Goal: Transaction & Acquisition: Purchase product/service

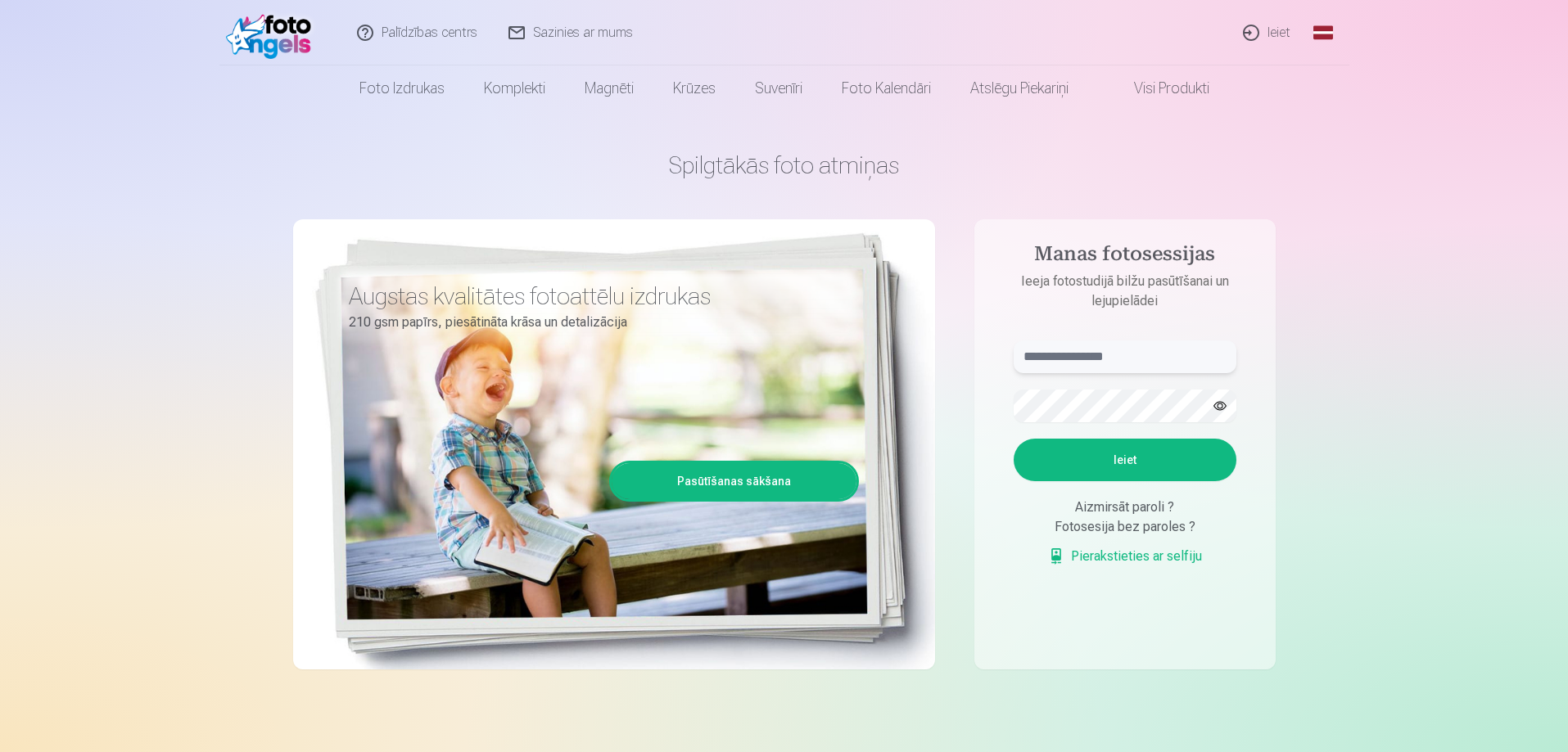
click at [1083, 349] on input "text" at bounding box center [1125, 356] width 223 height 32
drag, startPoint x: 1075, startPoint y: 356, endPoint x: 1000, endPoint y: 356, distance: 75.0
click at [1000, 356] on form "**********" at bounding box center [1124, 462] width 255 height 242
type input "**********"
click at [1013, 438] on button "Ieiet" at bounding box center [1125, 459] width 223 height 42
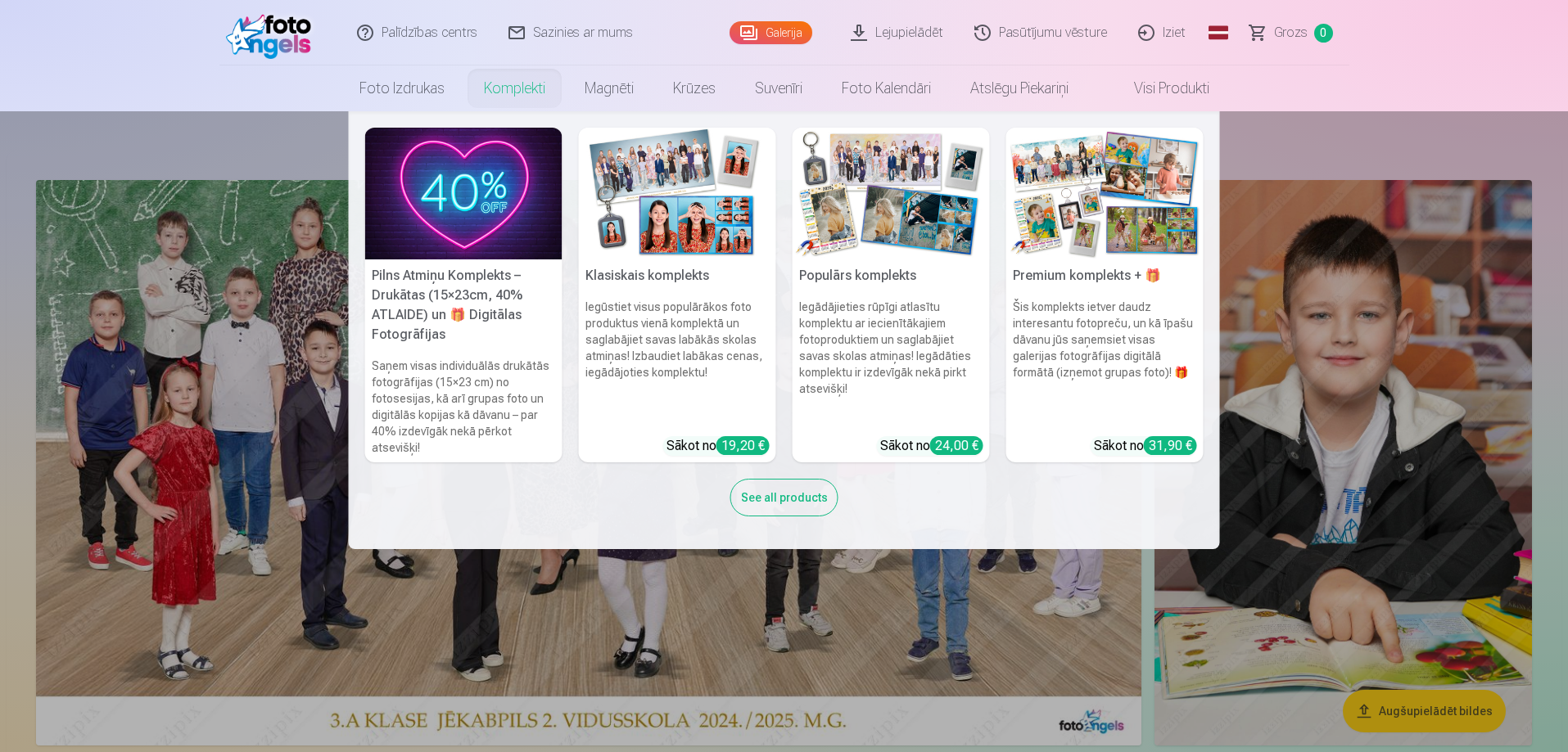
click at [496, 91] on link "Komplekti" at bounding box center [514, 88] width 100 height 46
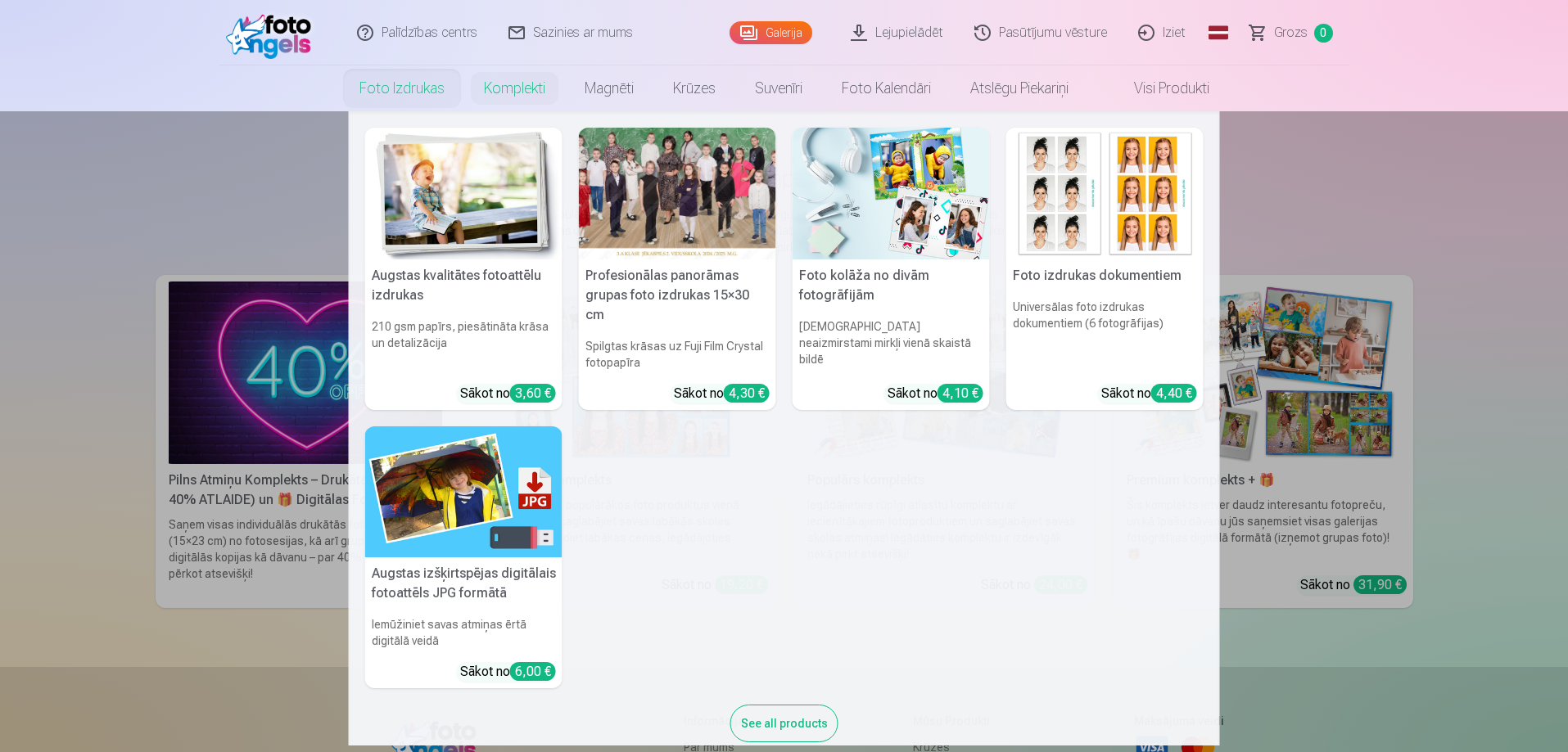
click at [673, 202] on div at bounding box center [678, 194] width 197 height 132
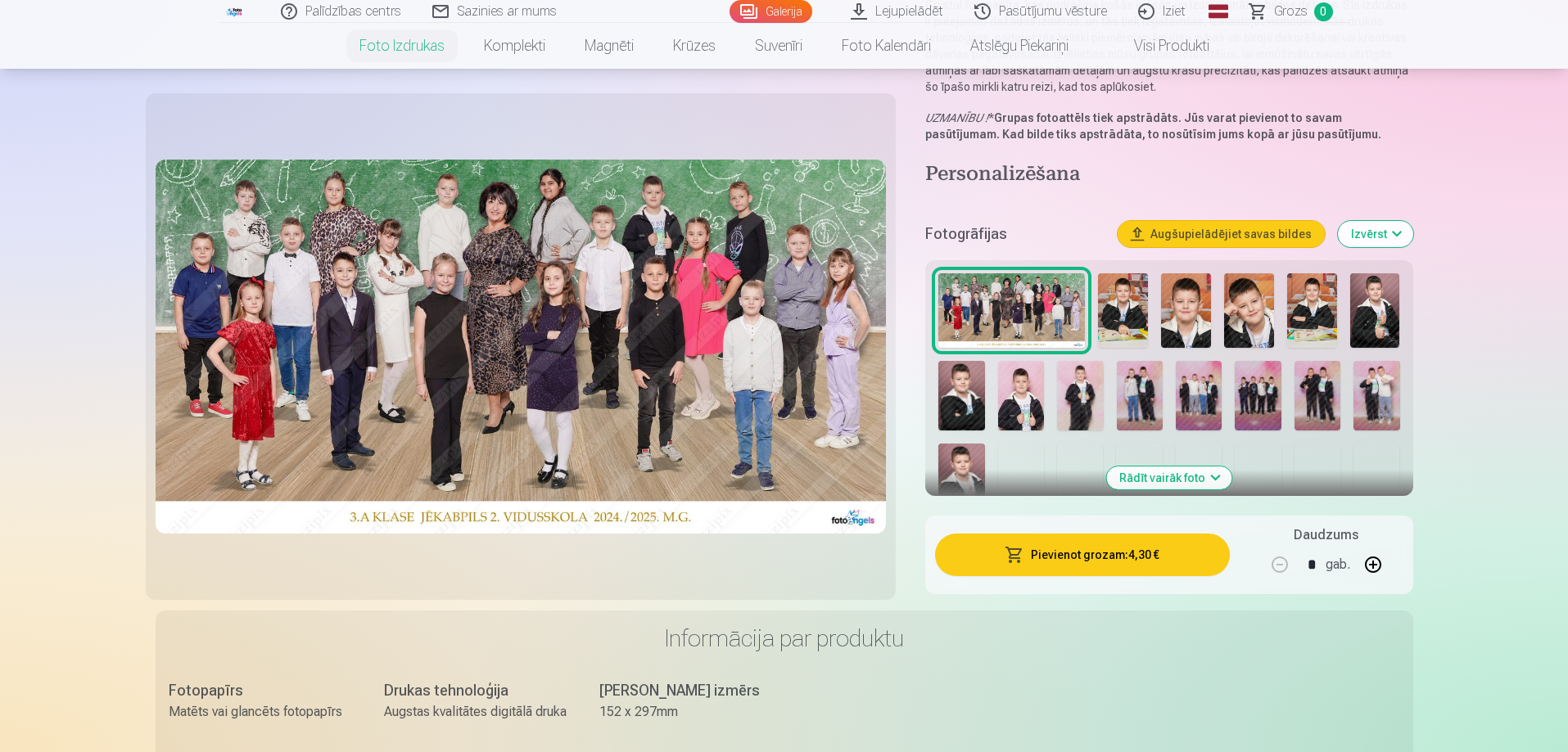
scroll to position [491, 0]
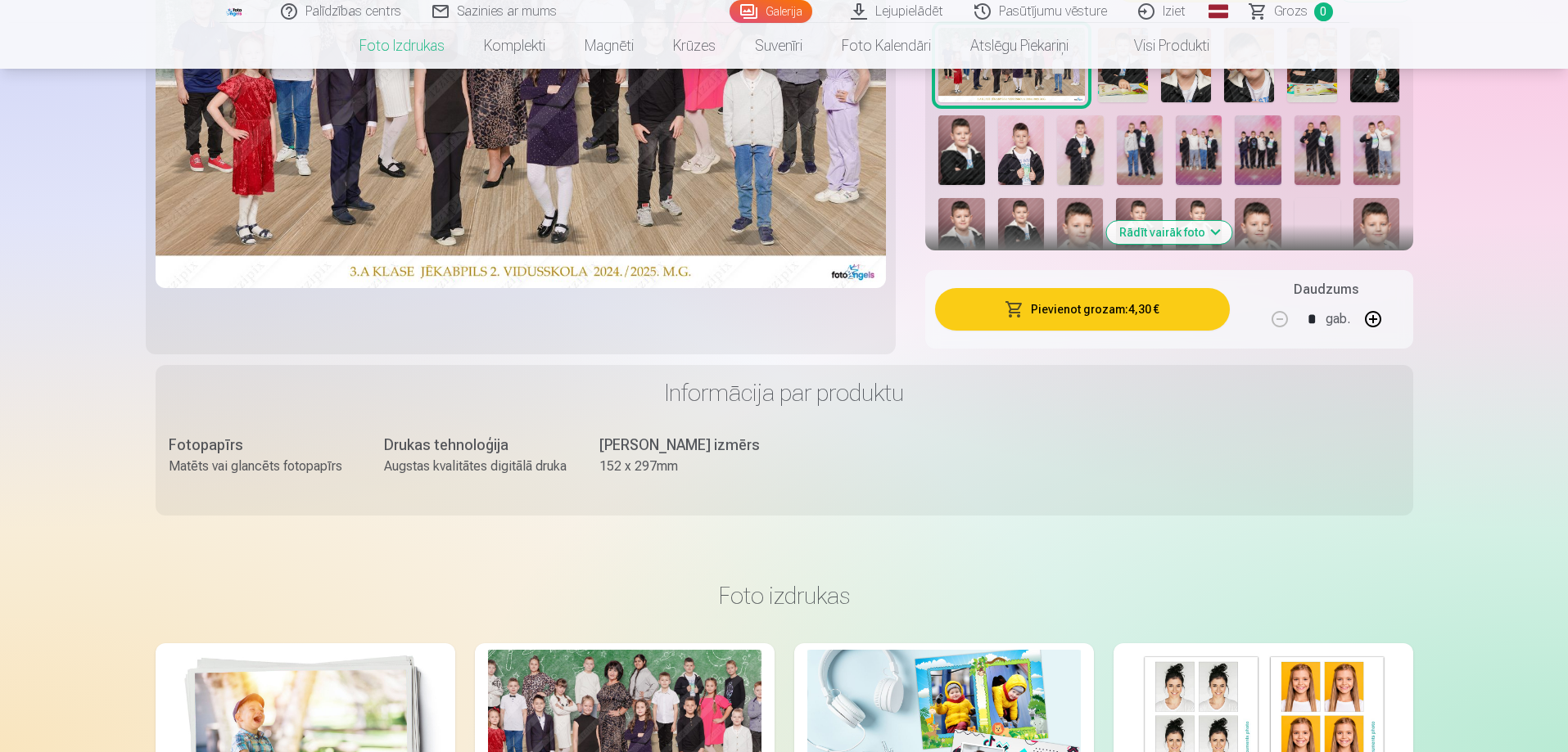
click at [1143, 317] on button "Pievienot grozam : 4,30 €" at bounding box center [1081, 309] width 294 height 42
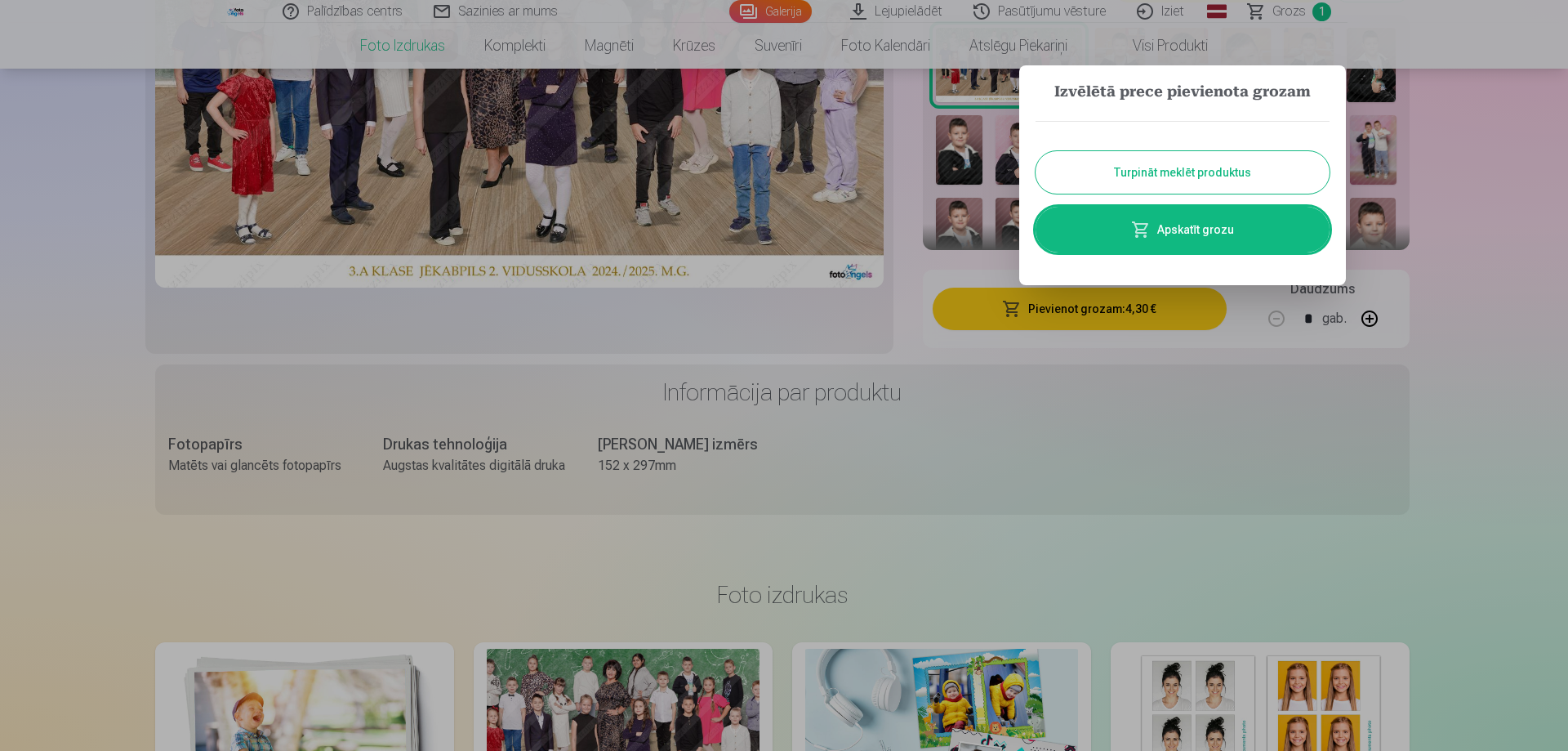
click at [1210, 172] on button "Turpināt meklēt produktus" at bounding box center [1182, 172] width 294 height 42
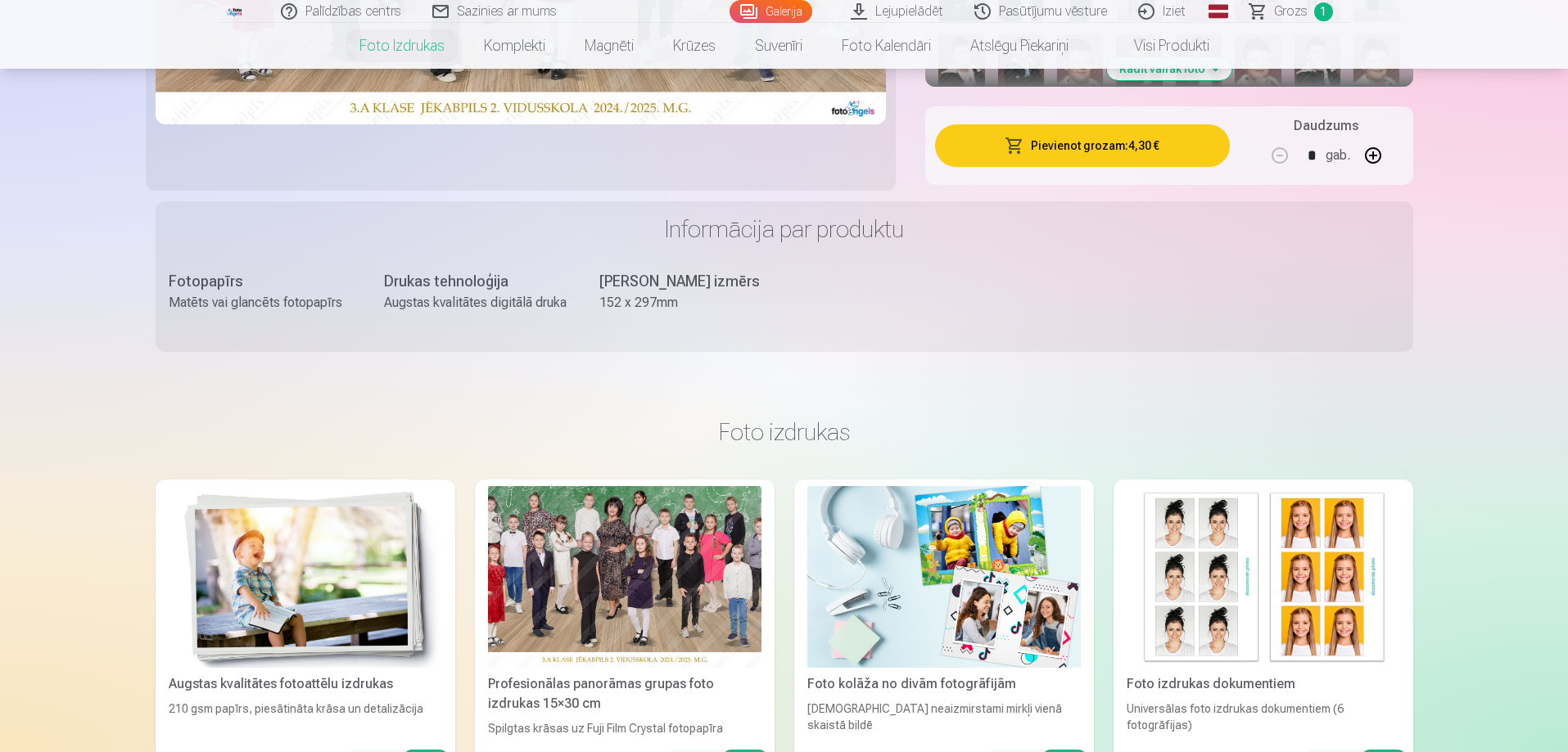
scroll to position [818, 0]
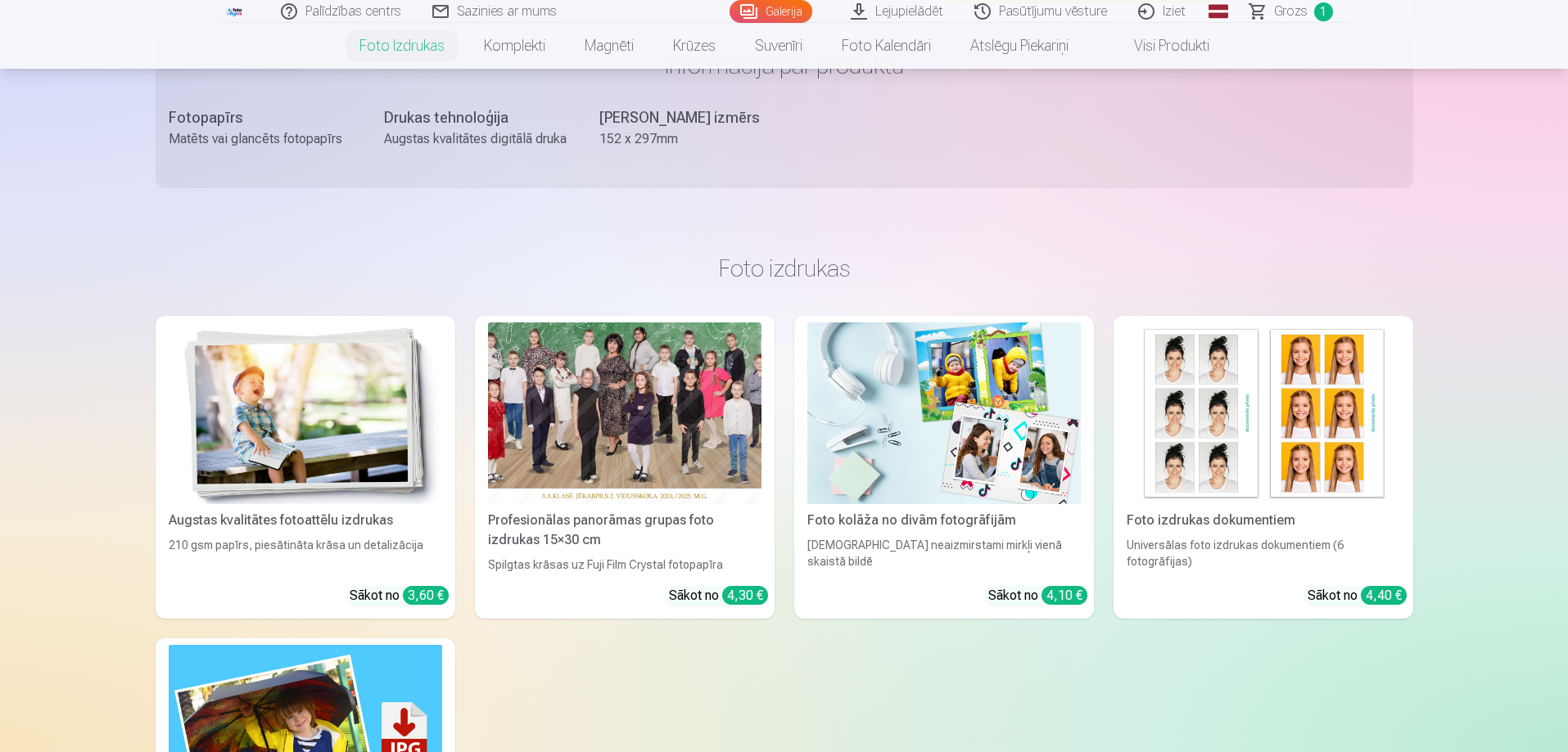
click at [335, 463] on img at bounding box center [305, 412] width 274 height 182
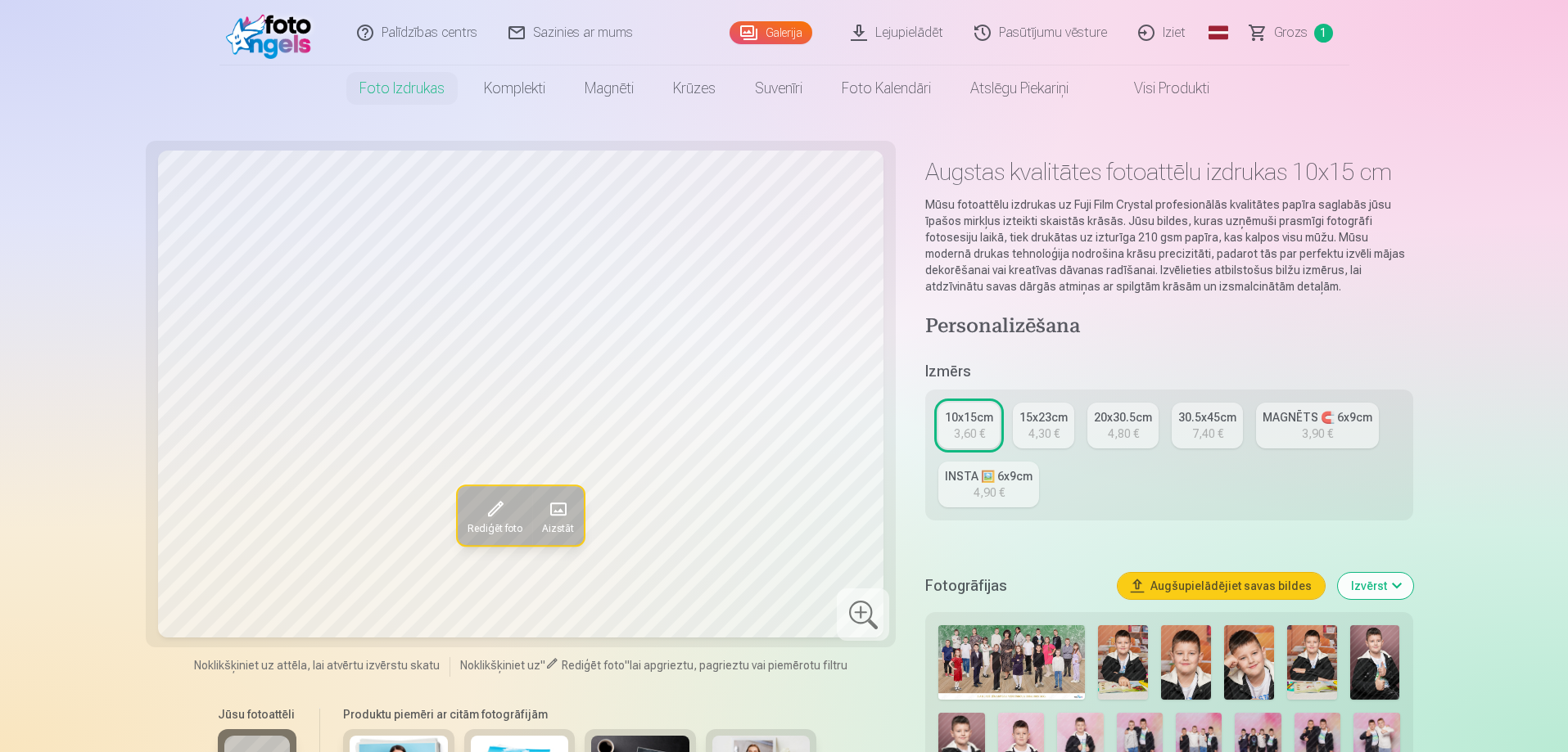
scroll to position [327, 0]
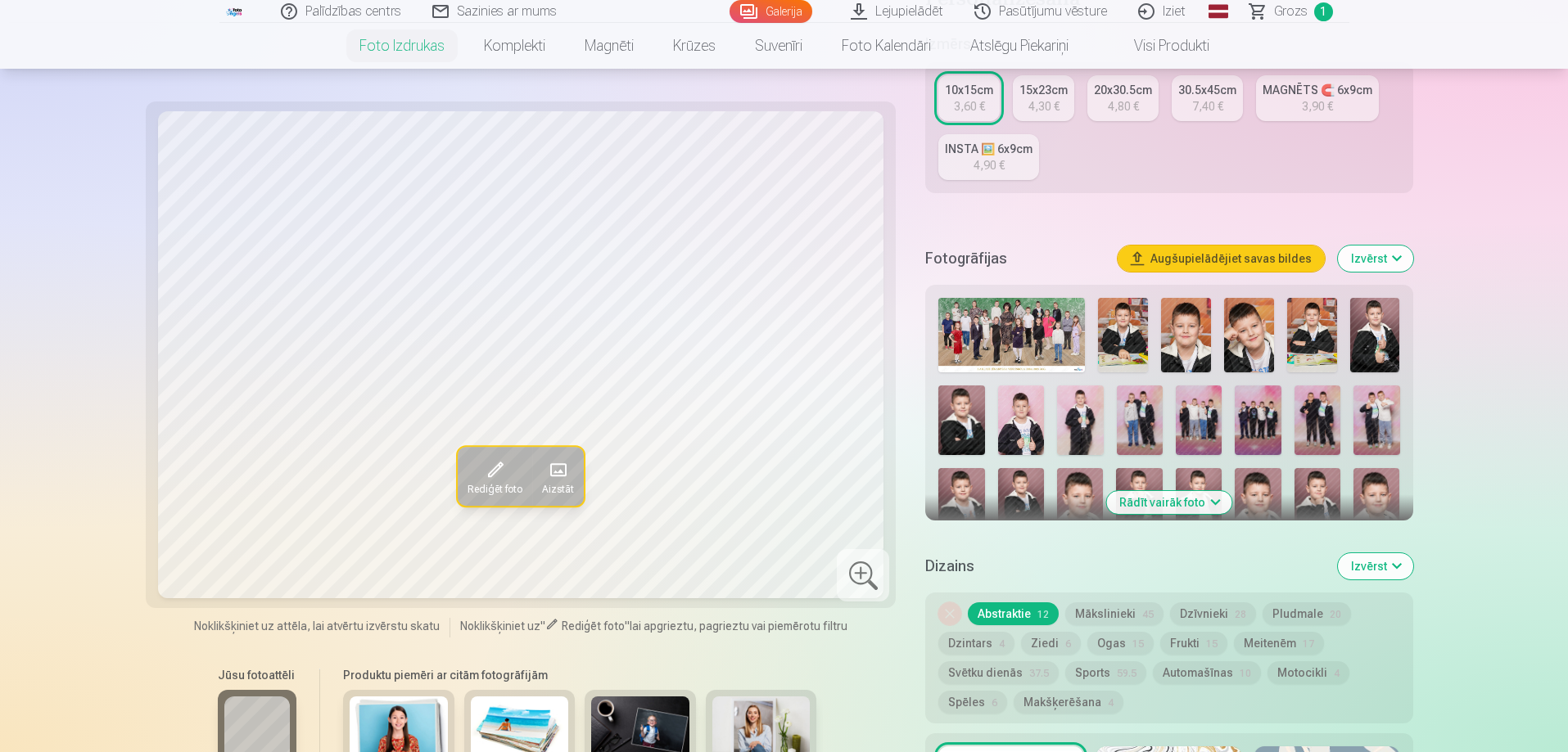
click at [1171, 501] on button "Rādīt vairāk foto" at bounding box center [1168, 502] width 125 height 23
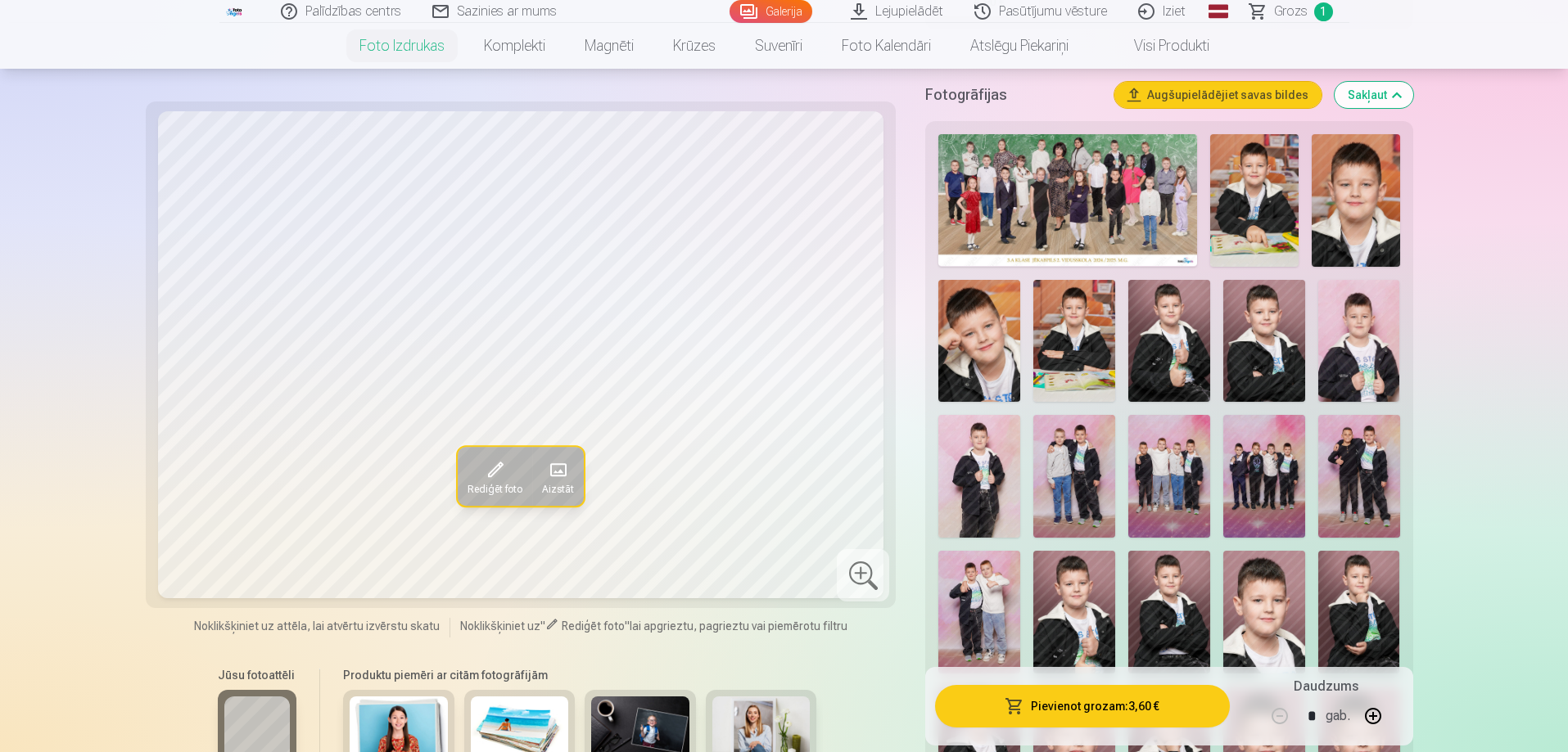
scroll to position [409, 0]
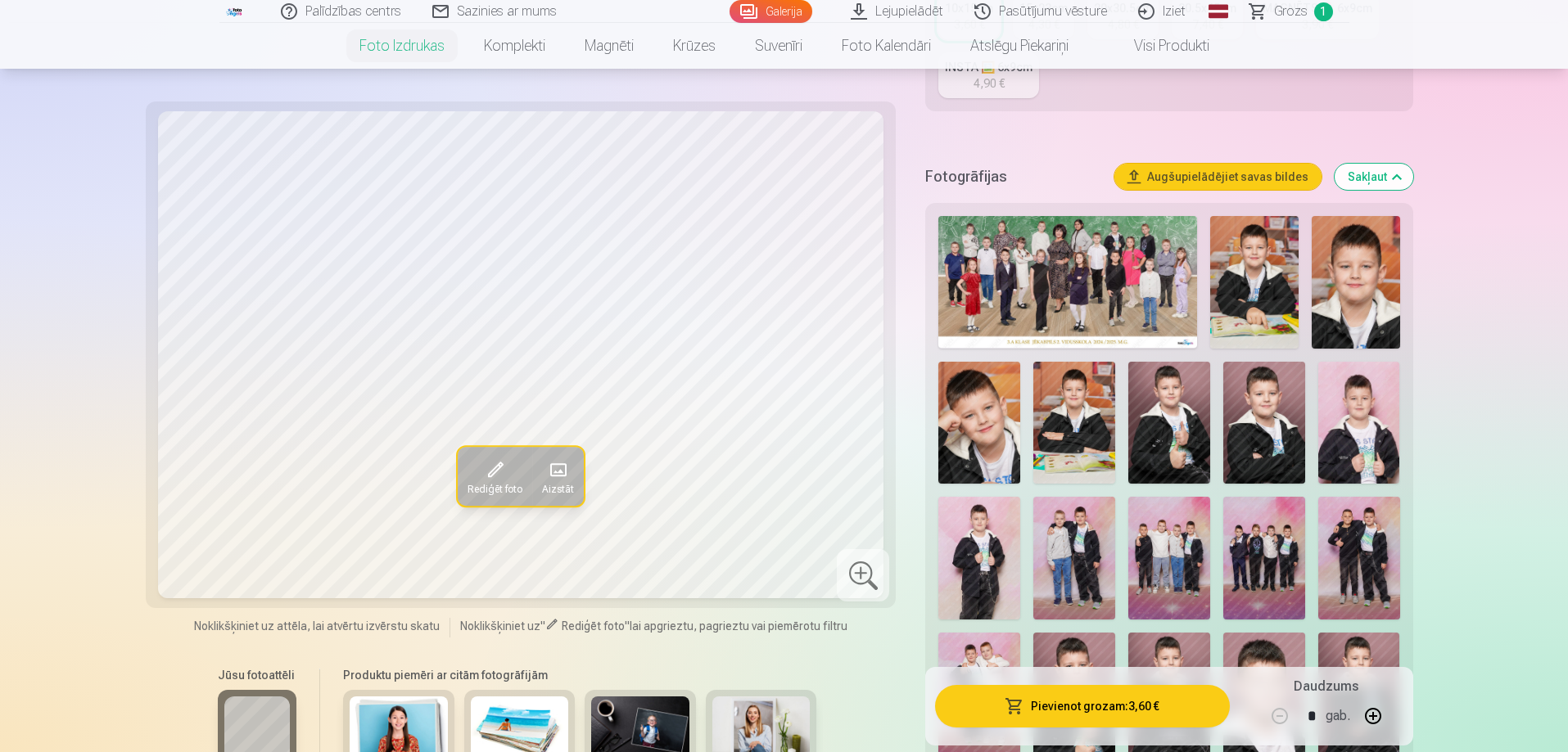
click at [1259, 309] on img at bounding box center [1254, 282] width 89 height 133
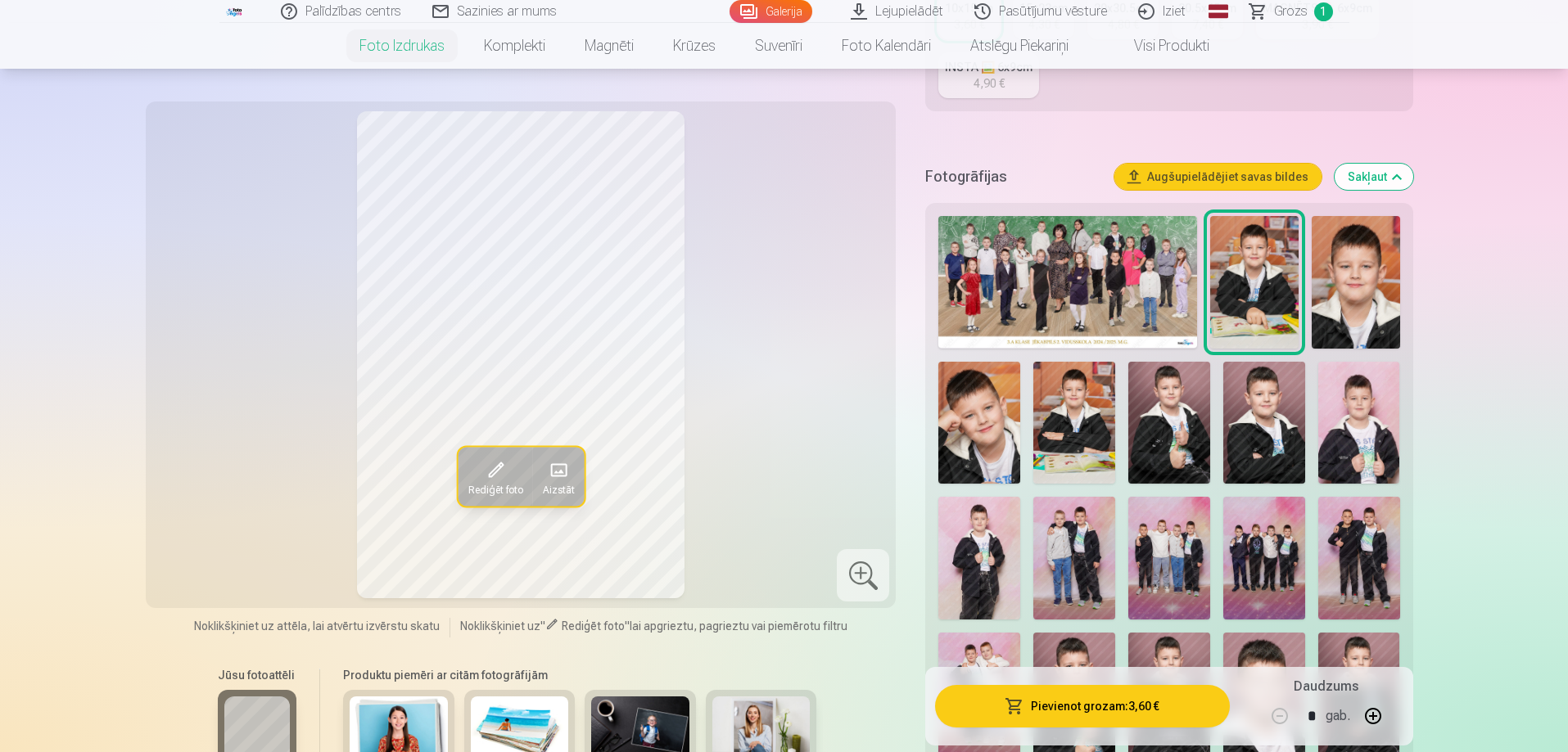
click at [1056, 424] on img at bounding box center [1074, 422] width 82 height 123
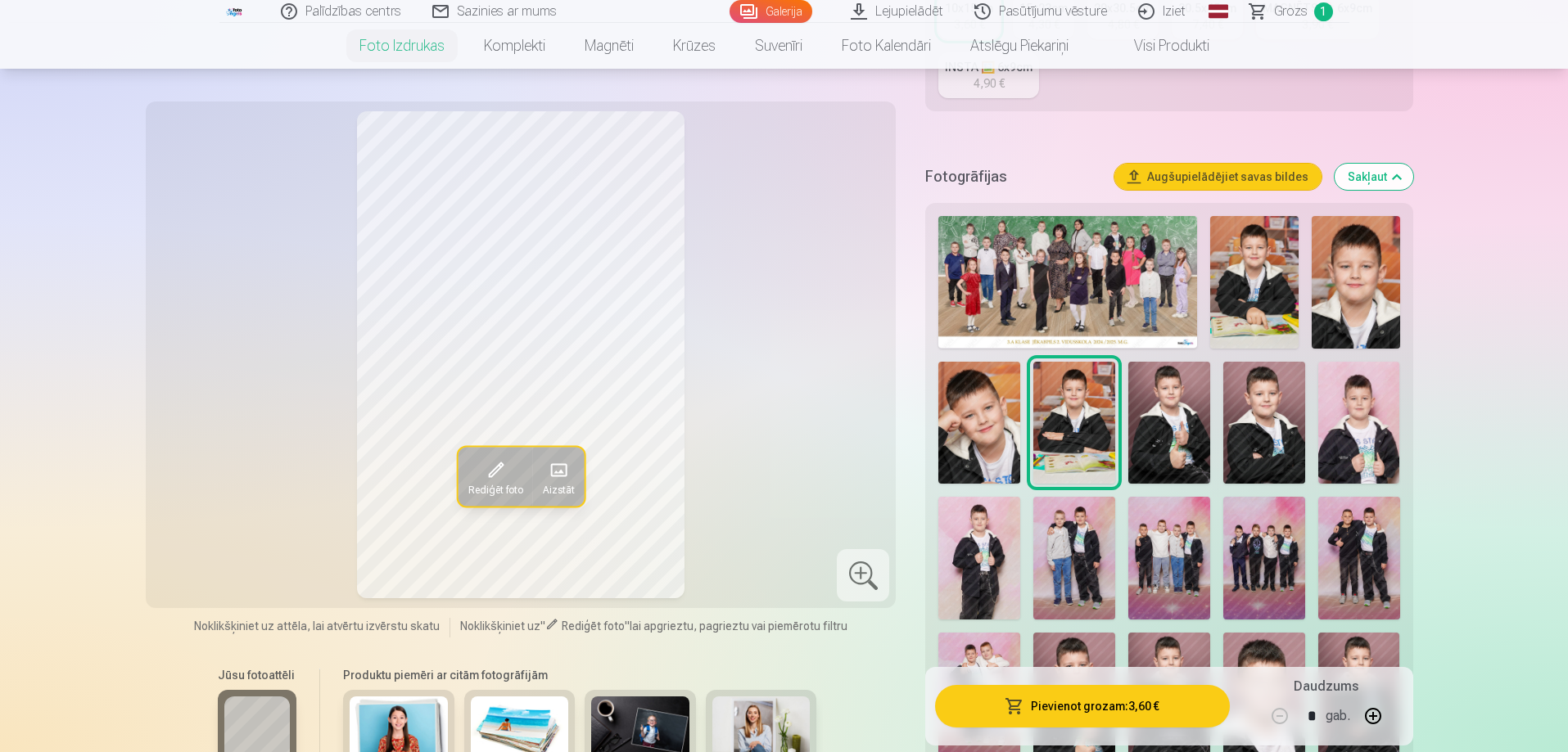
scroll to position [491, 0]
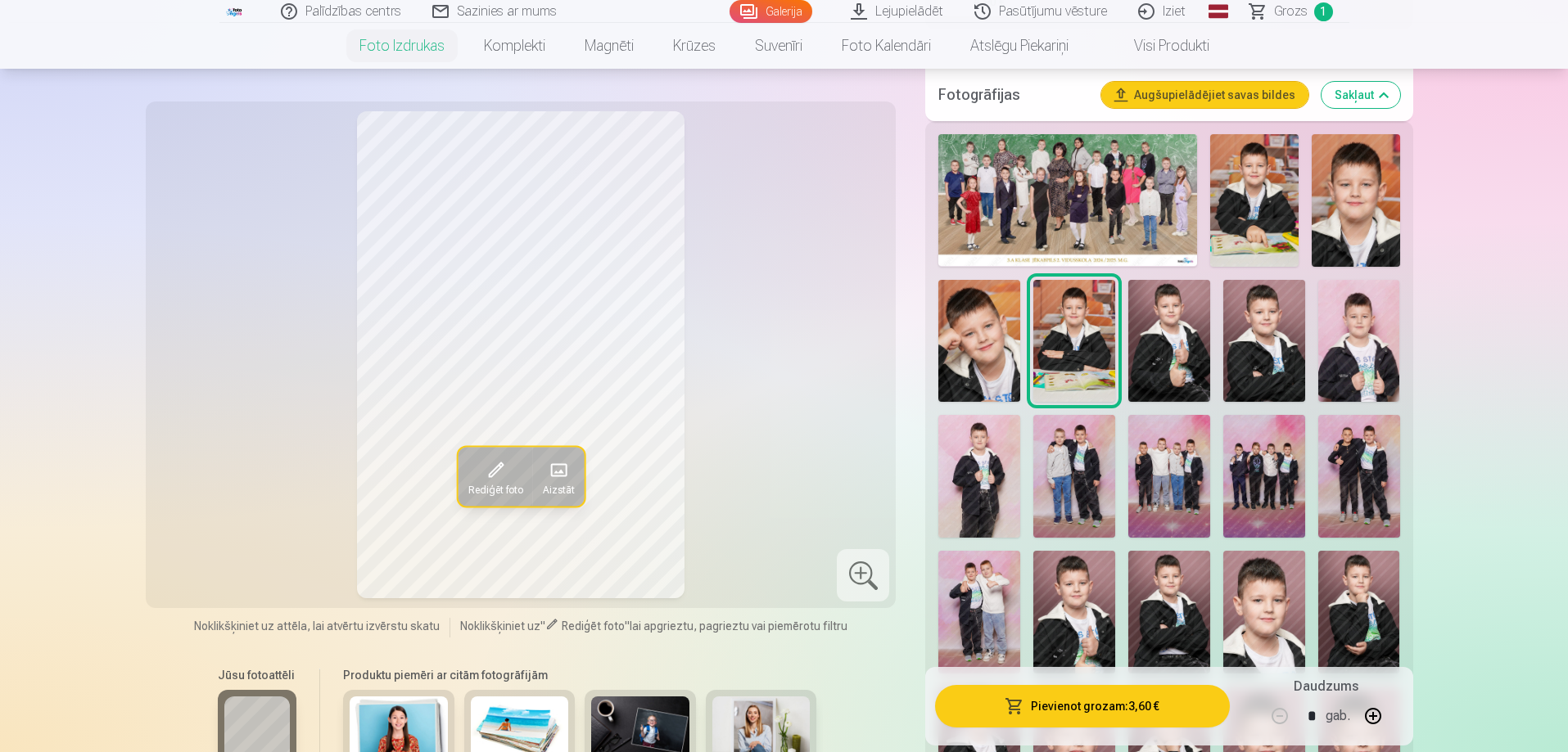
click at [1182, 352] on img at bounding box center [1168, 341] width 82 height 123
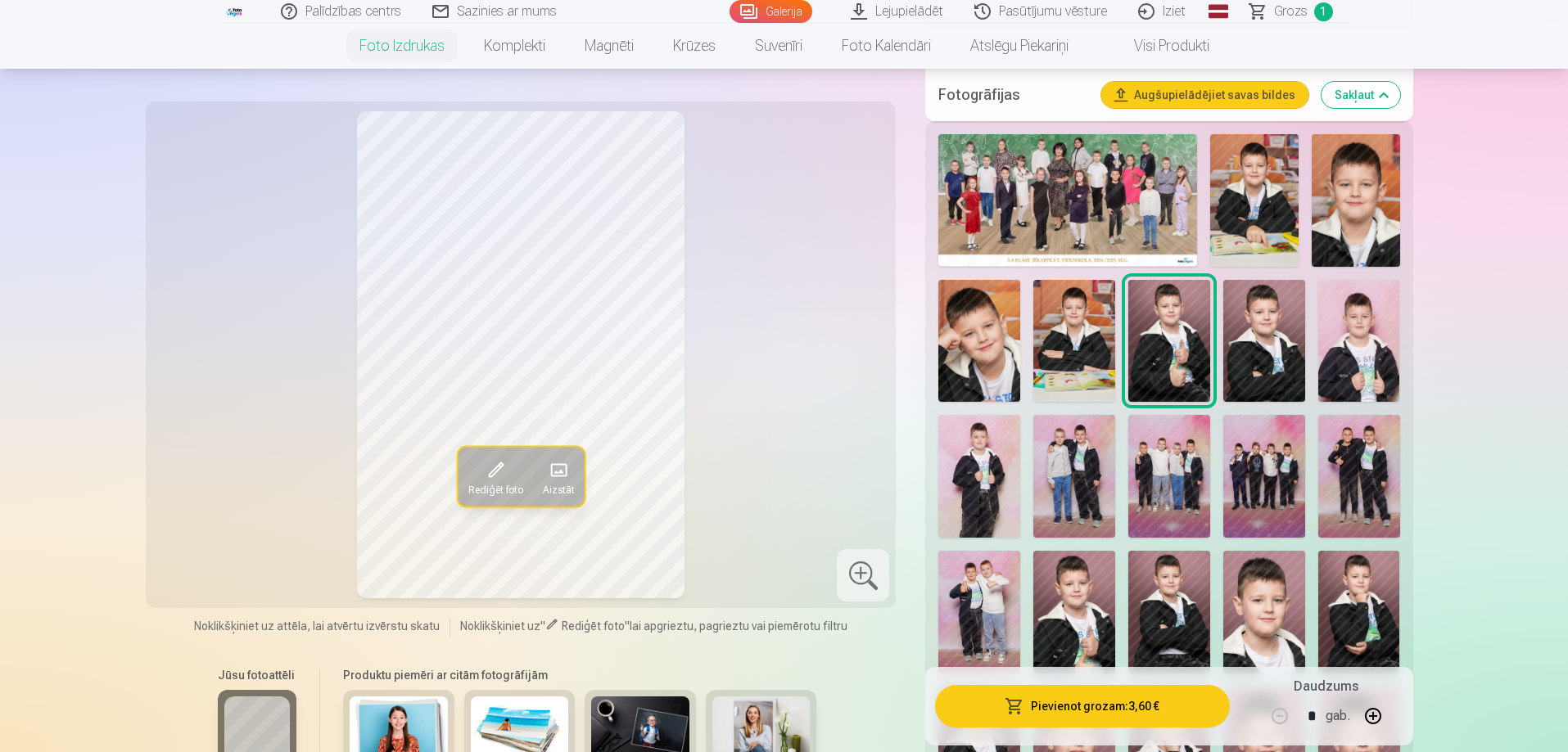
click at [962, 336] on img at bounding box center [978, 341] width 82 height 123
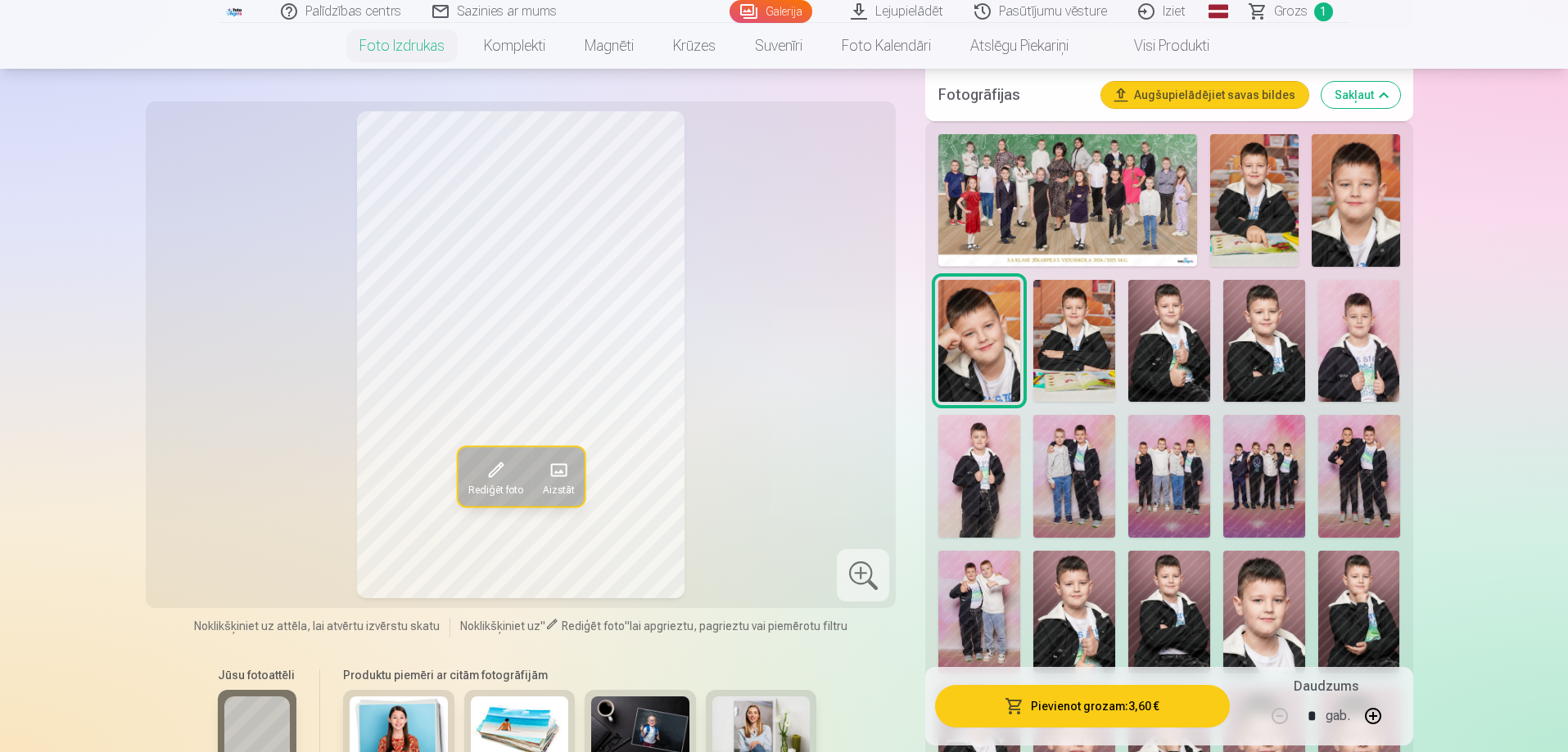
scroll to position [655, 0]
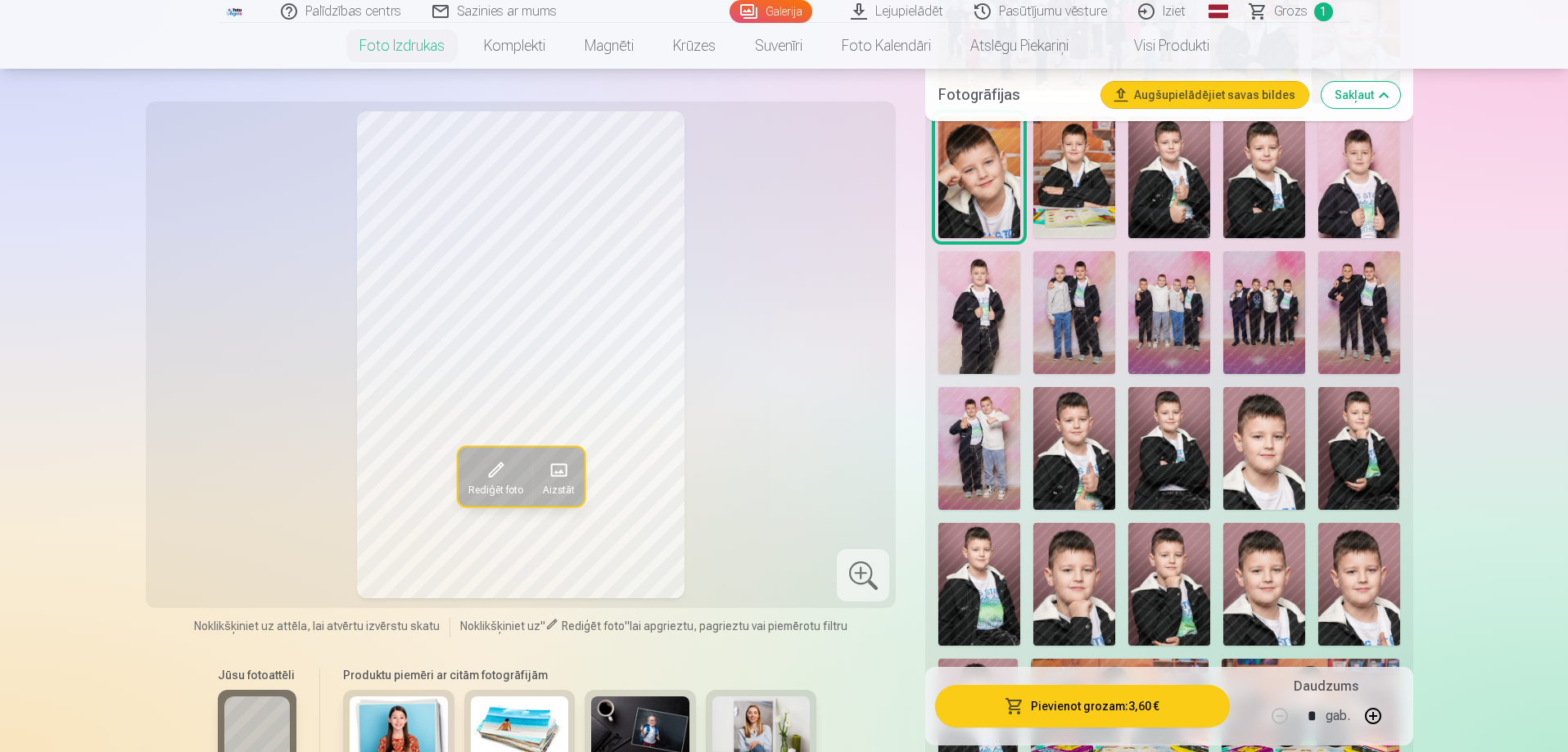
click at [1065, 472] on img at bounding box center [1074, 448] width 82 height 123
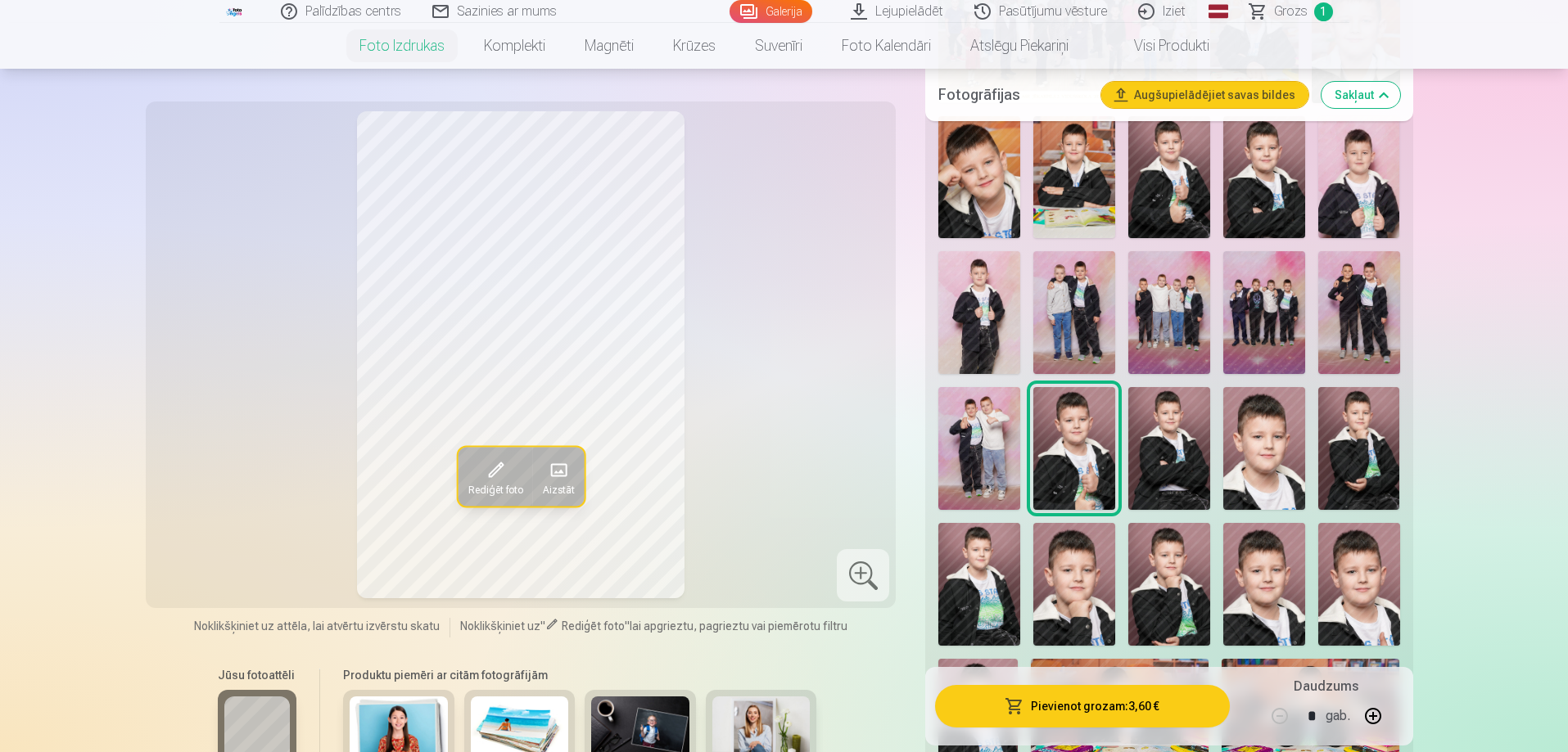
scroll to position [491, 0]
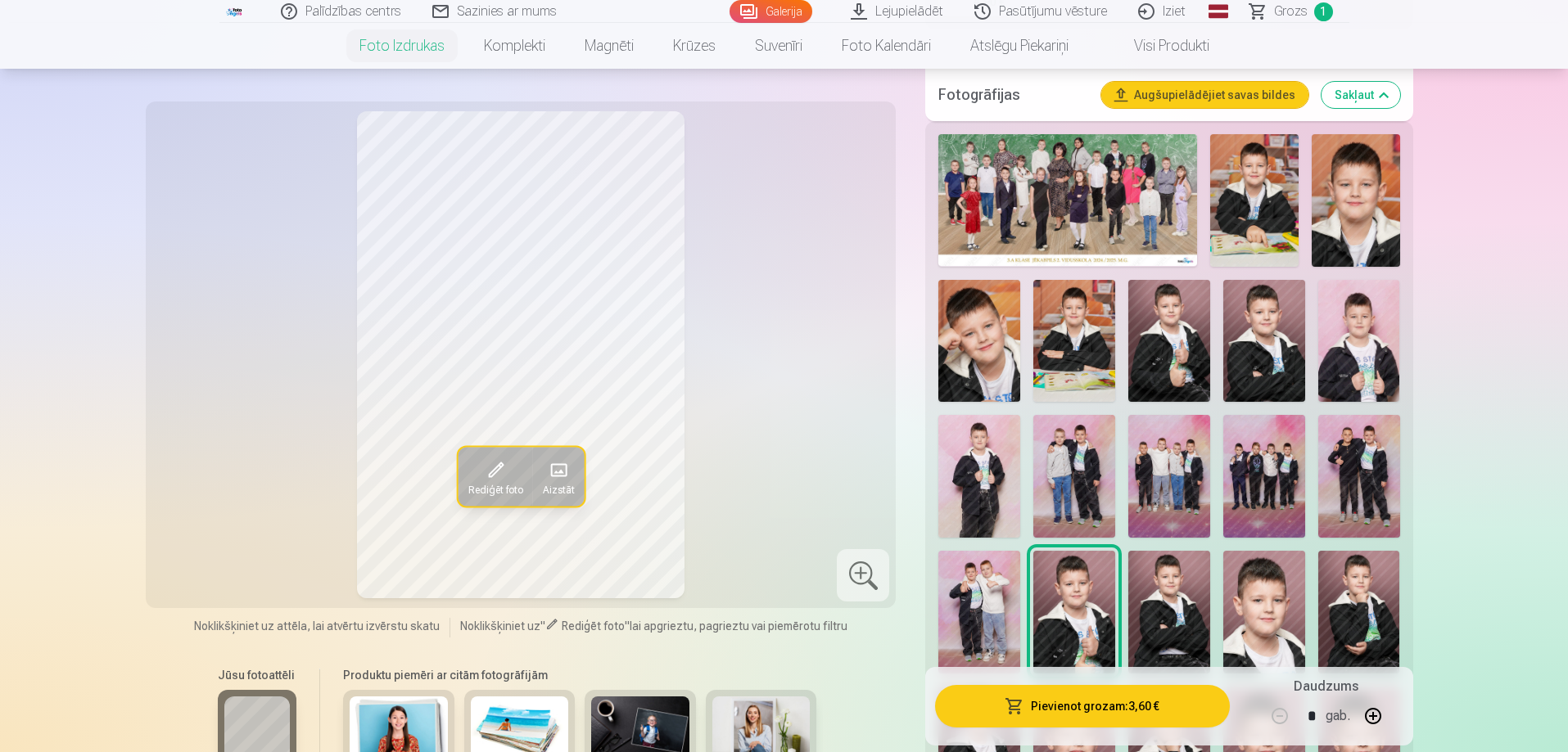
click at [1181, 370] on img at bounding box center [1168, 341] width 82 height 123
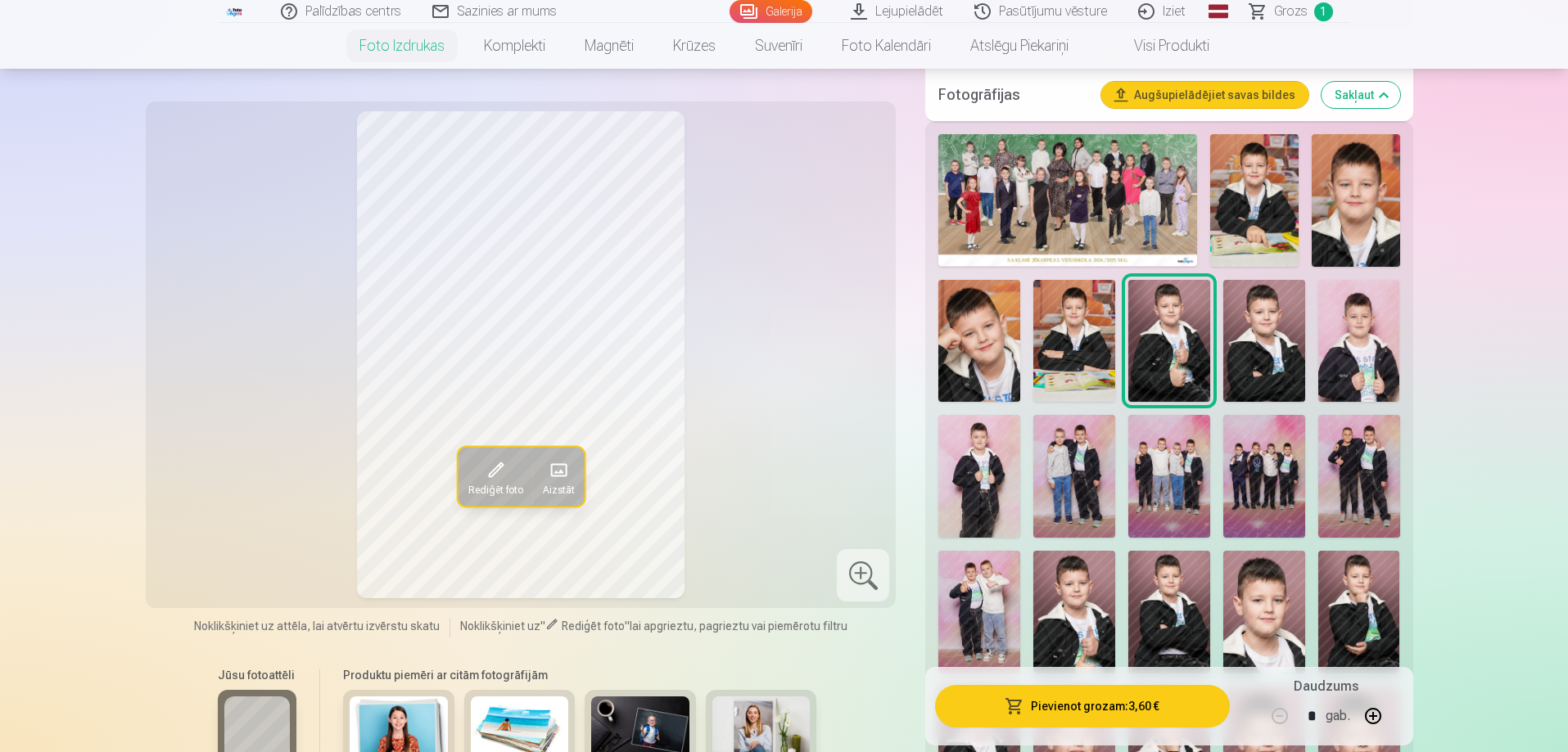
click at [1097, 602] on img at bounding box center [1074, 611] width 82 height 123
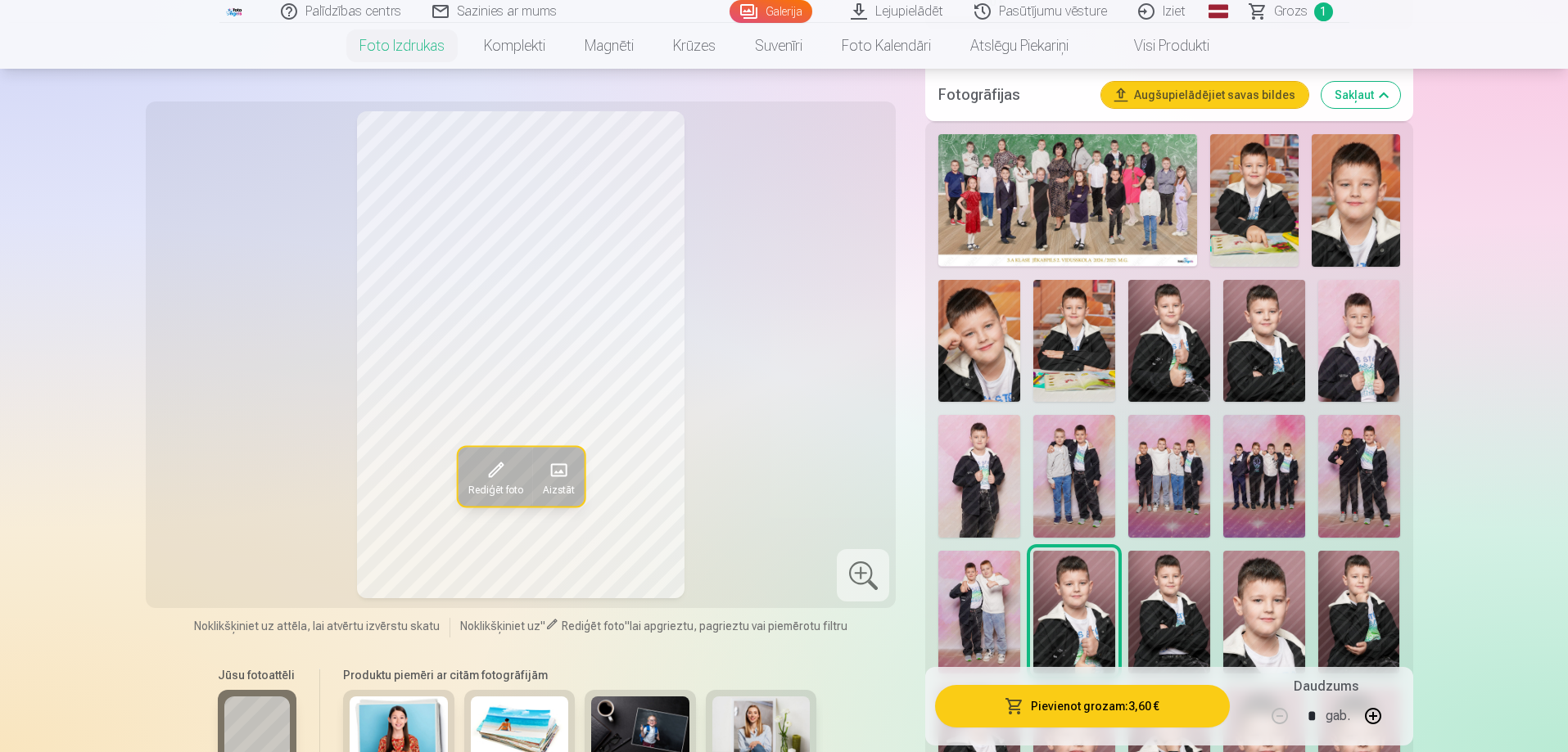
click at [1255, 612] on img at bounding box center [1264, 611] width 82 height 123
click at [1344, 612] on img at bounding box center [1358, 611] width 82 height 123
click at [1191, 330] on img at bounding box center [1168, 341] width 82 height 123
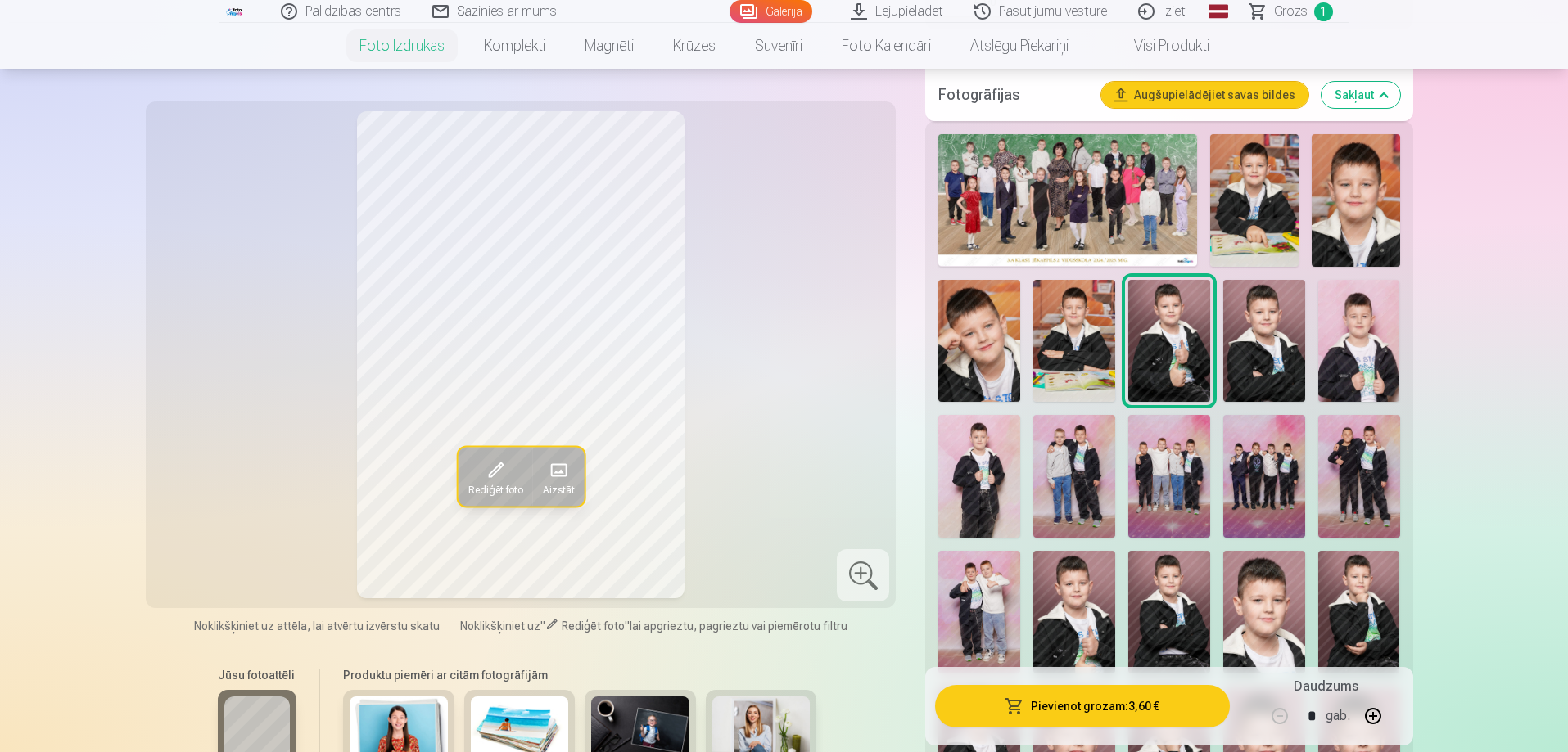
click at [1340, 357] on img at bounding box center [1358, 341] width 82 height 123
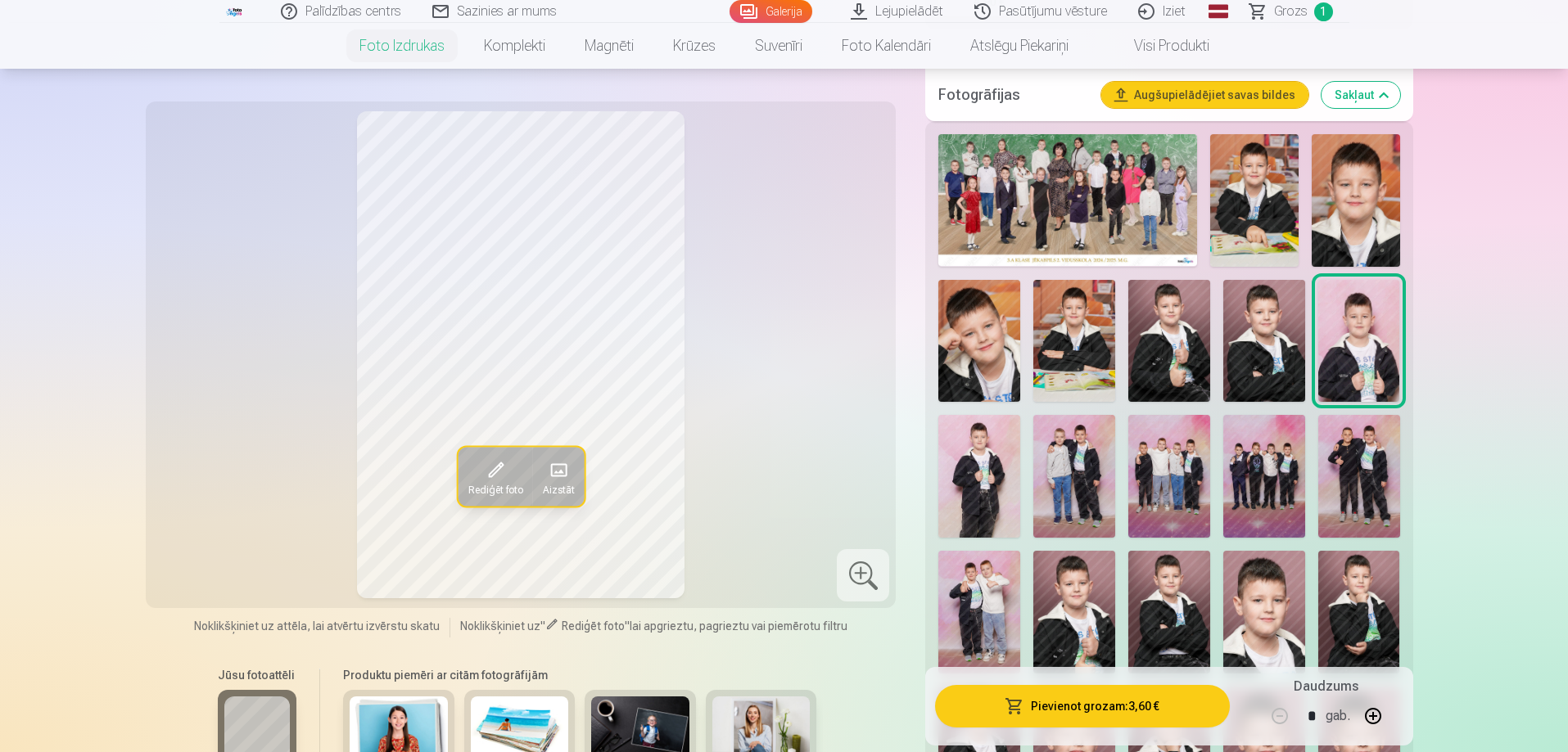
click at [1106, 606] on img at bounding box center [1074, 611] width 82 height 123
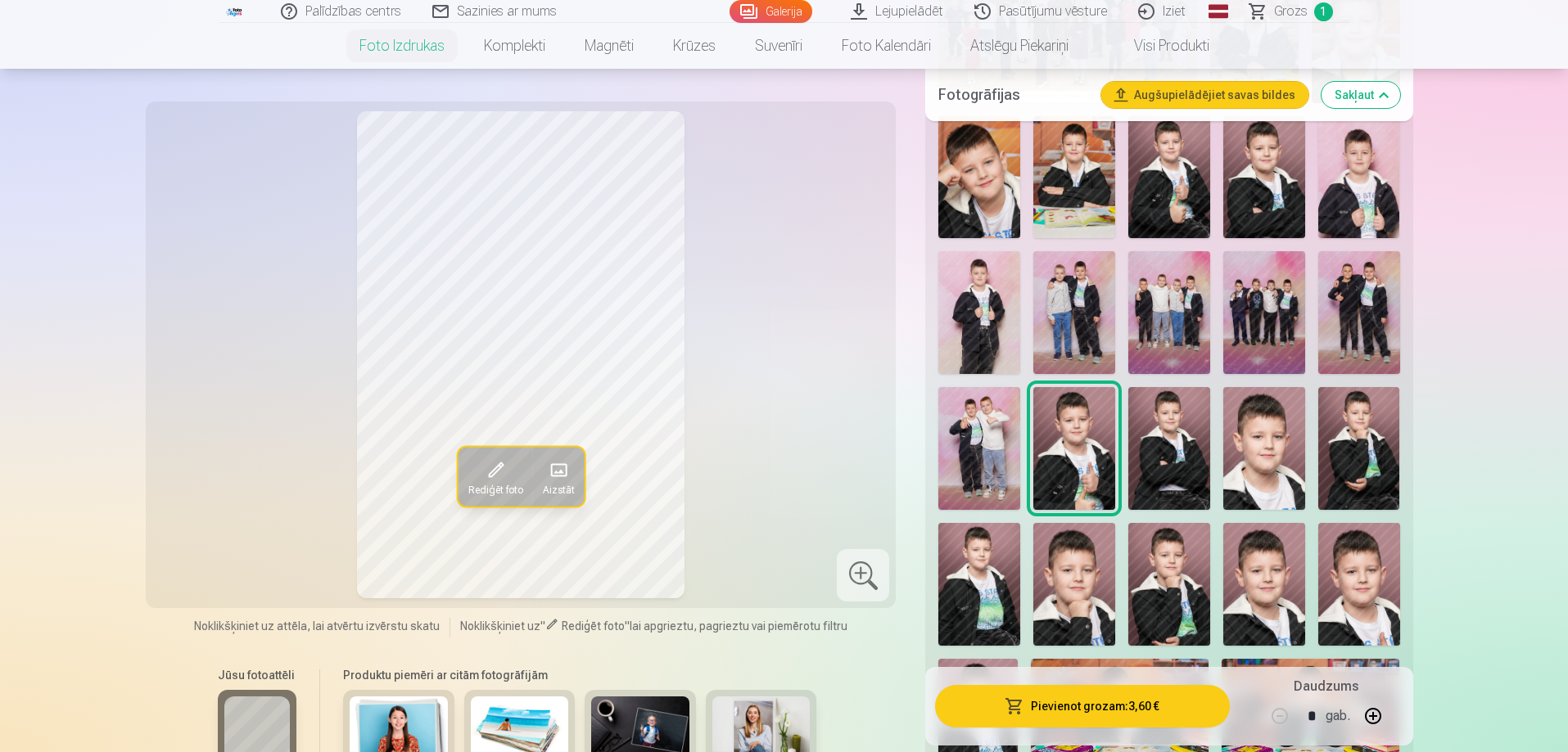
scroll to position [818, 0]
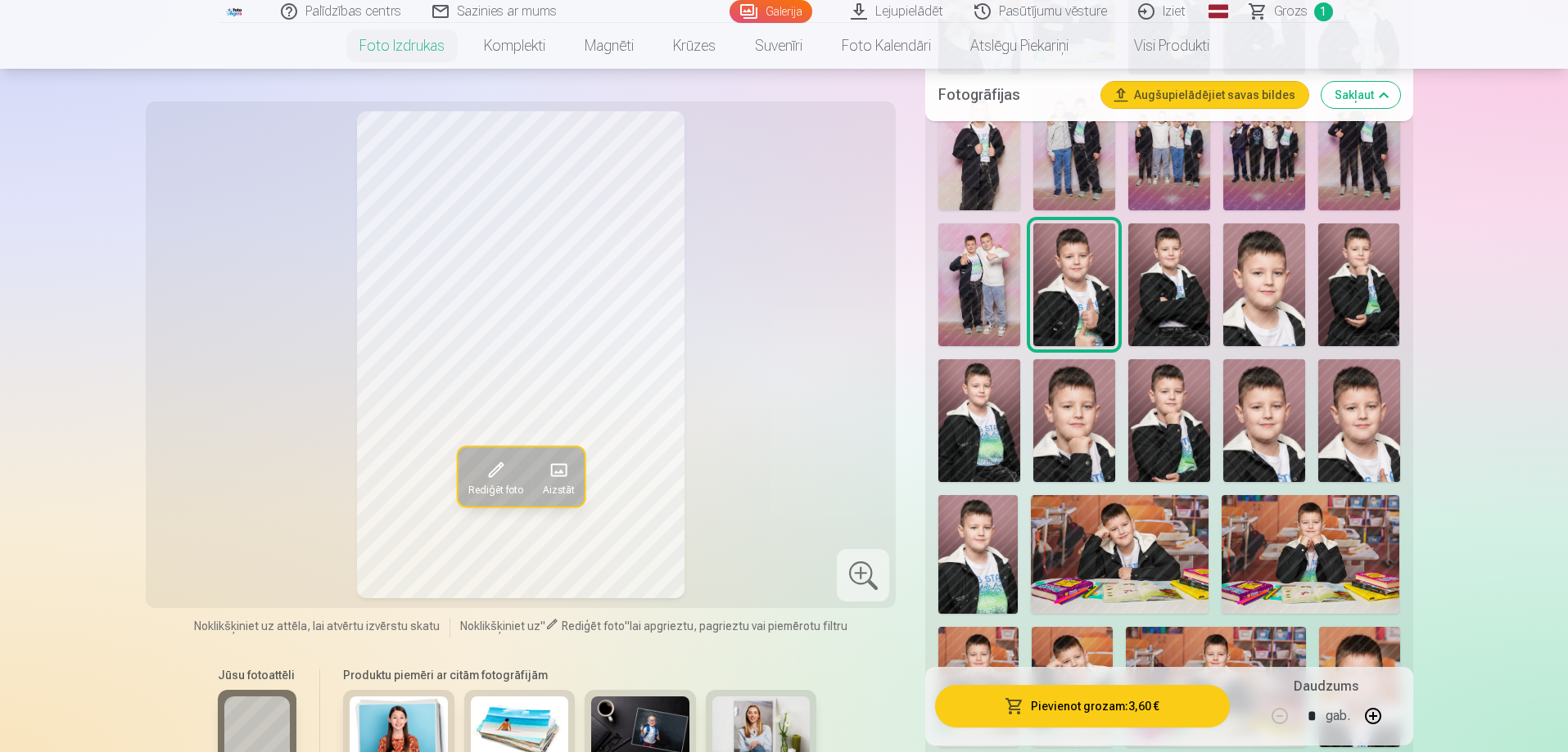
click at [1066, 443] on img at bounding box center [1074, 420] width 82 height 123
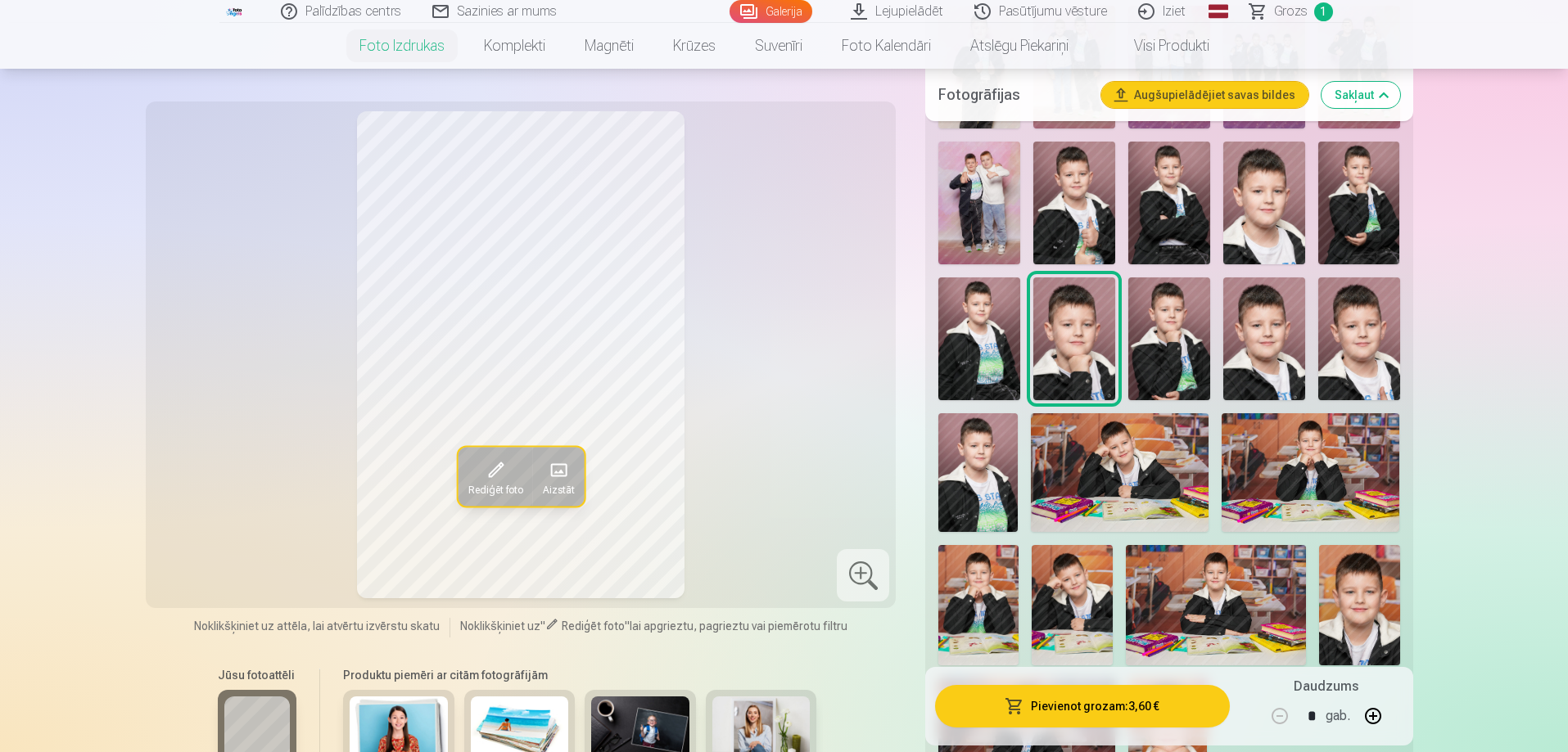
scroll to position [1063, 0]
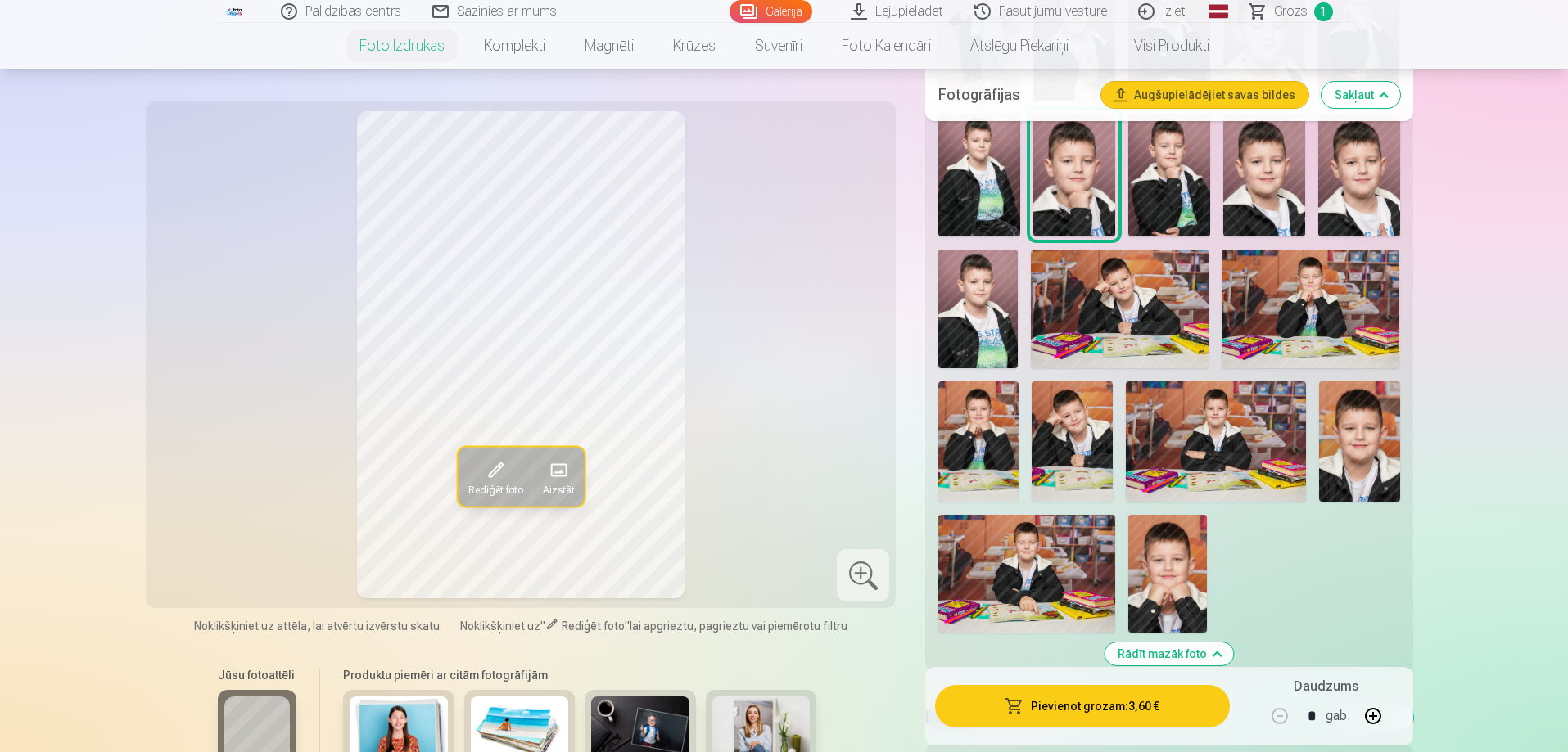
click at [1003, 437] on img at bounding box center [977, 441] width 80 height 120
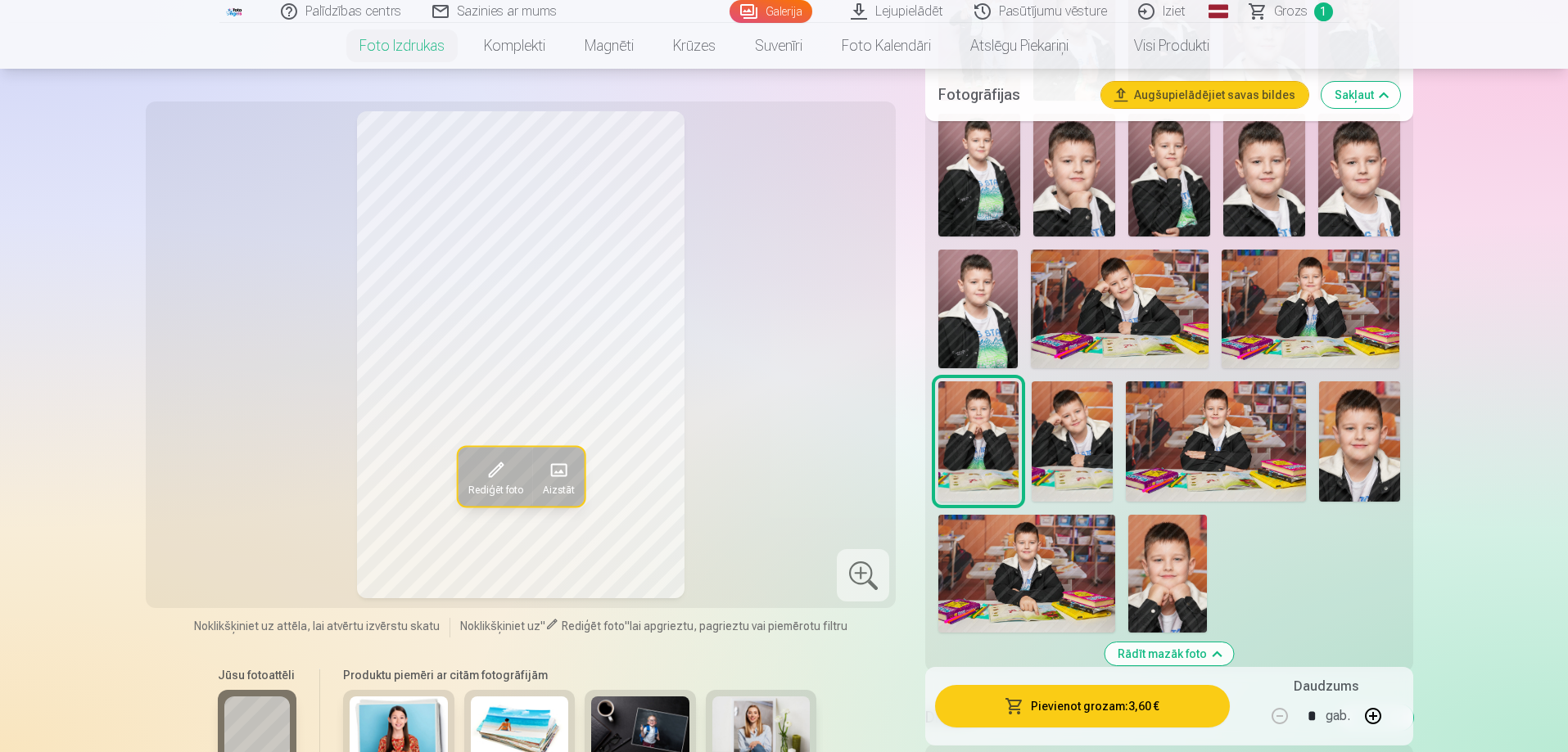
click at [1151, 555] on img at bounding box center [1167, 574] width 79 height 118
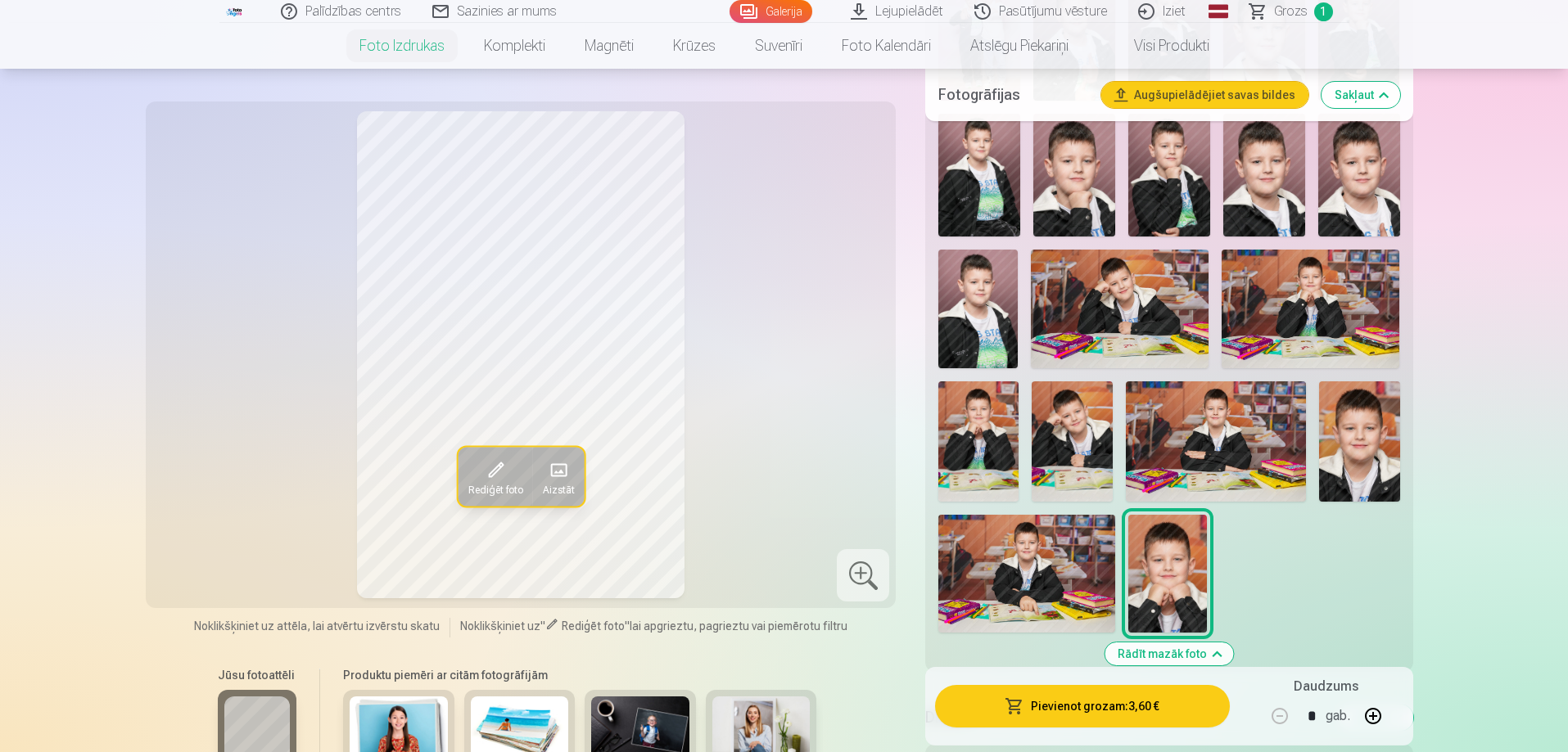
click at [989, 453] on img at bounding box center [977, 441] width 80 height 120
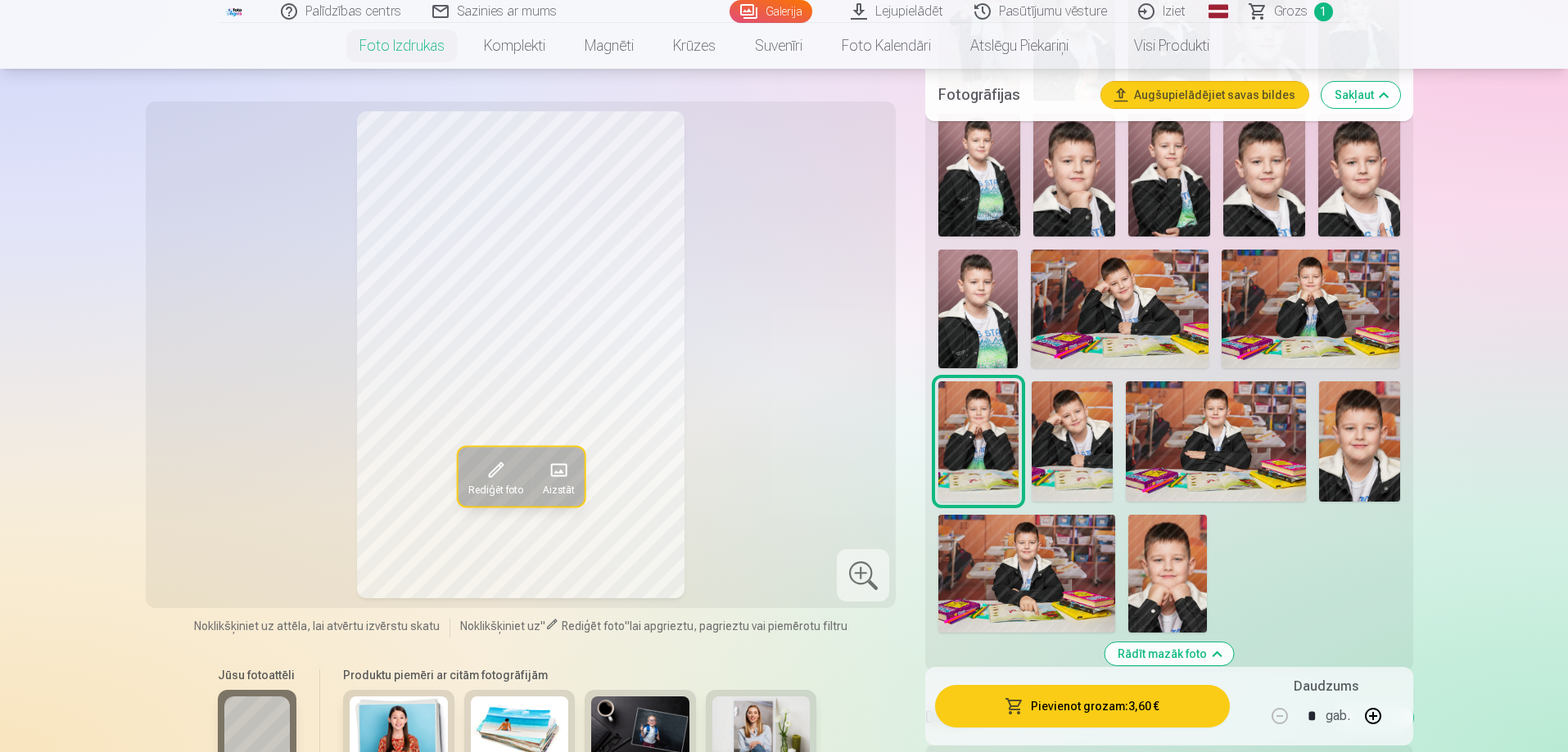
click at [1083, 700] on button "Pievienot grozam : 3,60 €" at bounding box center [1081, 706] width 294 height 42
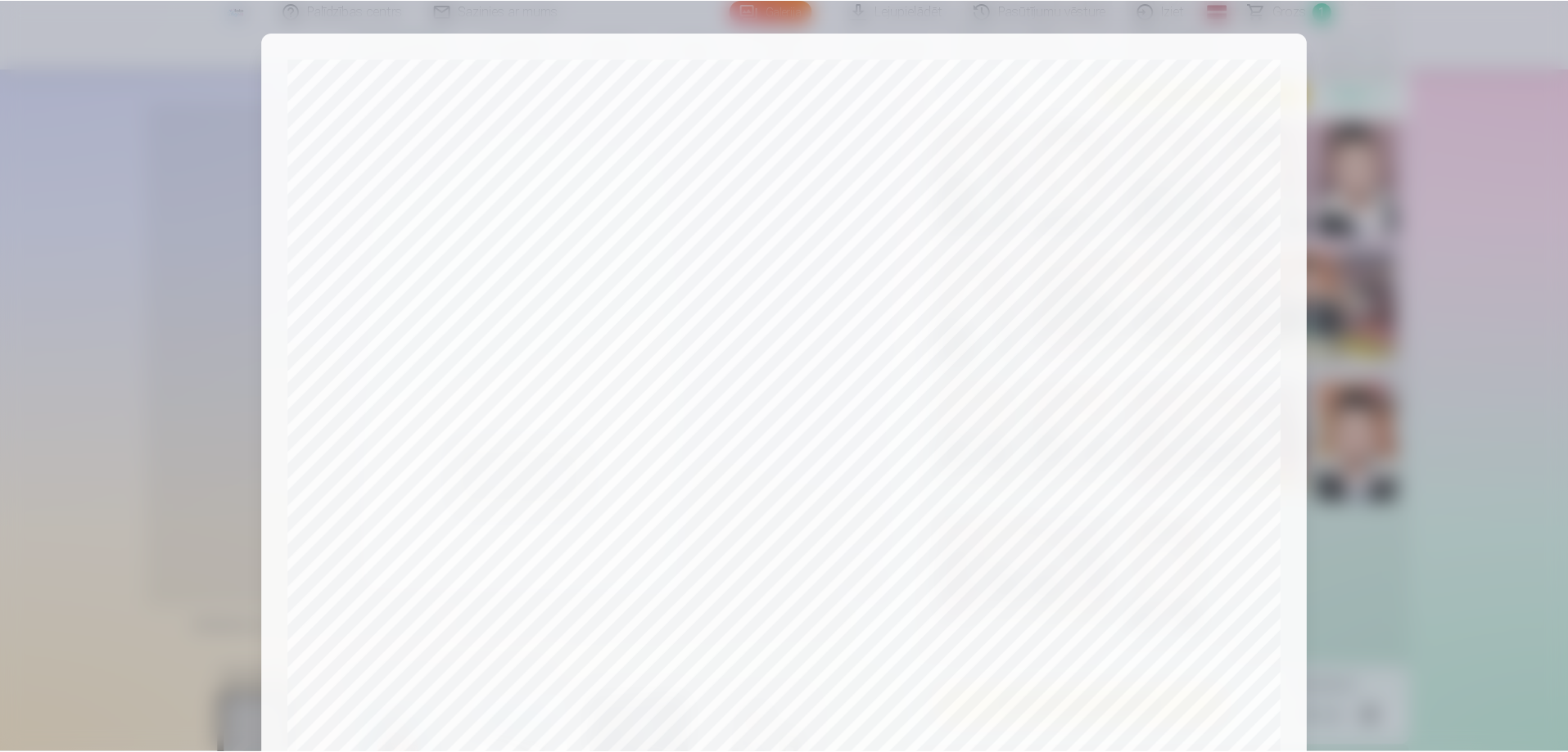
scroll to position [426, 0]
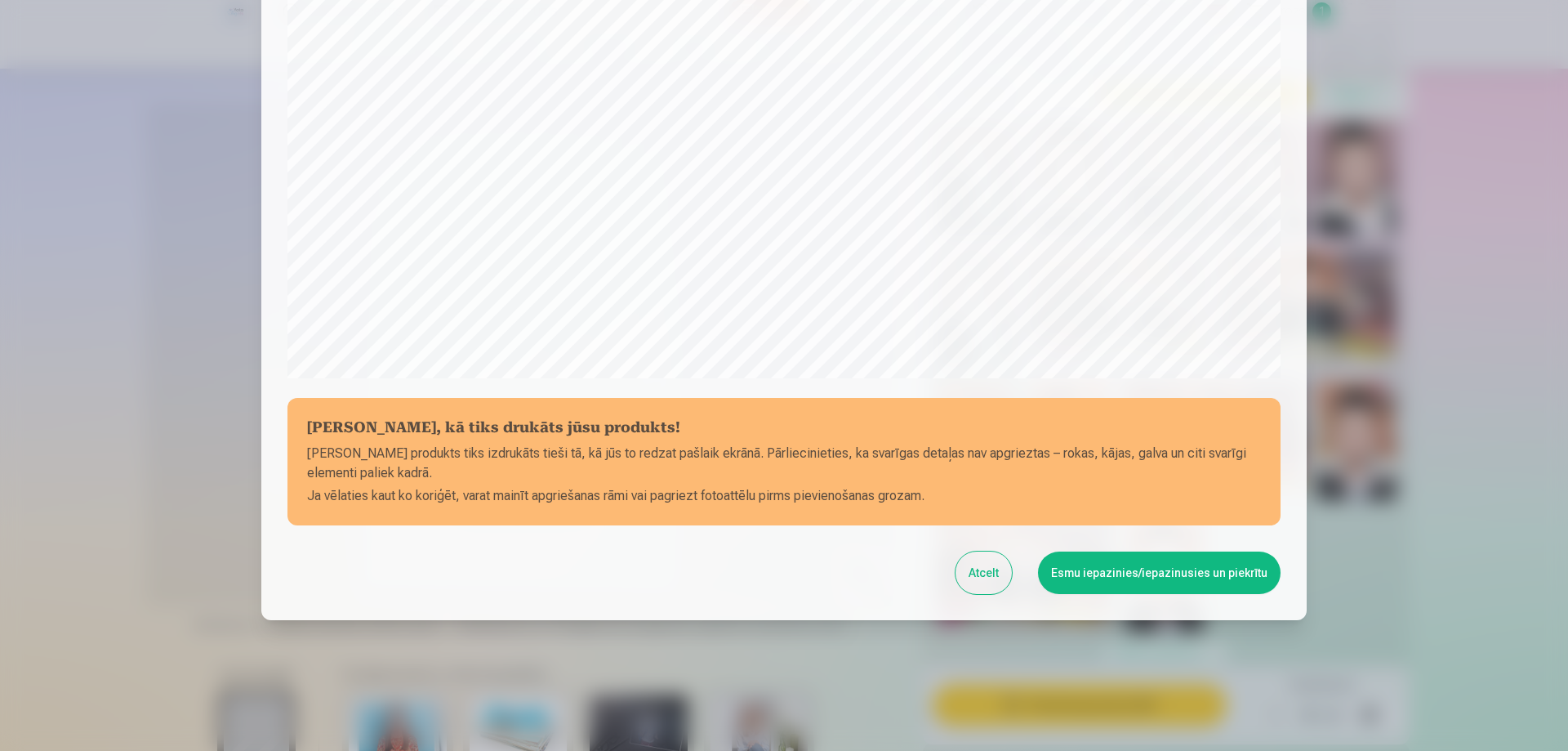
click at [1168, 578] on button "Esmu iepazinies/iepazinusies un piekrītu" at bounding box center [1158, 572] width 243 height 42
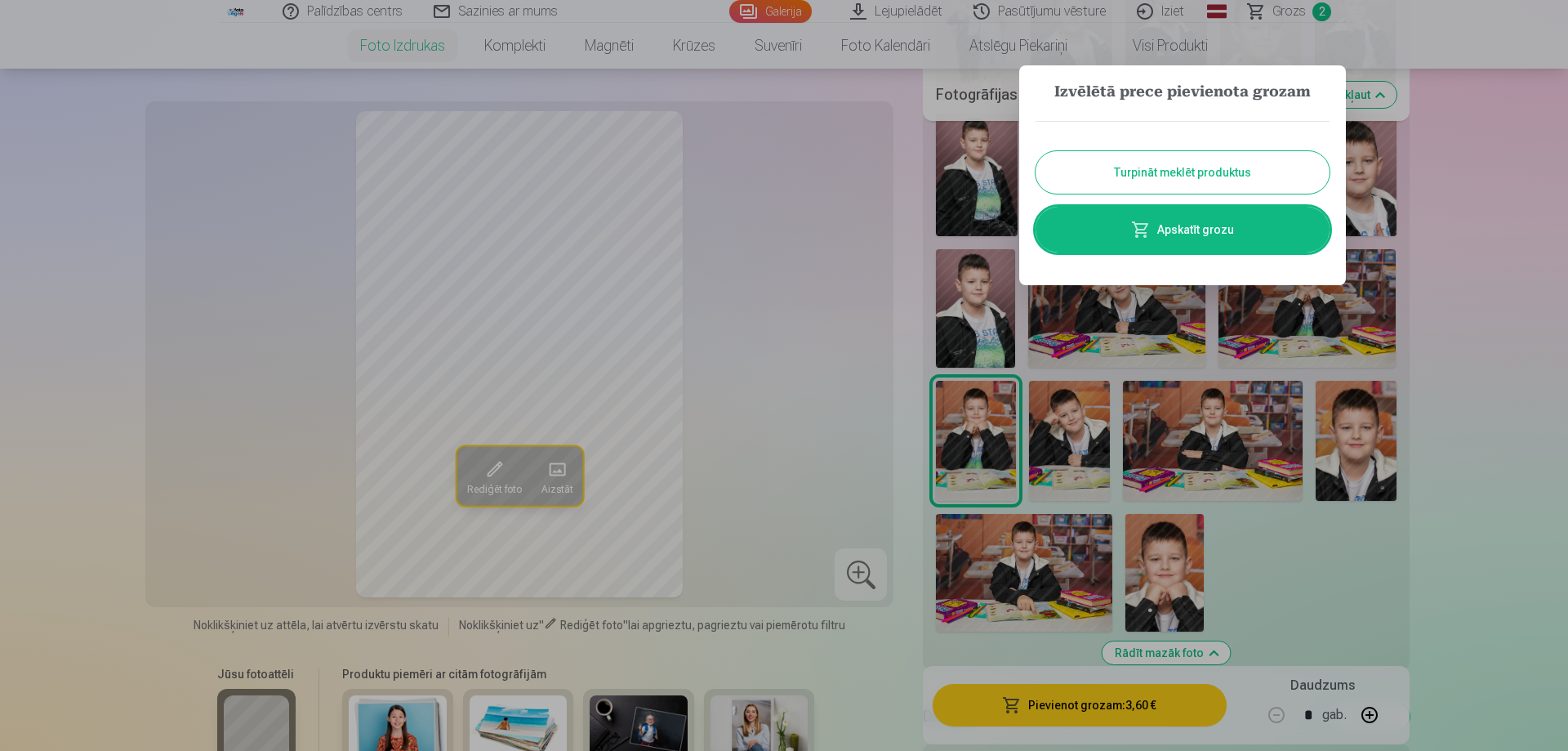
click at [1219, 172] on button "Turpināt meklēt produktus" at bounding box center [1182, 172] width 294 height 42
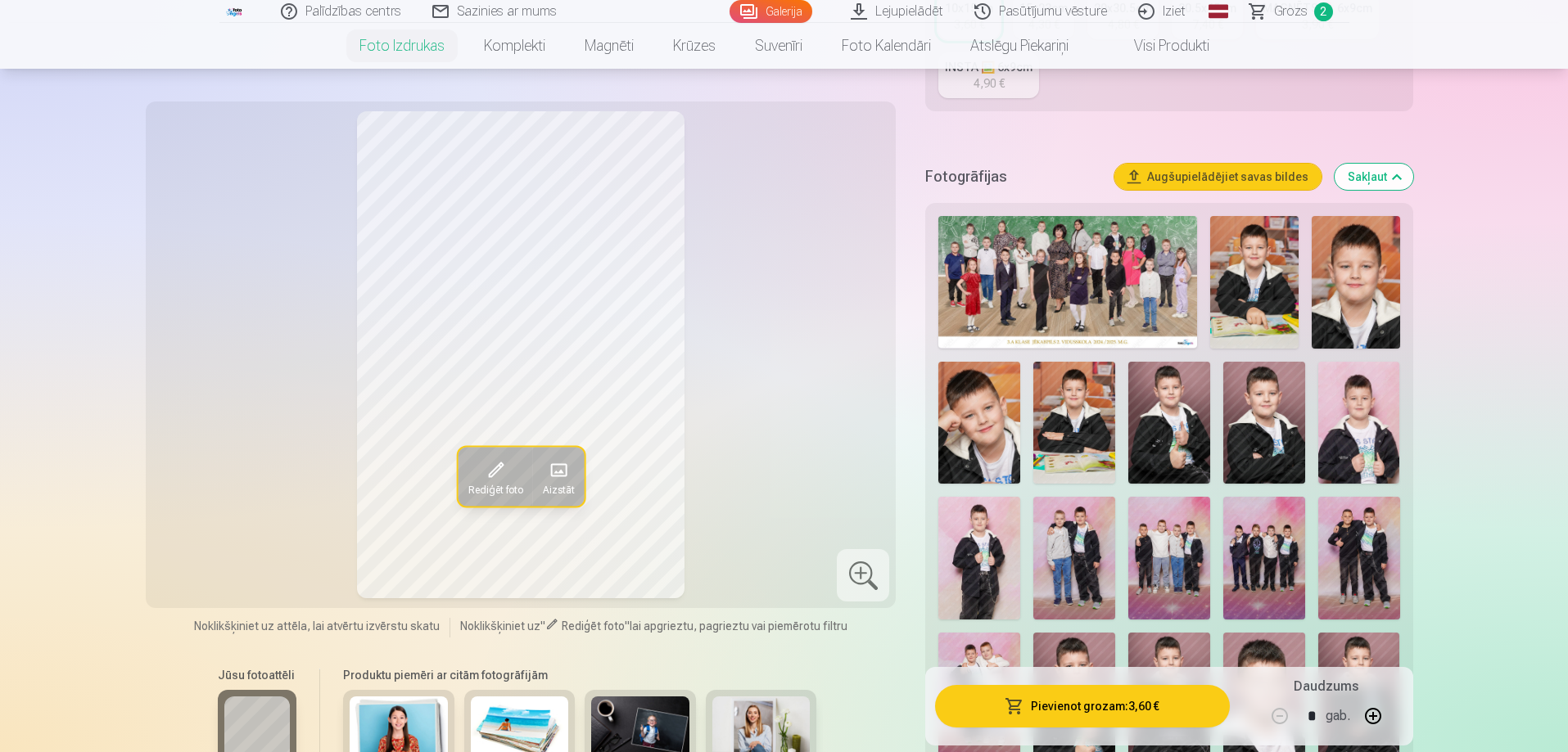
scroll to position [655, 0]
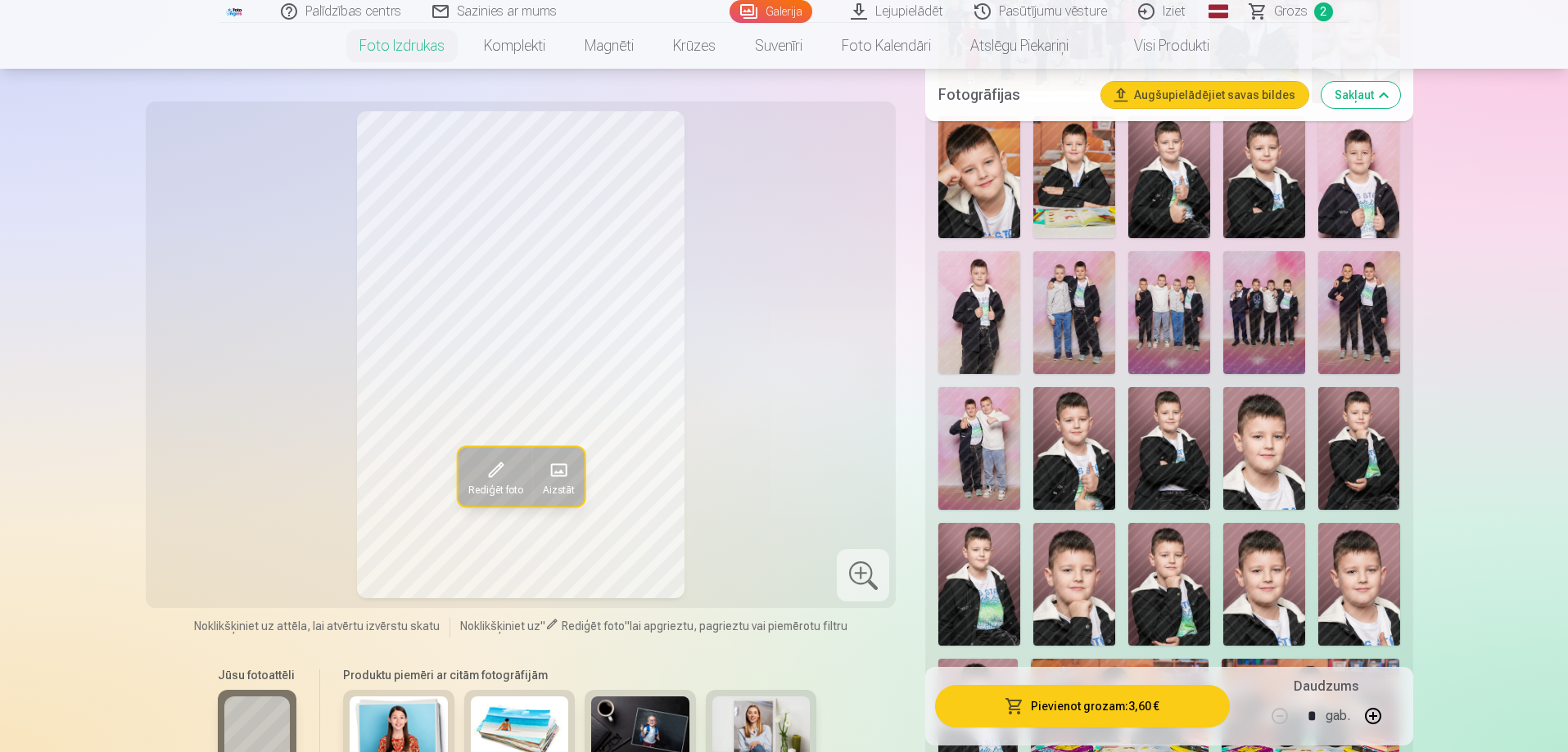
click at [1165, 330] on img at bounding box center [1168, 312] width 82 height 123
click at [1292, 332] on img at bounding box center [1264, 312] width 82 height 123
click at [1208, 345] on img at bounding box center [1168, 312] width 82 height 123
click at [1282, 346] on img at bounding box center [1264, 312] width 82 height 123
click at [1251, 346] on img at bounding box center [1264, 312] width 82 height 123
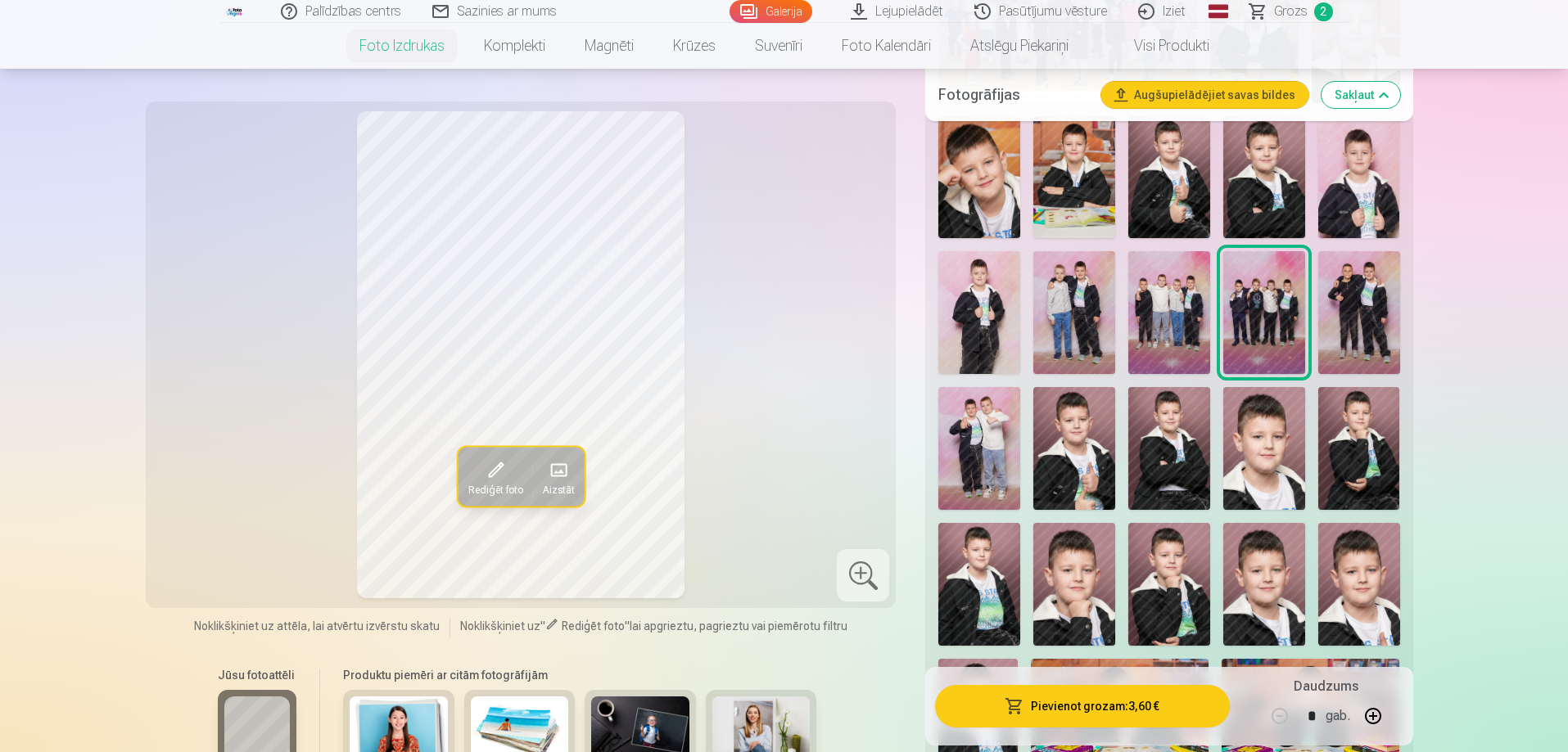
click at [1216, 337] on div at bounding box center [1168, 505] width 474 height 1084
click at [1203, 337] on img at bounding box center [1168, 312] width 82 height 123
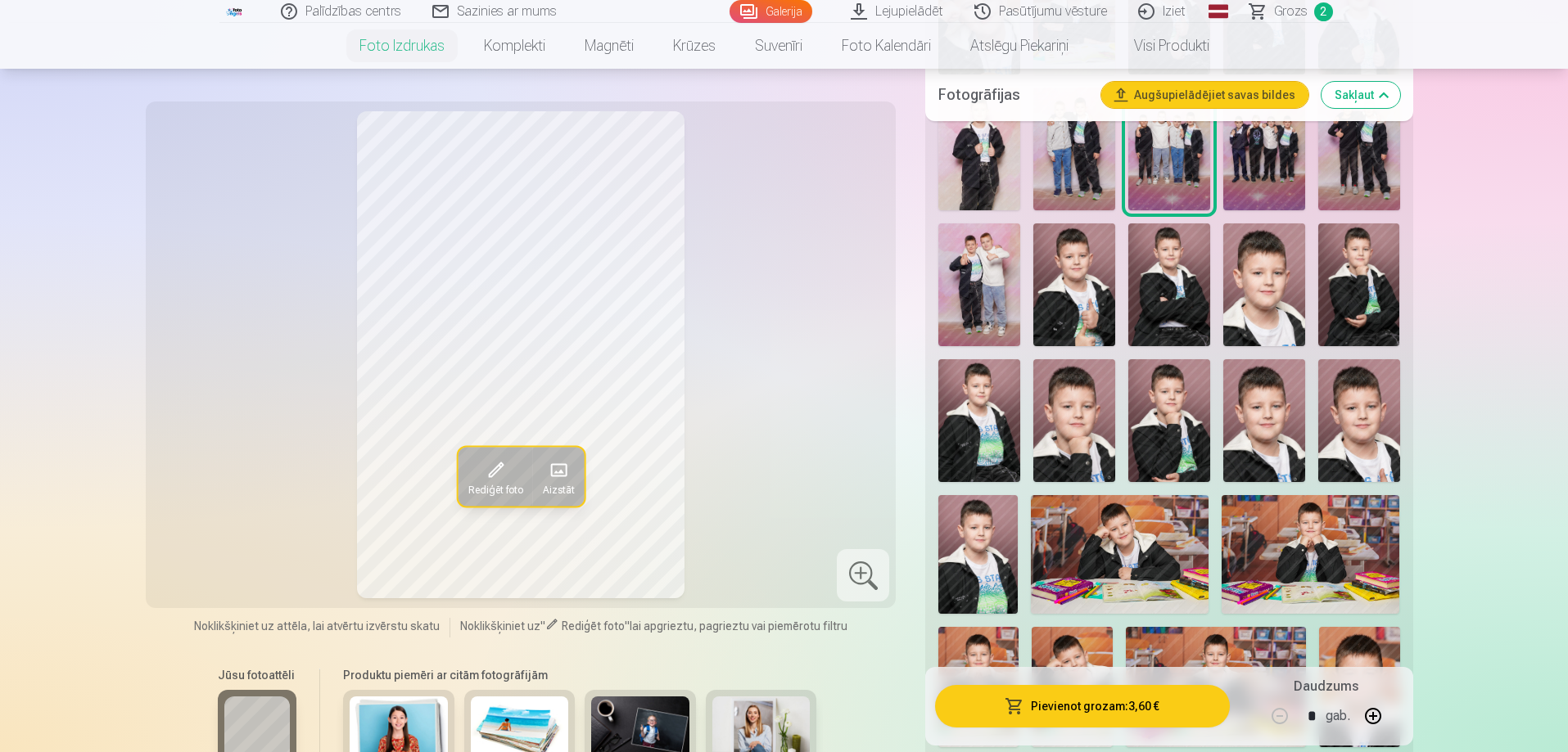
scroll to position [573, 0]
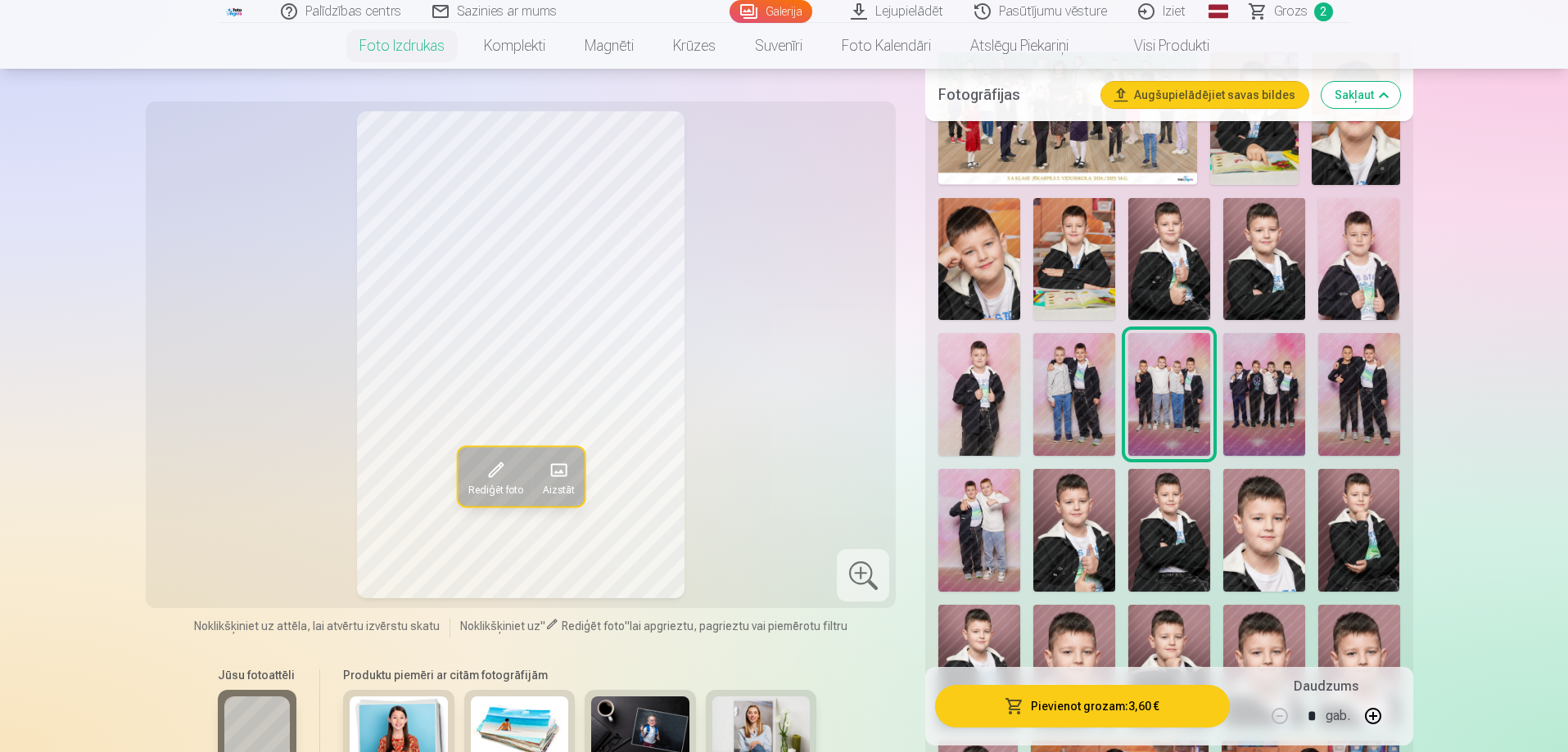
click at [1000, 366] on img at bounding box center [978, 394] width 82 height 123
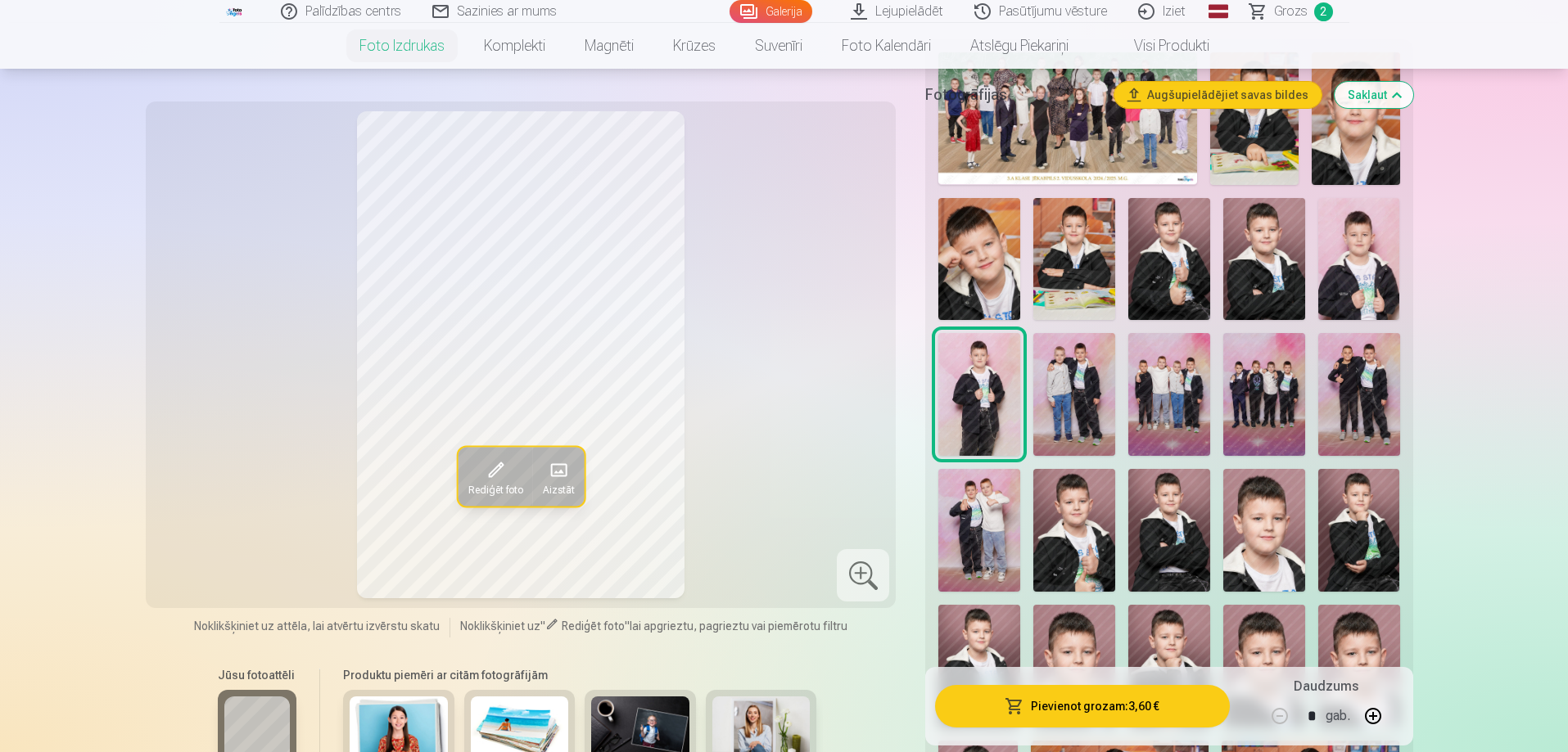
scroll to position [327, 0]
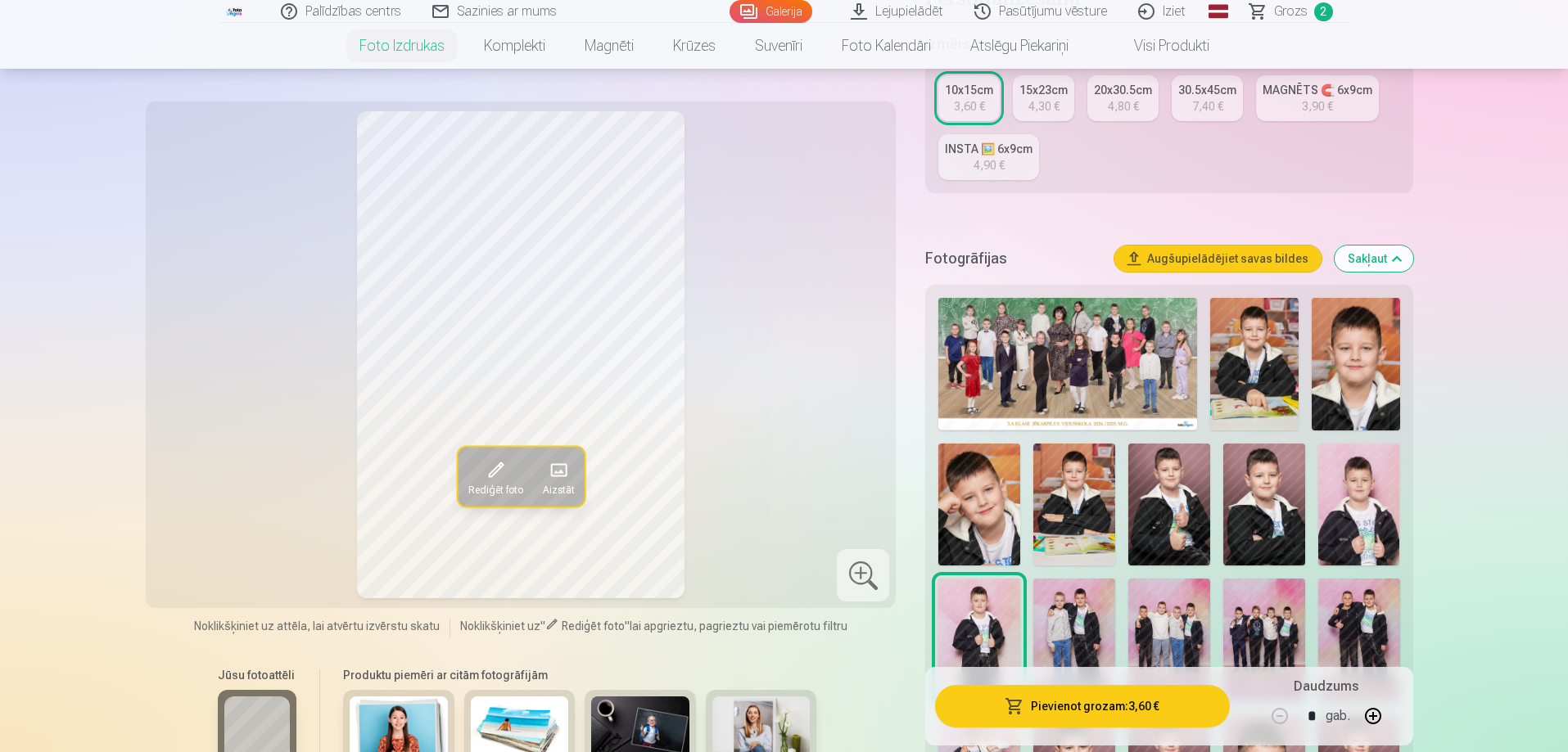
click at [1283, 401] on img at bounding box center [1254, 364] width 89 height 133
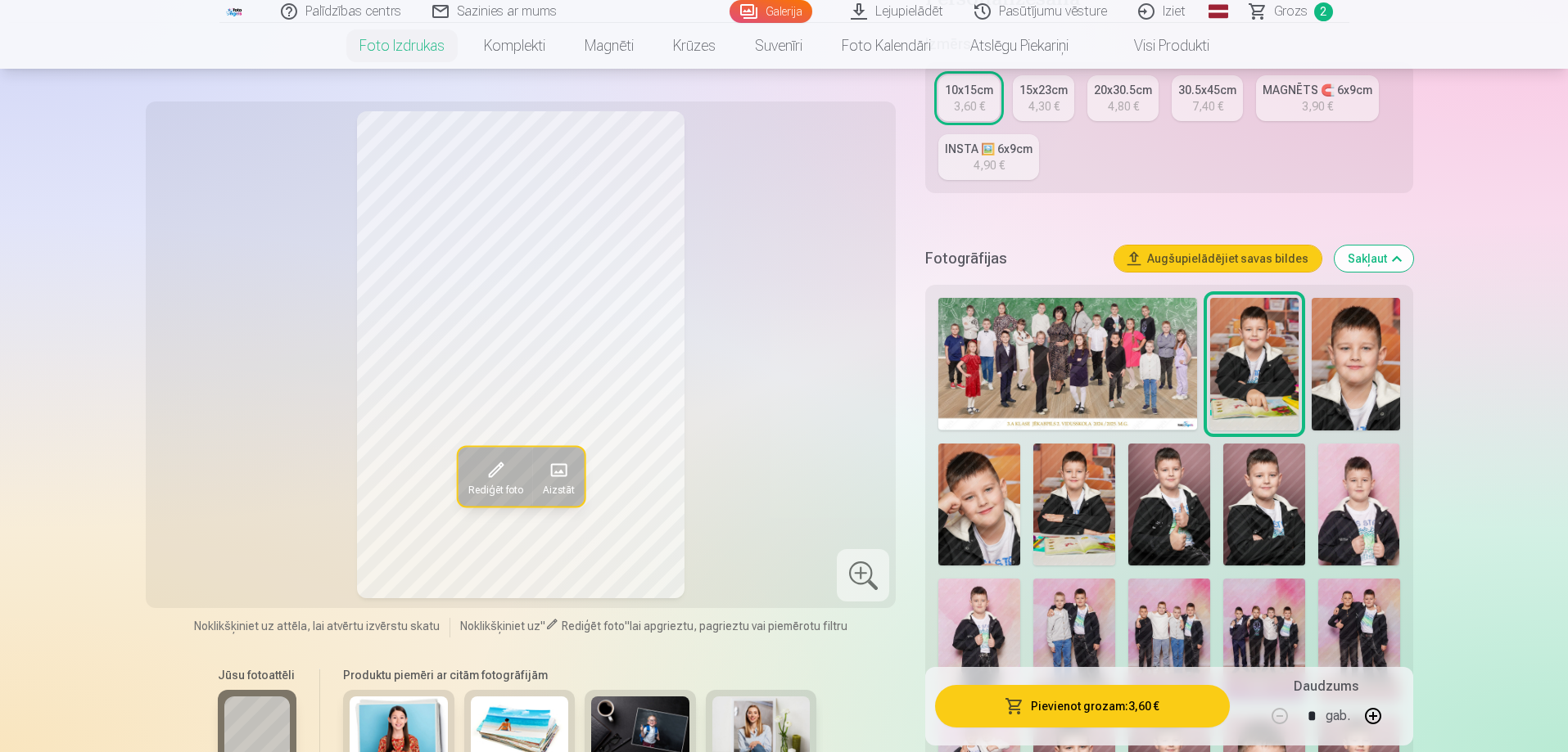
click at [1291, 261] on button "Augšupielādējiet savas bildes" at bounding box center [1217, 258] width 207 height 27
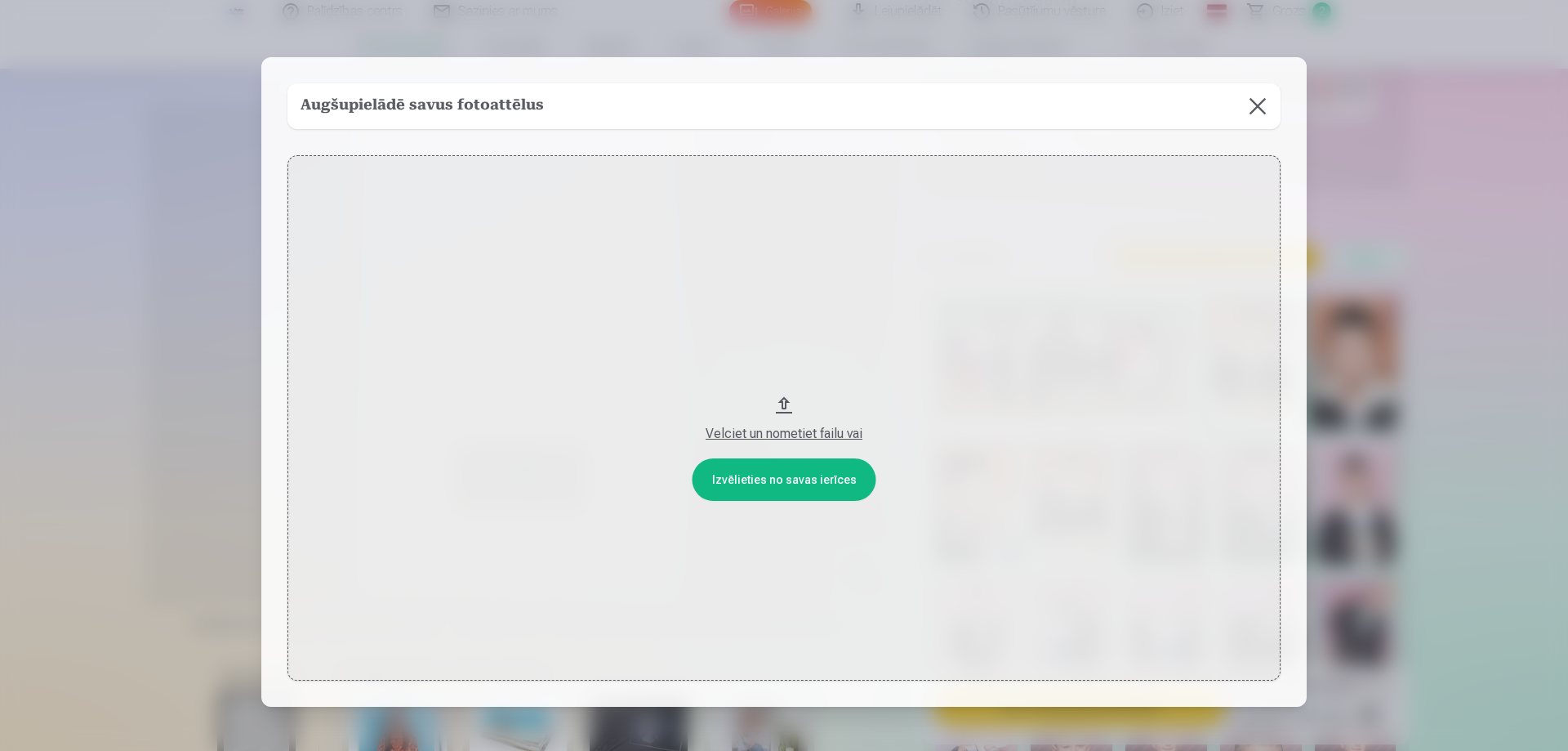
click at [1250, 112] on button at bounding box center [1258, 106] width 46 height 46
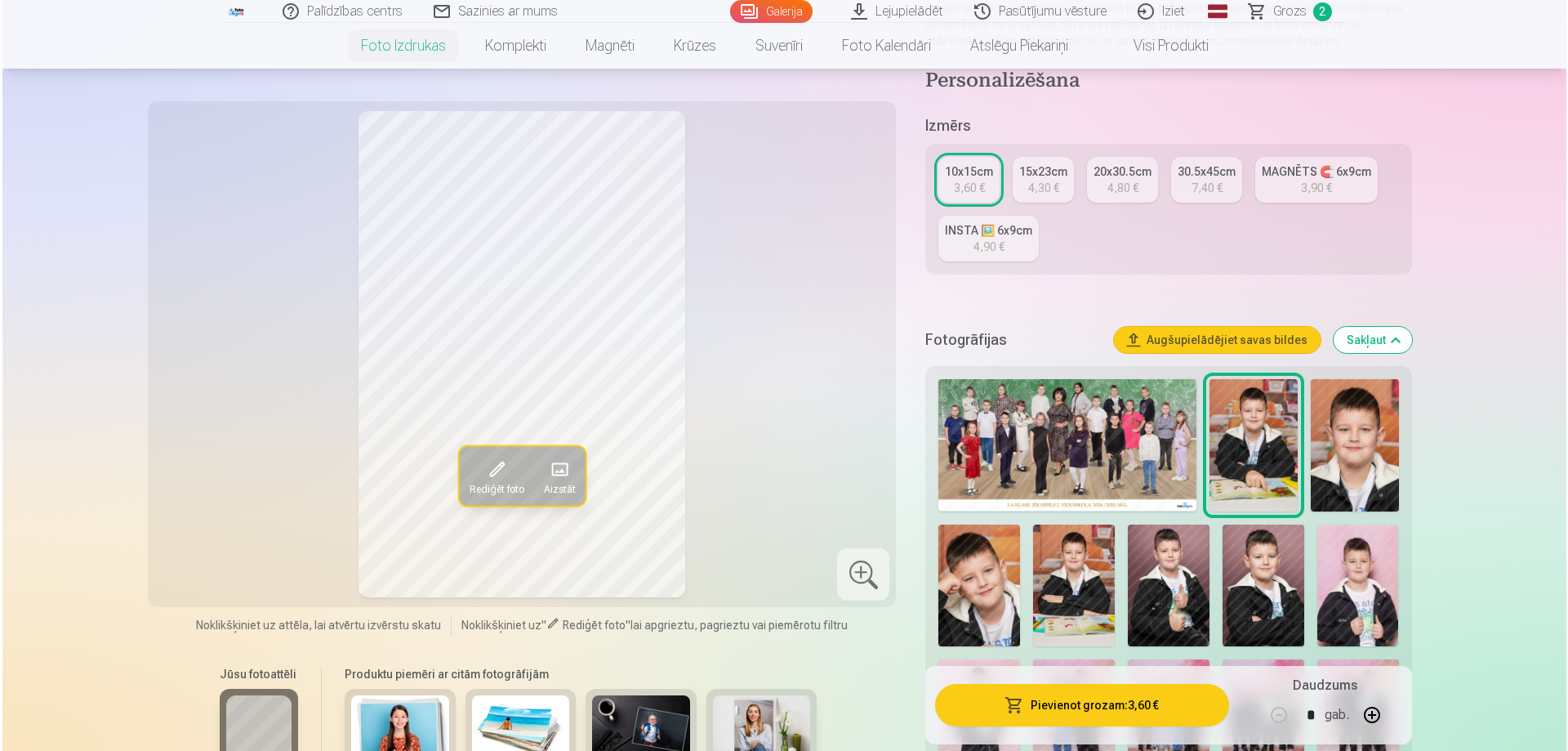
scroll to position [409, 0]
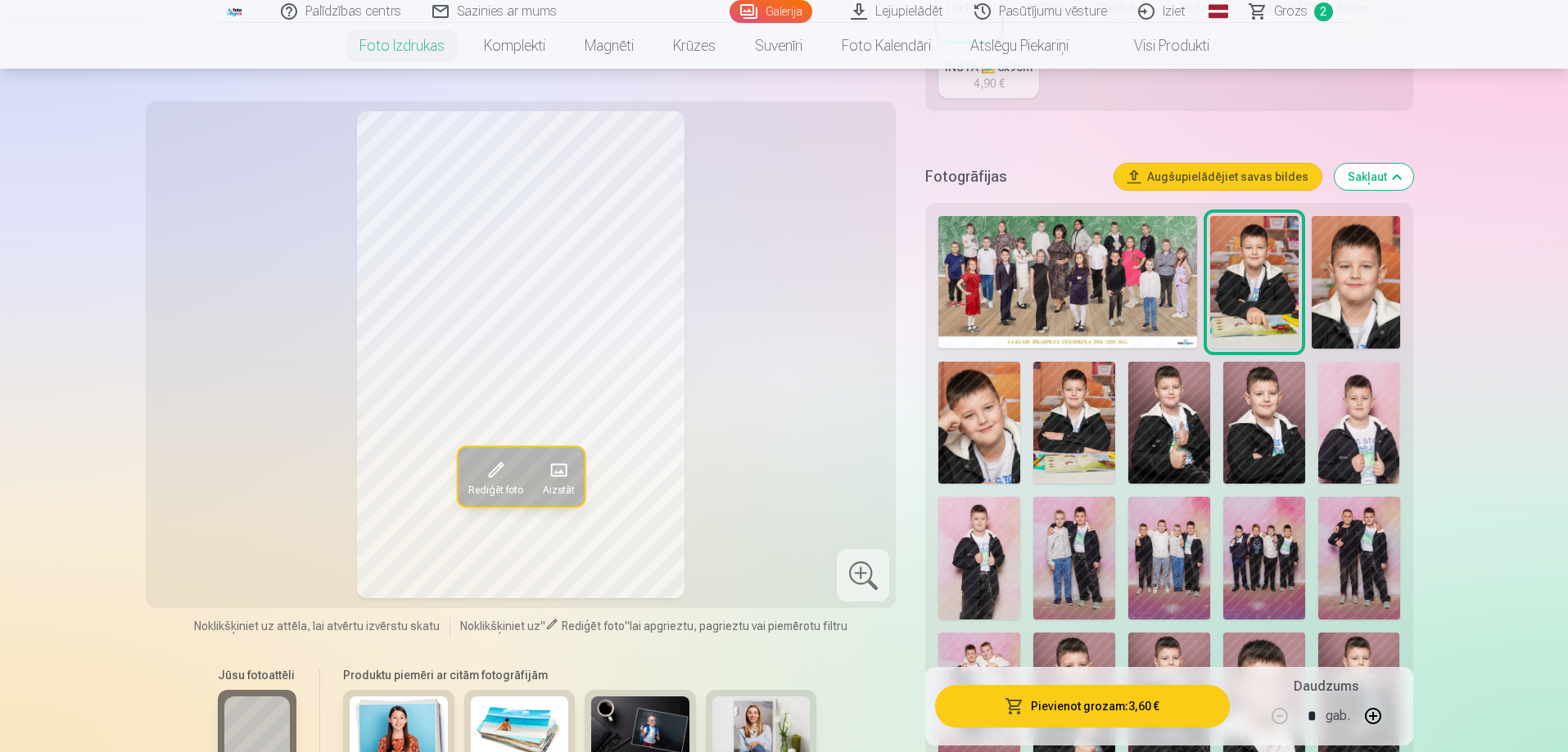
click at [1070, 695] on button "Pievienot grozam : 3,60 €" at bounding box center [1081, 706] width 294 height 42
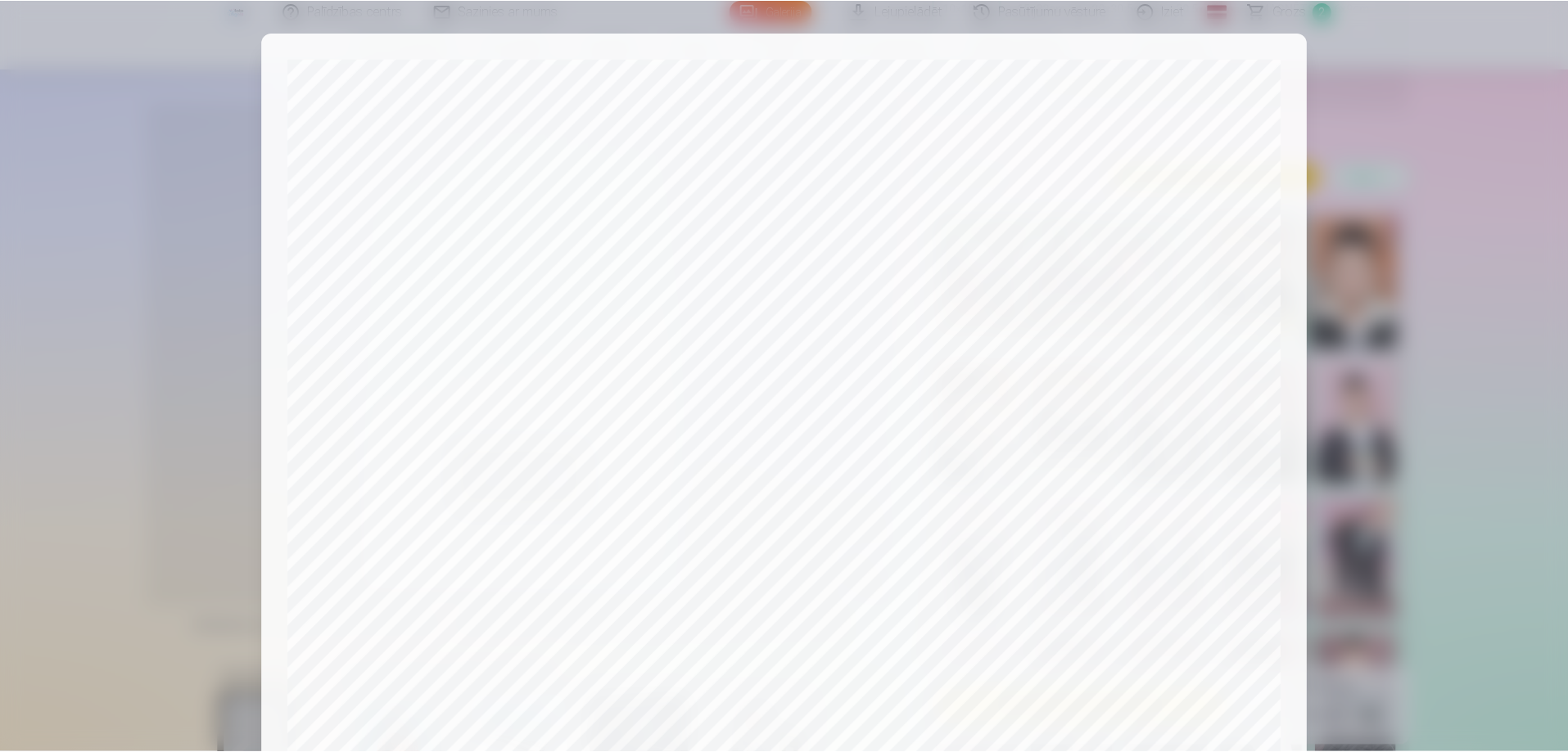
scroll to position [426, 0]
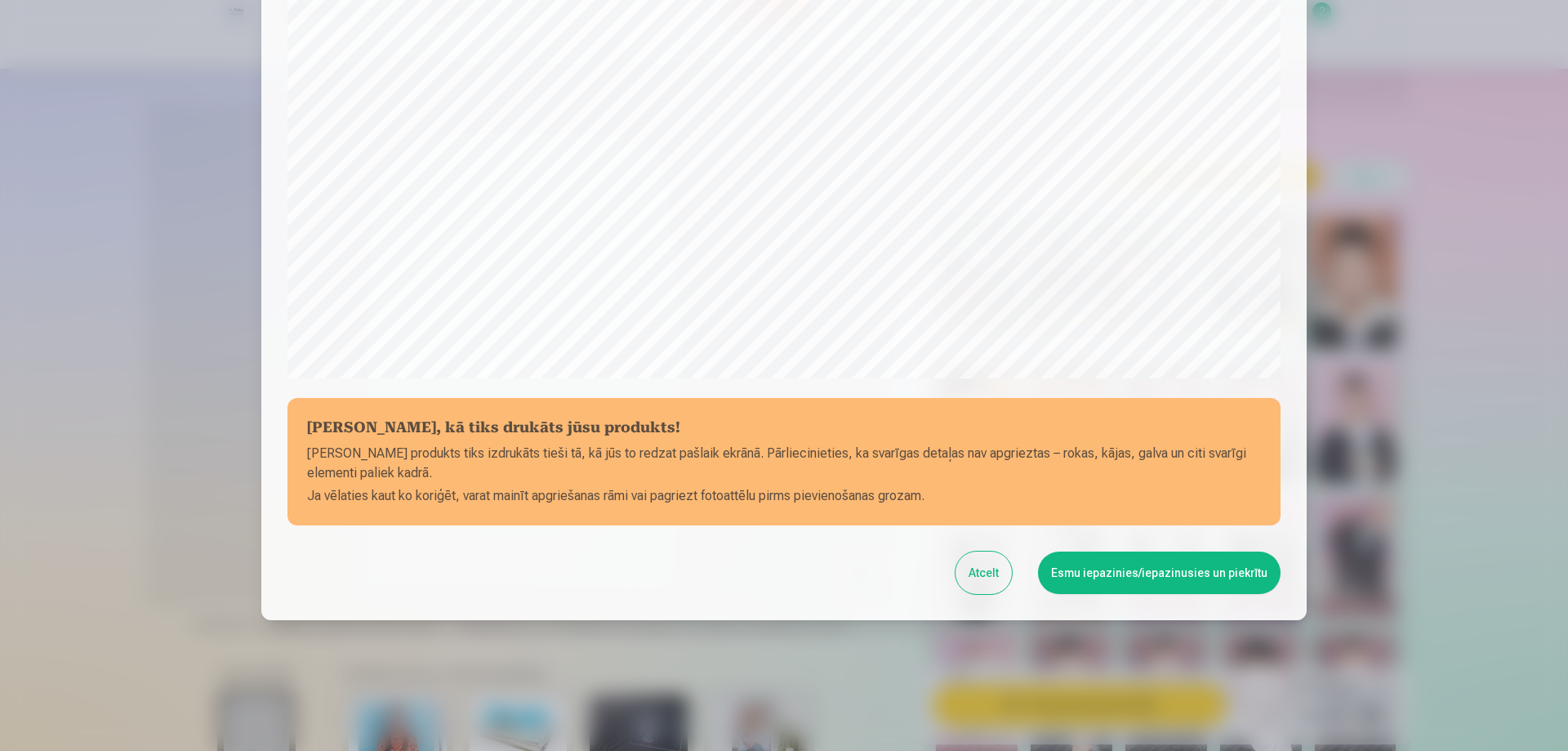
click at [1121, 570] on button "Esmu iepazinies/iepazinusies un piekrītu" at bounding box center [1158, 572] width 243 height 42
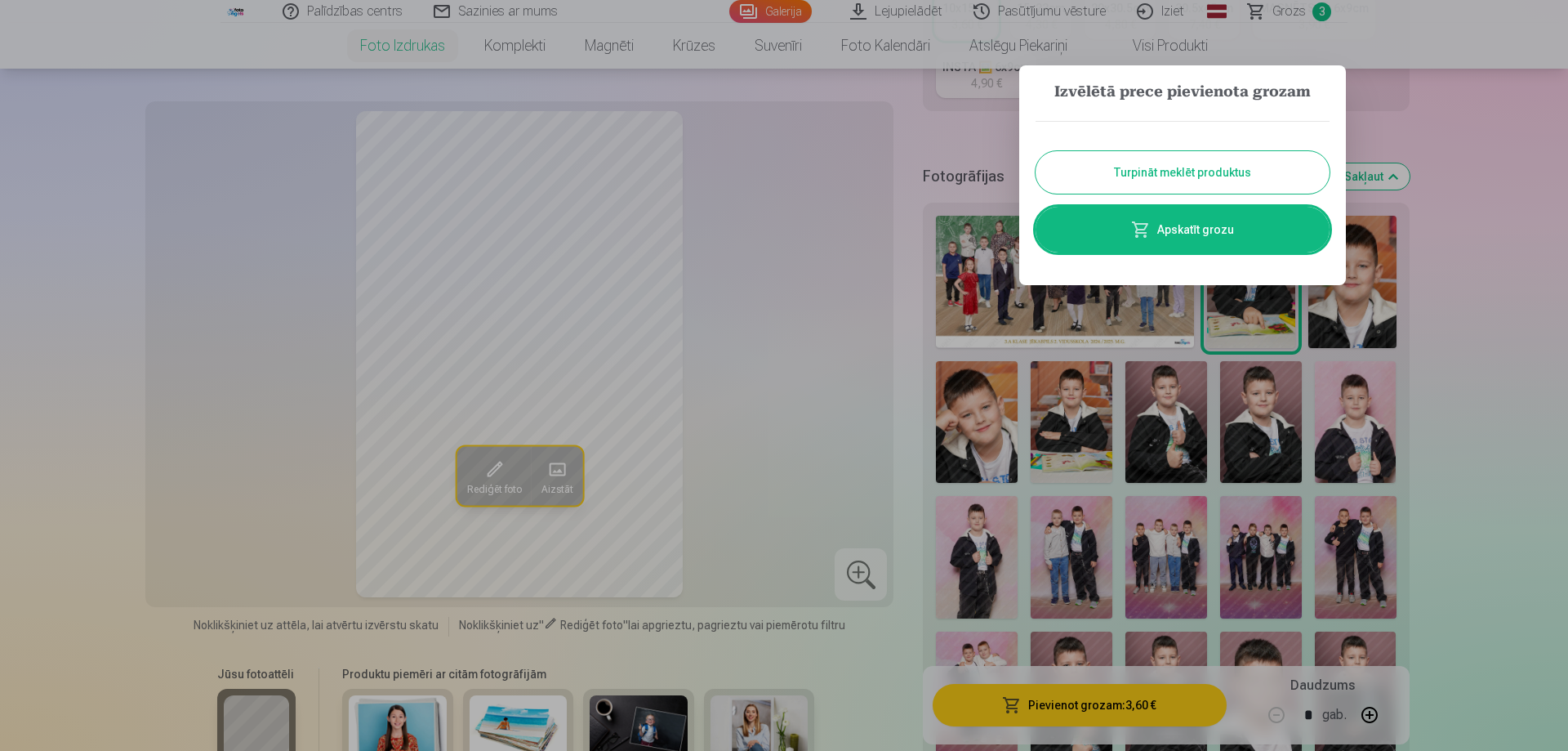
click at [1222, 216] on link "Apskatīt grozu" at bounding box center [1182, 229] width 294 height 46
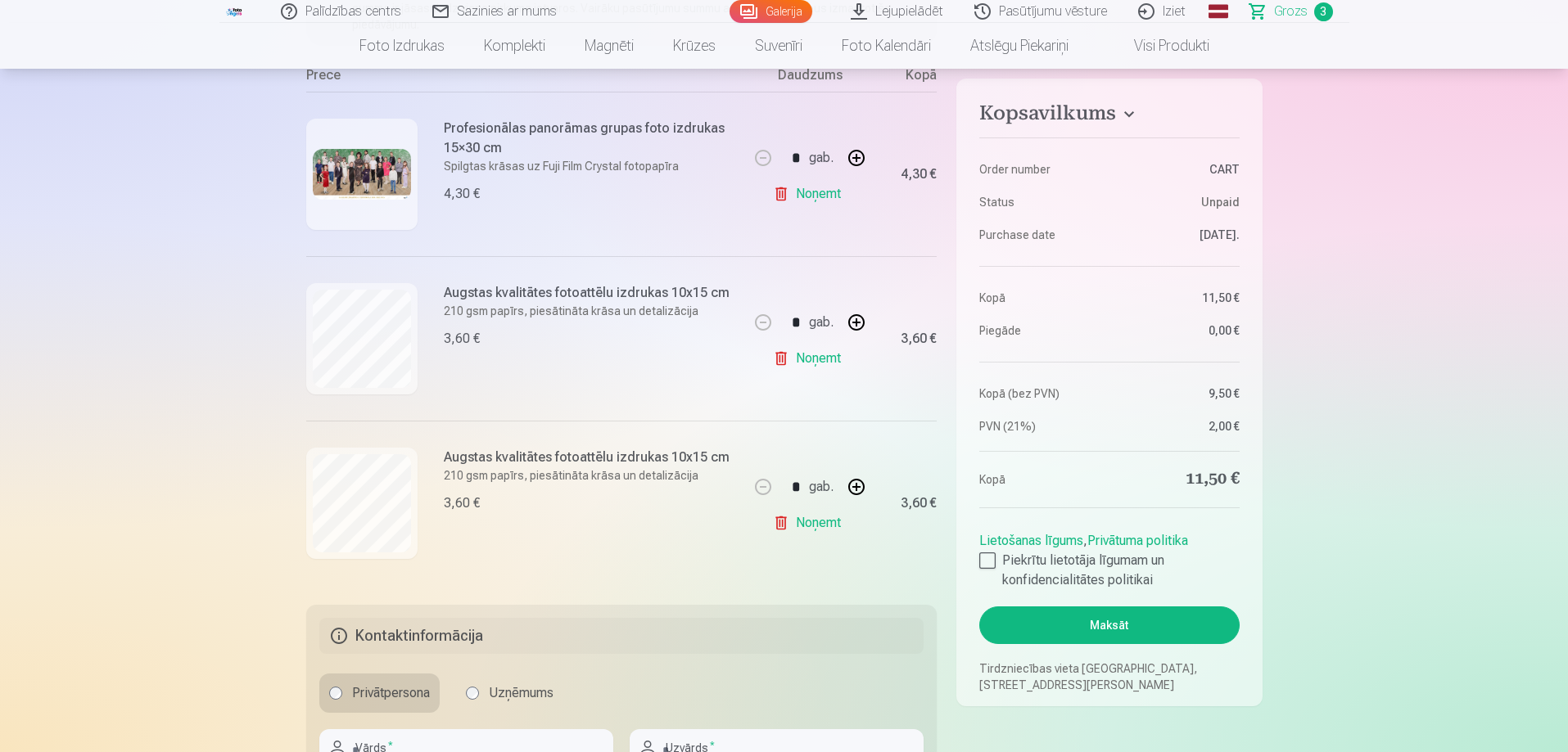
scroll to position [409, 0]
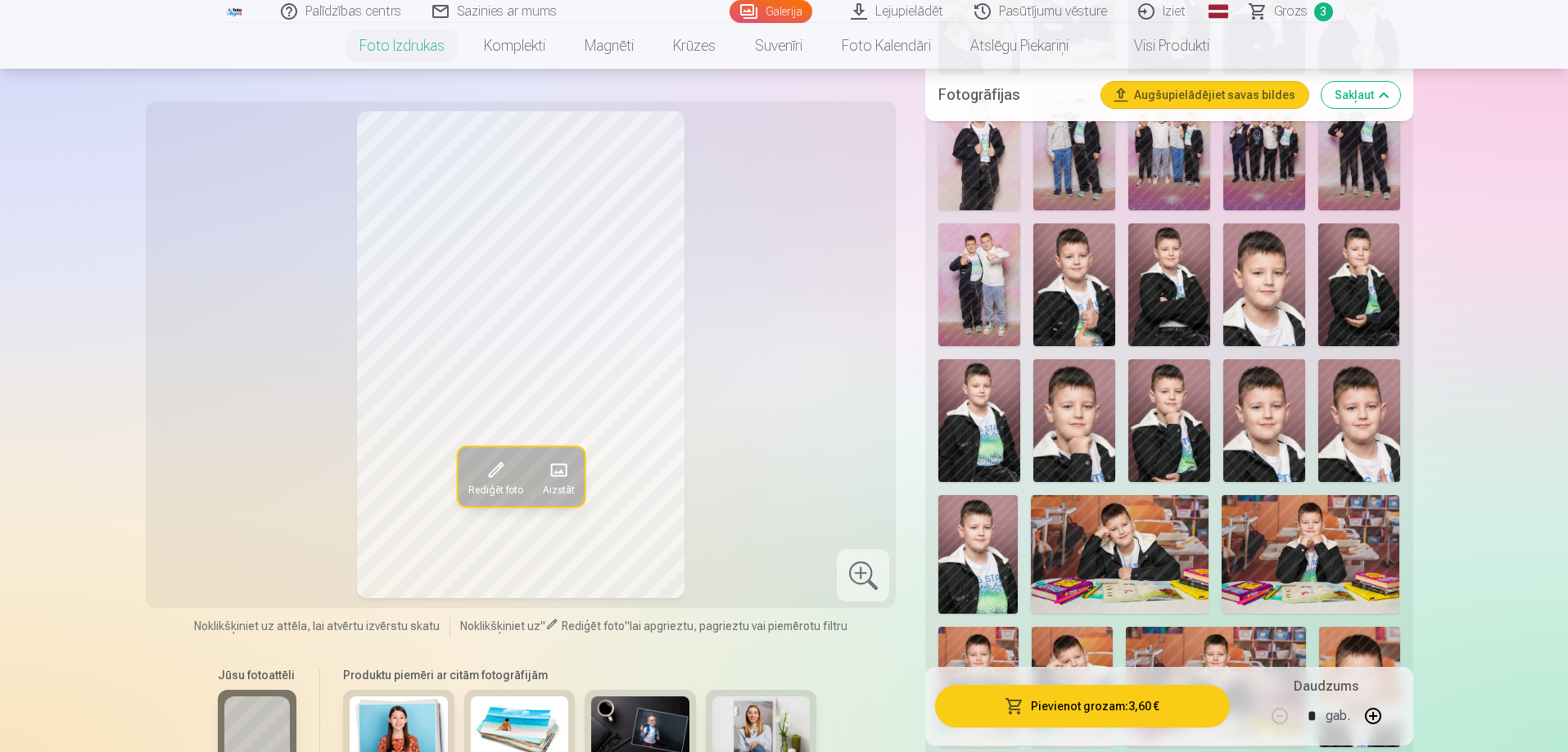
scroll to position [900, 0]
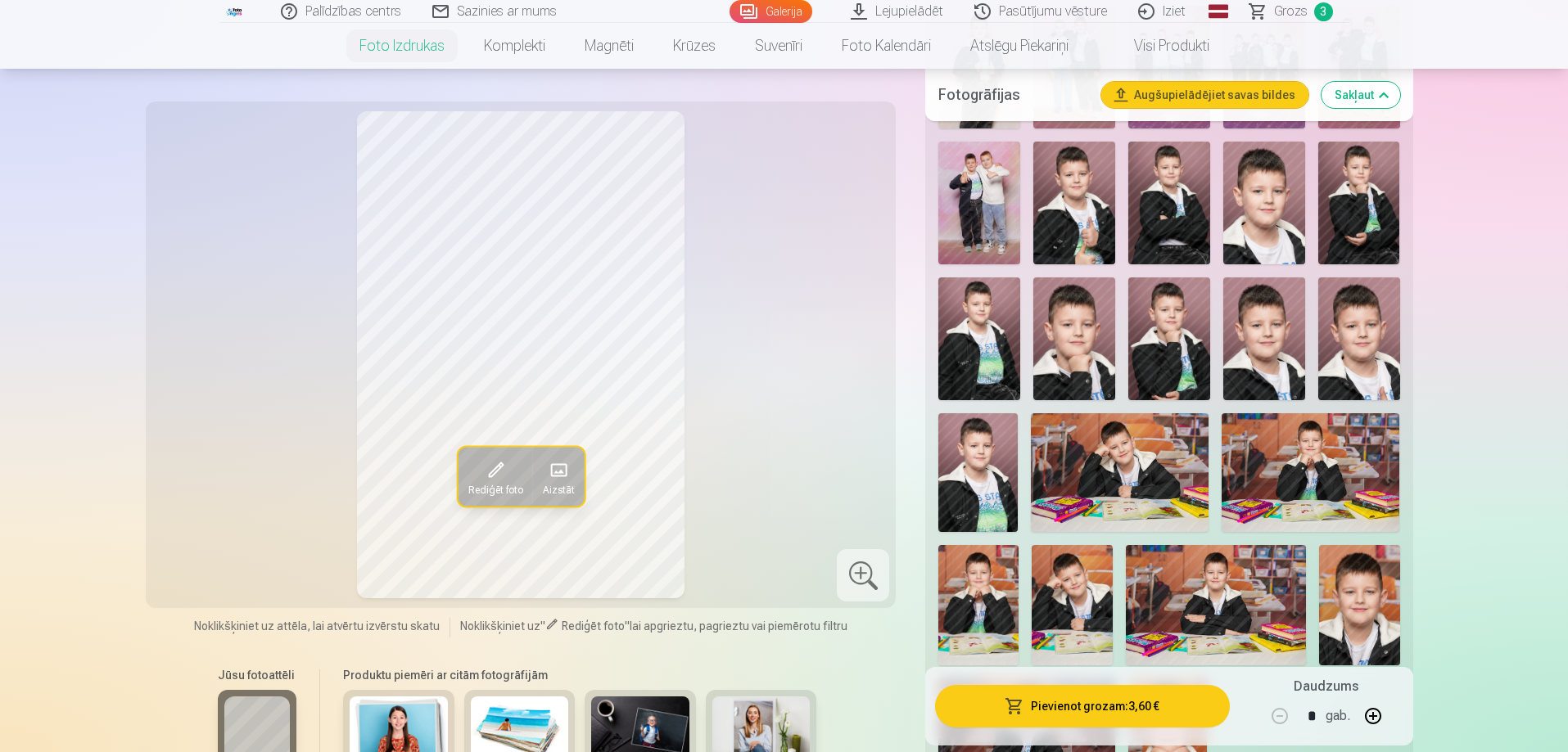
click at [1169, 477] on img at bounding box center [1119, 472] width 177 height 119
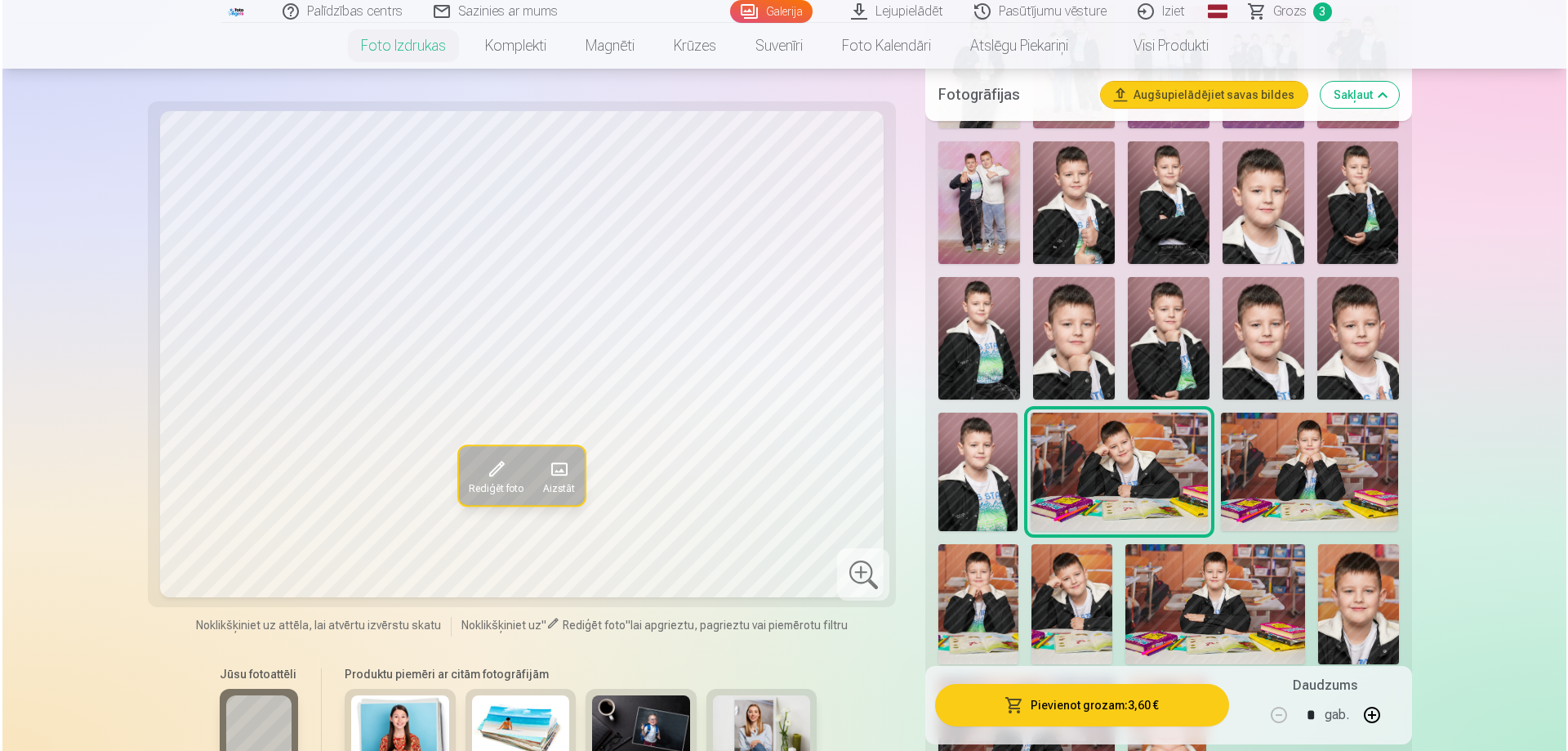
scroll to position [980, 0]
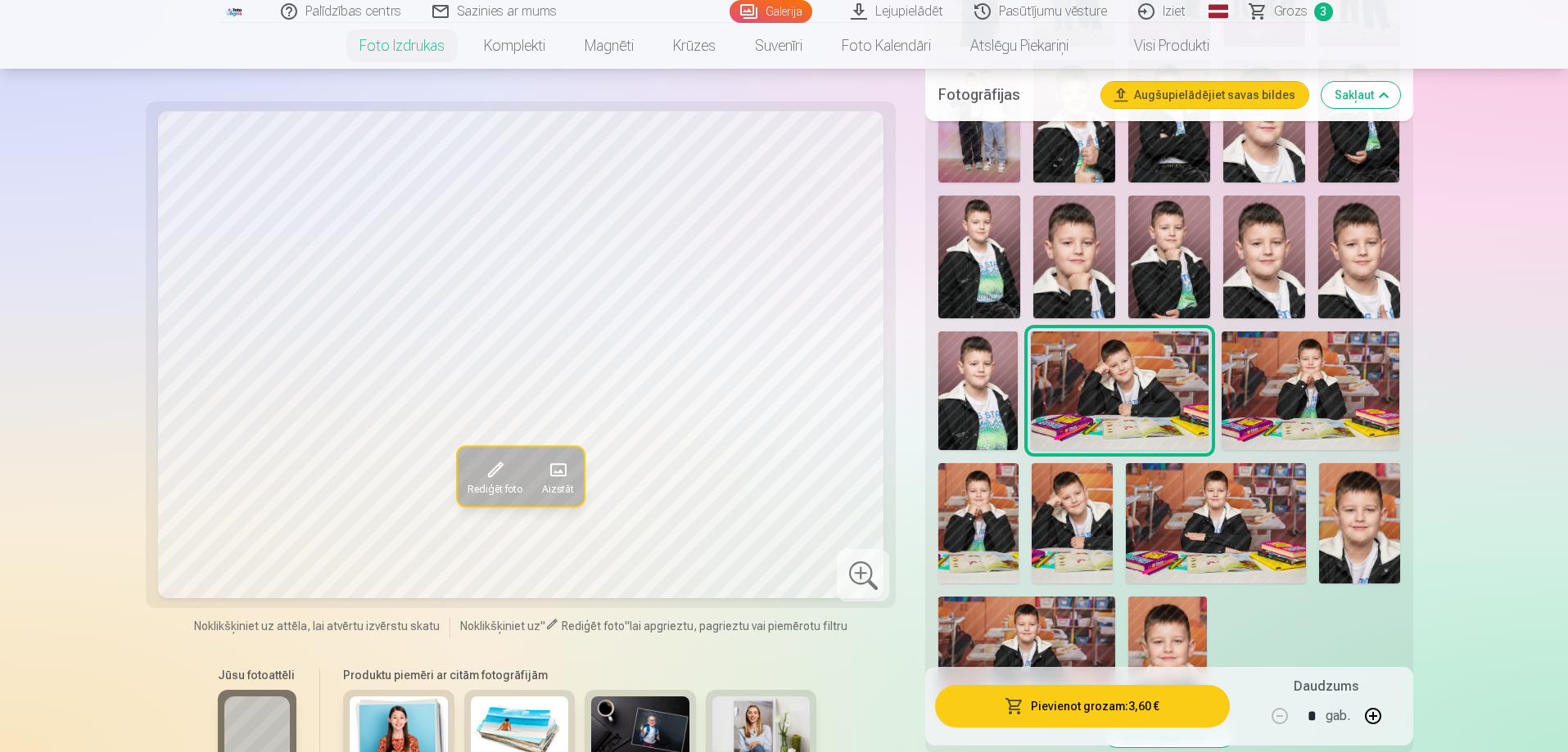
click at [1138, 695] on button "Pievienot grozam : 3,60 €" at bounding box center [1081, 706] width 294 height 42
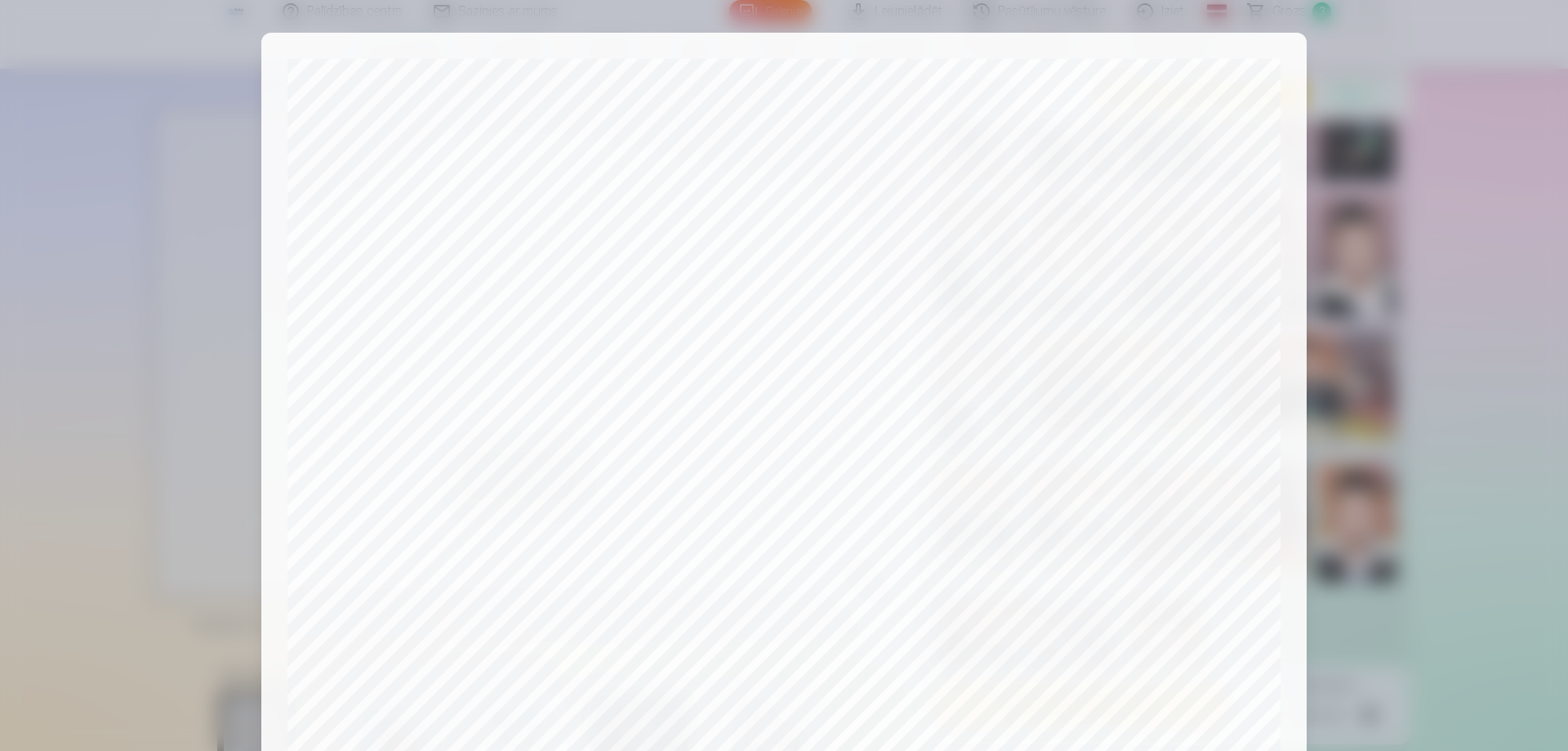
scroll to position [426, 0]
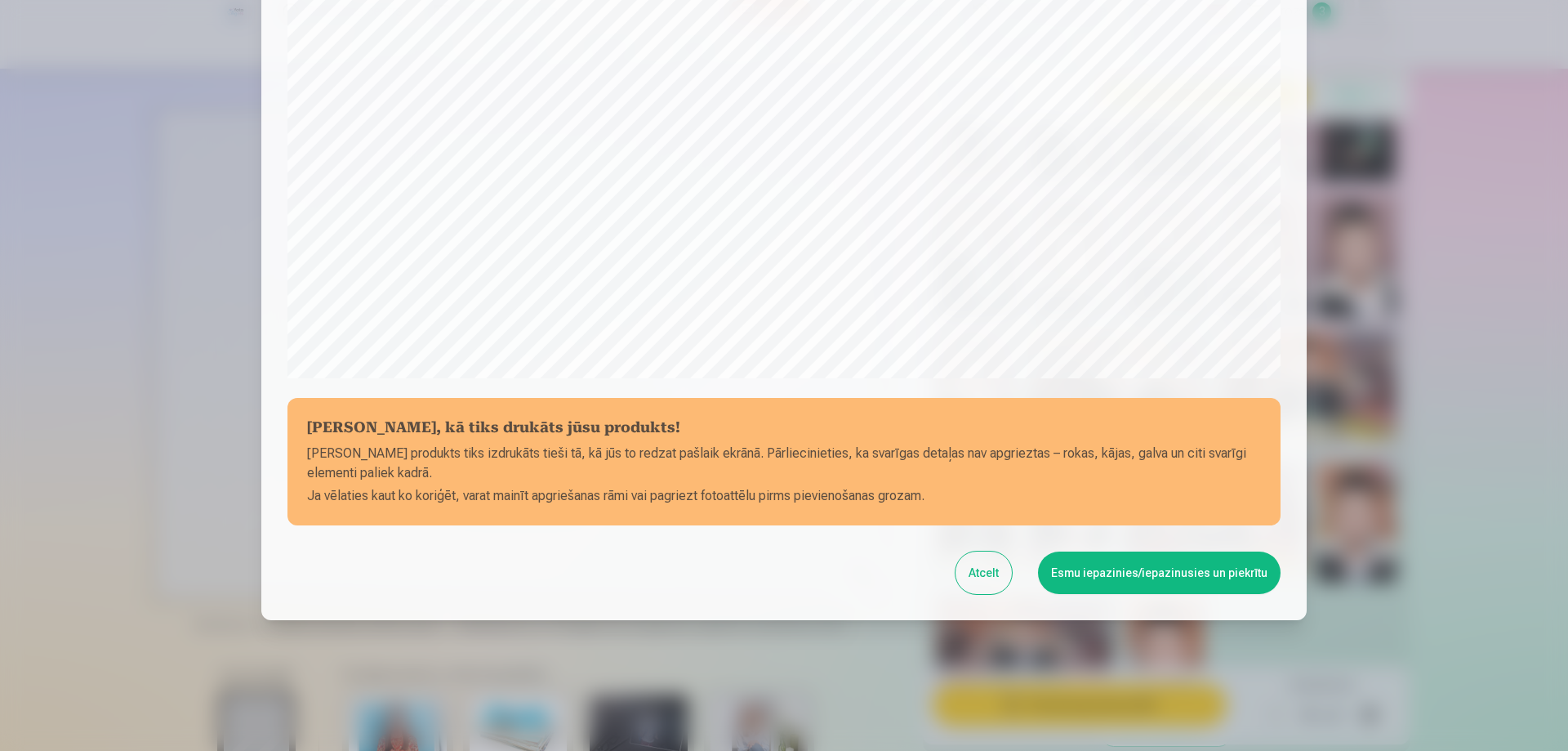
click at [1154, 576] on button "Esmu iepazinies/iepazinusies un piekrītu" at bounding box center [1158, 572] width 243 height 42
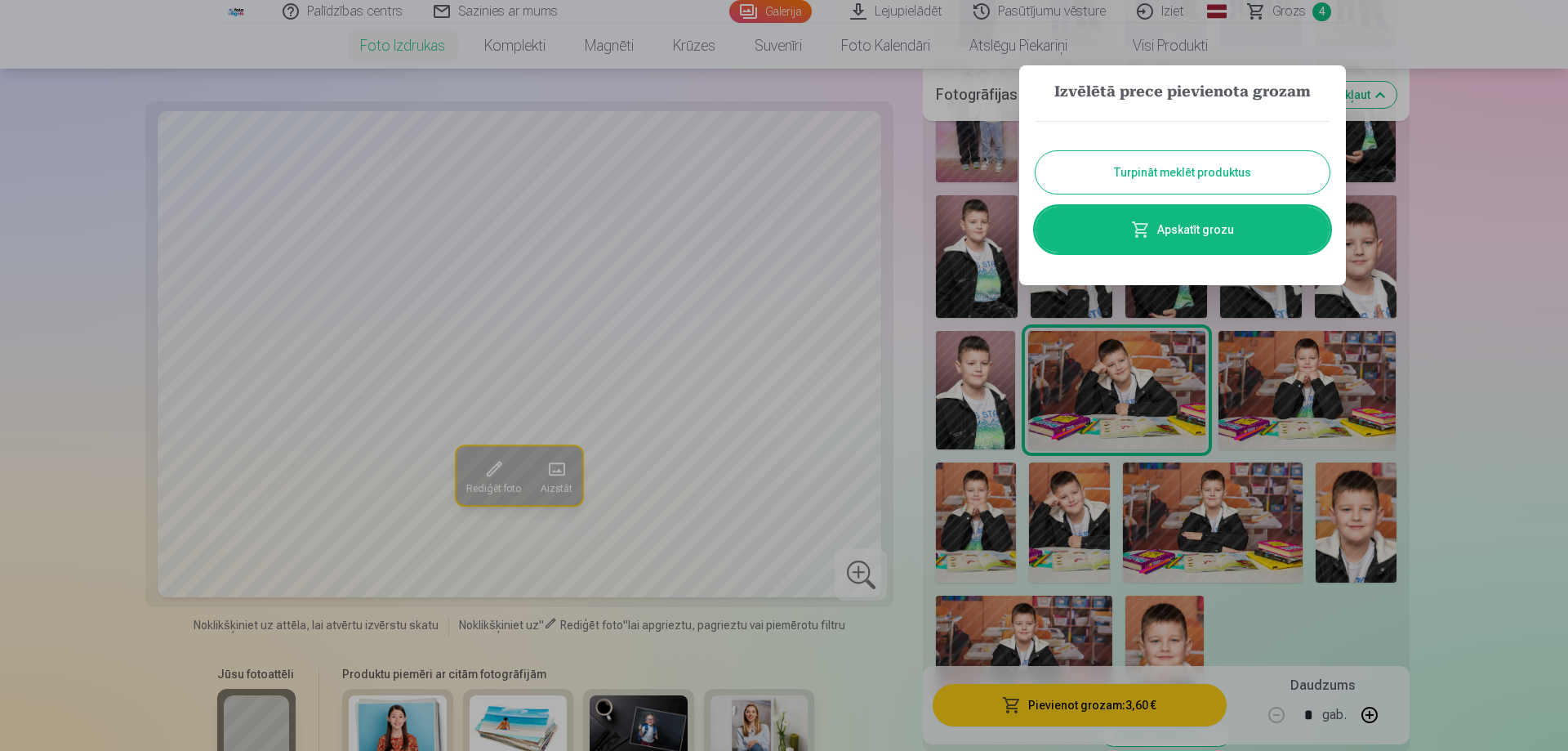
click at [1280, 356] on div at bounding box center [784, 376] width 1568 height 751
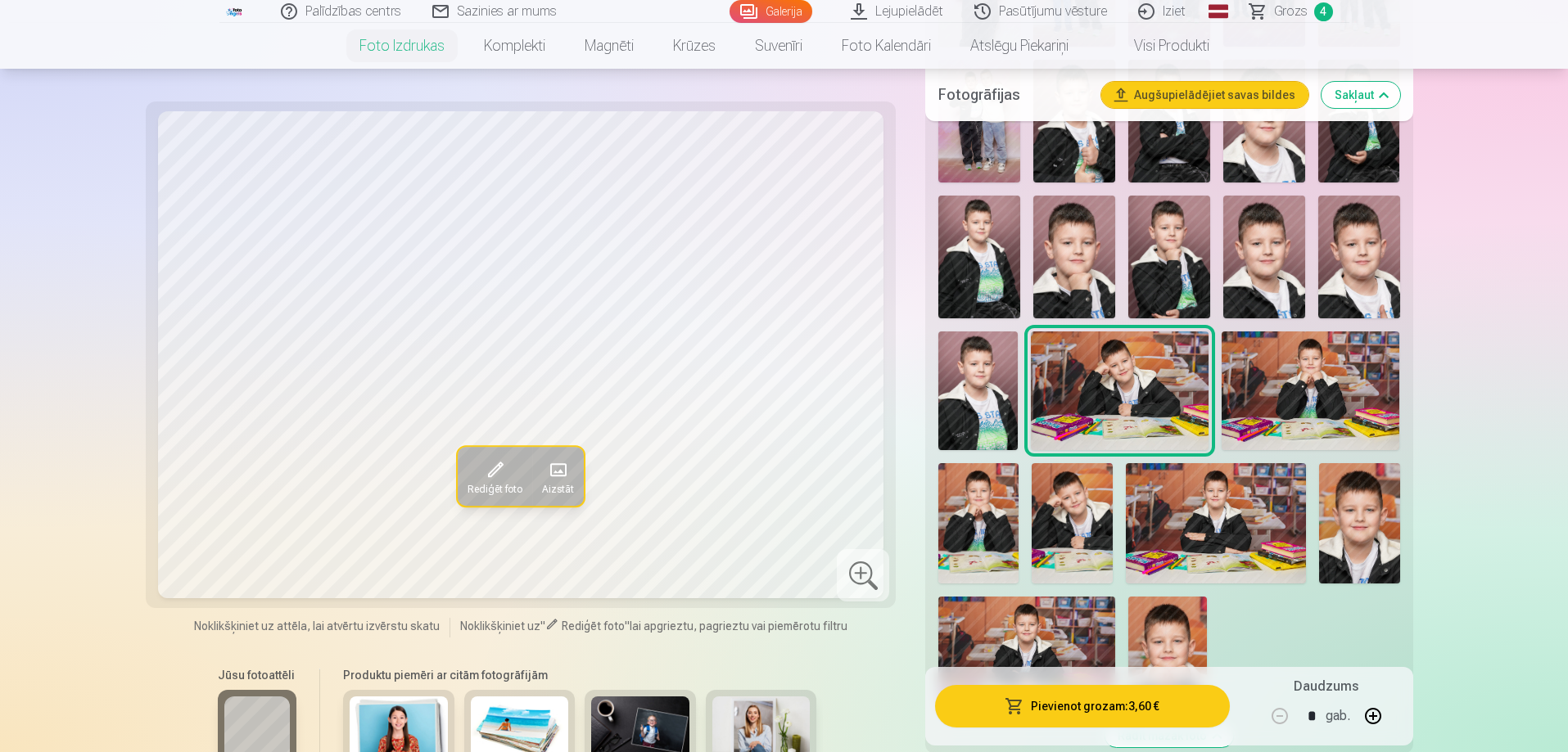
click at [1276, 366] on img at bounding box center [1310, 391] width 177 height 119
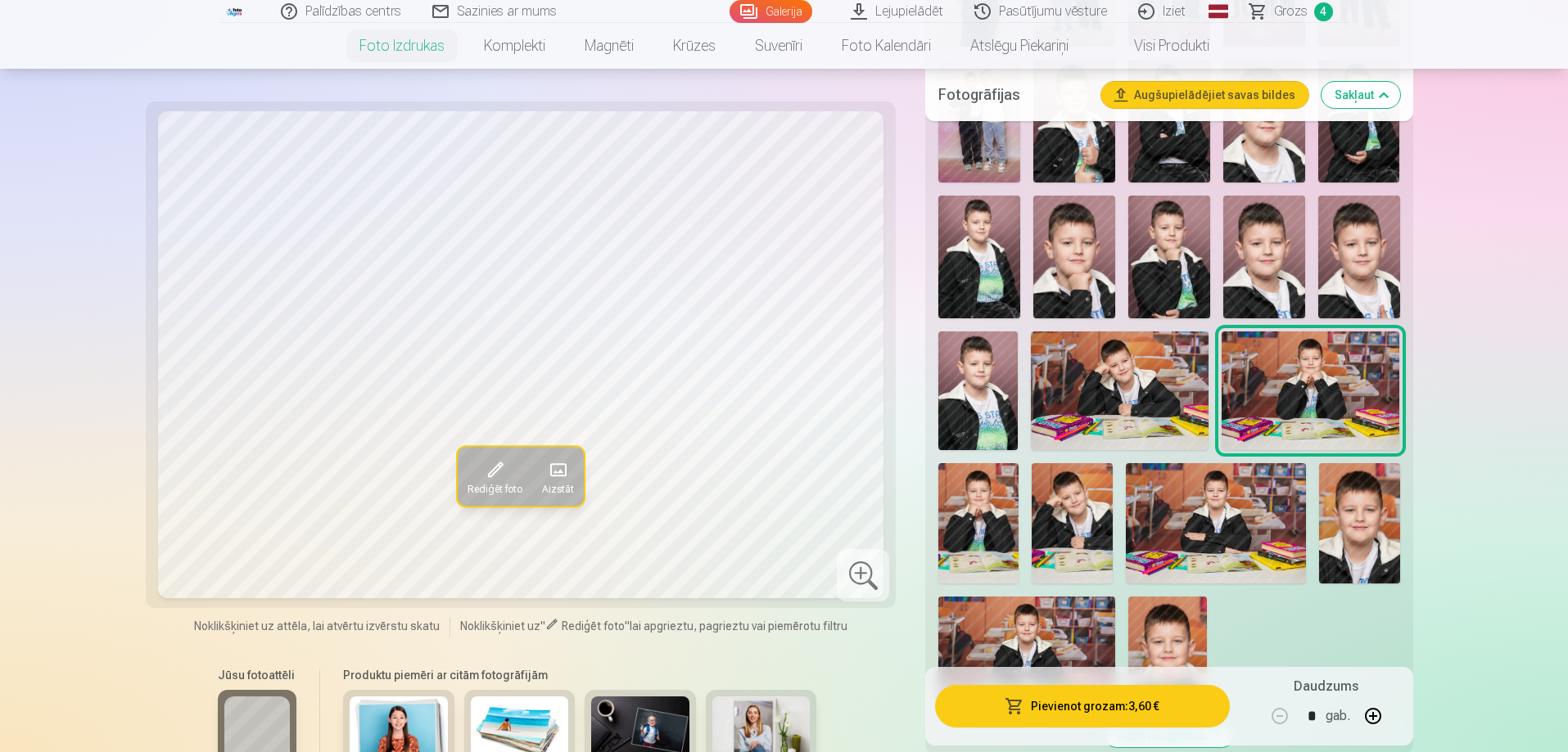
click at [1124, 705] on button "Pievienot grozam : 3,60 €" at bounding box center [1081, 706] width 294 height 42
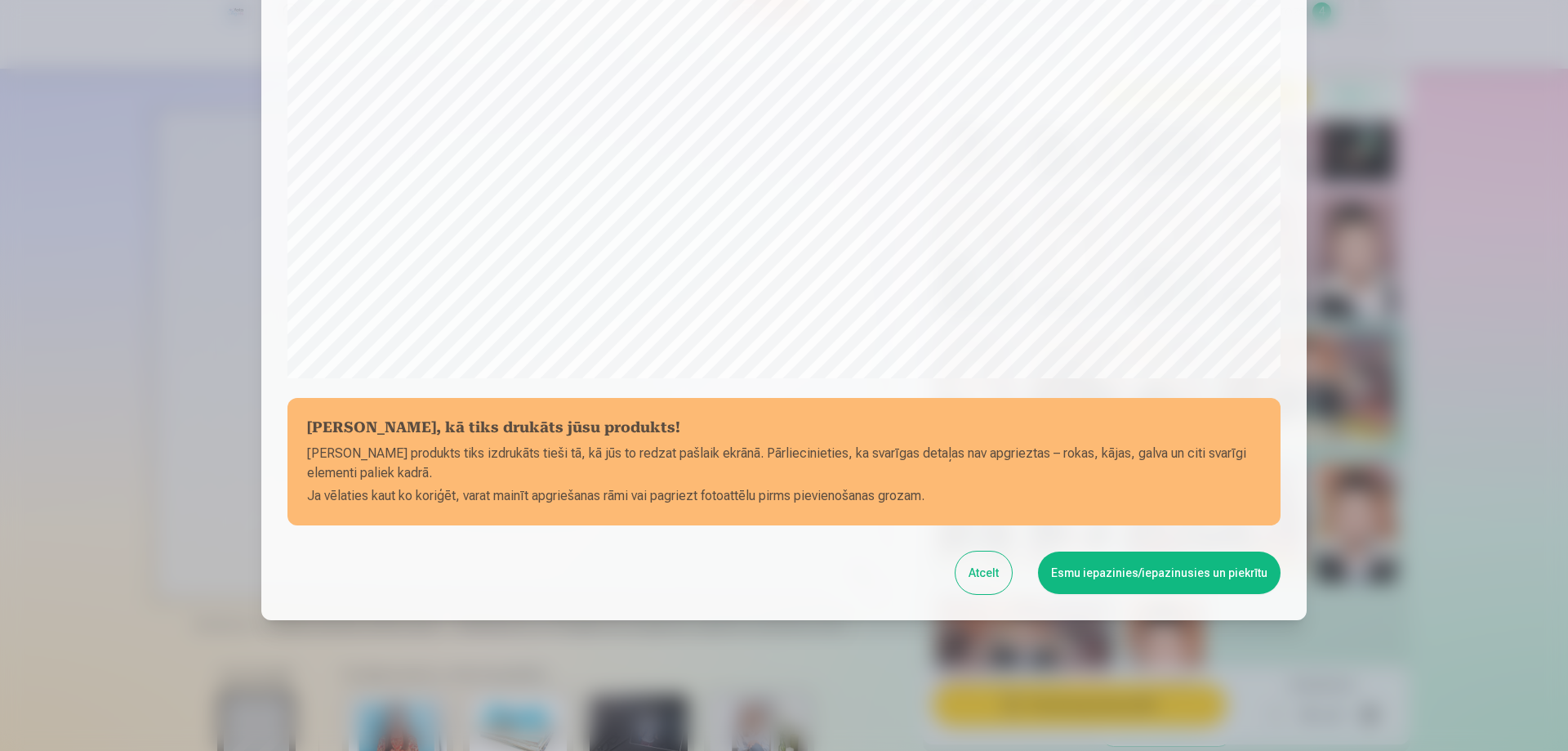
click at [1182, 559] on button "Esmu iepazinies/iepazinusies un piekrītu" at bounding box center [1158, 572] width 243 height 42
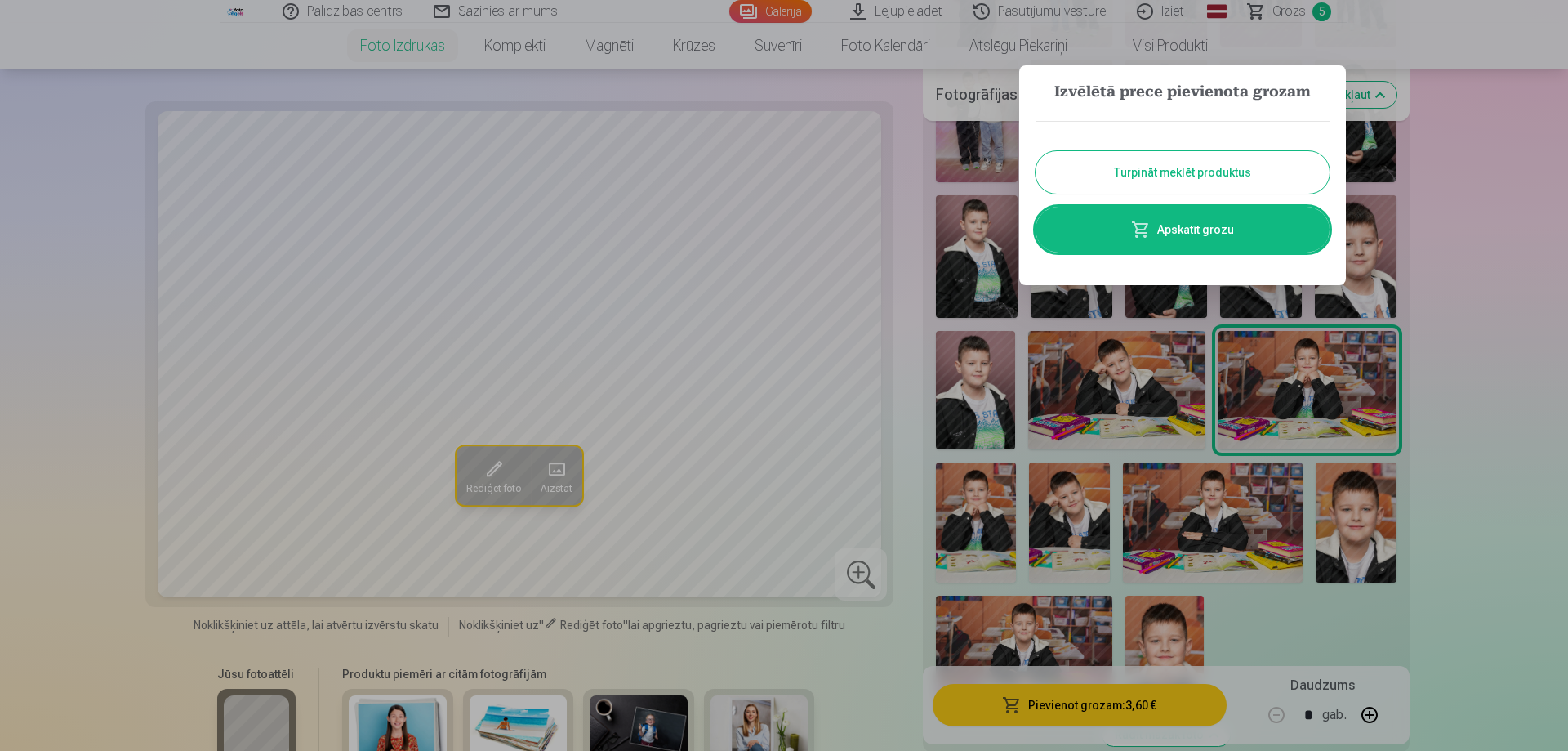
click at [1179, 175] on button "Turpināt meklēt produktus" at bounding box center [1182, 172] width 294 height 42
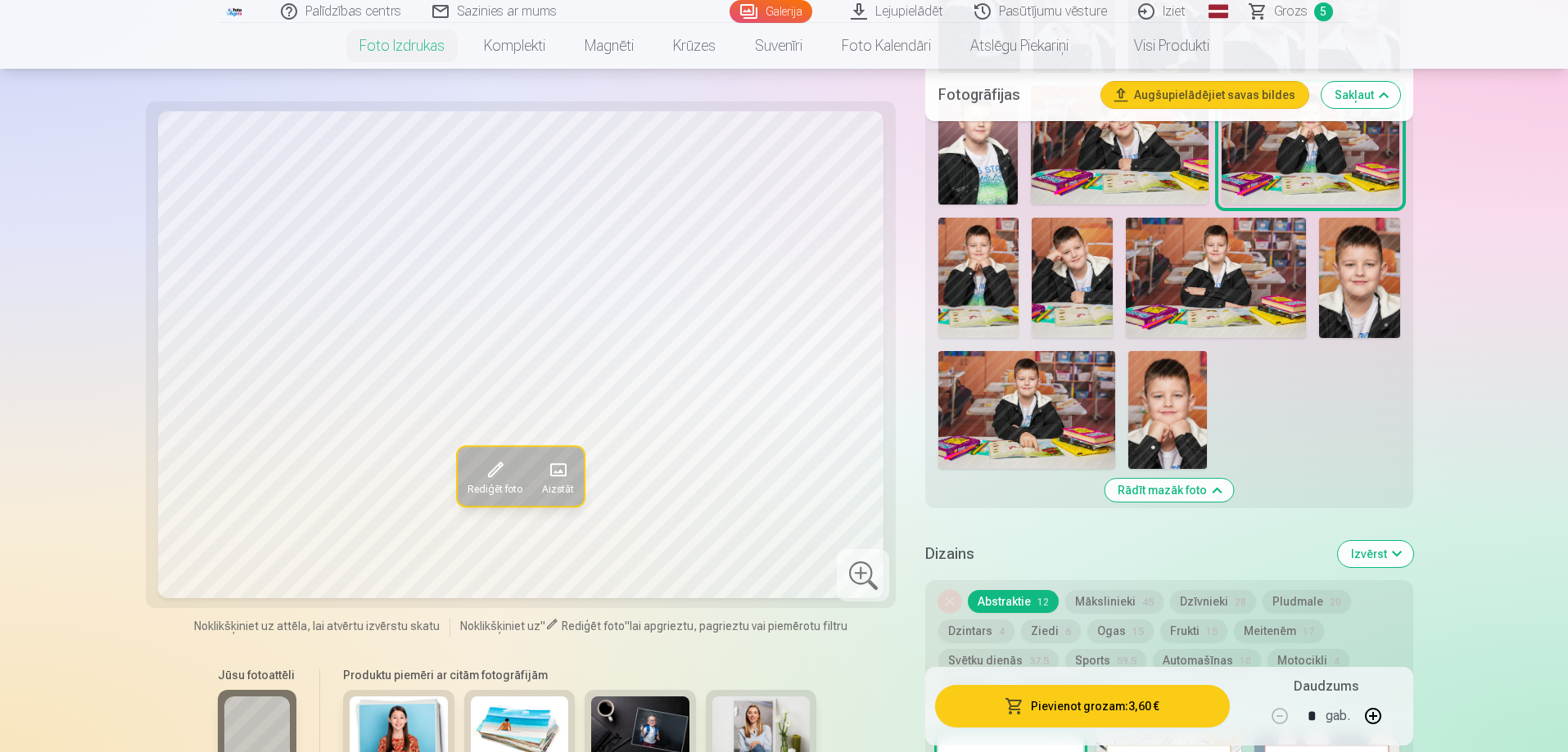
scroll to position [1146, 0]
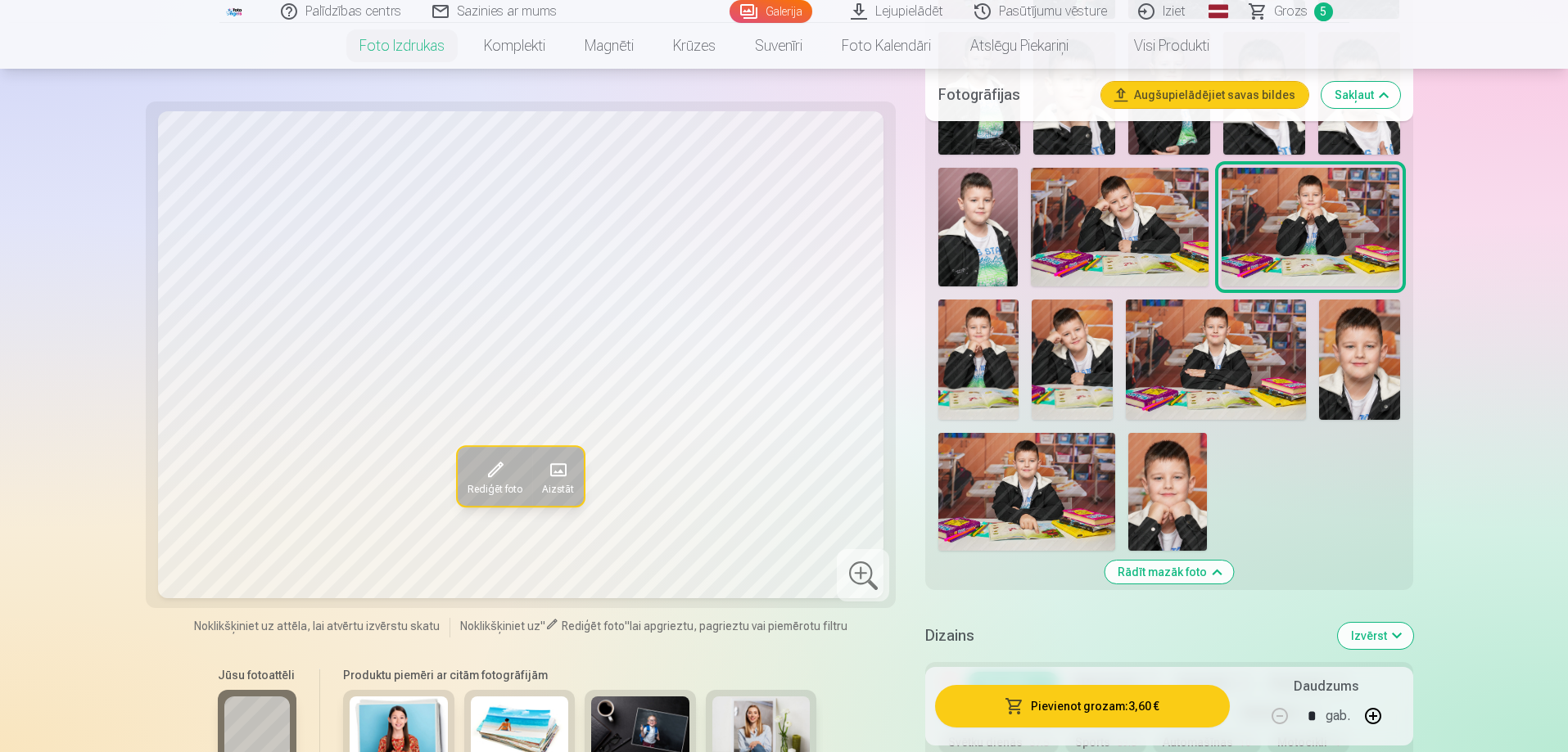
click at [1200, 373] on img at bounding box center [1216, 359] width 181 height 120
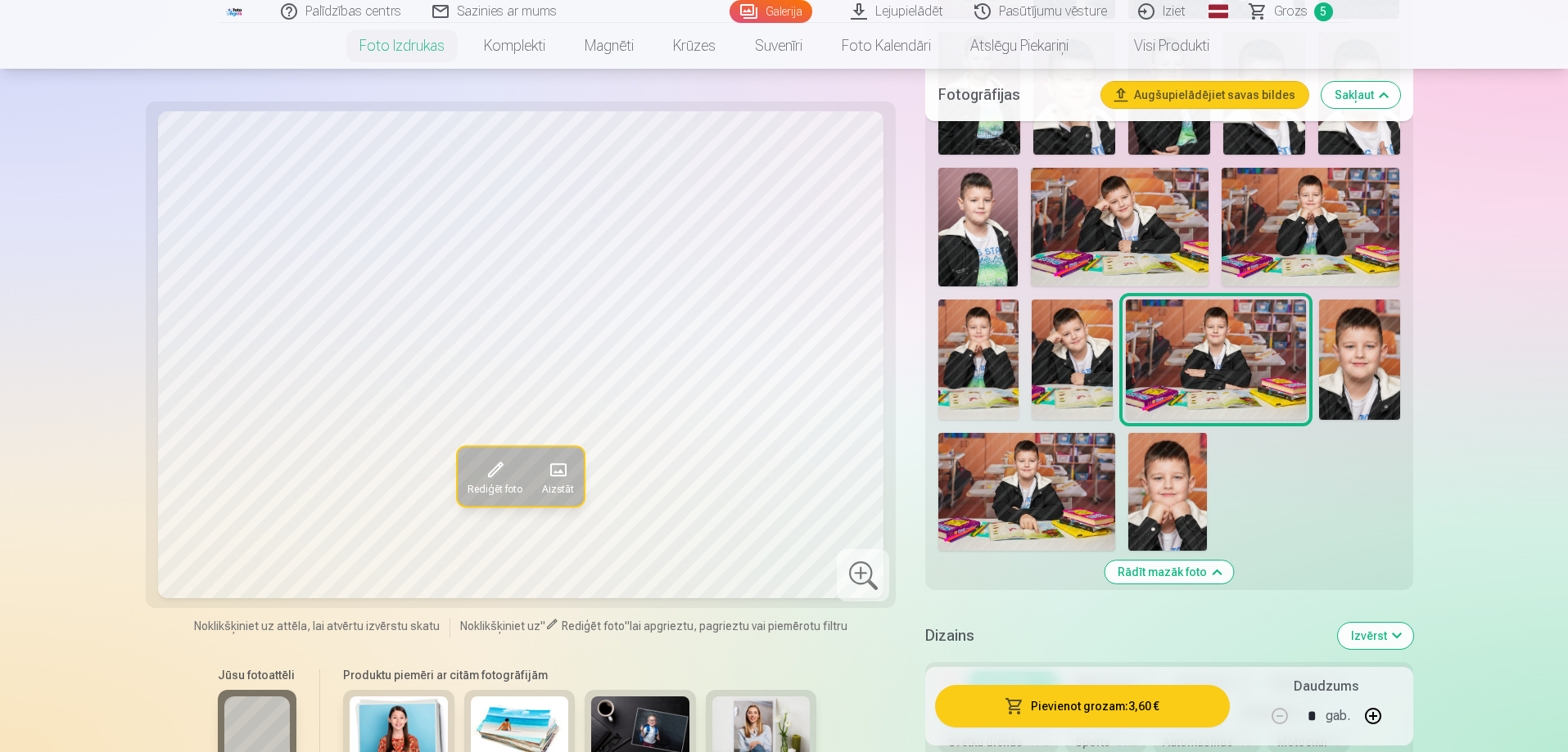
click at [1091, 234] on img at bounding box center [1119, 226] width 177 height 119
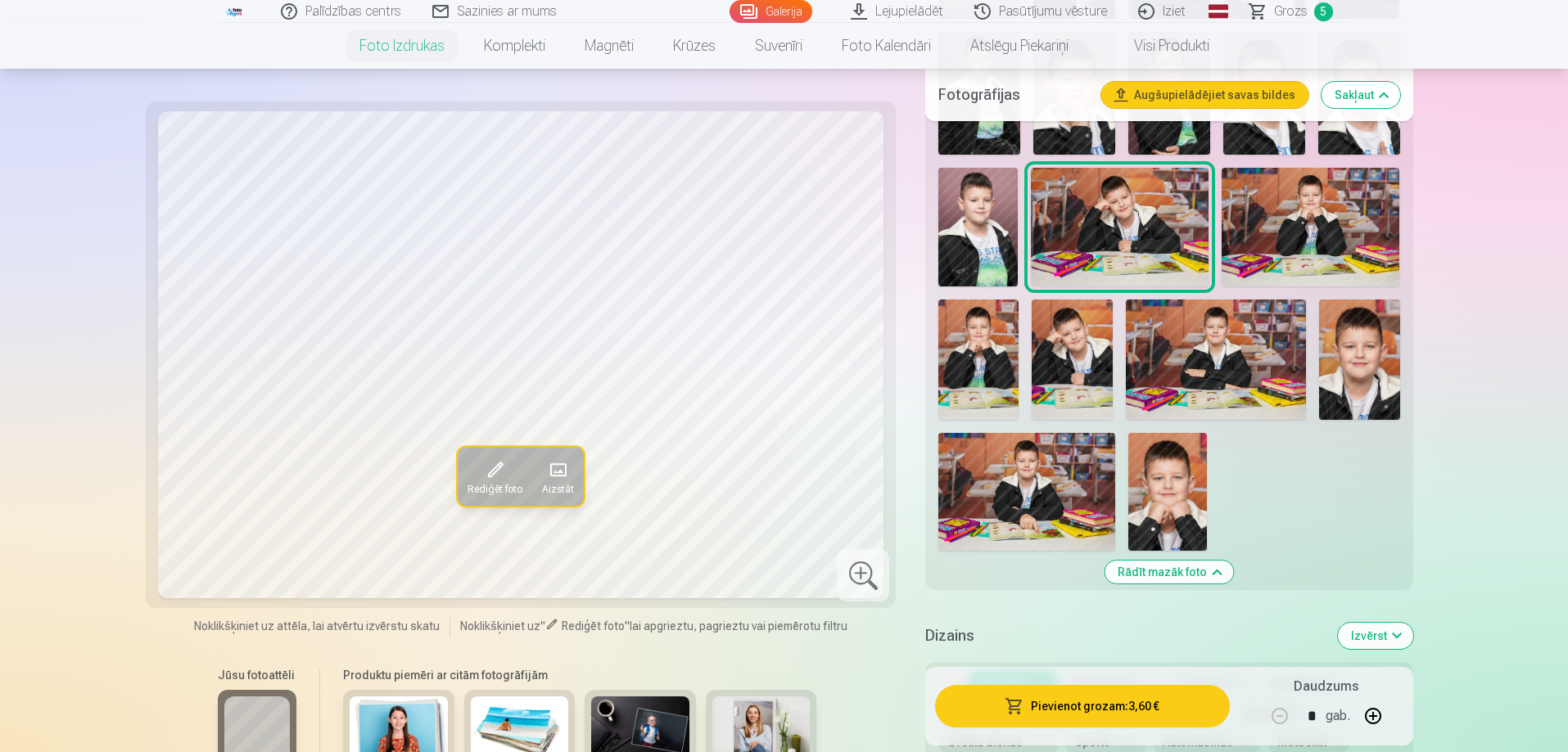
click at [1260, 220] on img at bounding box center [1310, 226] width 177 height 119
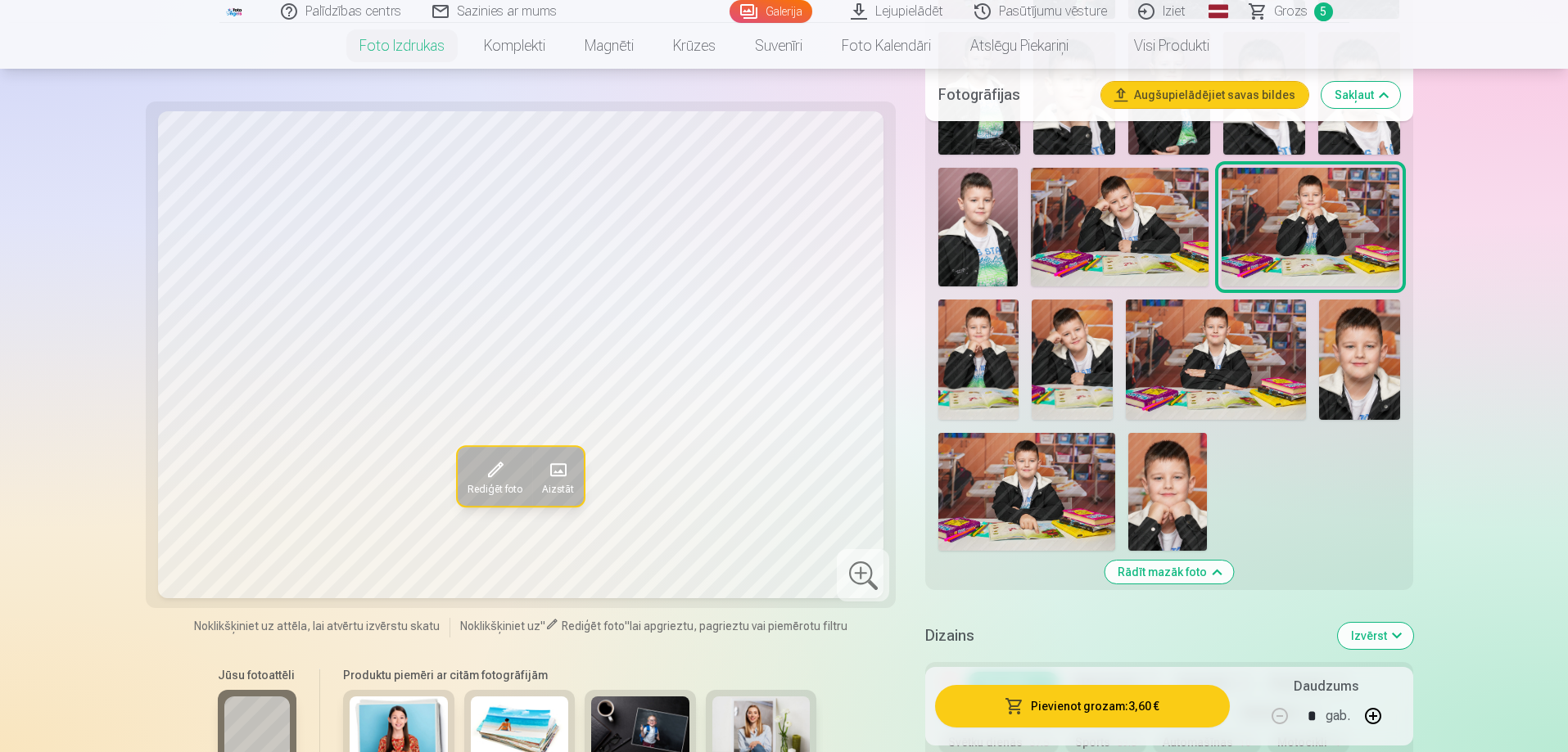
click at [1040, 496] on img at bounding box center [1026, 492] width 177 height 118
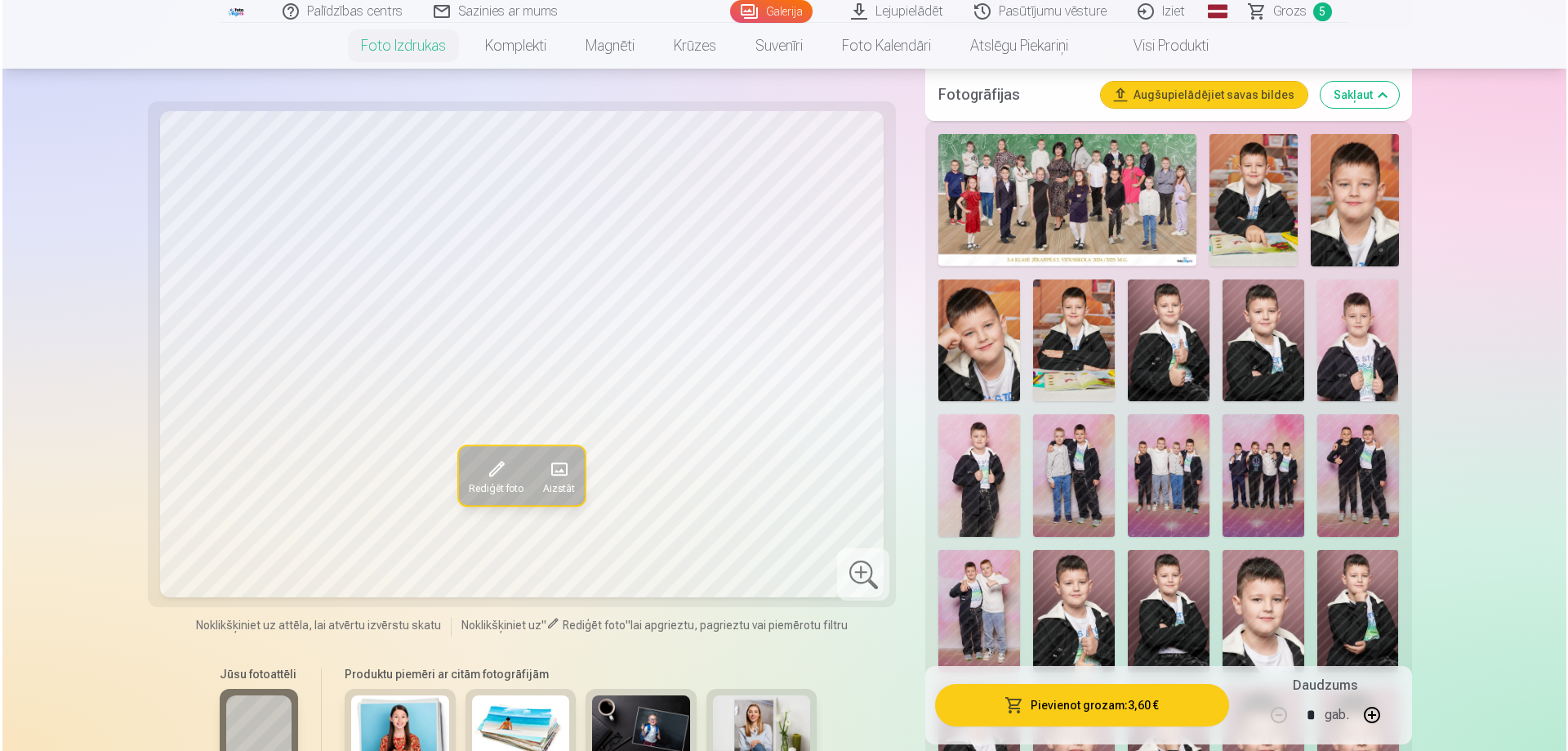
scroll to position [326, 0]
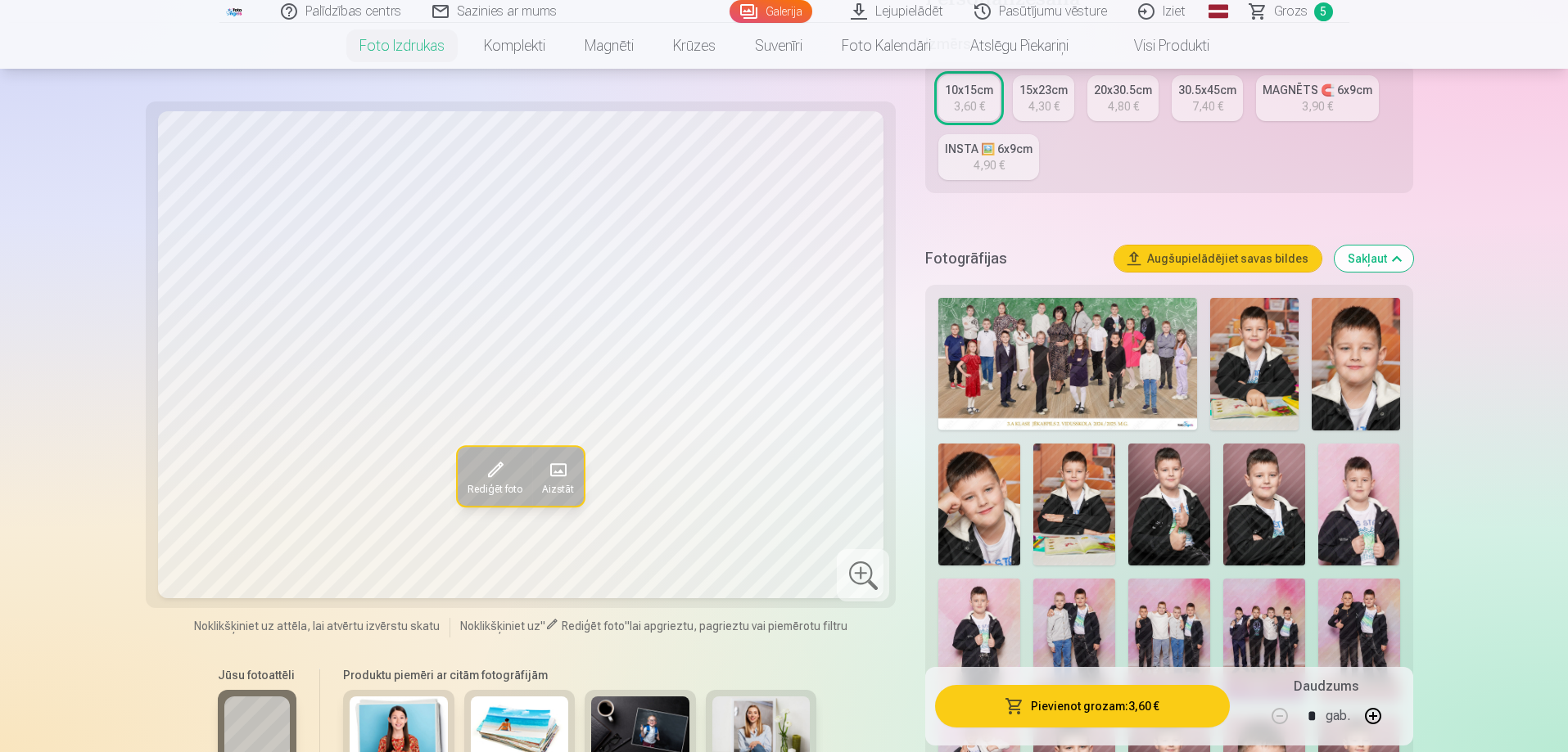
click at [1263, 373] on img at bounding box center [1254, 364] width 89 height 133
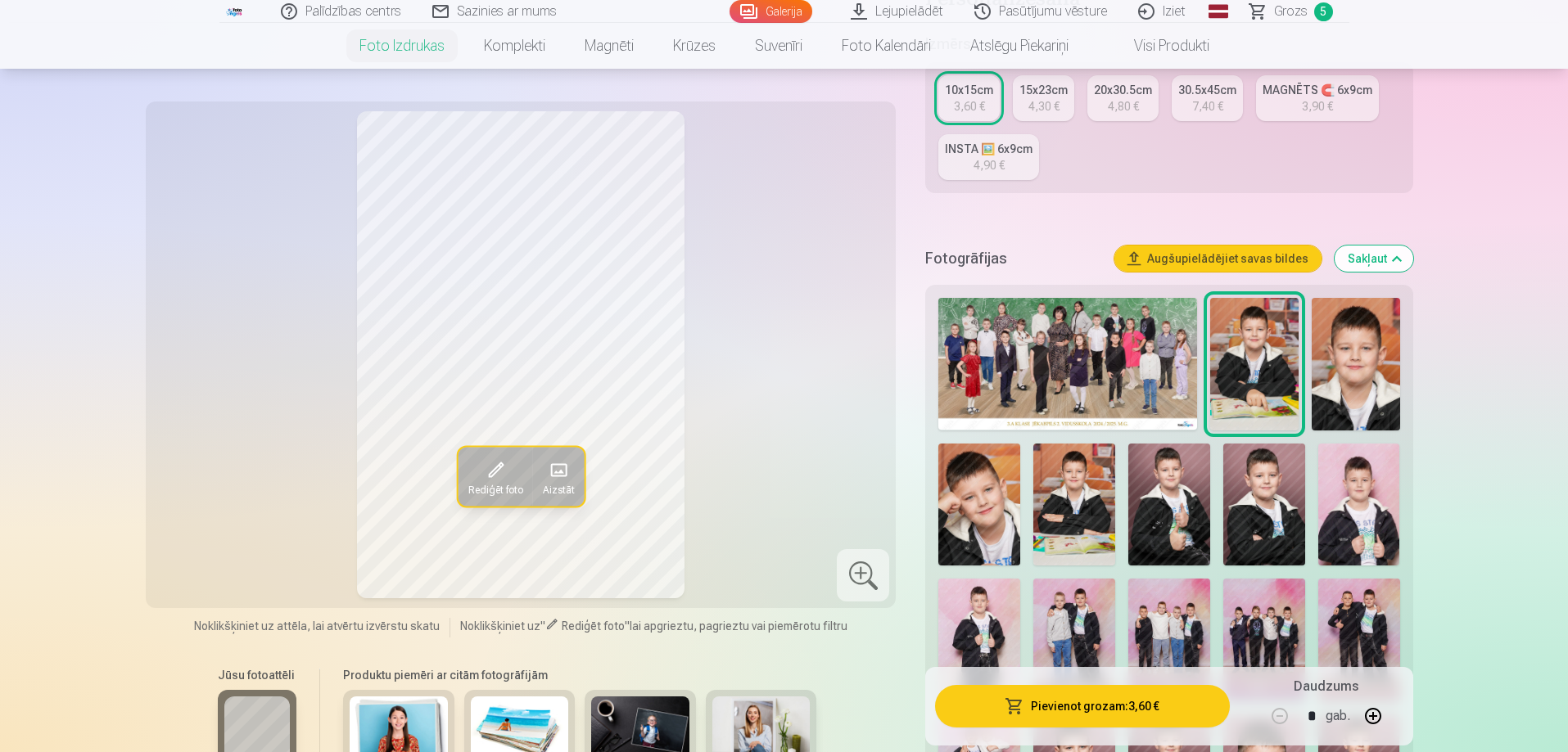
click at [1356, 367] on img at bounding box center [1355, 364] width 89 height 133
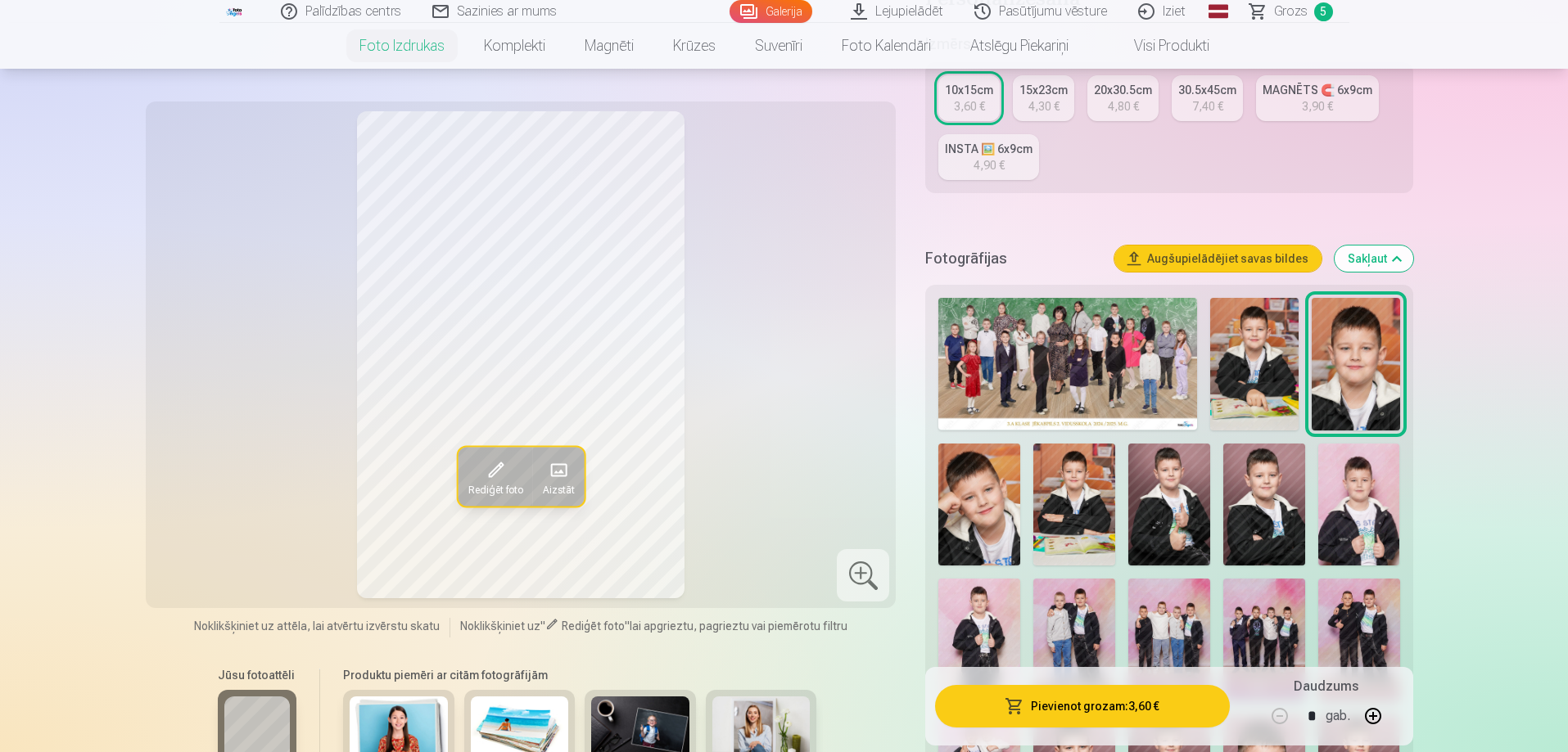
click at [998, 511] on img at bounding box center [978, 504] width 82 height 123
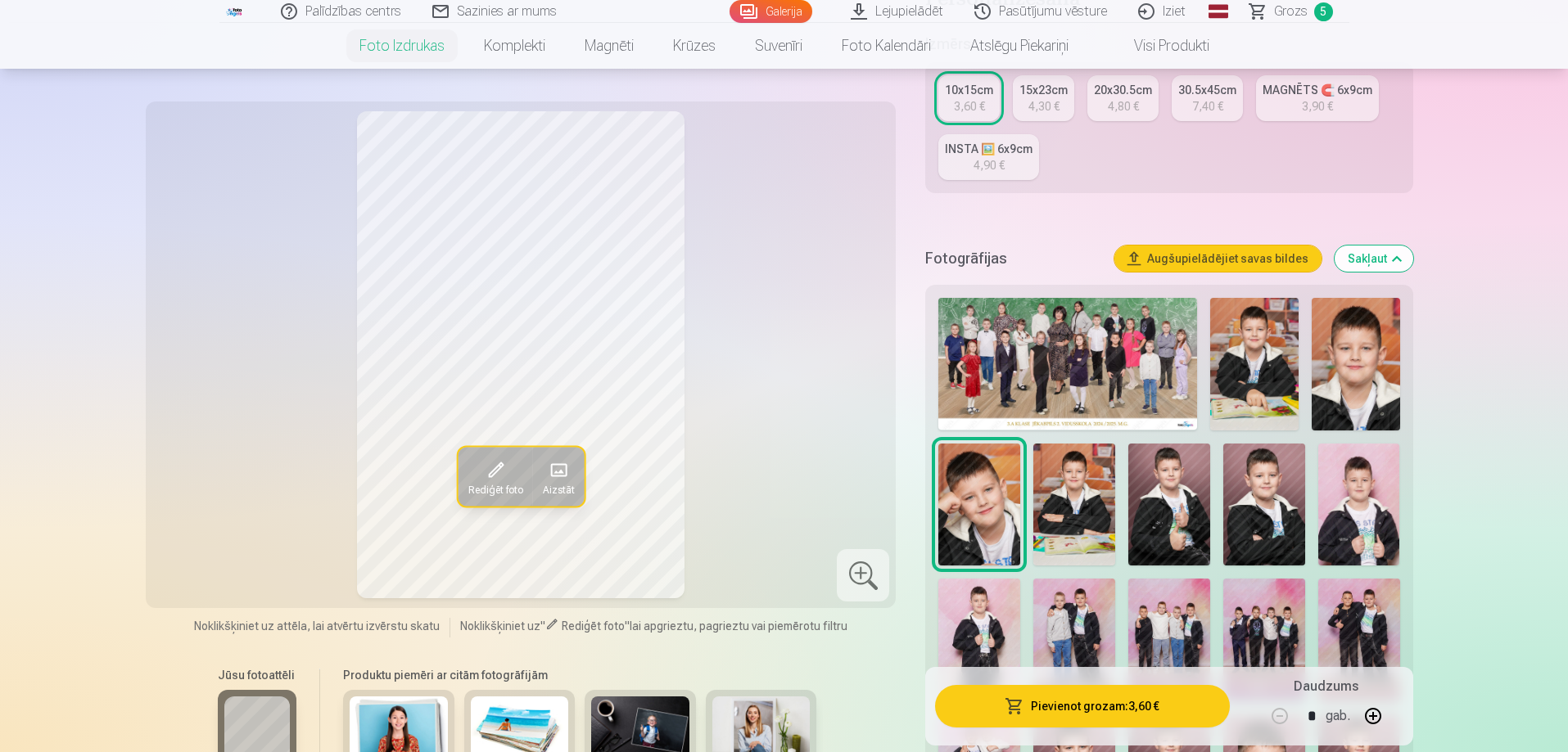
click at [1117, 710] on button "Pievienot grozam : 3,60 €" at bounding box center [1081, 706] width 294 height 42
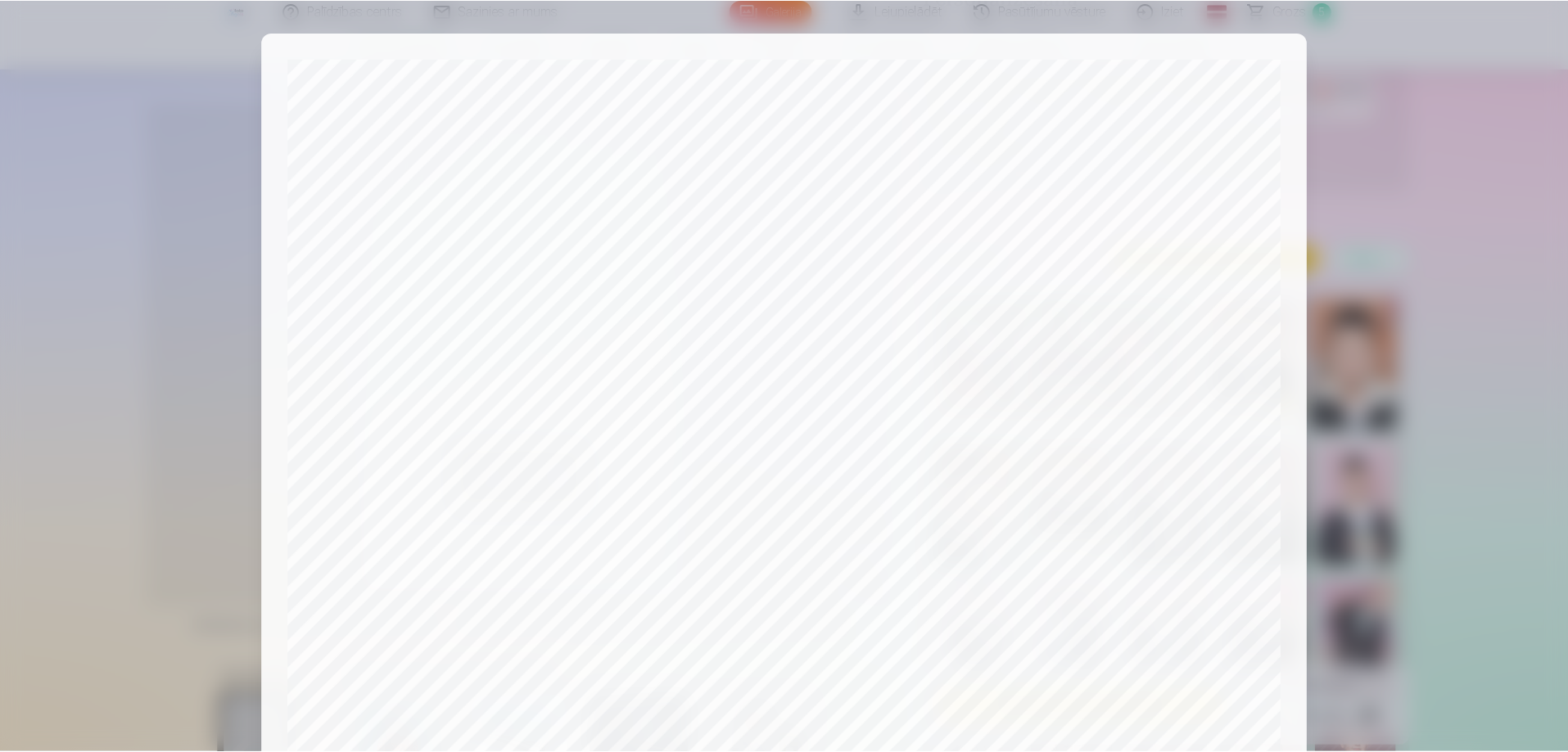
scroll to position [426, 0]
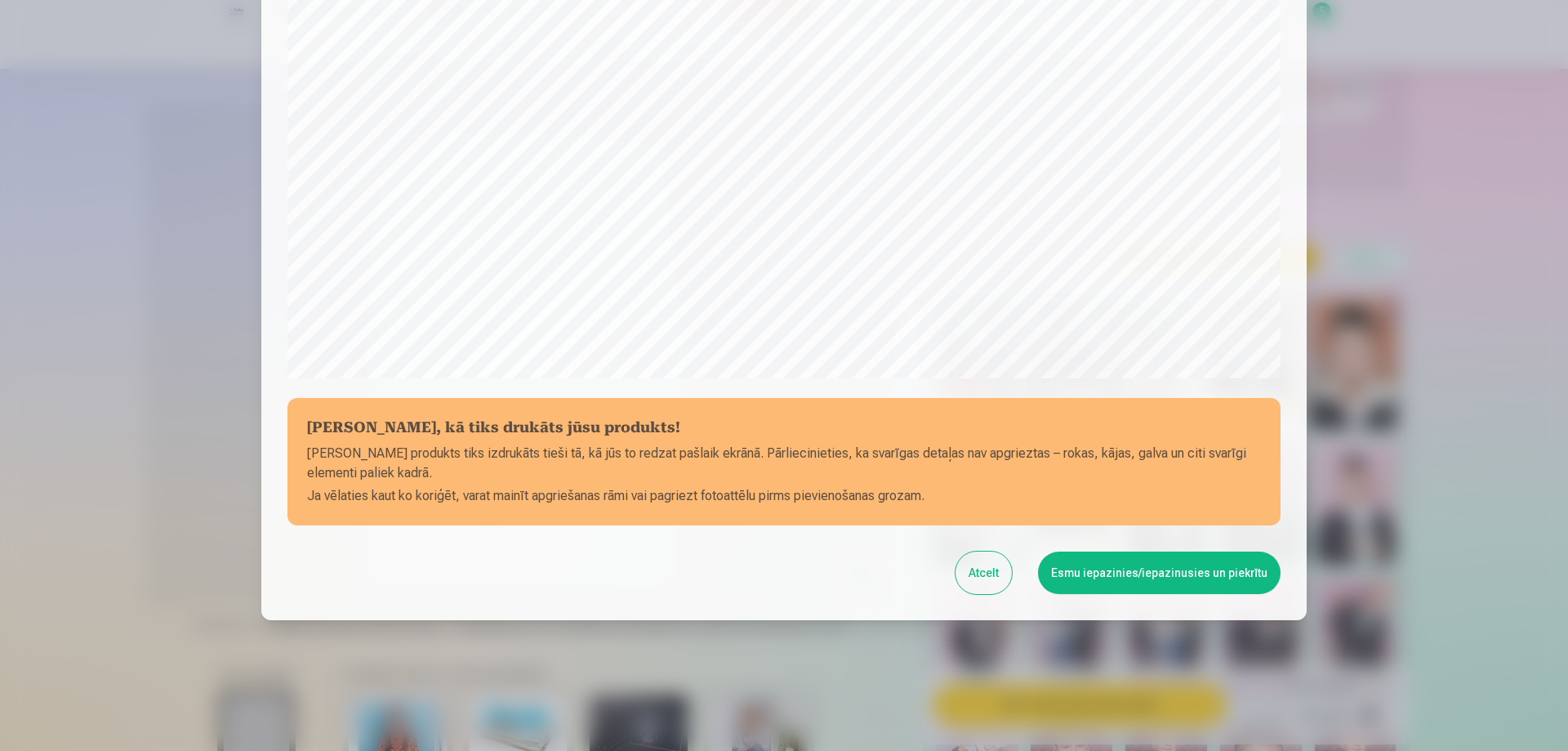
click at [1207, 564] on button "Esmu iepazinies/iepazinusies un piekrītu" at bounding box center [1158, 572] width 243 height 42
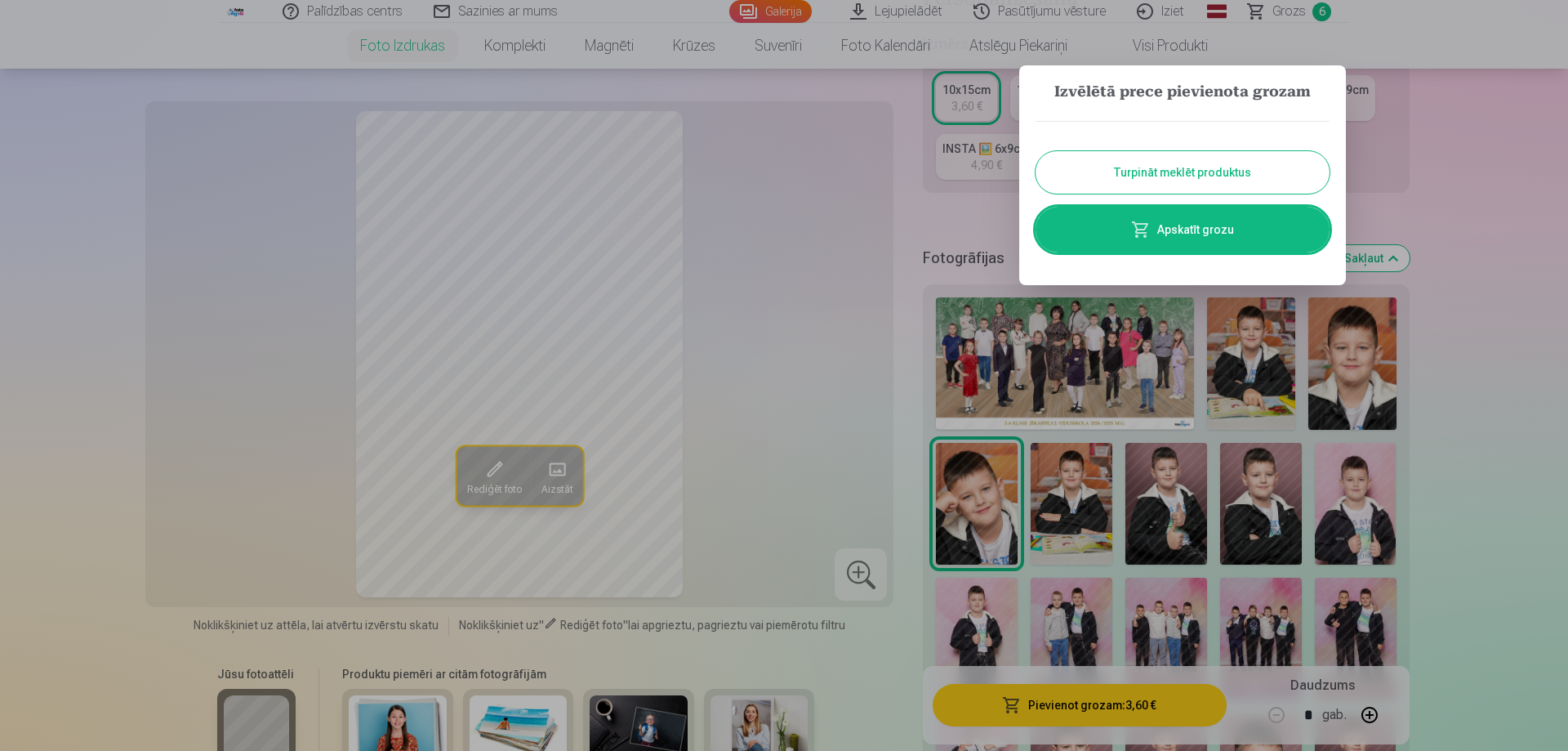
click at [1408, 186] on div at bounding box center [784, 376] width 1568 height 751
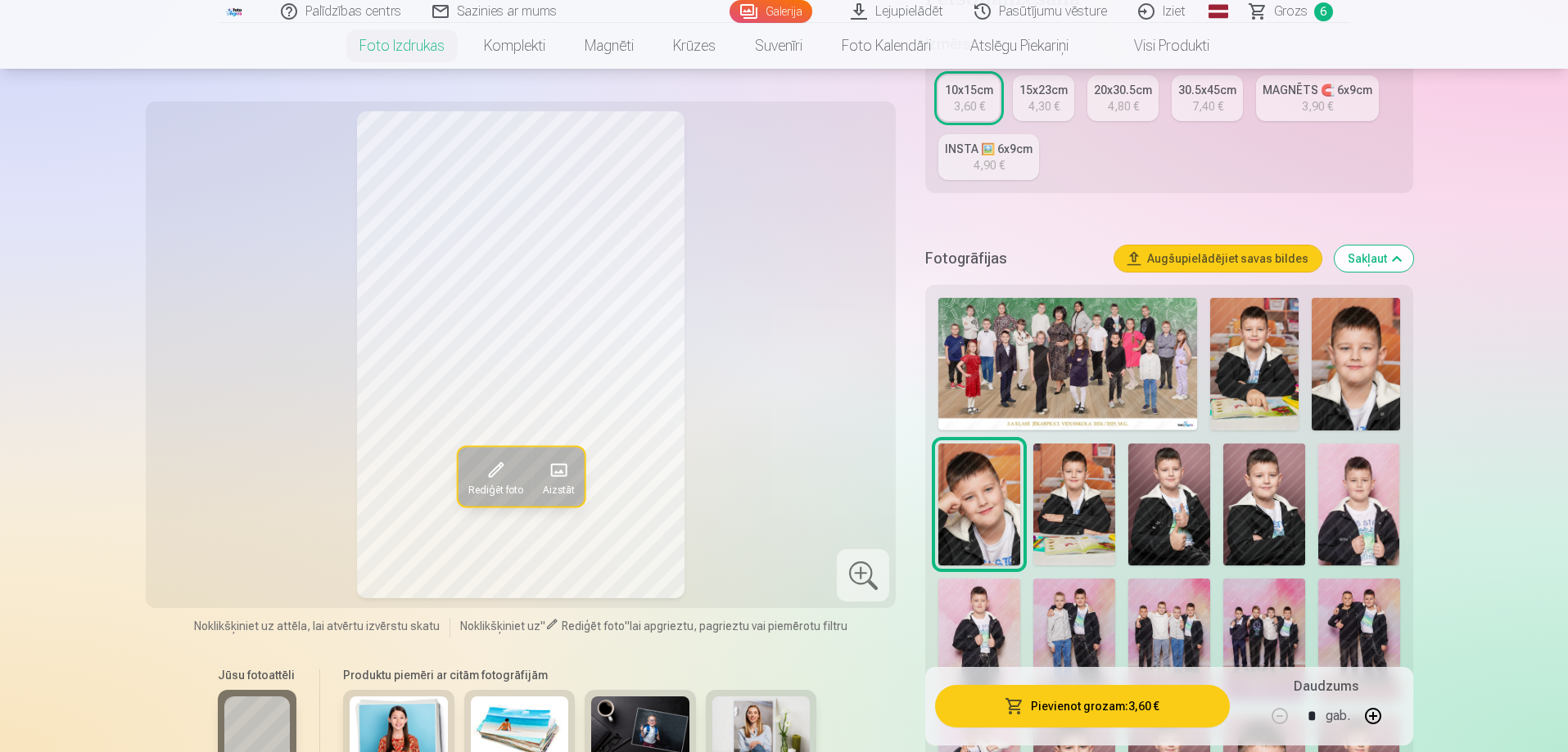
click at [1105, 491] on img at bounding box center [1074, 504] width 82 height 123
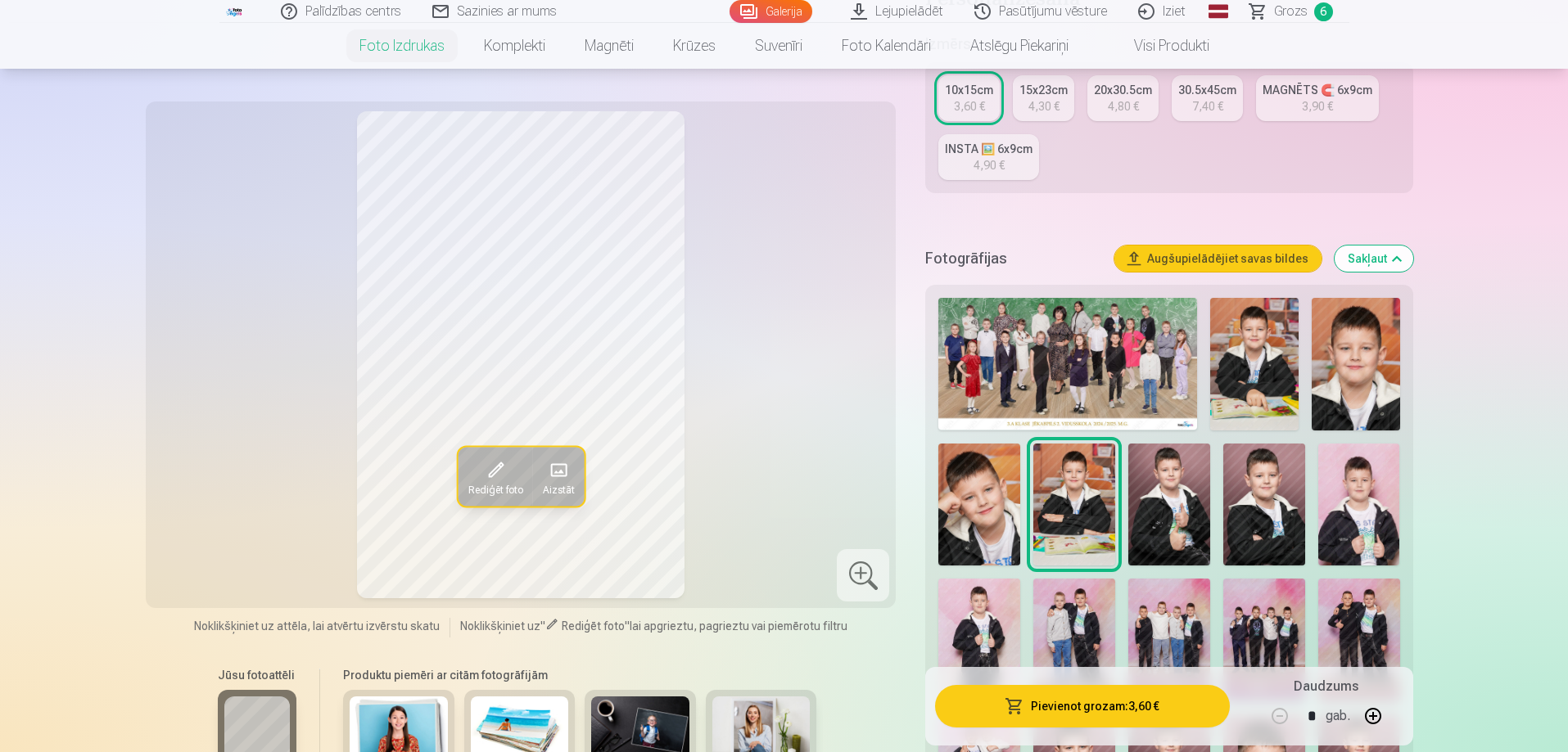
click at [1165, 511] on img at bounding box center [1168, 504] width 82 height 123
click at [1254, 531] on img at bounding box center [1264, 504] width 82 height 123
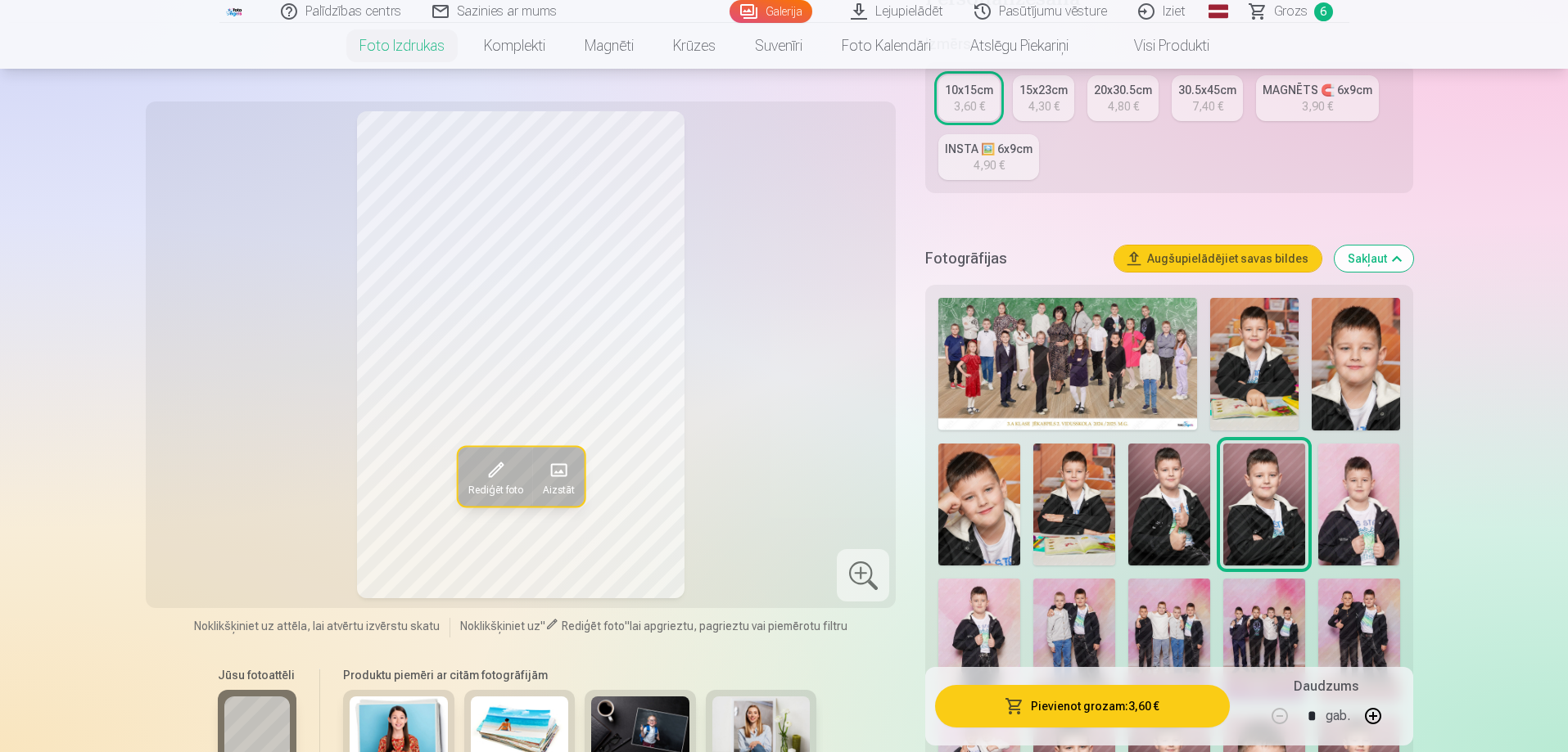
click at [1324, 519] on img at bounding box center [1358, 504] width 82 height 123
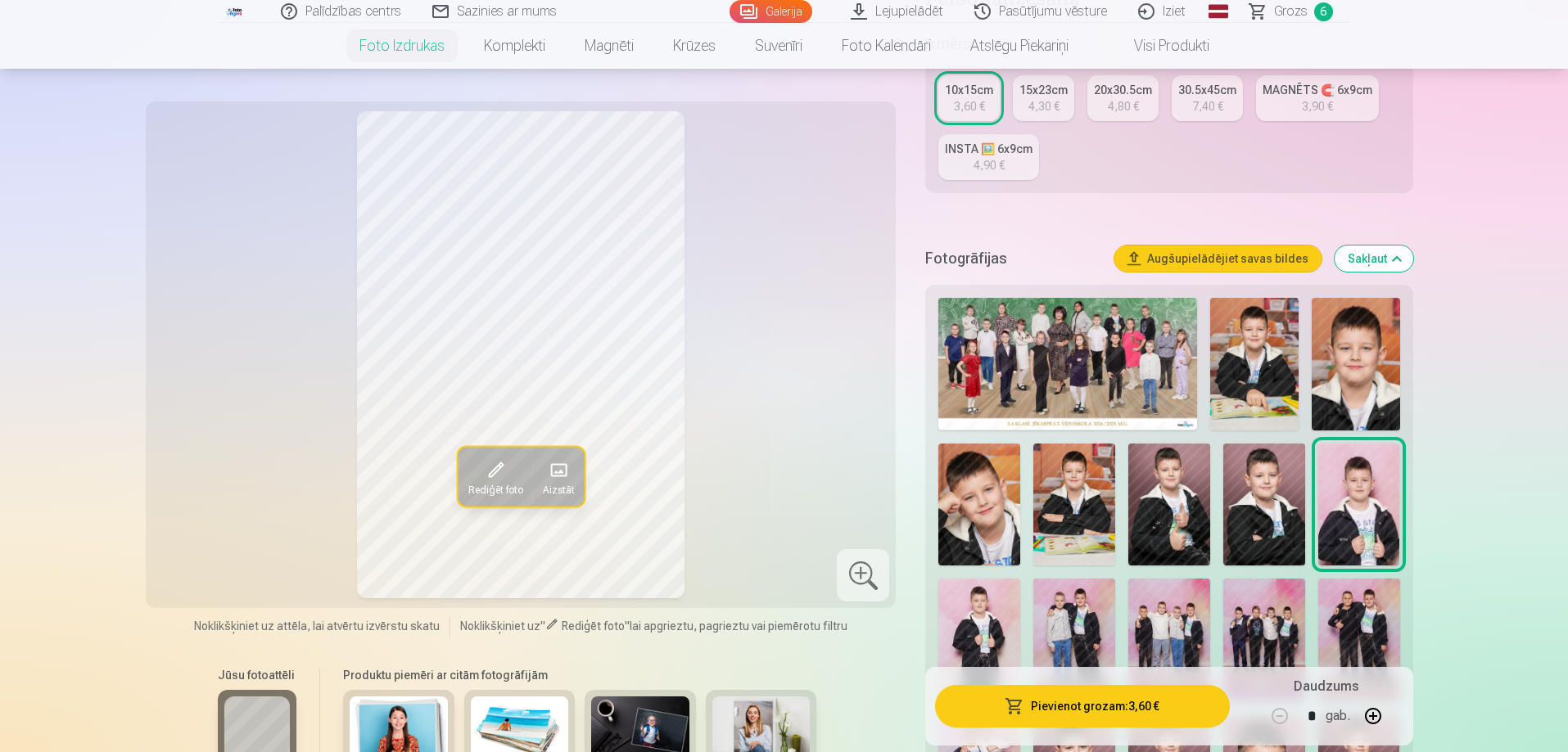
scroll to position [491, 0]
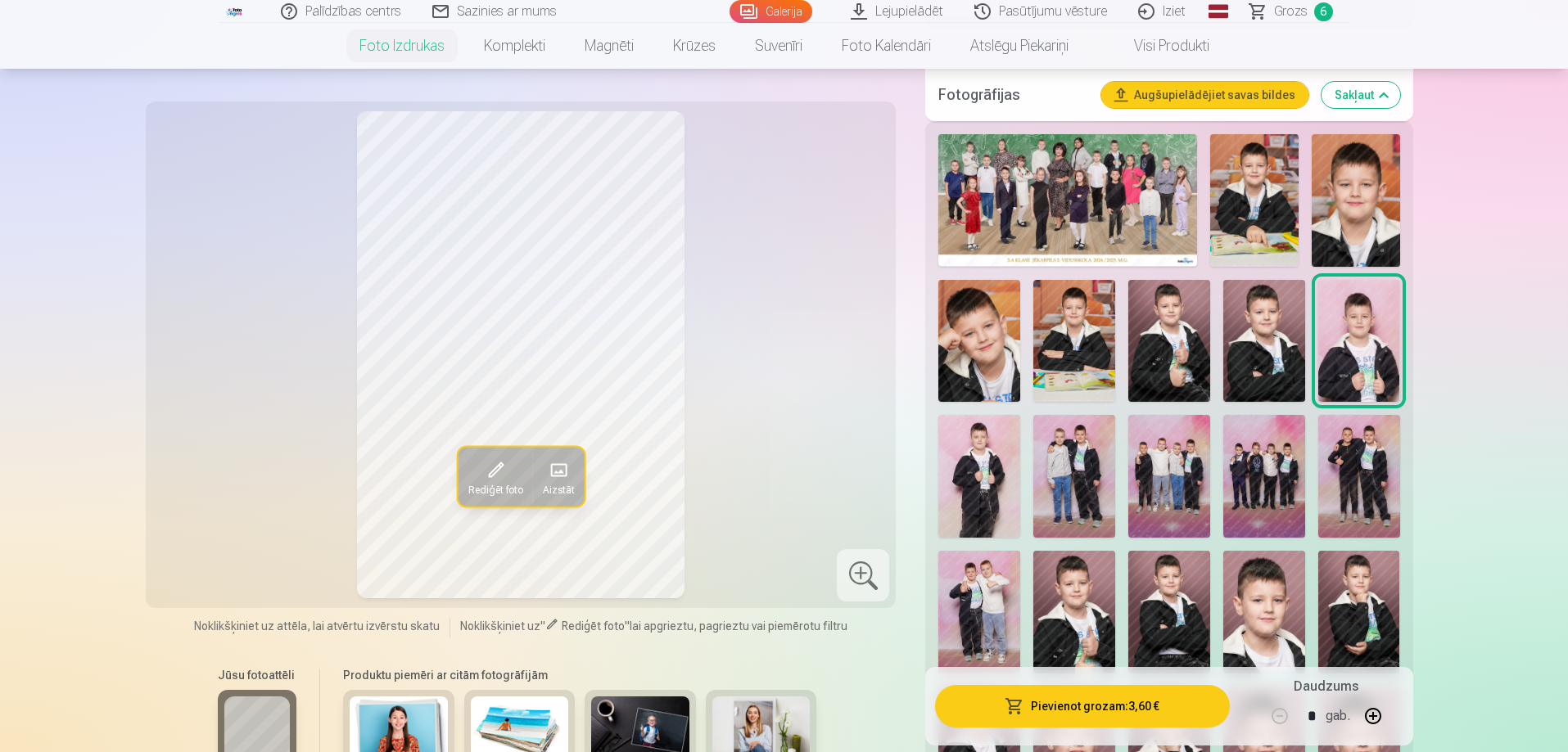
click at [992, 500] on img at bounding box center [978, 475] width 82 height 123
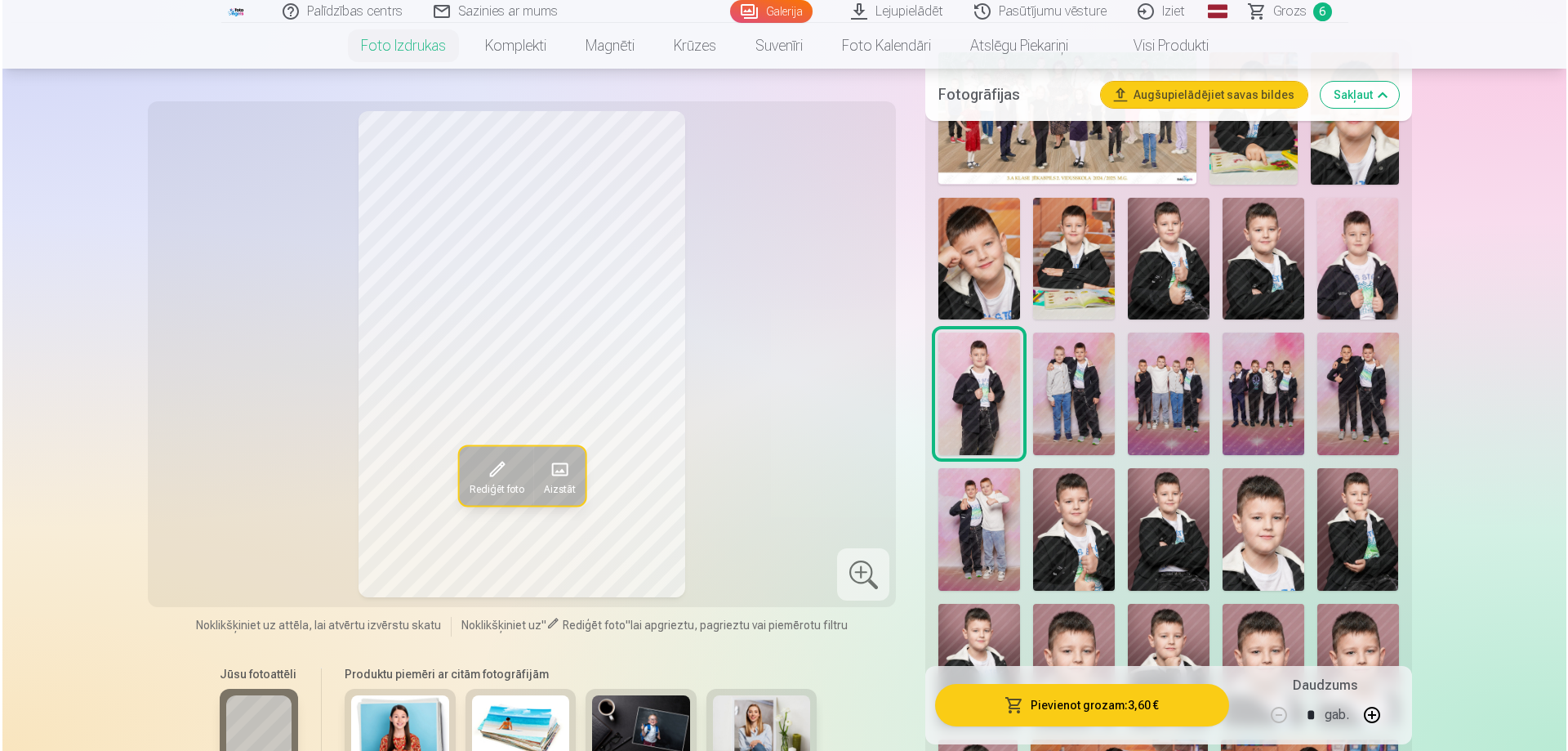
scroll to position [735, 0]
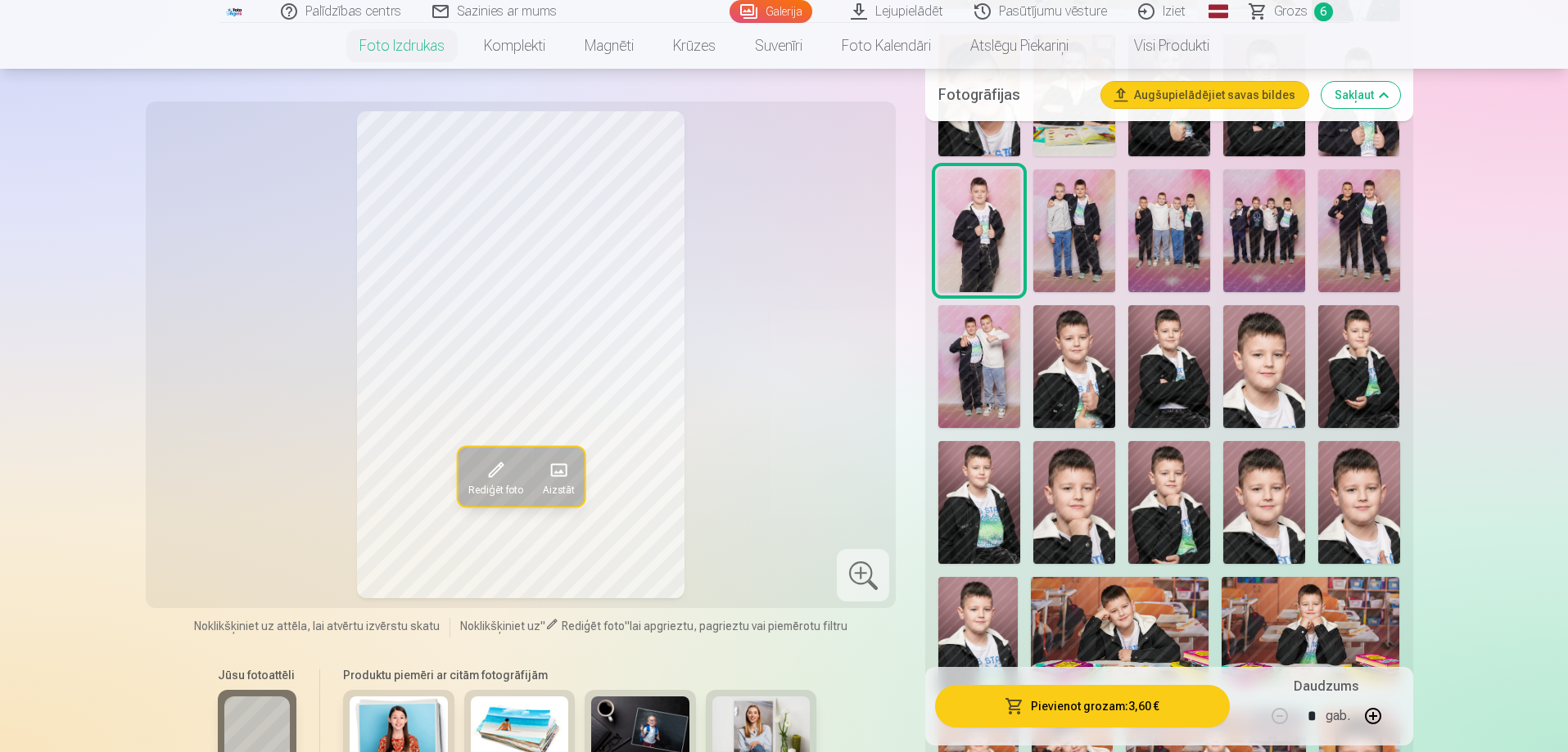
click at [1100, 367] on img at bounding box center [1074, 366] width 82 height 123
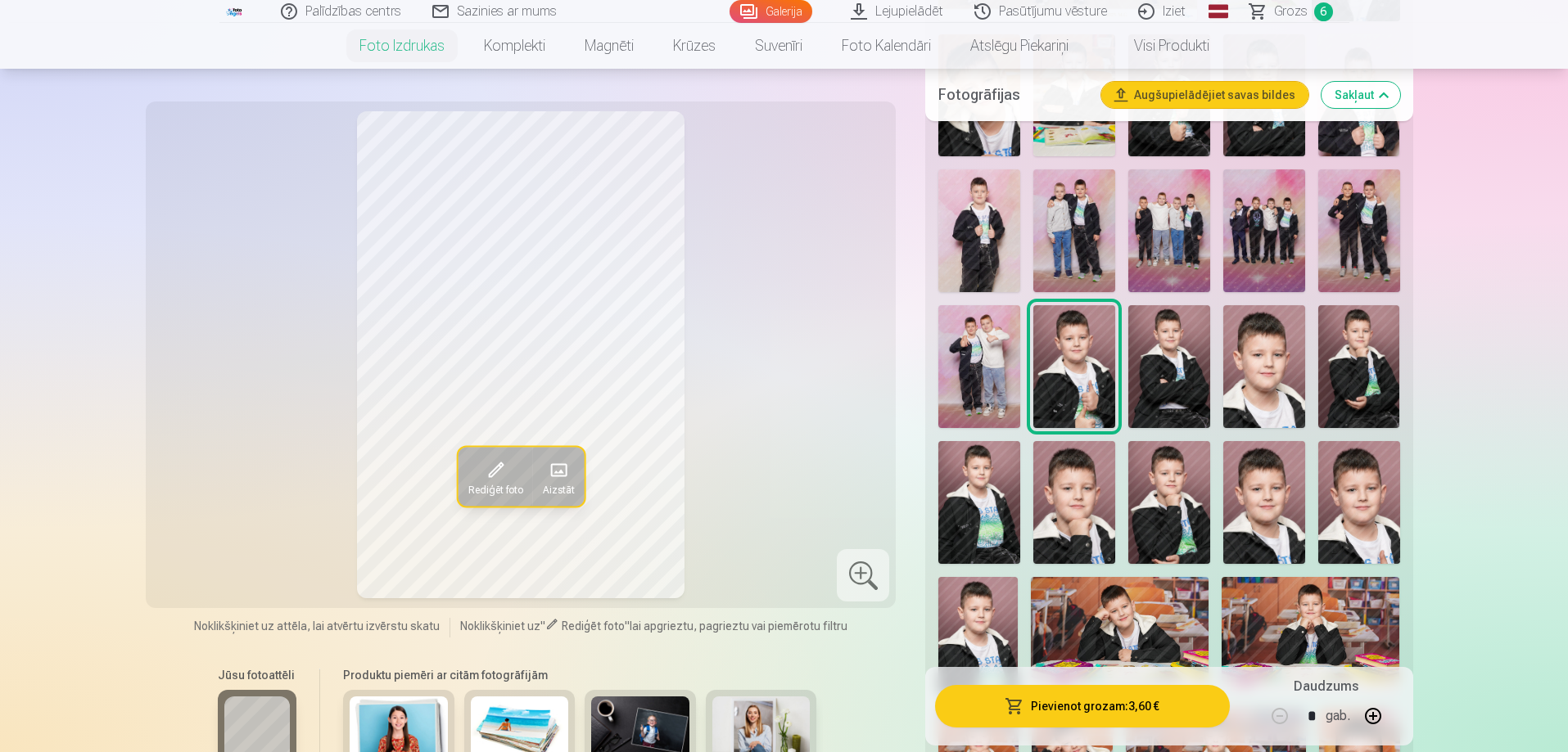
click at [1150, 371] on img at bounding box center [1168, 366] width 82 height 123
click at [1359, 371] on img at bounding box center [1358, 366] width 82 height 123
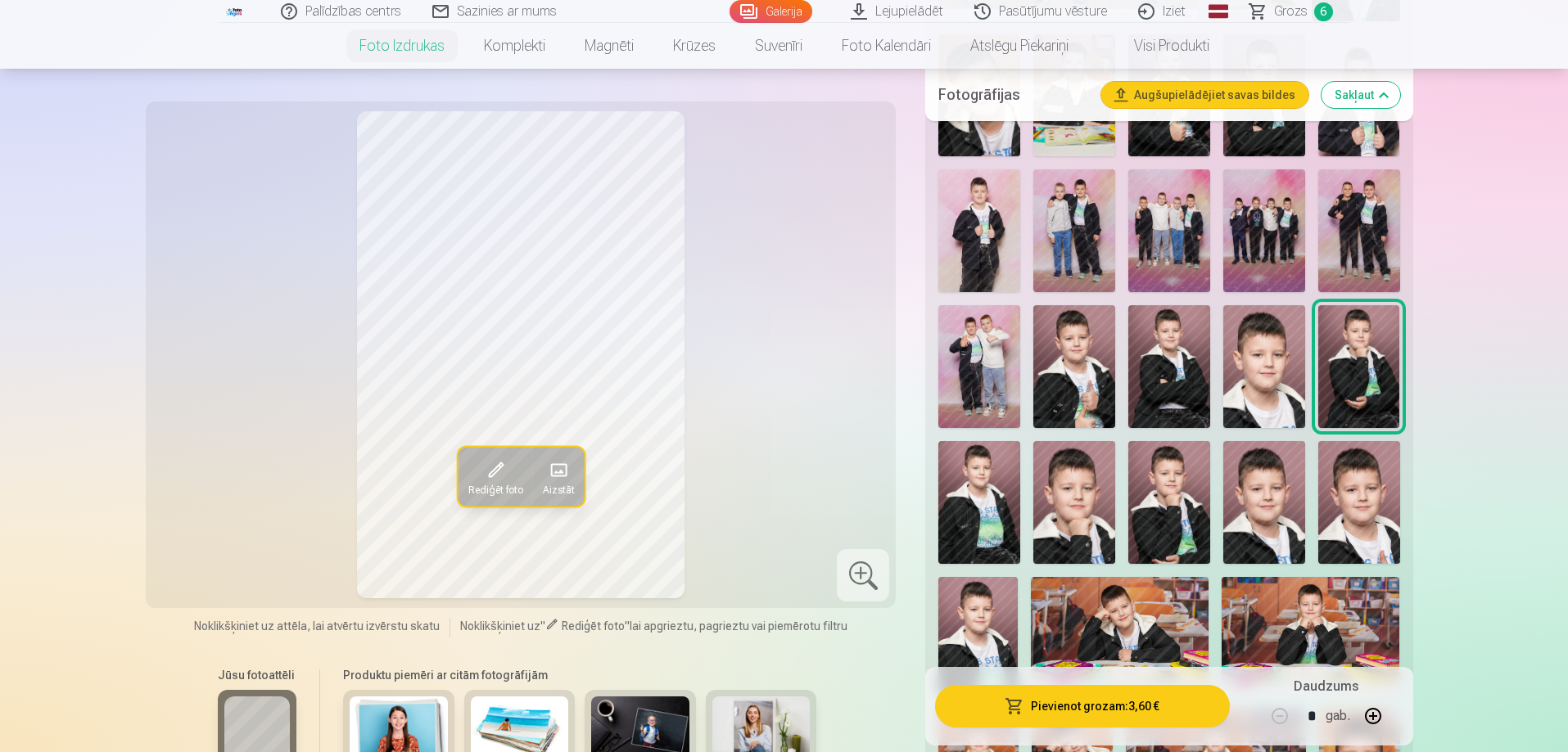
click at [1018, 501] on img at bounding box center [978, 502] width 82 height 123
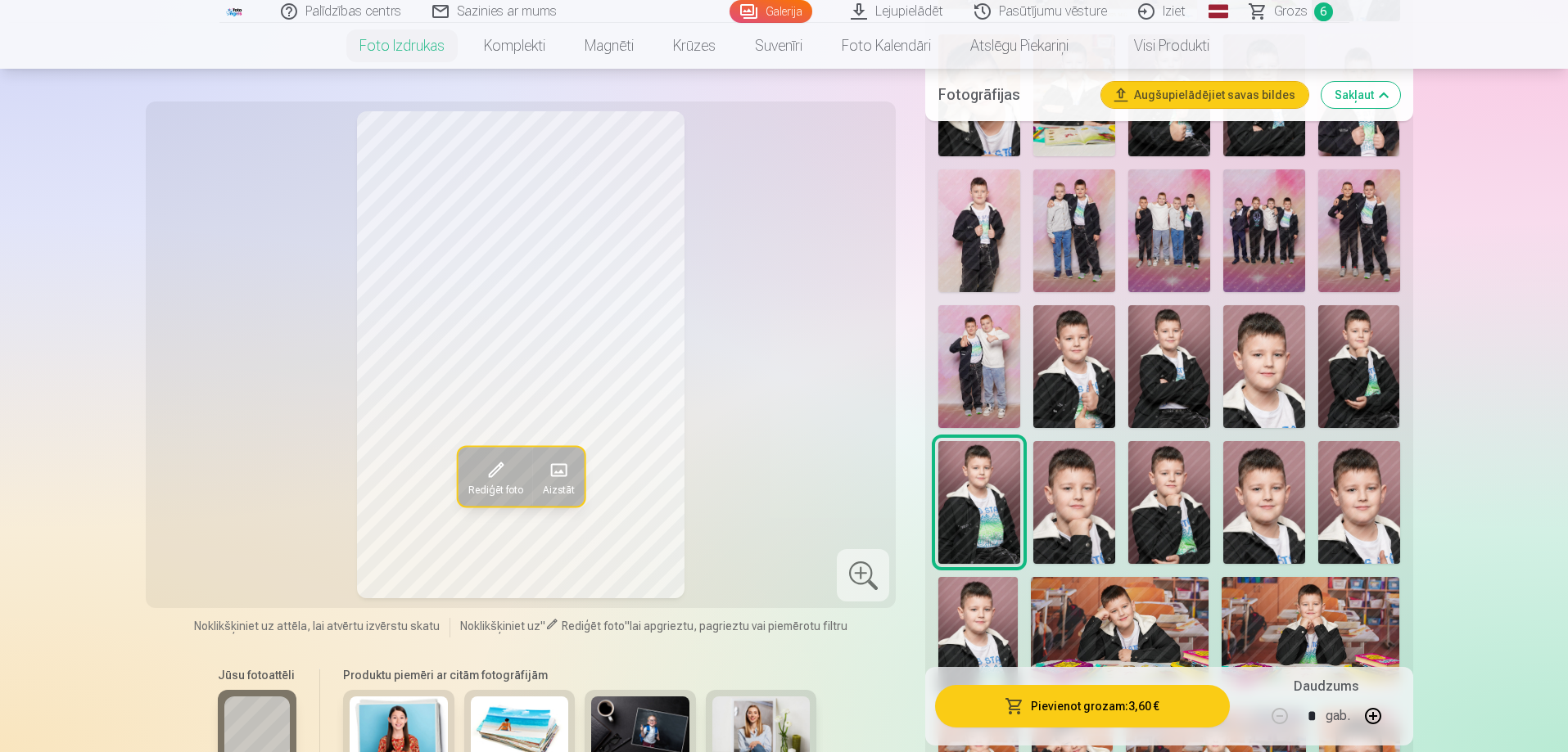
click at [1058, 506] on img at bounding box center [1074, 502] width 82 height 123
click at [1175, 519] on img at bounding box center [1168, 502] width 82 height 123
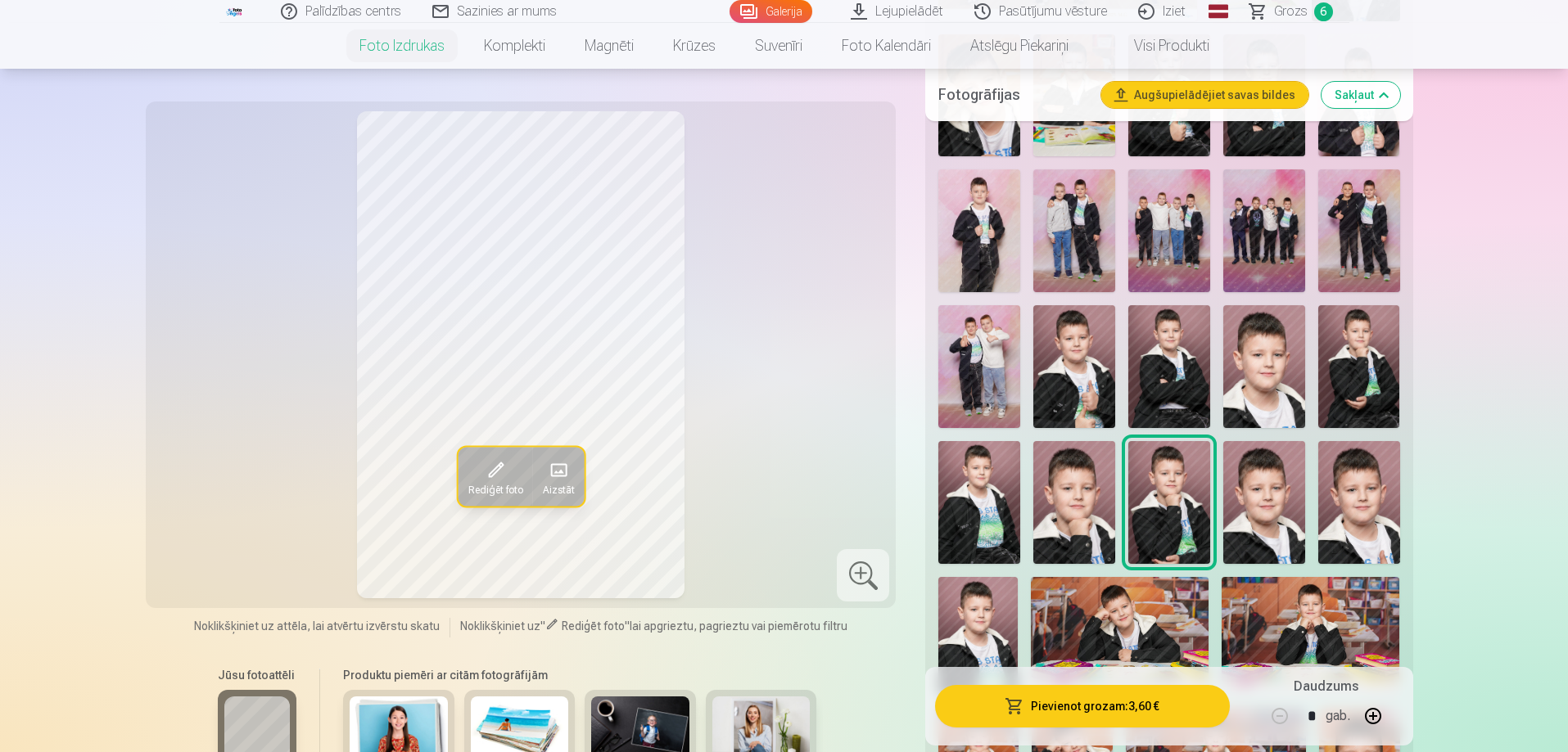
click at [1268, 517] on img at bounding box center [1264, 502] width 82 height 123
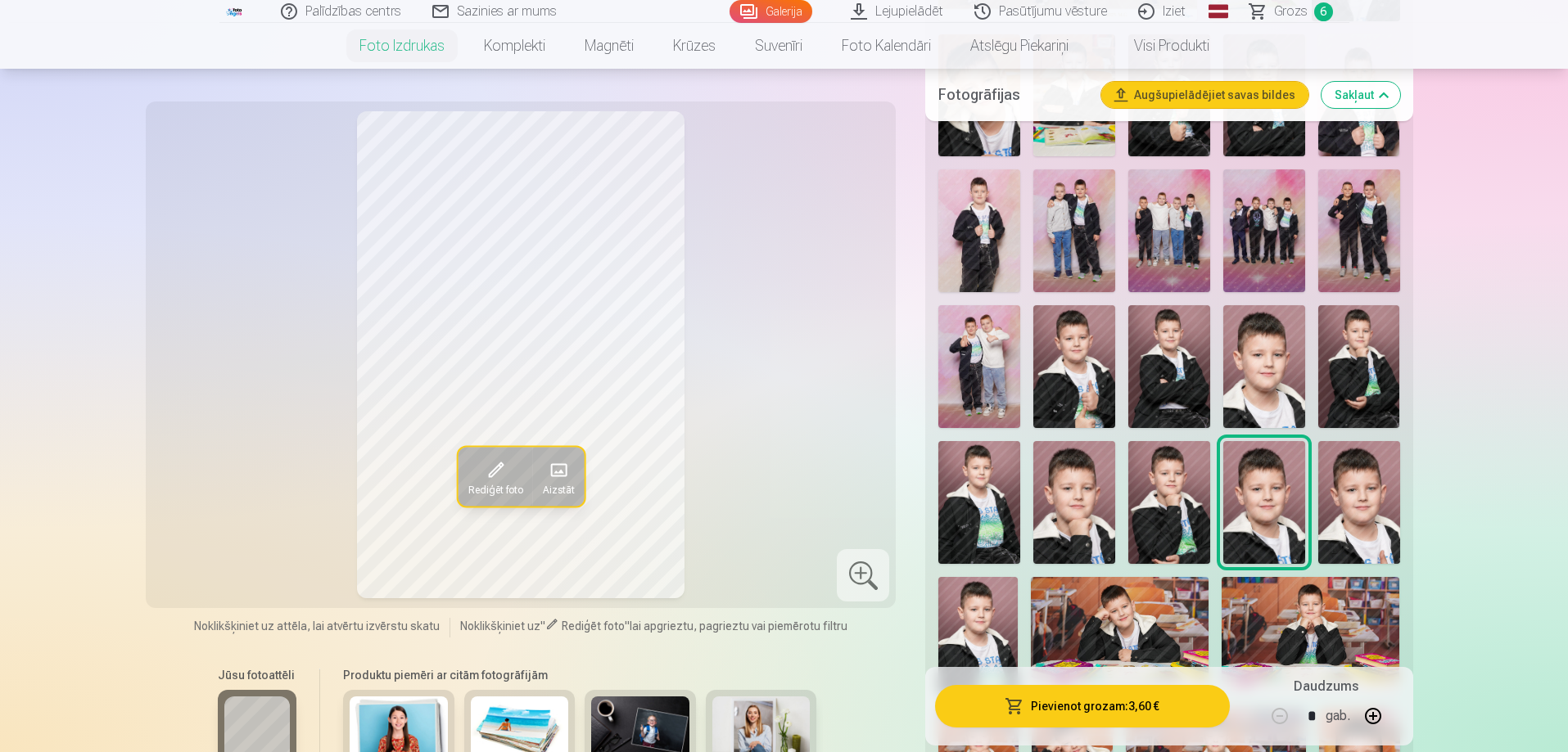
click at [1362, 515] on img at bounding box center [1358, 502] width 82 height 123
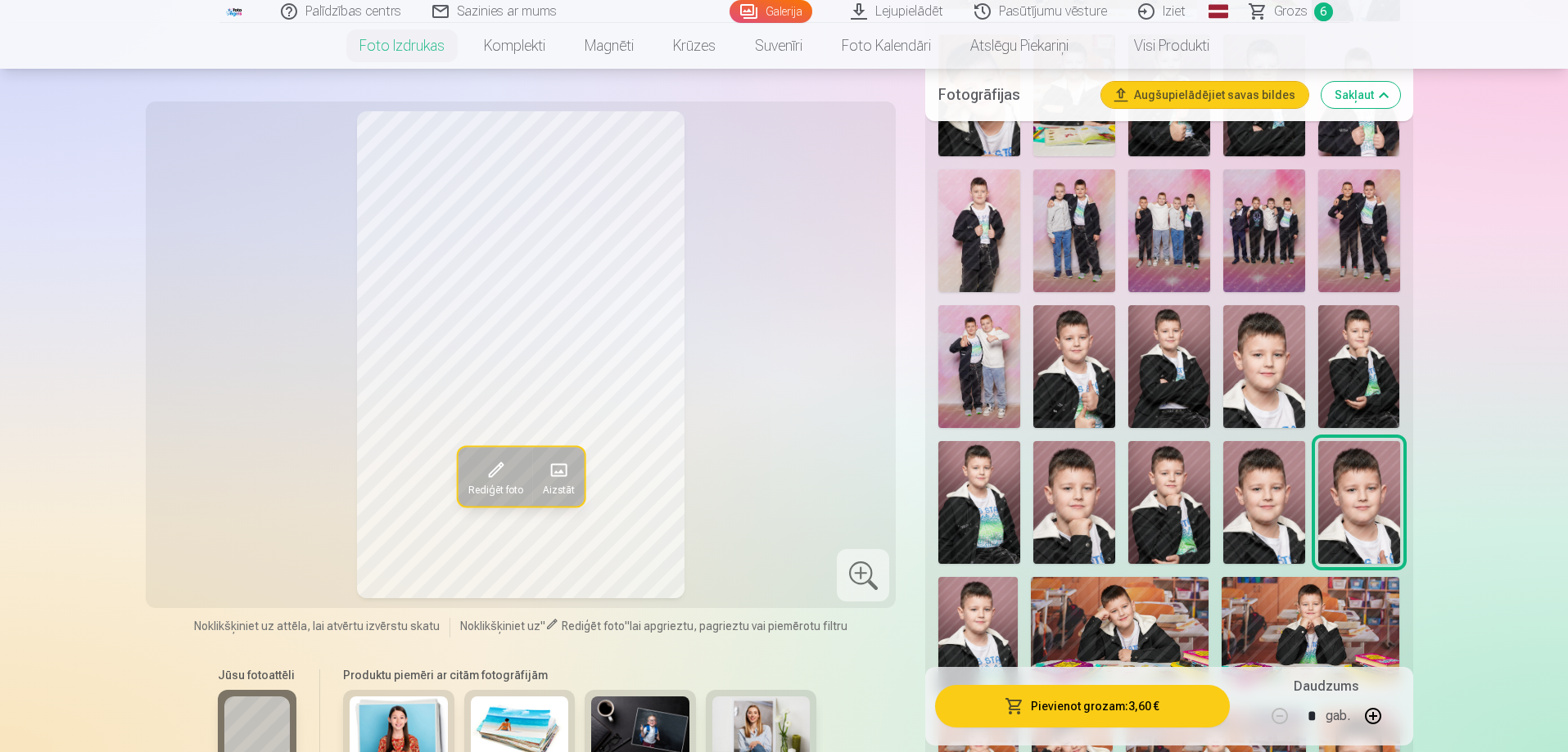
click at [1180, 405] on img at bounding box center [1168, 366] width 82 height 123
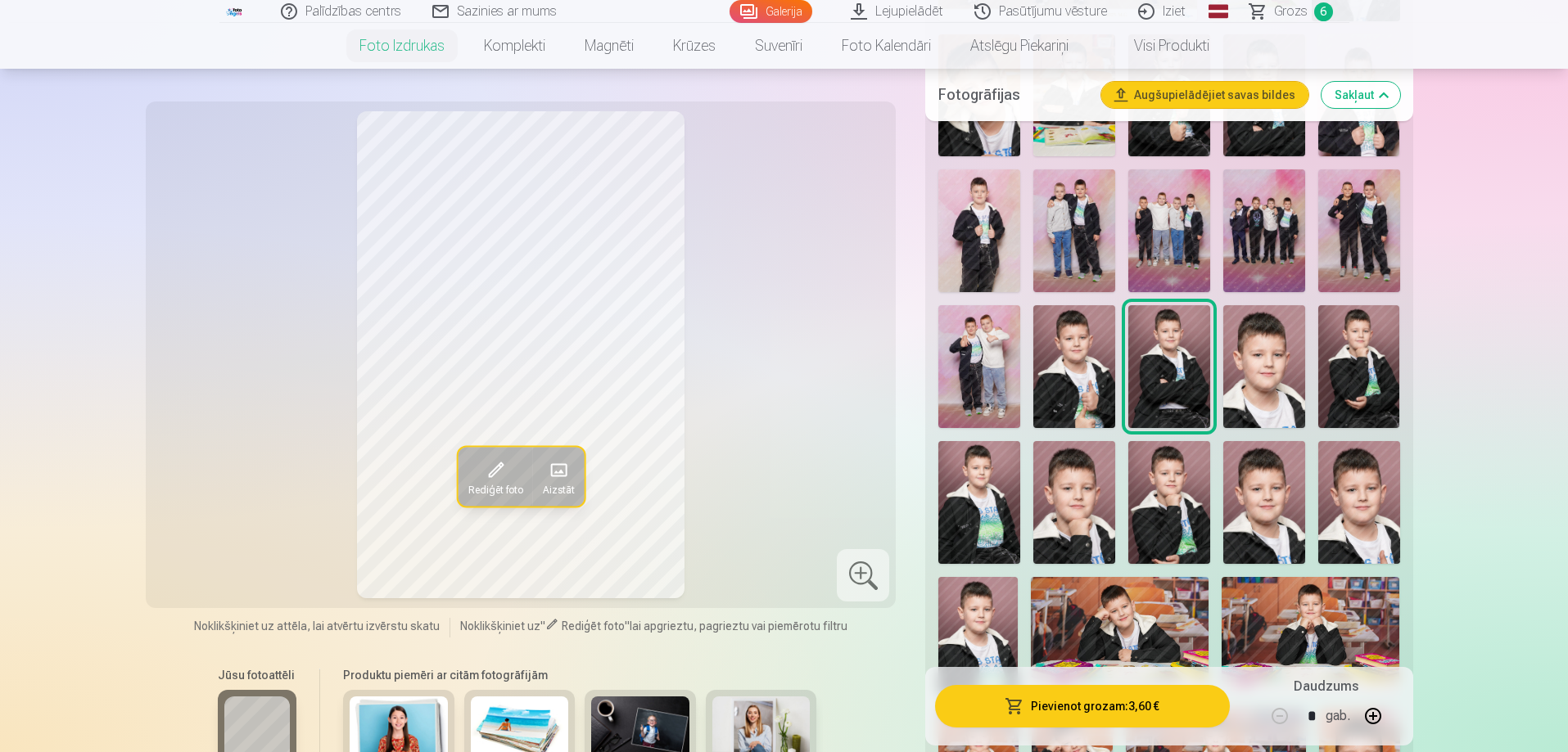
click at [1102, 712] on button "Pievienot grozam : 3,60 €" at bounding box center [1081, 706] width 294 height 42
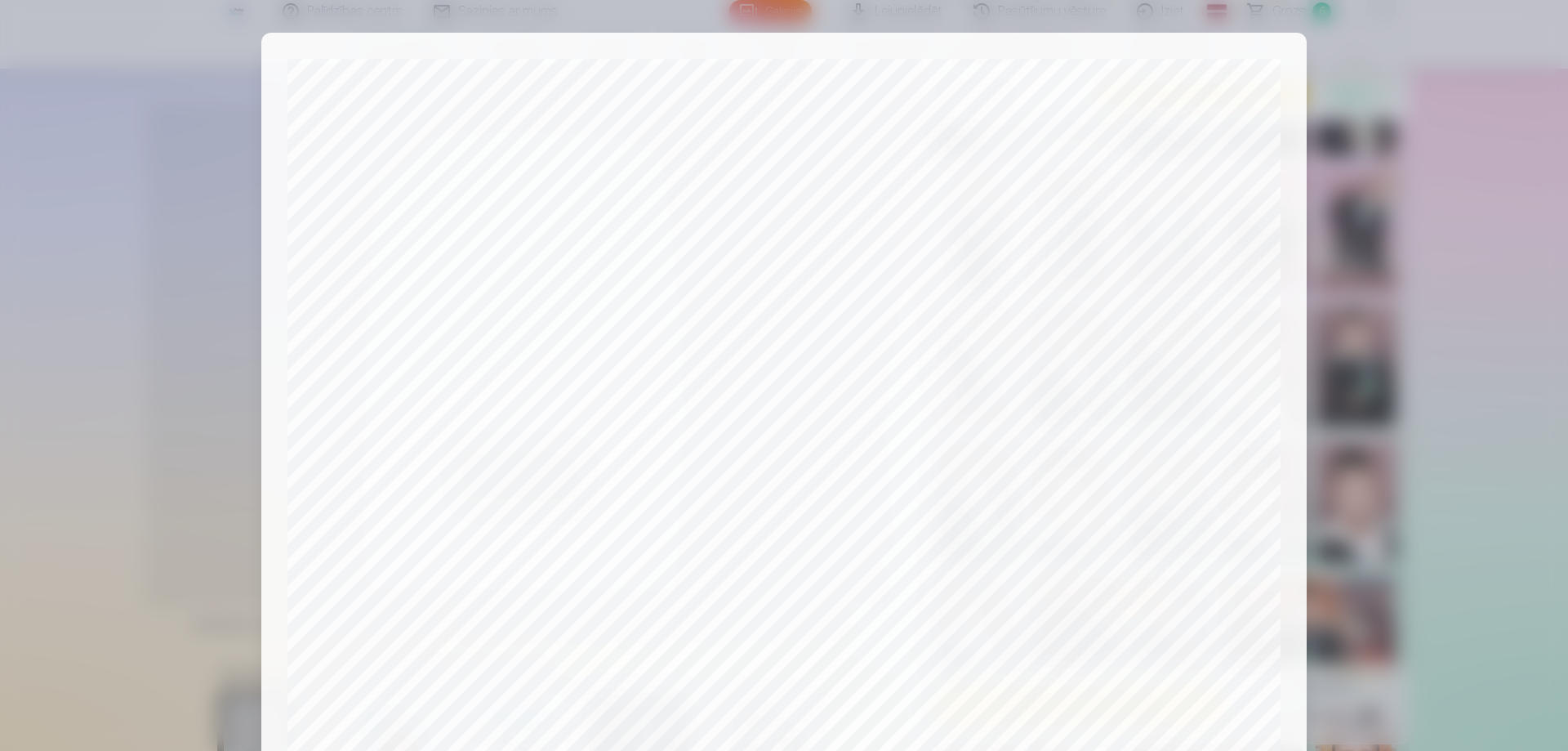
scroll to position [426, 0]
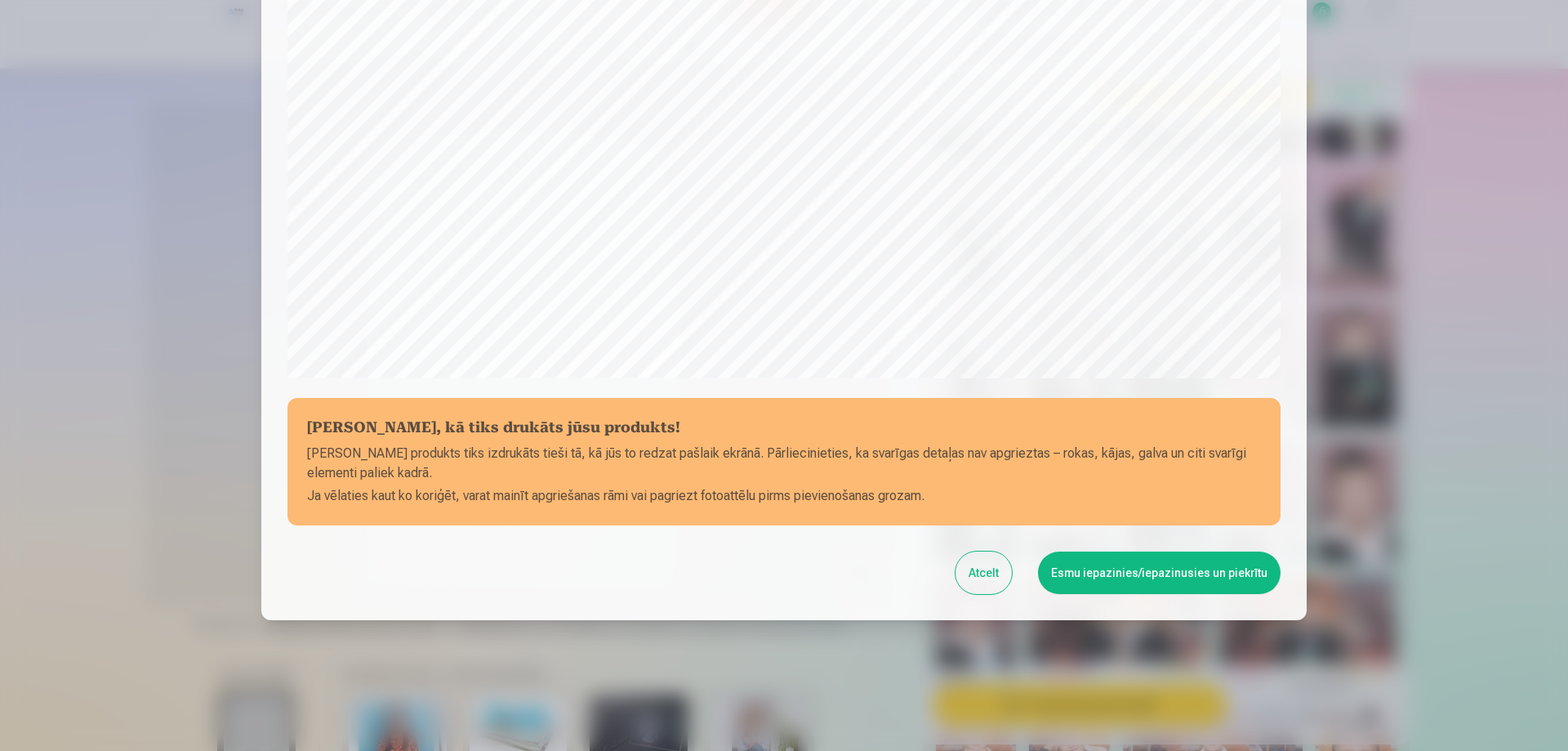
click at [1123, 558] on button "Esmu iepazinies/iepazinusies un piekrītu" at bounding box center [1158, 572] width 243 height 42
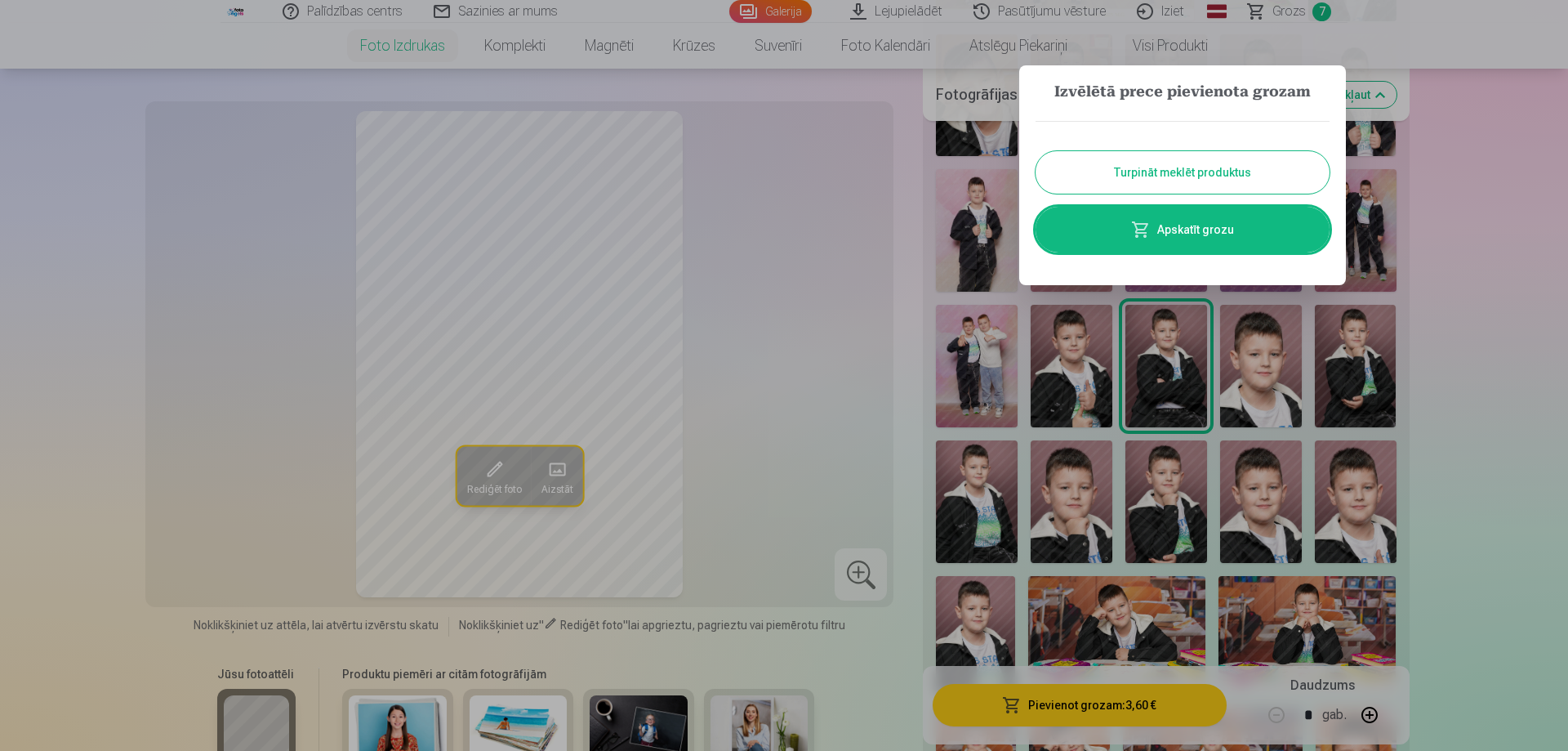
click at [1257, 225] on link "Apskatīt grozu" at bounding box center [1182, 229] width 294 height 46
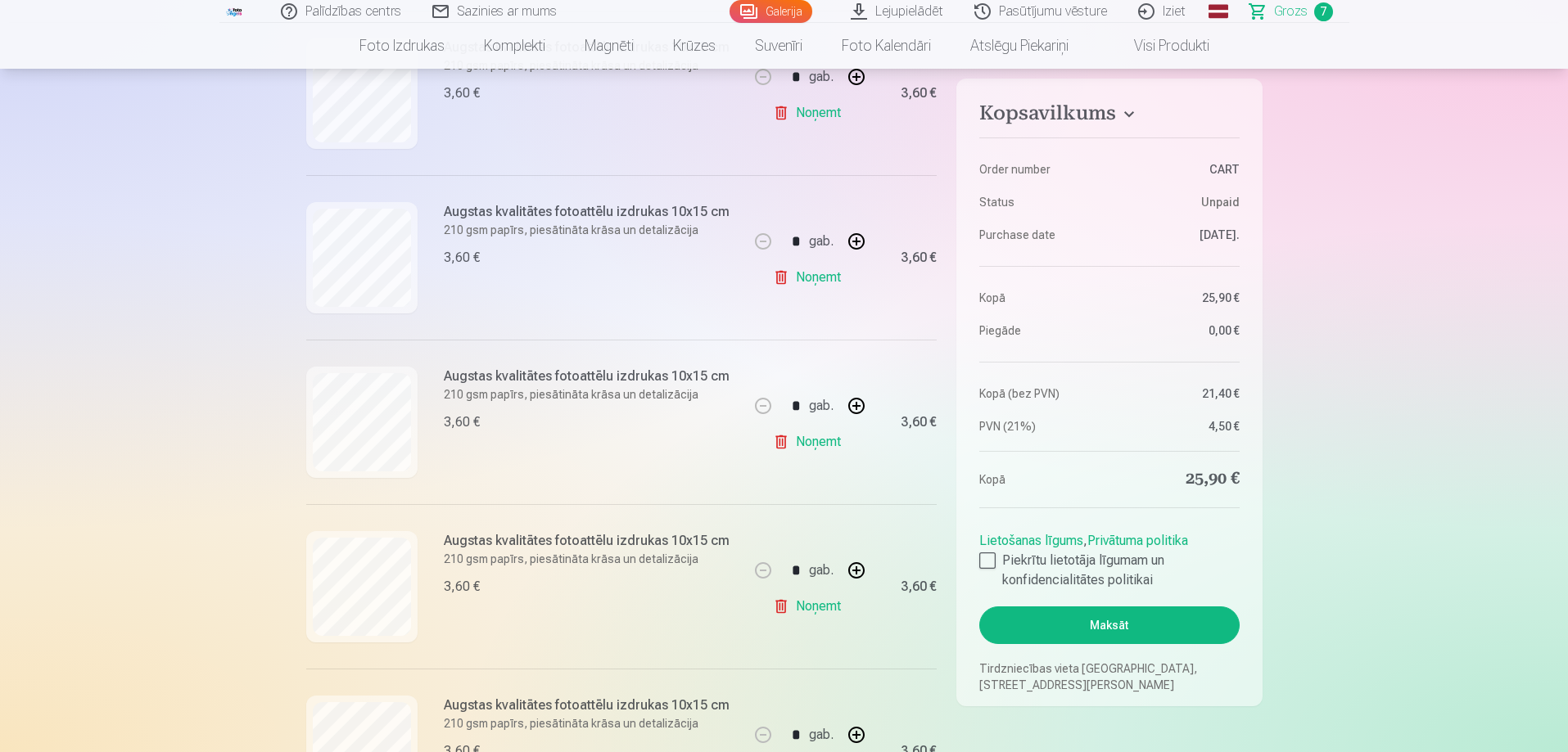
scroll to position [655, 0]
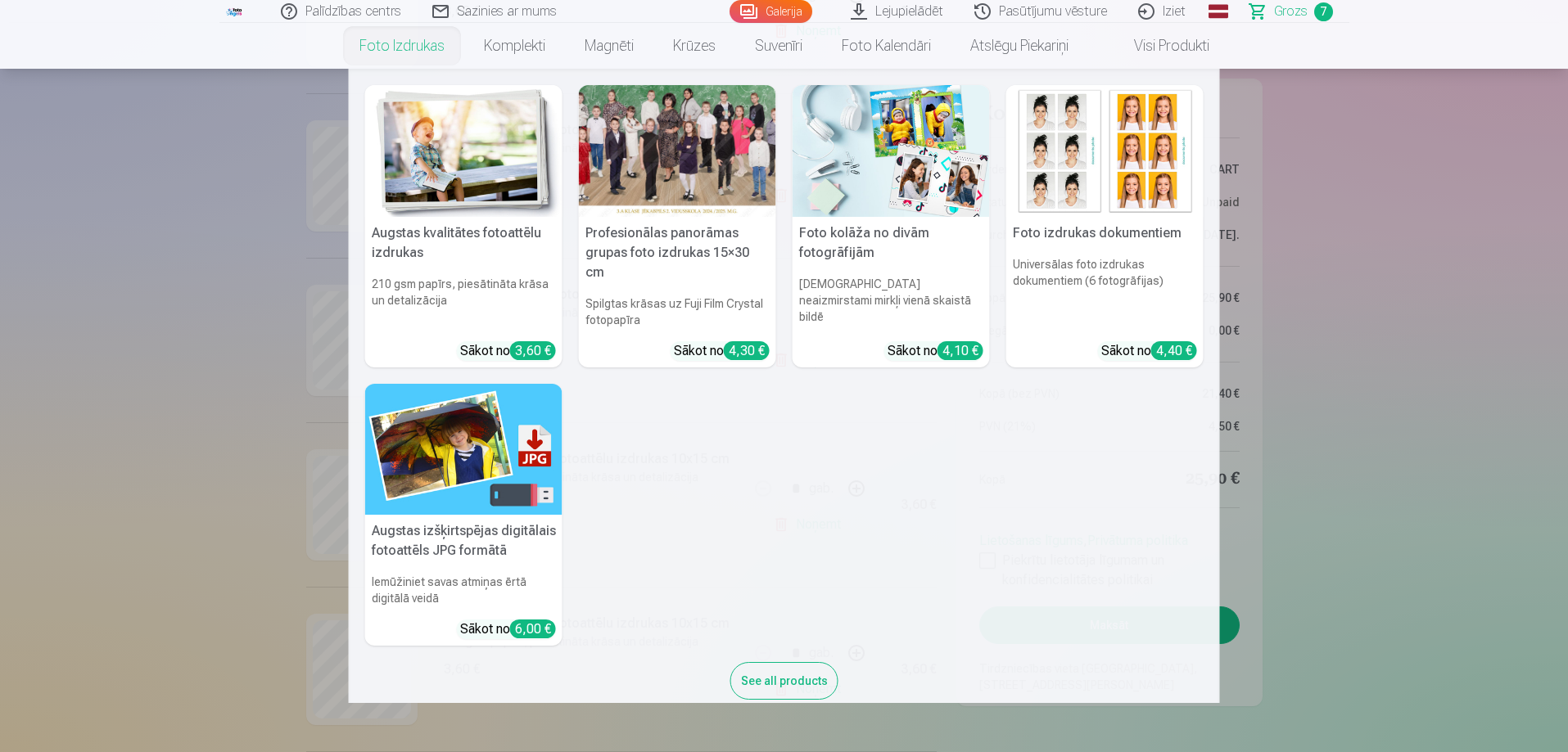
click at [433, 158] on img at bounding box center [464, 151] width 197 height 132
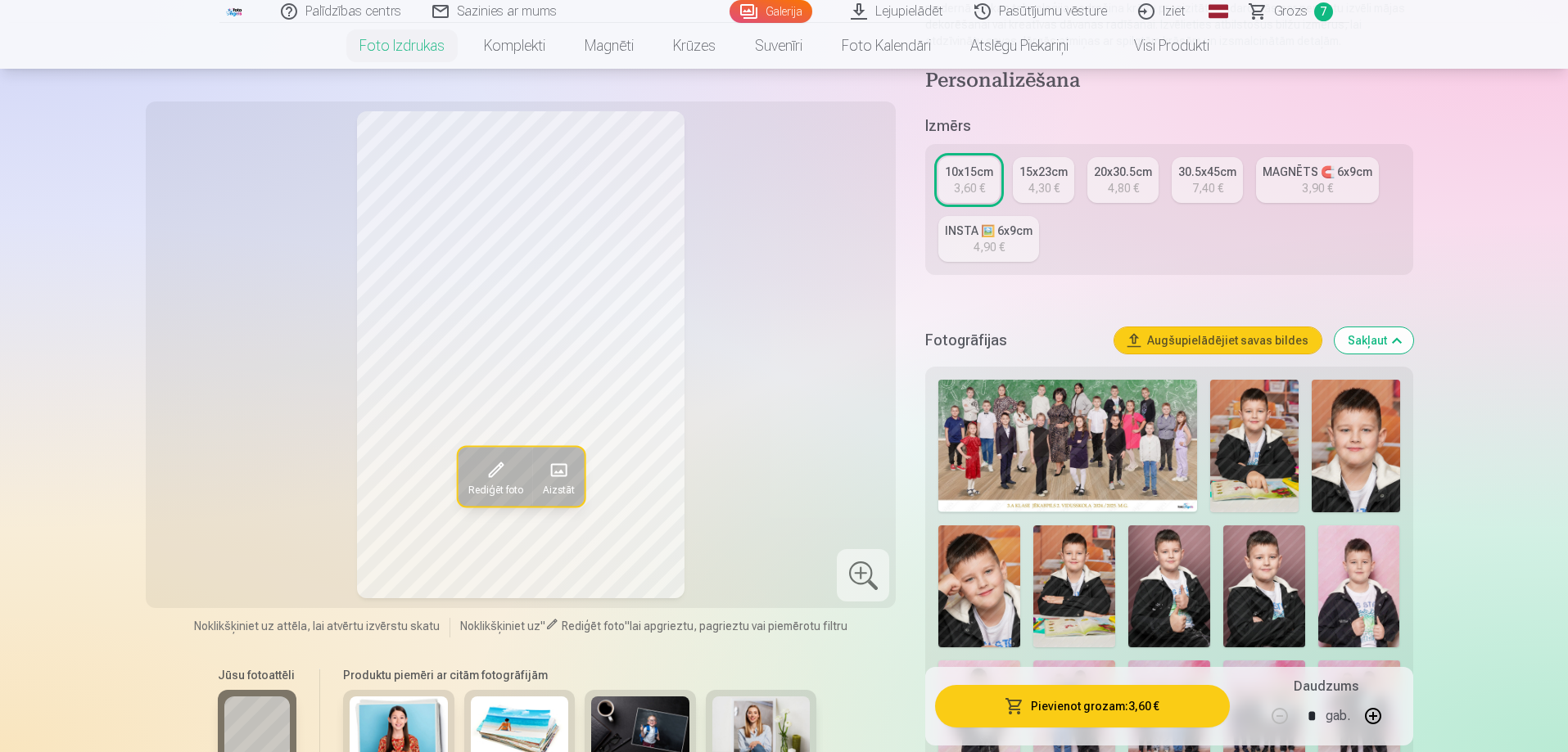
scroll to position [82, 0]
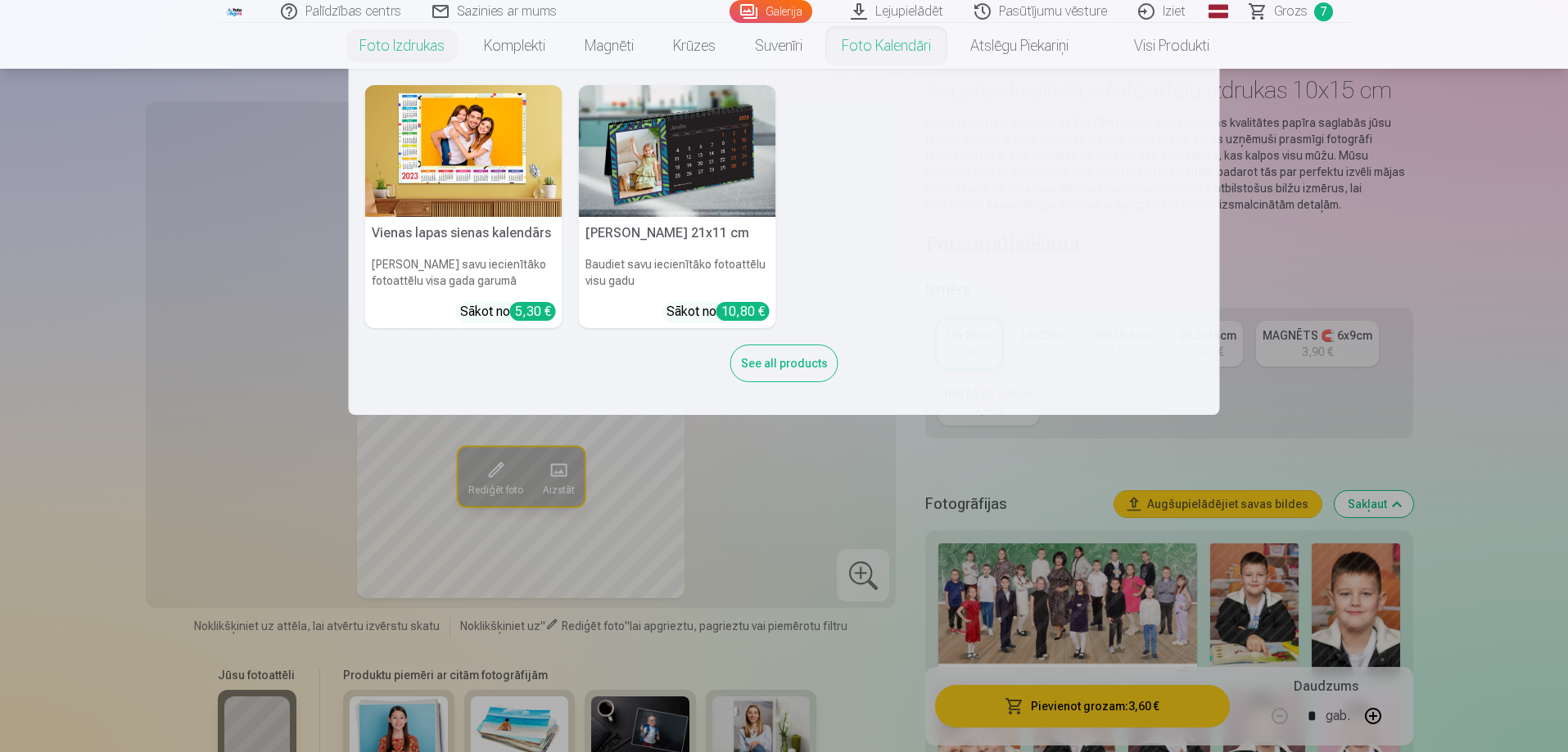
click at [902, 49] on link "Foto kalendāri" at bounding box center [885, 45] width 128 height 46
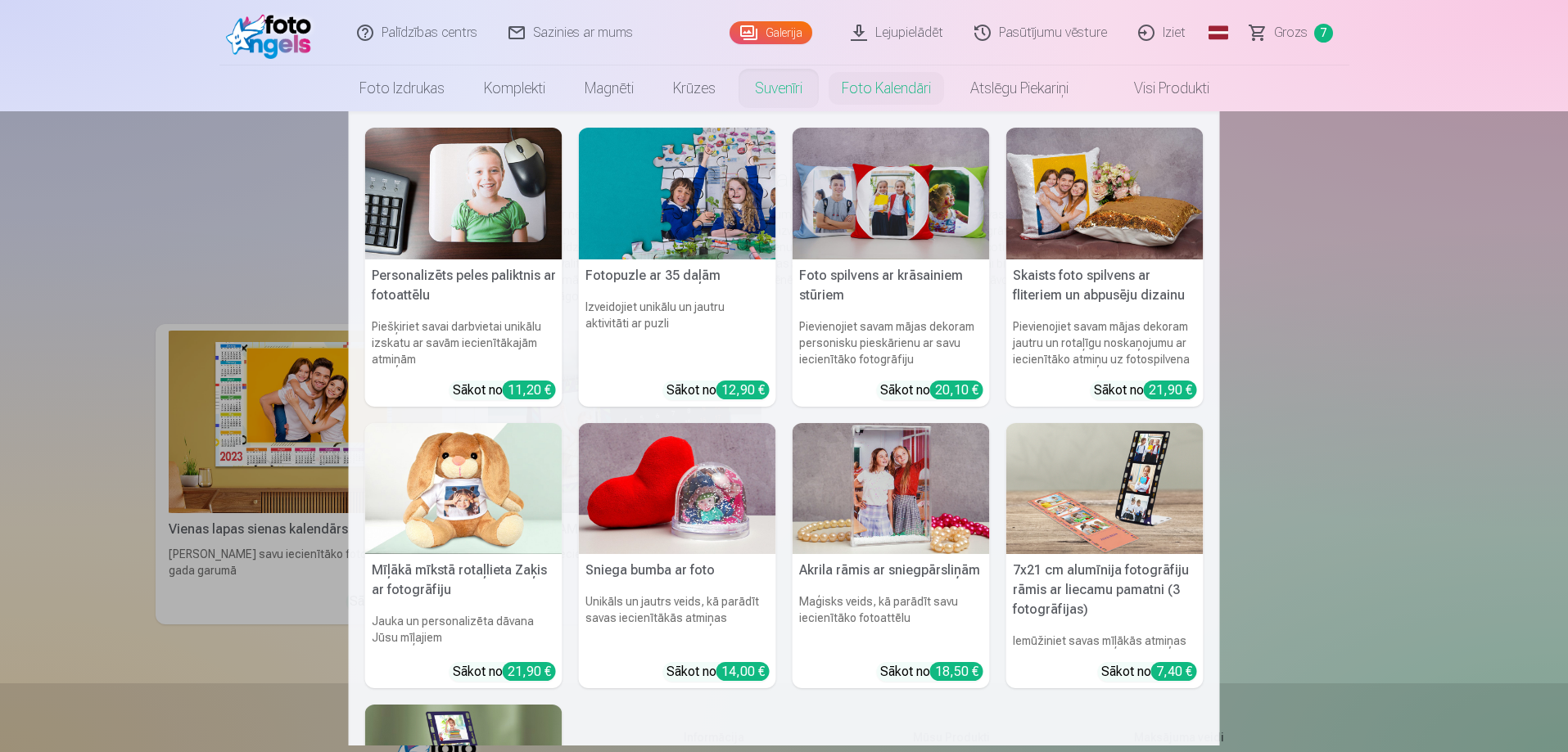
click at [769, 92] on link "Suvenīri" at bounding box center [778, 88] width 87 height 46
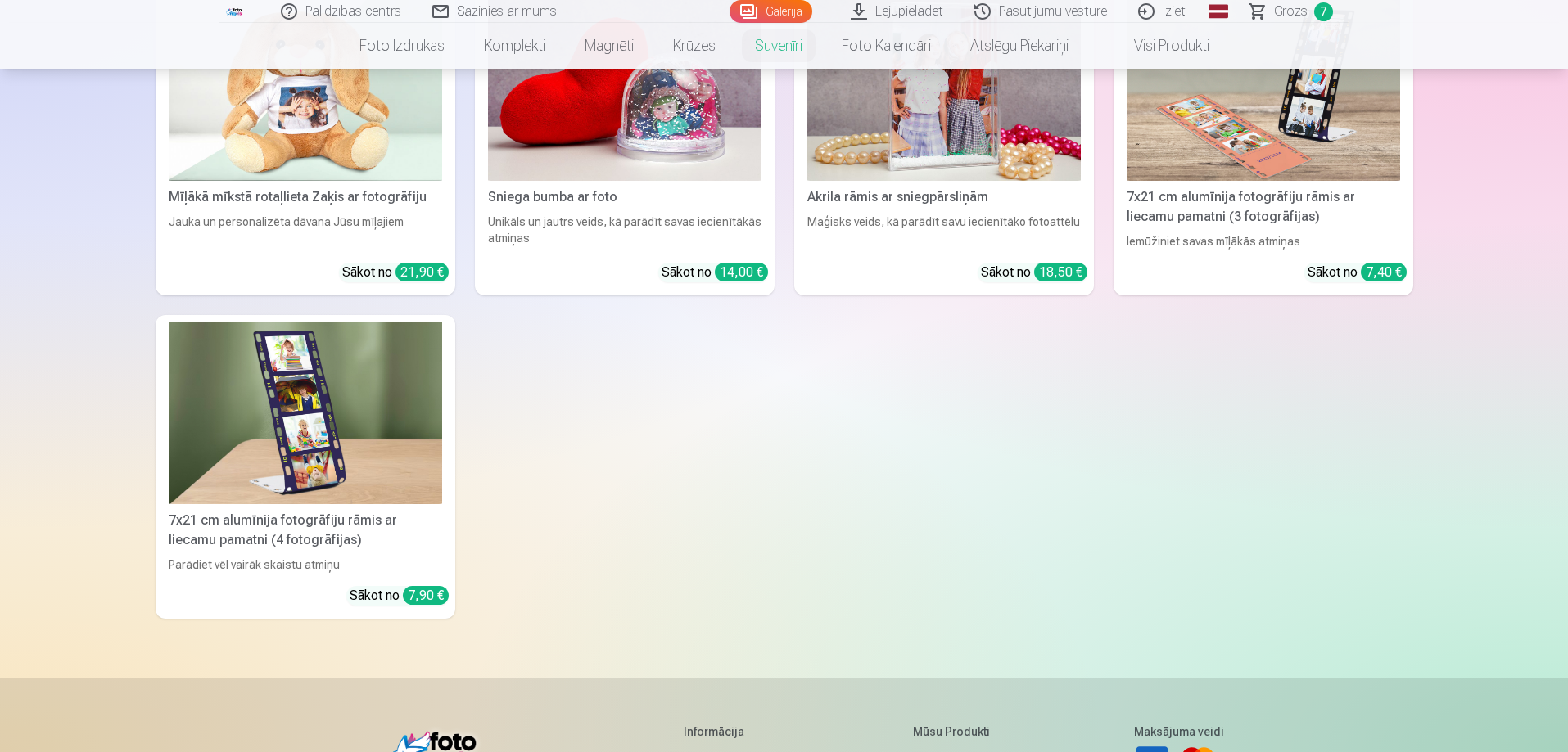
scroll to position [409, 0]
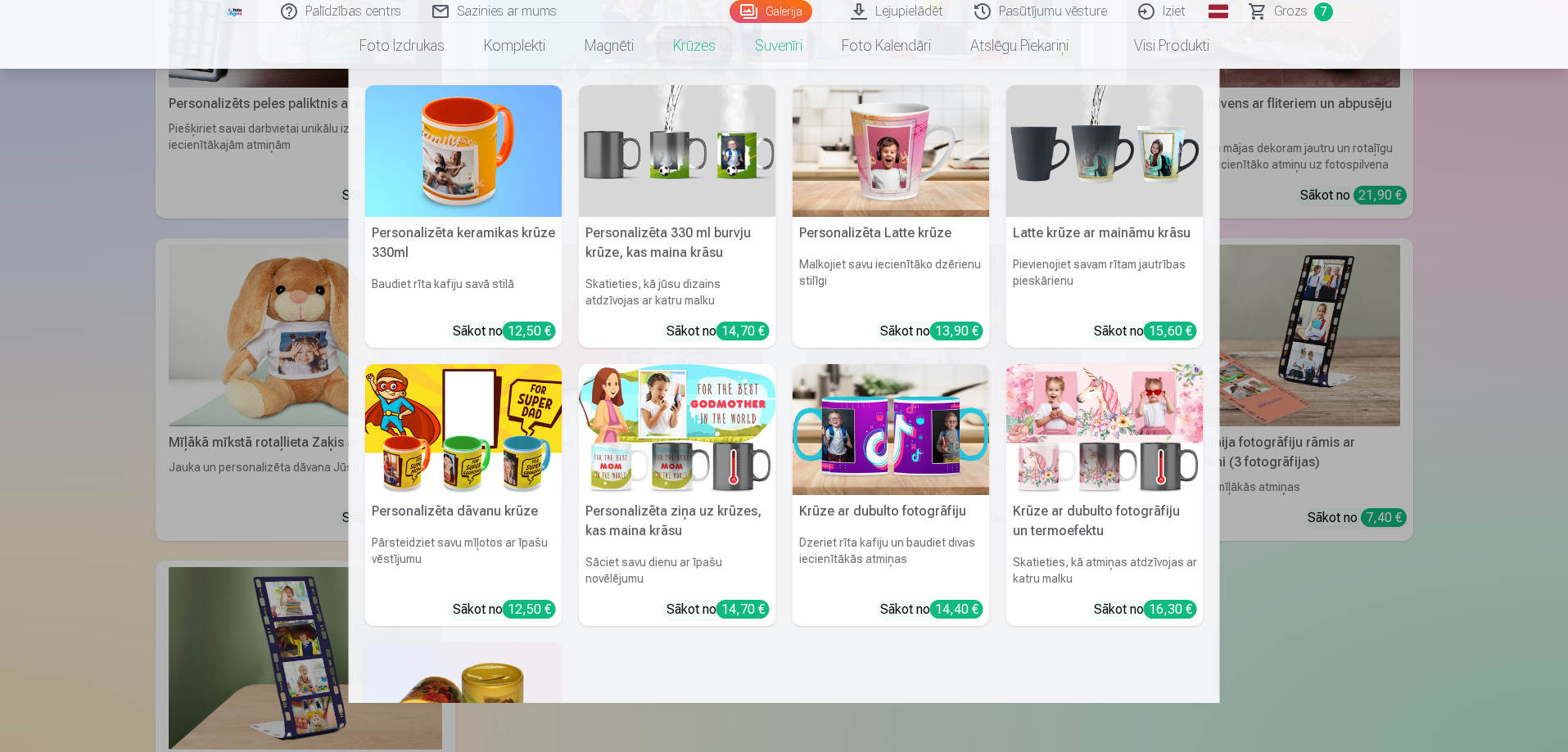
click at [692, 45] on link "Krūzes" at bounding box center [693, 45] width 82 height 46
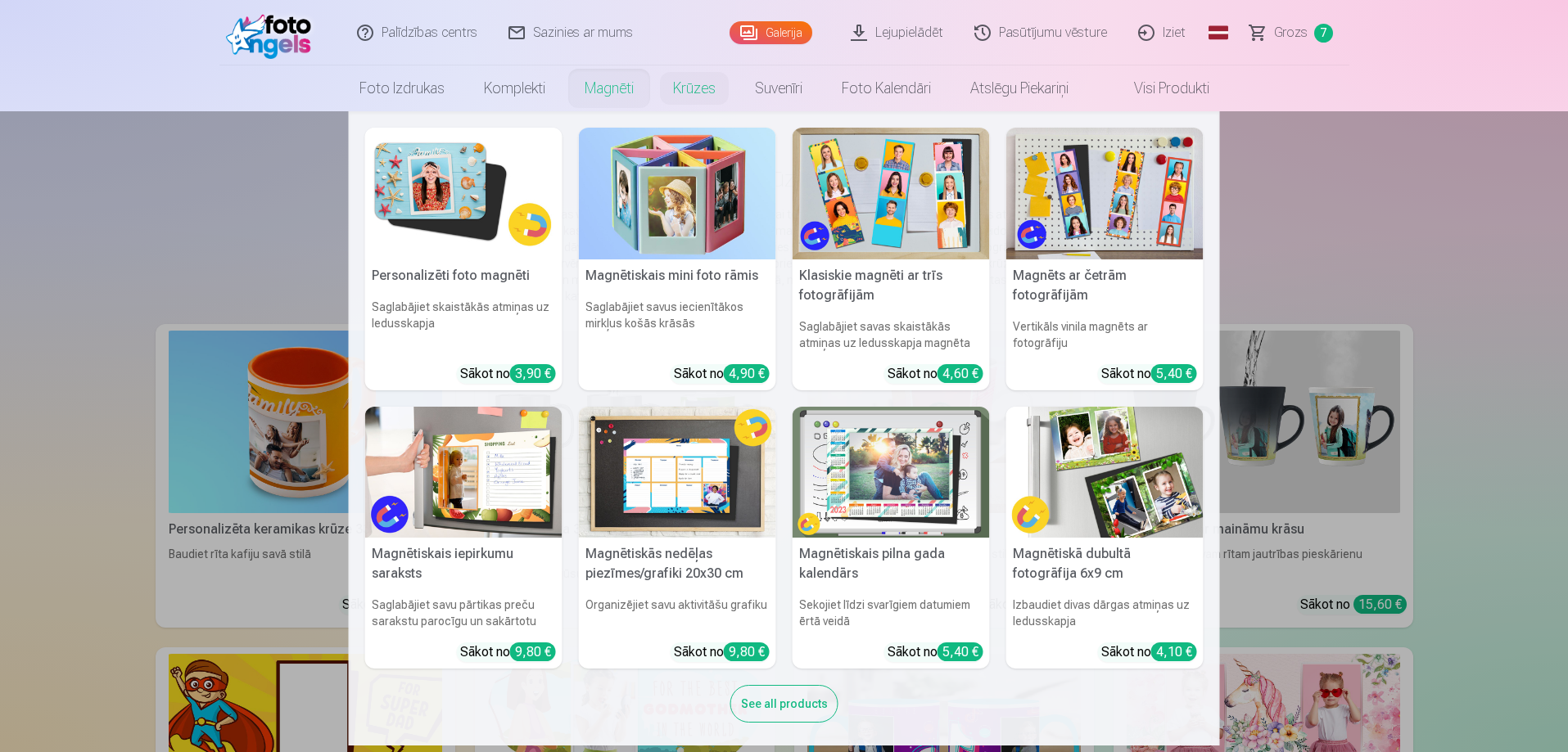
click at [613, 86] on link "Magnēti" at bounding box center [609, 88] width 89 height 46
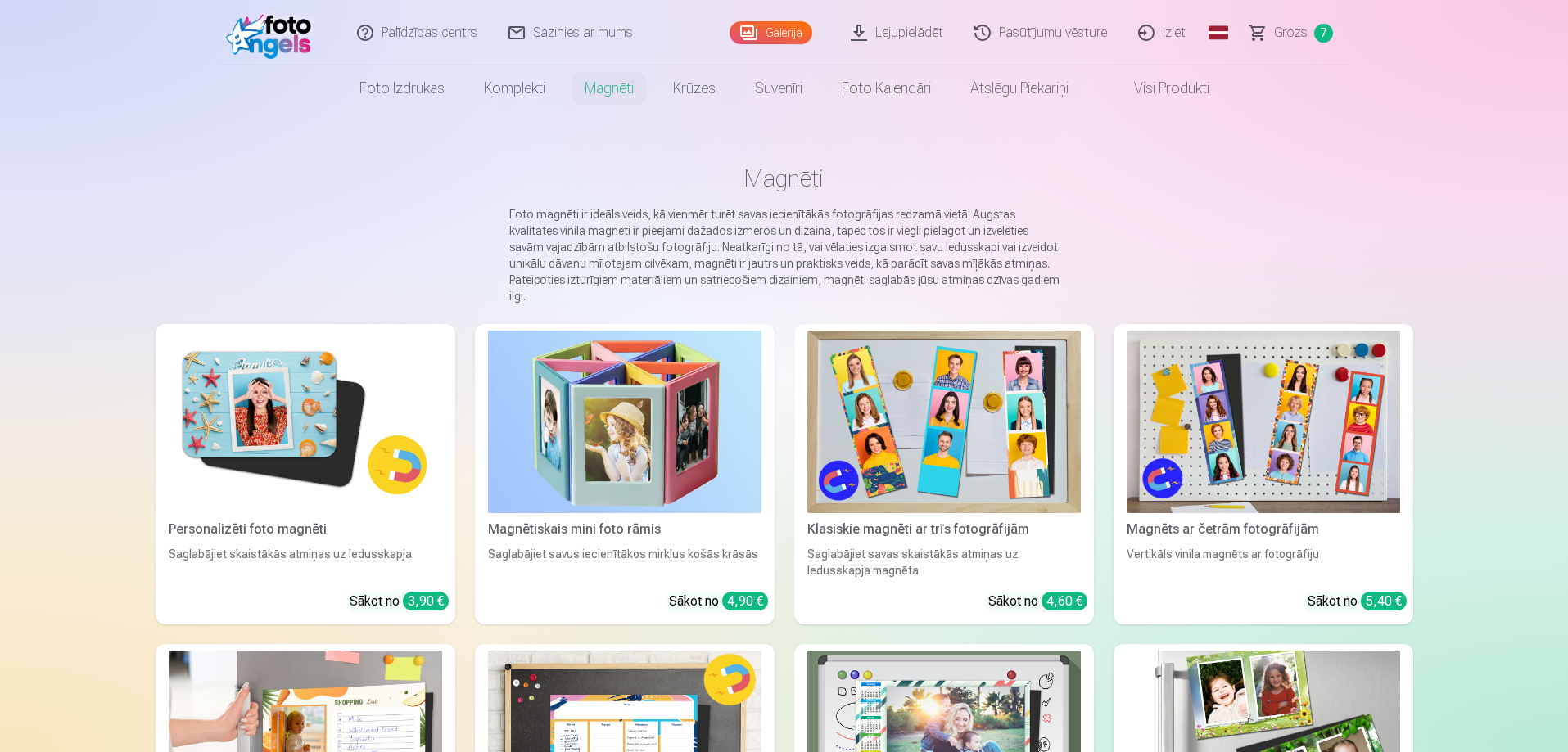
click at [1195, 98] on link "Visi produkti" at bounding box center [1158, 88] width 141 height 46
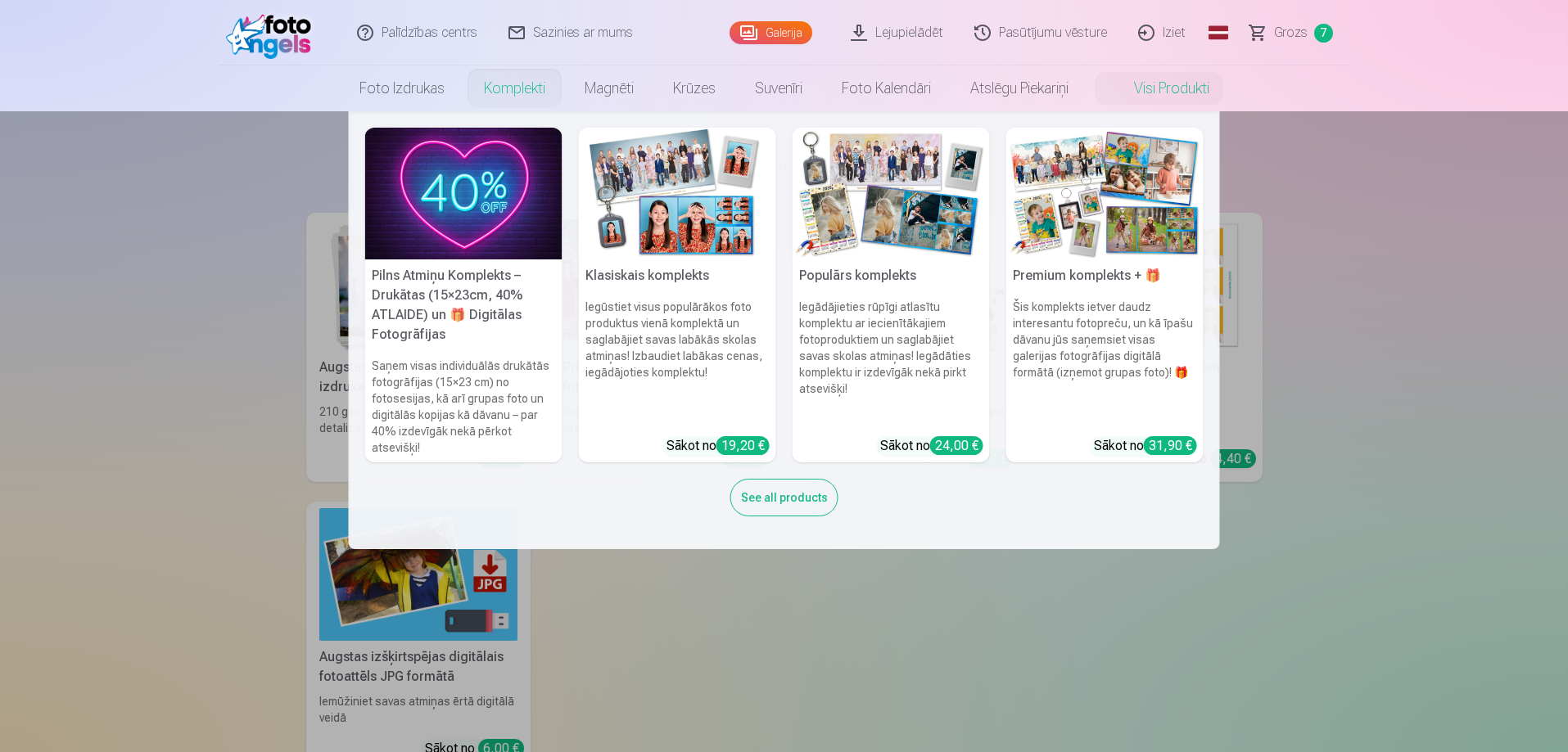
click at [518, 86] on link "Komplekti" at bounding box center [514, 88] width 100 height 46
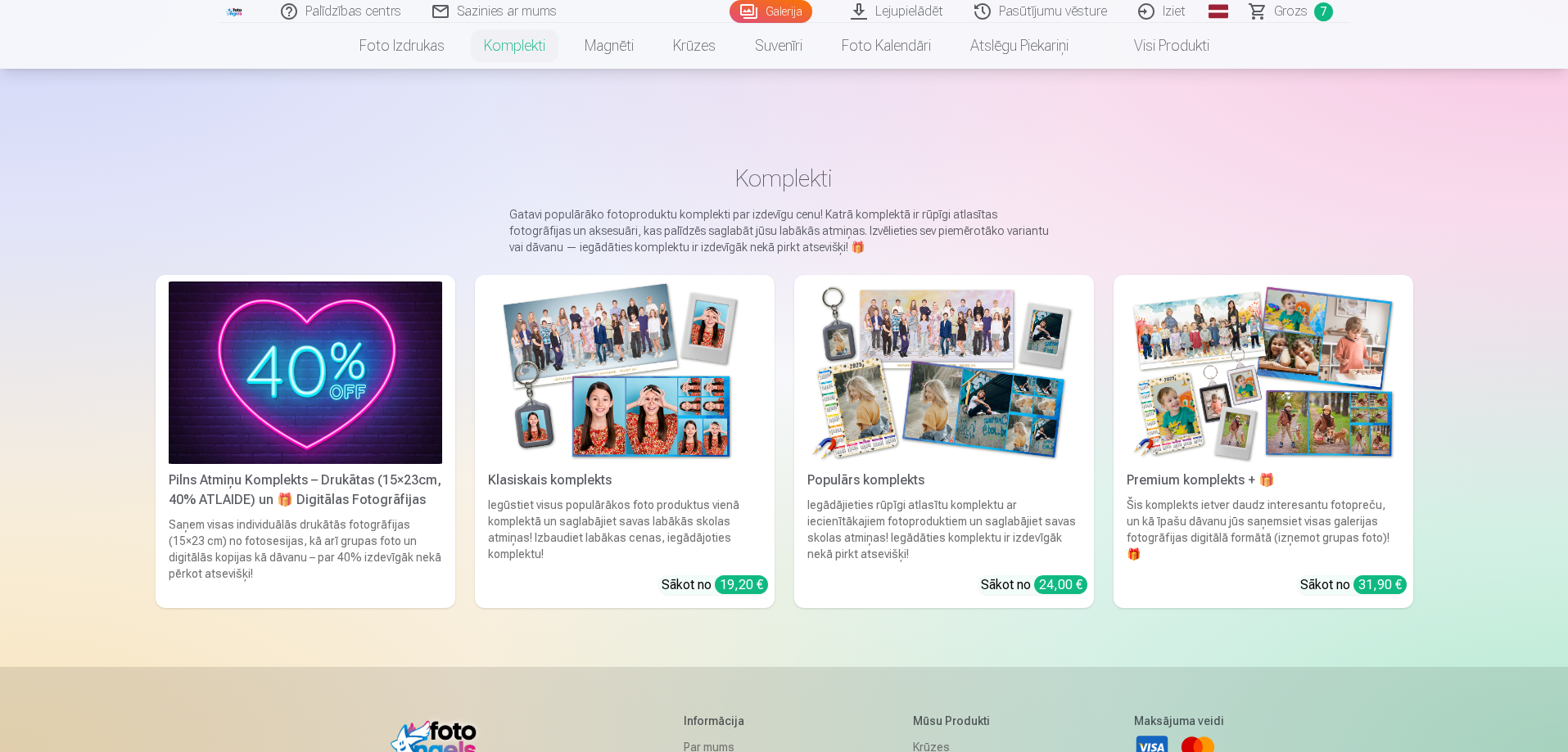
scroll to position [327, 0]
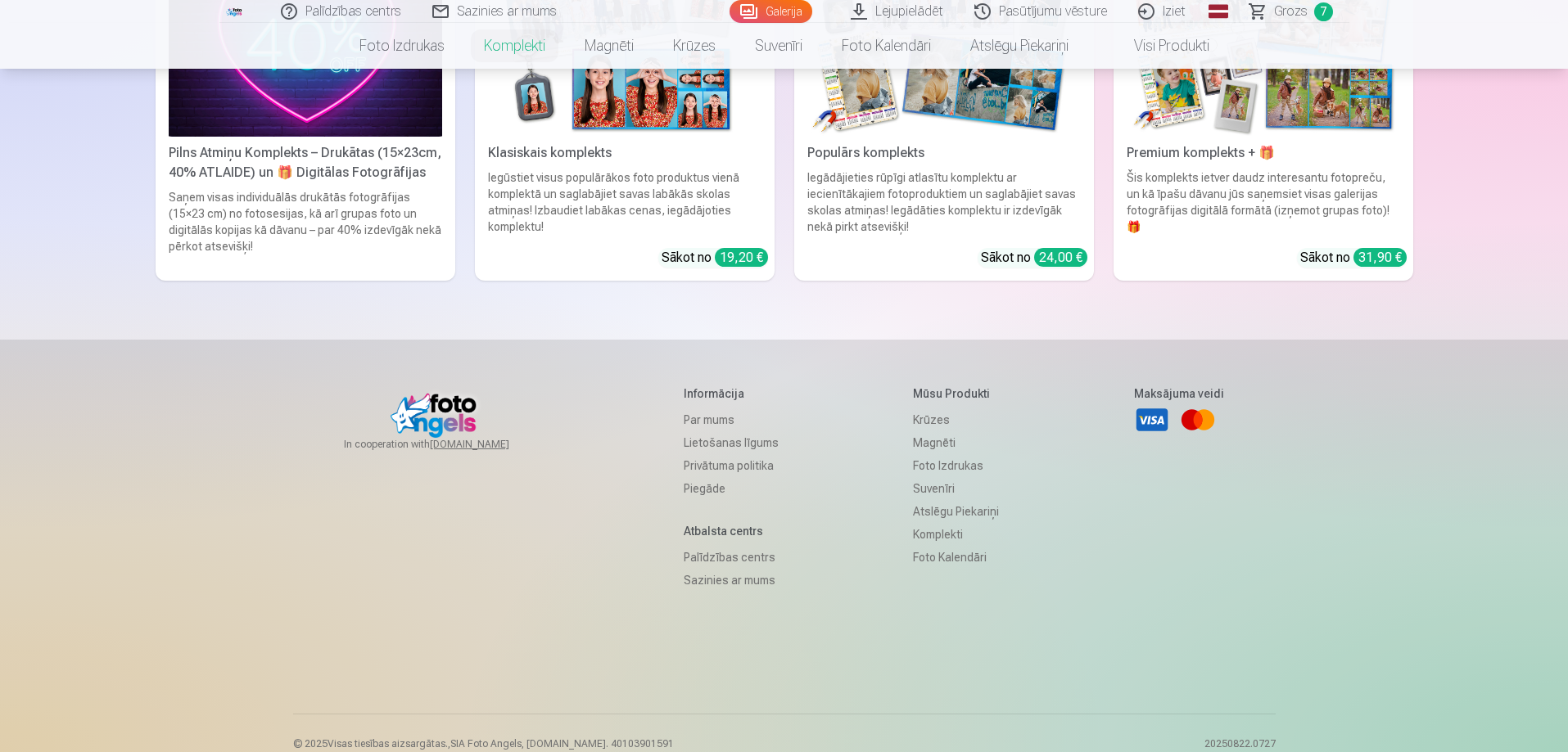
click at [299, 86] on img at bounding box center [305, 44] width 274 height 182
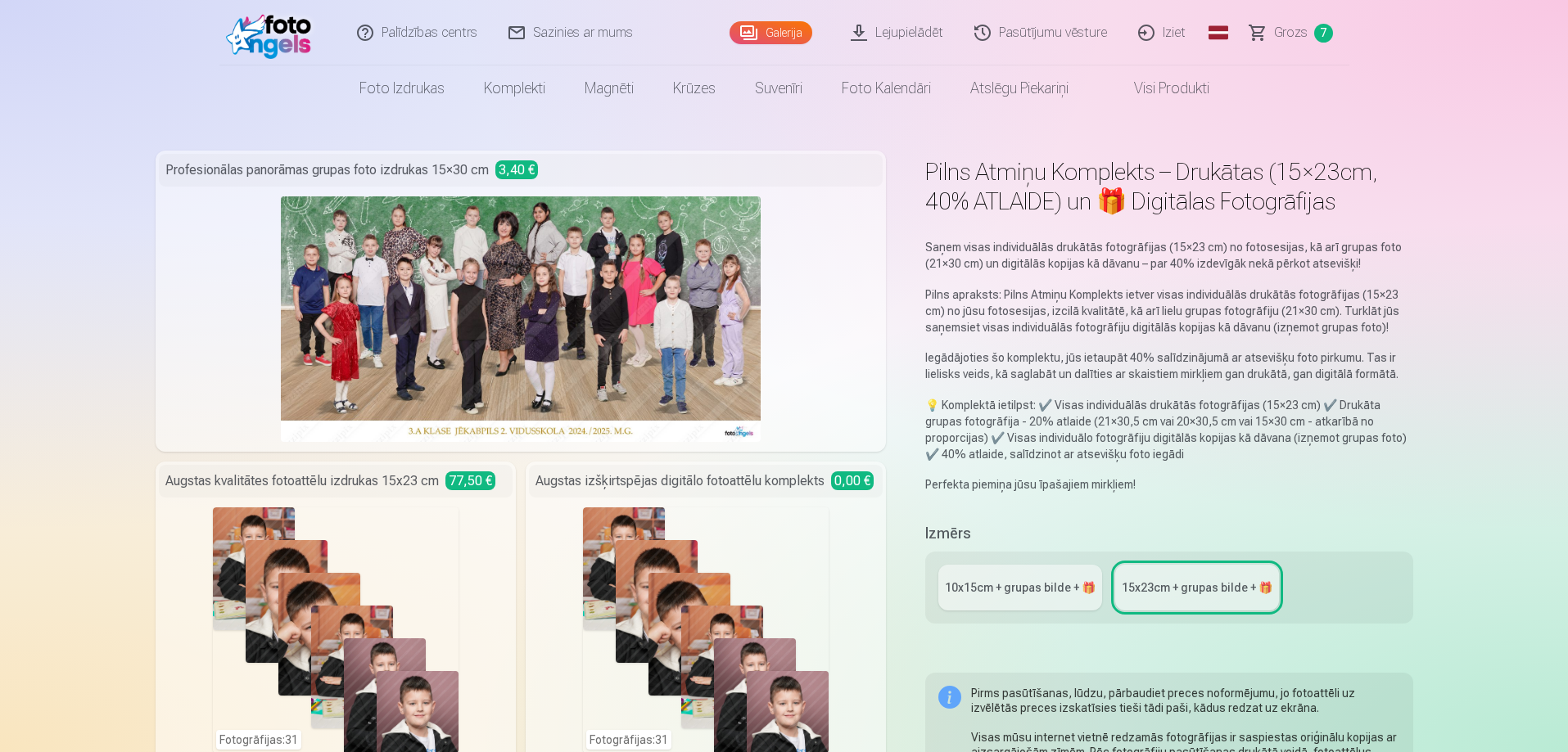
scroll to position [163, 0]
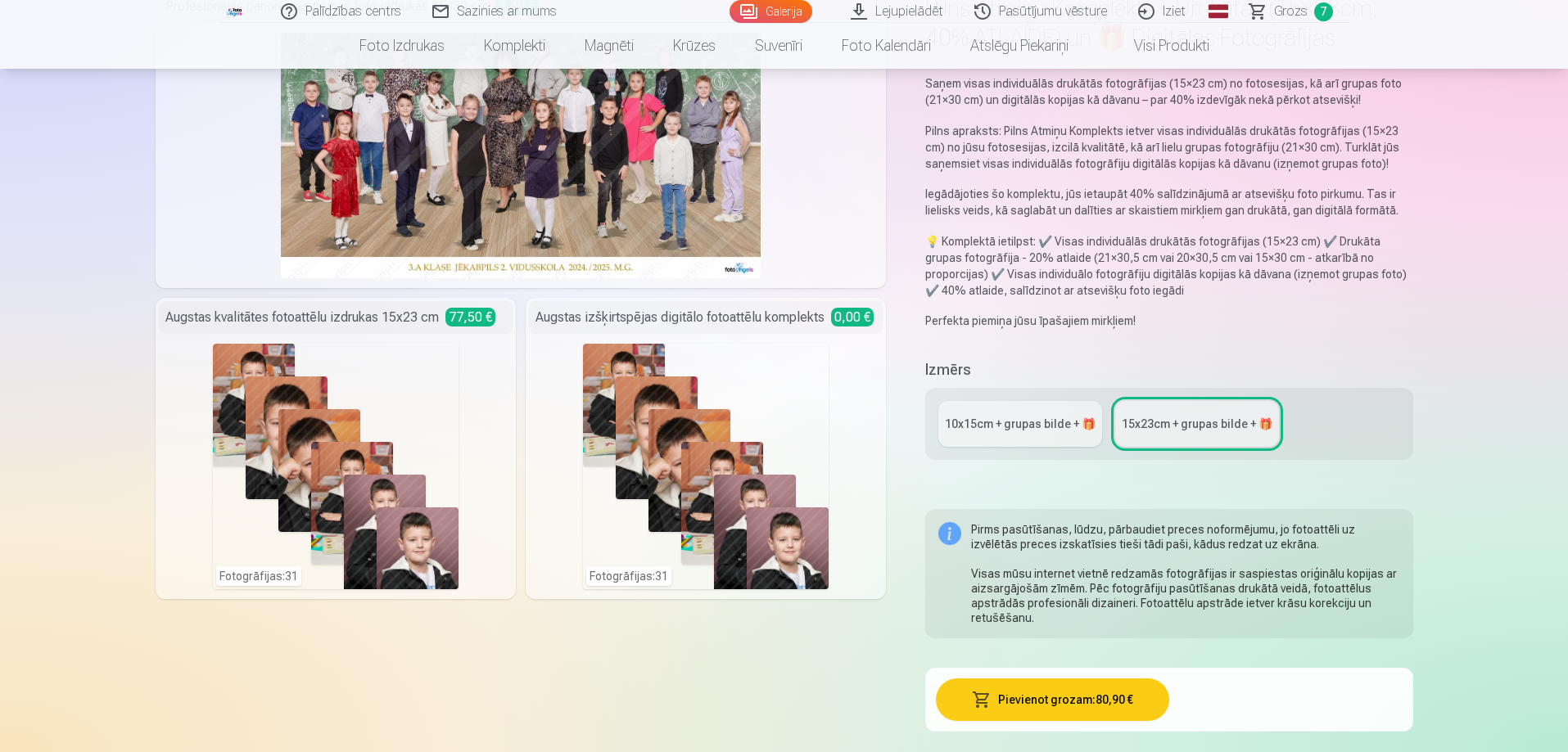
click at [741, 385] on div "Fotogrāfijas : 31" at bounding box center [705, 466] width 245 height 245
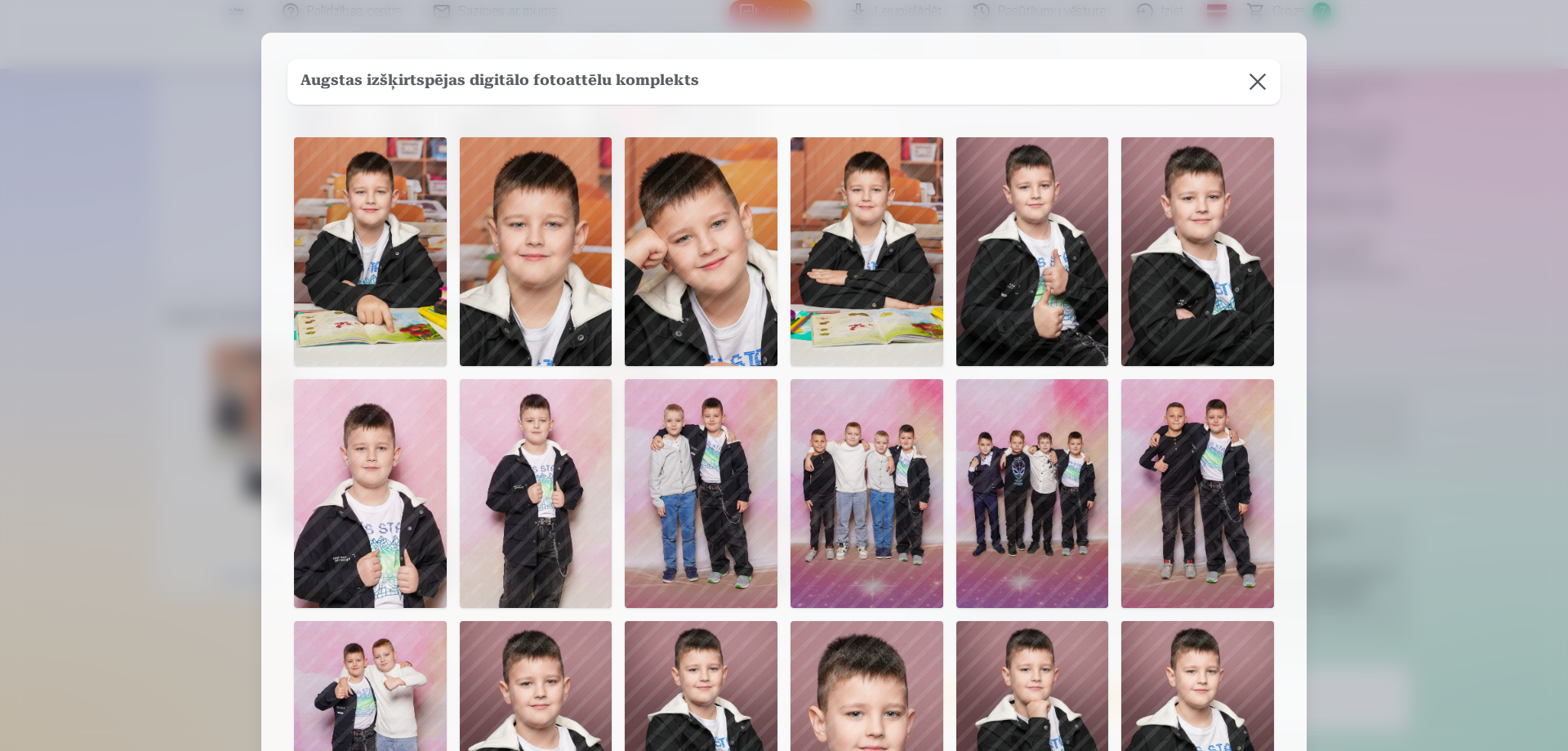
click at [1259, 81] on button at bounding box center [1258, 82] width 46 height 46
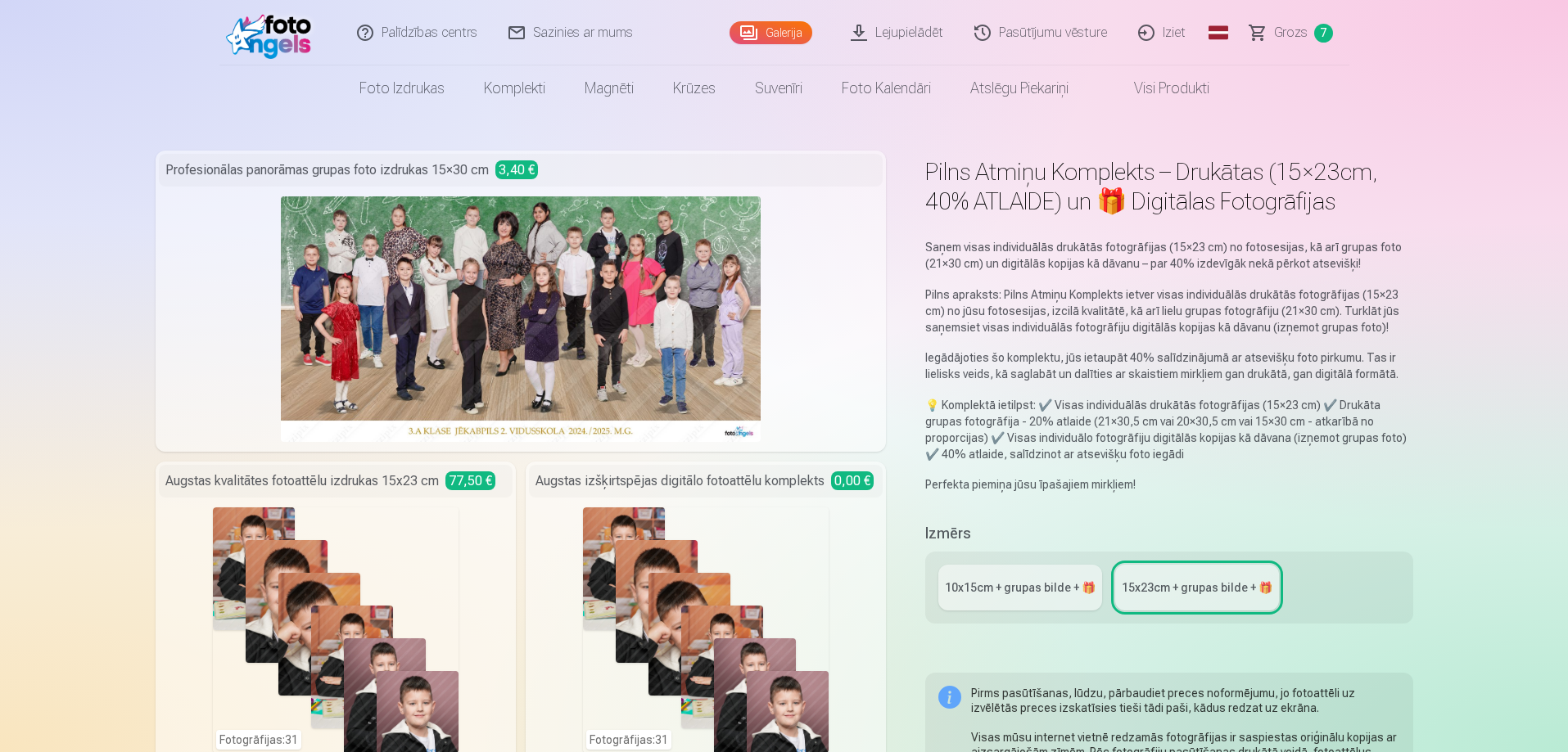
scroll to position [245, 0]
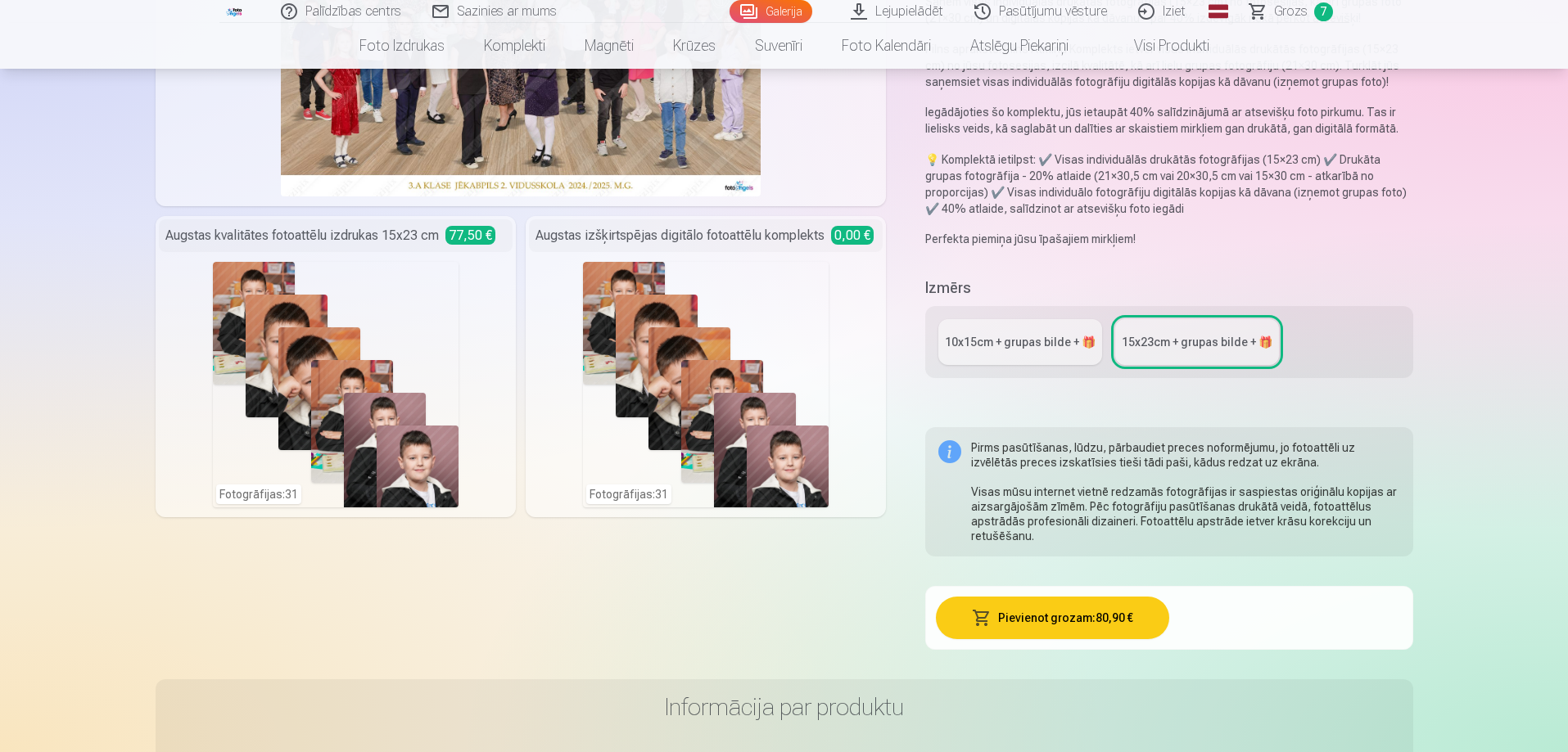
click at [1039, 341] on div "10x15сm + grupas bilde + 🎁" at bounding box center [1019, 342] width 151 height 17
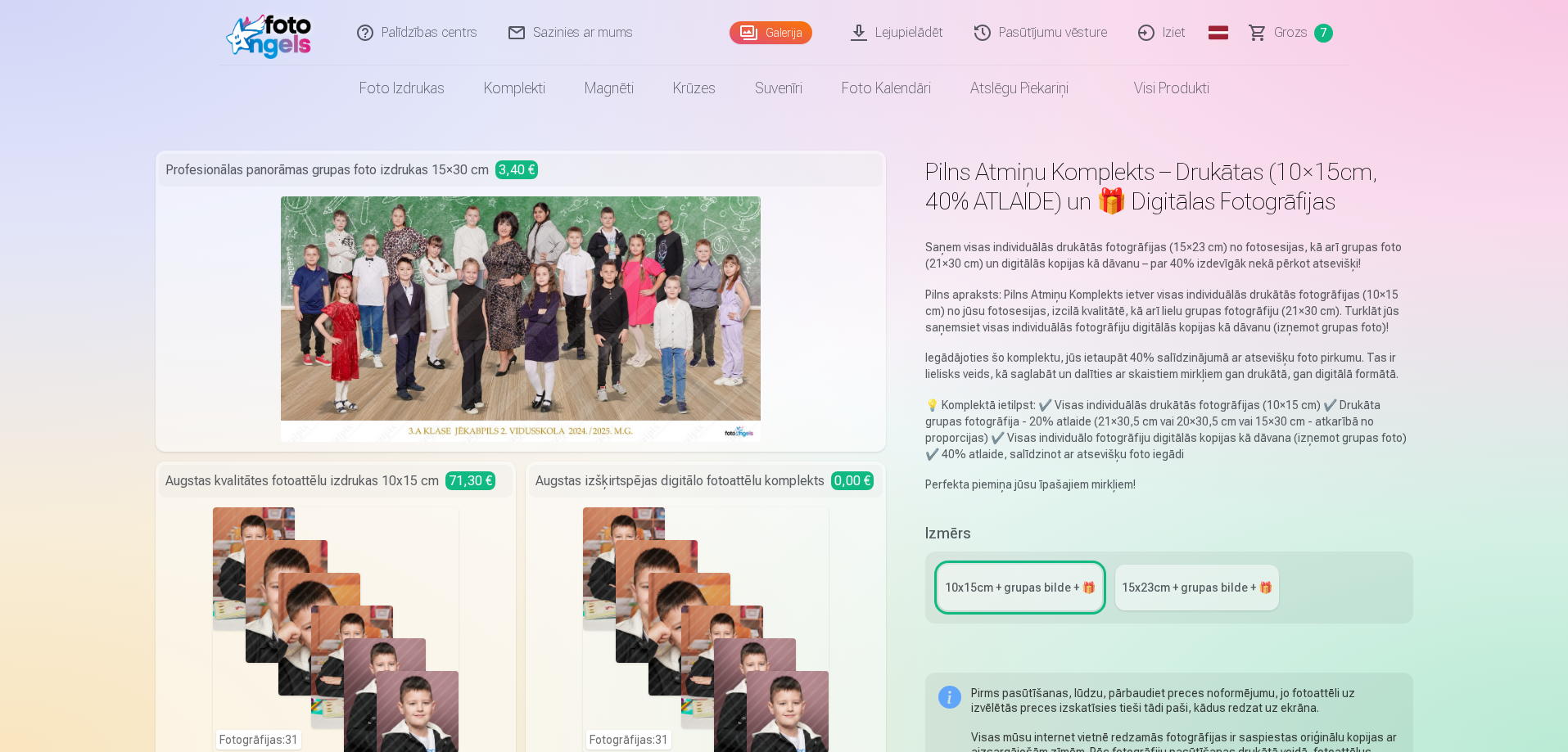
scroll to position [327, 0]
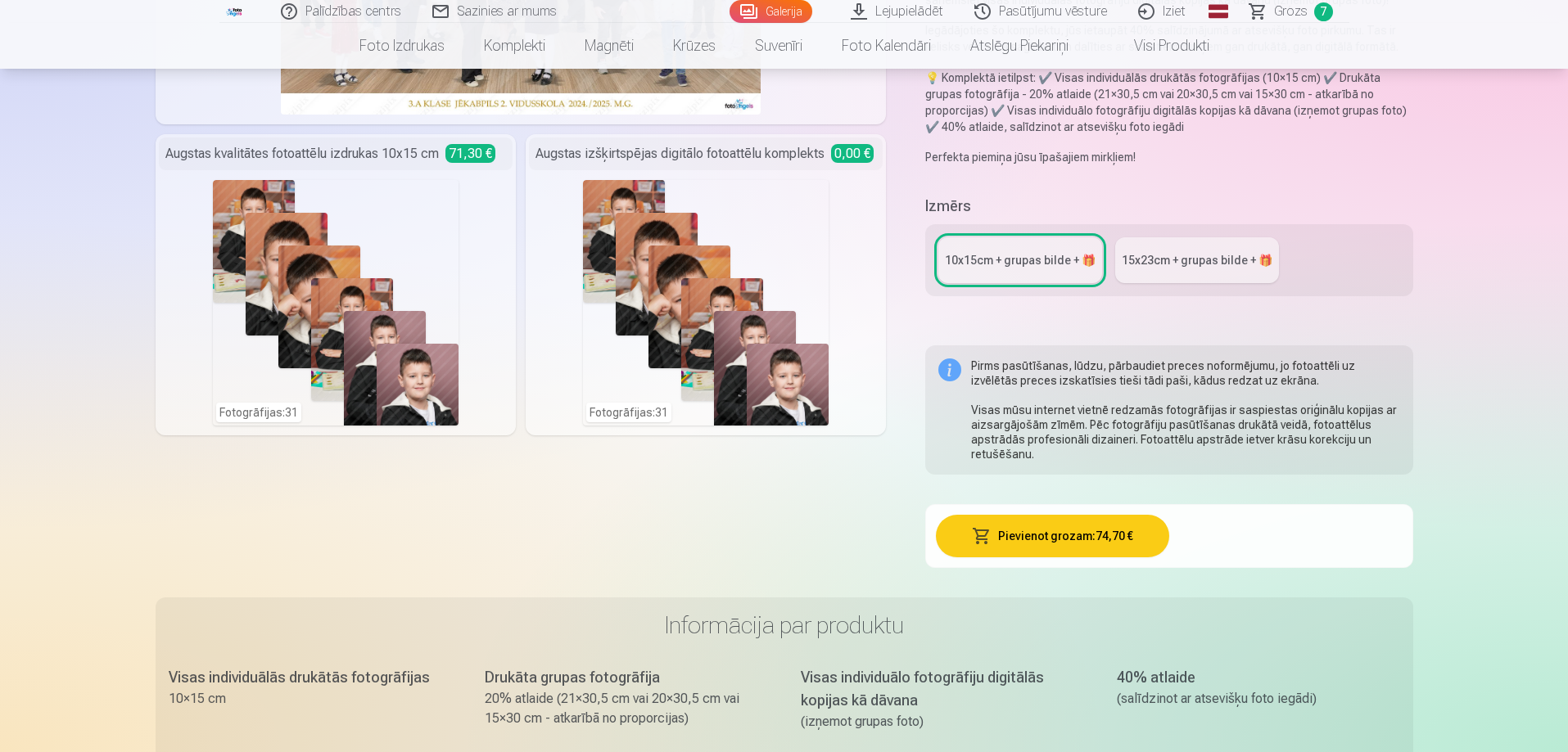
click at [1183, 258] on div "15x23сm + grupas bilde + 🎁" at bounding box center [1197, 260] width 151 height 17
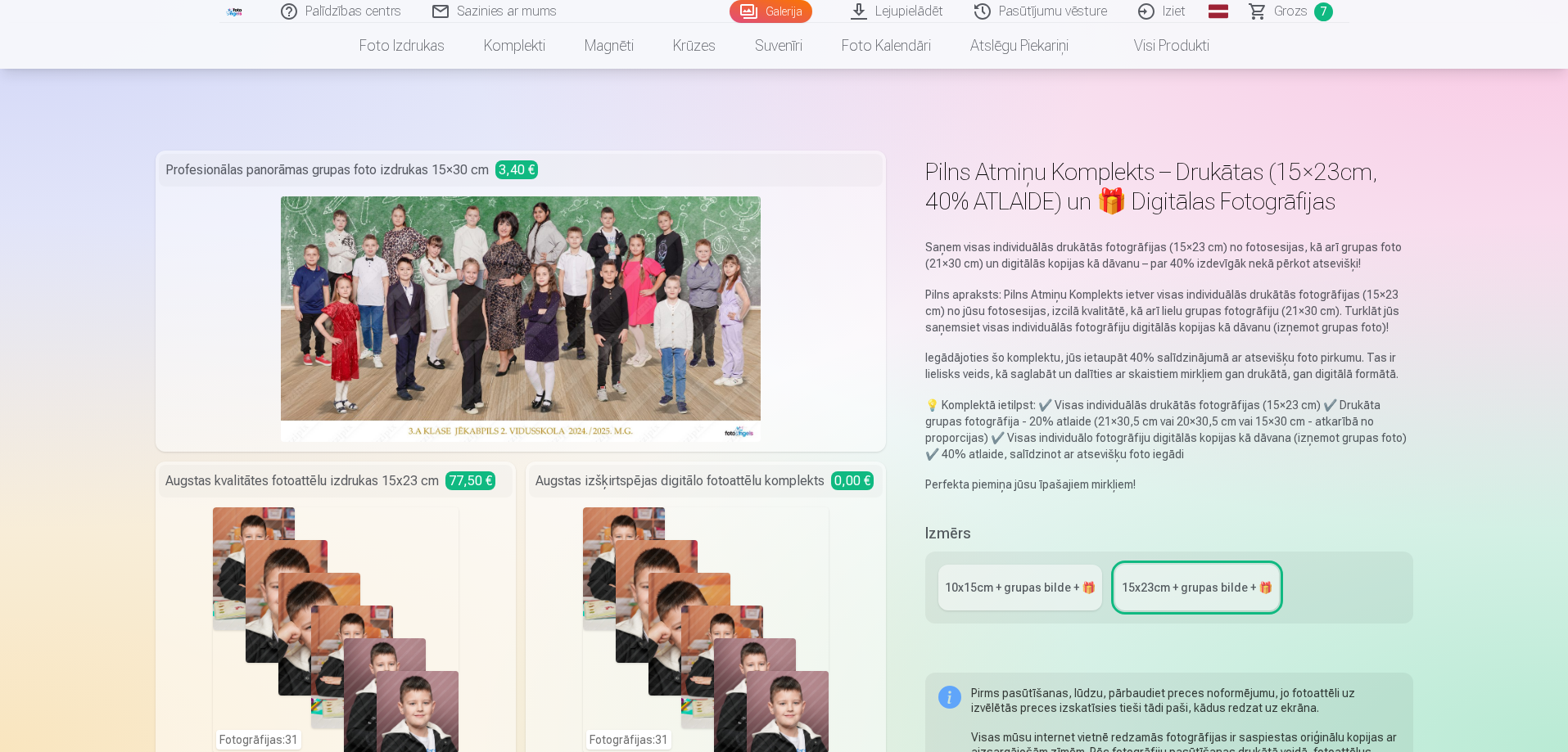
scroll to position [245, 0]
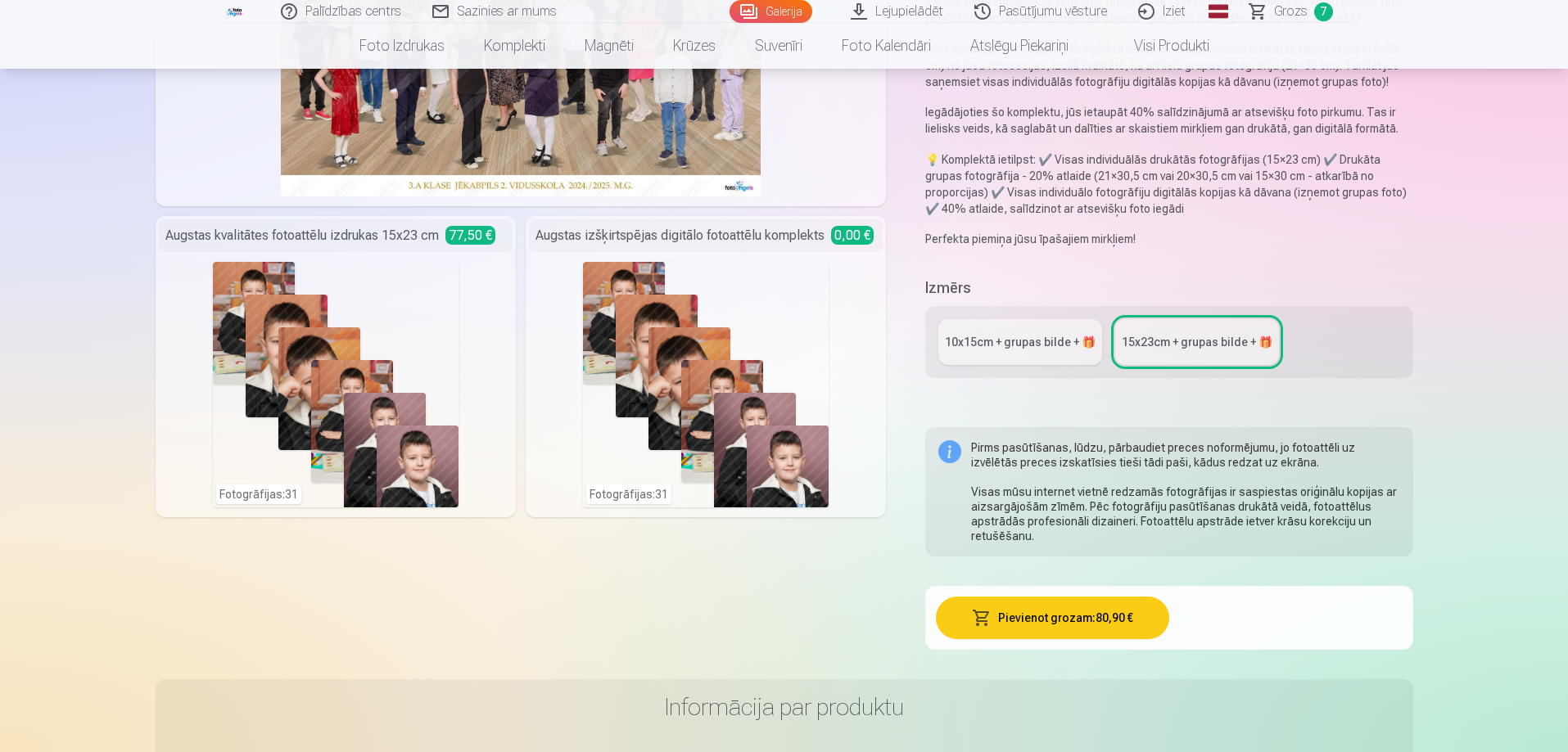
click at [1002, 345] on div "10x15сm + grupas bilde + 🎁" at bounding box center [1019, 342] width 151 height 17
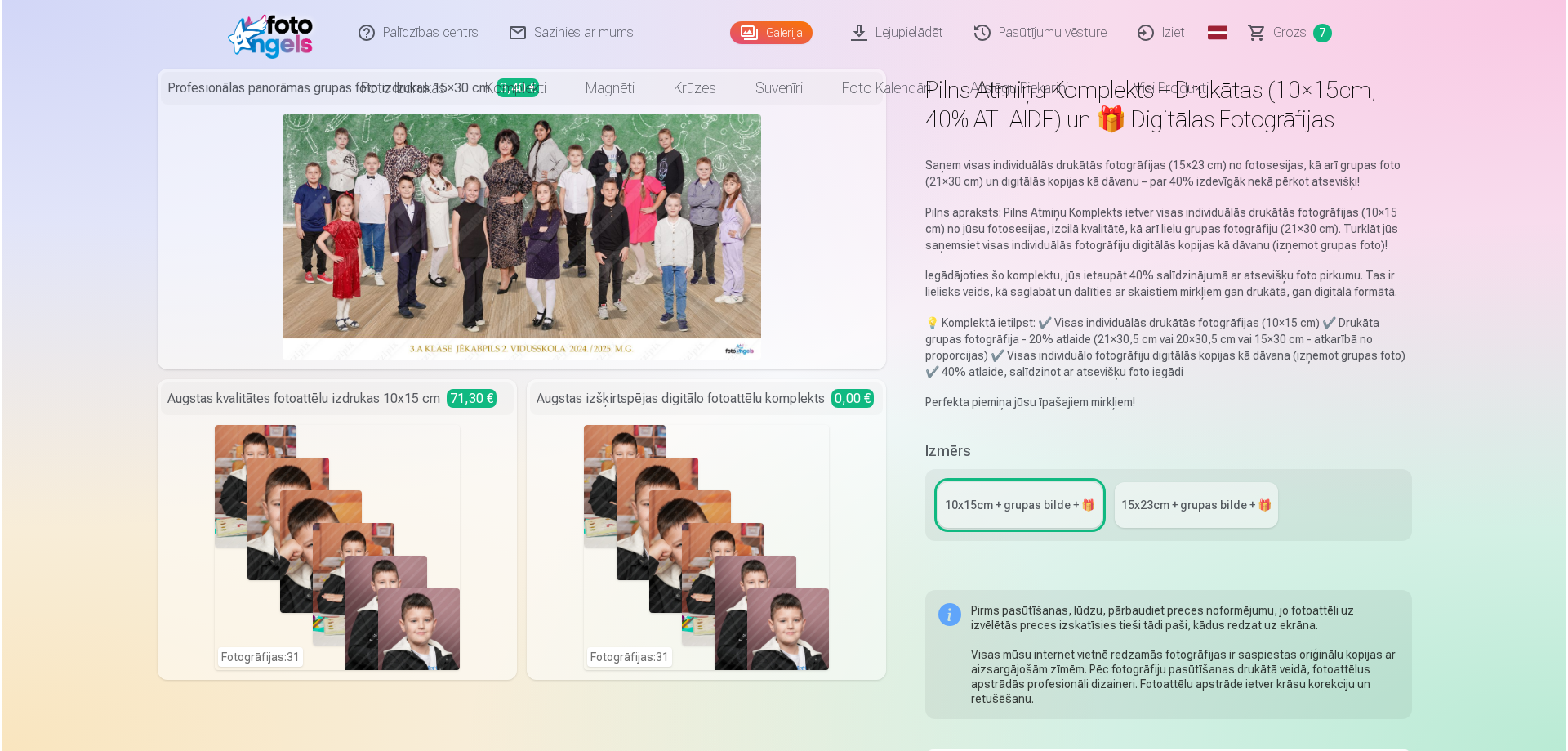
scroll to position [245, 0]
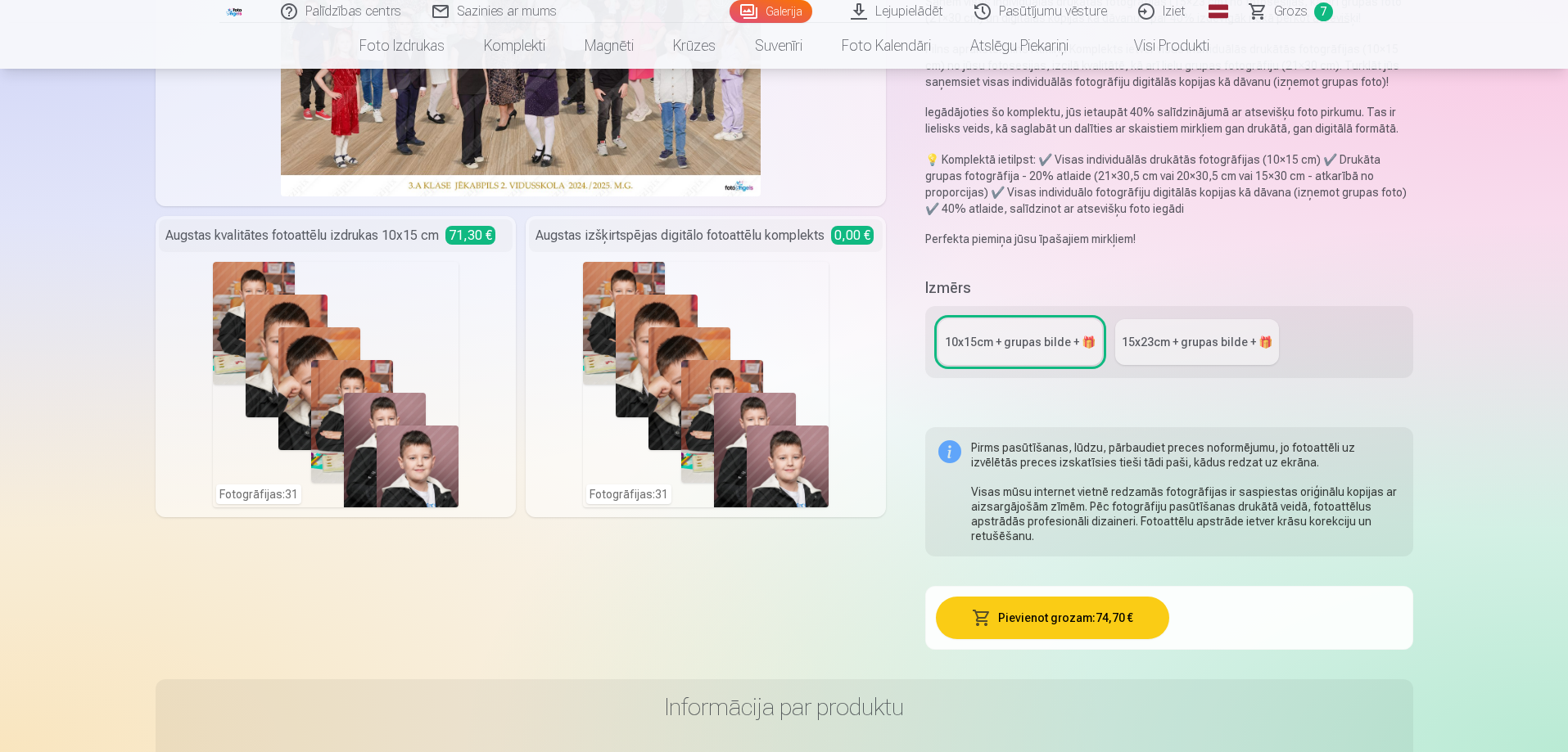
click at [1013, 610] on button "Pievienot grozam : 74,70 €" at bounding box center [1052, 617] width 233 height 42
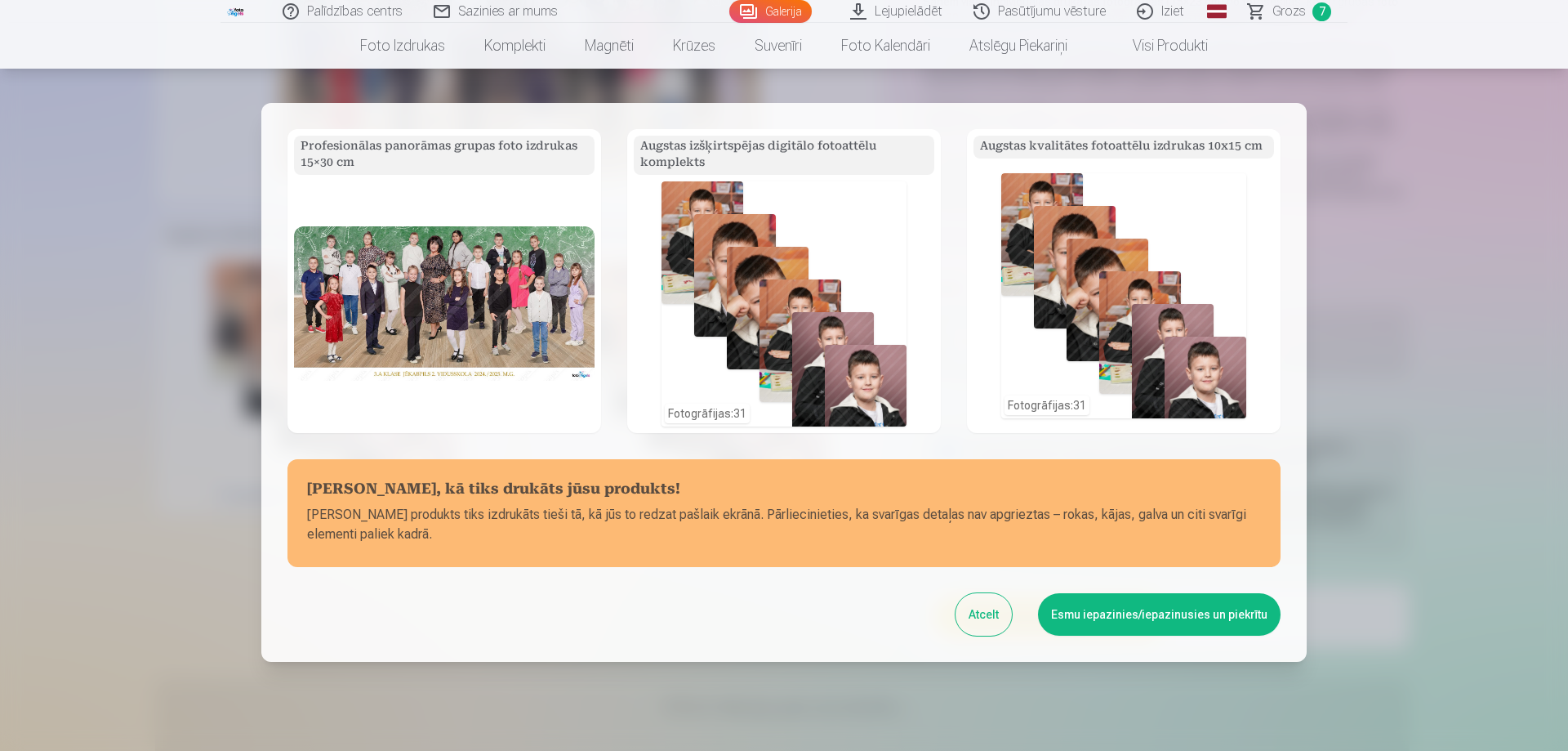
scroll to position [111, 0]
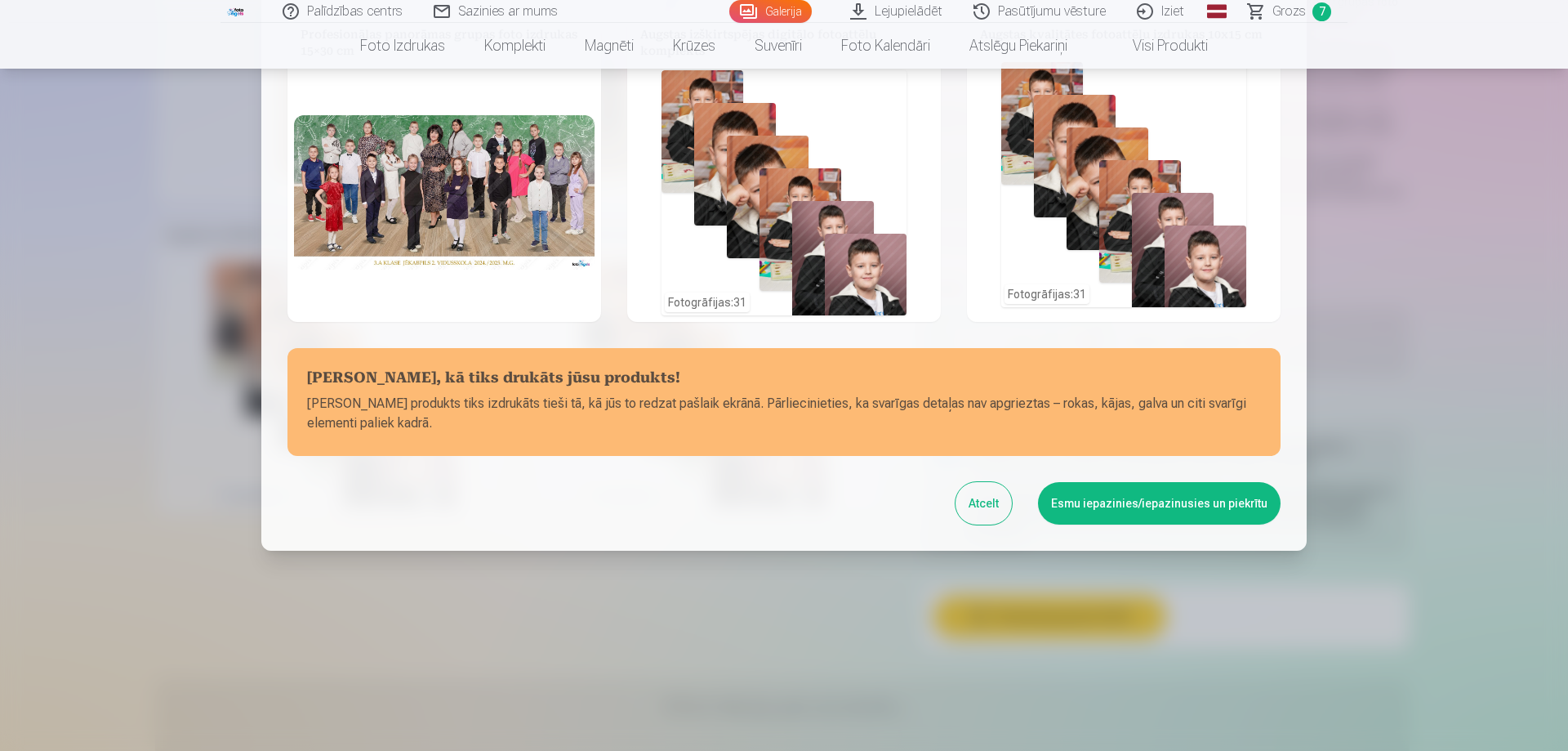
click at [1087, 503] on button "Esmu iepazinies/iepazinusies un piekrītu" at bounding box center [1158, 502] width 243 height 42
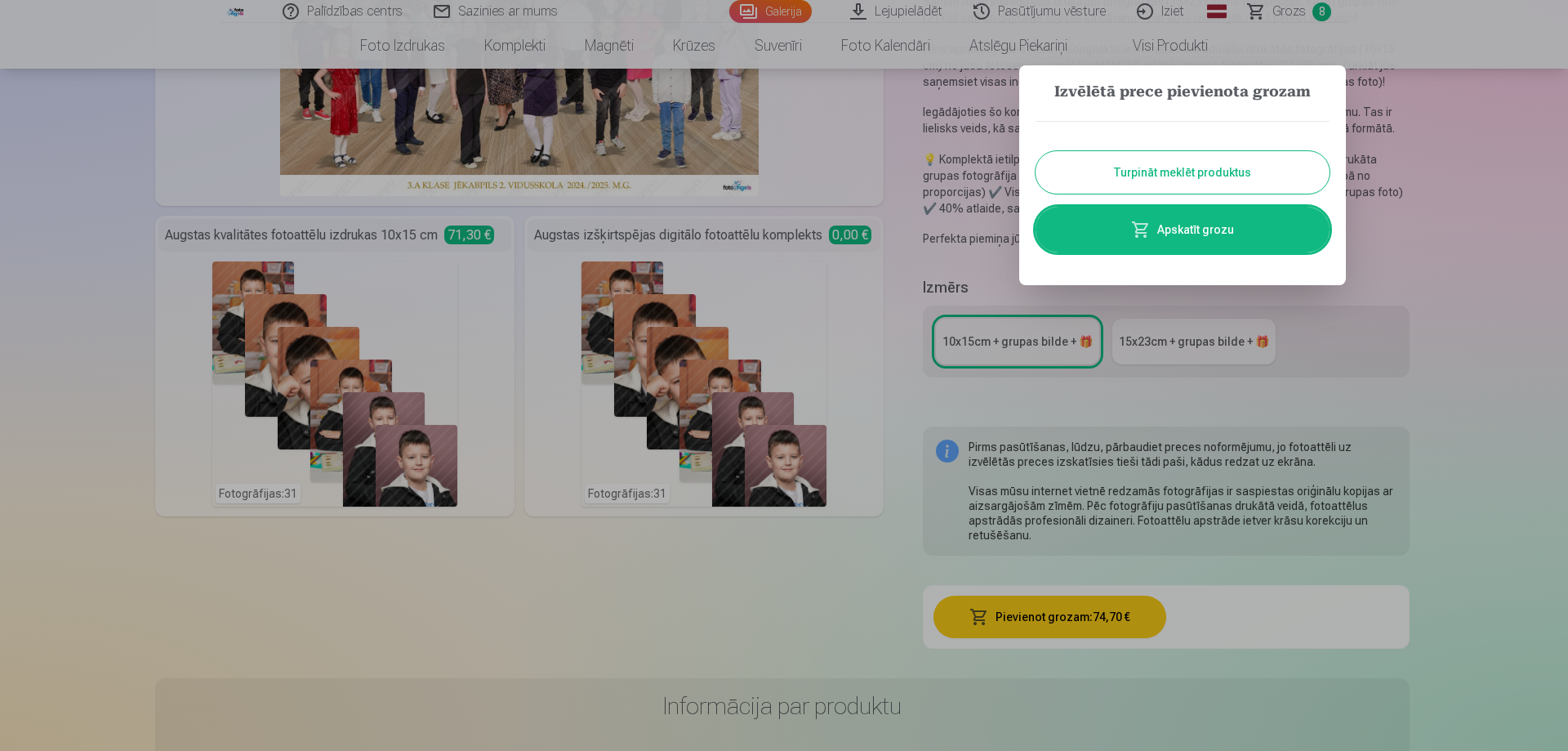
click at [1194, 230] on link "Apskatīt grozu" at bounding box center [1182, 229] width 294 height 46
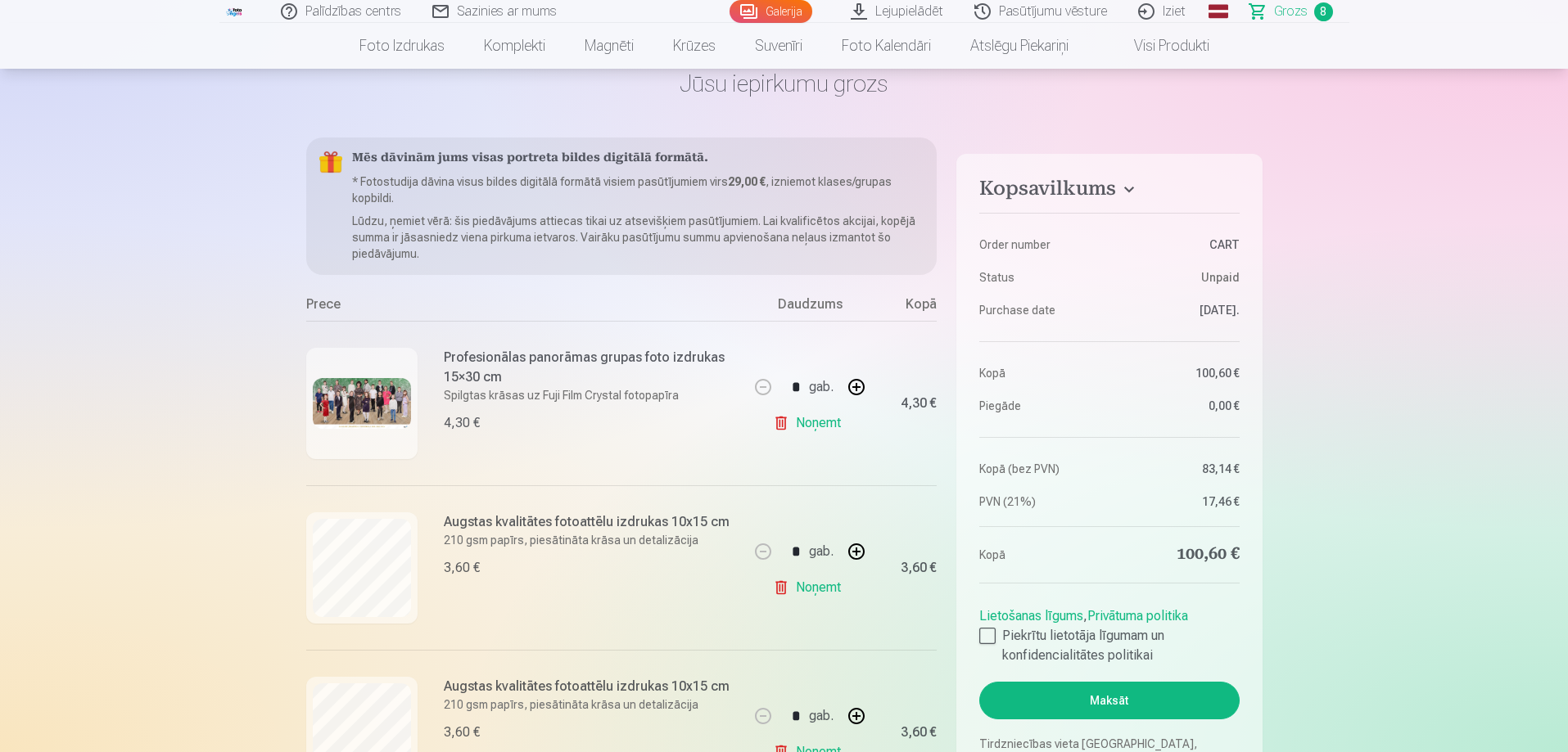
scroll to position [245, 0]
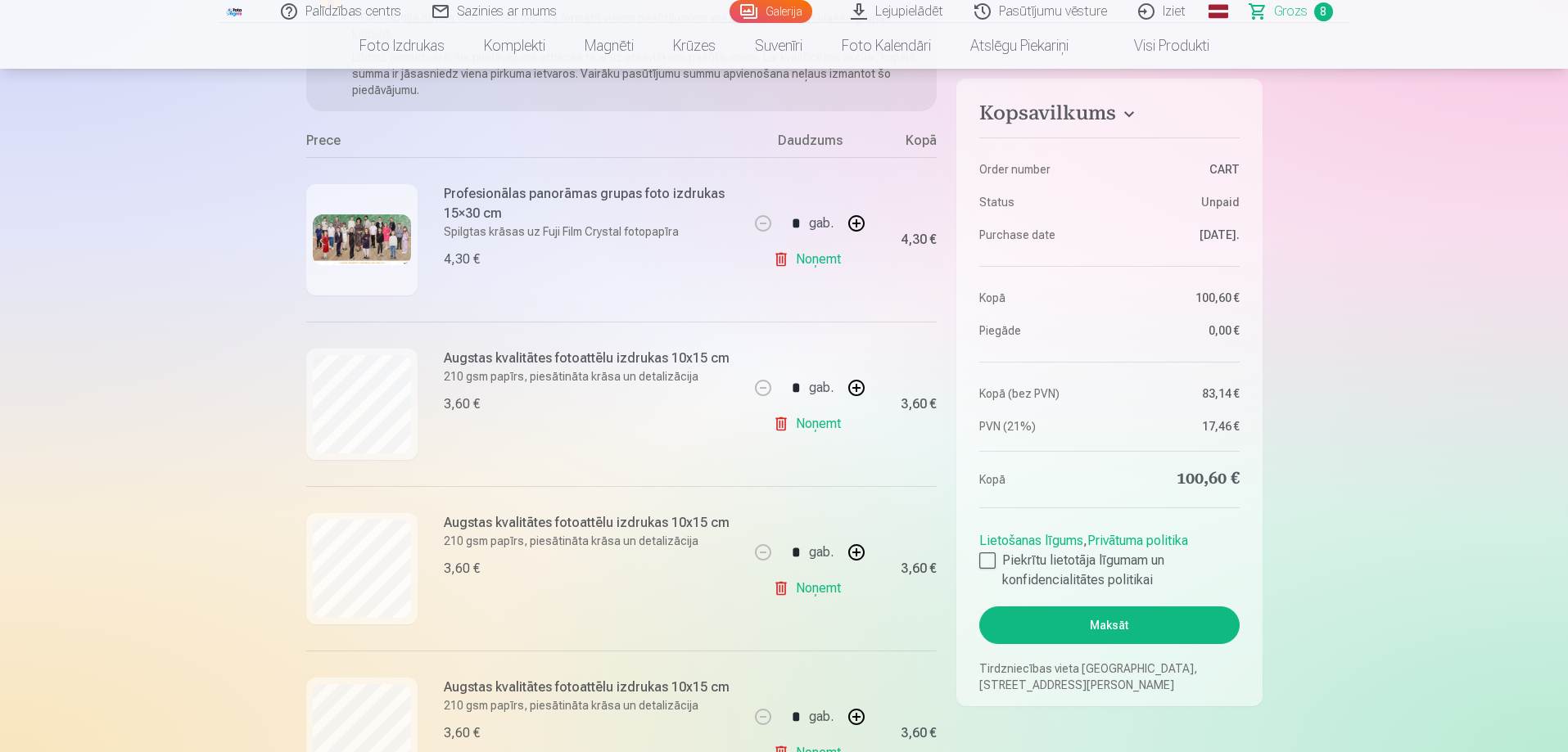
click at [817, 258] on link "Noņemt" at bounding box center [811, 259] width 75 height 32
click at [817, 260] on link "Noņemt" at bounding box center [811, 259] width 75 height 32
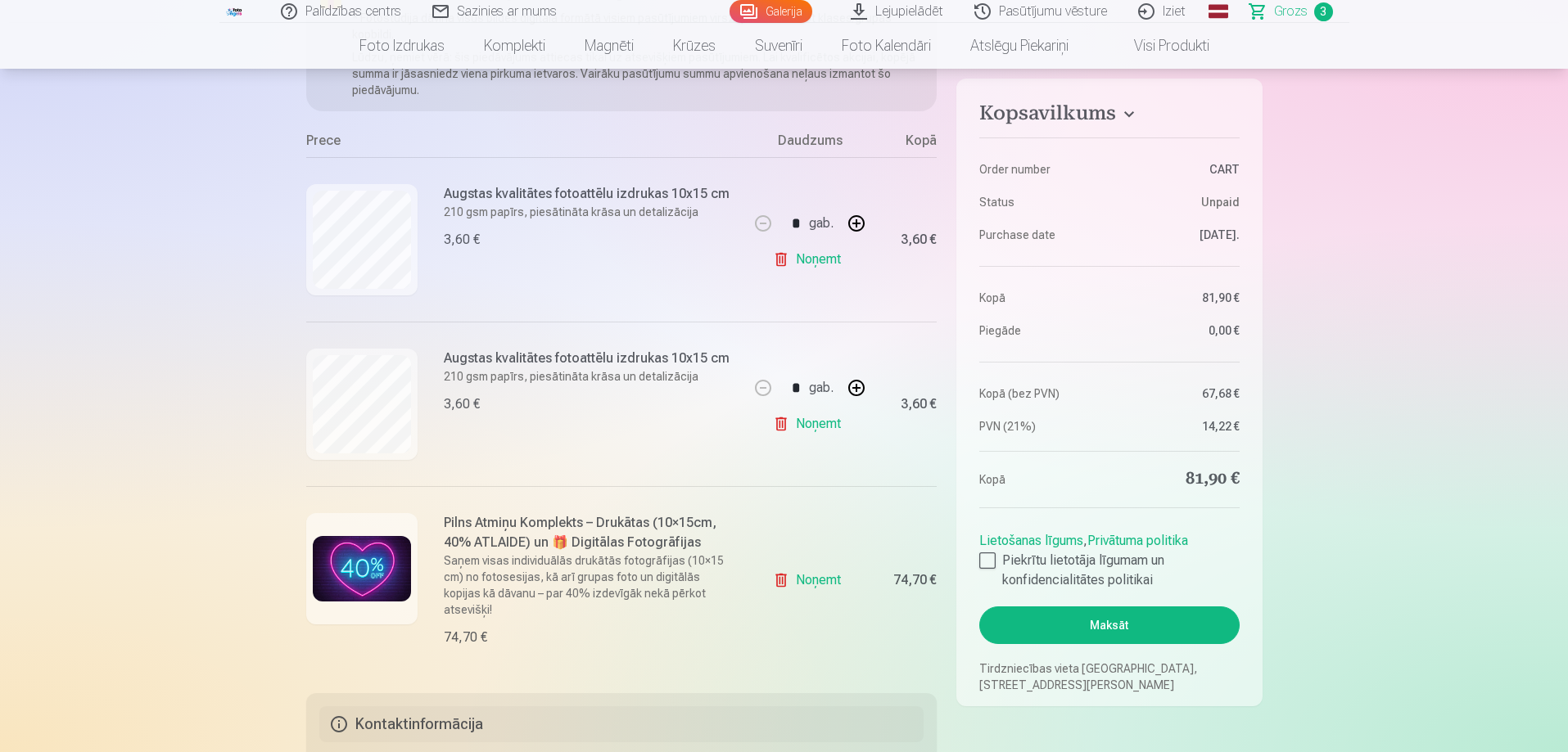
click at [817, 260] on link "Noņemt" at bounding box center [811, 259] width 75 height 32
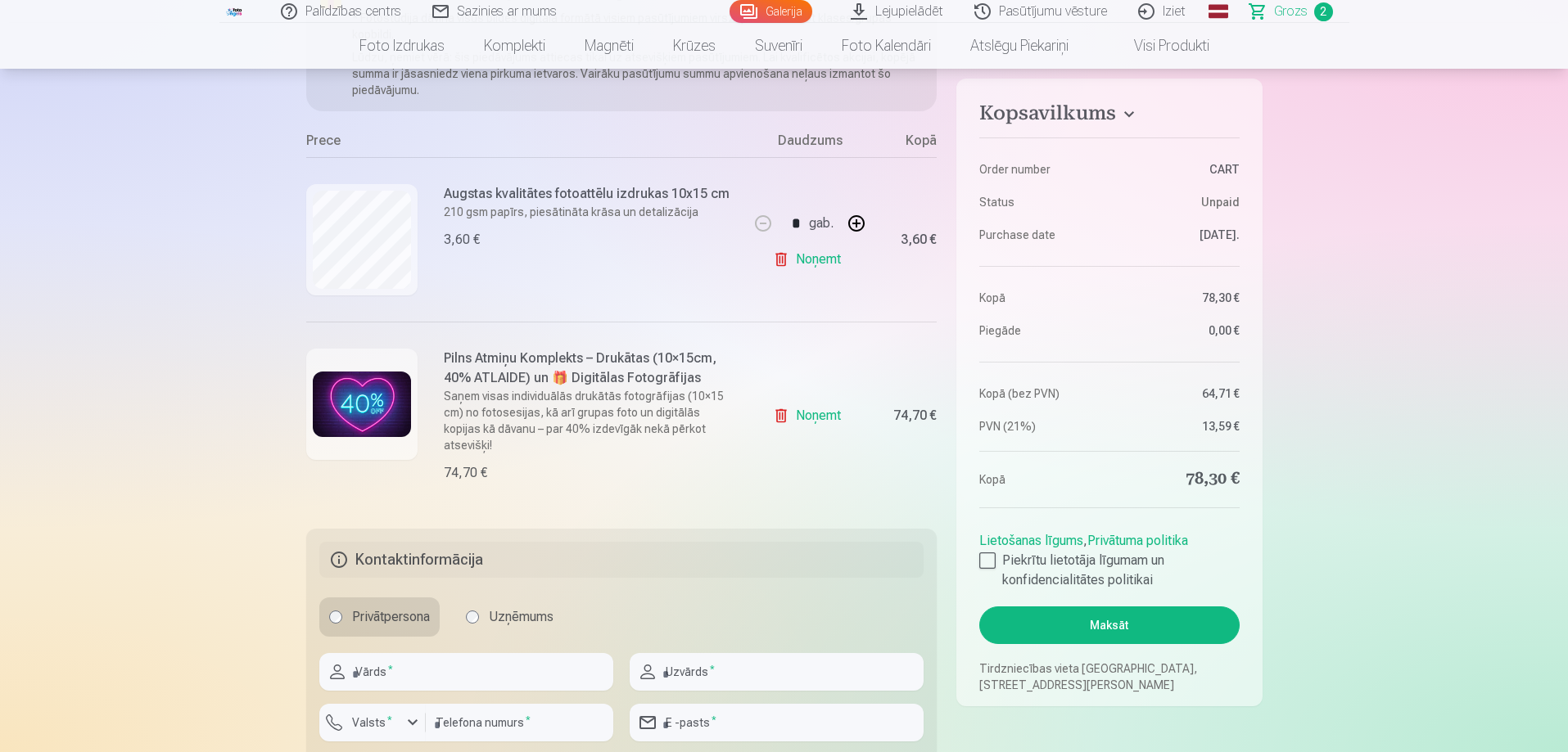
click at [817, 260] on link "Noņemt" at bounding box center [811, 259] width 75 height 32
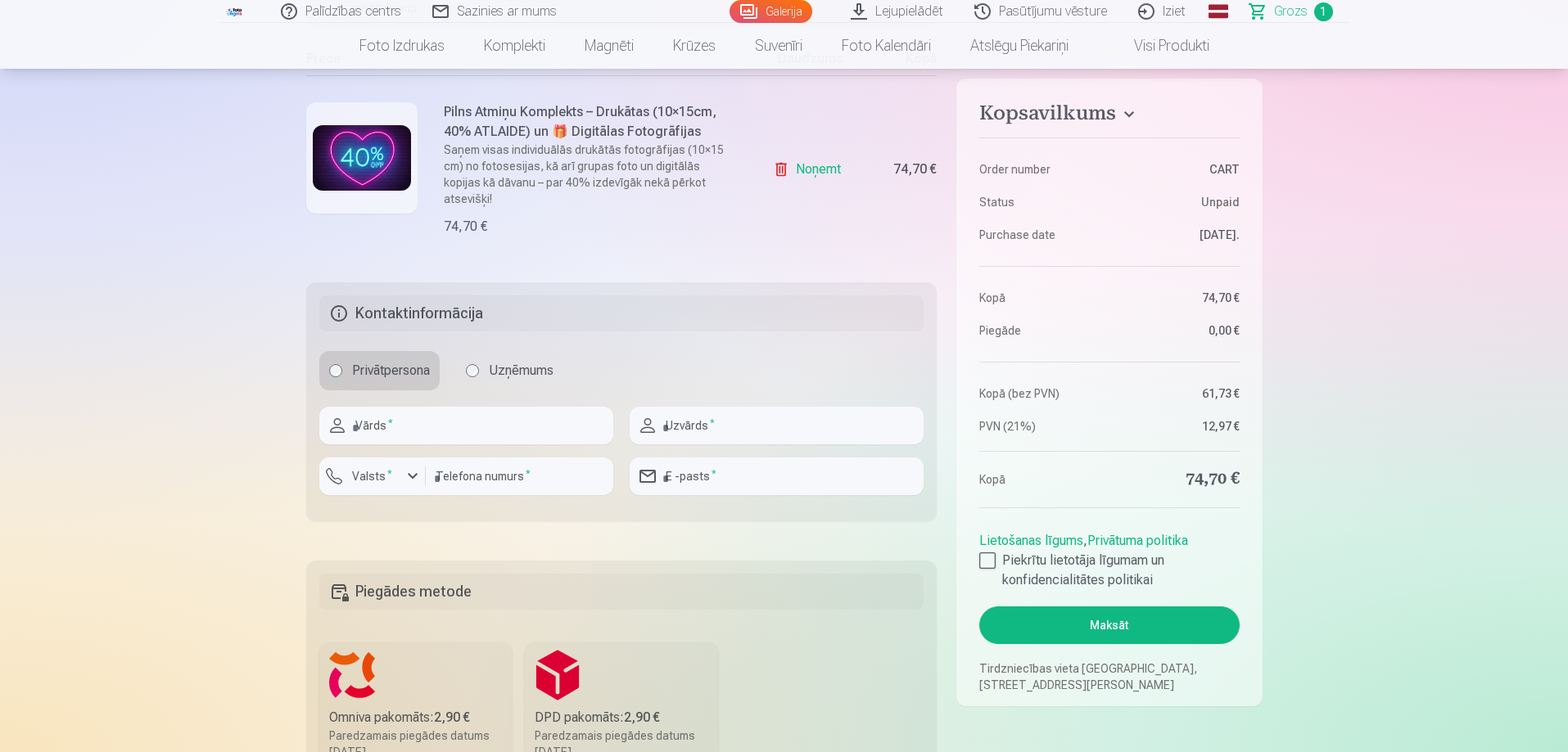
scroll to position [82, 0]
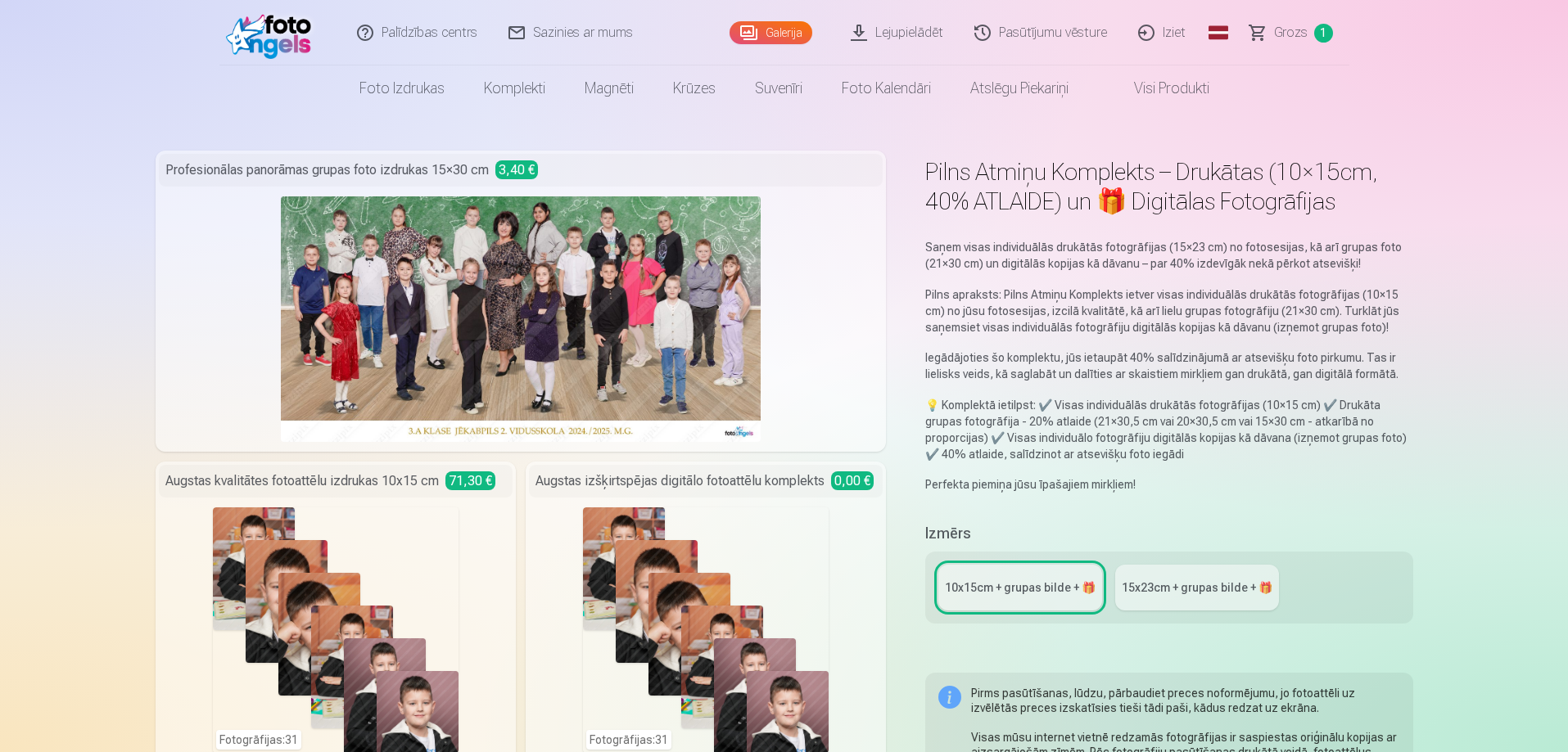
click at [1147, 89] on link "Visi produkti" at bounding box center [1158, 88] width 141 height 46
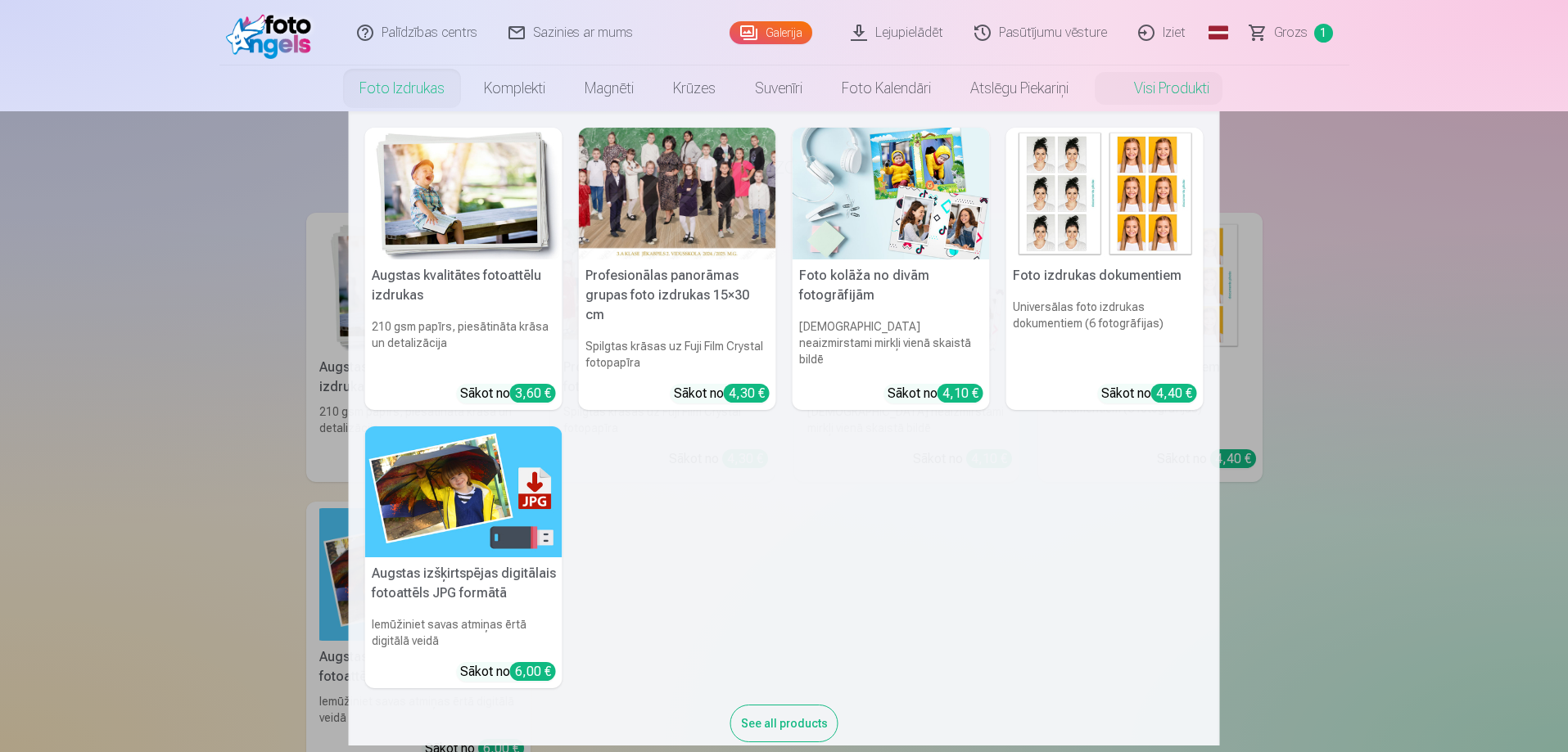
click at [410, 91] on link "Foto izdrukas" at bounding box center [402, 88] width 124 height 46
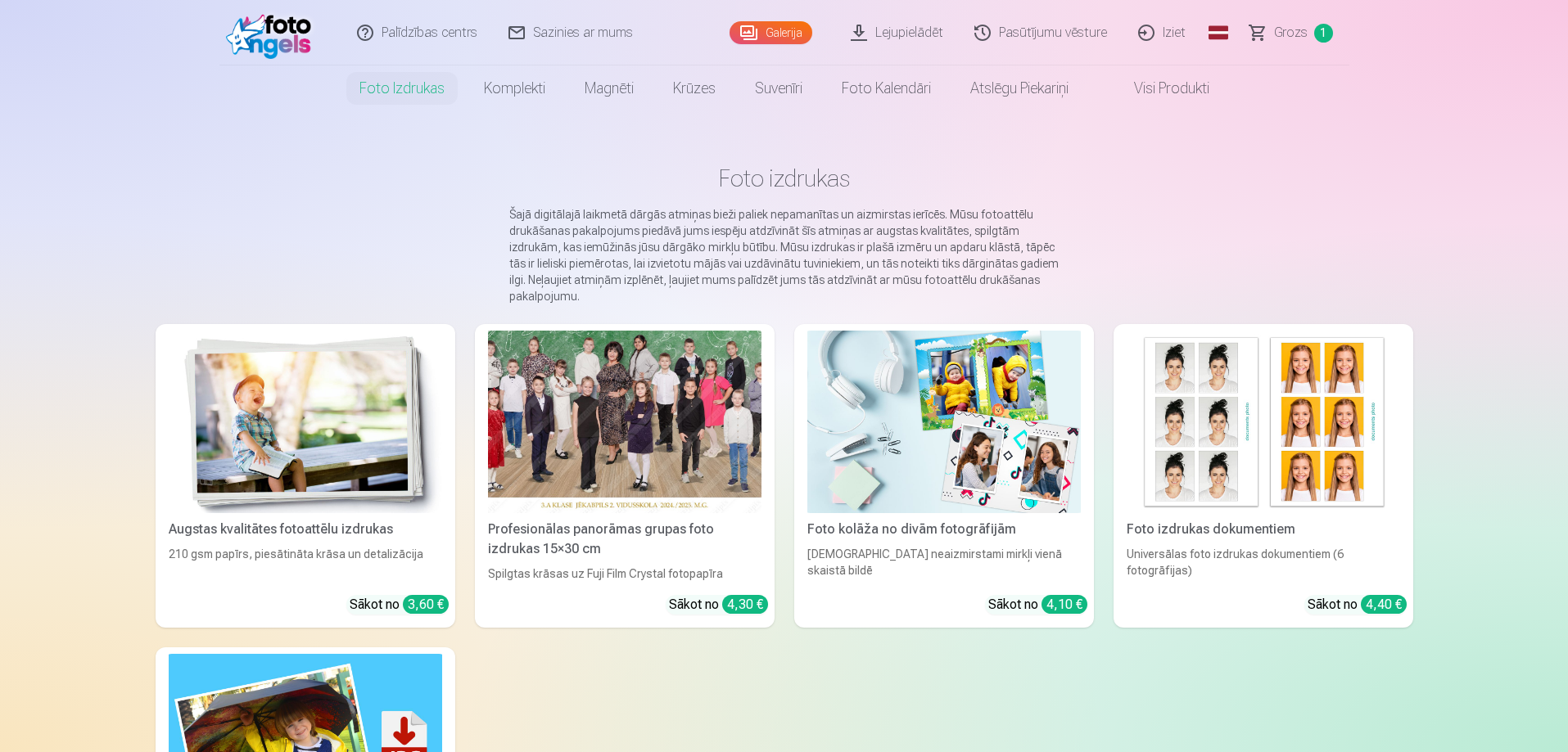
click at [352, 415] on img at bounding box center [305, 421] width 274 height 182
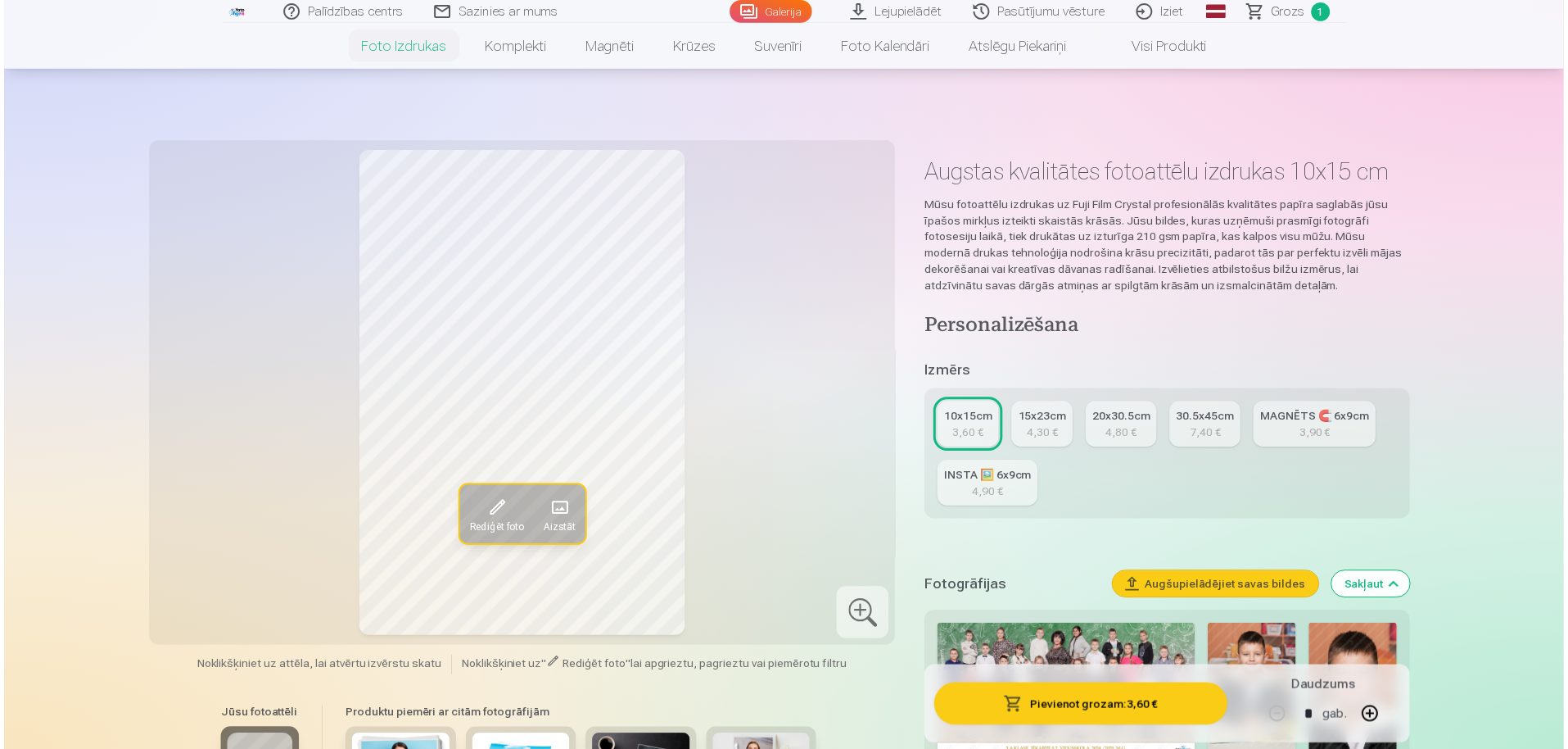
scroll to position [245, 0]
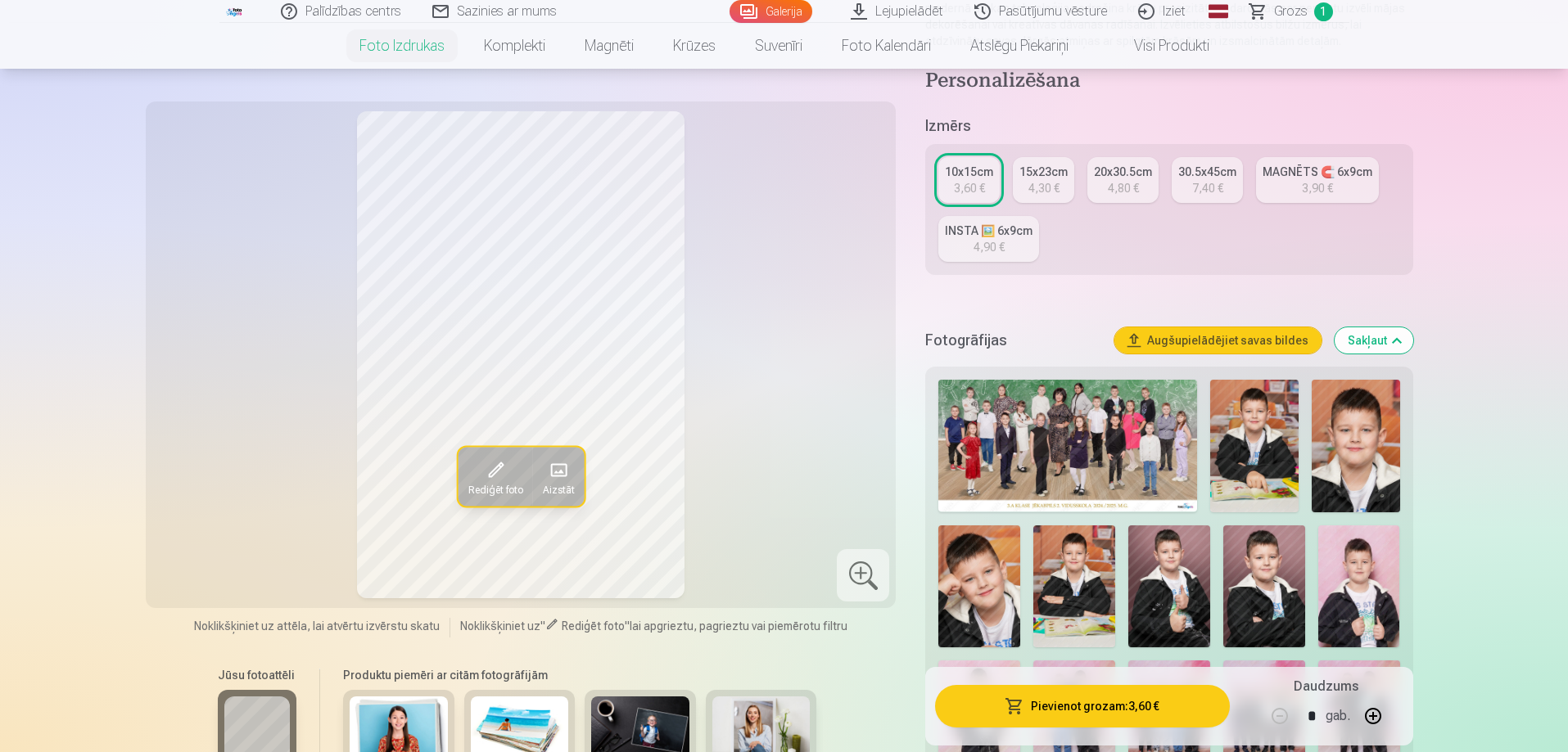
click at [1098, 457] on img at bounding box center [1067, 446] width 259 height 132
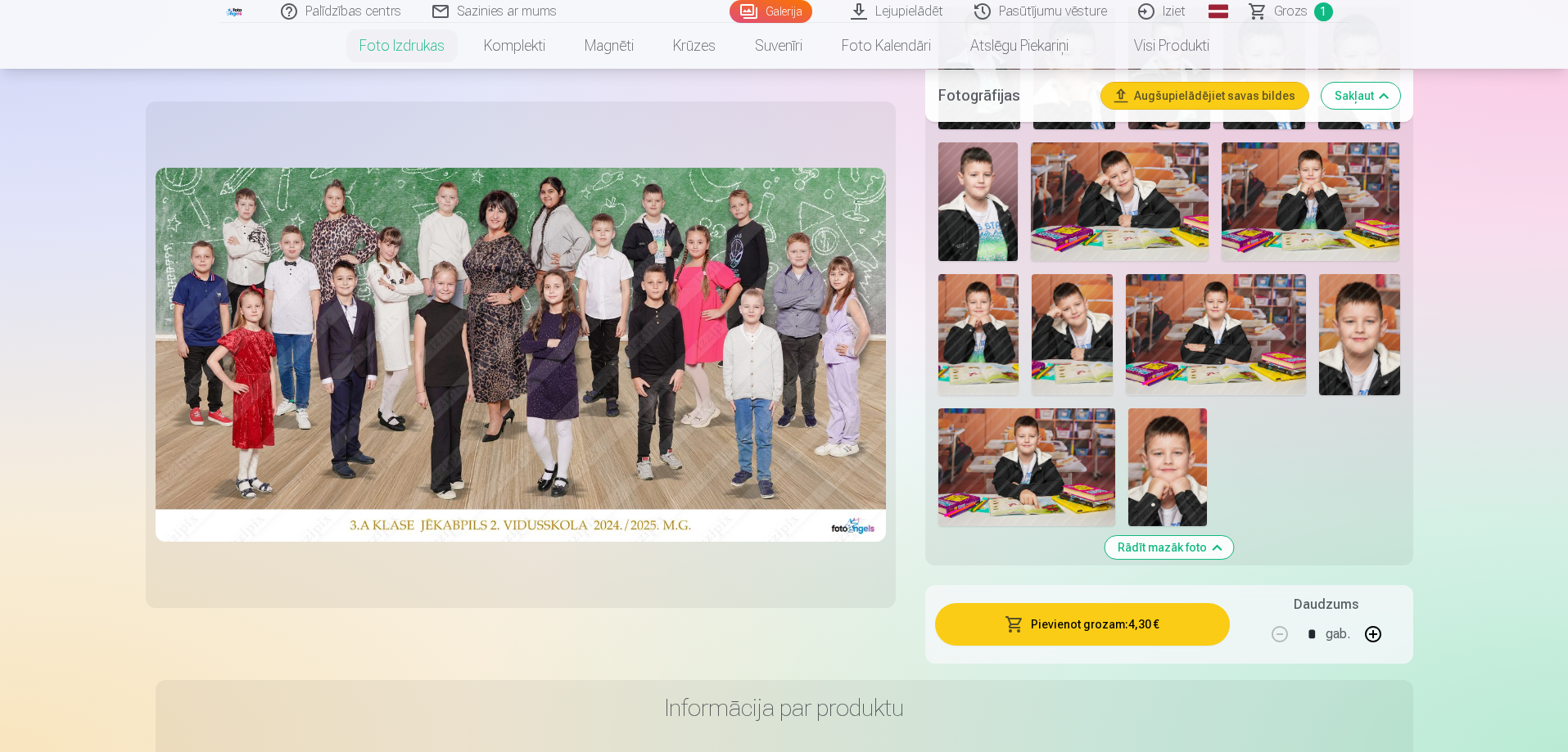
scroll to position [736, 0]
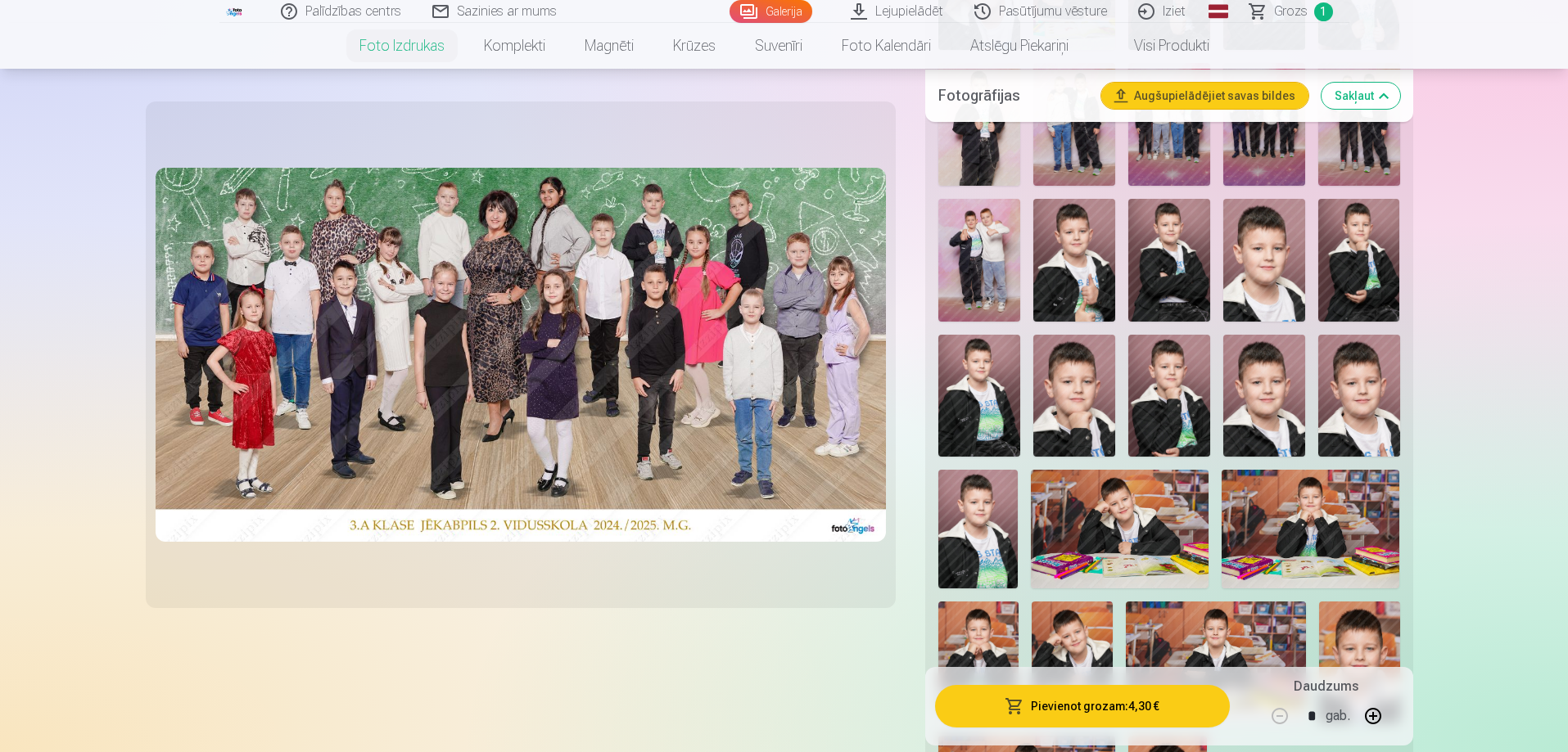
click at [1296, 12] on span "Grozs" at bounding box center [1290, 12] width 33 height 20
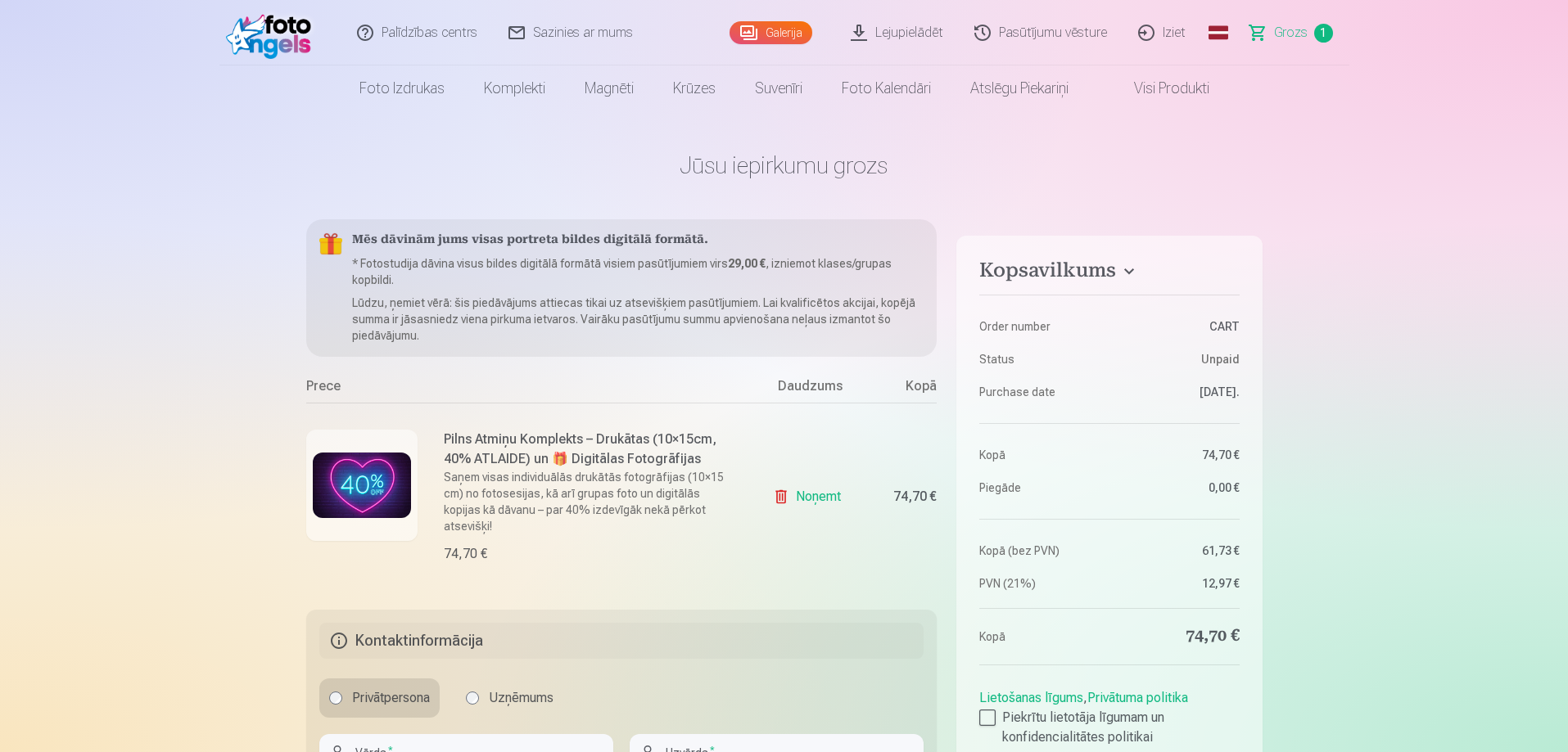
click at [511, 451] on h6 "Pilns Atmiņu Komplekts – Drukātas (10×15cm, 40% ATLAIDE) un 🎁 Digitālas Fotogrā…" at bounding box center [591, 449] width 295 height 39
click at [512, 445] on h6 "Pilns Atmiņu Komplekts – Drukātas (10×15cm, 40% ATLAIDE) un 🎁 Digitālas Fotogrā…" at bounding box center [591, 449] width 295 height 39
click at [294, 38] on img at bounding box center [273, 32] width 95 height 52
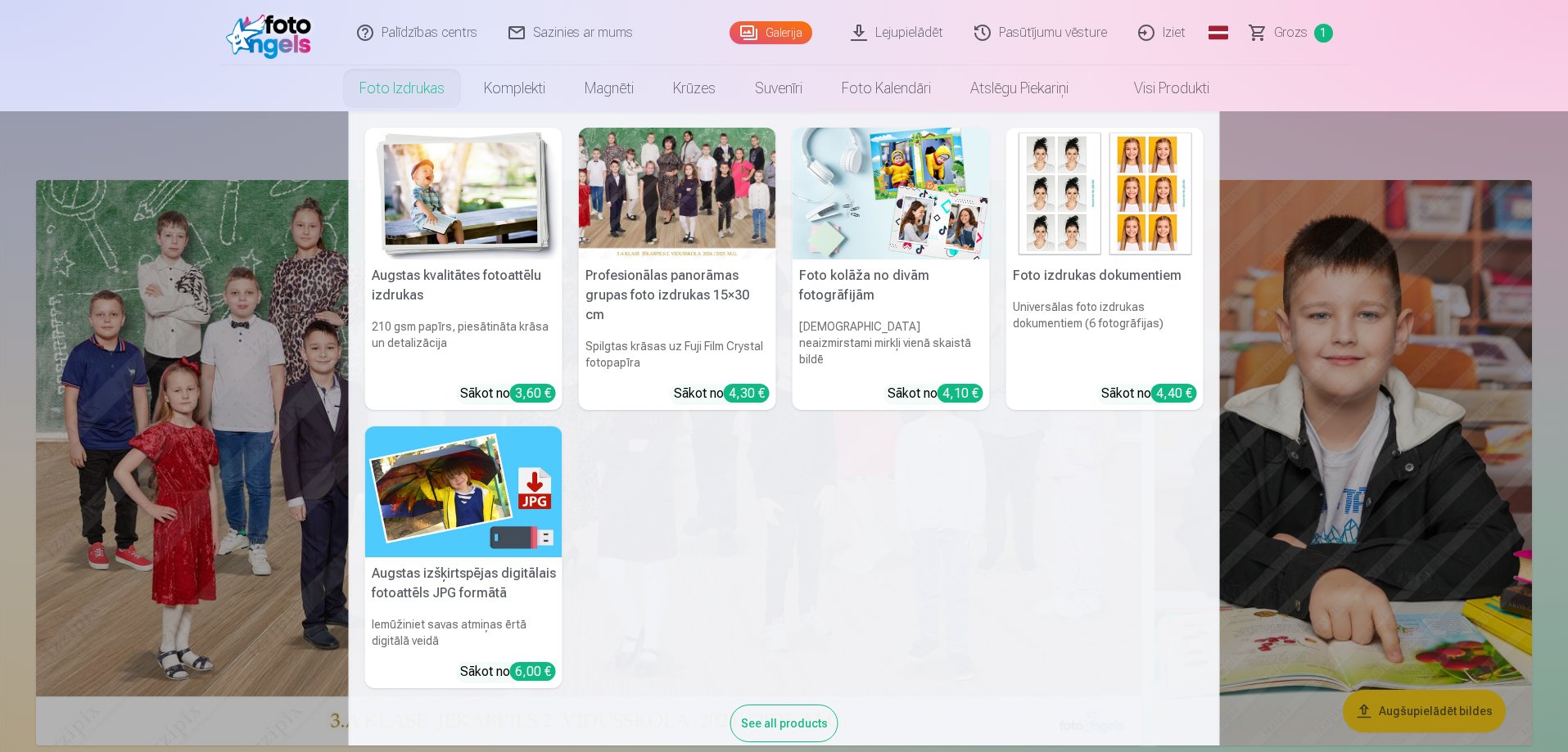
click at [477, 489] on img at bounding box center [464, 492] width 197 height 132
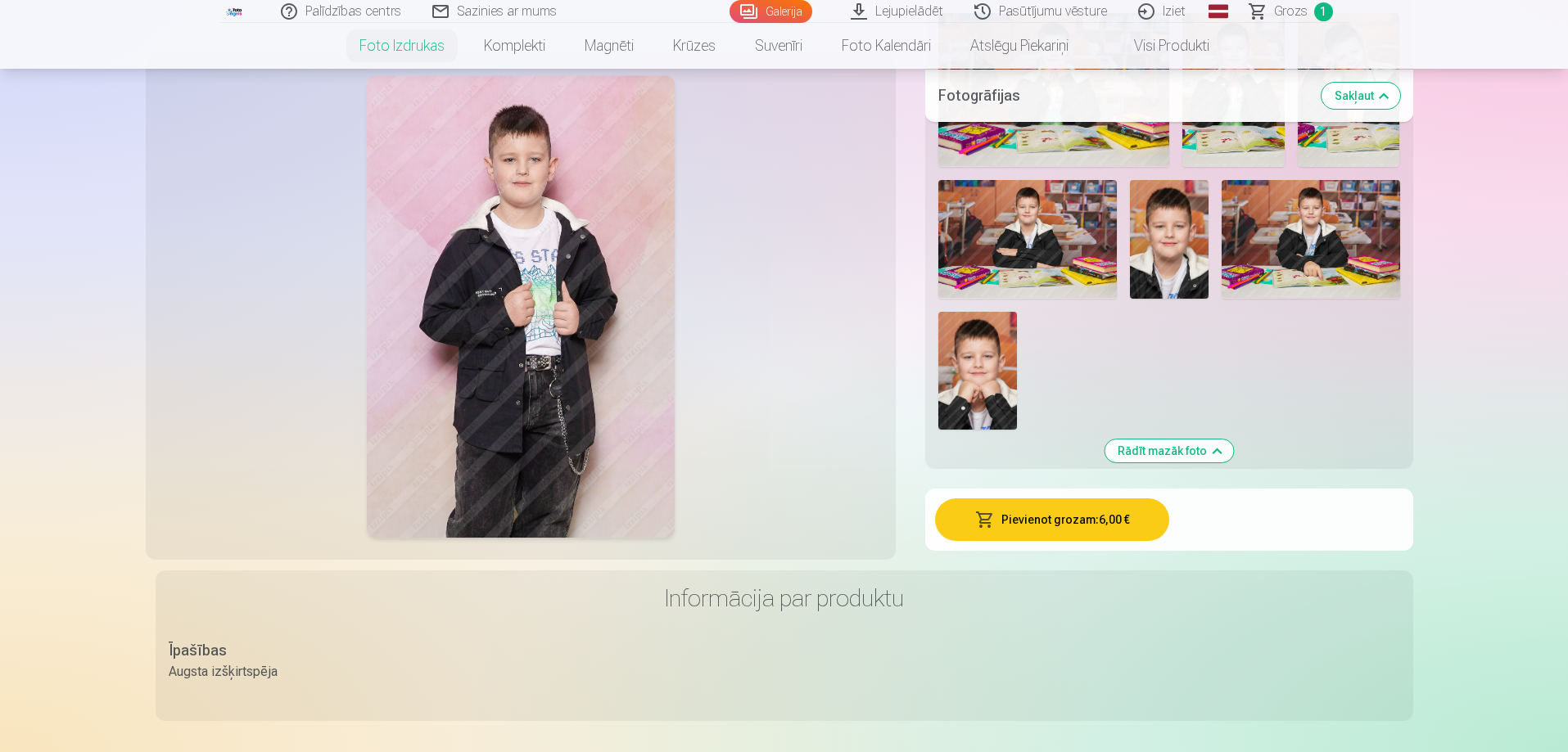
scroll to position [736, 0]
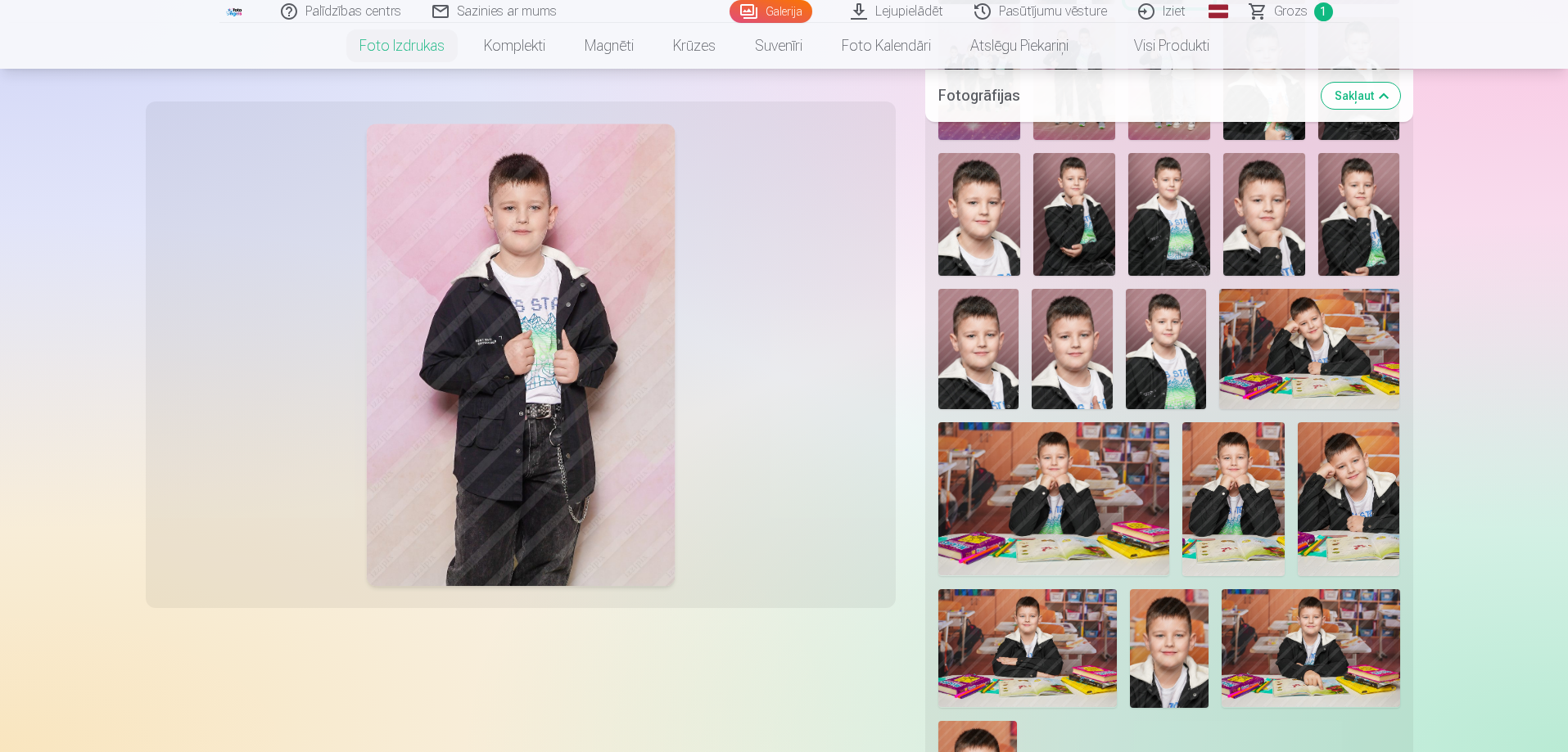
click at [1357, 477] on img at bounding box center [1348, 499] width 102 height 154
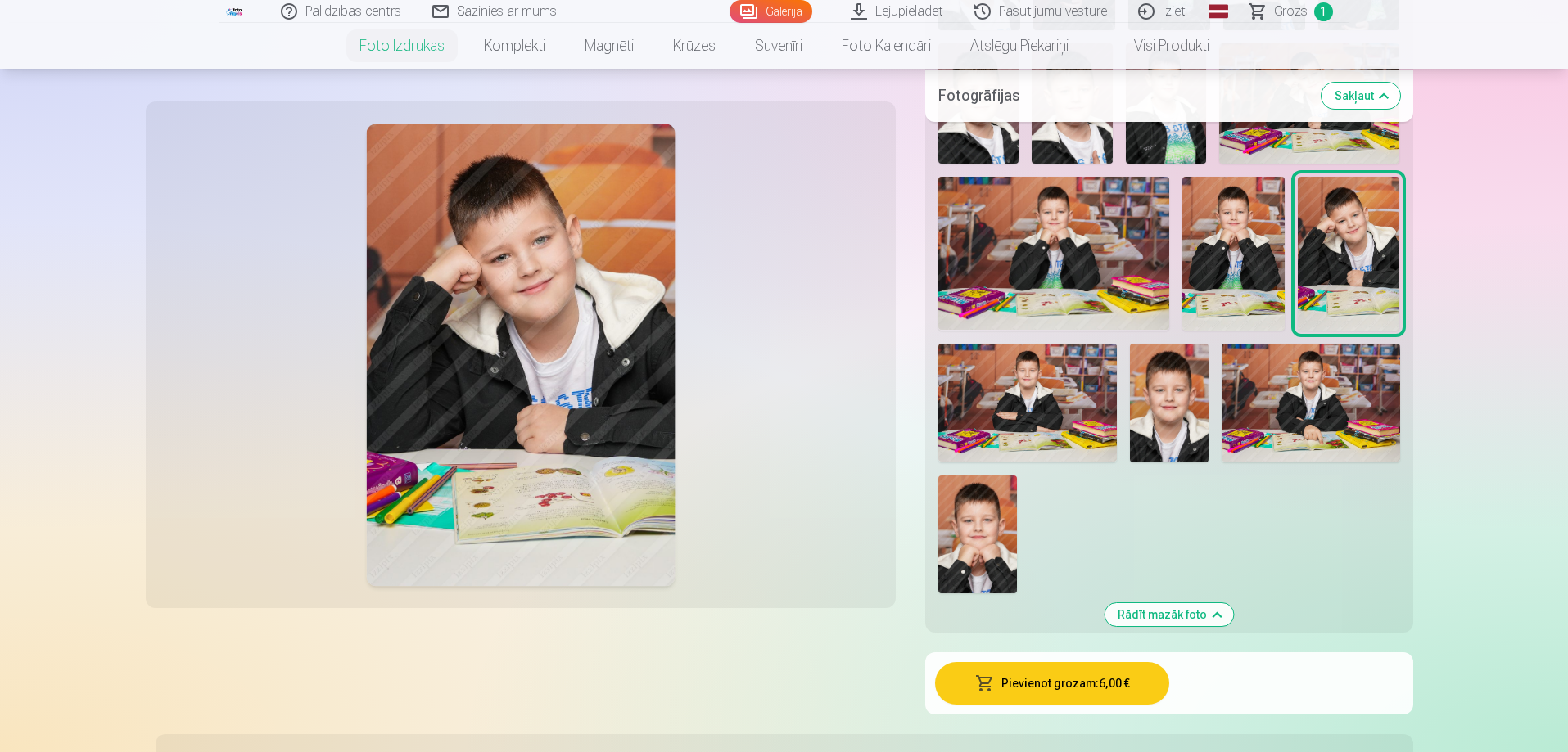
scroll to position [1146, 0]
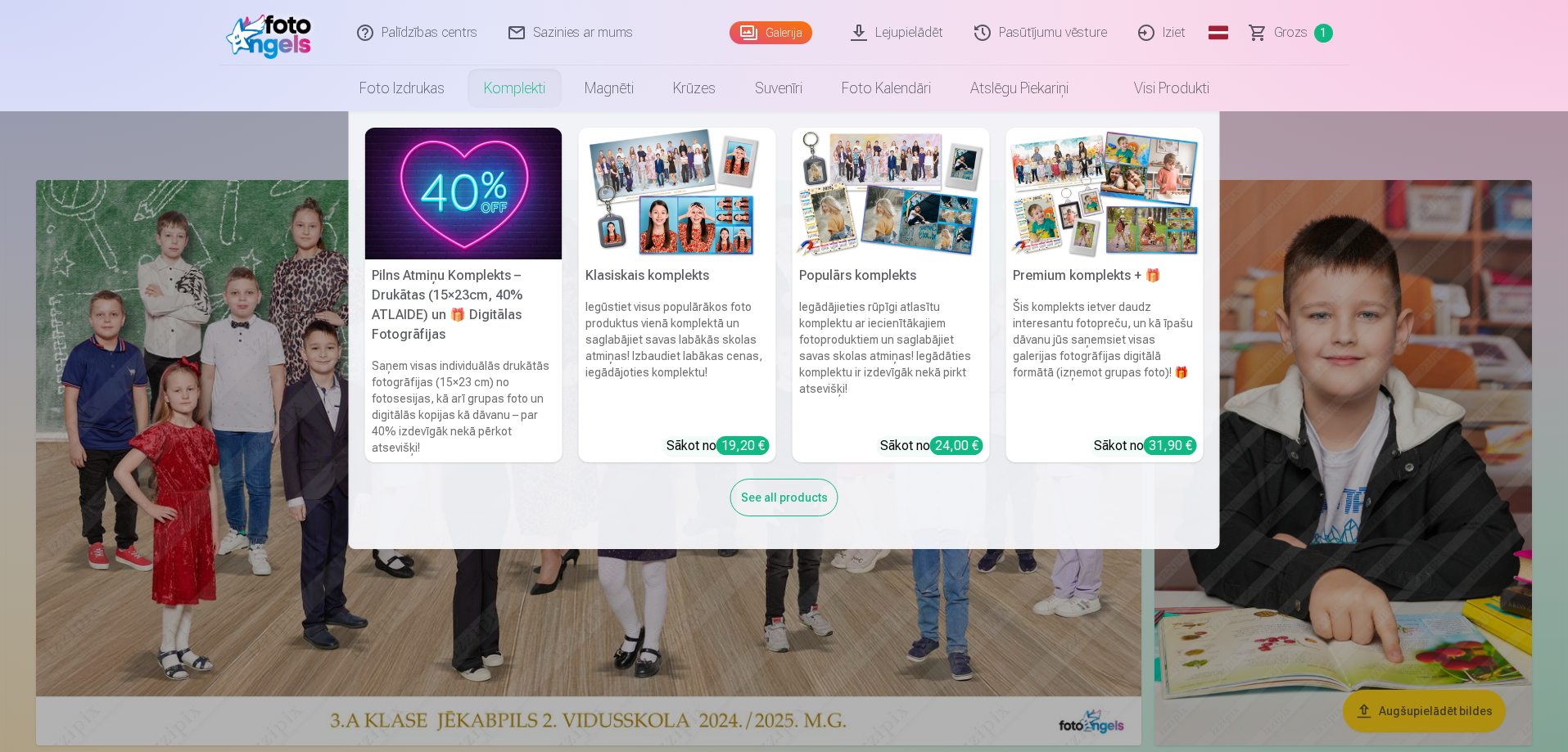
click at [476, 183] on img at bounding box center [464, 194] width 197 height 132
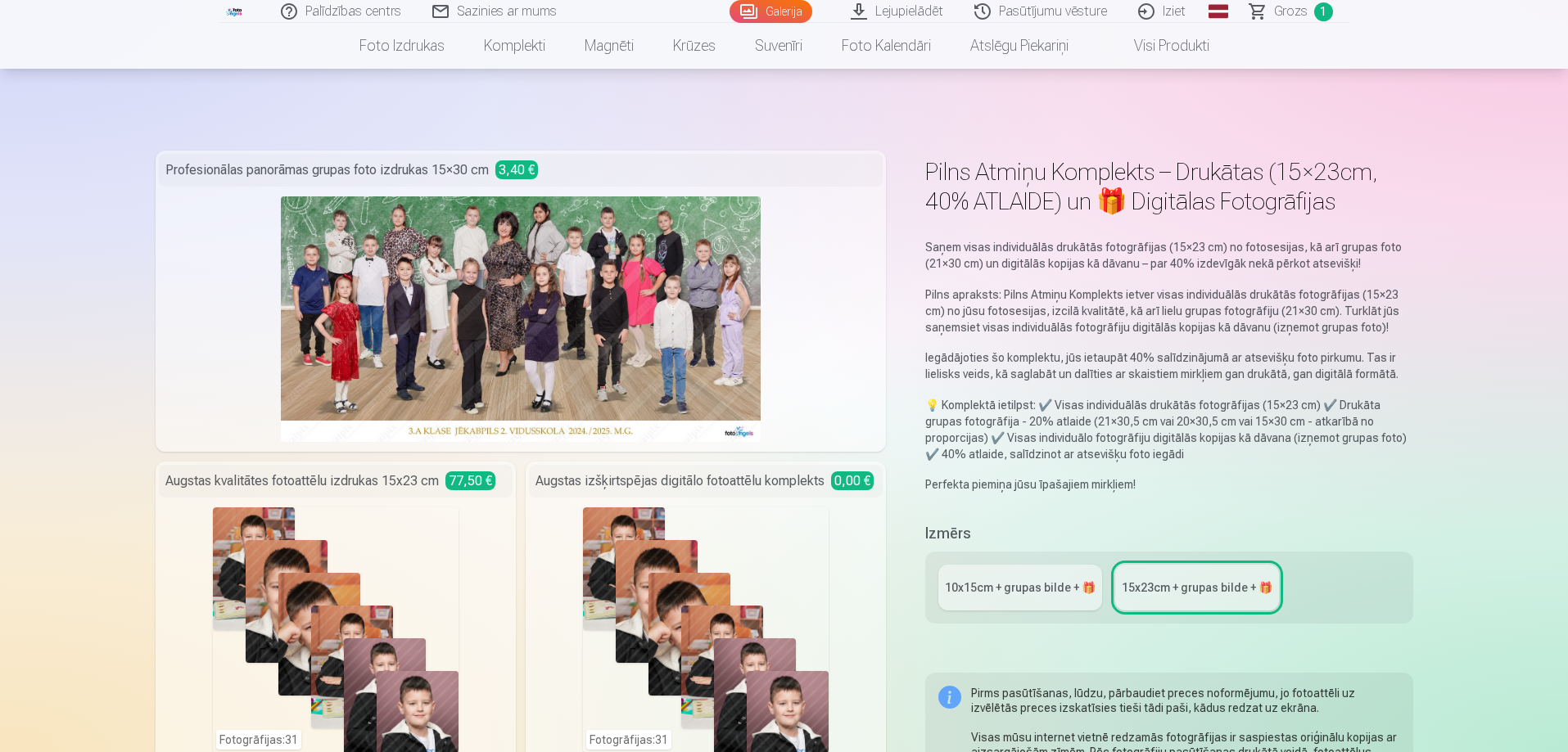
scroll to position [163, 0]
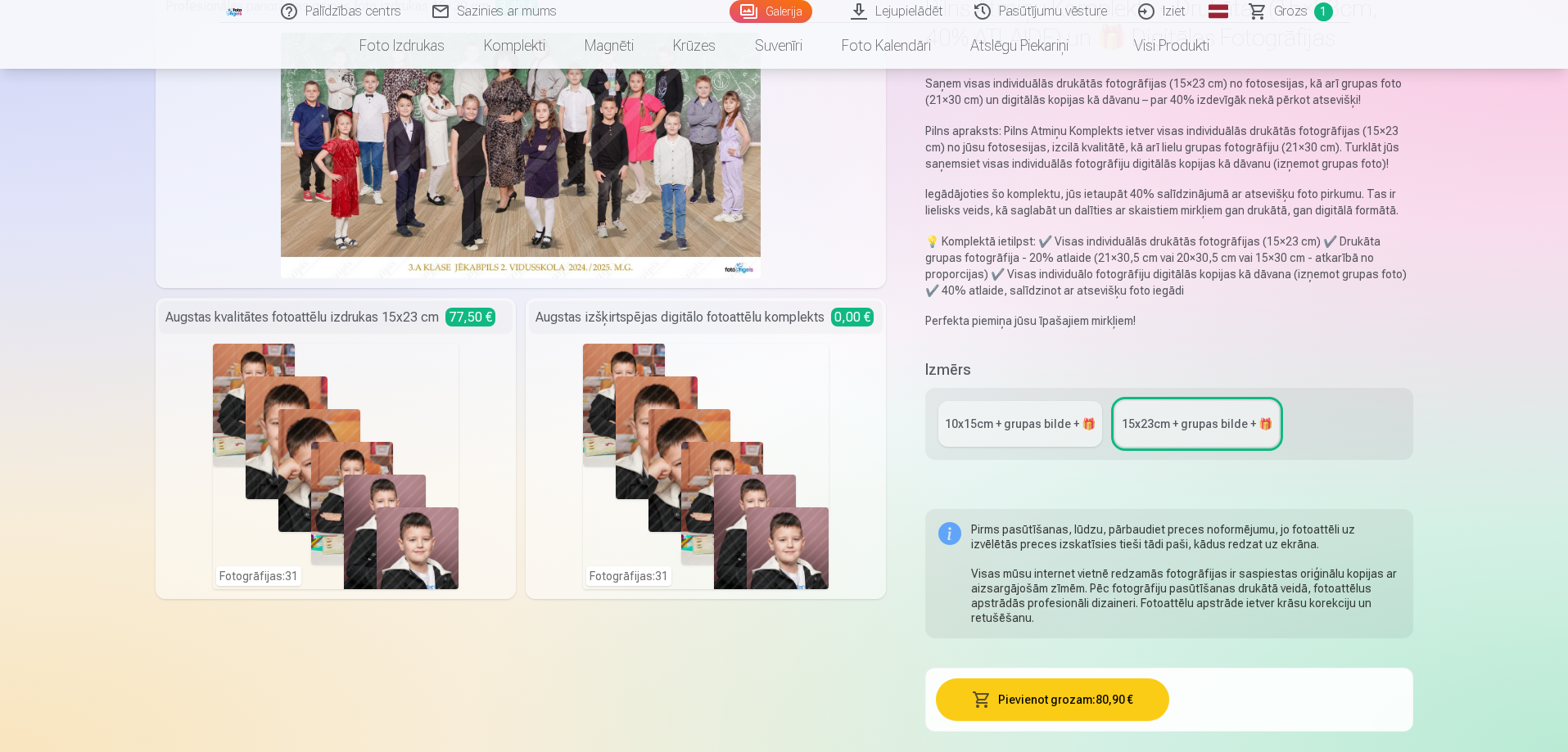
click at [991, 426] on div "10x15сm + grupas bilde + 🎁" at bounding box center [1019, 423] width 151 height 17
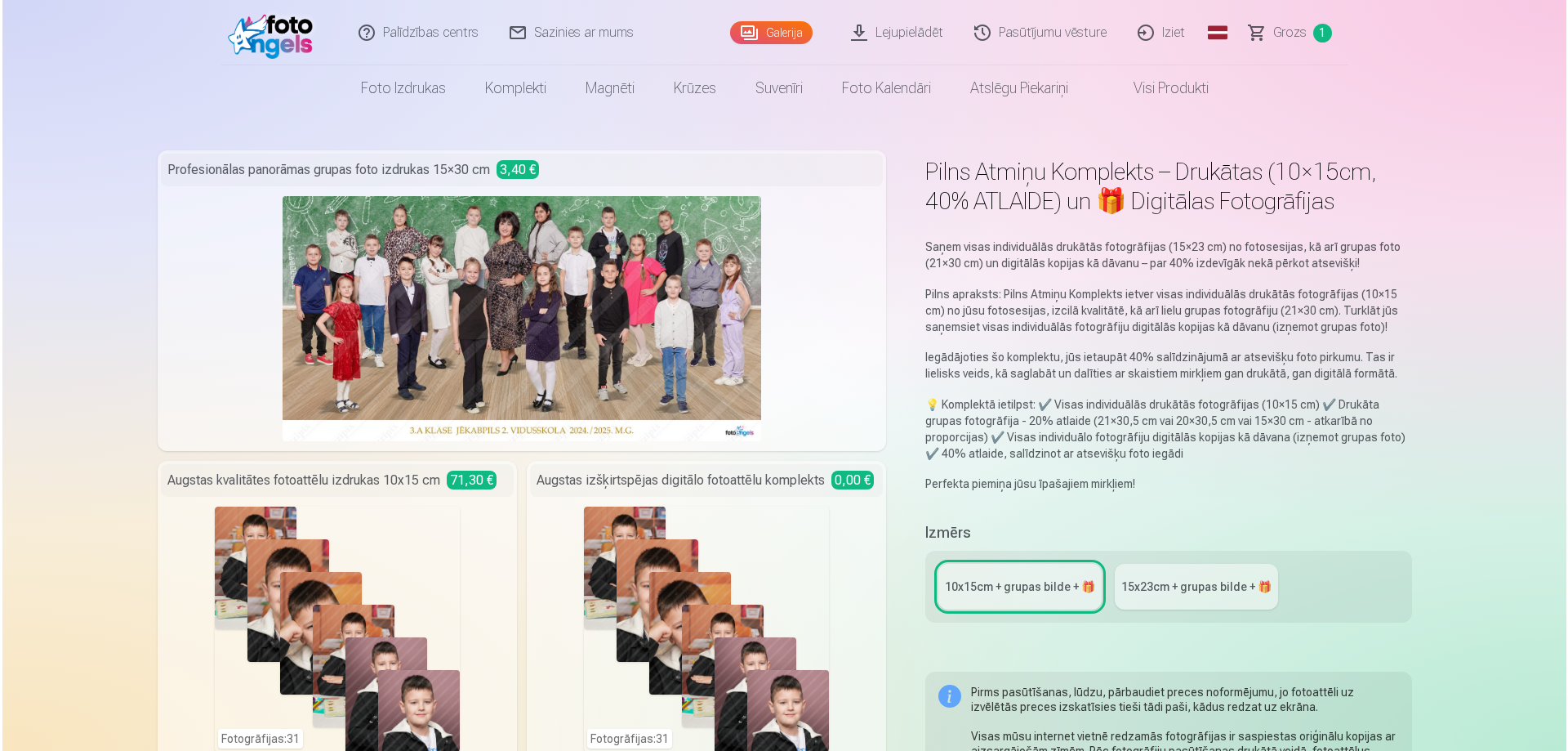
scroll to position [326, 0]
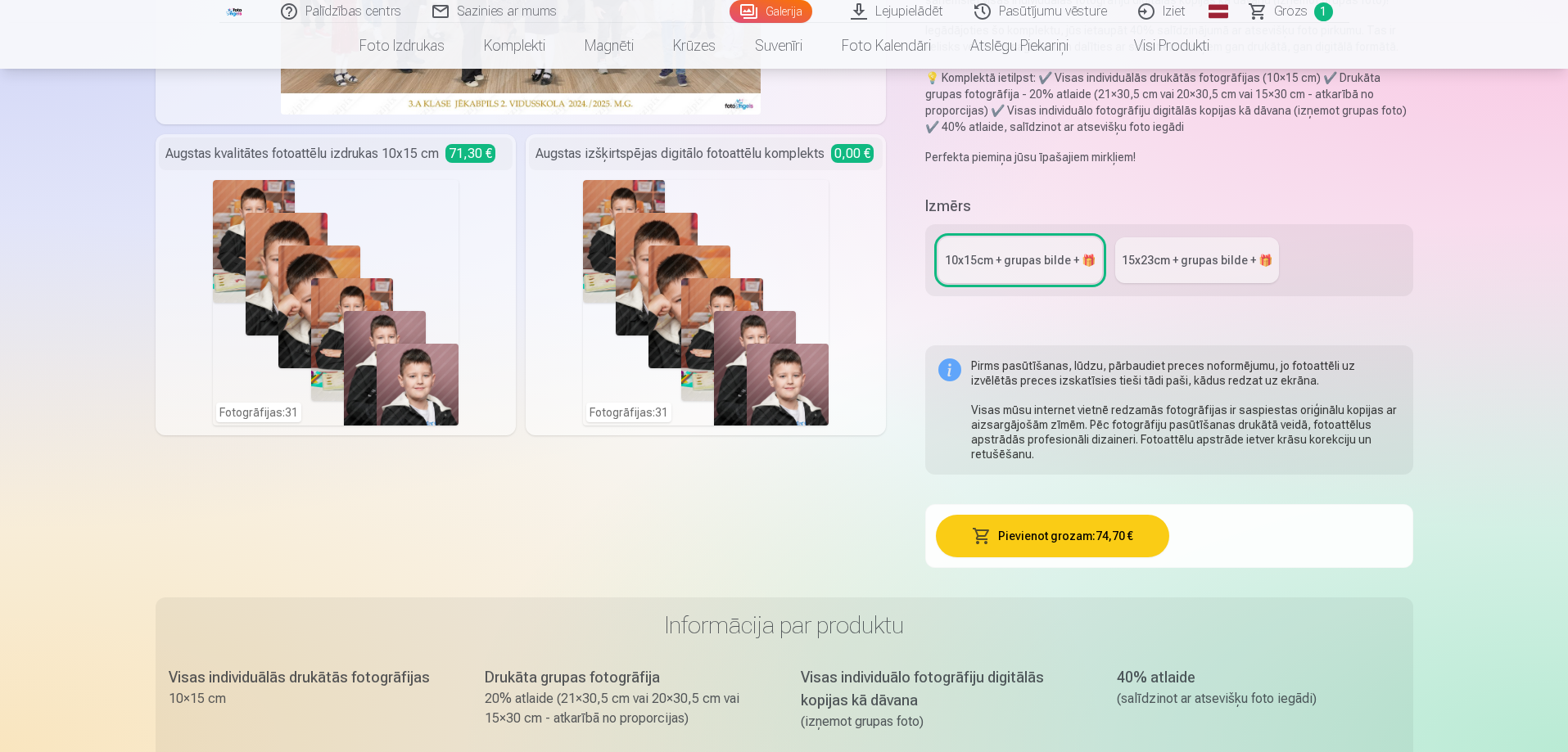
click at [334, 327] on div "Fotogrāfijas : 31" at bounding box center [335, 302] width 245 height 245
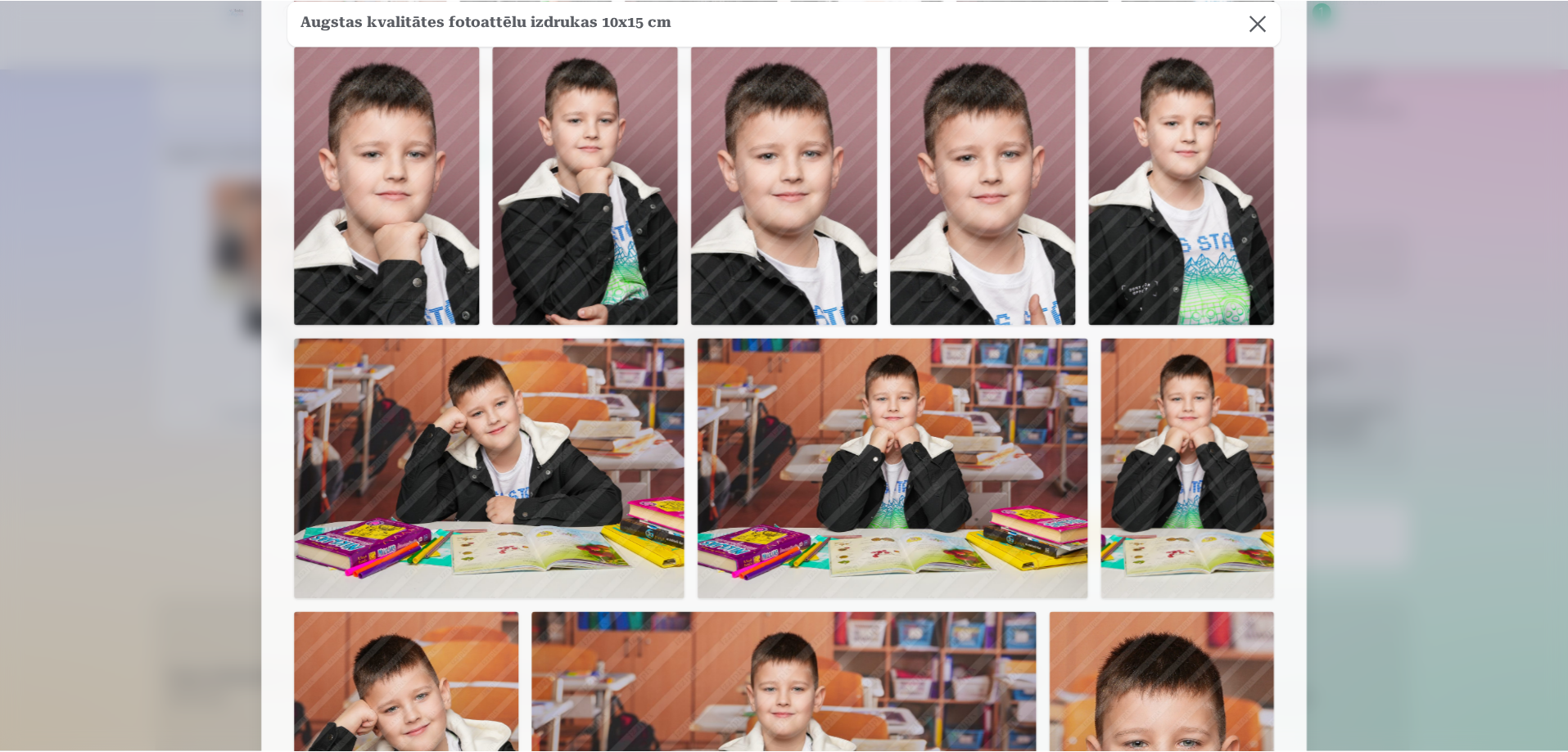
scroll to position [1146, 0]
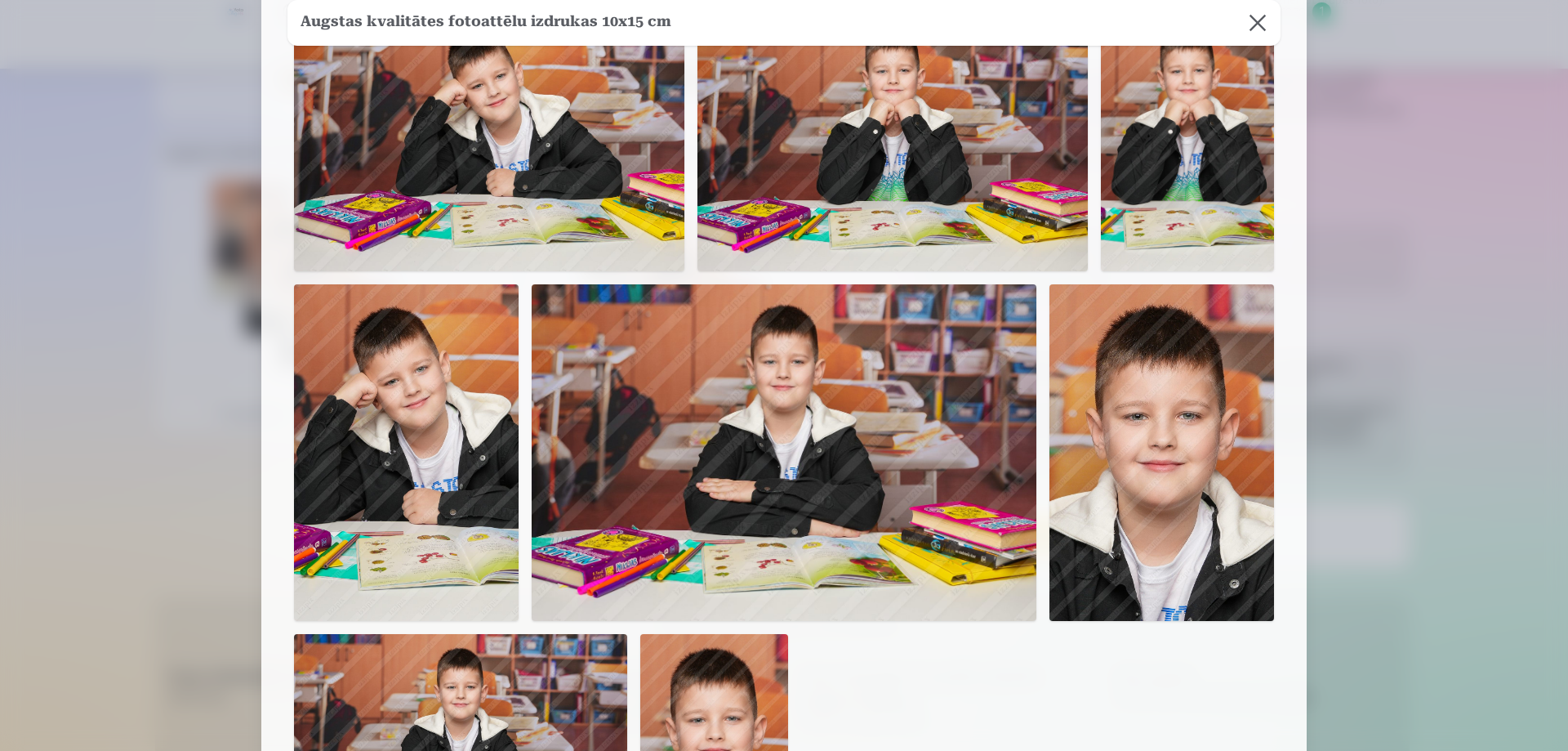
click at [1260, 18] on button at bounding box center [1258, 23] width 46 height 46
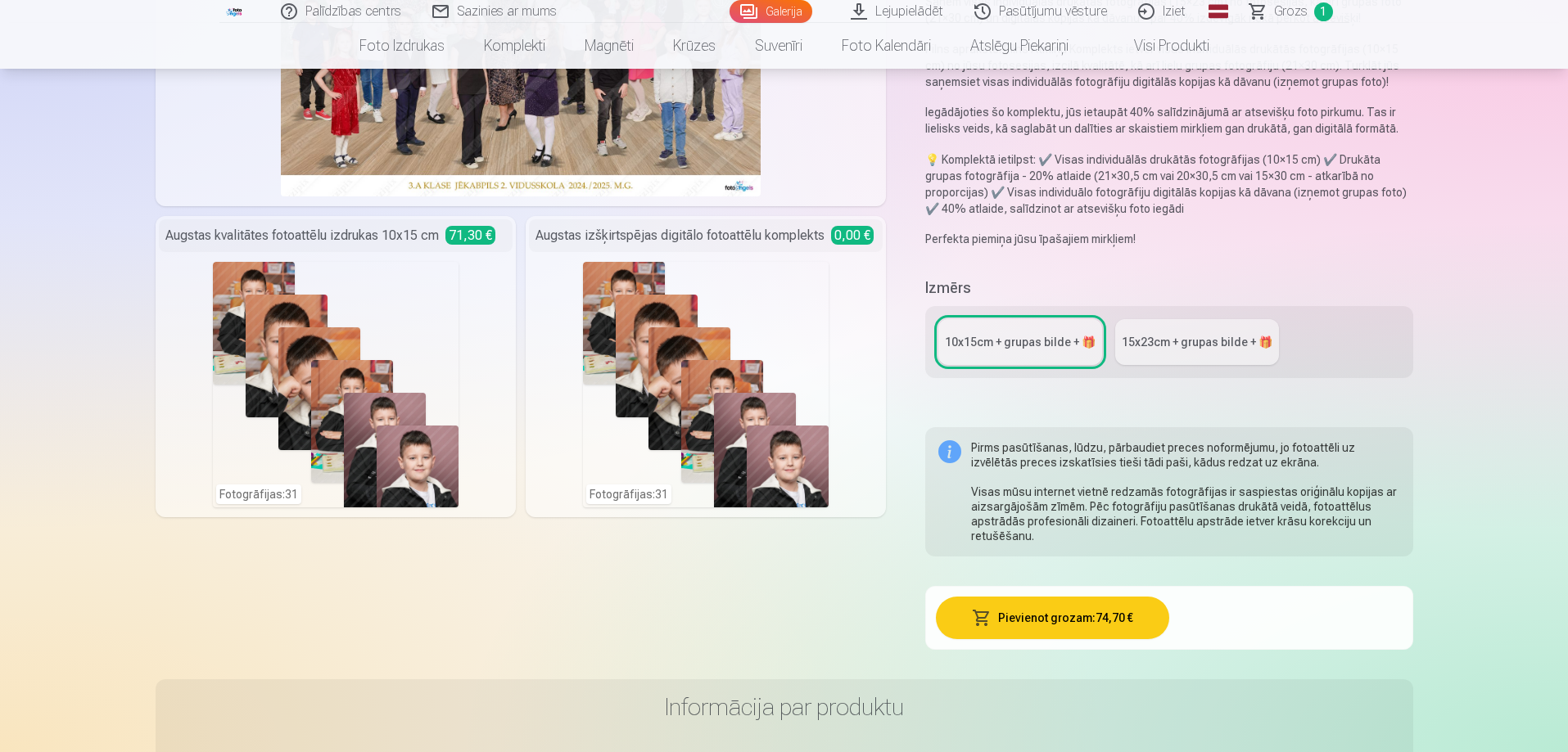
scroll to position [0, 0]
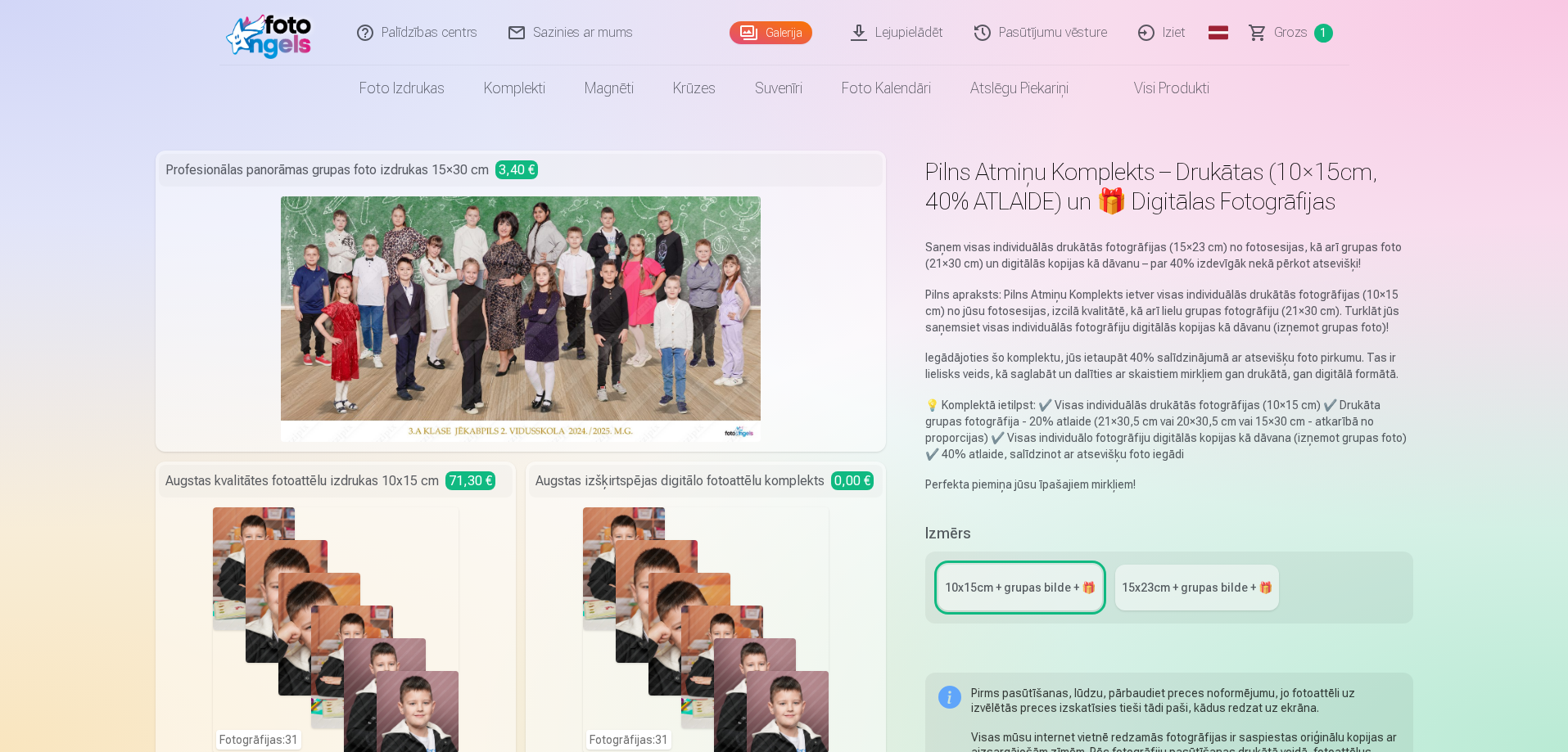
click at [1151, 590] on div "15x23сm + grupas bilde + 🎁" at bounding box center [1197, 587] width 151 height 17
click at [1051, 588] on div "10x15сm + grupas bilde + 🎁" at bounding box center [1019, 587] width 151 height 17
click at [1189, 604] on link "15x23сm + grupas bilde + 🎁" at bounding box center [1197, 587] width 163 height 46
click at [1027, 613] on div "10x15сm + grupas bilde + 🎁 15x23сm + grupas bilde + 🎁" at bounding box center [1168, 587] width 488 height 72
click at [1025, 576] on link "10x15сm + grupas bilde + 🎁" at bounding box center [1019, 587] width 163 height 46
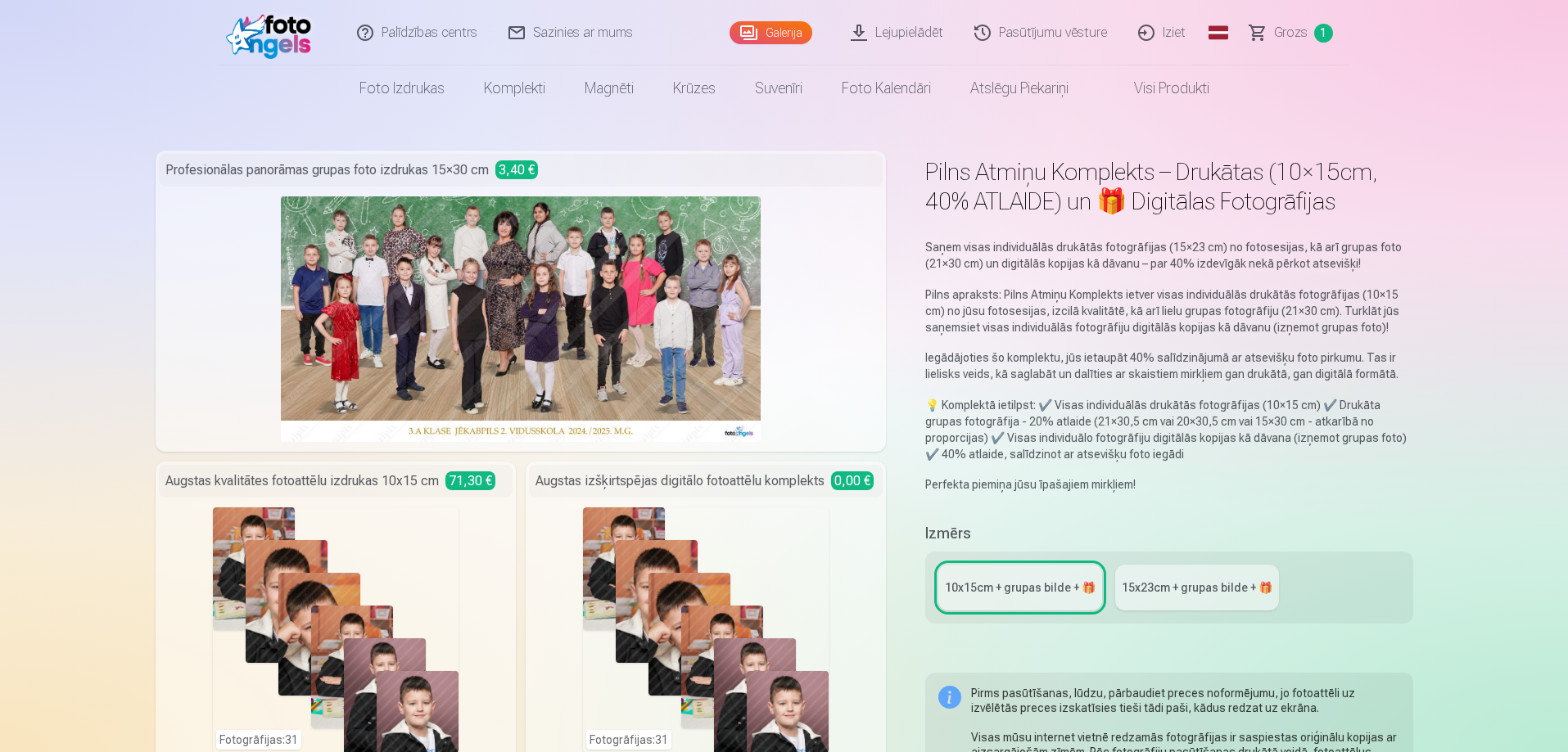
click at [1203, 598] on link "15x23сm + grupas bilde + 🎁" at bounding box center [1197, 587] width 163 height 46
click at [1040, 593] on div "10x15сm + grupas bilde + 🎁" at bounding box center [1019, 587] width 151 height 17
click at [1129, 597] on link "15x23сm + grupas bilde + 🎁" at bounding box center [1197, 587] width 163 height 46
click at [994, 594] on div "10x15сm + grupas bilde + 🎁" at bounding box center [1019, 587] width 151 height 17
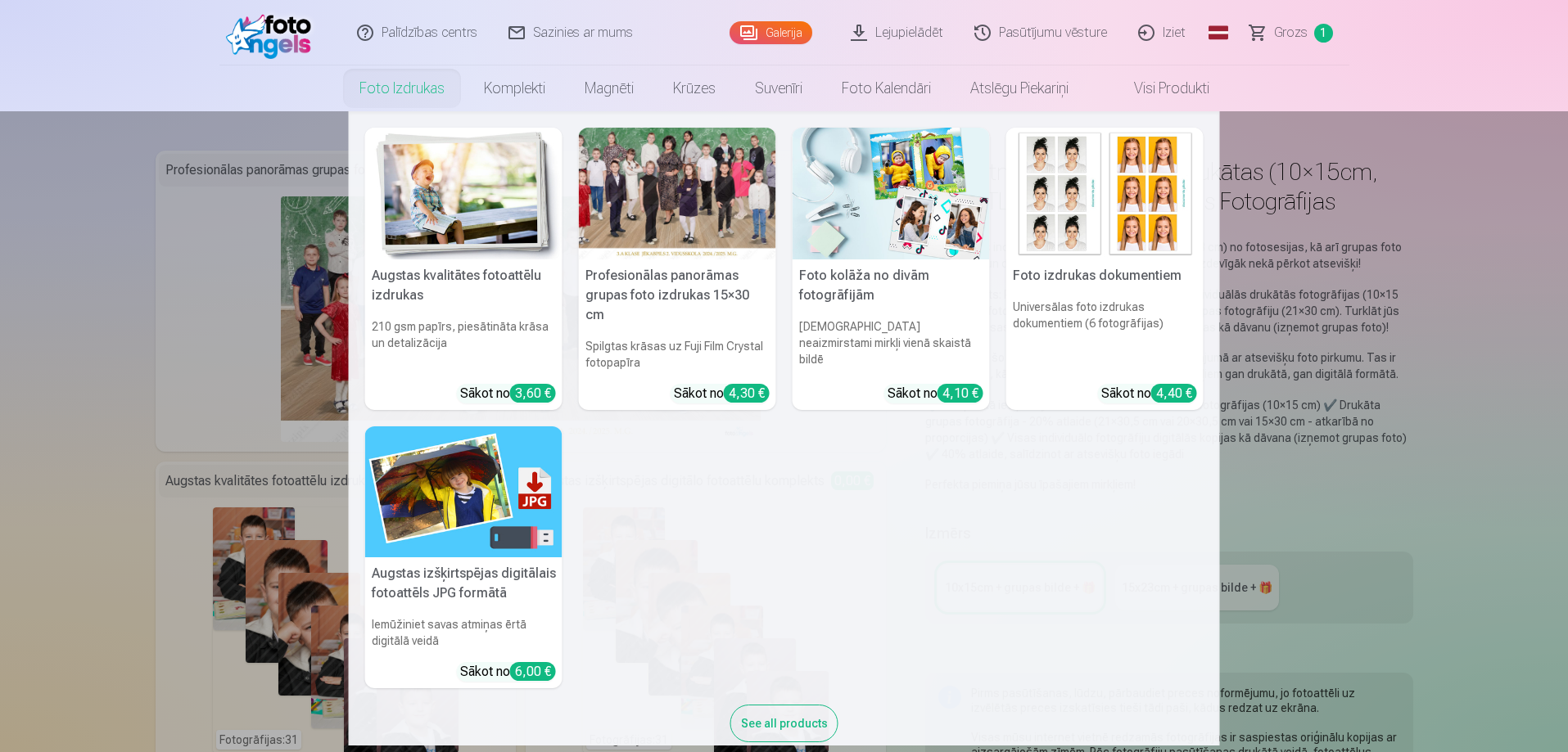
click at [310, 330] on nav "Augstas kvalitātes fotoattēlu izdrukas 210 gsm papīrs, piesātināta krāsa un det…" at bounding box center [784, 428] width 1568 height 634
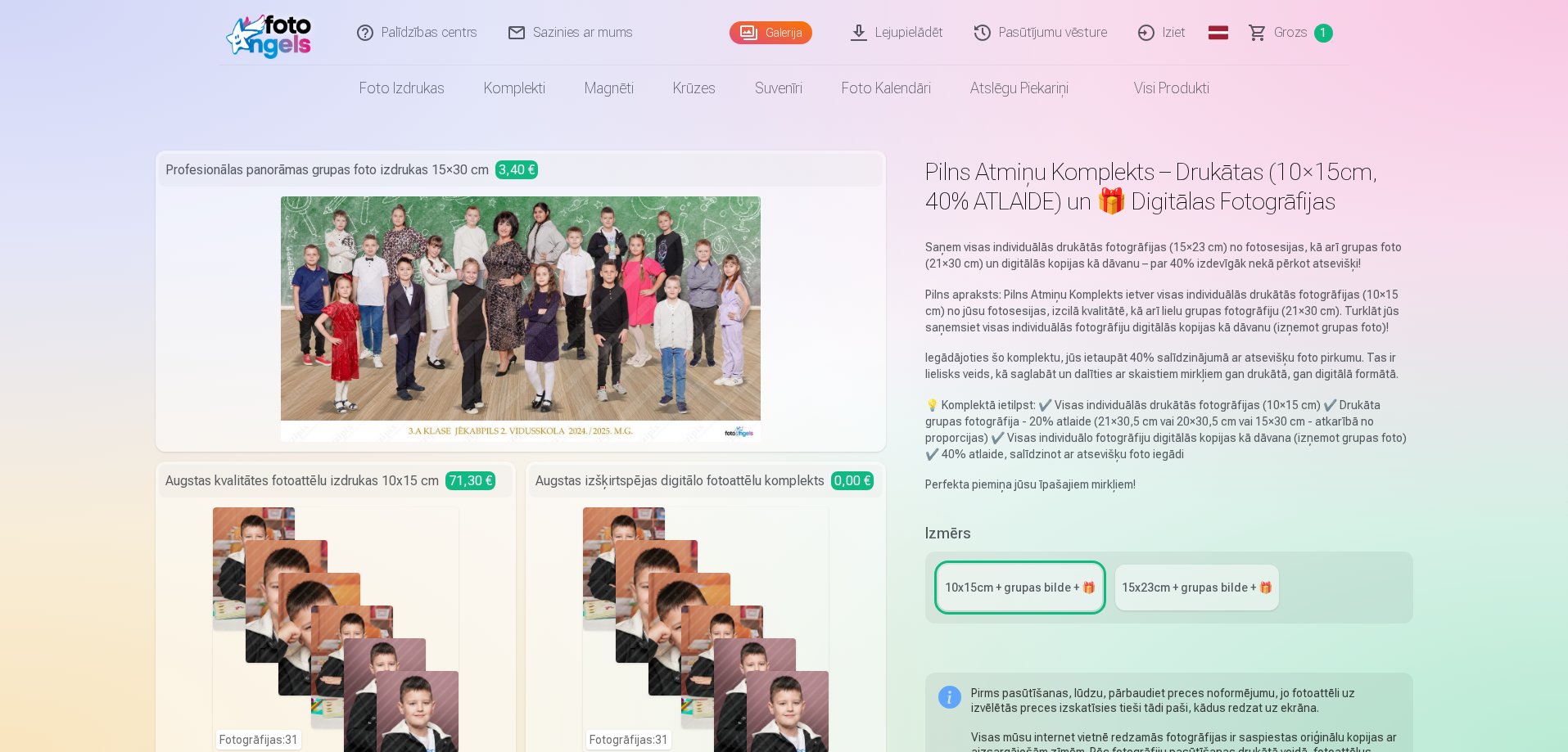
click at [338, 330] on img at bounding box center [521, 318] width 481 height 245
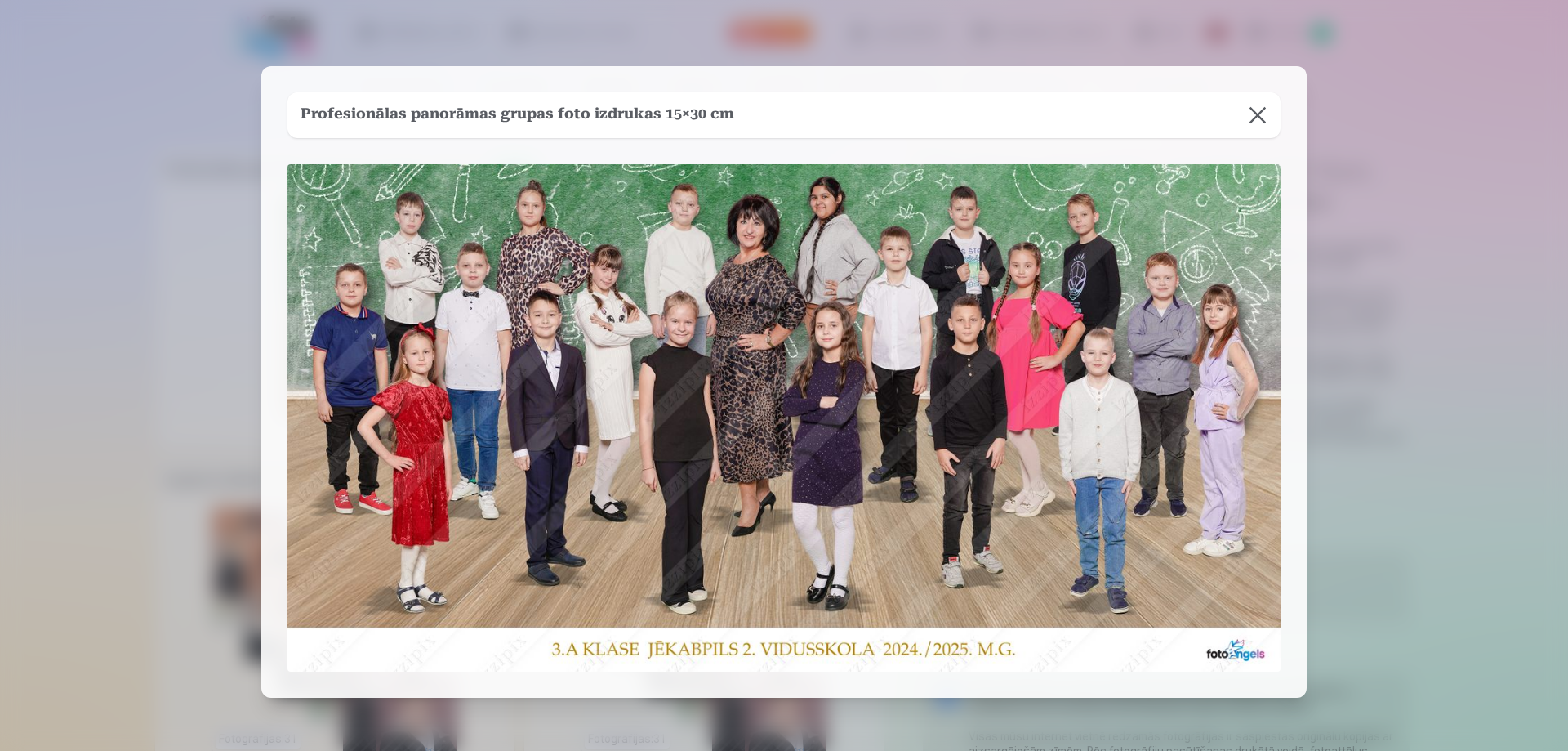
click at [1255, 109] on button at bounding box center [1258, 115] width 46 height 46
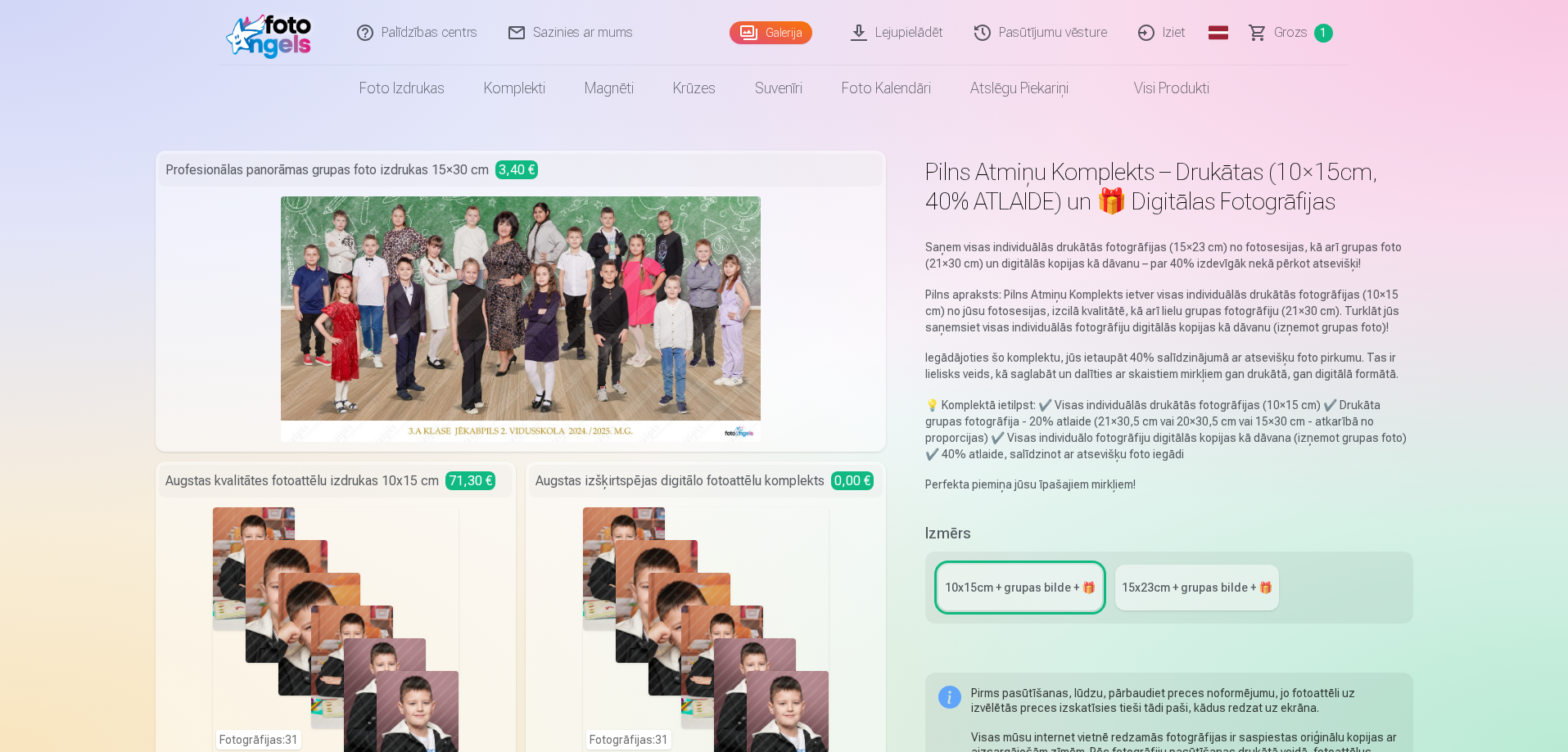
click at [253, 36] on img at bounding box center [273, 32] width 95 height 52
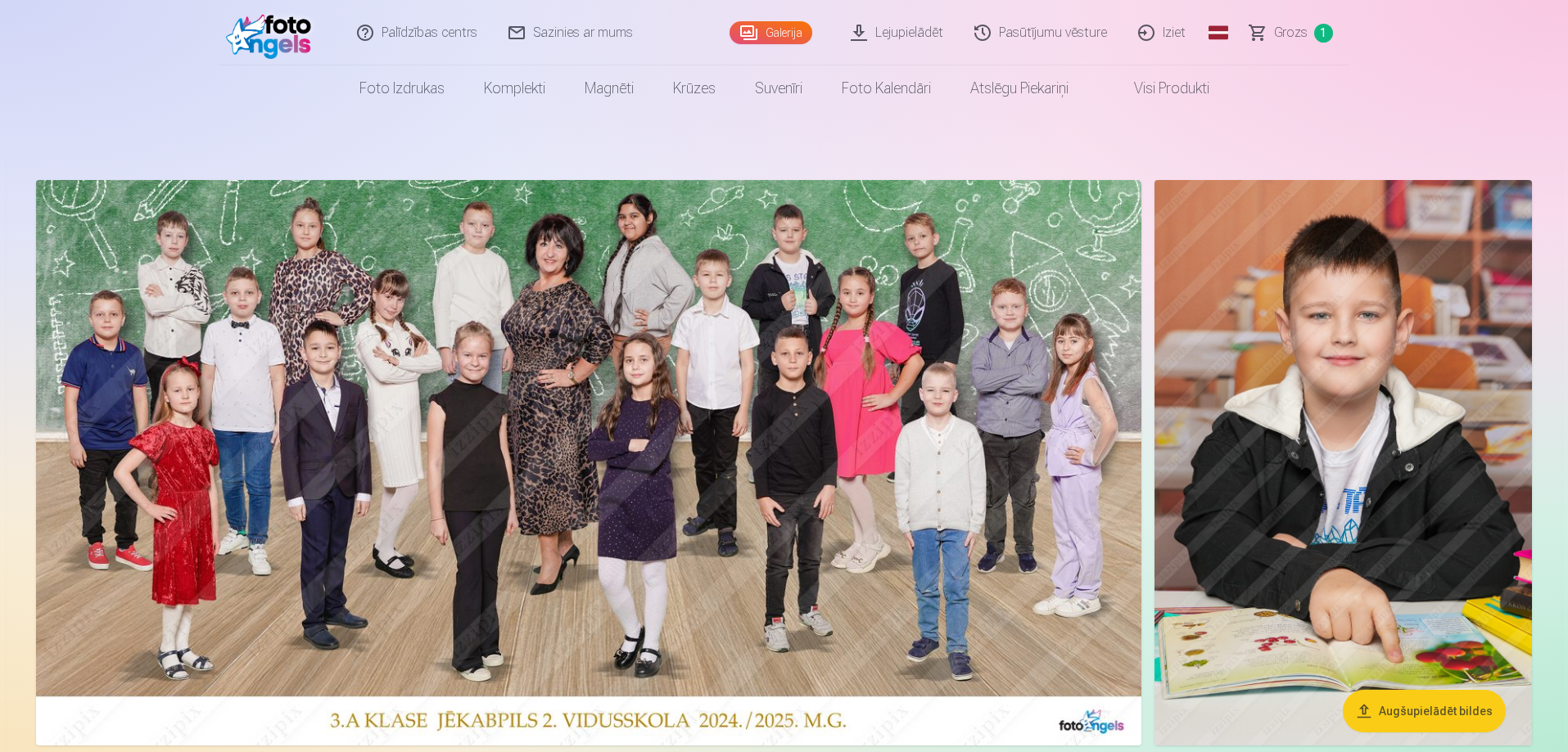
scroll to position [327, 0]
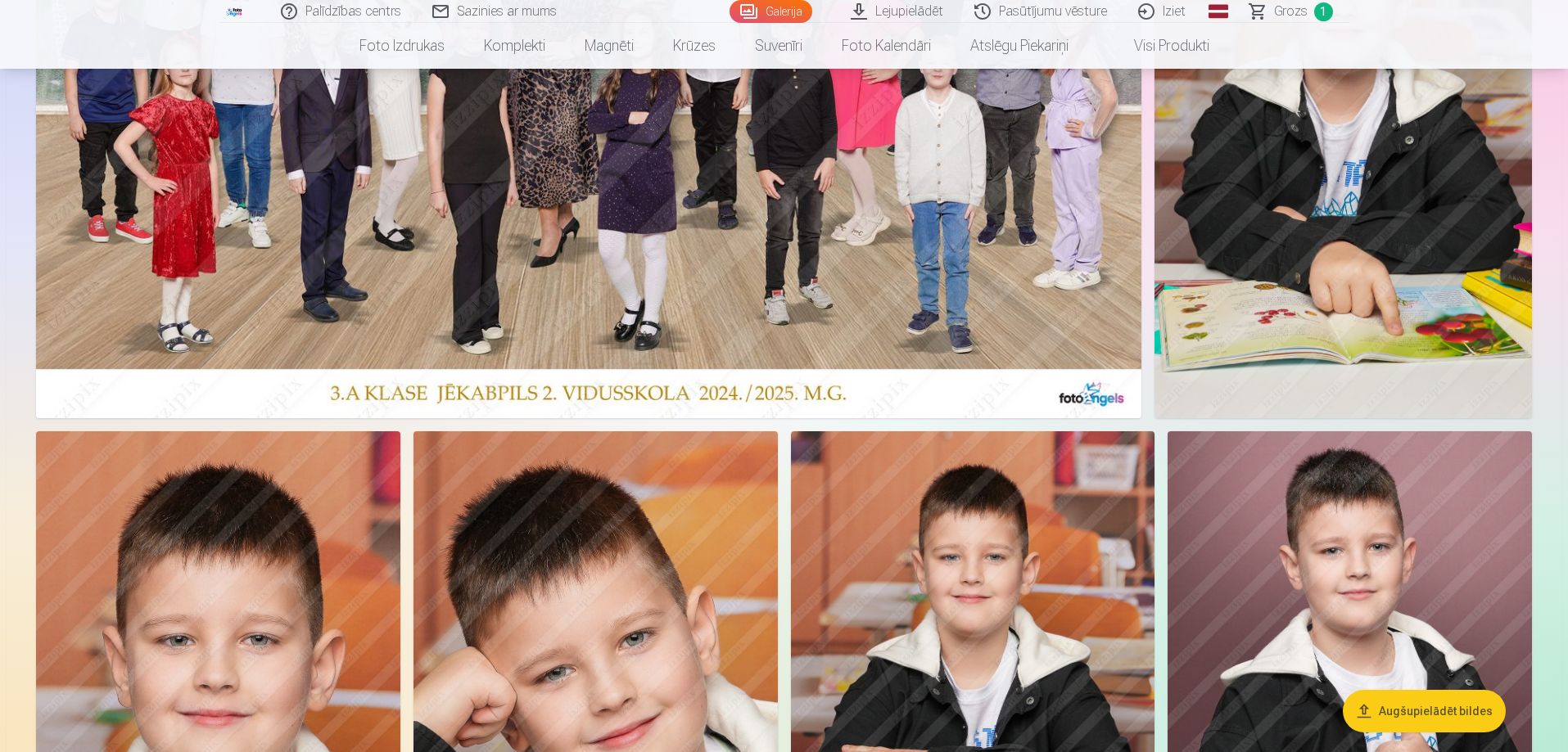
click at [836, 259] on img at bounding box center [589, 135] width 1105 height 565
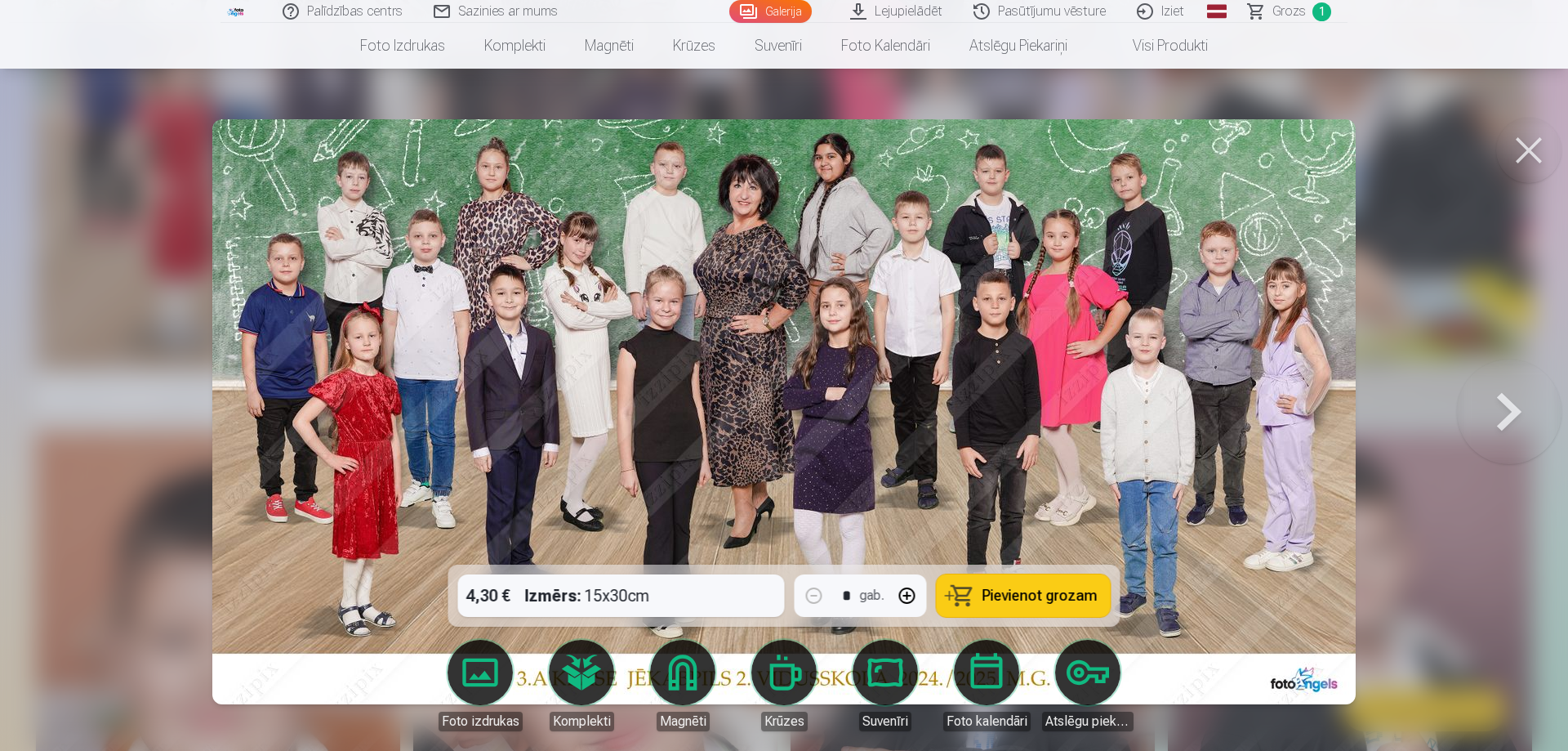
click at [1517, 152] on button at bounding box center [1529, 150] width 65 height 65
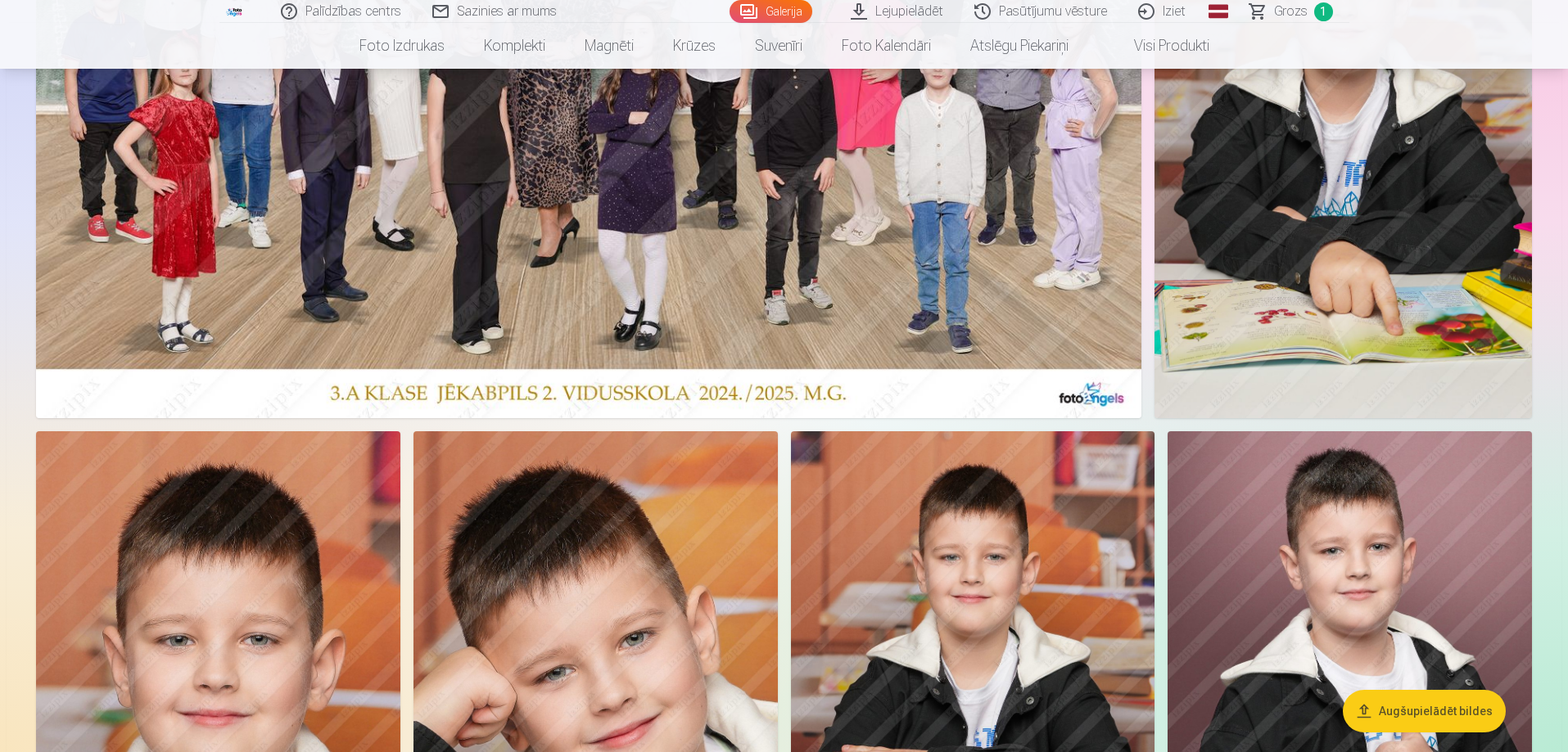
scroll to position [0, 0]
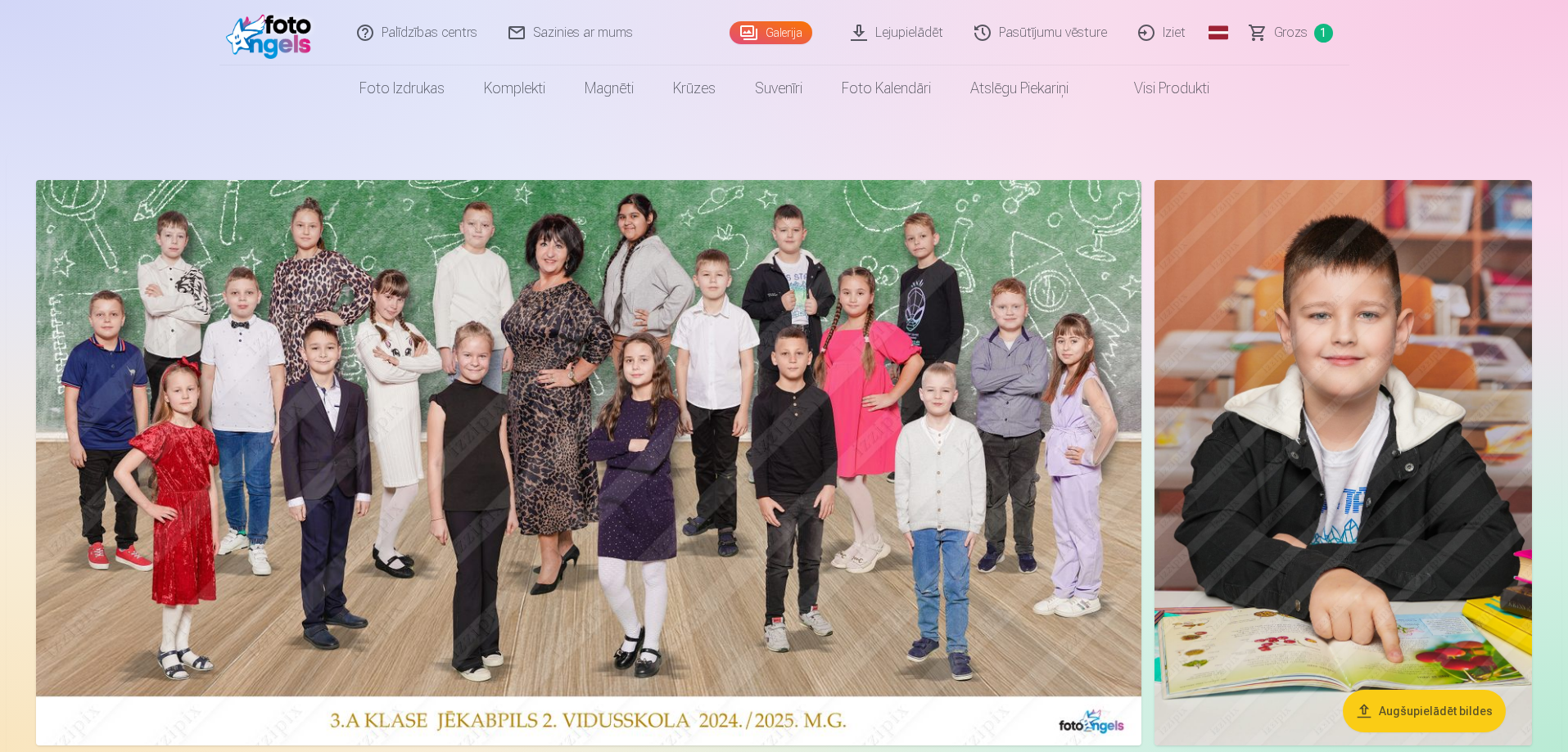
click at [1163, 85] on link "Visi produkti" at bounding box center [1158, 88] width 141 height 46
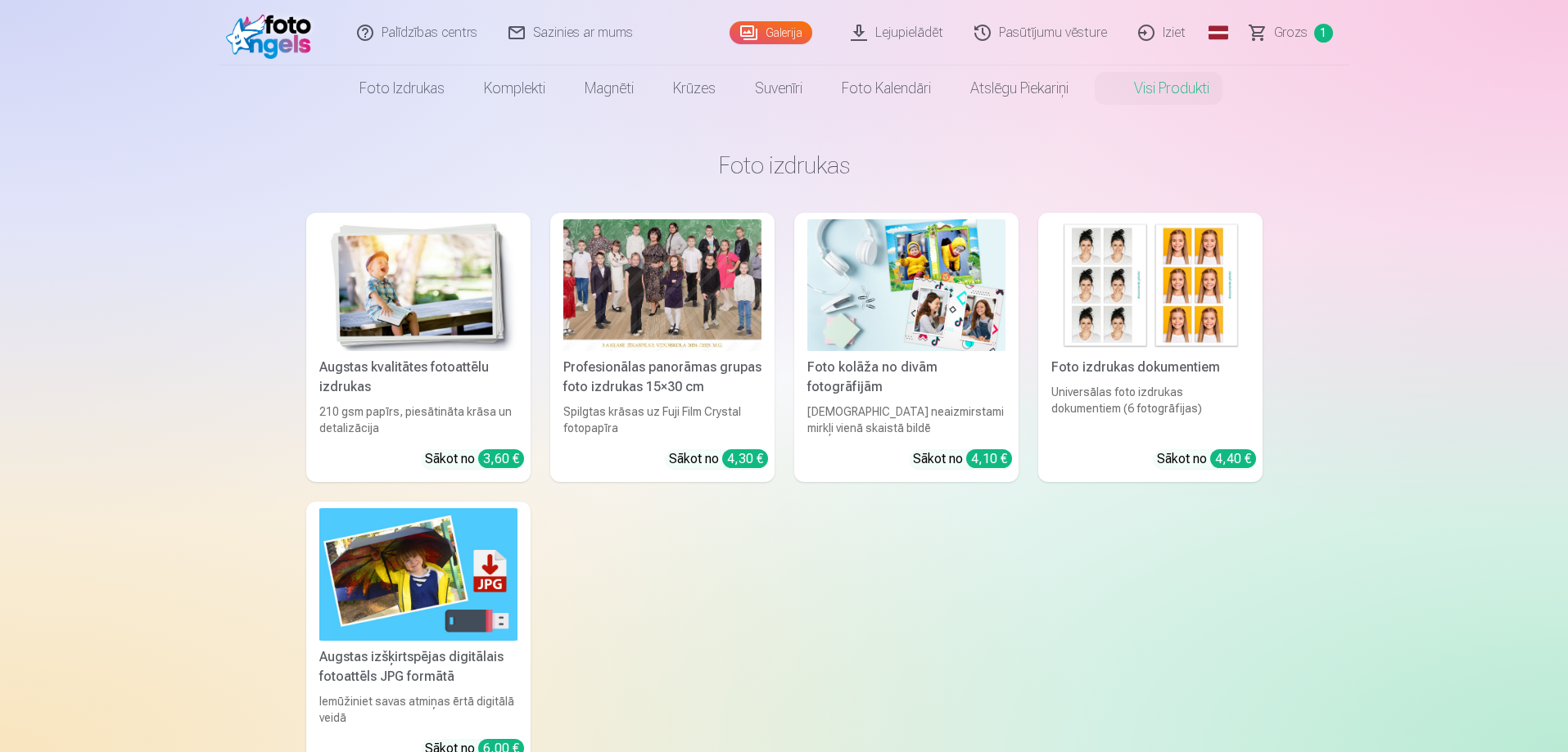
click at [640, 323] on div at bounding box center [662, 285] width 198 height 132
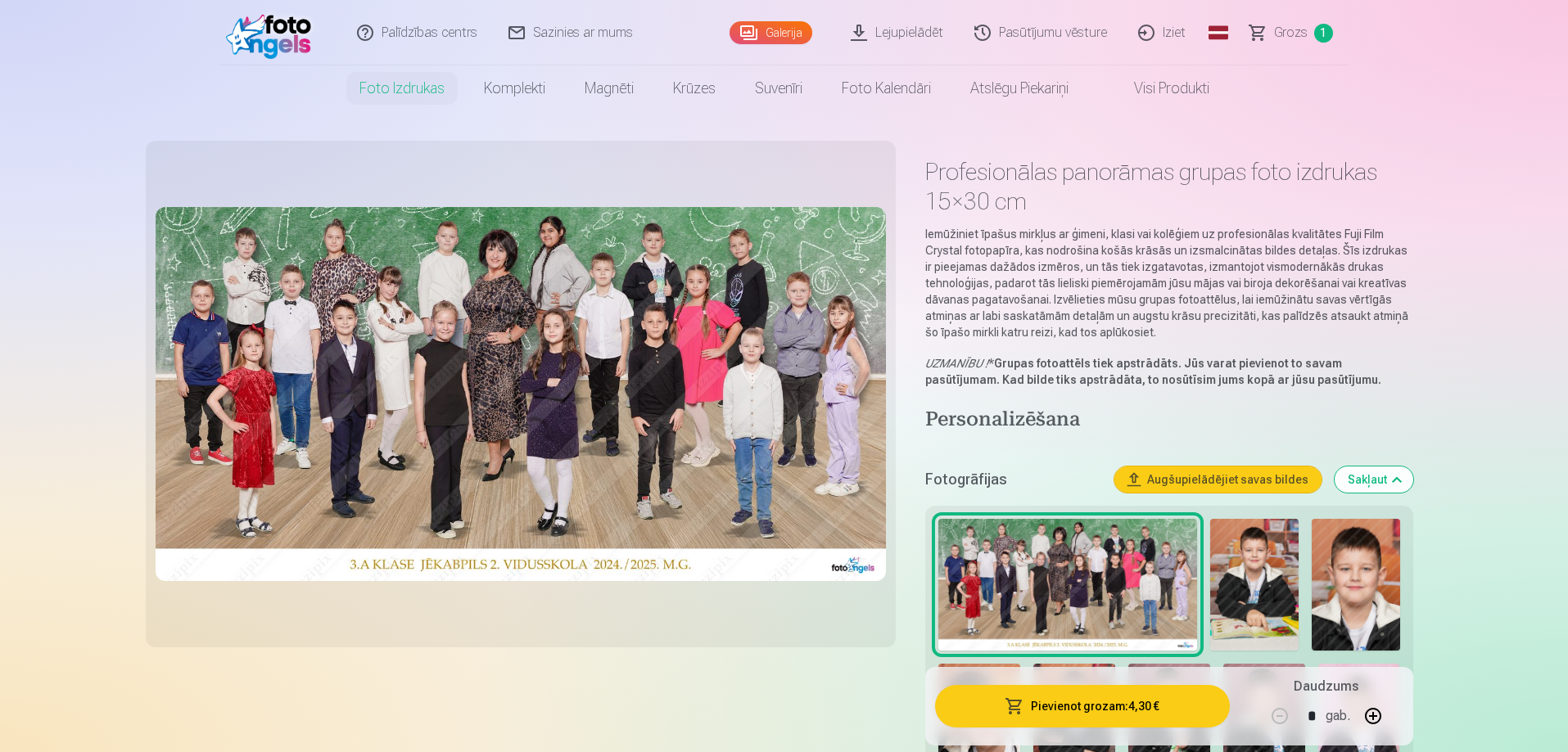
click at [281, 49] on img at bounding box center [273, 32] width 95 height 52
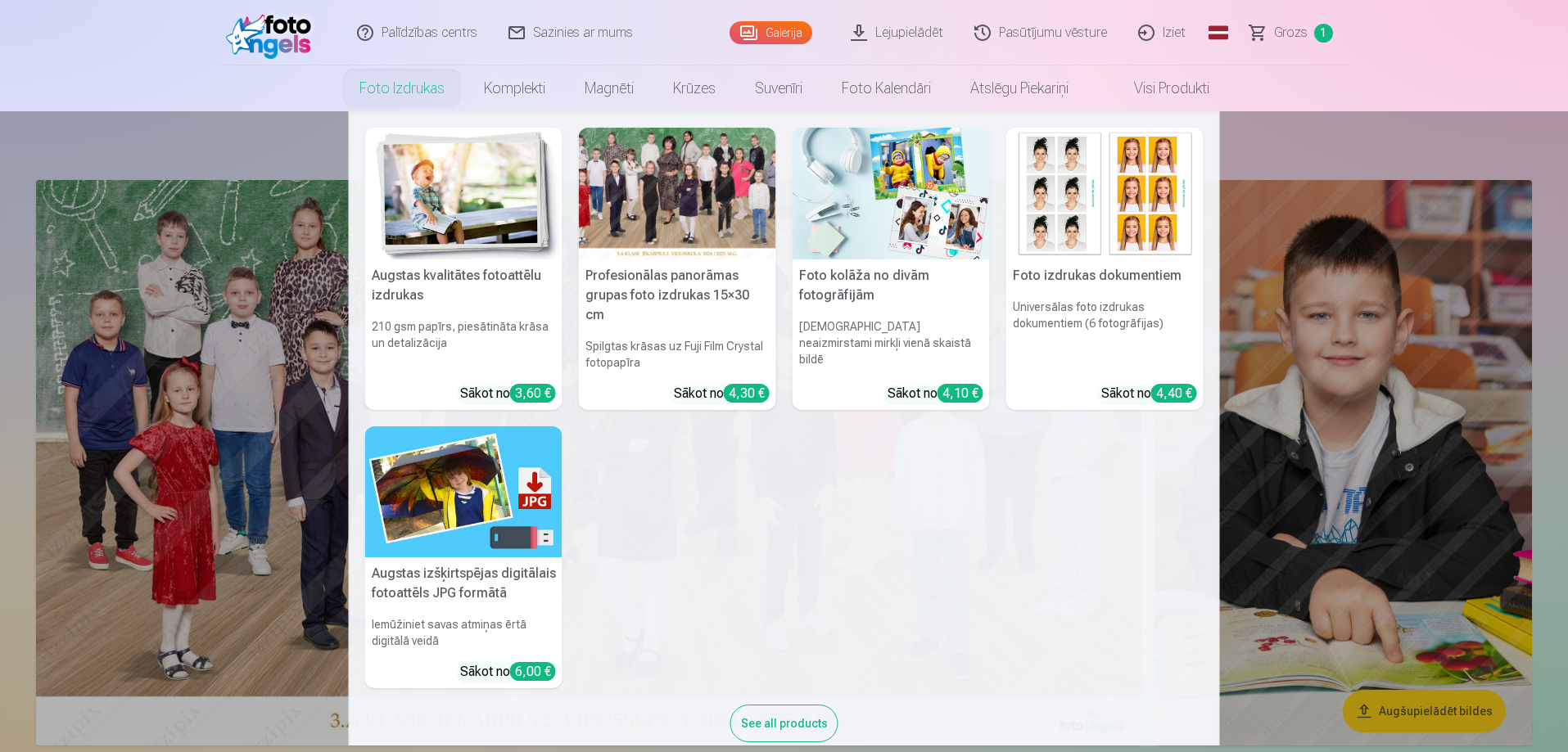
click at [697, 384] on div "Sākot no 4,30 €" at bounding box center [721, 394] width 96 height 20
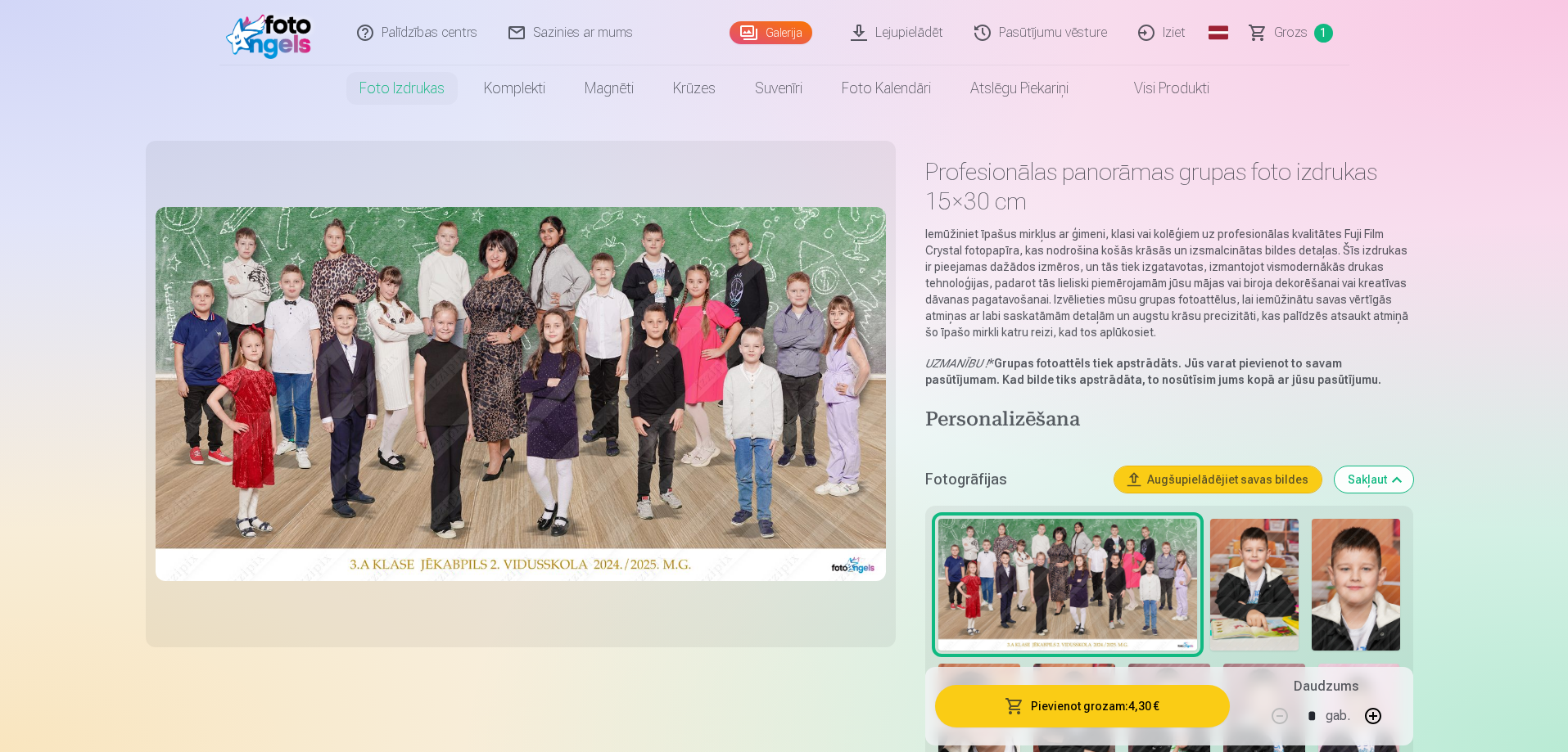
scroll to position [82, 0]
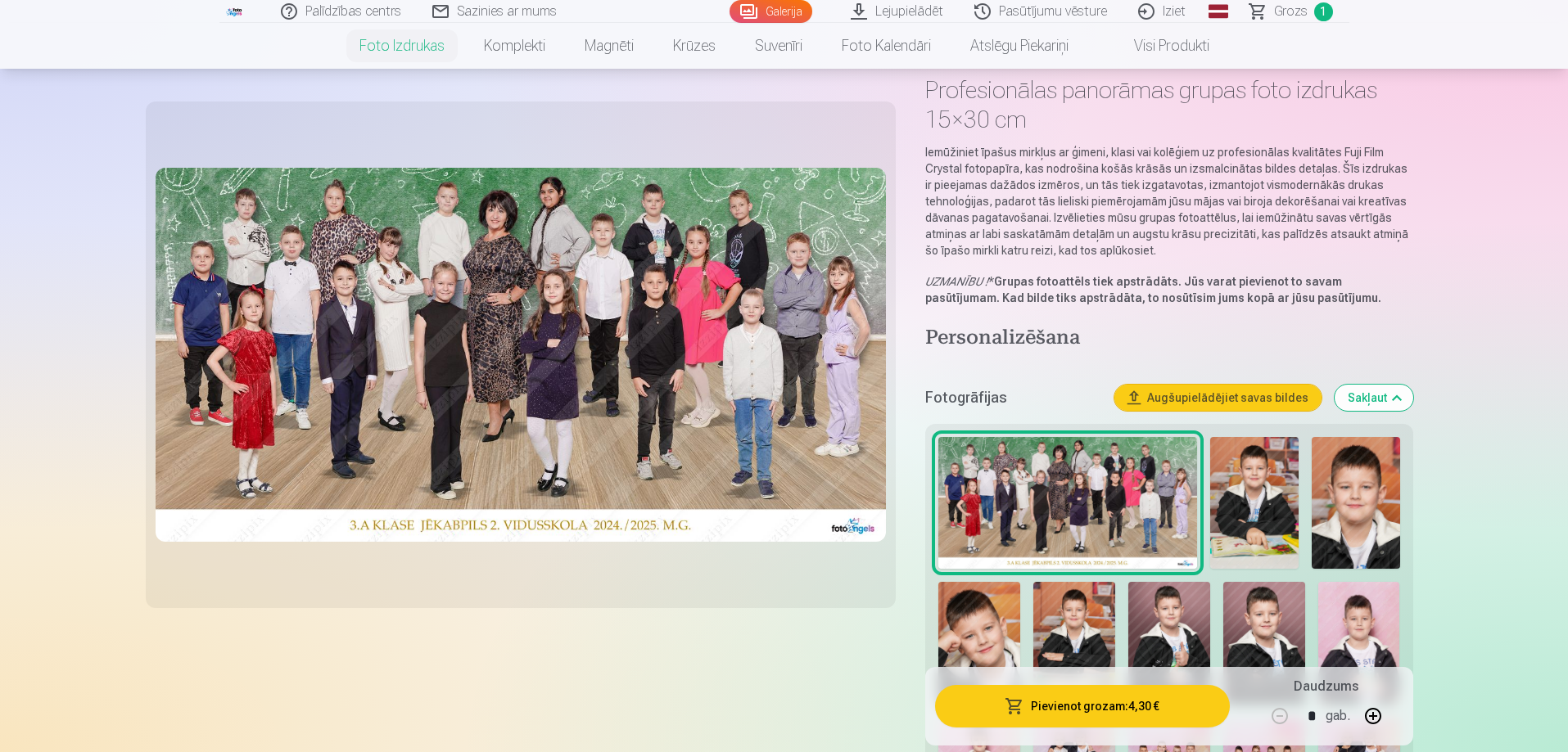
click at [1069, 531] on img at bounding box center [1067, 503] width 259 height 132
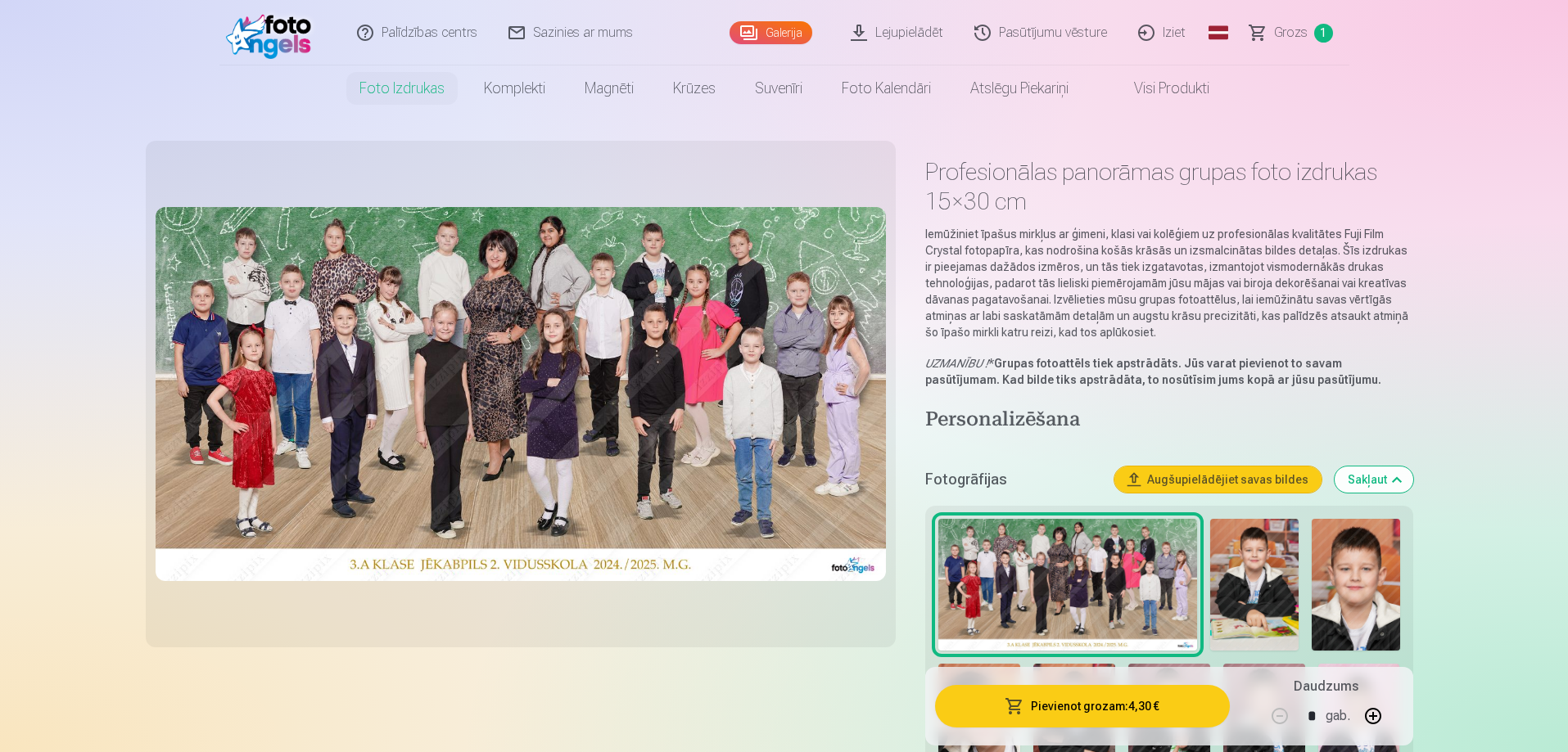
scroll to position [327, 0]
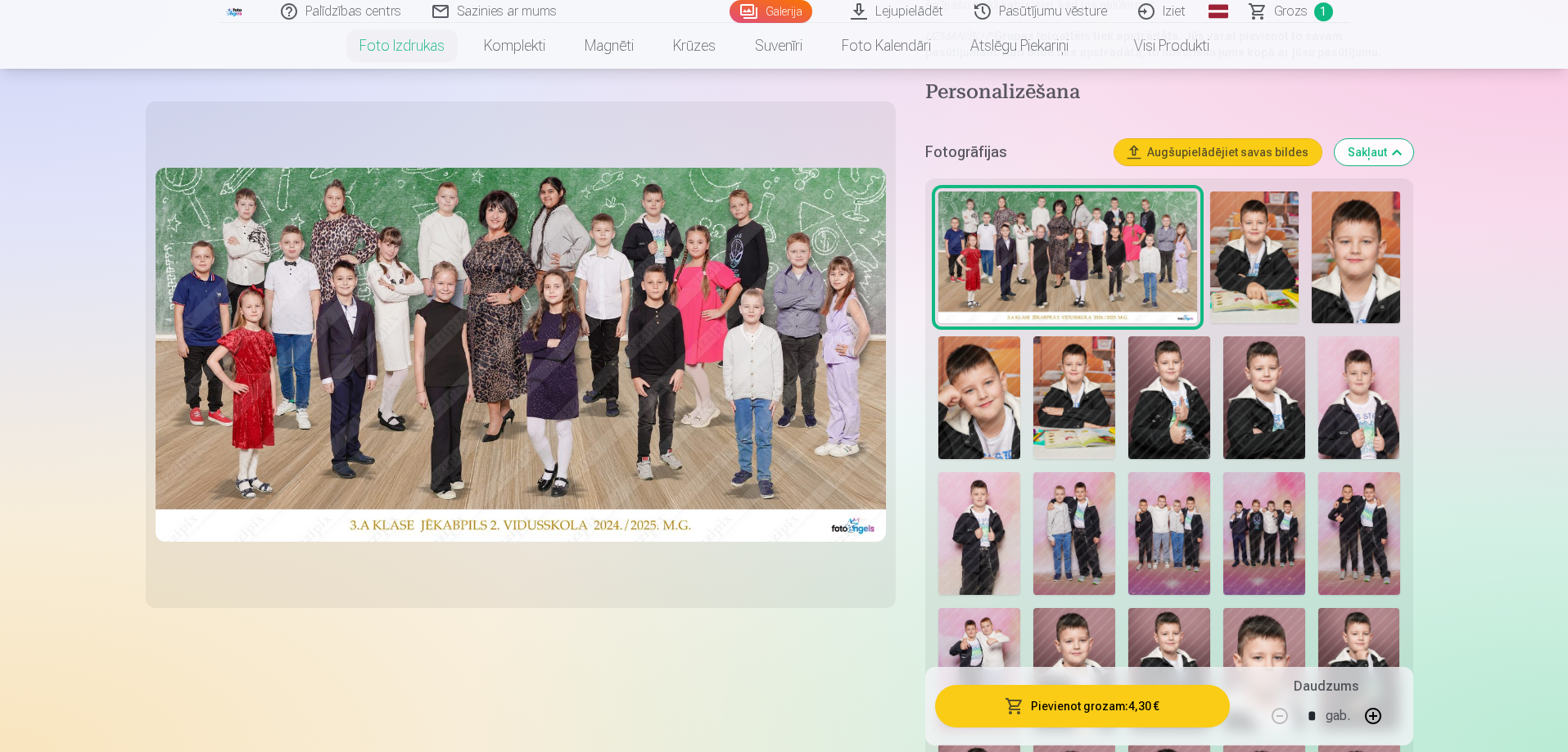
click at [1375, 155] on button "Sakļaut" at bounding box center [1374, 152] width 79 height 27
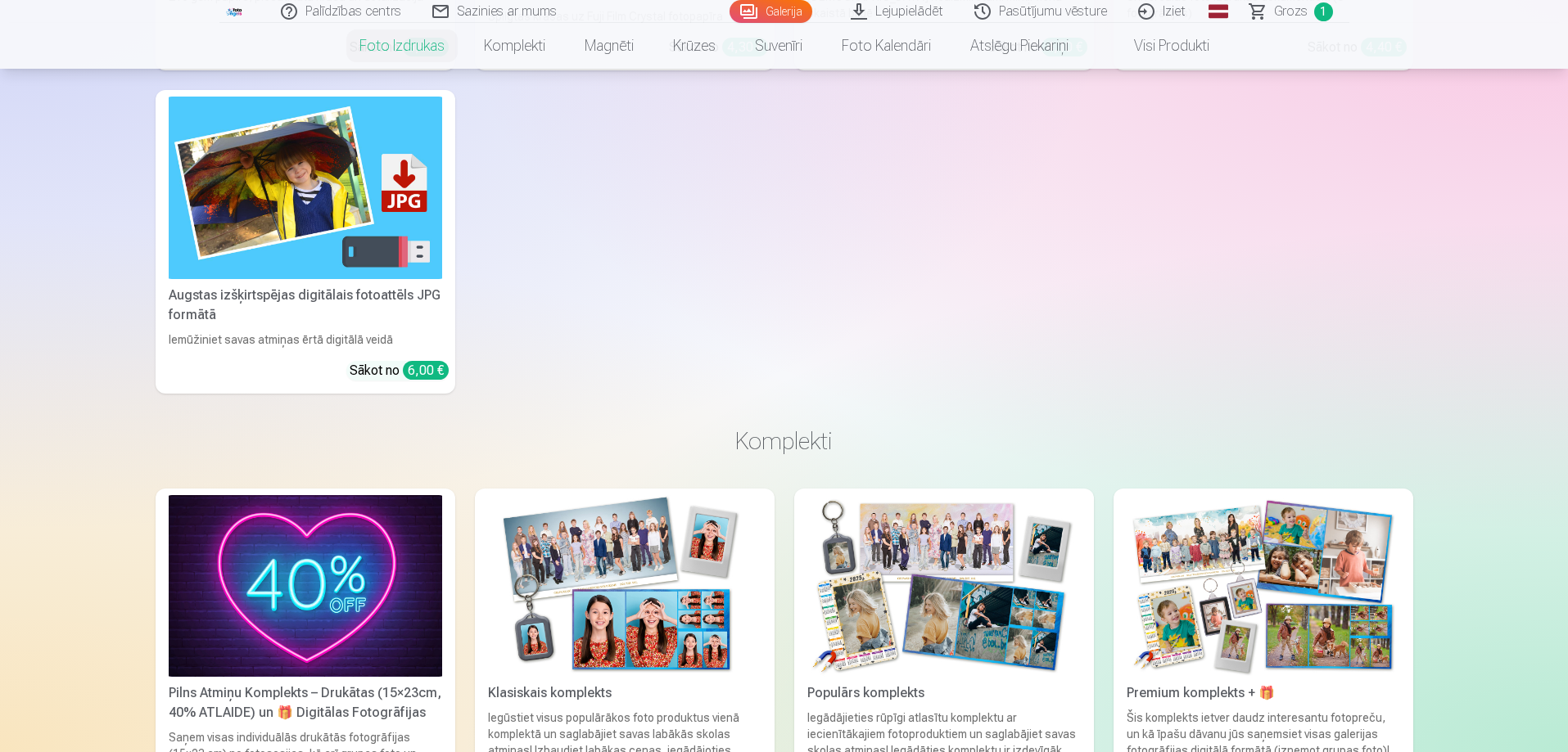
scroll to position [1530, 0]
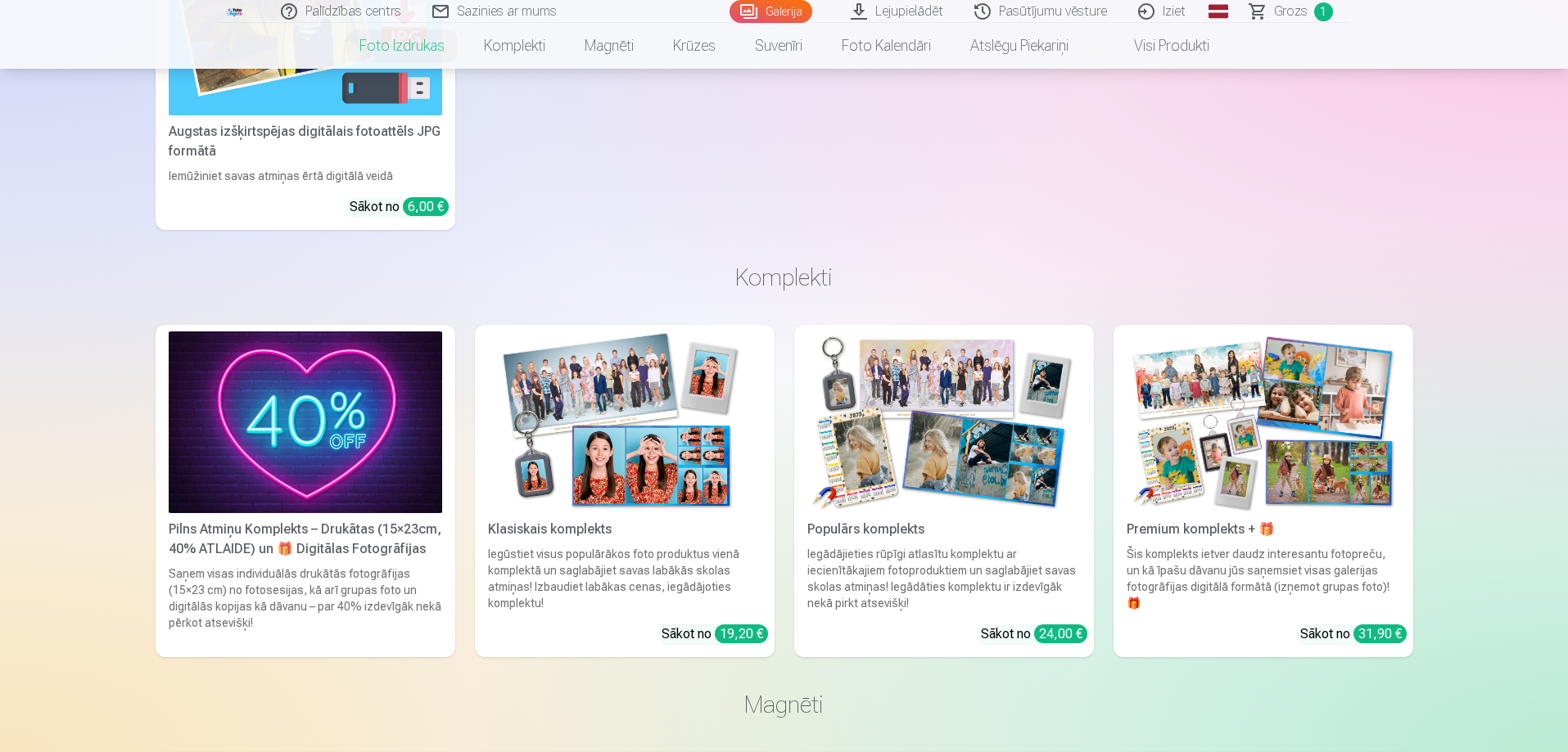
click at [306, 477] on img at bounding box center [305, 422] width 274 height 182
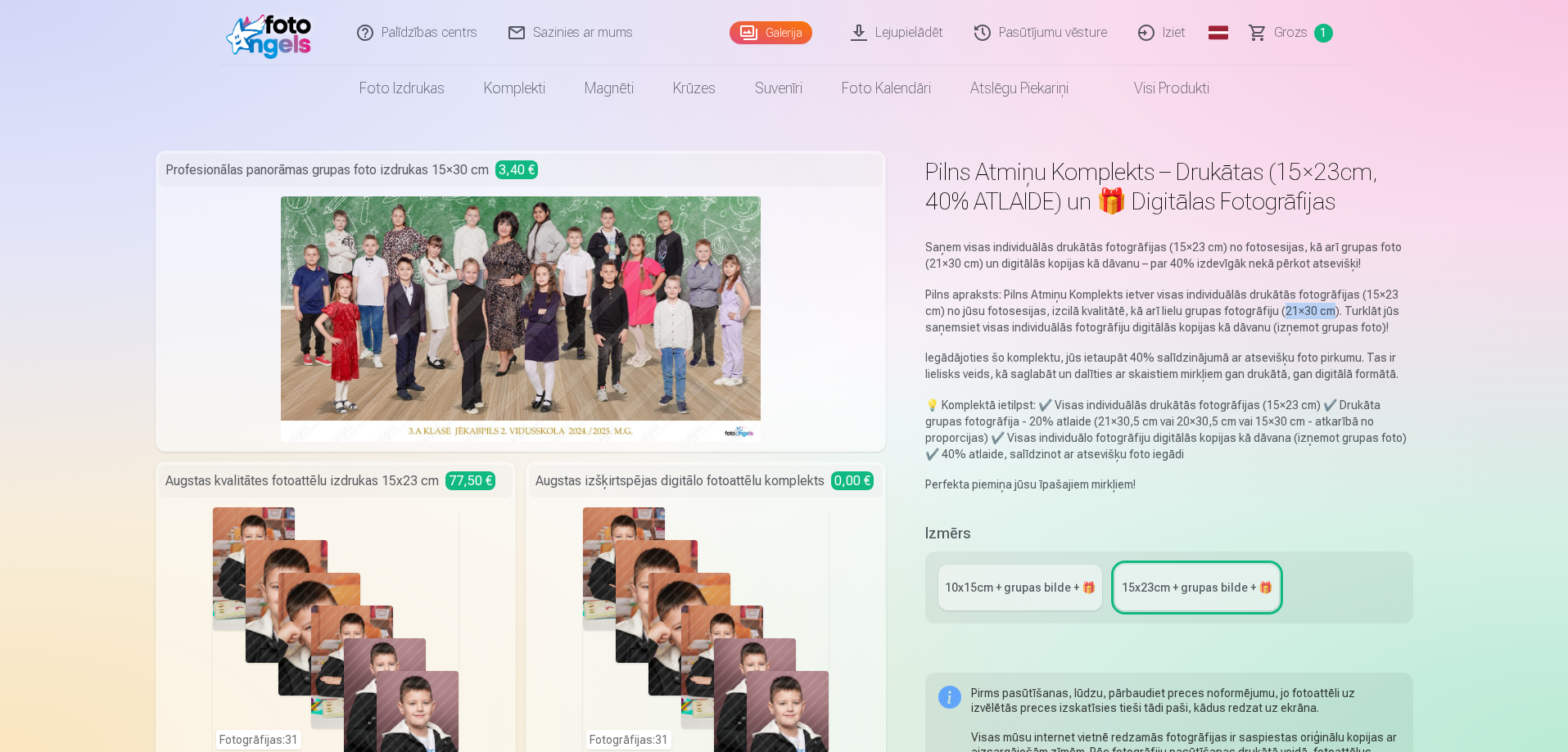
drag, startPoint x: 1254, startPoint y: 309, endPoint x: 1304, endPoint y: 309, distance: 50.0
click at [1304, 309] on p "Pilns apraksts: Pilns Atmiņu Komplekts ietver visas individuālās drukātās fotog…" at bounding box center [1168, 311] width 488 height 49
click at [1025, 582] on div "10x15сm + grupas bilde + 🎁" at bounding box center [1019, 587] width 151 height 17
click at [415, 596] on div "Fotogrāfijas : 31" at bounding box center [335, 629] width 245 height 245
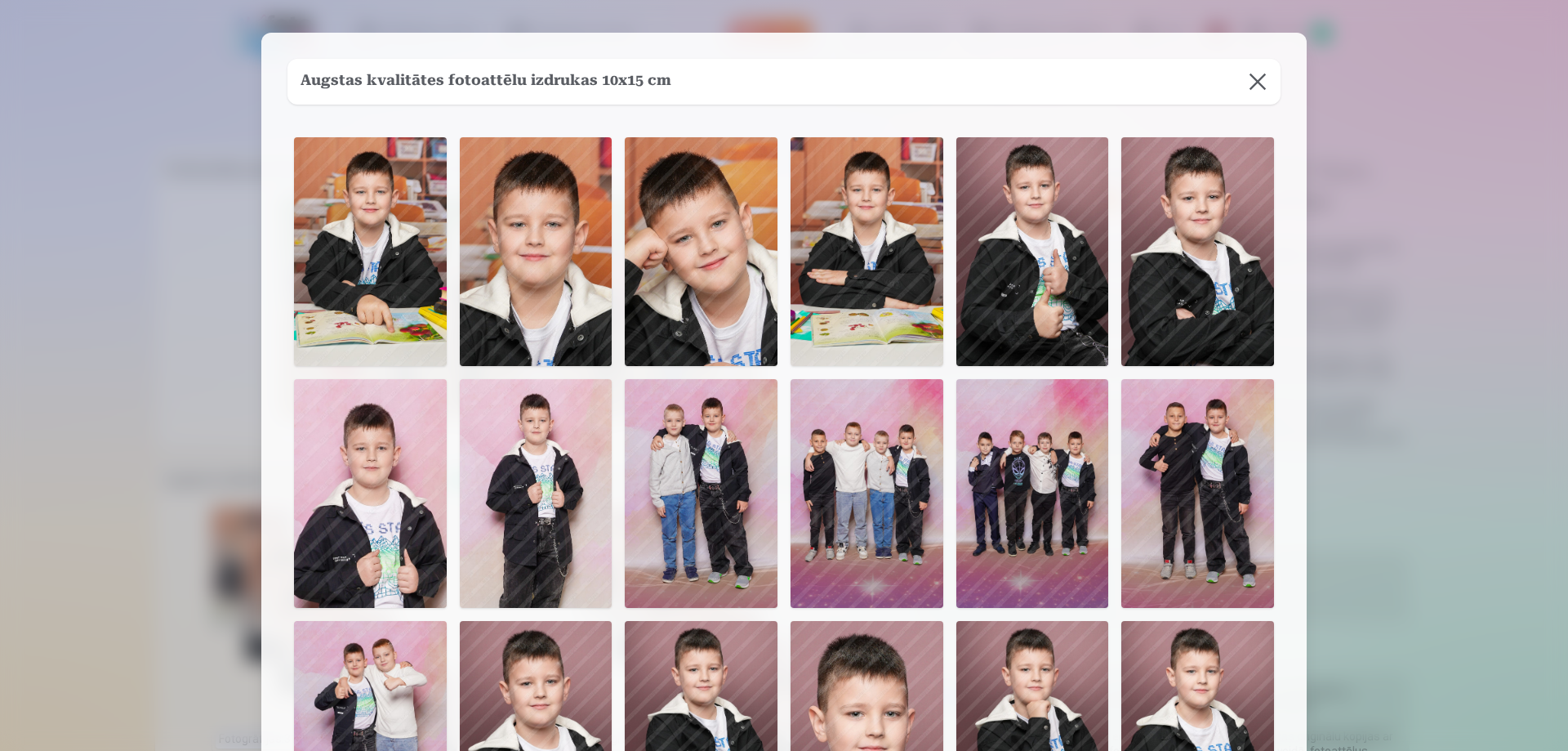
drag, startPoint x: 1014, startPoint y: 99, endPoint x: 1275, endPoint y: 70, distance: 262.6
click at [1036, 92] on div "Augstas kvalitātes fotoattēlu izdrukas 10x15 cm" at bounding box center [784, 82] width 993 height 46
click at [1261, 85] on button at bounding box center [1258, 82] width 46 height 46
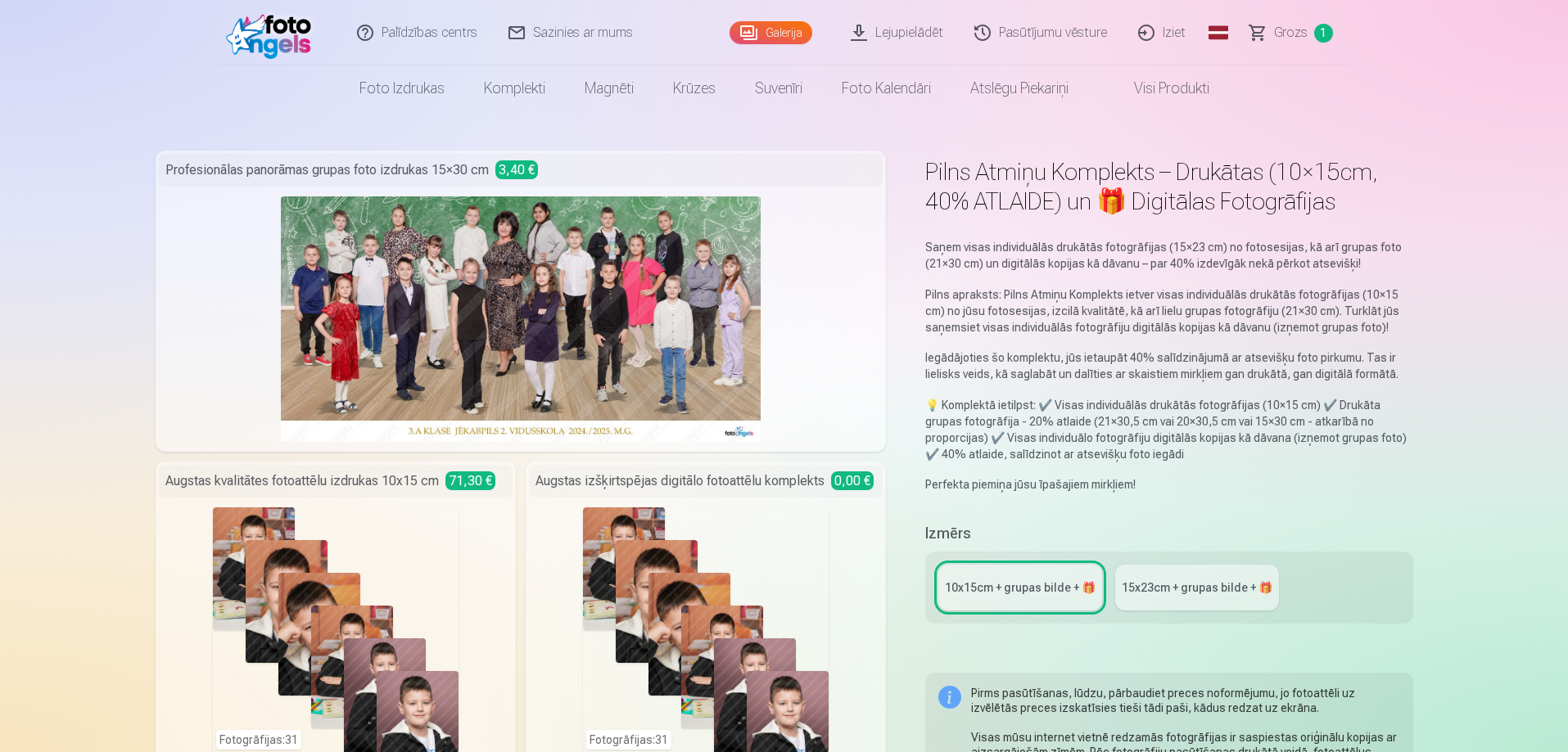
click at [311, 41] on img at bounding box center [273, 32] width 95 height 52
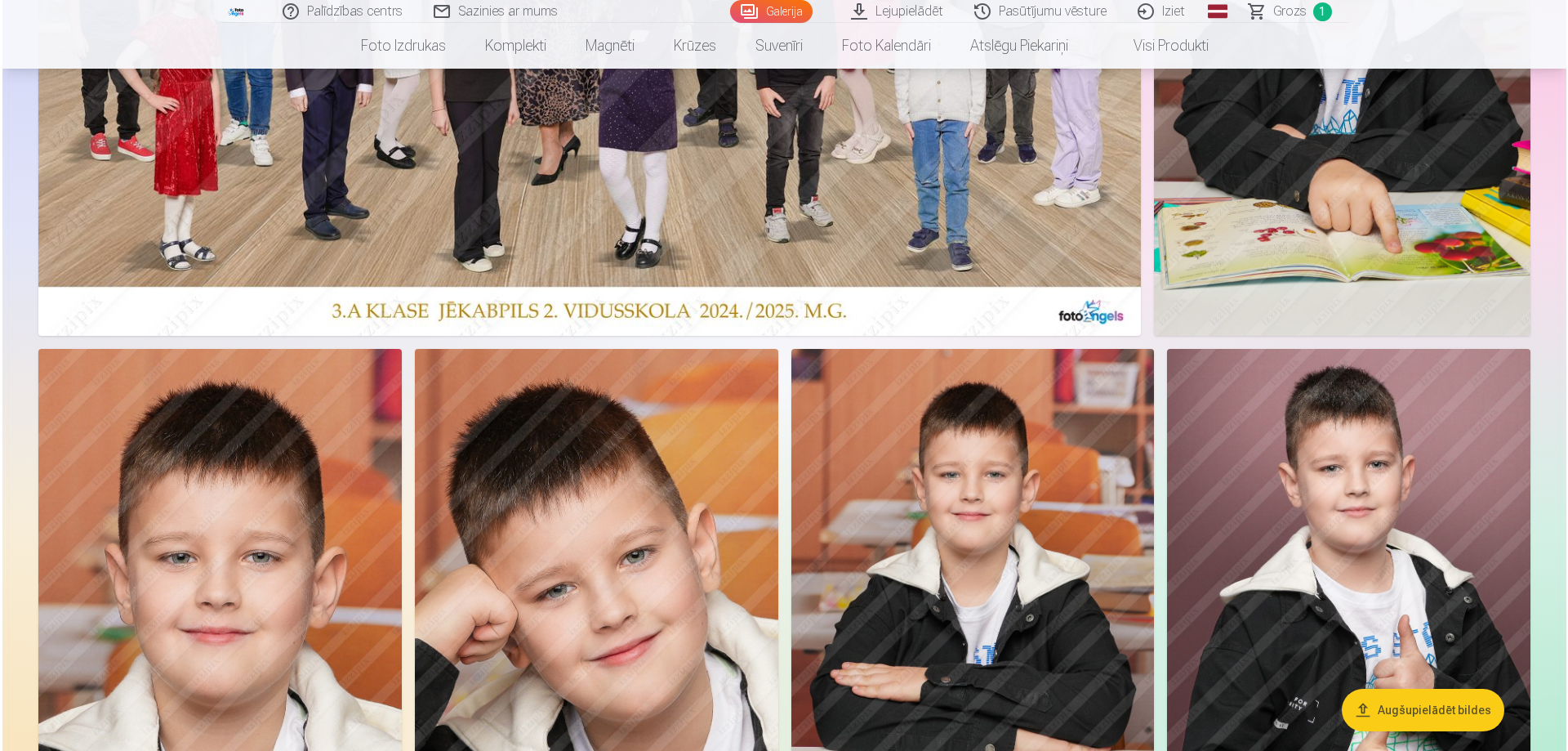
scroll to position [491, 0]
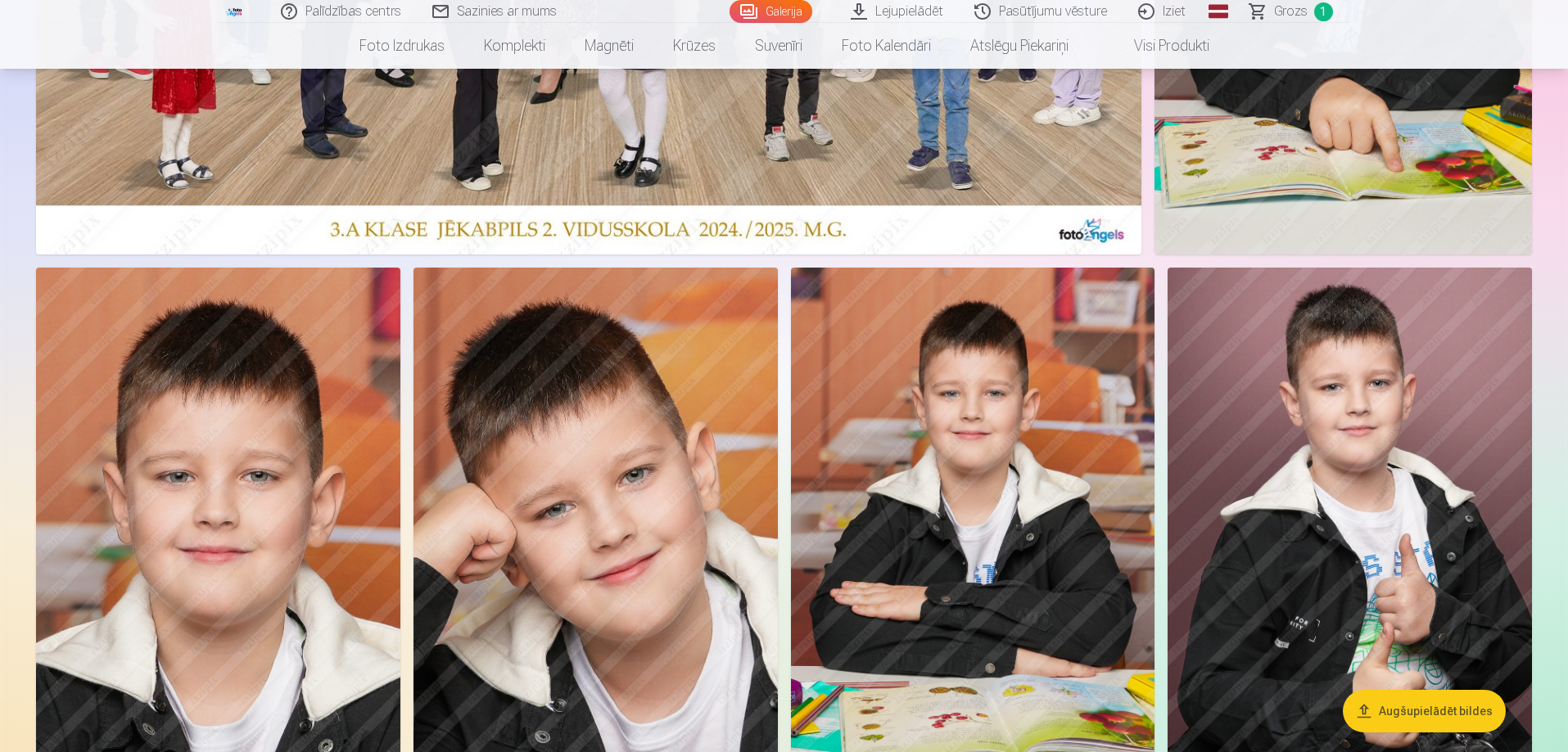
click at [615, 336] on img at bounding box center [596, 540] width 364 height 545
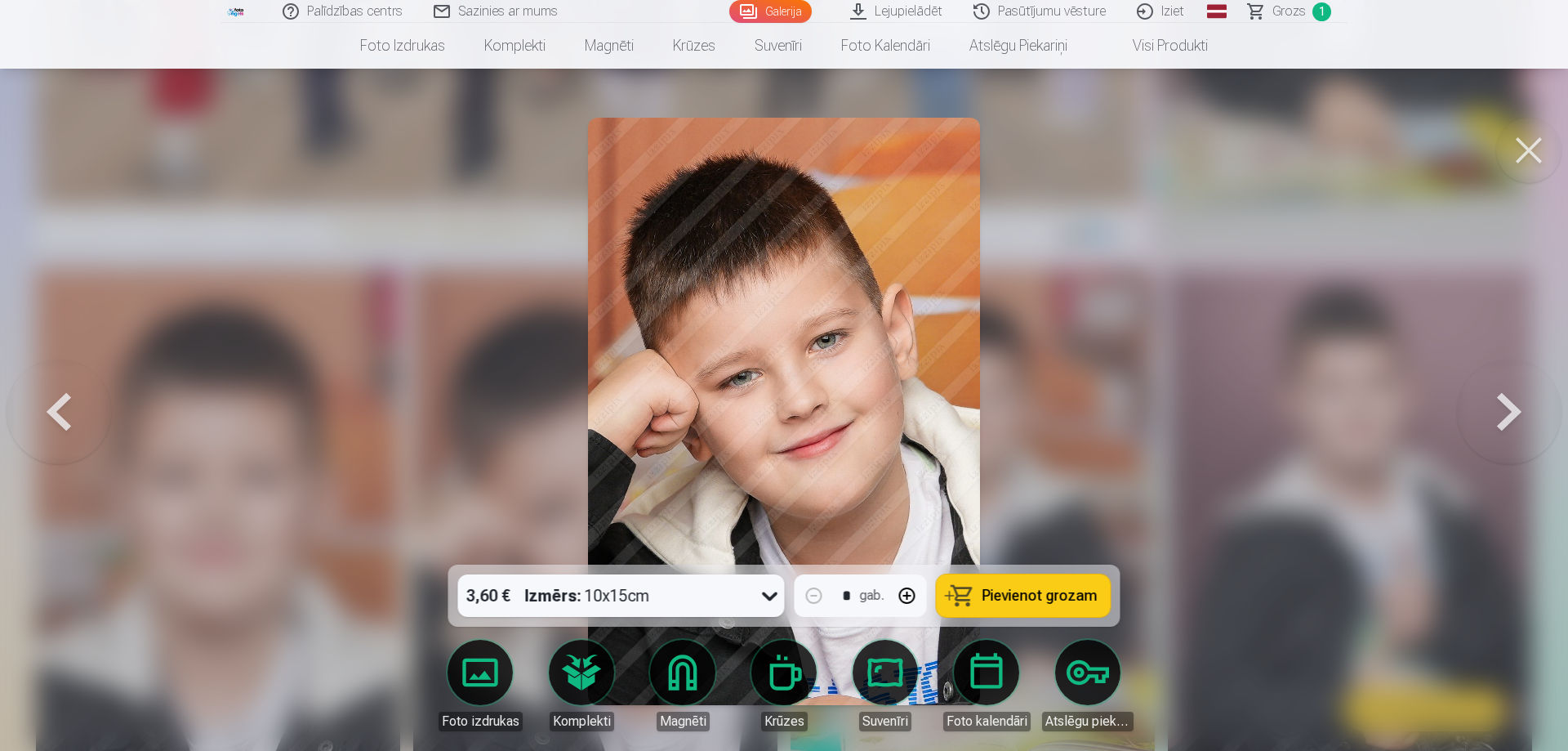
click at [774, 596] on icon at bounding box center [769, 596] width 27 height 27
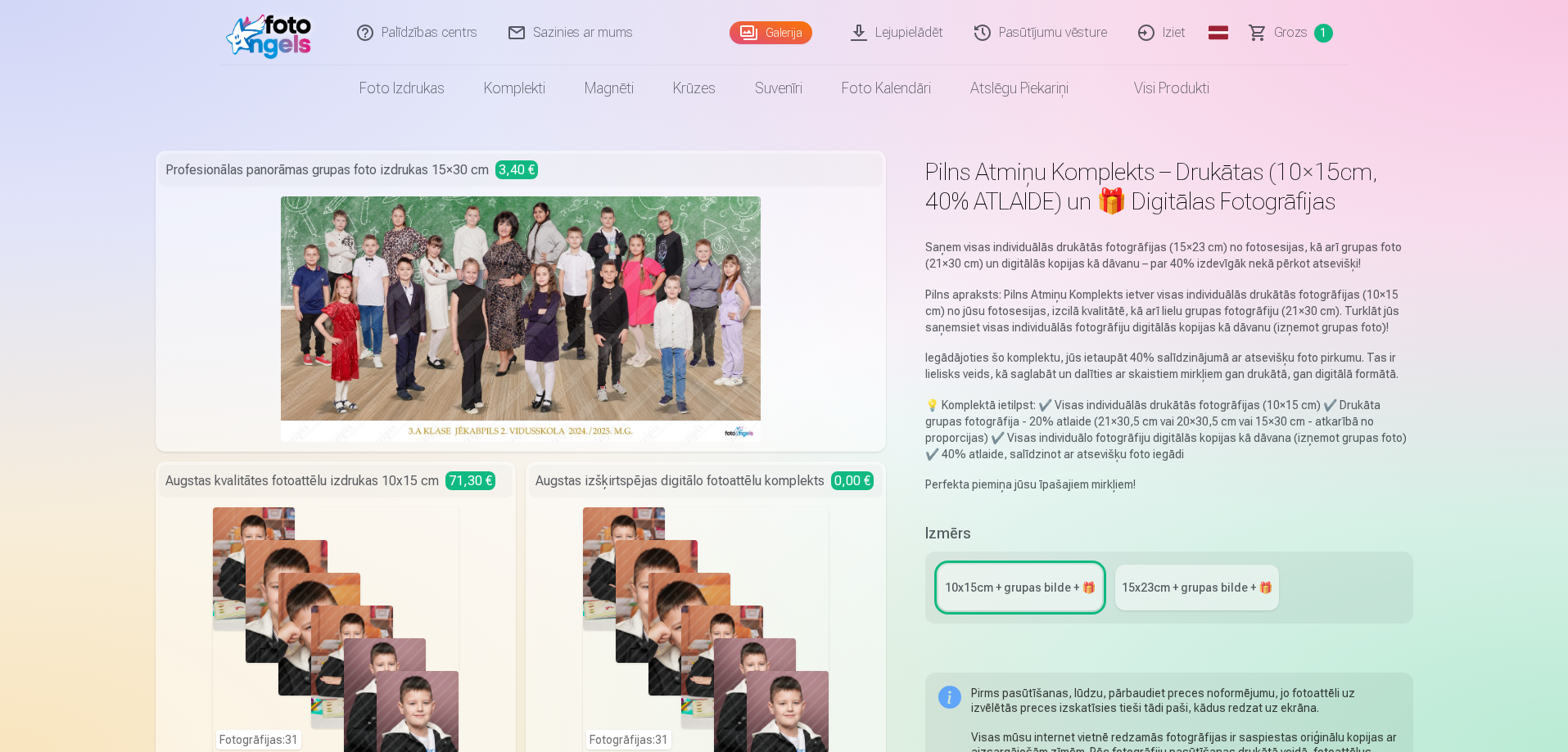
scroll to position [163, 0]
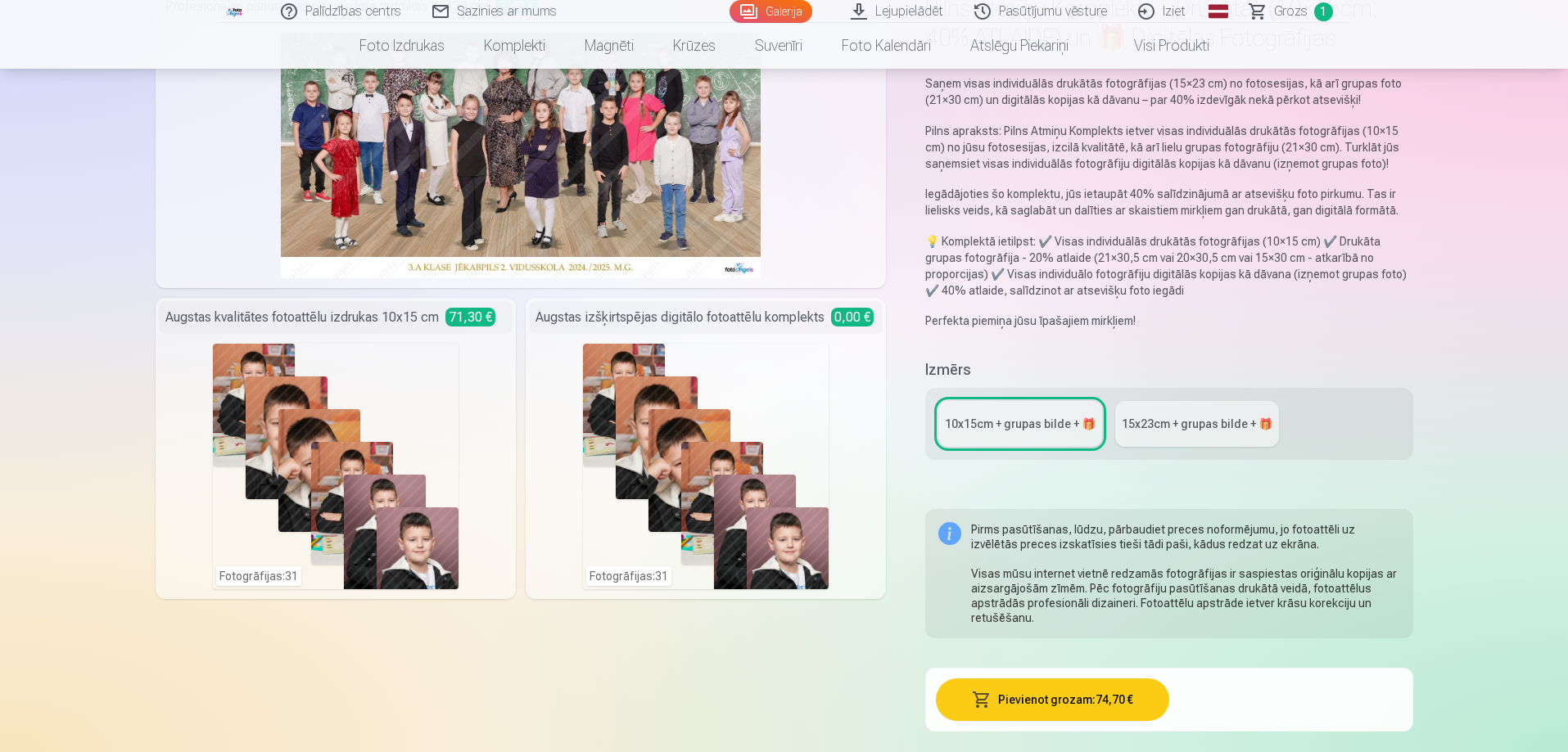
click at [1160, 429] on div "15x23сm + grupas bilde + 🎁" at bounding box center [1197, 423] width 151 height 17
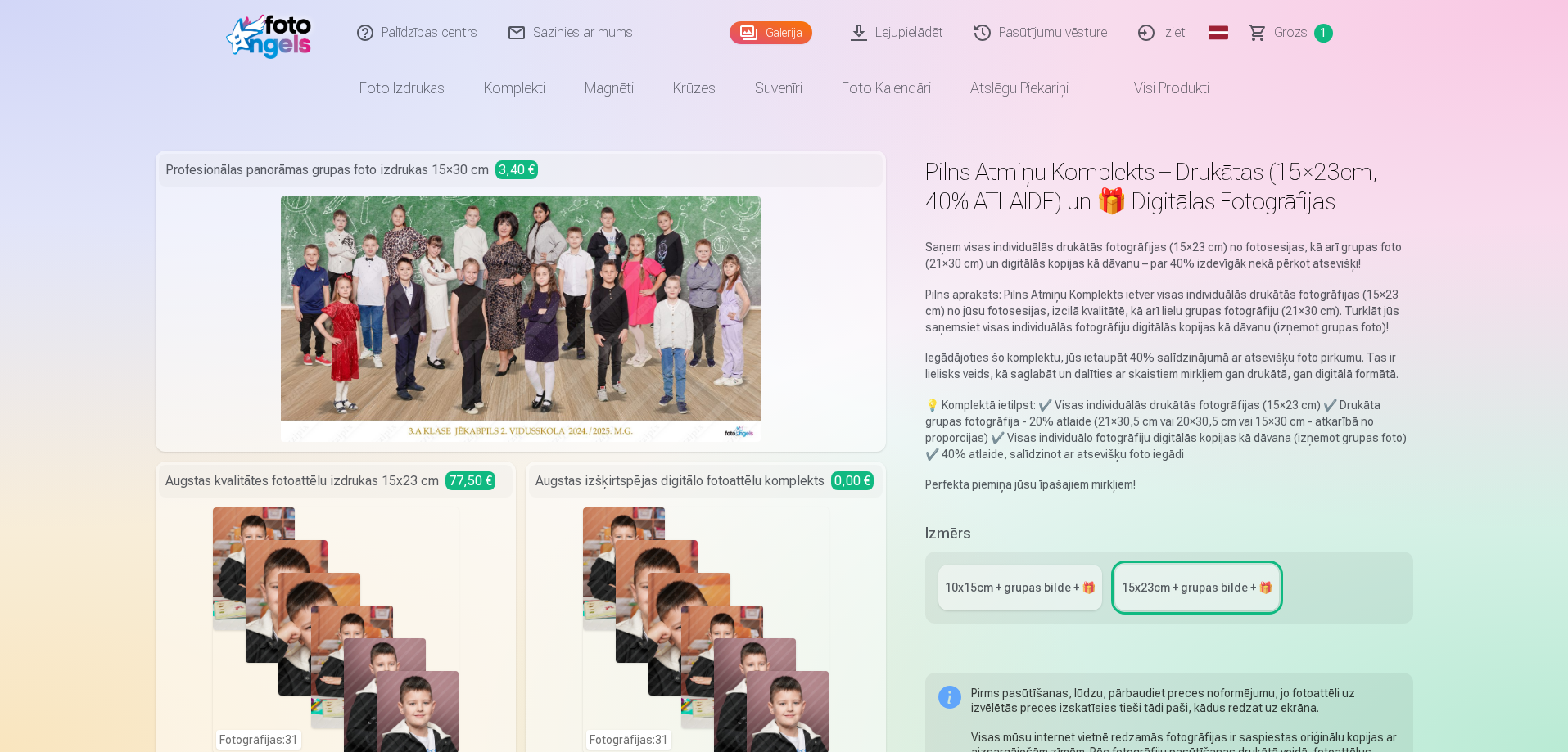
scroll to position [82, 0]
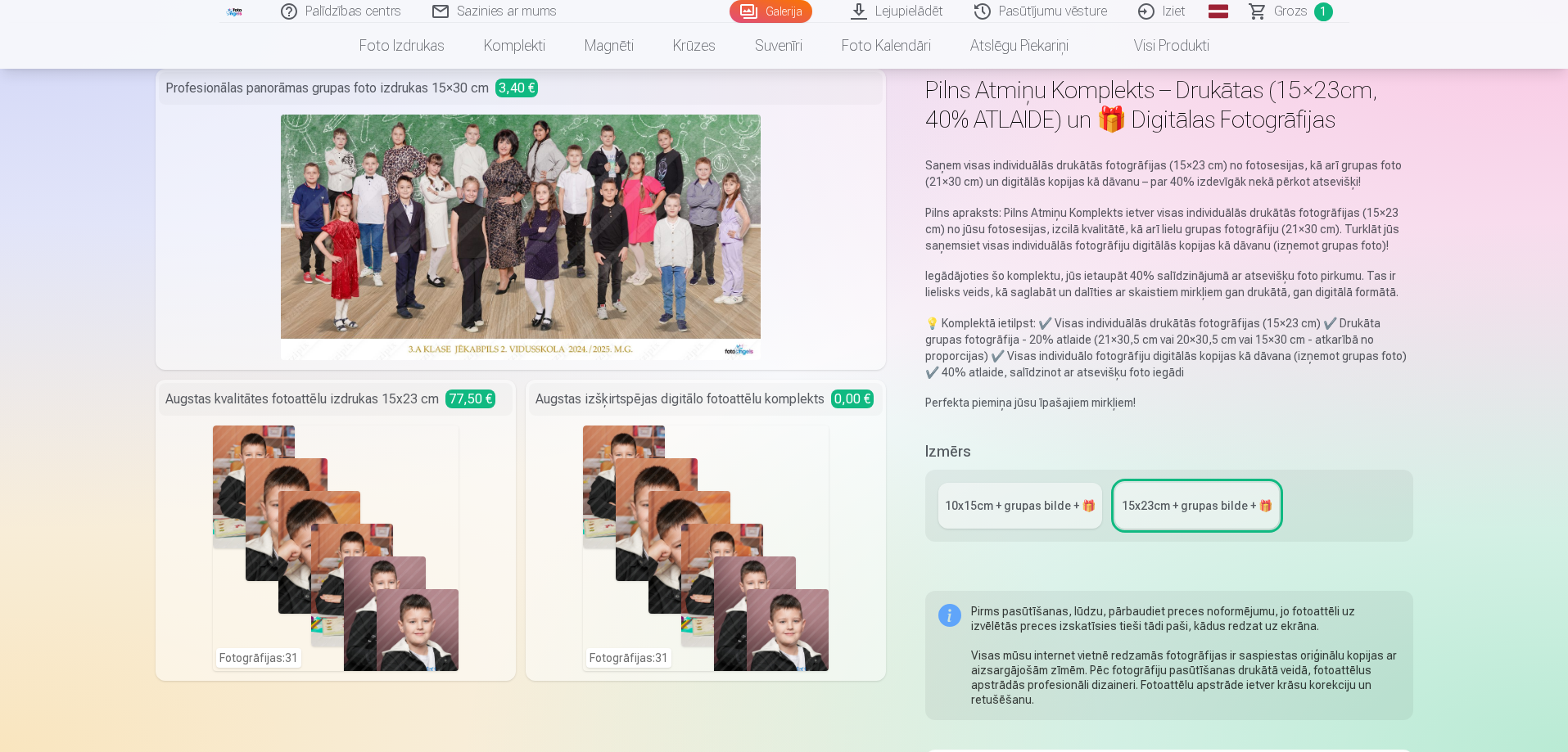
click at [1054, 507] on div "10x15сm + grupas bilde + 🎁" at bounding box center [1019, 505] width 151 height 17
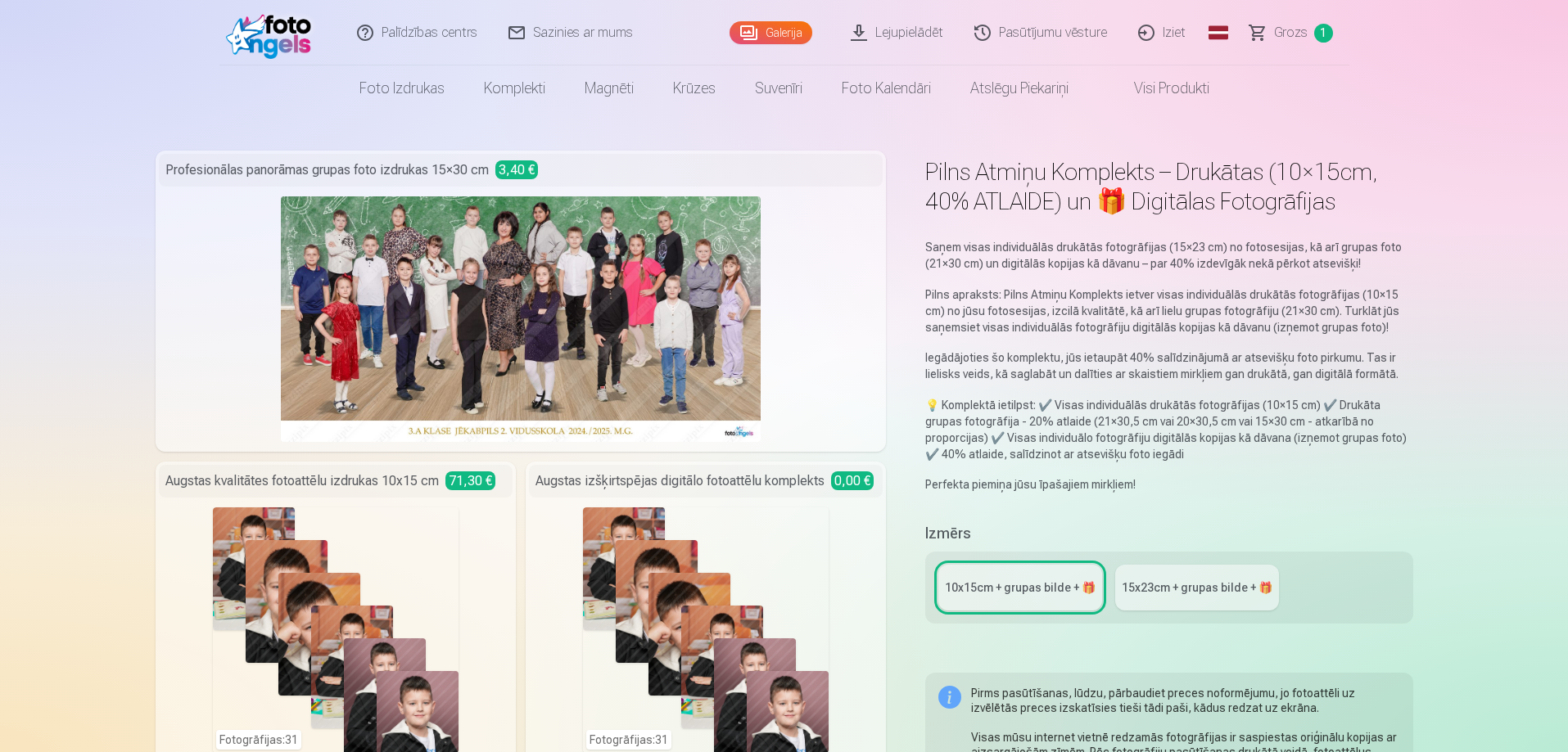
scroll to position [163, 0]
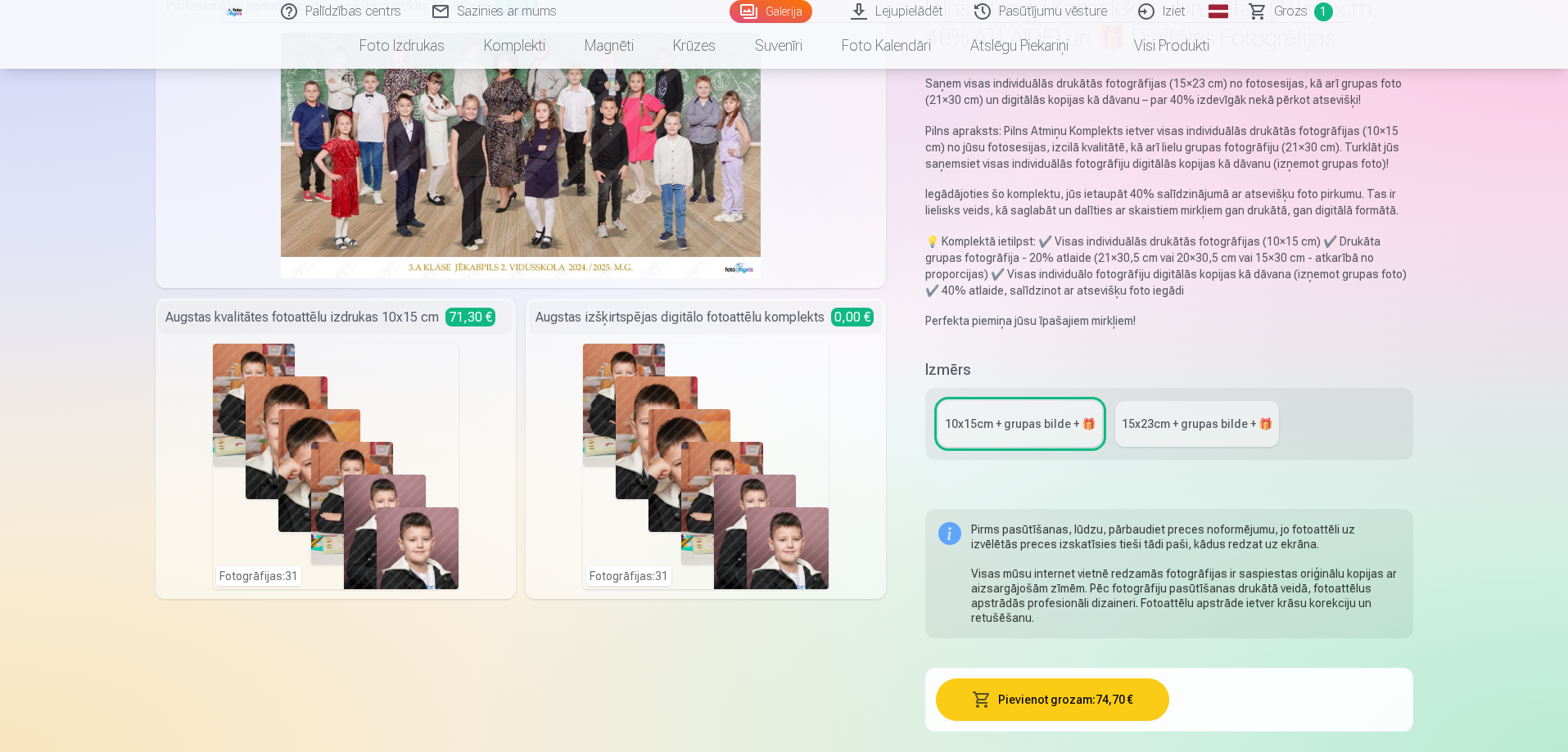
click at [1159, 422] on div "15x23сm + grupas bilde + 🎁" at bounding box center [1197, 423] width 151 height 17
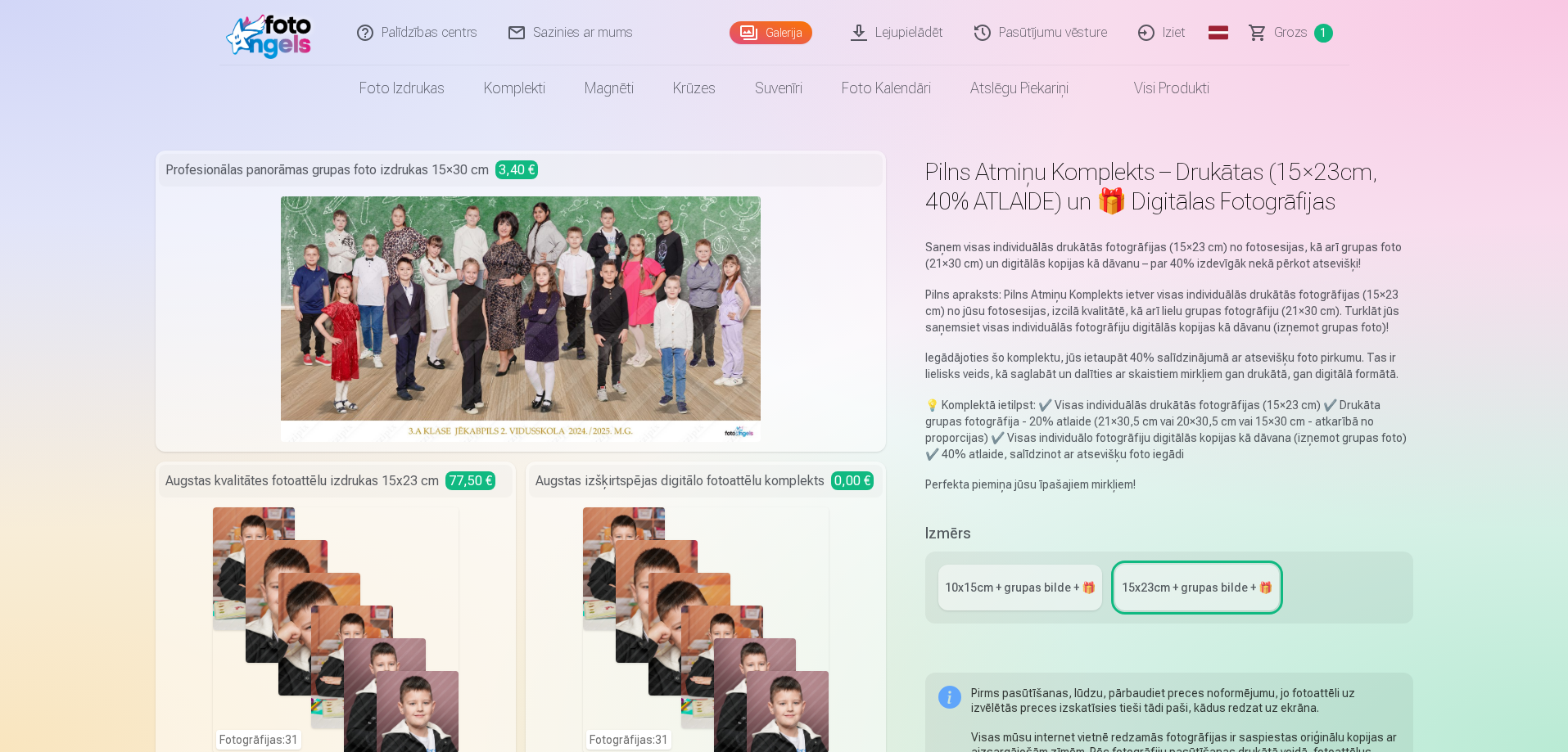
scroll to position [163, 0]
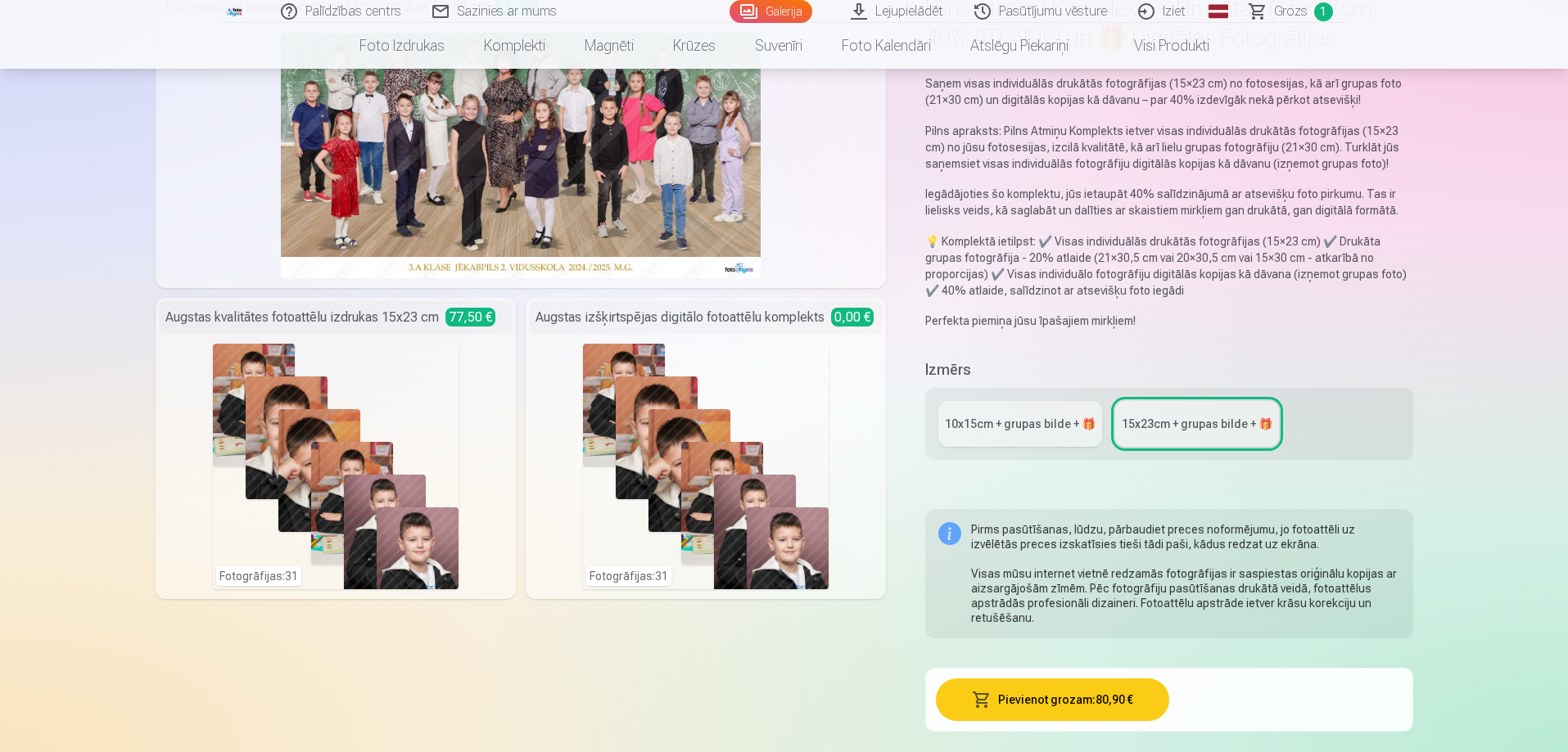
click at [1040, 417] on div "10x15сm + grupas bilde + 🎁" at bounding box center [1019, 423] width 151 height 17
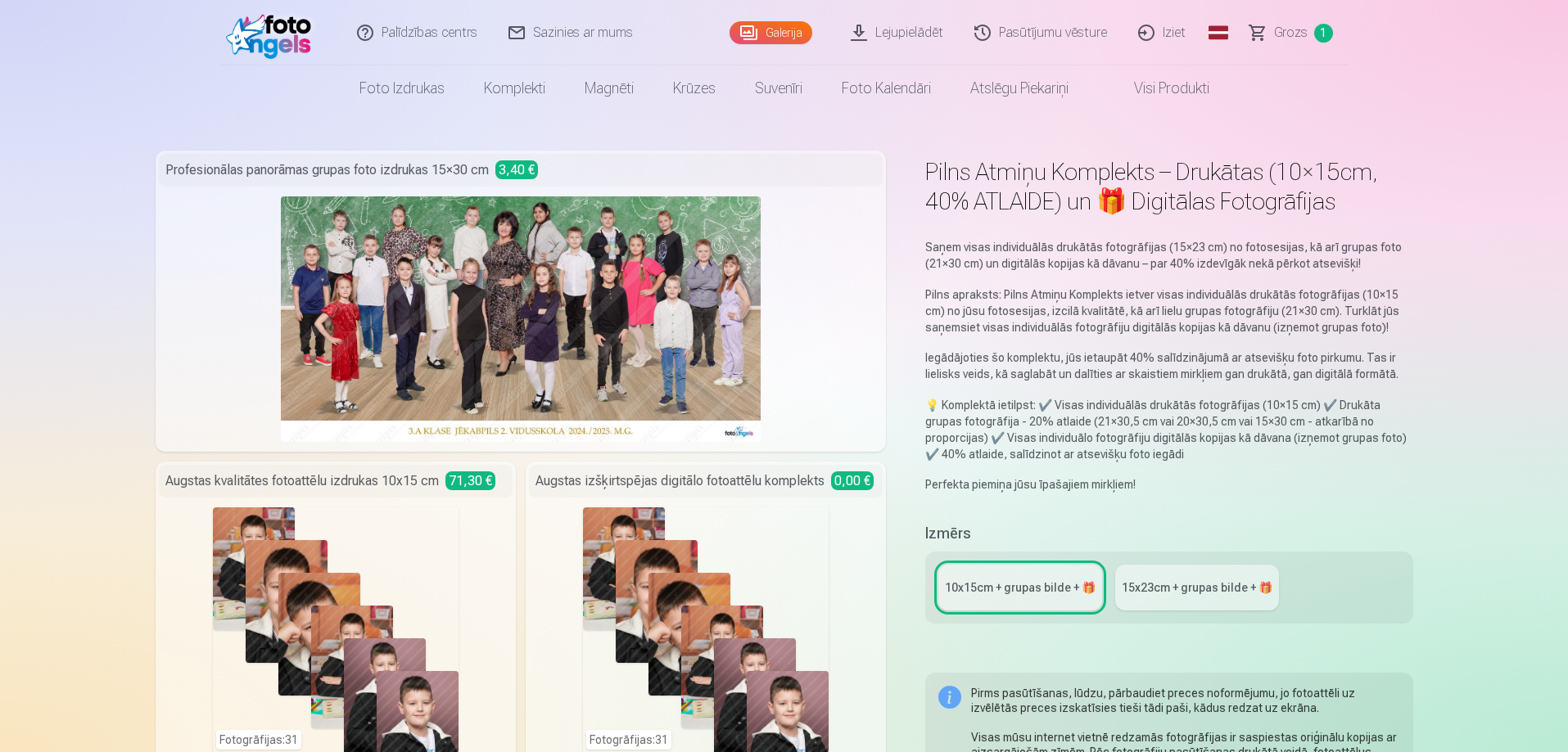
click at [301, 46] on img at bounding box center [273, 32] width 95 height 52
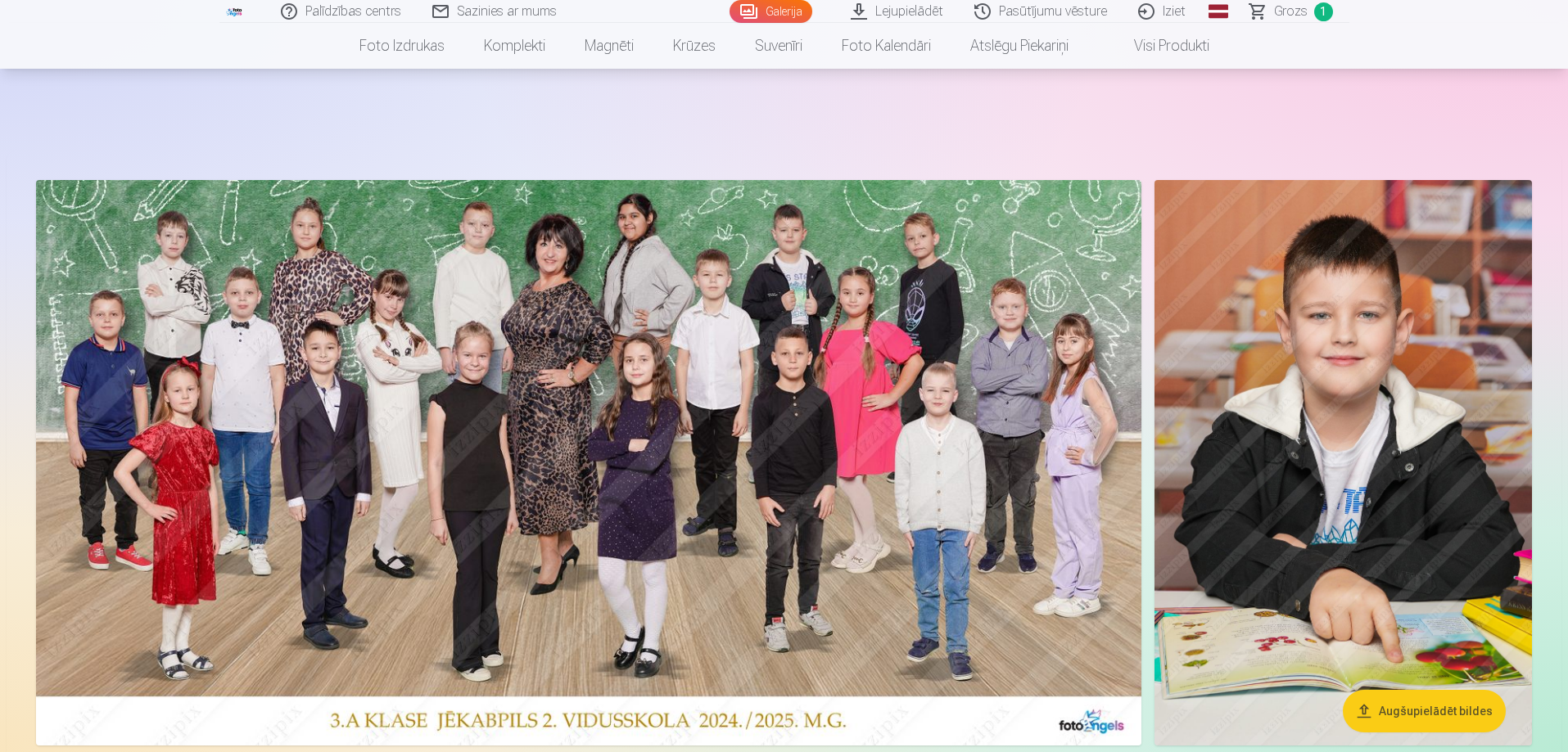
scroll to position [245, 0]
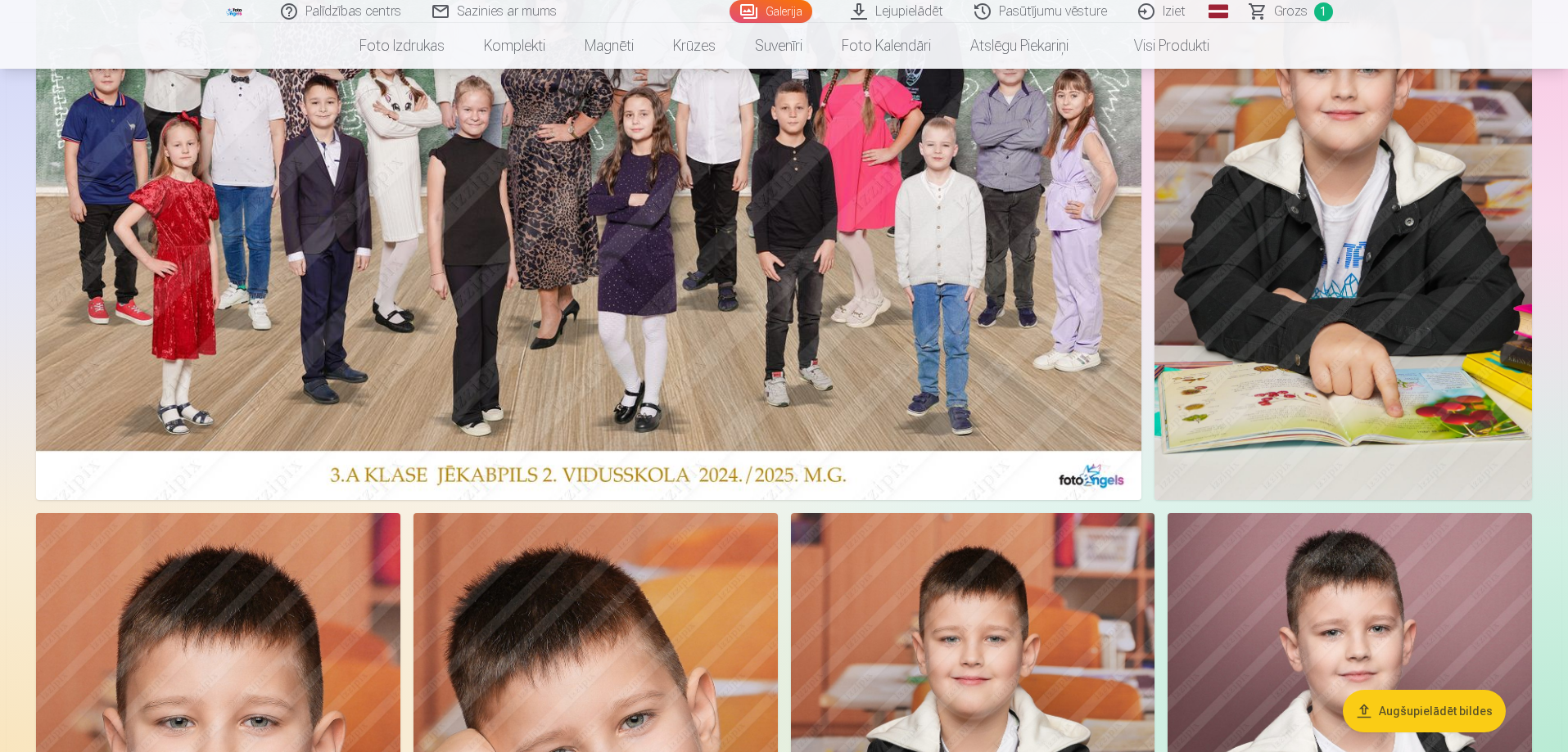
click at [1282, 360] on img at bounding box center [1342, 218] width 377 height 565
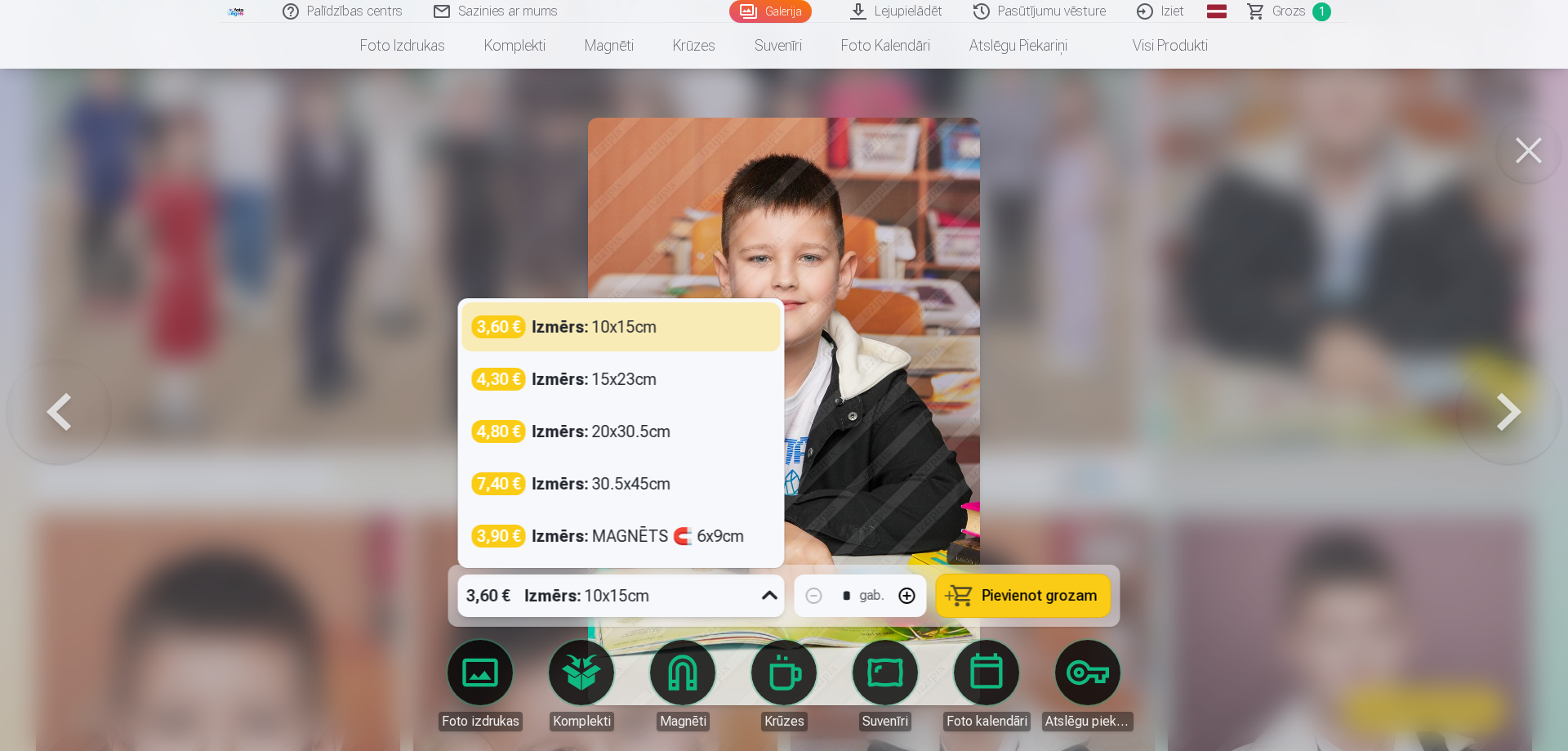
click at [770, 594] on icon at bounding box center [769, 596] width 27 height 27
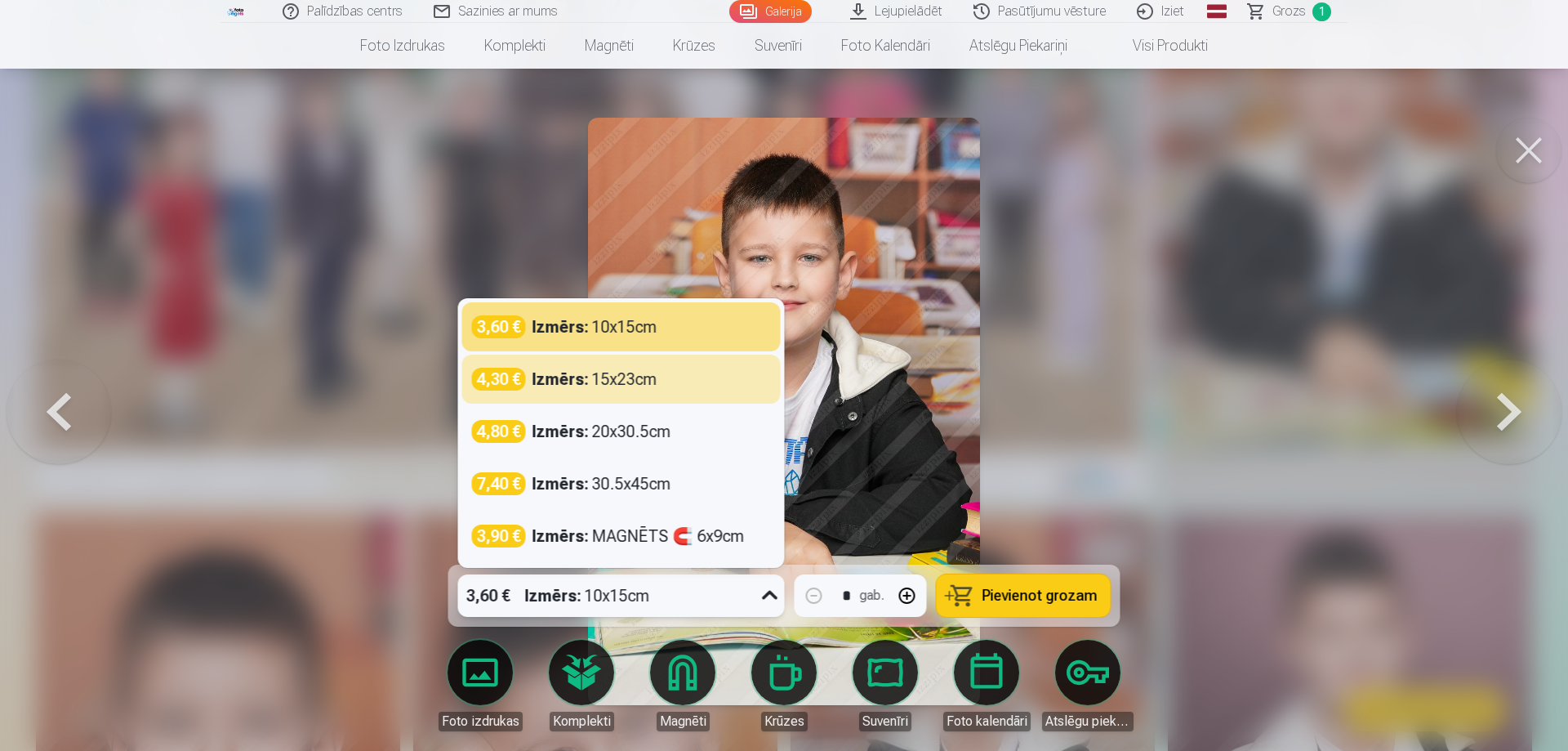
click at [633, 382] on div "Izmērs : 15x23cm" at bounding box center [594, 378] width 125 height 23
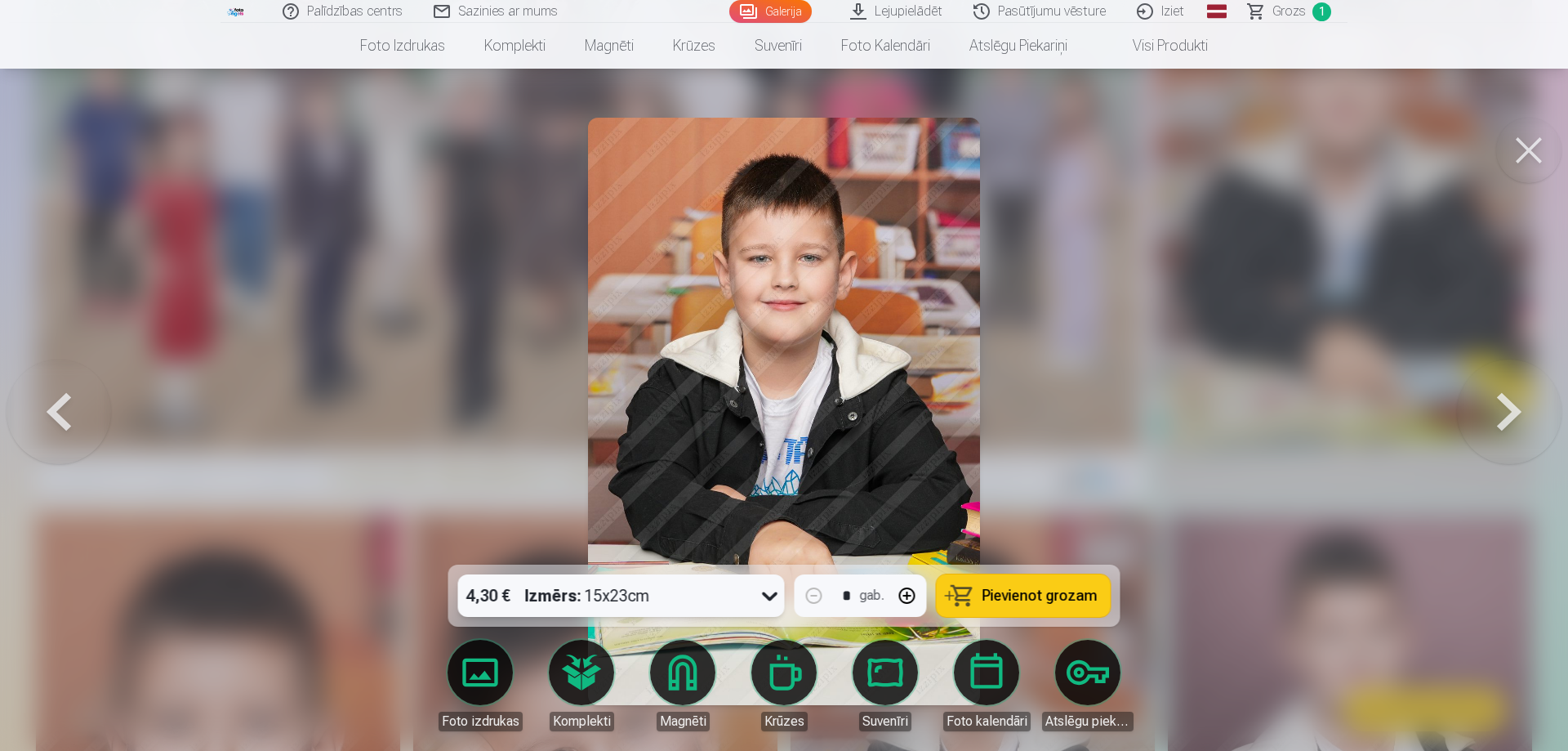
click at [765, 596] on icon at bounding box center [769, 596] width 27 height 27
drag, startPoint x: 766, startPoint y: 595, endPoint x: 778, endPoint y: 576, distance: 22.5
click at [769, 593] on icon at bounding box center [769, 596] width 27 height 27
click at [396, 277] on div at bounding box center [784, 376] width 1568 height 751
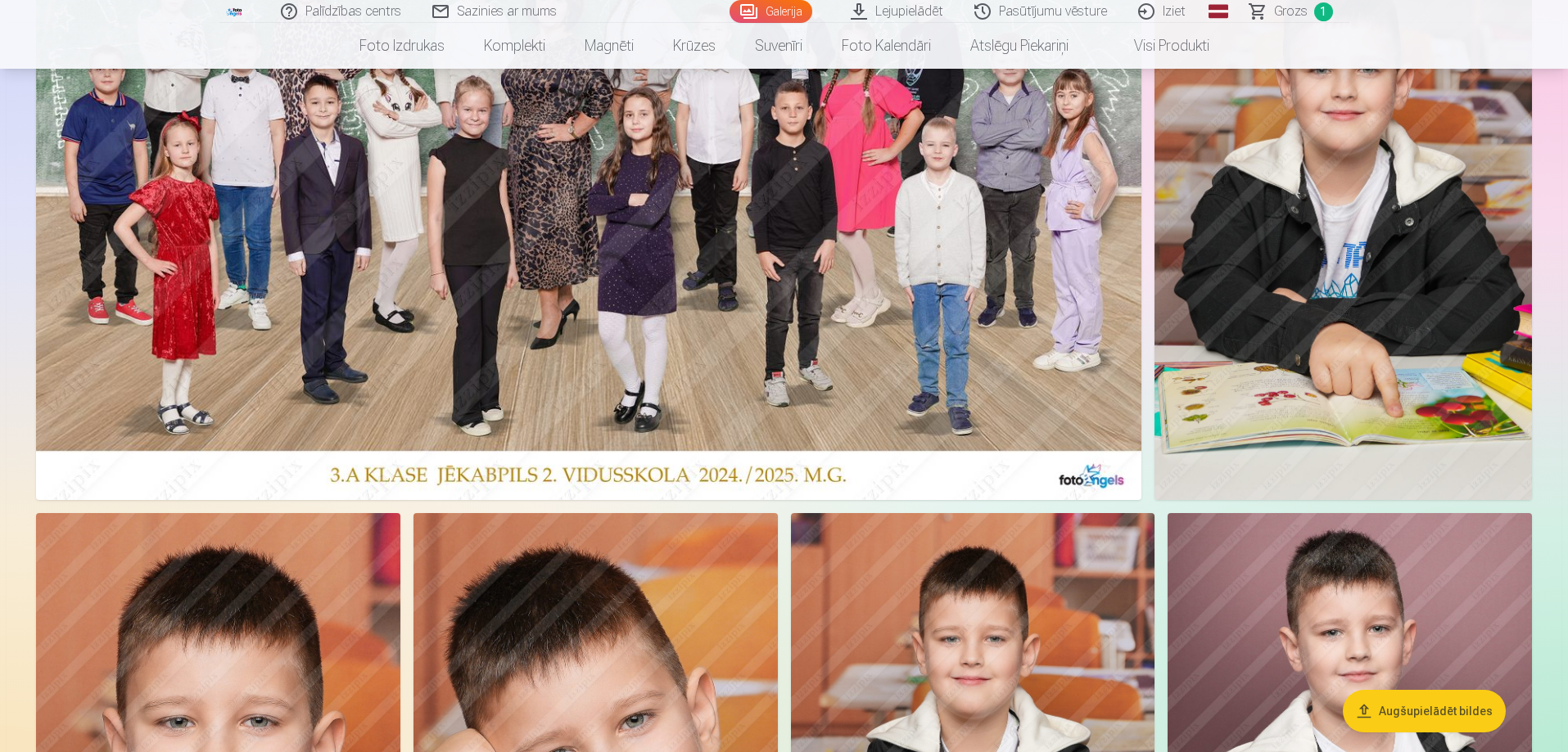
scroll to position [0, 0]
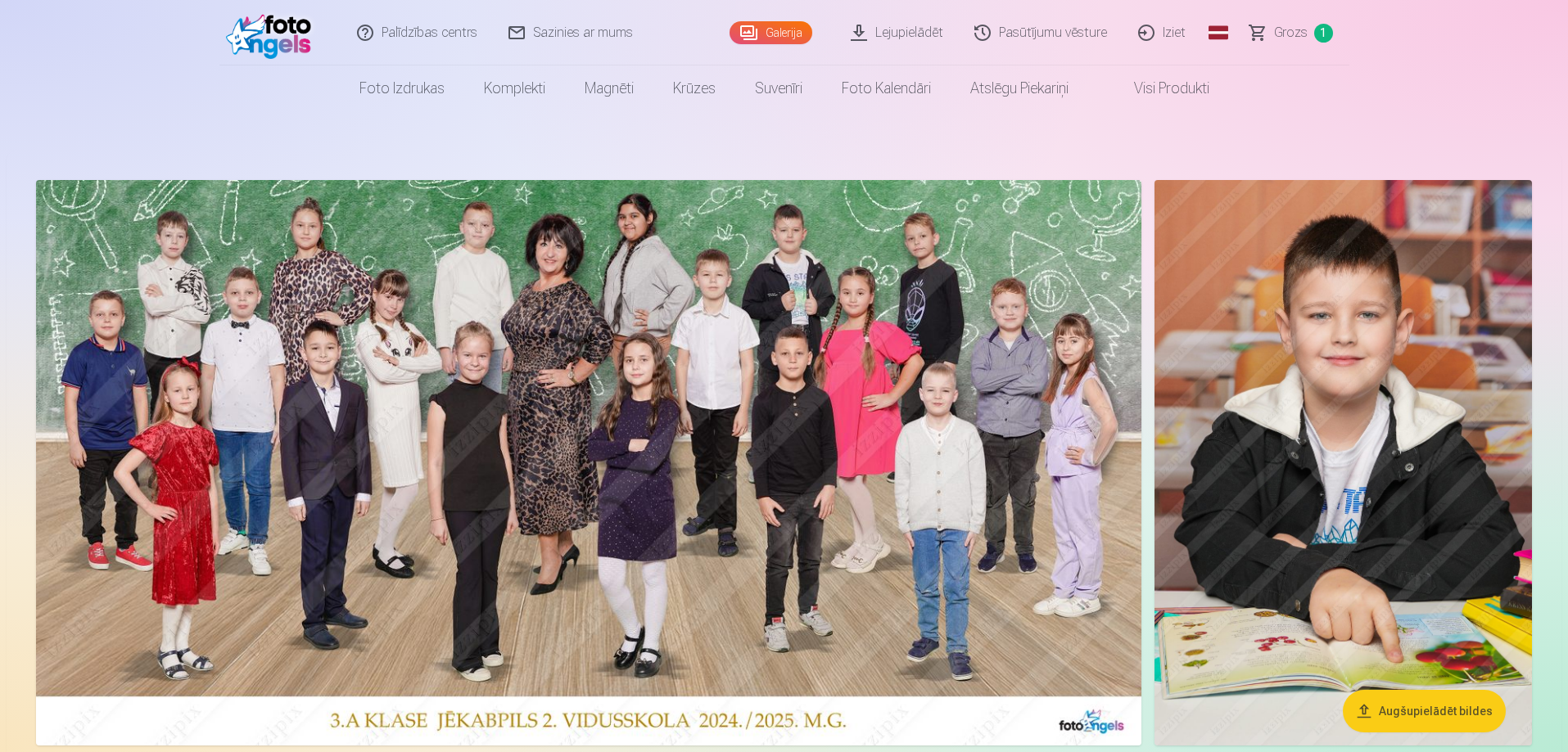
click at [284, 37] on img at bounding box center [273, 32] width 95 height 52
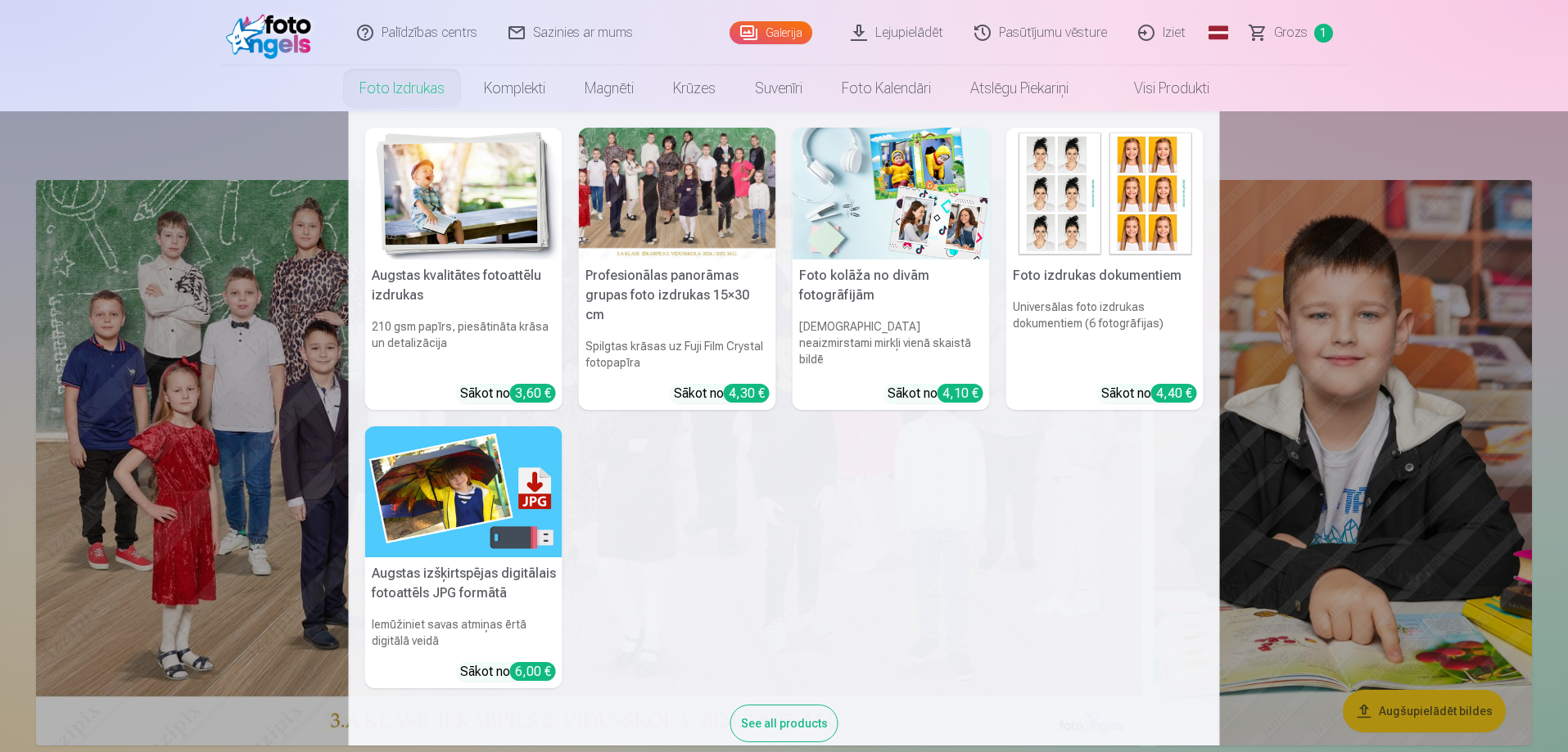
click at [385, 91] on link "Foto izdrukas" at bounding box center [402, 88] width 124 height 46
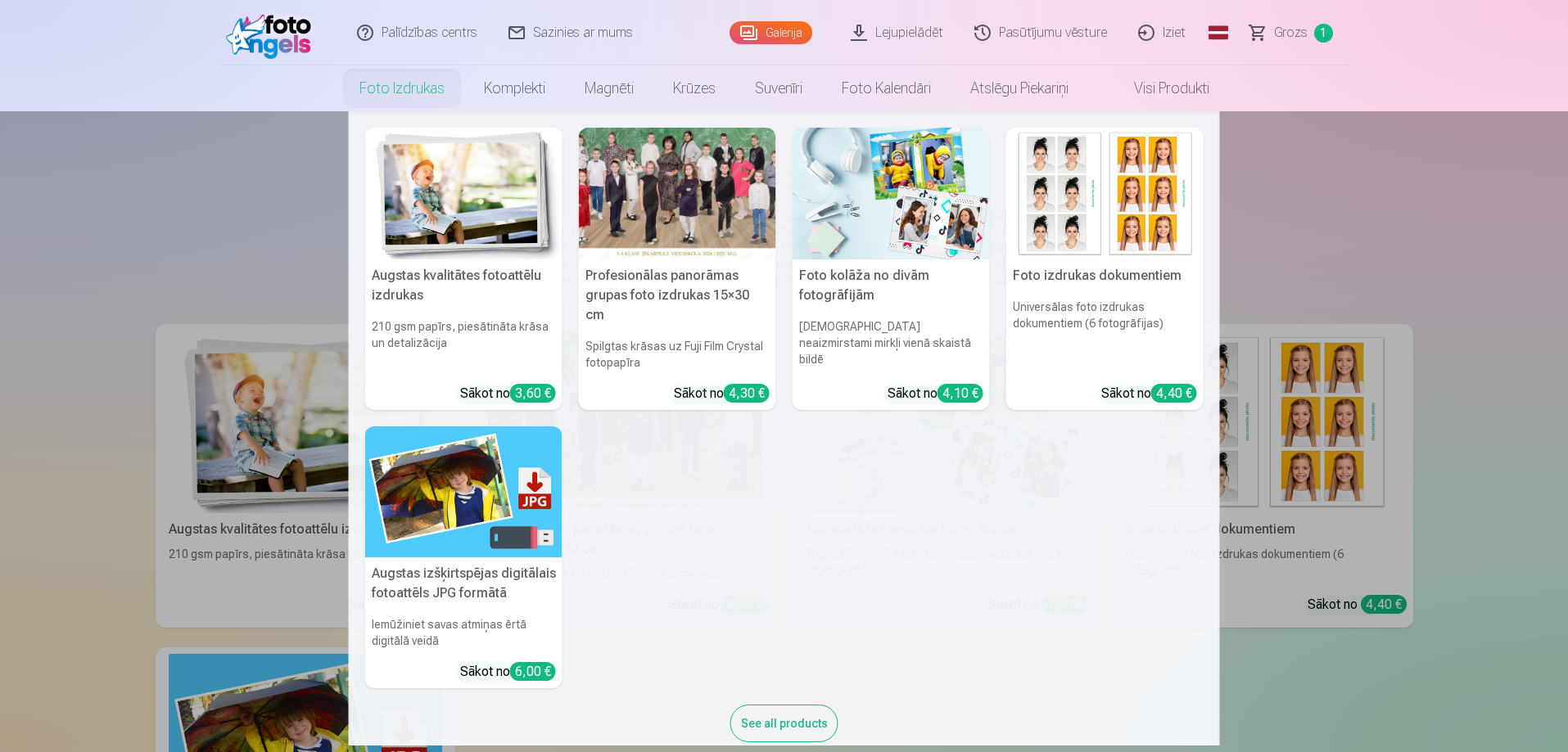
click at [270, 394] on nav "Augstas kvalitātes fotoattēlu izdrukas 210 gsm papīrs, piesātināta krāsa un det…" at bounding box center [784, 428] width 1568 height 634
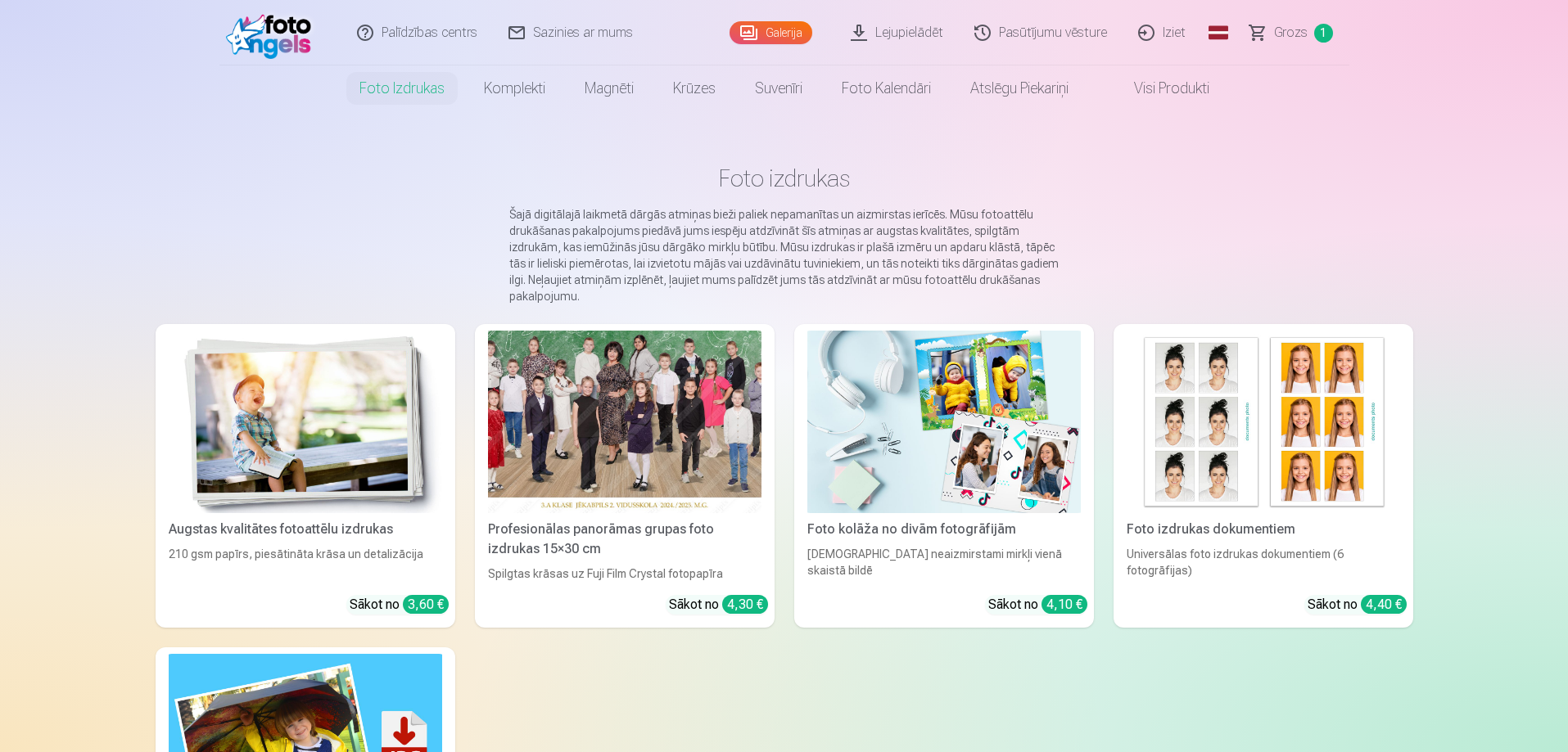
click at [339, 429] on img at bounding box center [305, 421] width 274 height 182
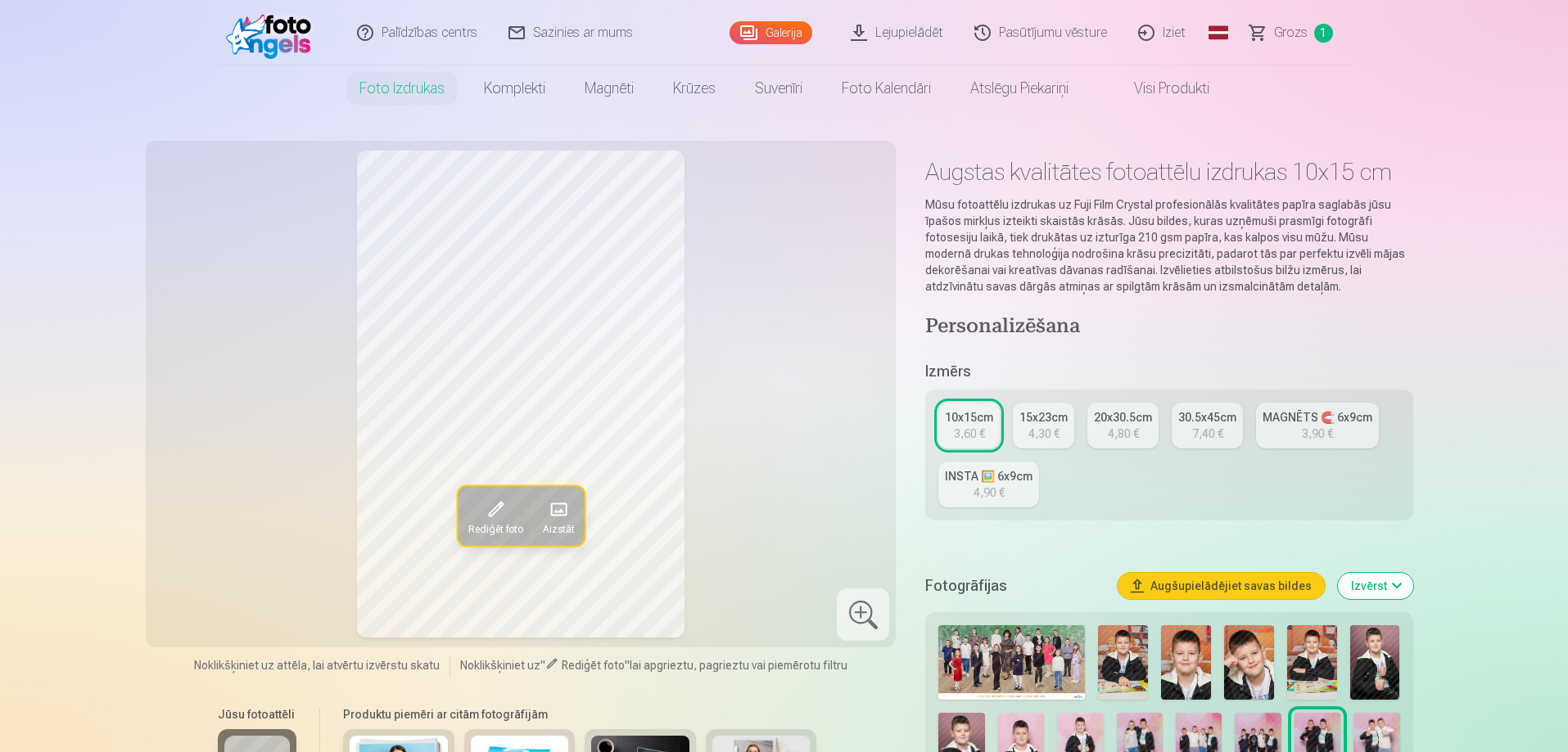
click at [1289, 30] on span "Grozs" at bounding box center [1290, 32] width 33 height 20
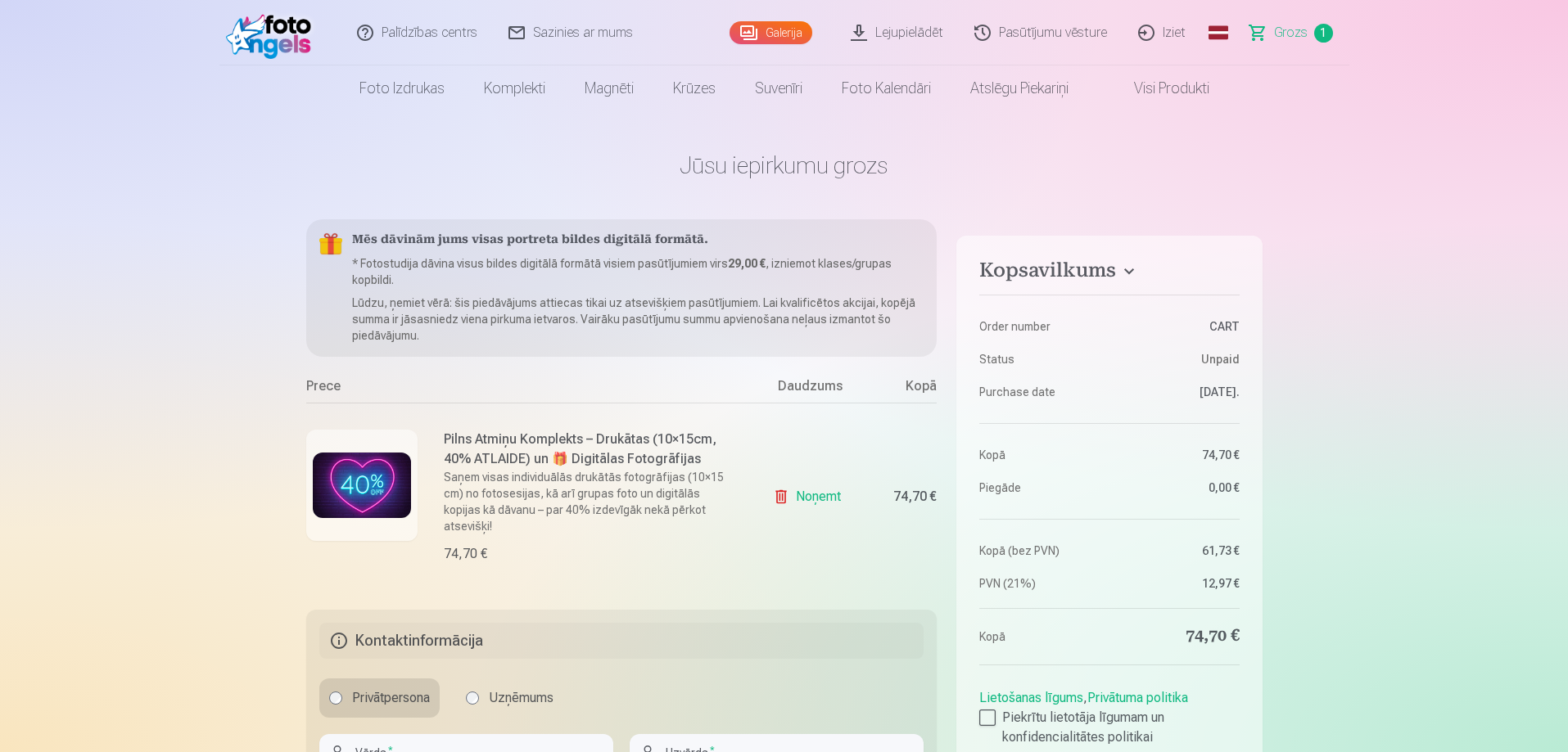
click at [280, 31] on img at bounding box center [273, 32] width 95 height 52
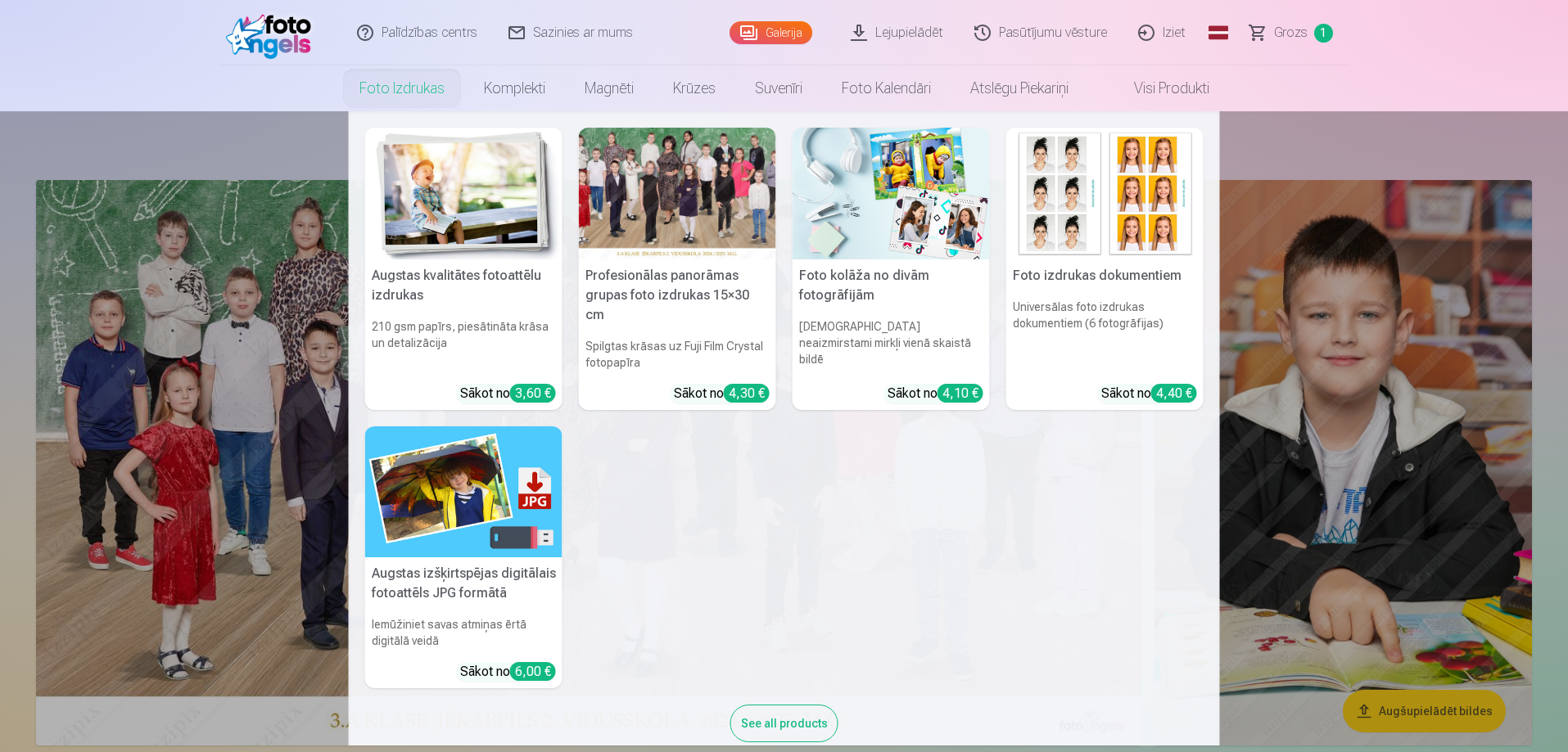
click at [409, 89] on link "Foto izdrukas" at bounding box center [402, 88] width 124 height 46
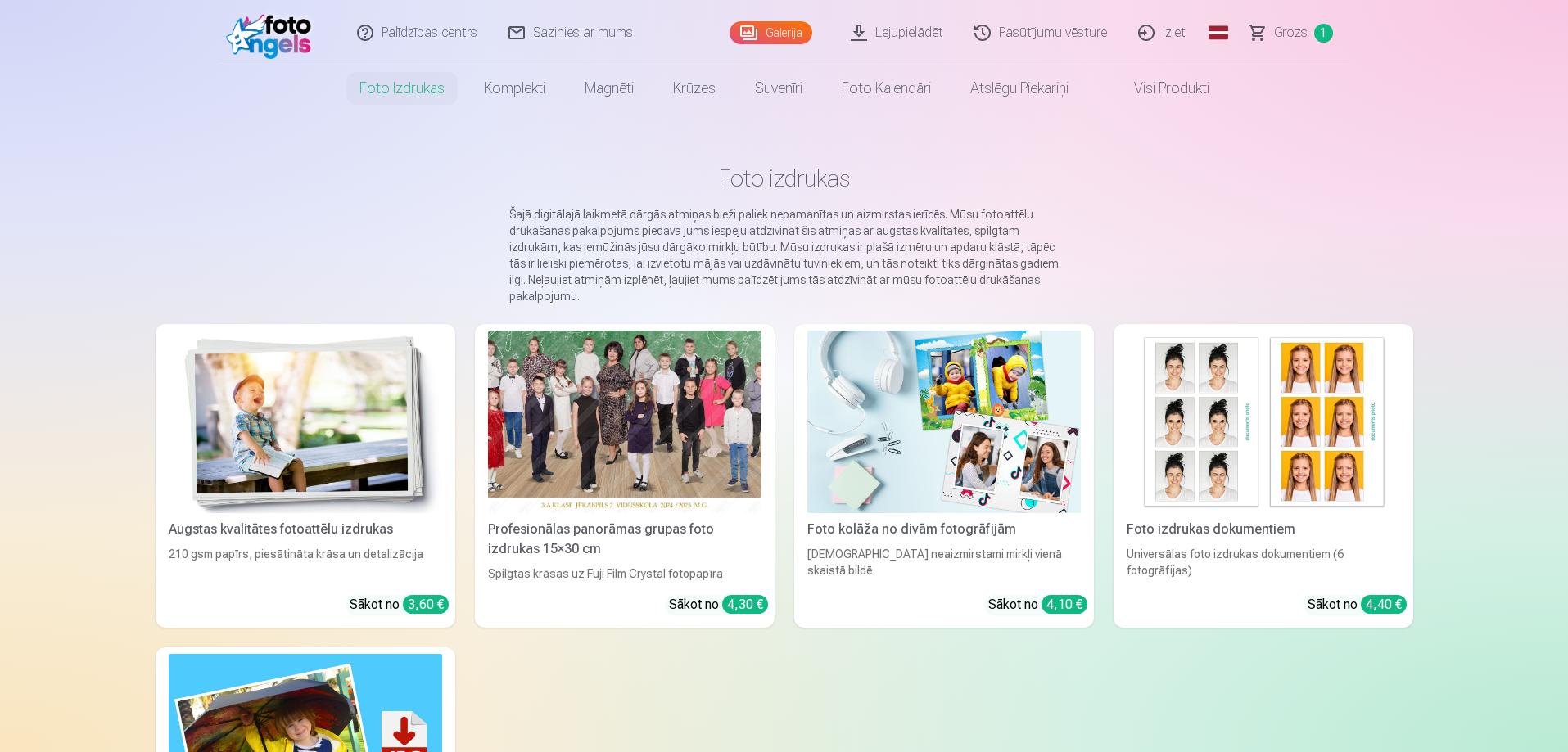
click at [482, 90] on link "Komplekti" at bounding box center [514, 88] width 100 height 46
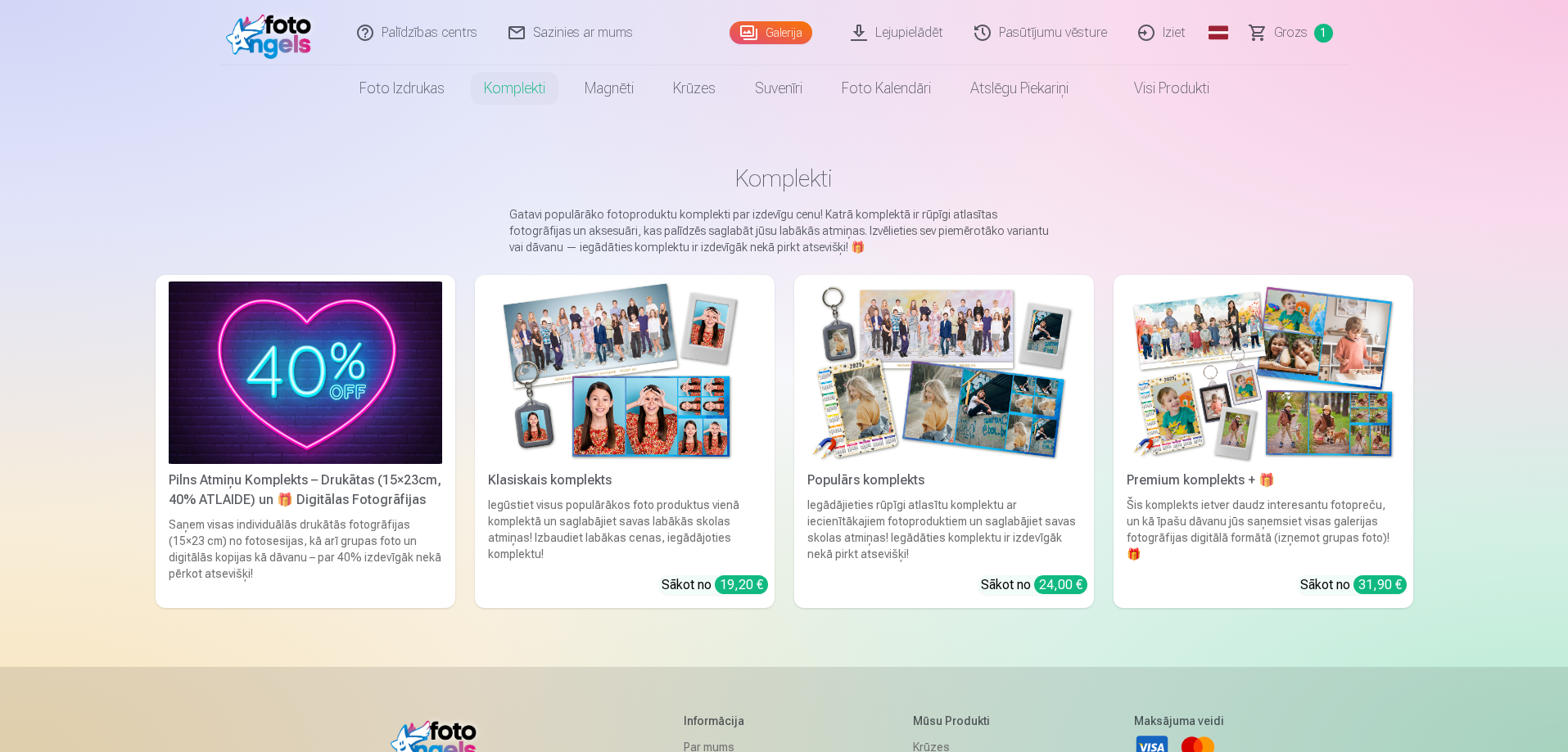
click at [359, 336] on img at bounding box center [305, 372] width 274 height 182
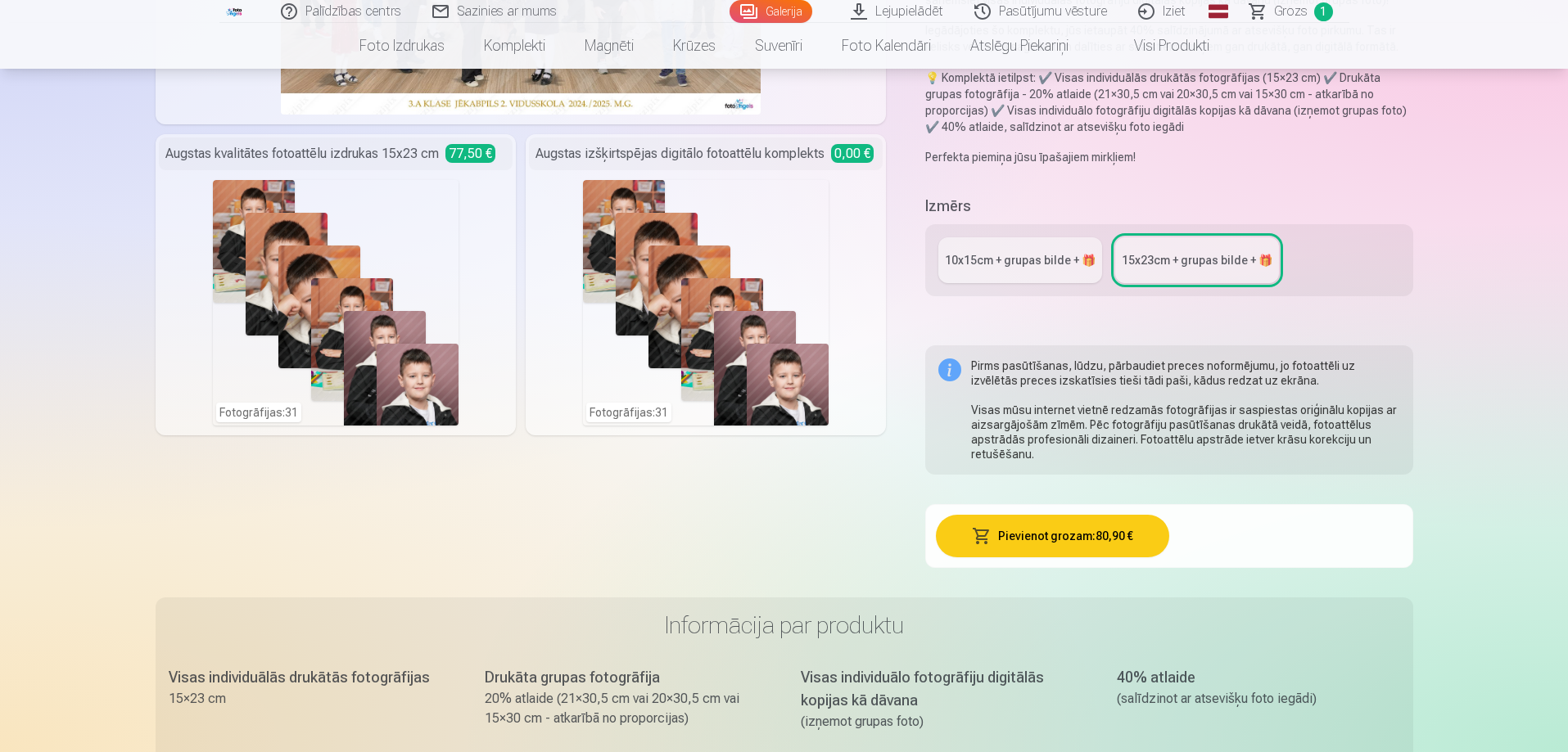
scroll to position [245, 0]
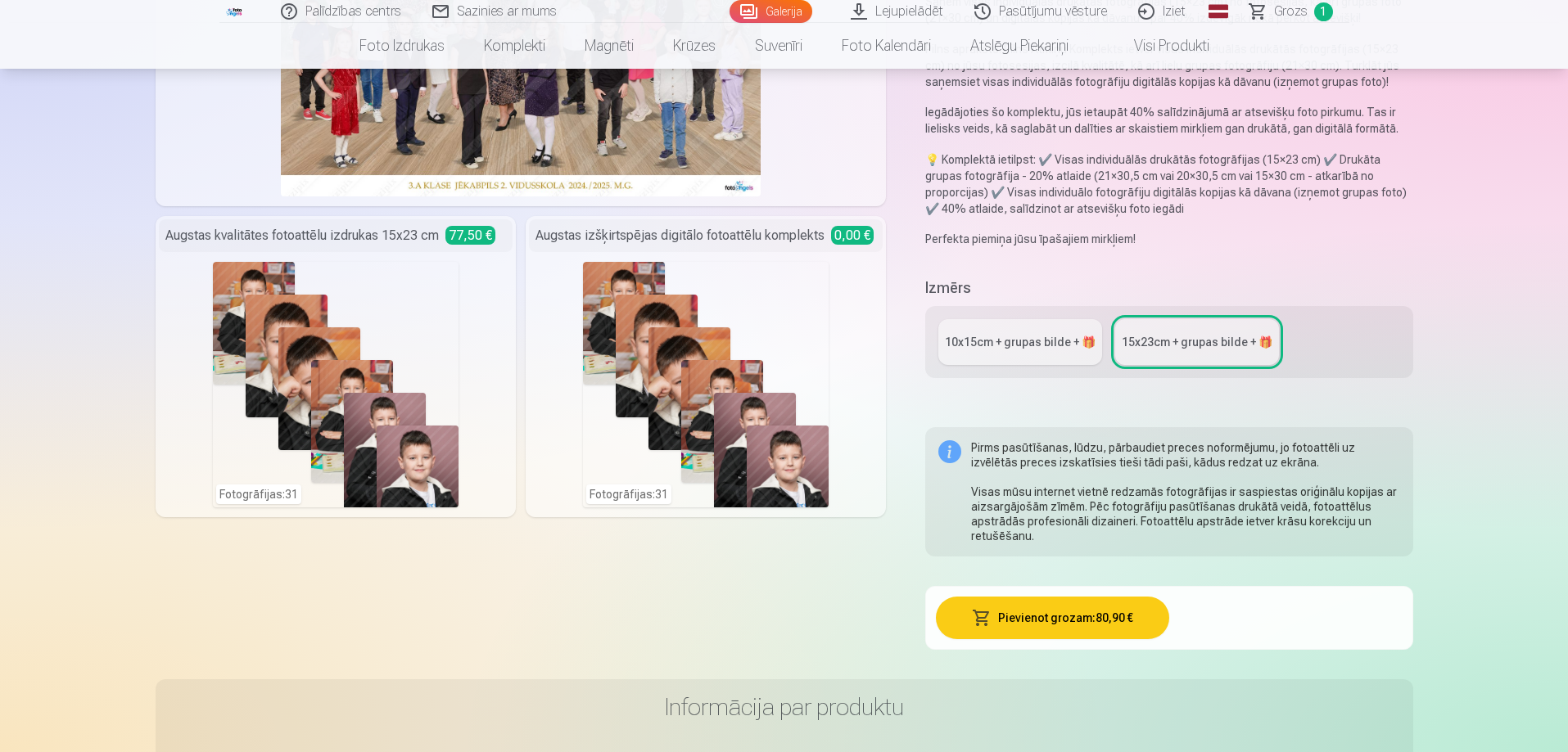
click at [977, 348] on div "10x15сm + grupas bilde + 🎁" at bounding box center [1019, 342] width 151 height 17
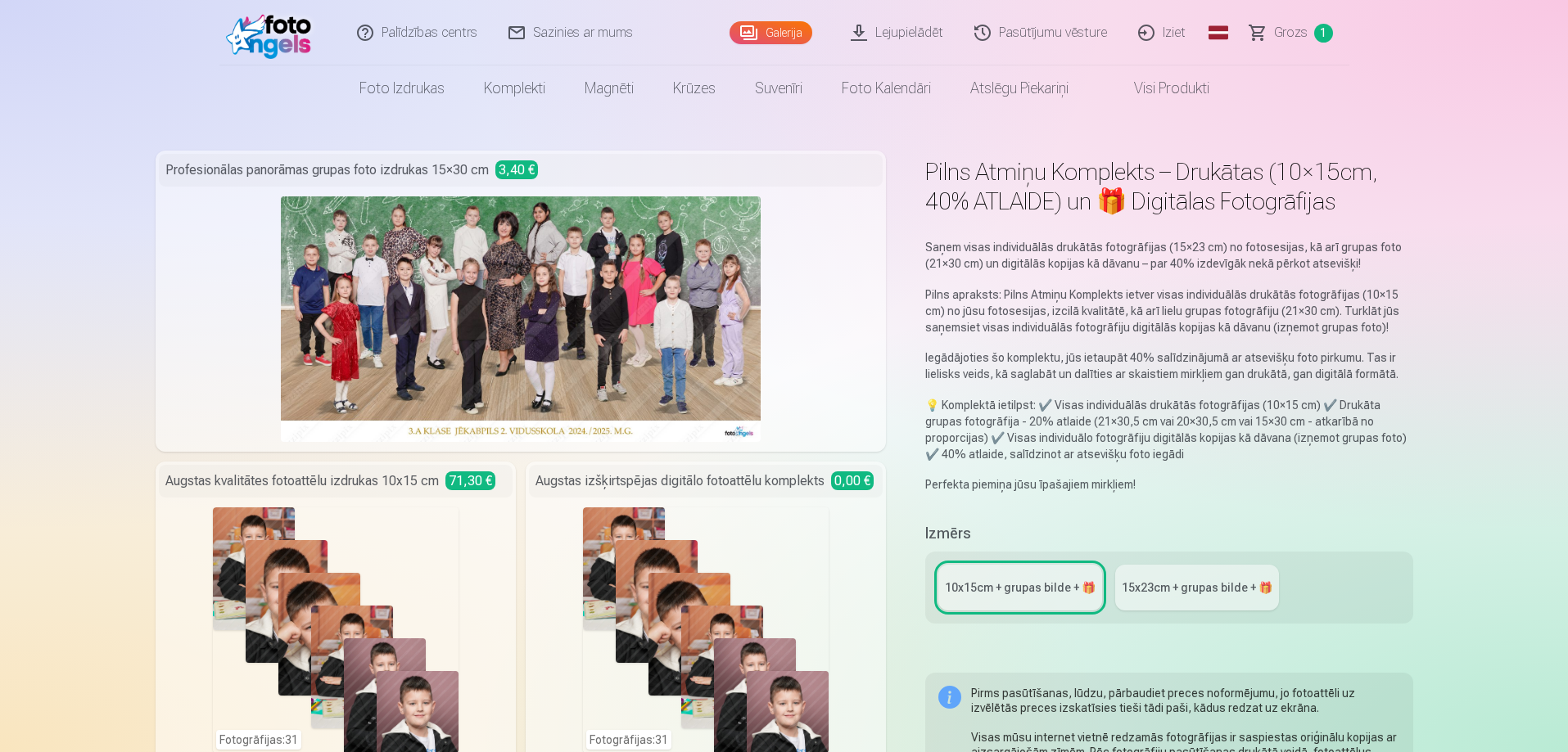
click at [1283, 30] on span "Grozs" at bounding box center [1290, 32] width 33 height 20
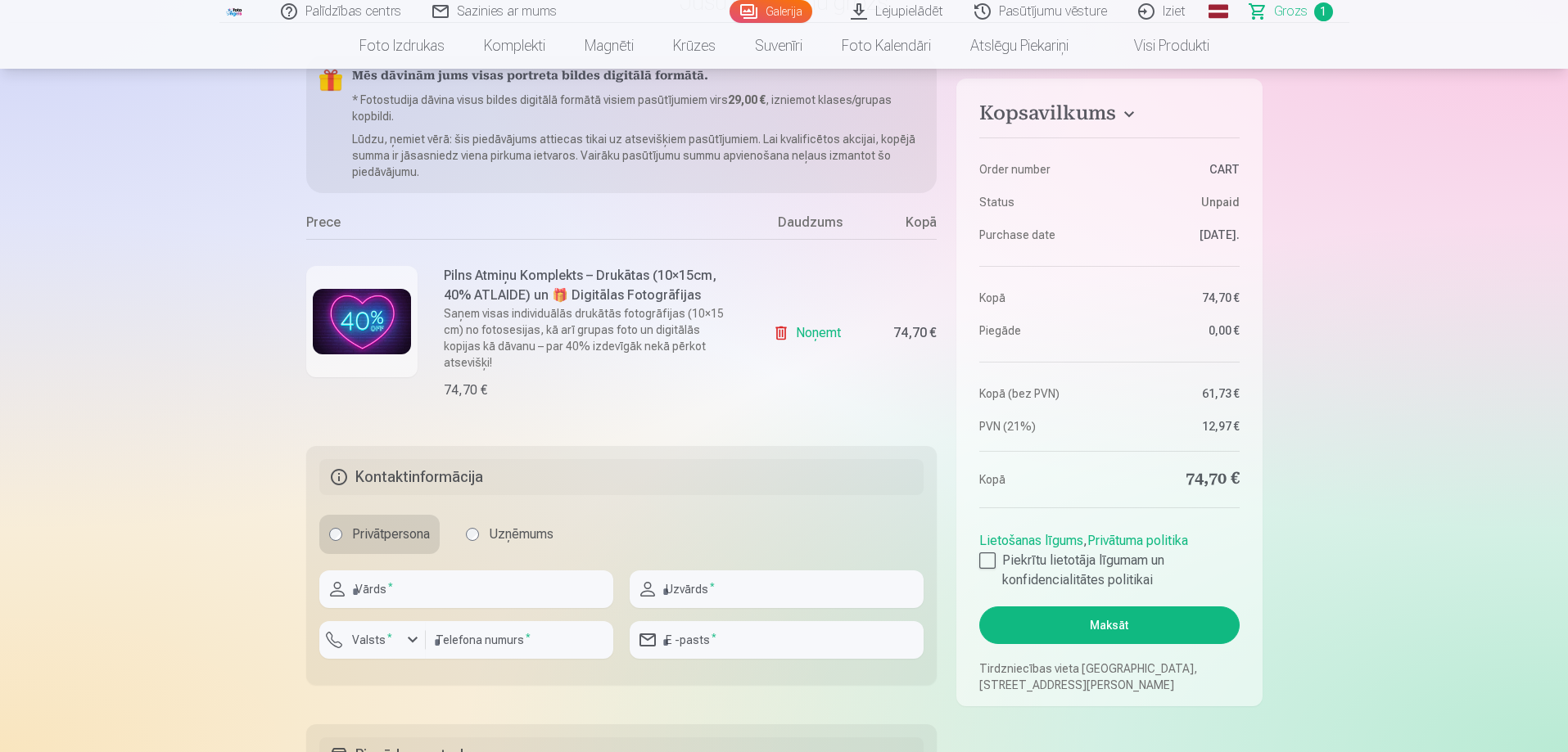
scroll to position [82, 0]
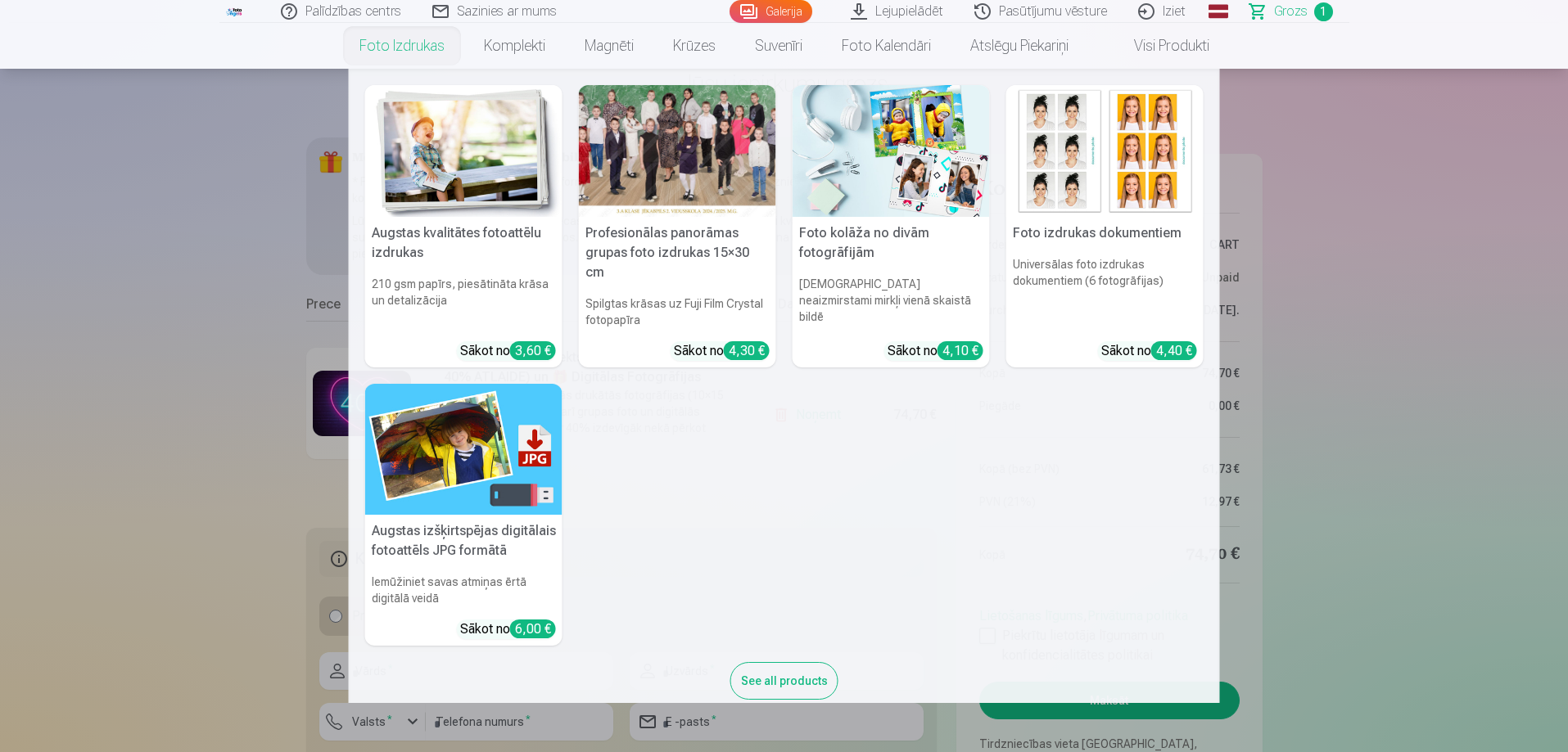
click at [370, 44] on link "Foto izdrukas" at bounding box center [402, 45] width 124 height 46
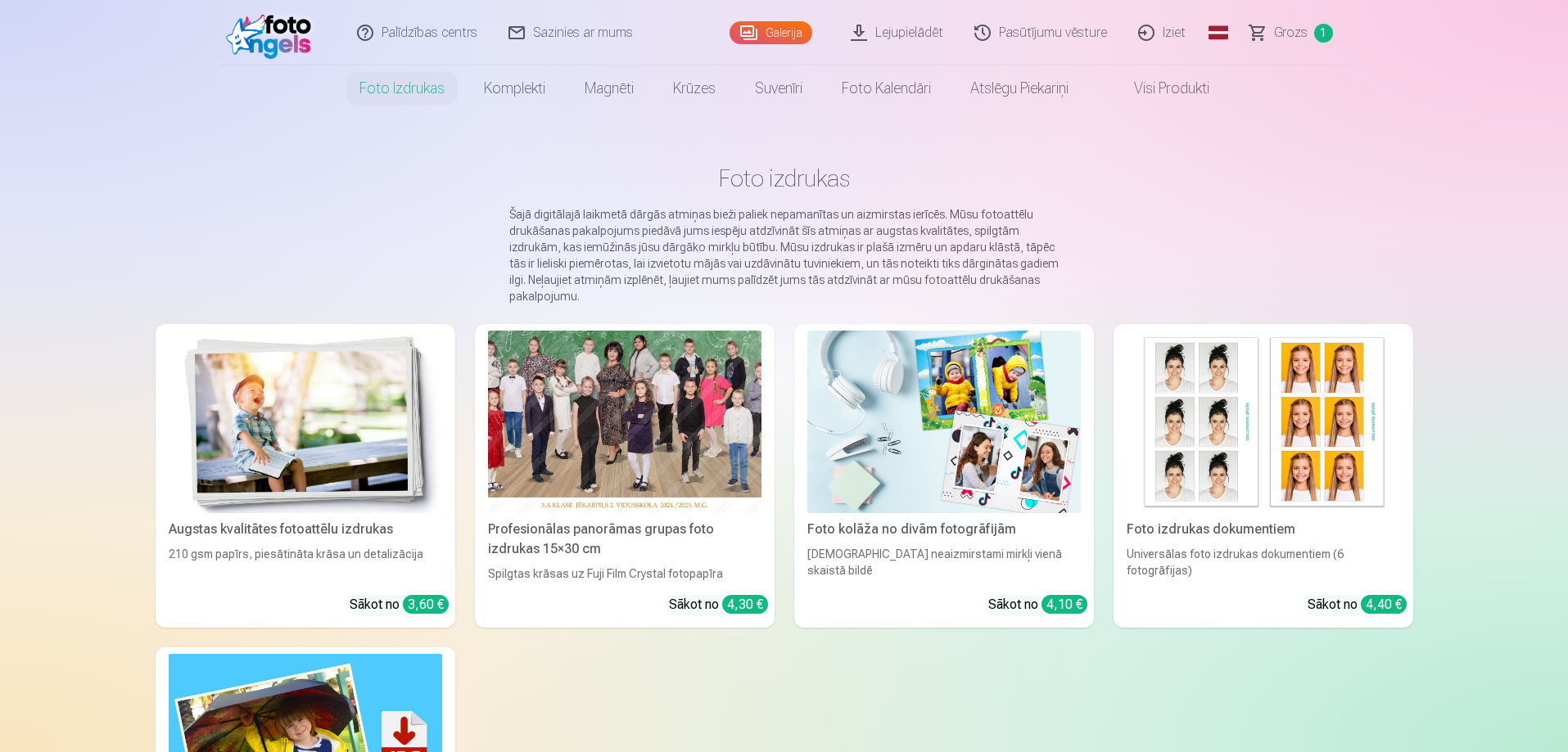
click at [318, 474] on img at bounding box center [305, 421] width 274 height 182
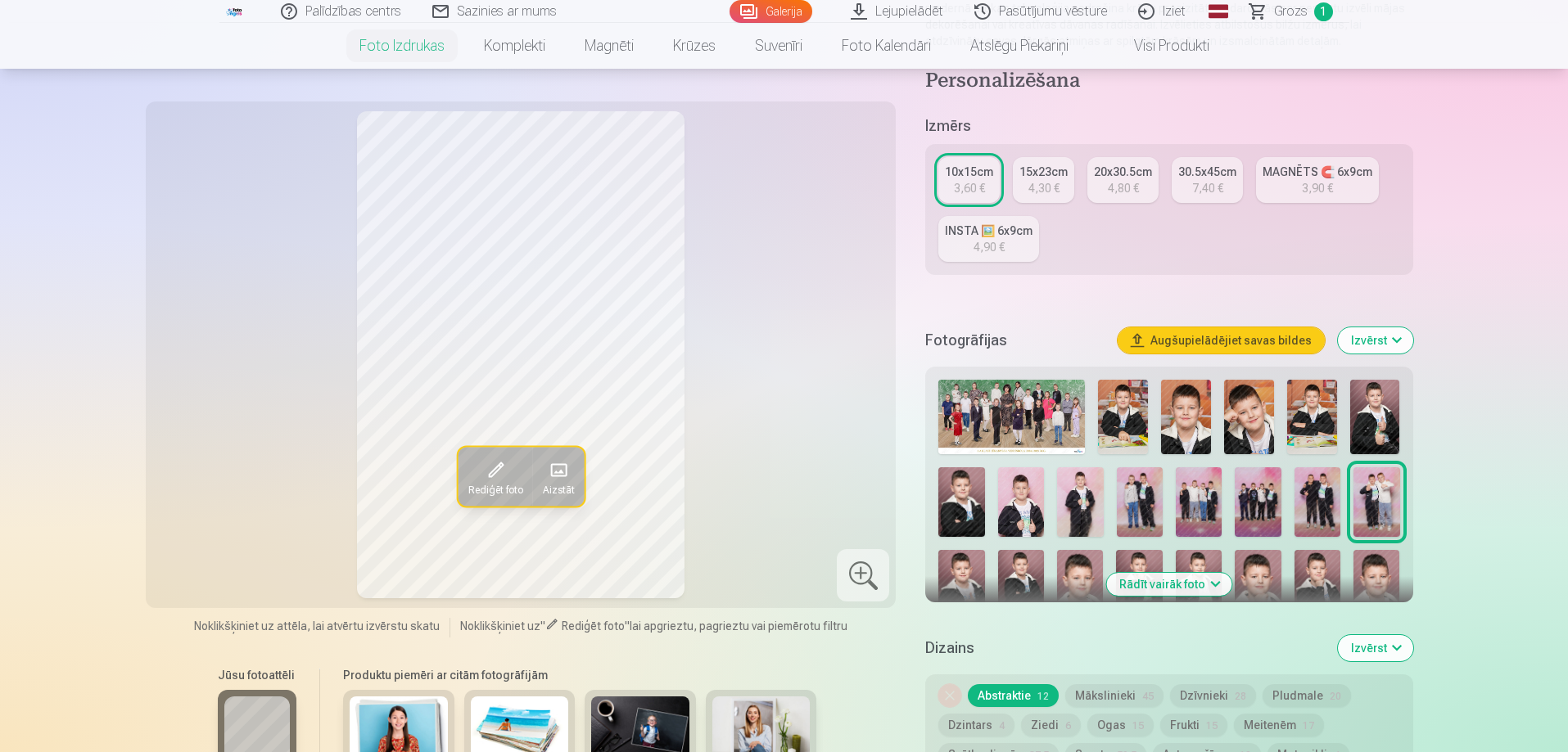
scroll to position [491, 0]
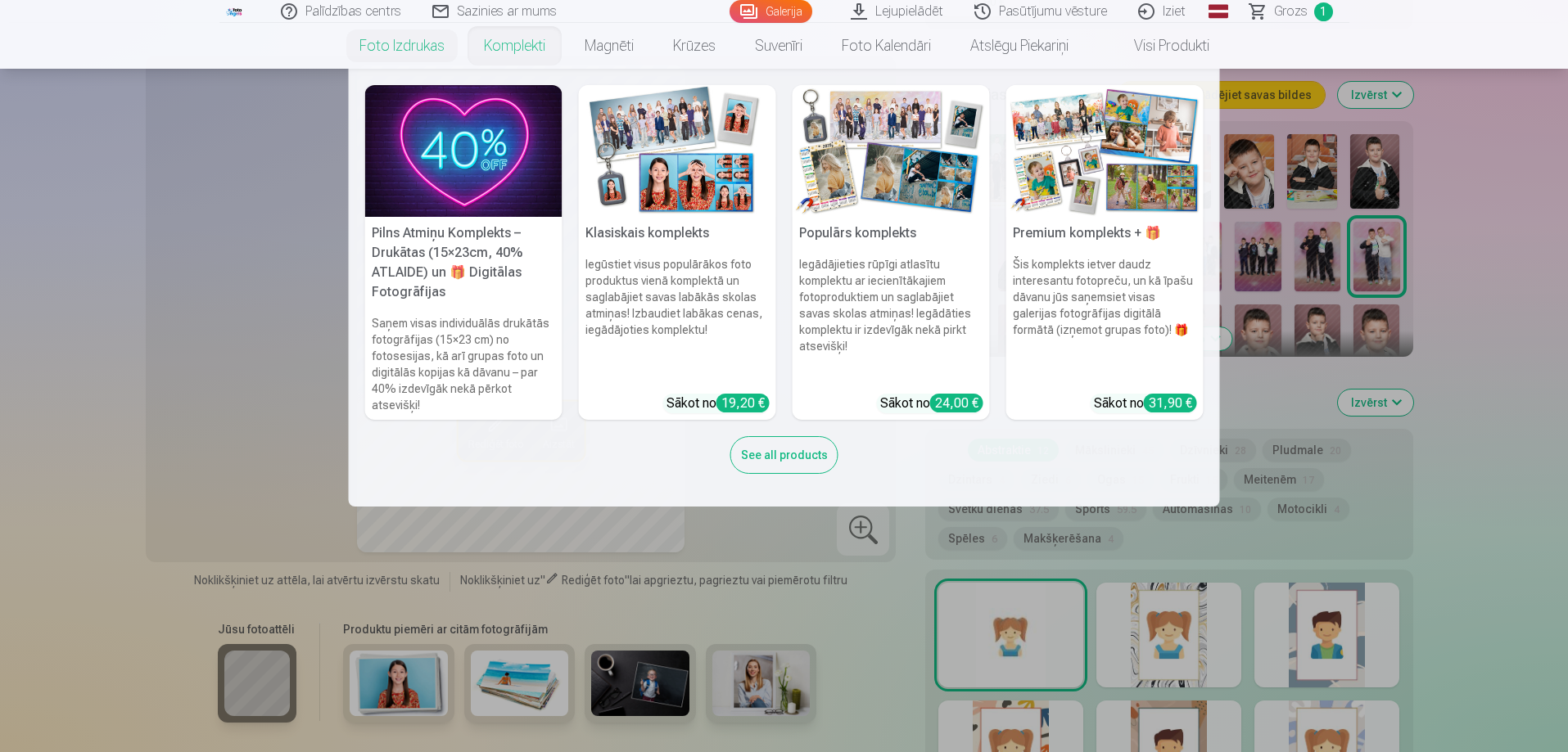
click at [463, 260] on h5 "Pilns Atmiņu Komplekts – Drukātas (15×23cm, 40% ATLAIDE) un 🎁 Digitālas Fotogrā…" at bounding box center [464, 262] width 197 height 92
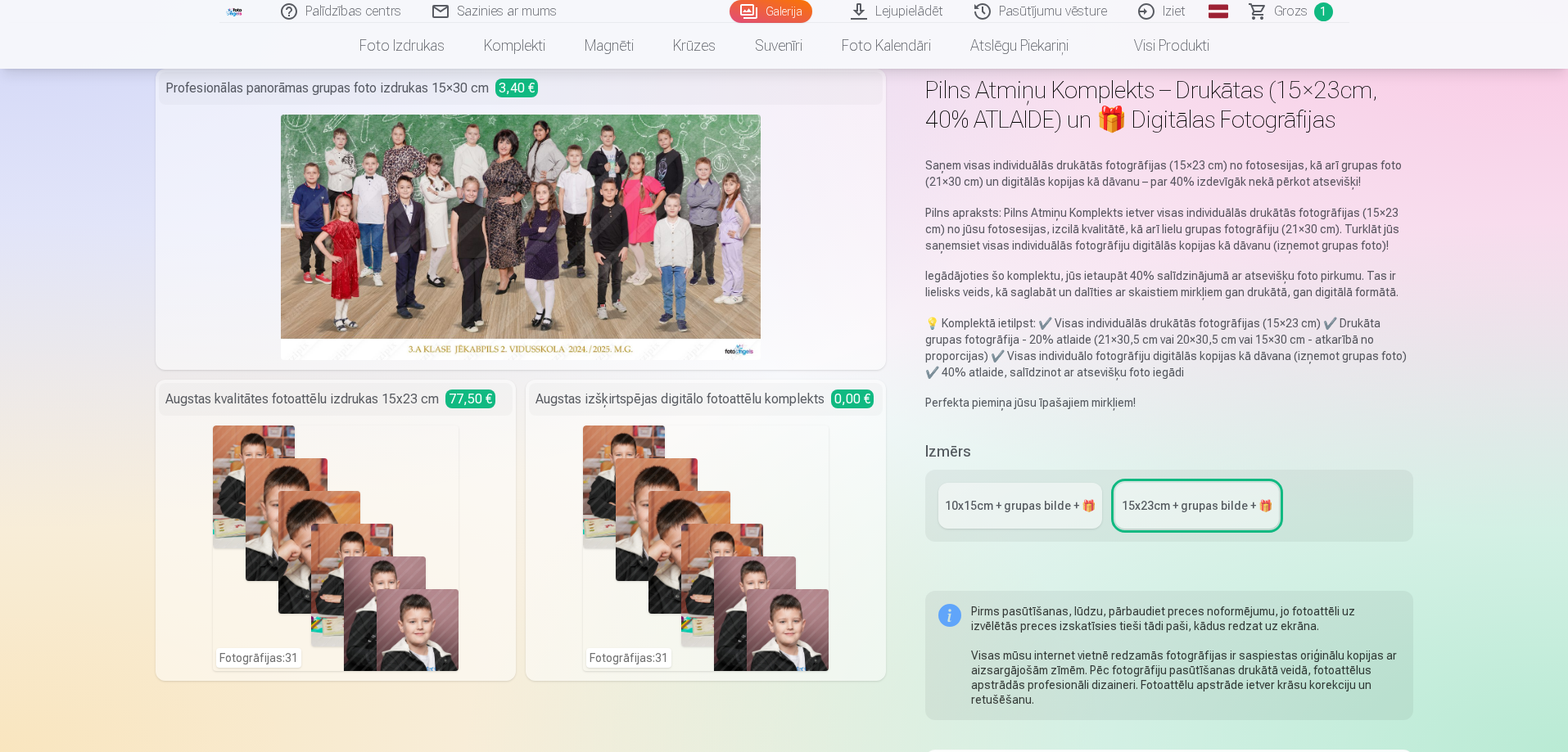
scroll to position [163, 0]
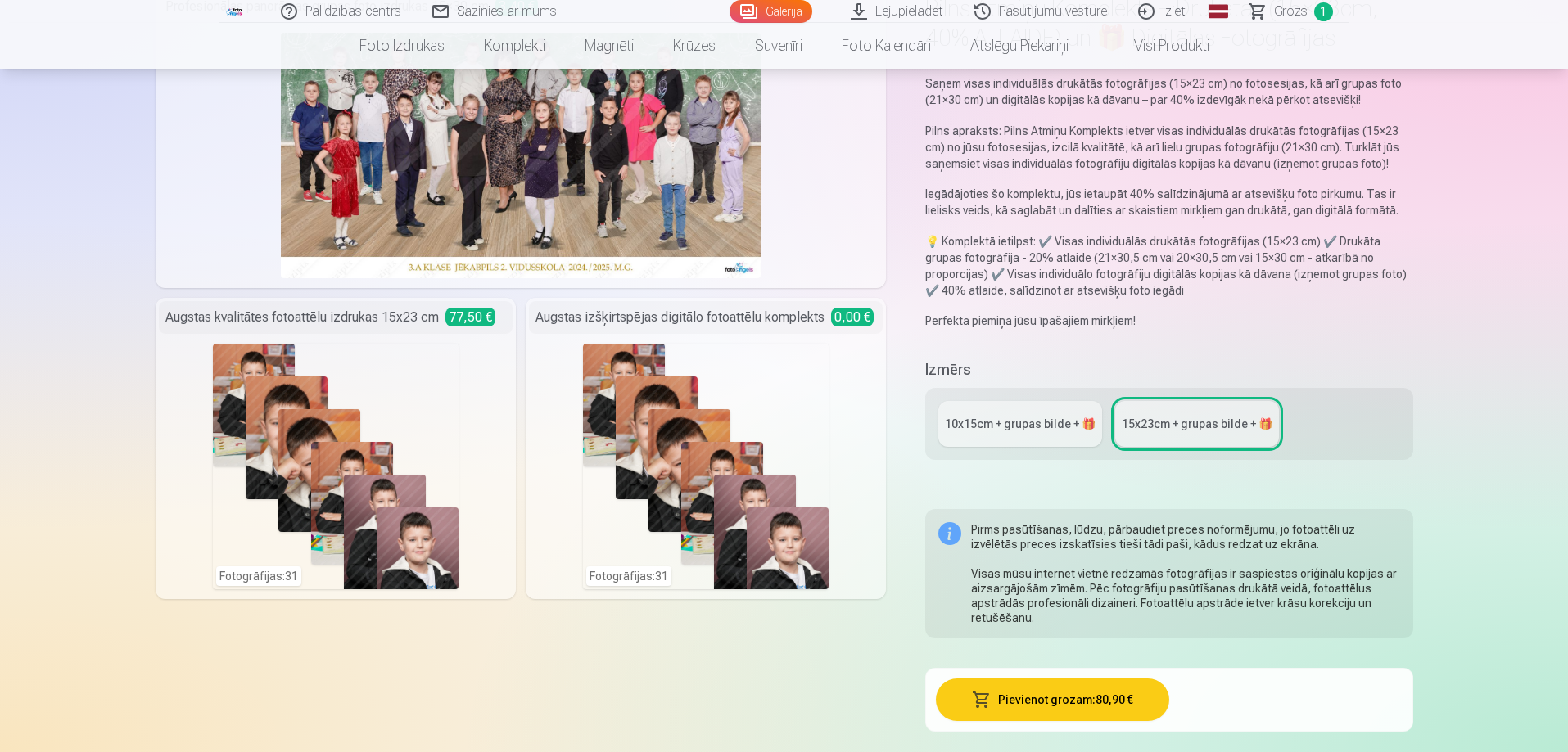
click at [1011, 424] on div "10x15сm + grupas bilde + 🎁" at bounding box center [1019, 423] width 151 height 17
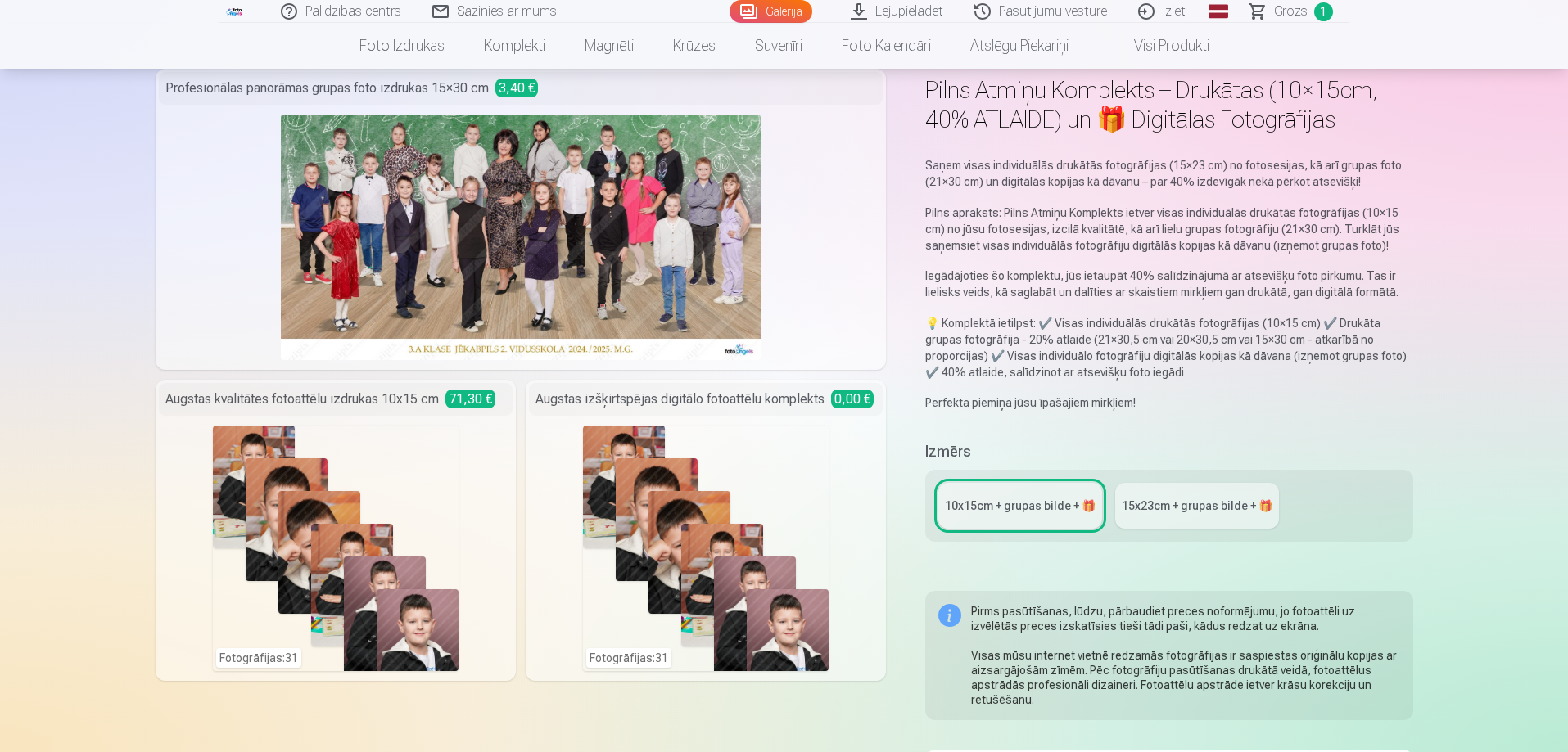
scroll to position [163, 0]
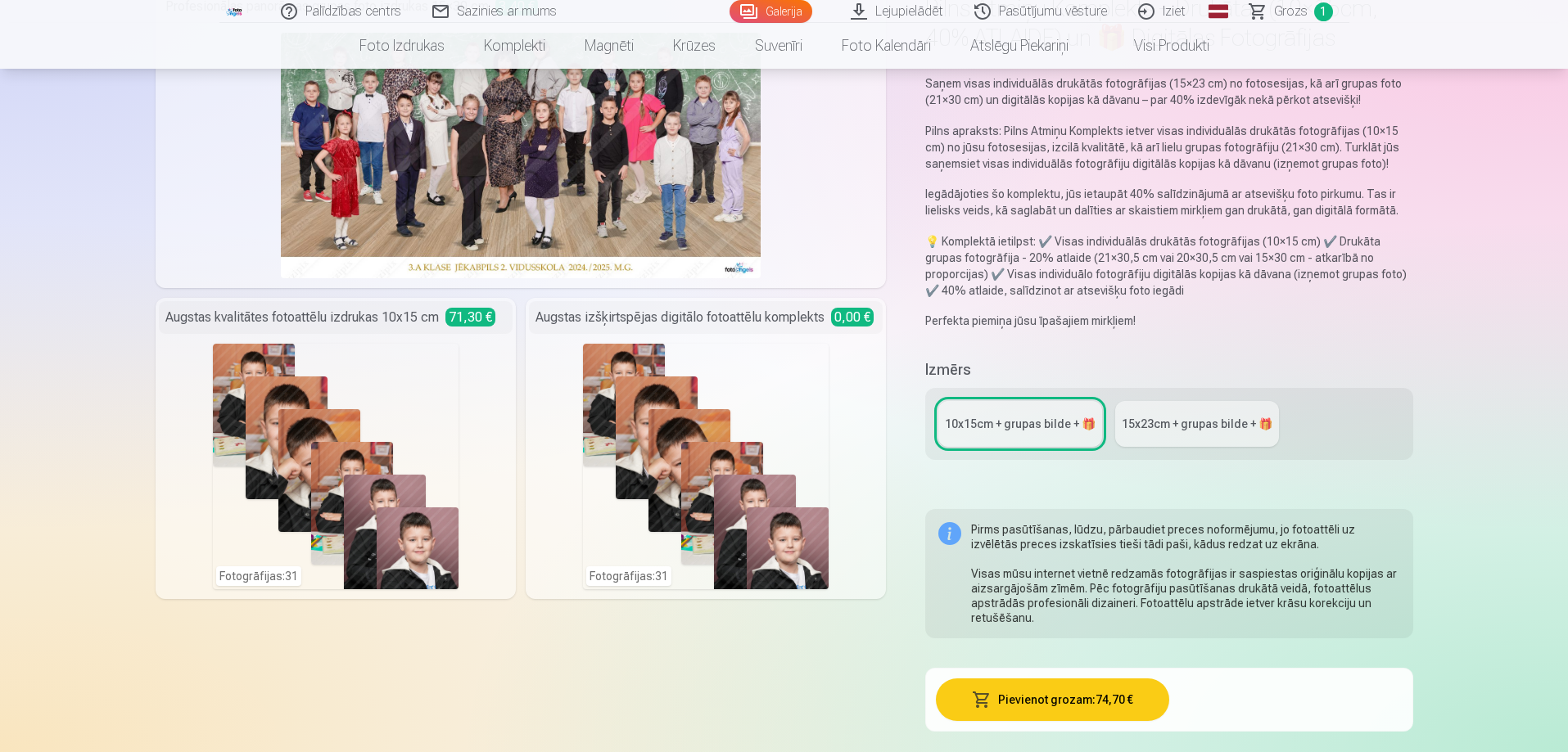
click at [1137, 427] on div "15x23сm + grupas bilde + 🎁" at bounding box center [1197, 423] width 151 height 17
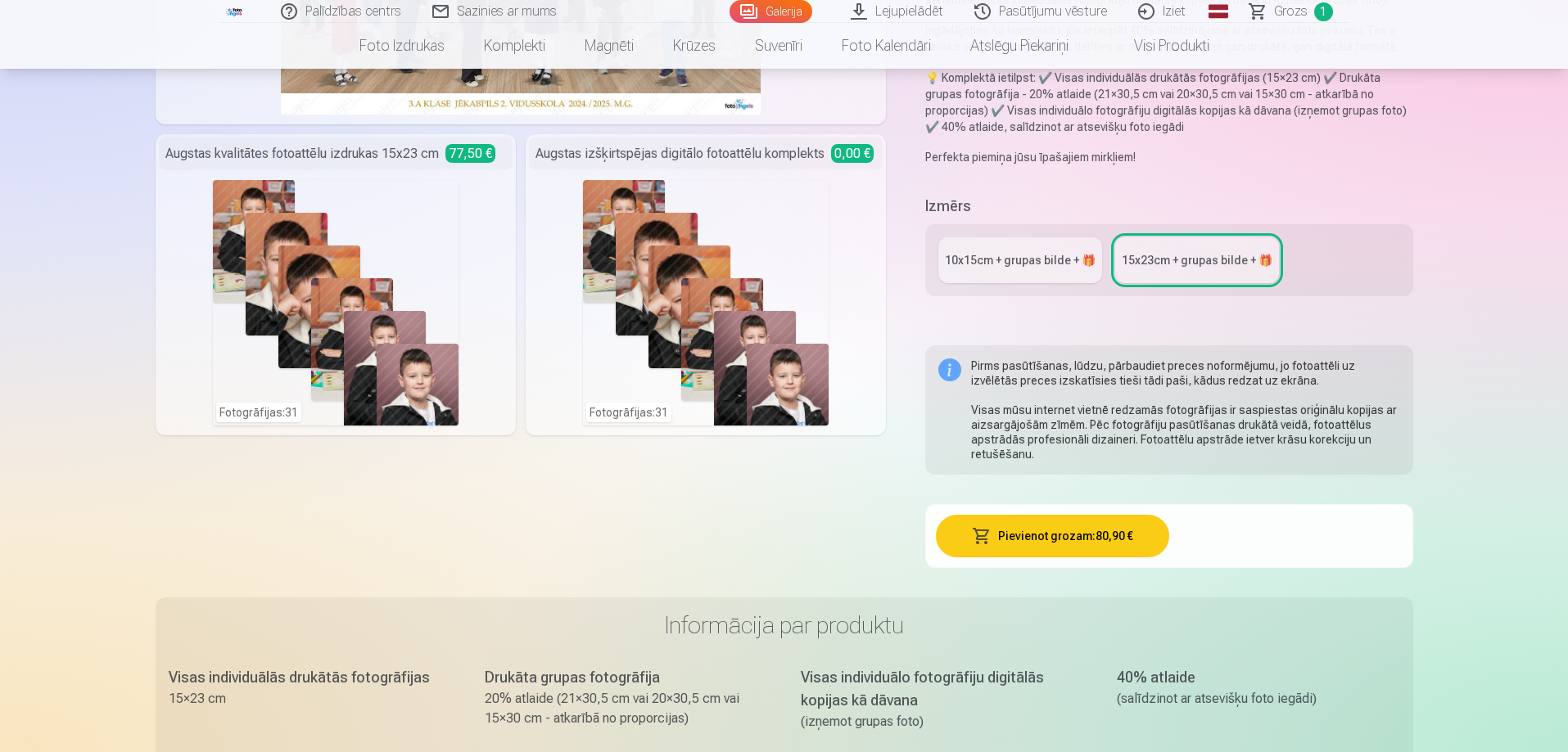
scroll to position [245, 0]
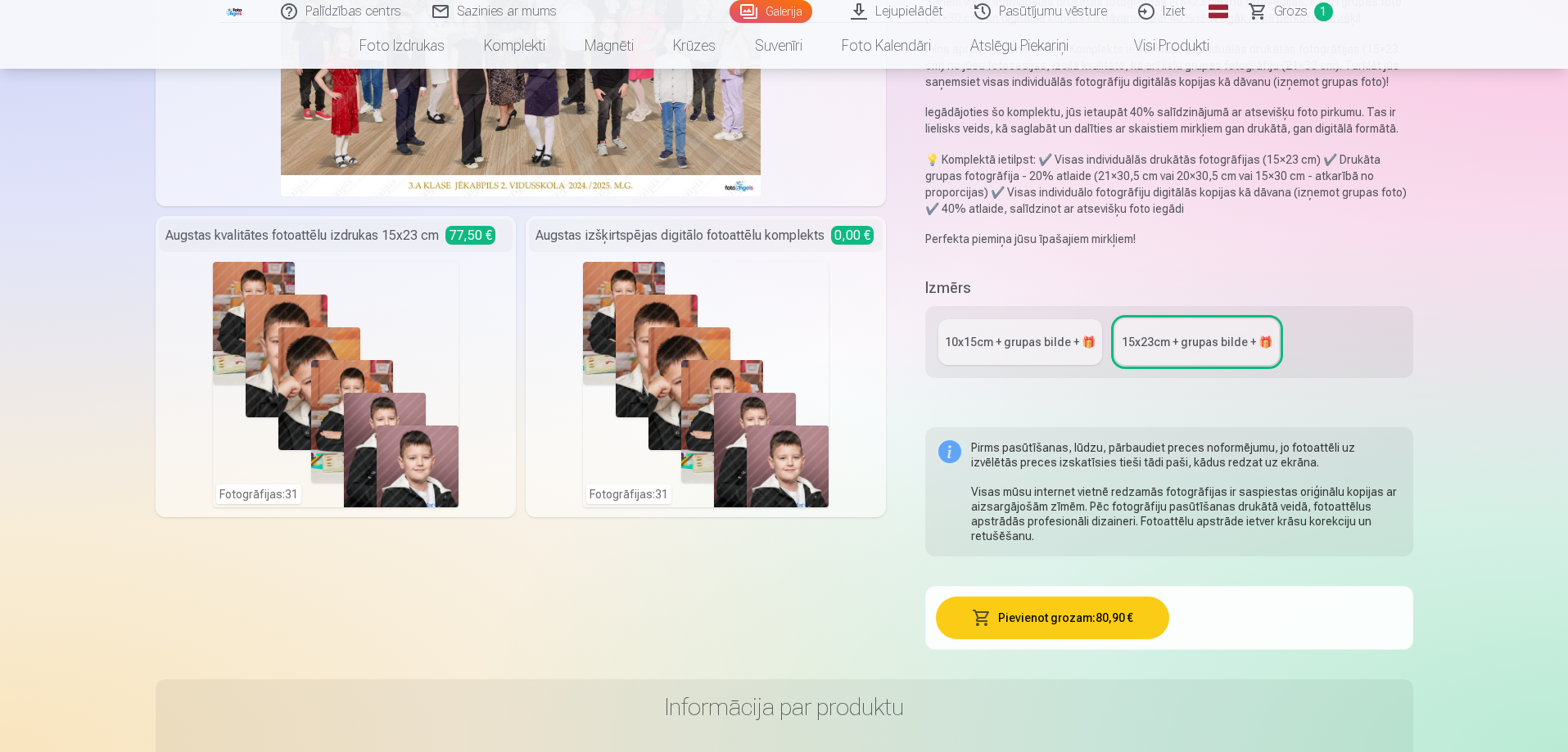
click at [970, 327] on link "10x15сm + grupas bilde + 🎁" at bounding box center [1019, 342] width 163 height 46
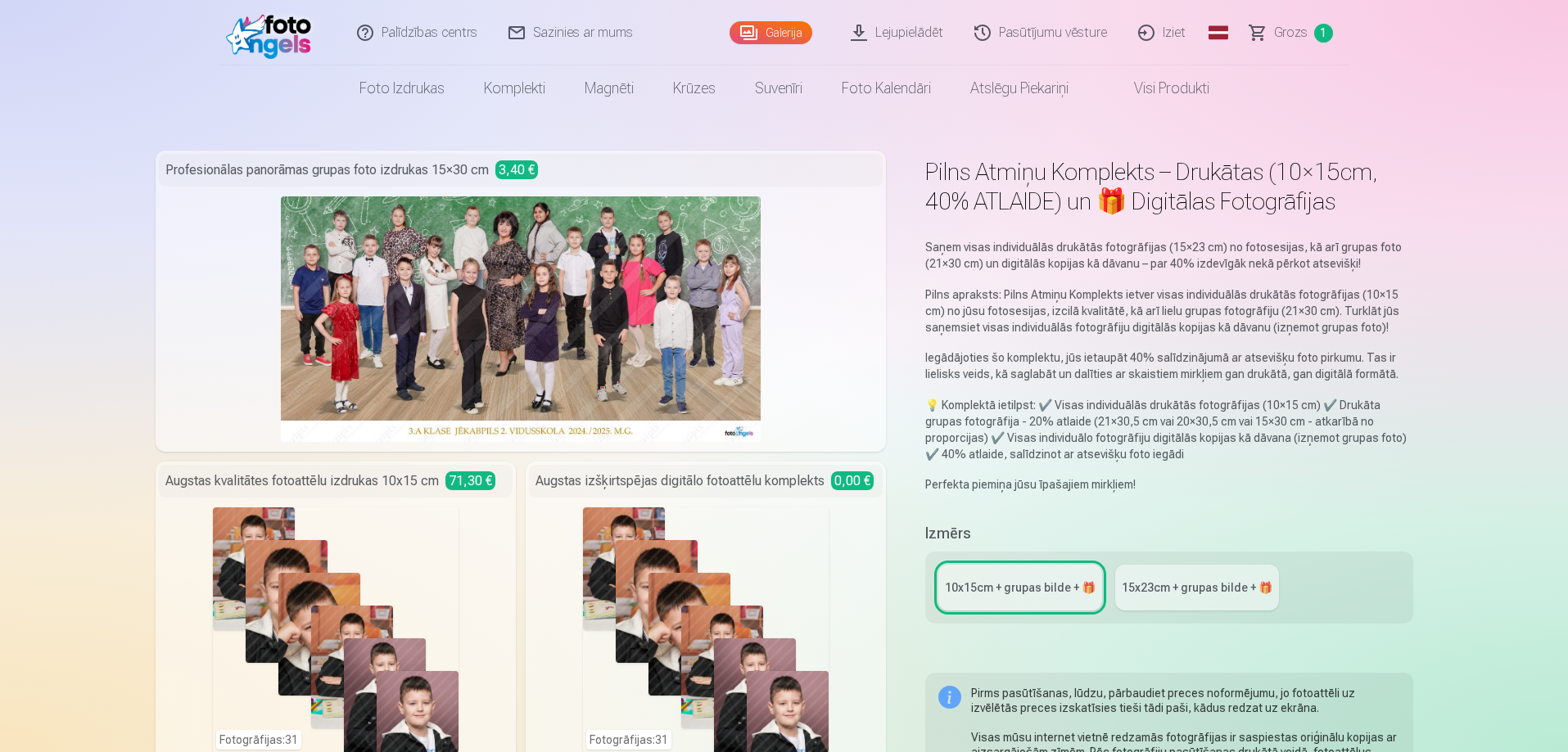
click at [457, 37] on link "Palīdzības centrs" at bounding box center [418, 32] width 152 height 65
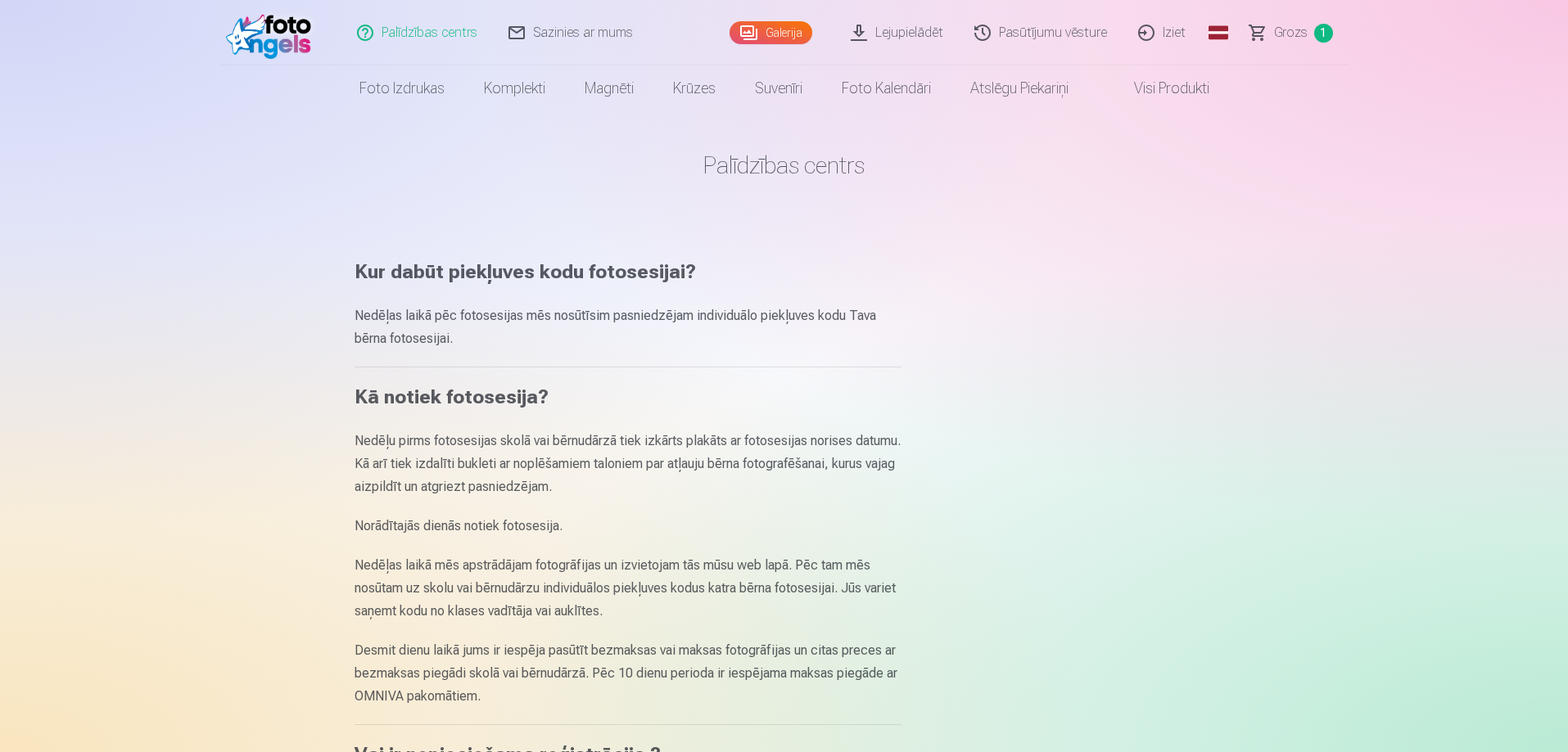
click at [558, 41] on link "Sazinies ar mums" at bounding box center [571, 32] width 156 height 65
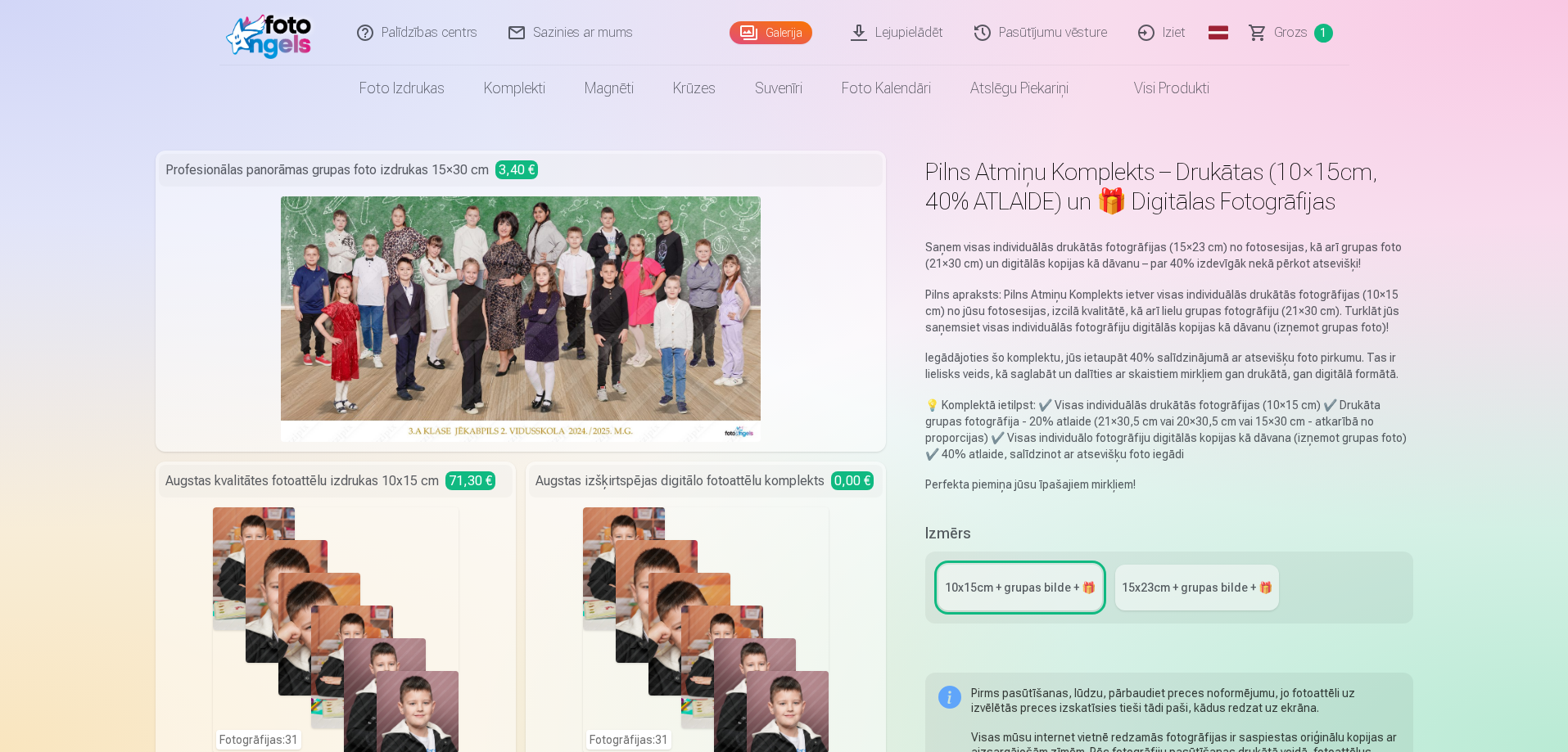
click at [577, 31] on link "Sazinies ar mums" at bounding box center [571, 32] width 156 height 65
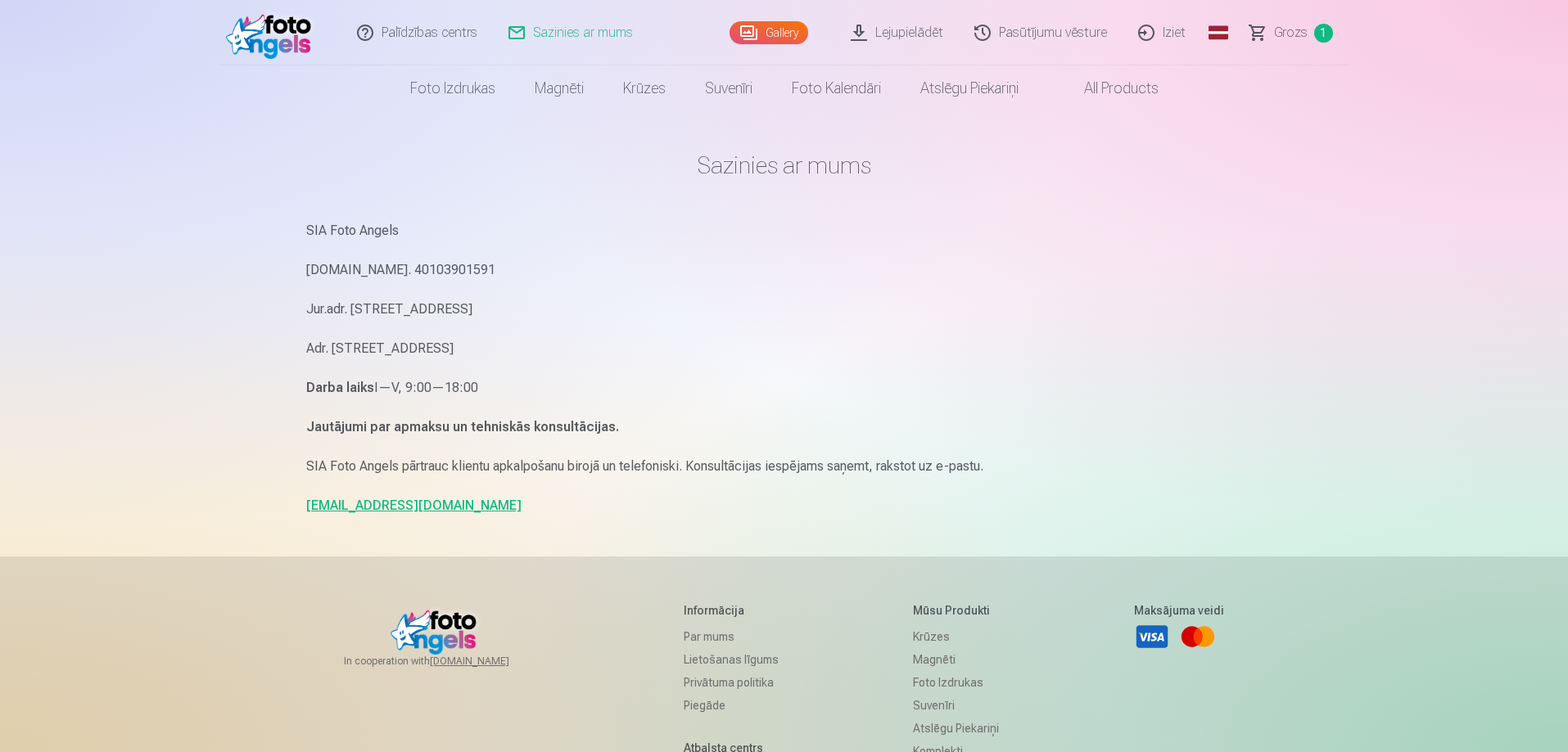
click at [384, 508] on link "[EMAIL_ADDRESS][DOMAIN_NAME]" at bounding box center [414, 505] width 216 height 16
click at [285, 30] on img at bounding box center [273, 32] width 95 height 52
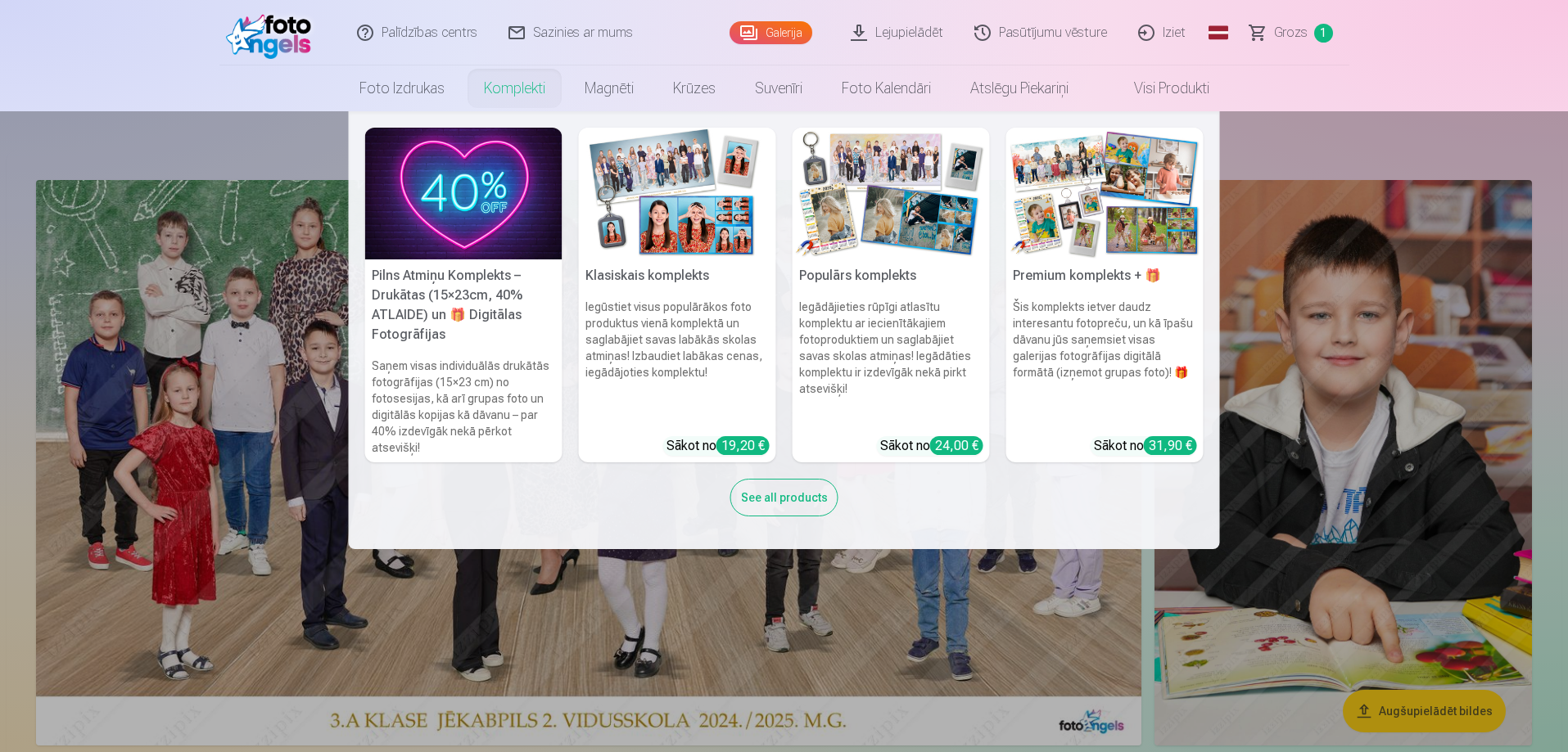
click at [506, 93] on link "Komplekti" at bounding box center [514, 88] width 100 height 46
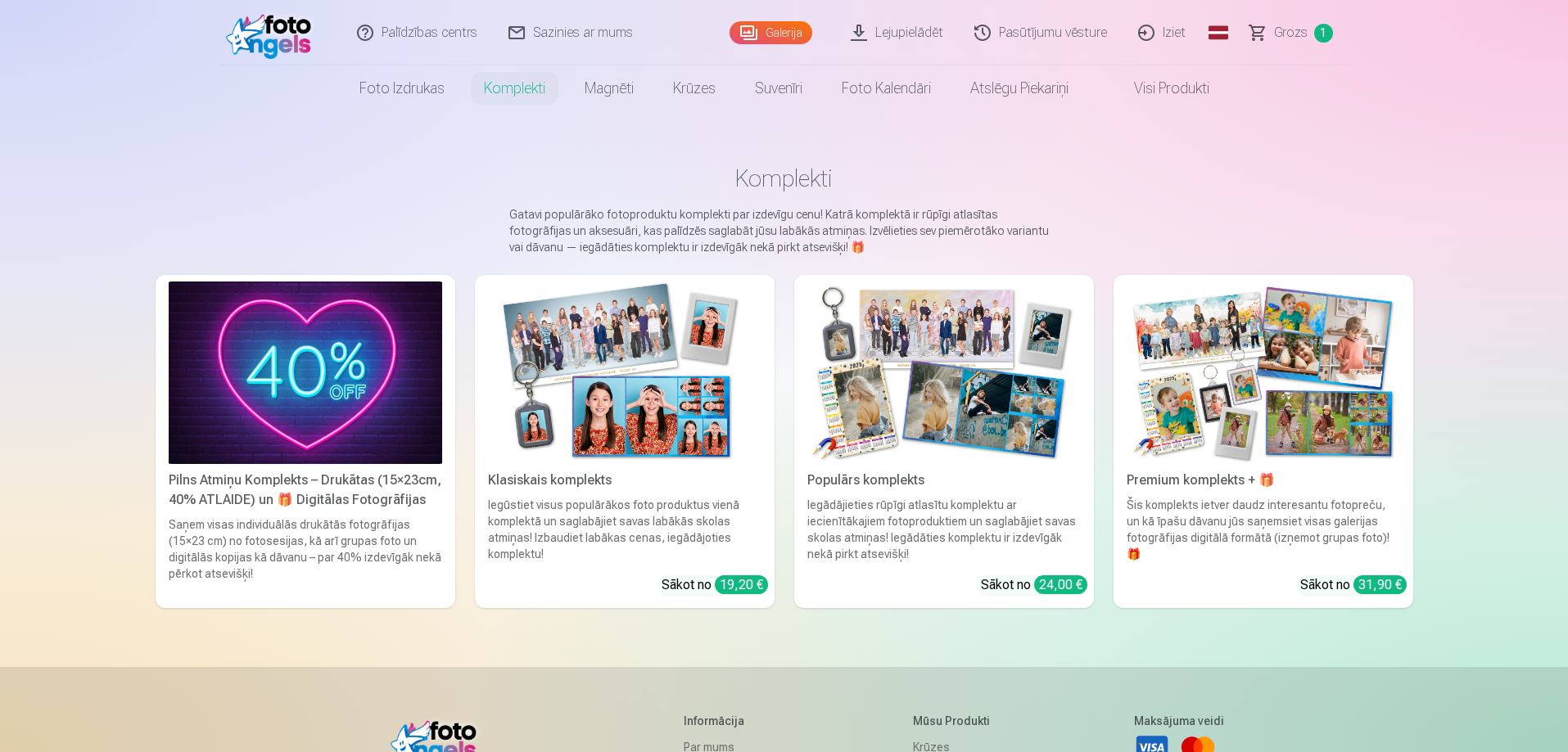
click at [391, 425] on img at bounding box center [305, 372] width 274 height 182
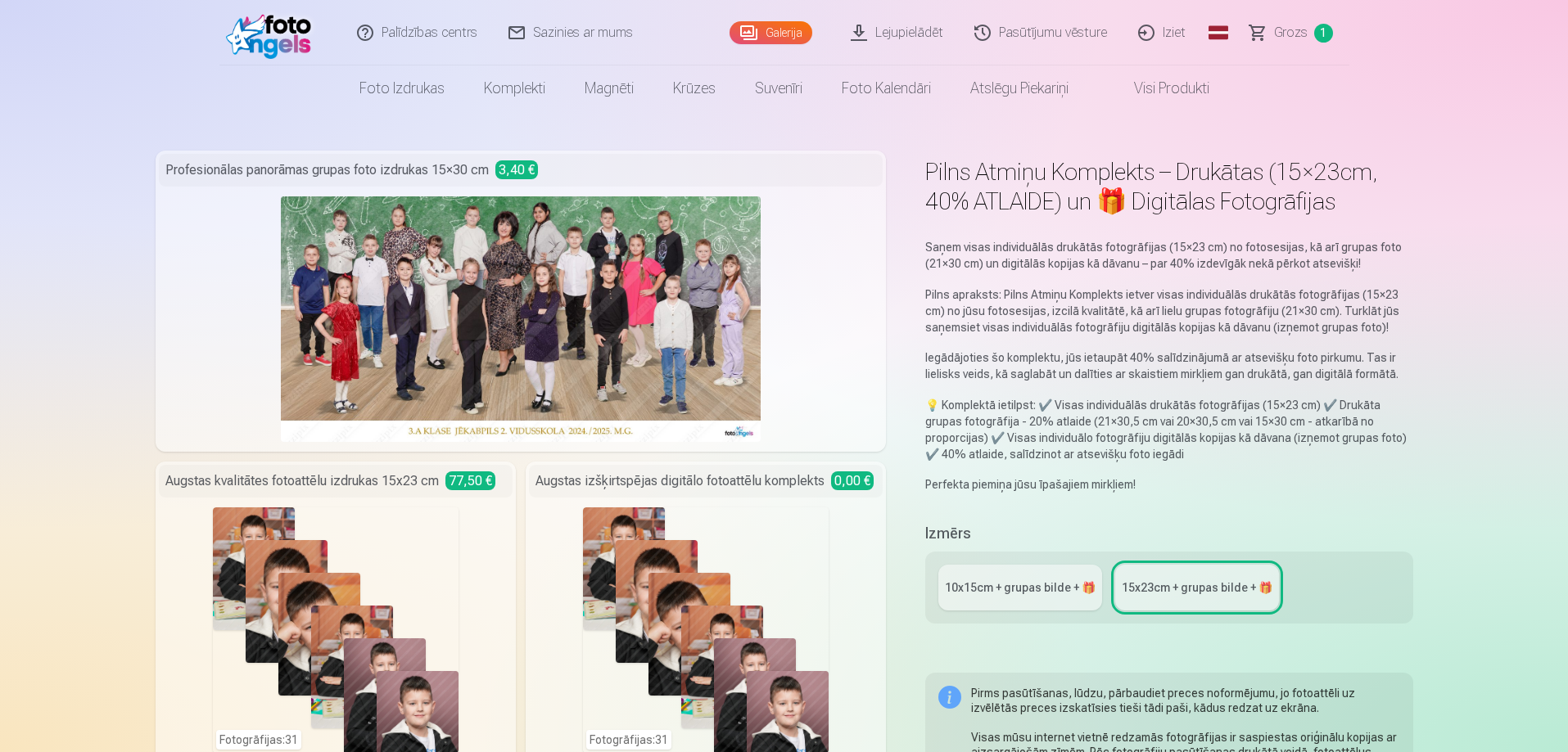
click at [1054, 595] on link "10x15сm + grupas bilde + 🎁" at bounding box center [1019, 587] width 163 height 46
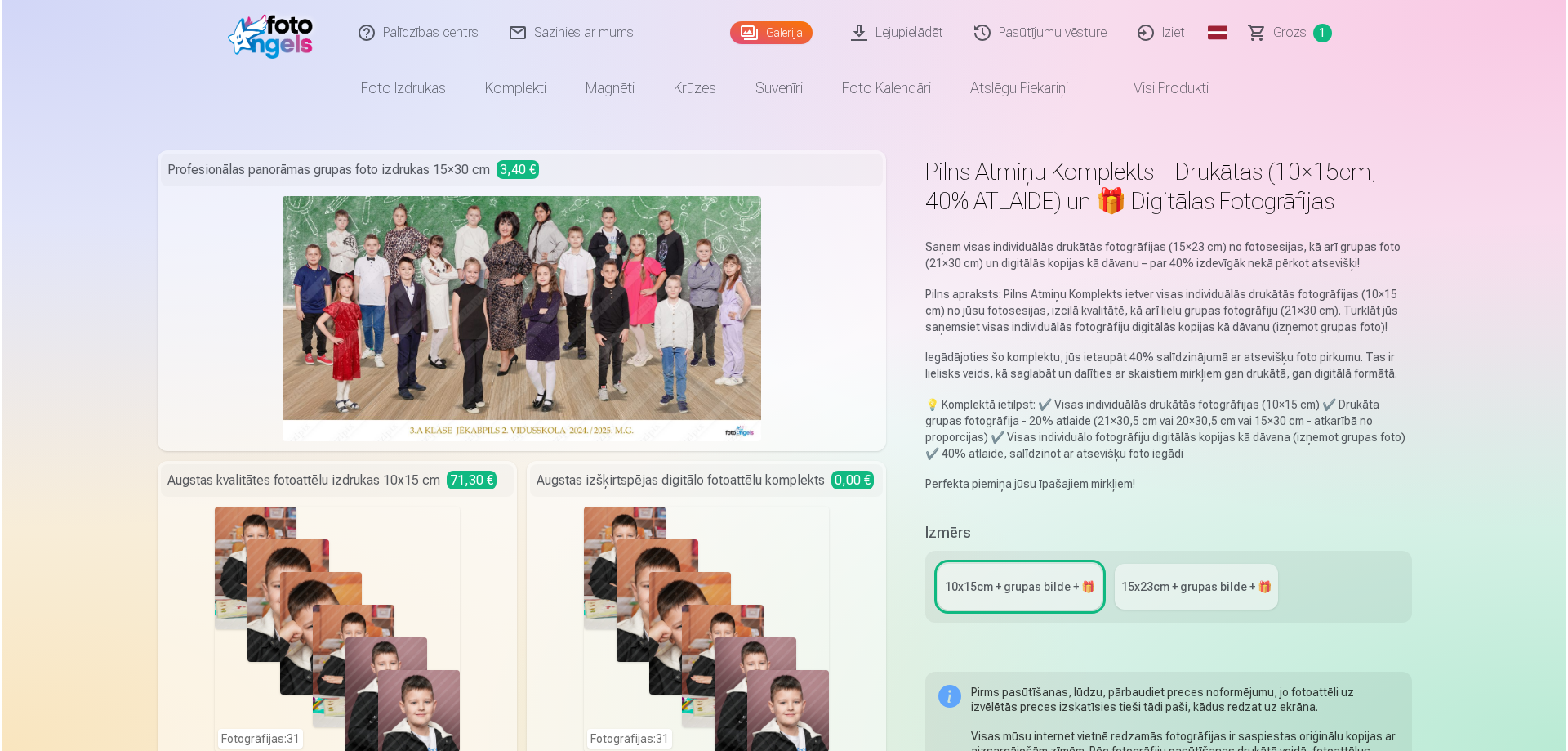
scroll to position [326, 0]
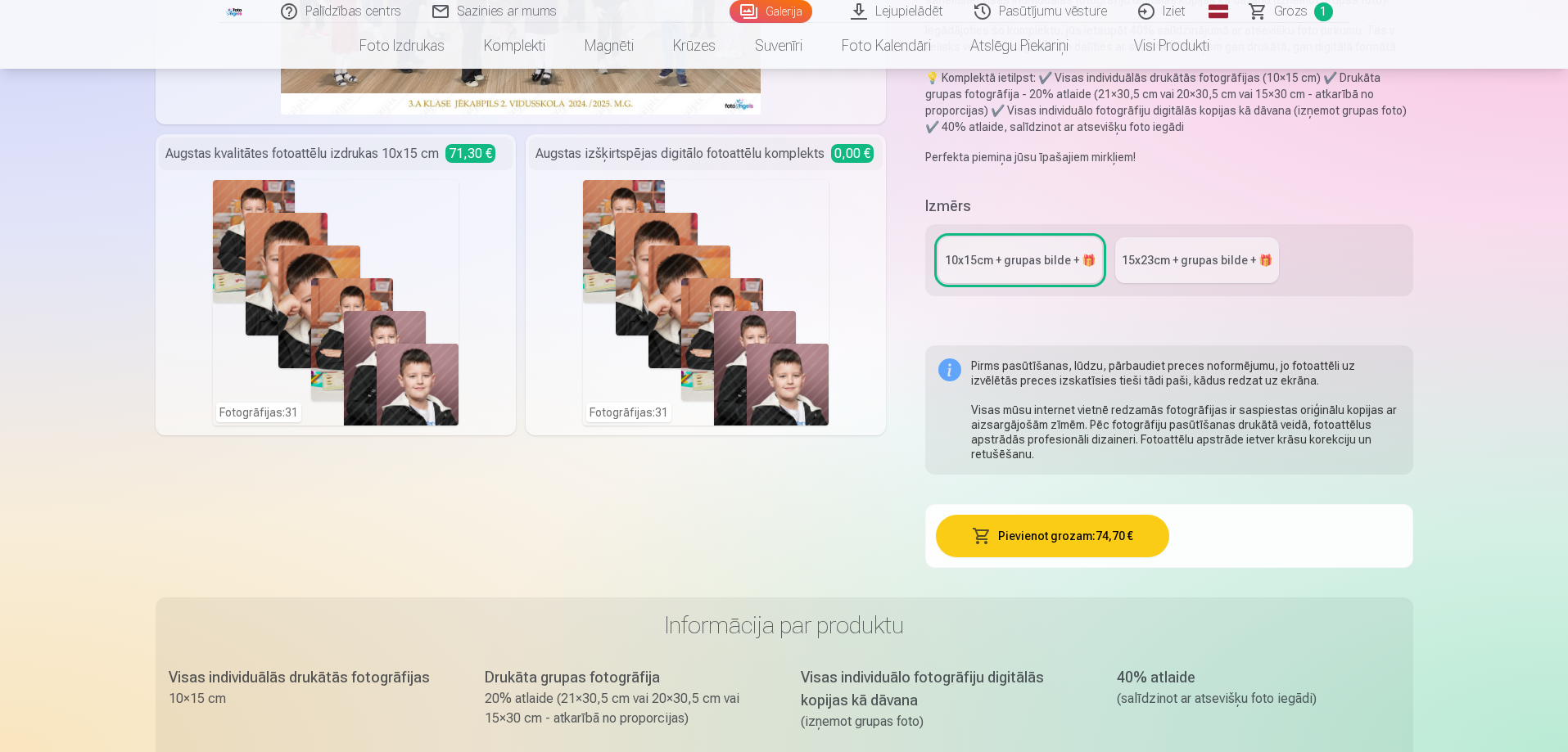
click at [357, 326] on div "Fotogrāfijas : 31" at bounding box center [335, 302] width 245 height 245
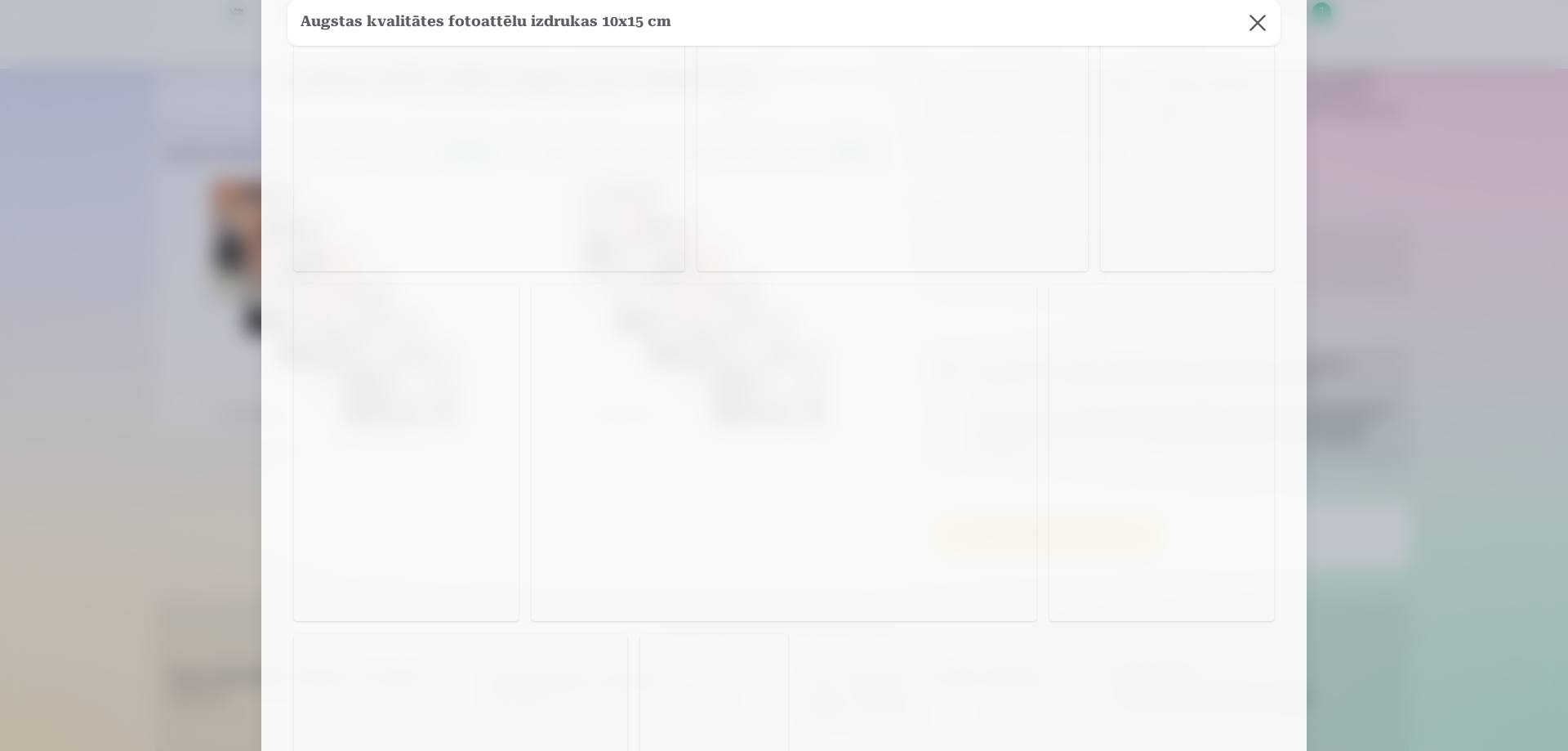
scroll to position [1389, 0]
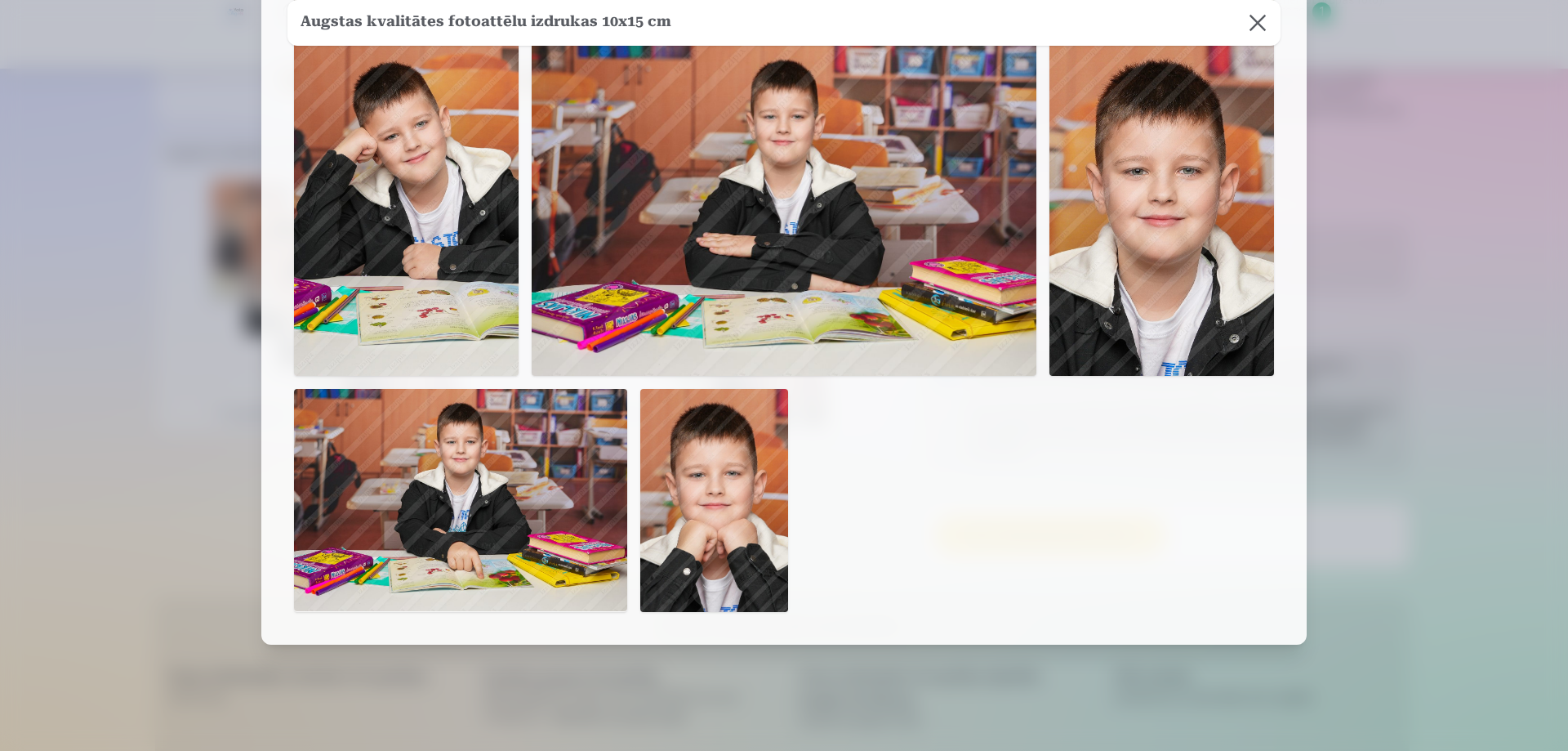
click at [1413, 393] on div at bounding box center [784, 376] width 1568 height 751
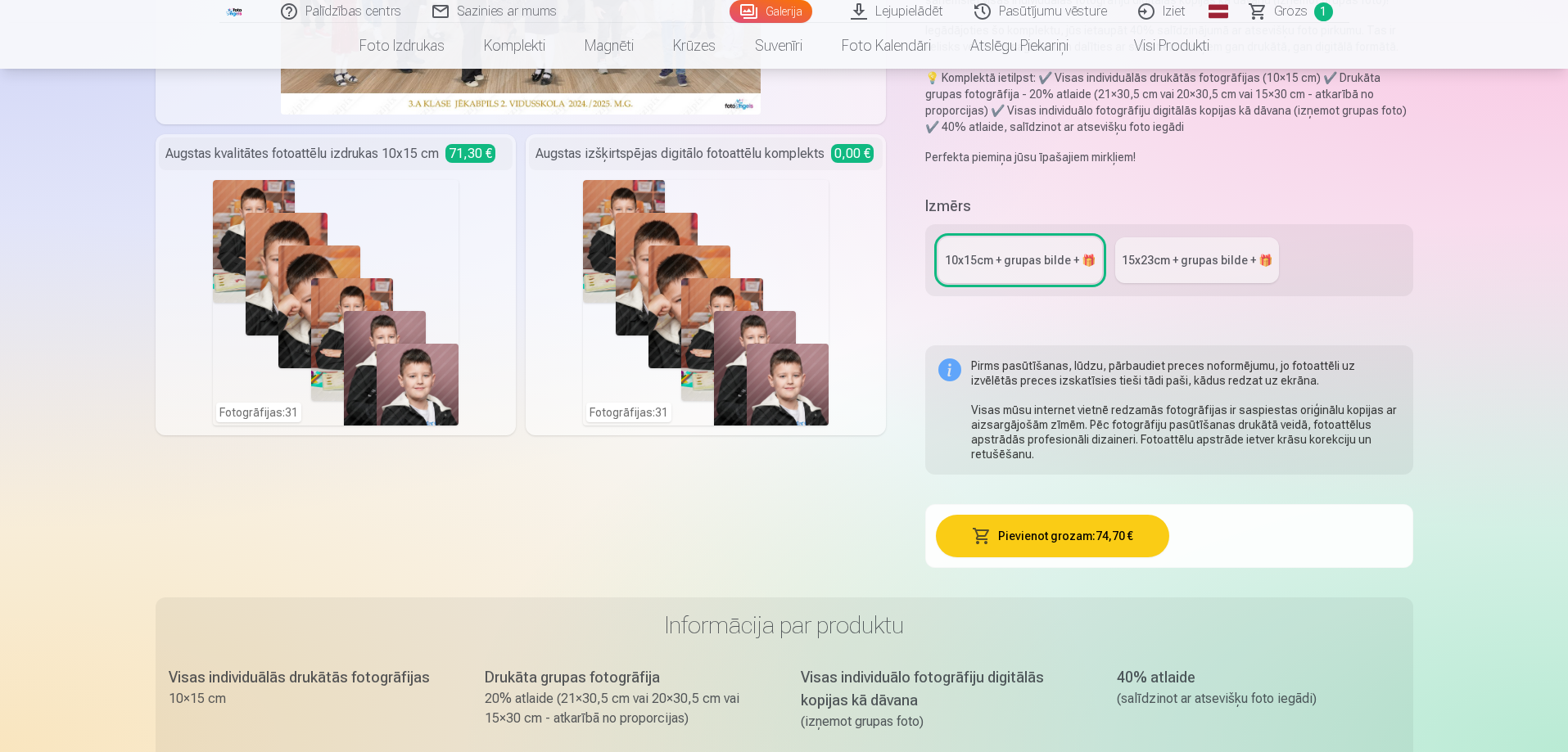
click at [403, 374] on div "Fotogrāfijas : 31" at bounding box center [335, 302] width 245 height 245
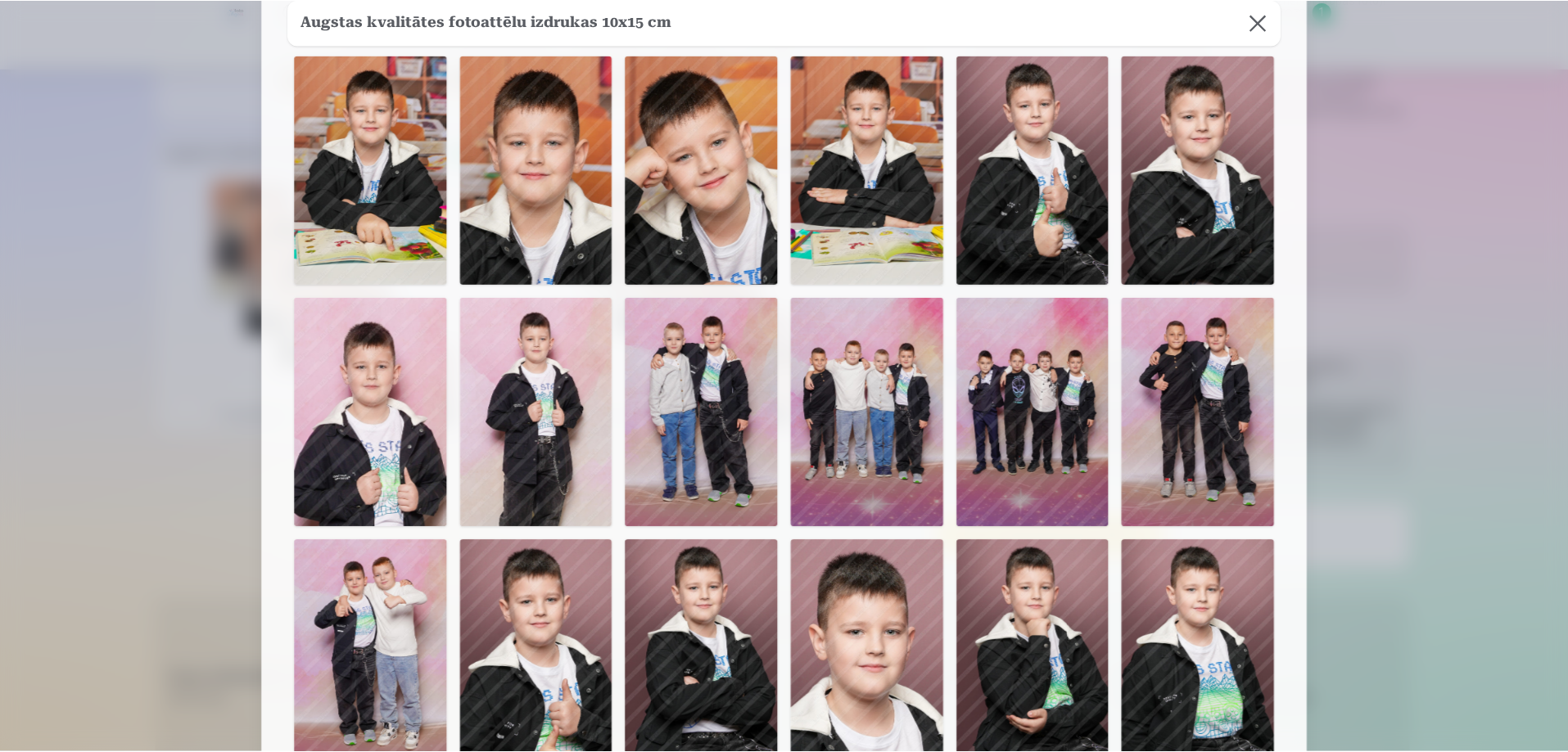
scroll to position [0, 0]
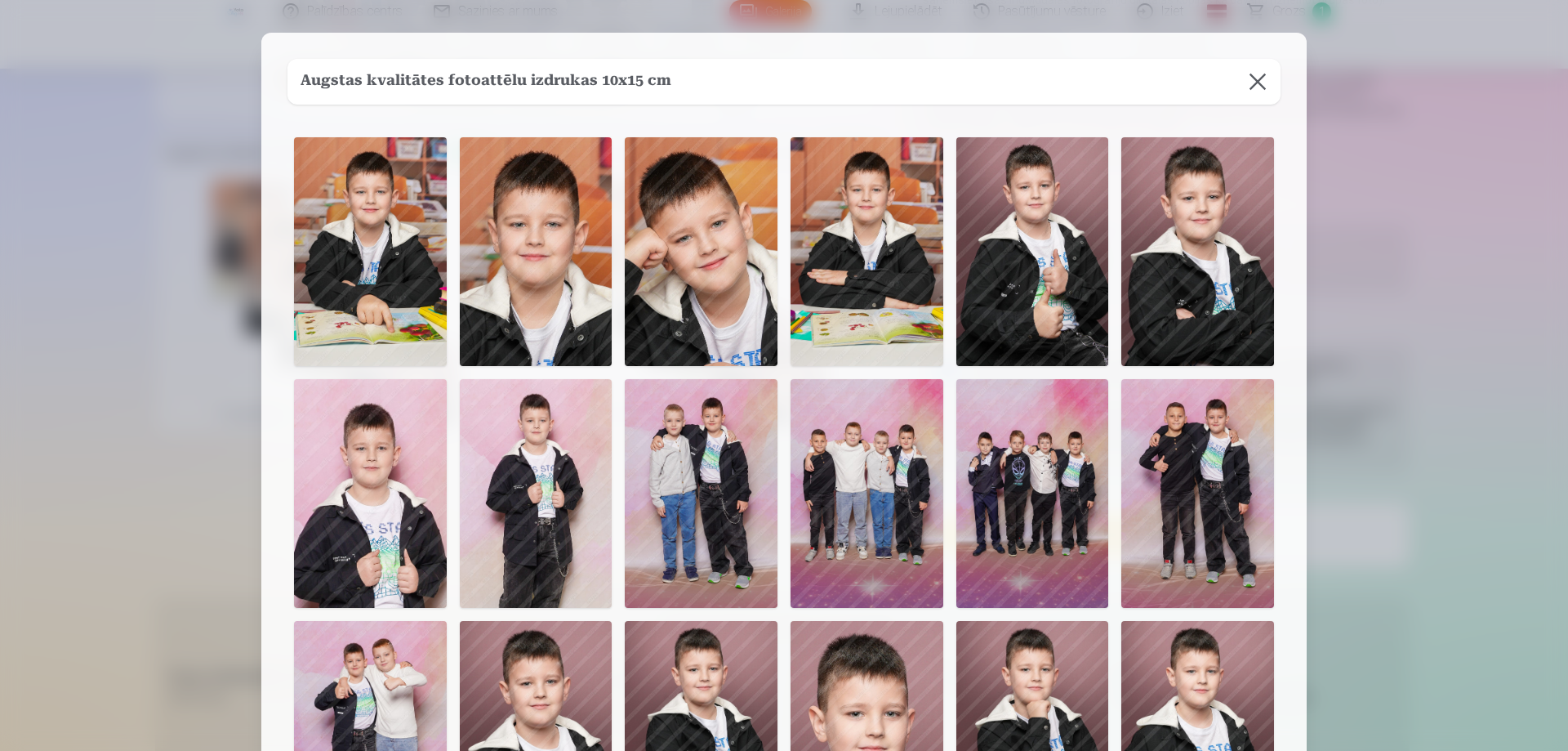
click at [1260, 81] on button at bounding box center [1258, 82] width 46 height 46
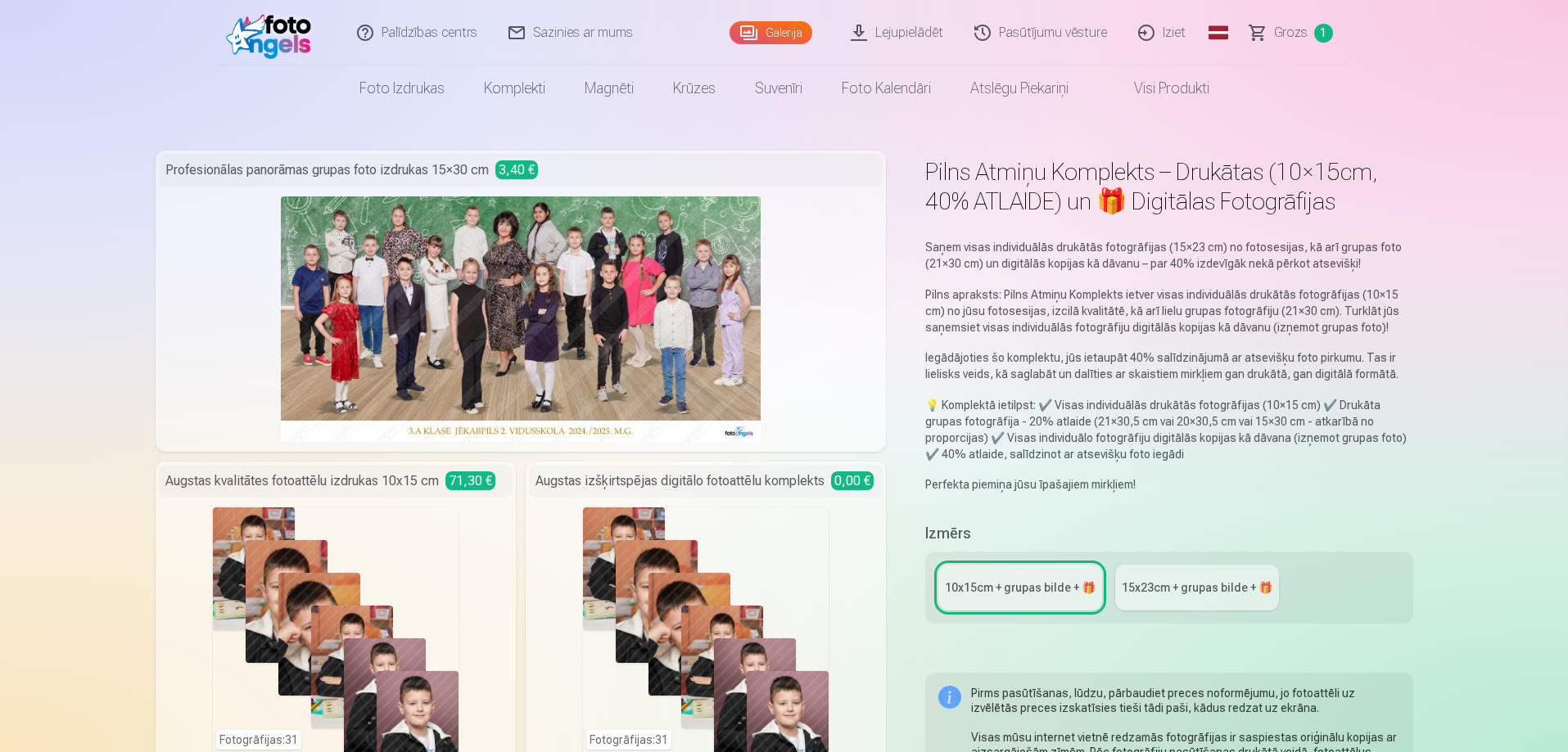
scroll to position [245, 0]
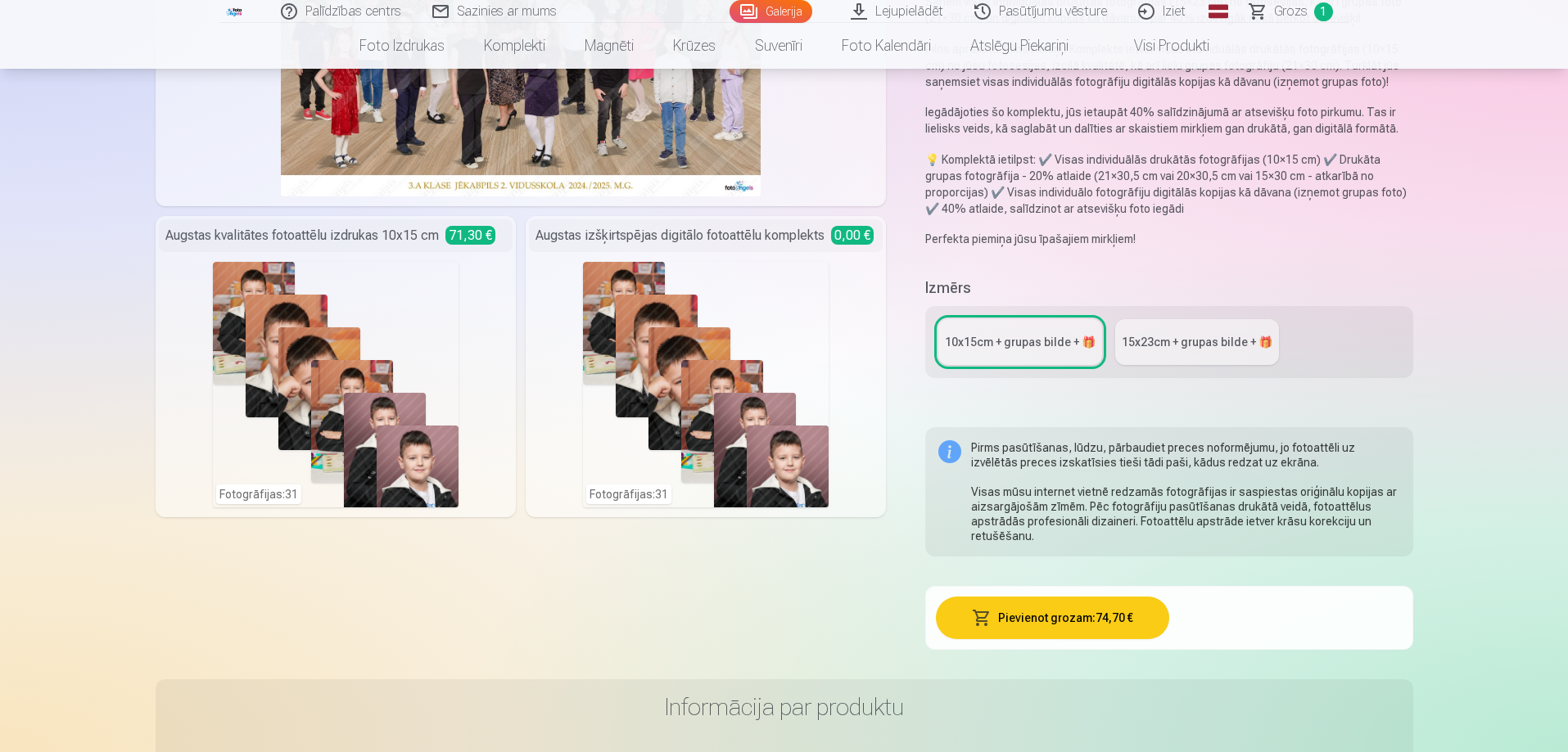
click at [1163, 330] on link "15x23сm + grupas bilde + 🎁" at bounding box center [1197, 342] width 163 height 46
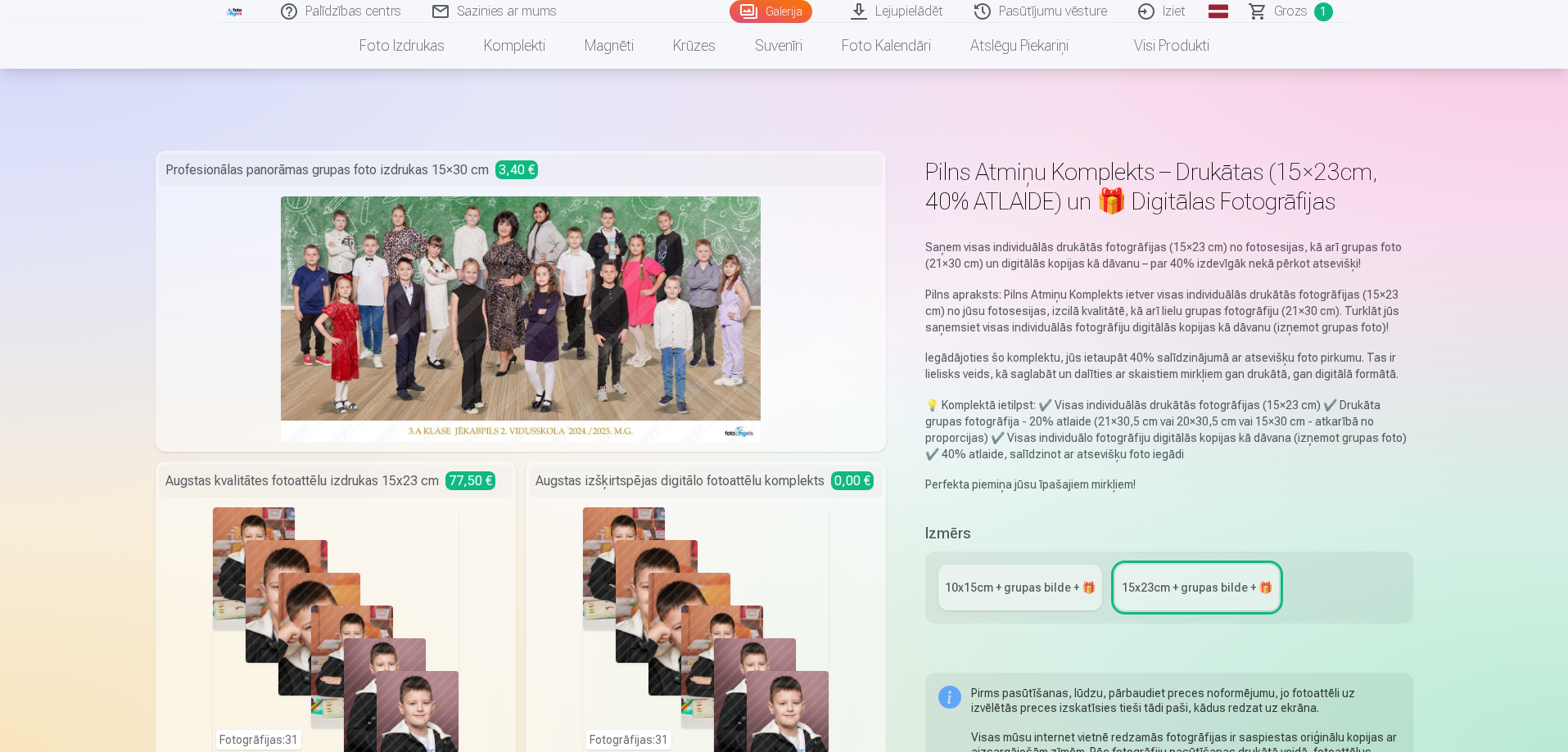
scroll to position [163, 0]
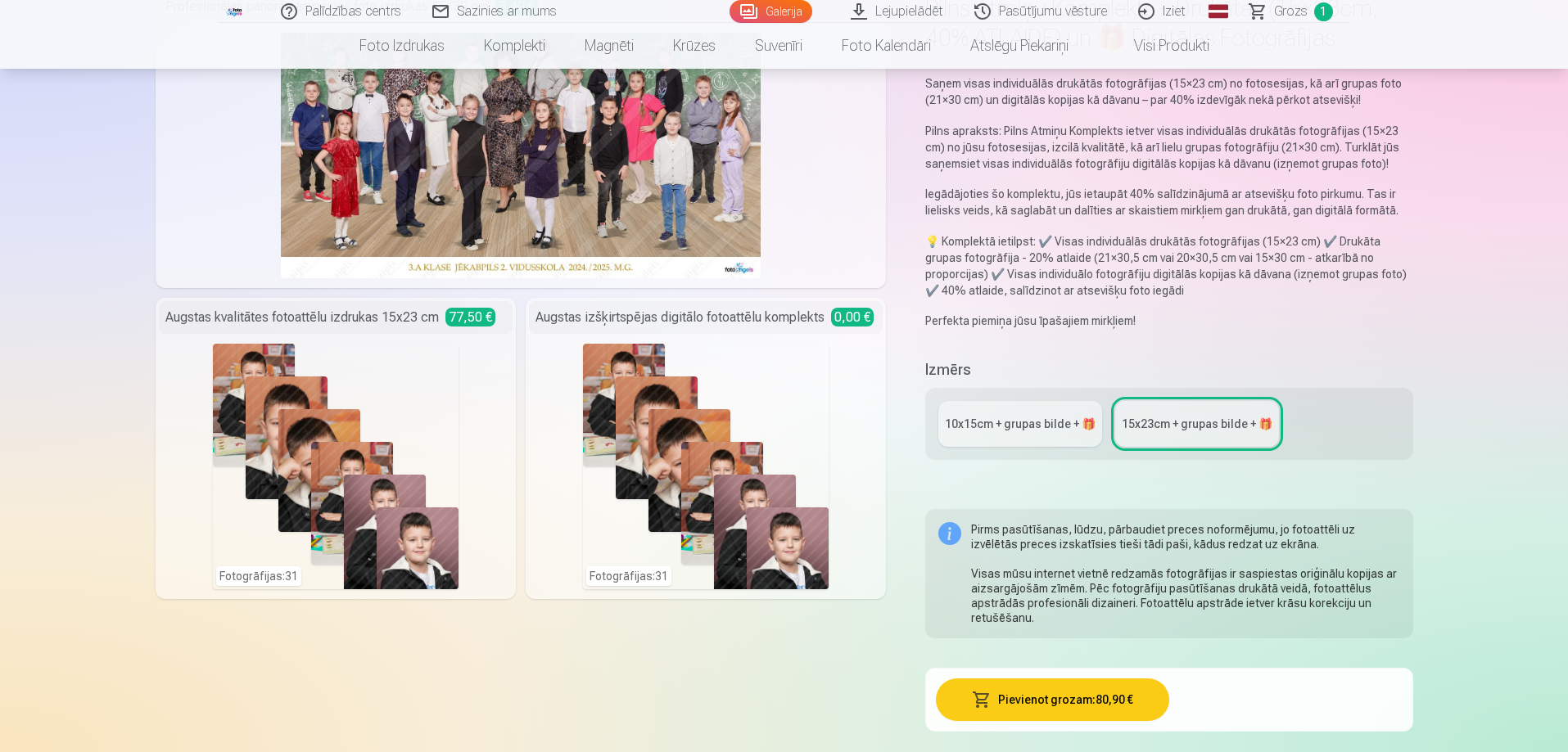
click at [988, 421] on div "10x15сm + grupas bilde + 🎁" at bounding box center [1019, 423] width 151 height 17
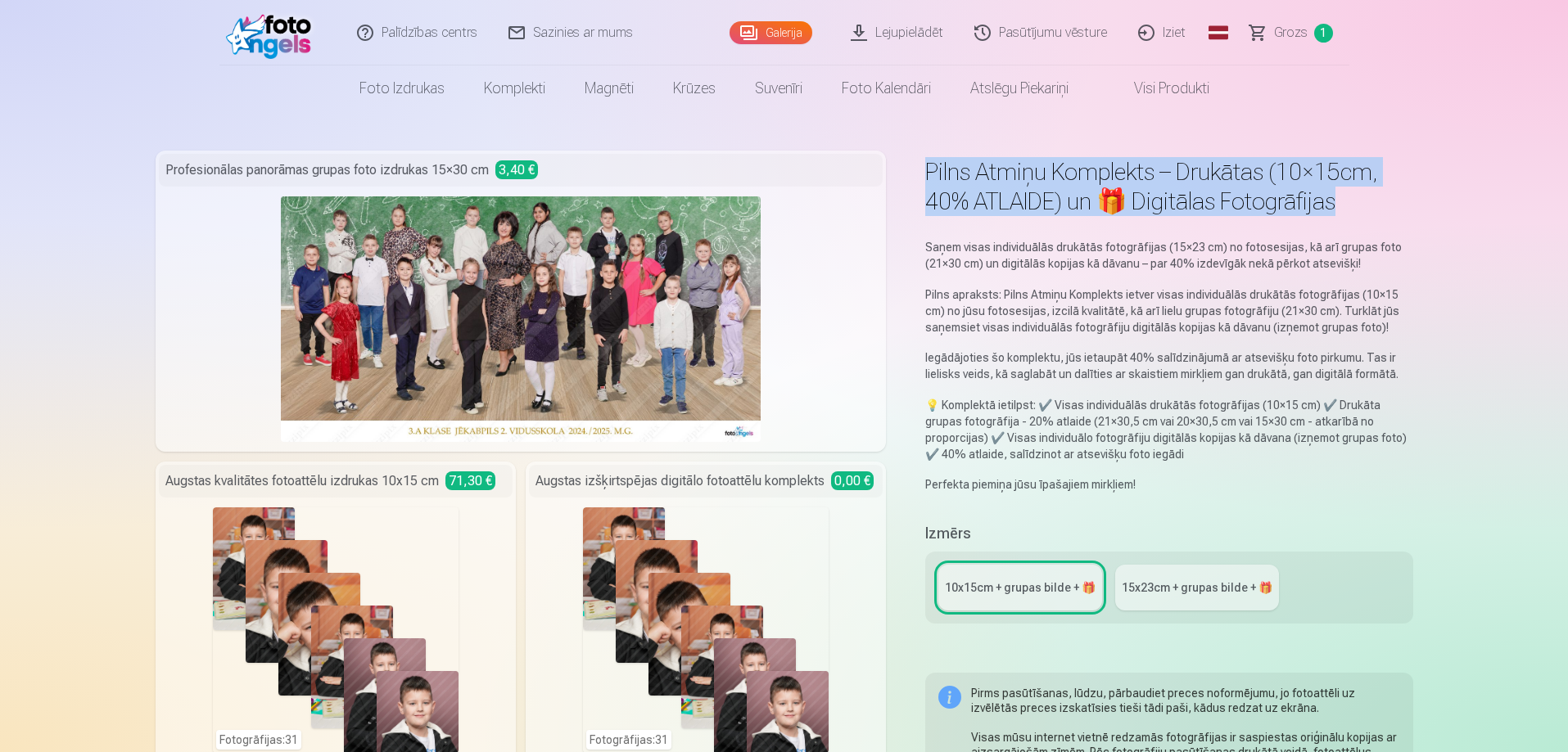
drag, startPoint x: 1339, startPoint y: 206, endPoint x: 931, endPoint y: 167, distance: 409.9
click at [931, 167] on h1 "Pilns Atmiņu Komplekts – Drukātas (10×15cm, 40% ATLAIDE) un 🎁 Digitālas Fotogrā…" at bounding box center [1168, 187] width 488 height 59
copy h1 "Pilns Atmiņu Komplekts – Drukātas (10×15cm, 40% ATLAIDE) un 🎁 Digitālas Fotogrā…"
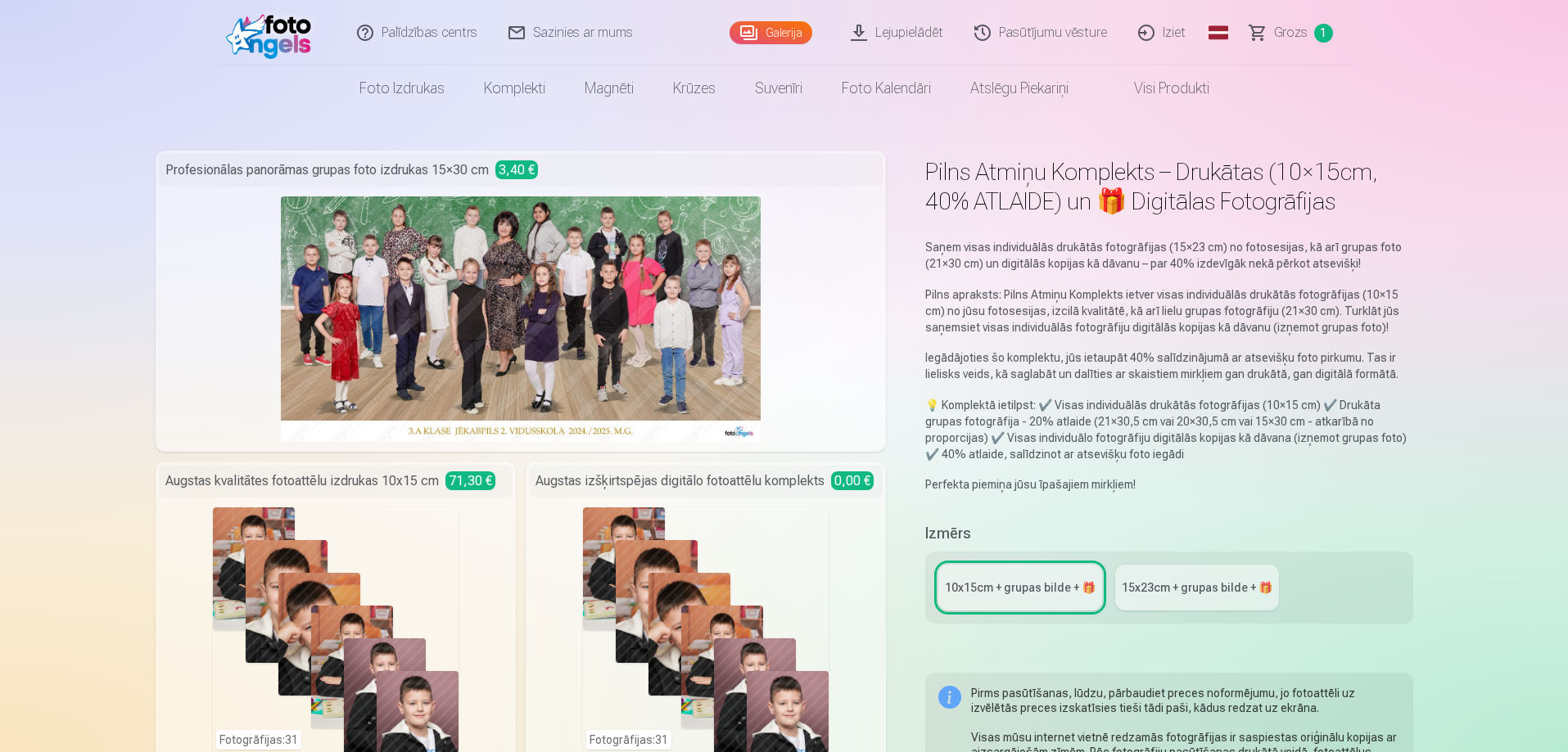
click at [955, 233] on div "Saņem visas individuālās drukātās fotogrāfijas (15×23 cm) no fotosesijas, kā ar…" at bounding box center [1168, 362] width 488 height 260
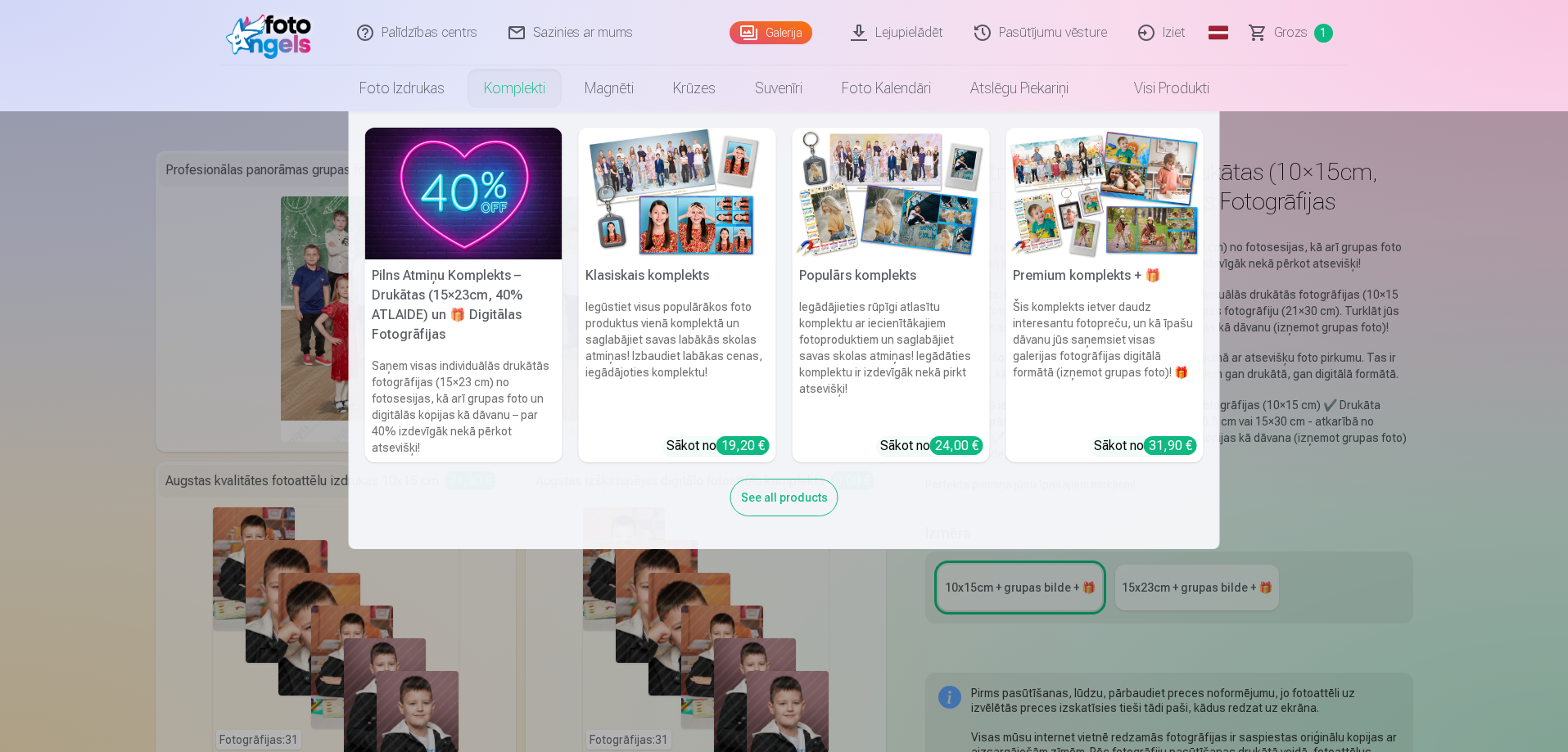
click at [533, 91] on link "Komplekti" at bounding box center [514, 88] width 100 height 46
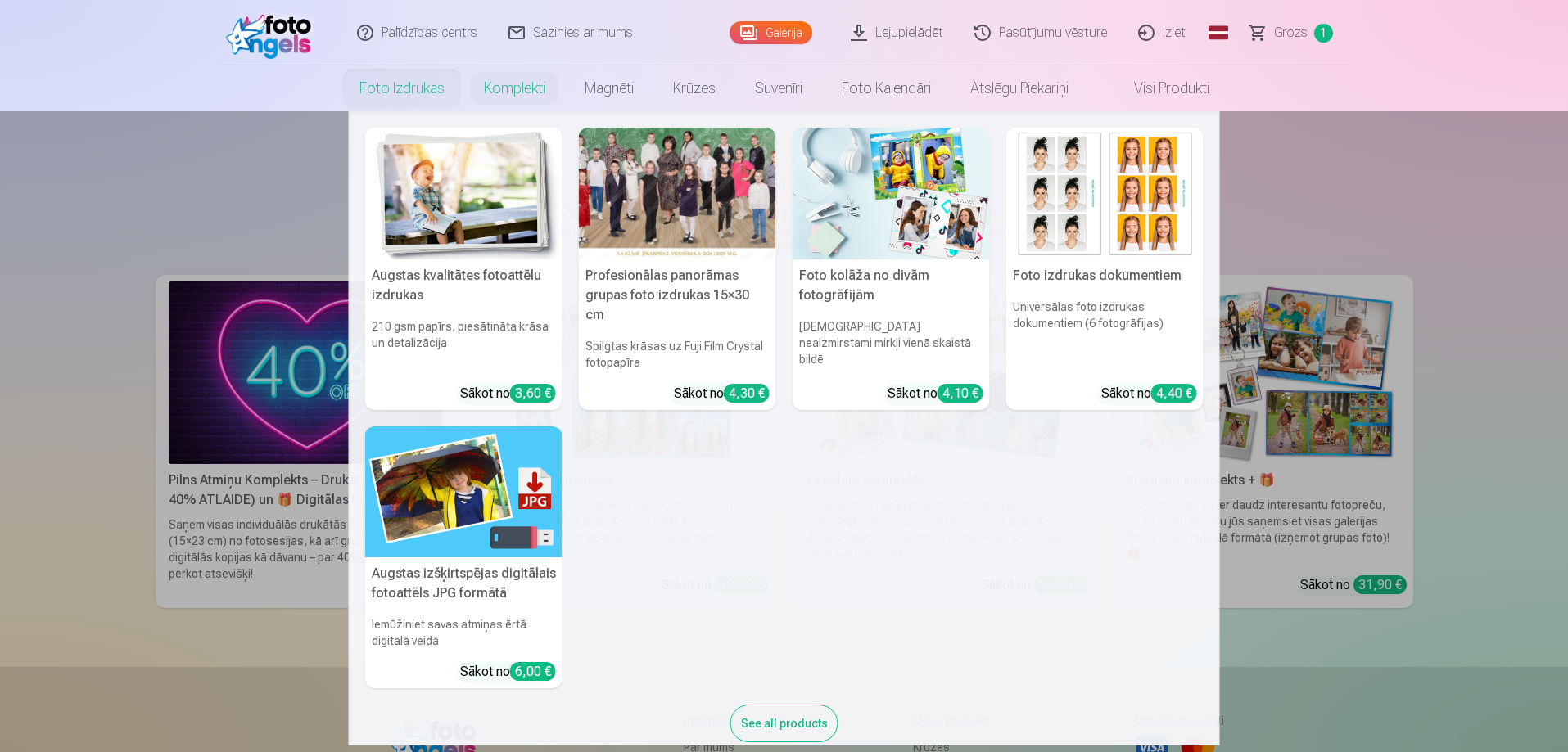
click at [441, 214] on img at bounding box center [464, 194] width 197 height 132
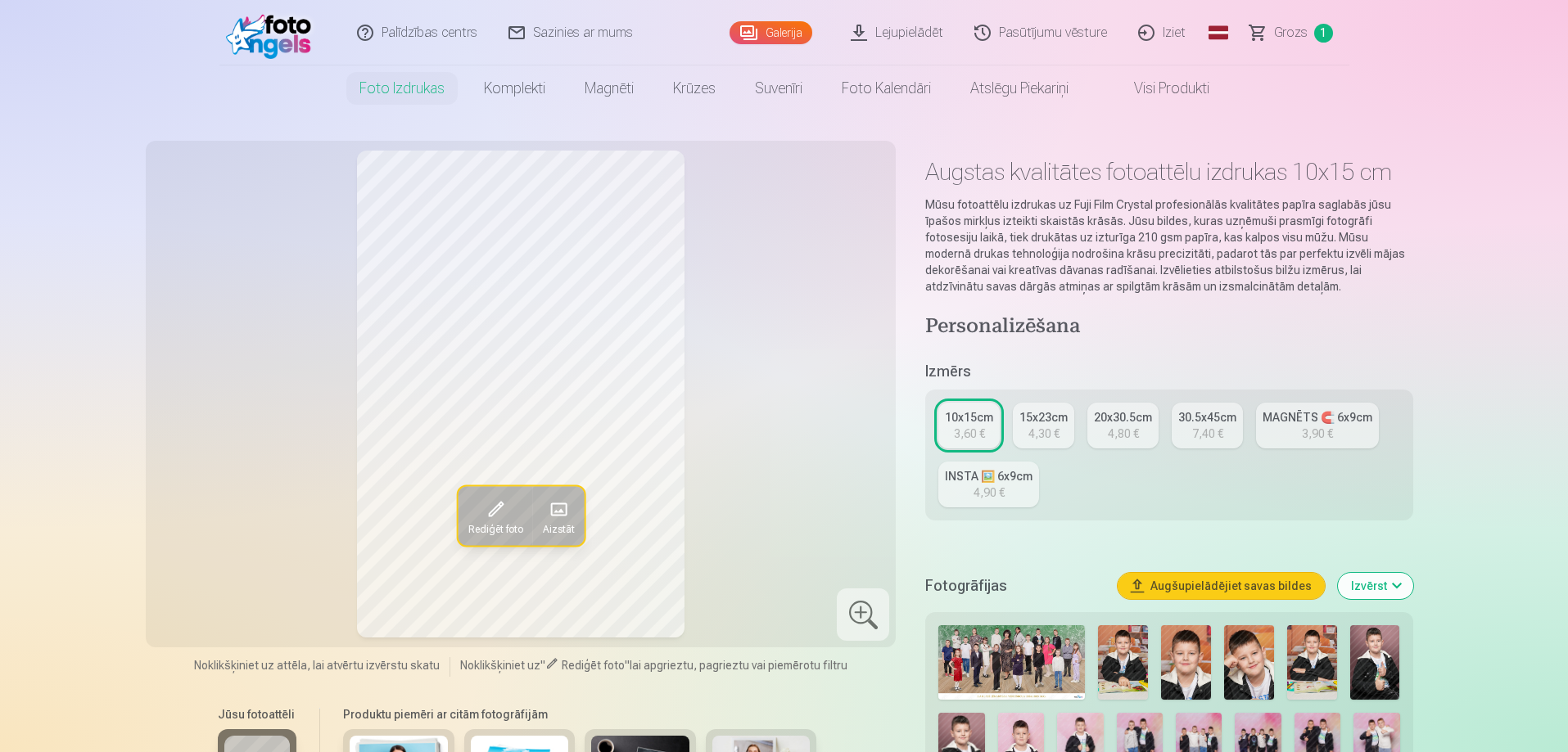
click at [987, 665] on img at bounding box center [1011, 662] width 147 height 75
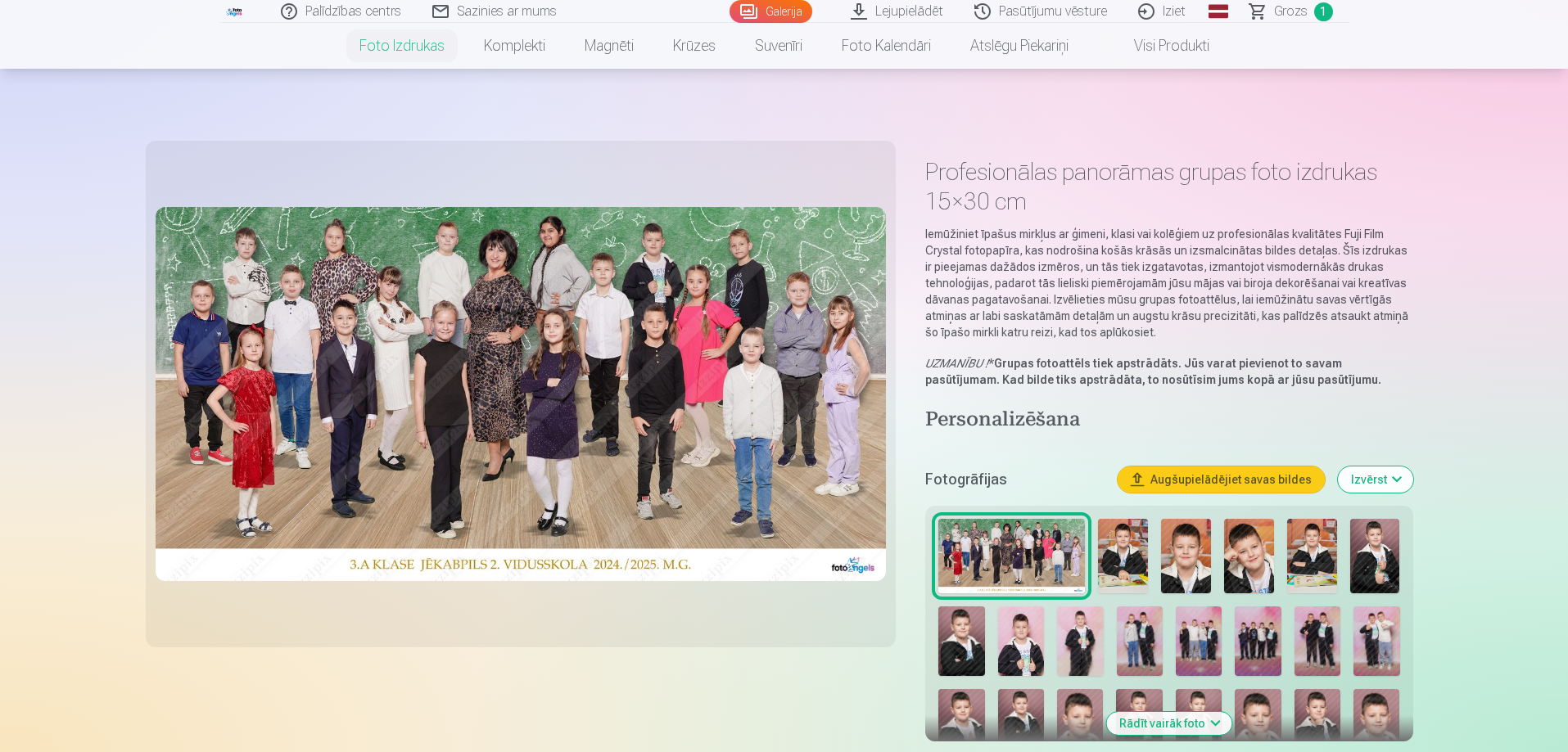
scroll to position [163, 0]
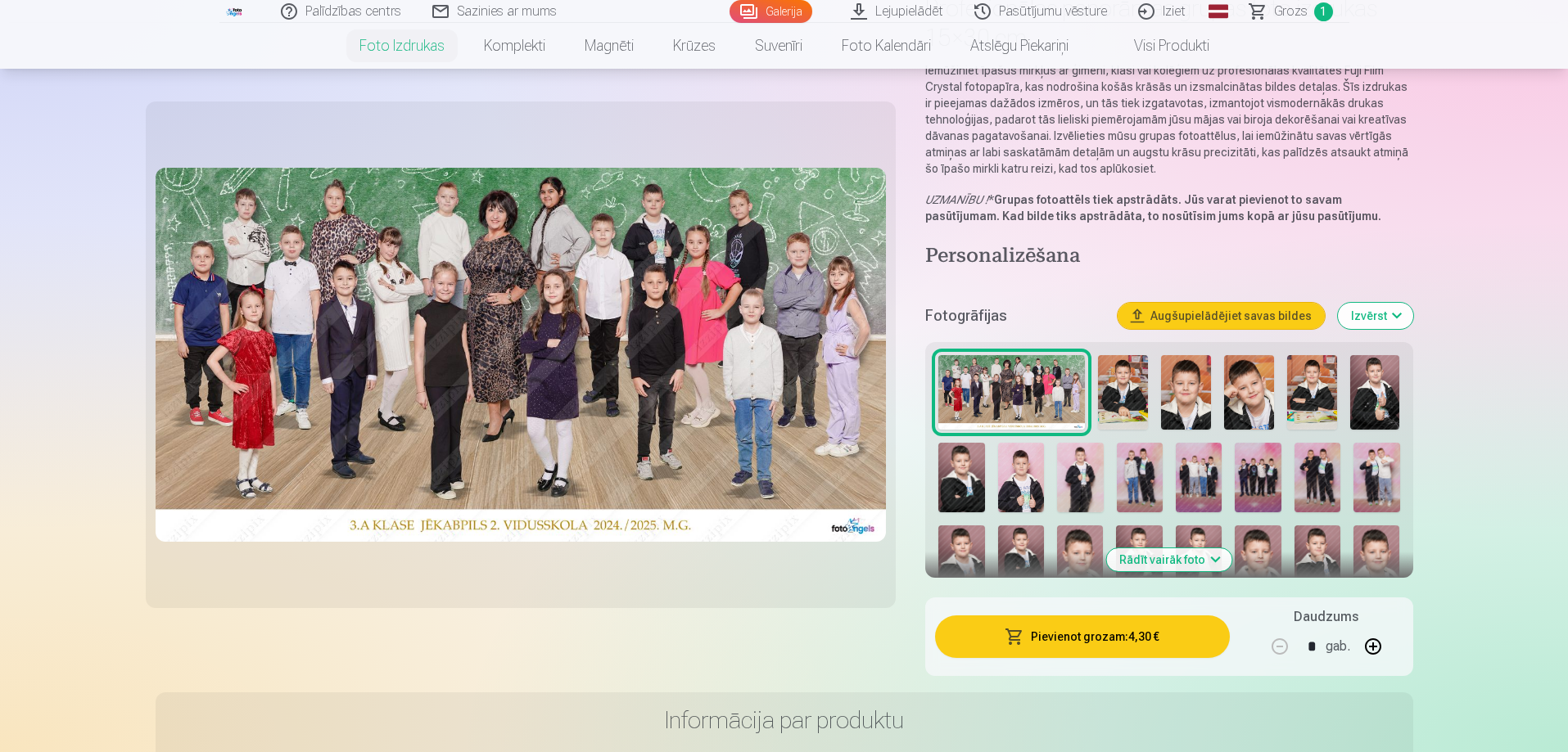
click at [1125, 388] on img at bounding box center [1123, 393] width 50 height 75
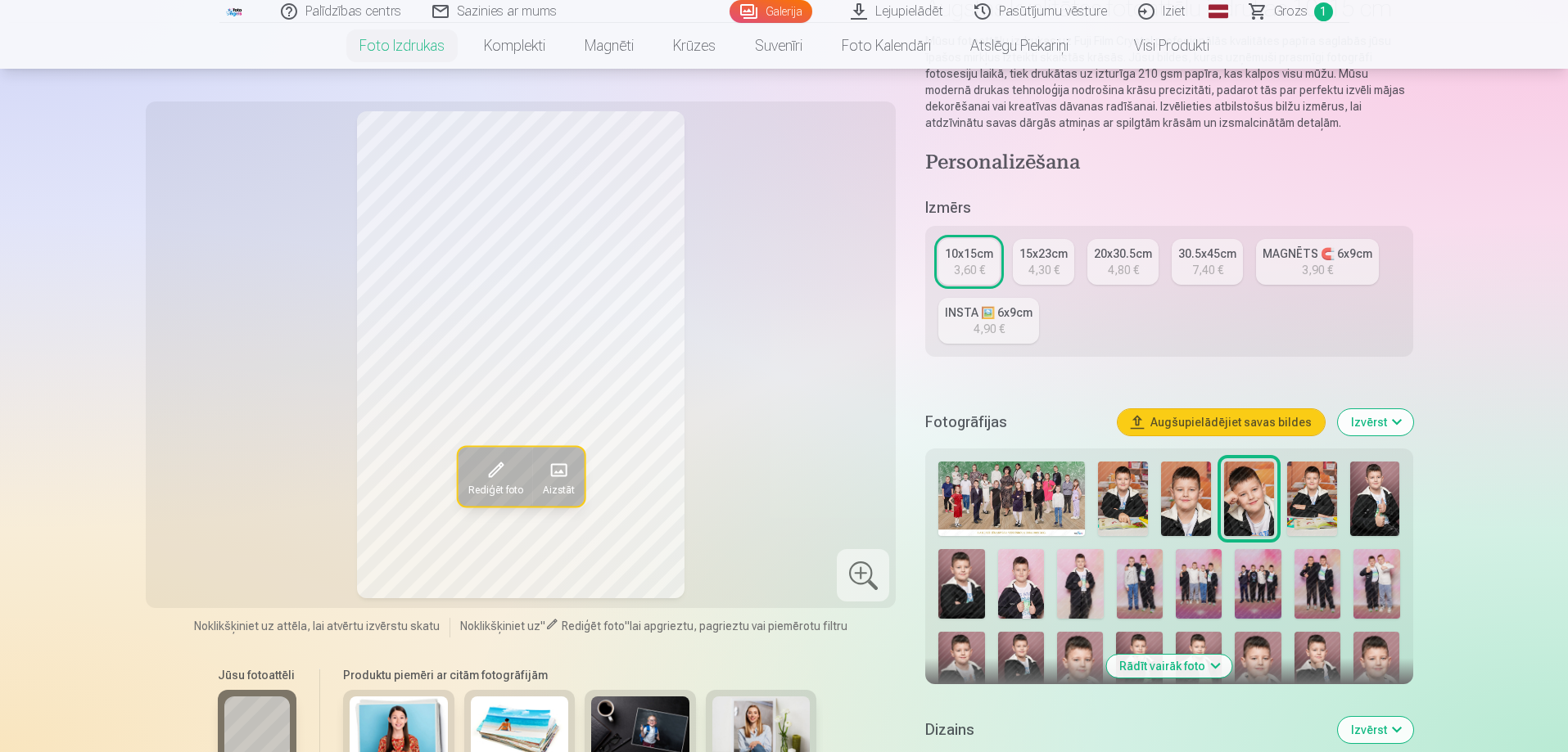
scroll to position [245, 0]
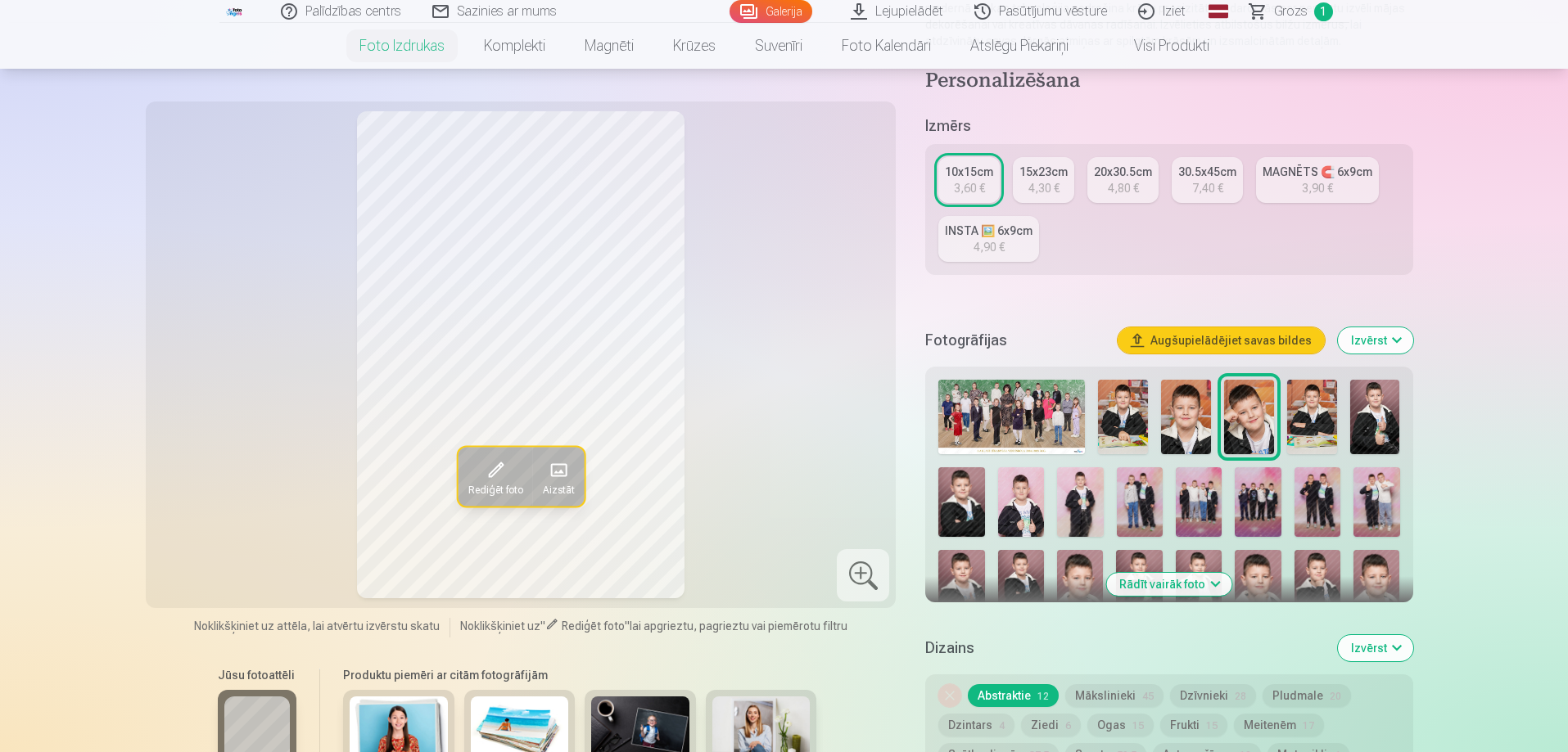
click at [1359, 335] on button "Izvērst" at bounding box center [1375, 340] width 75 height 27
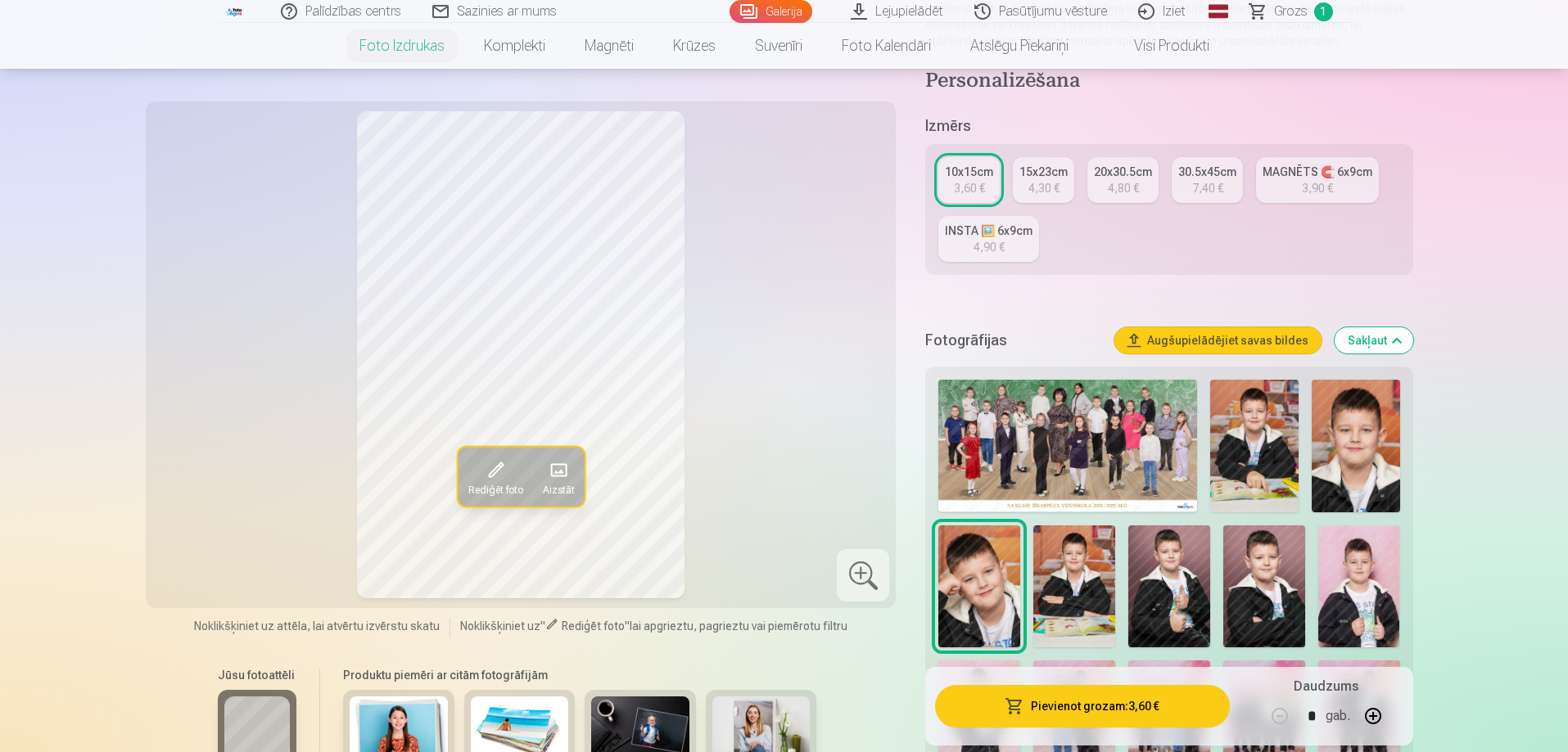
click at [1287, 456] on img at bounding box center [1254, 446] width 89 height 133
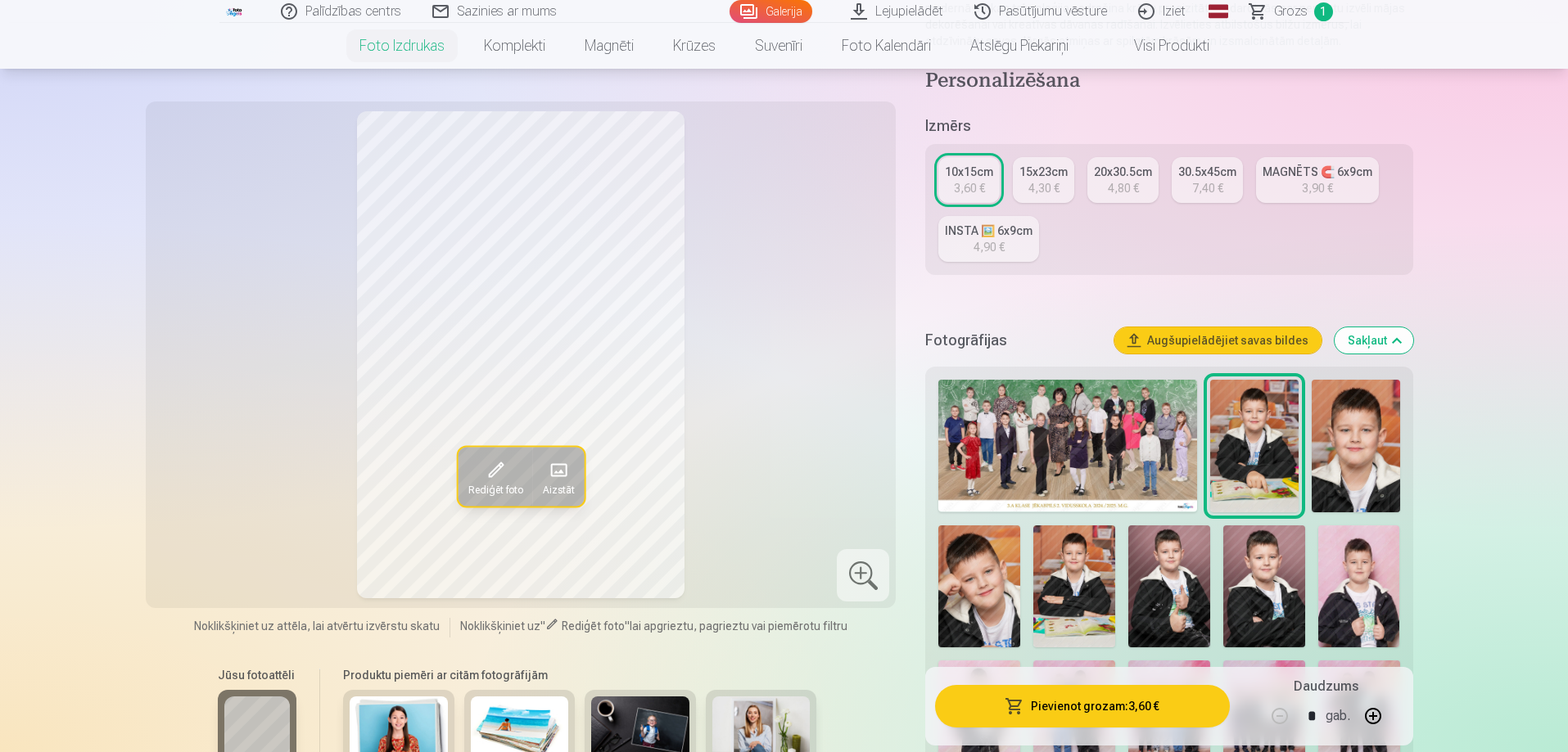
click at [1343, 462] on img at bounding box center [1355, 446] width 89 height 133
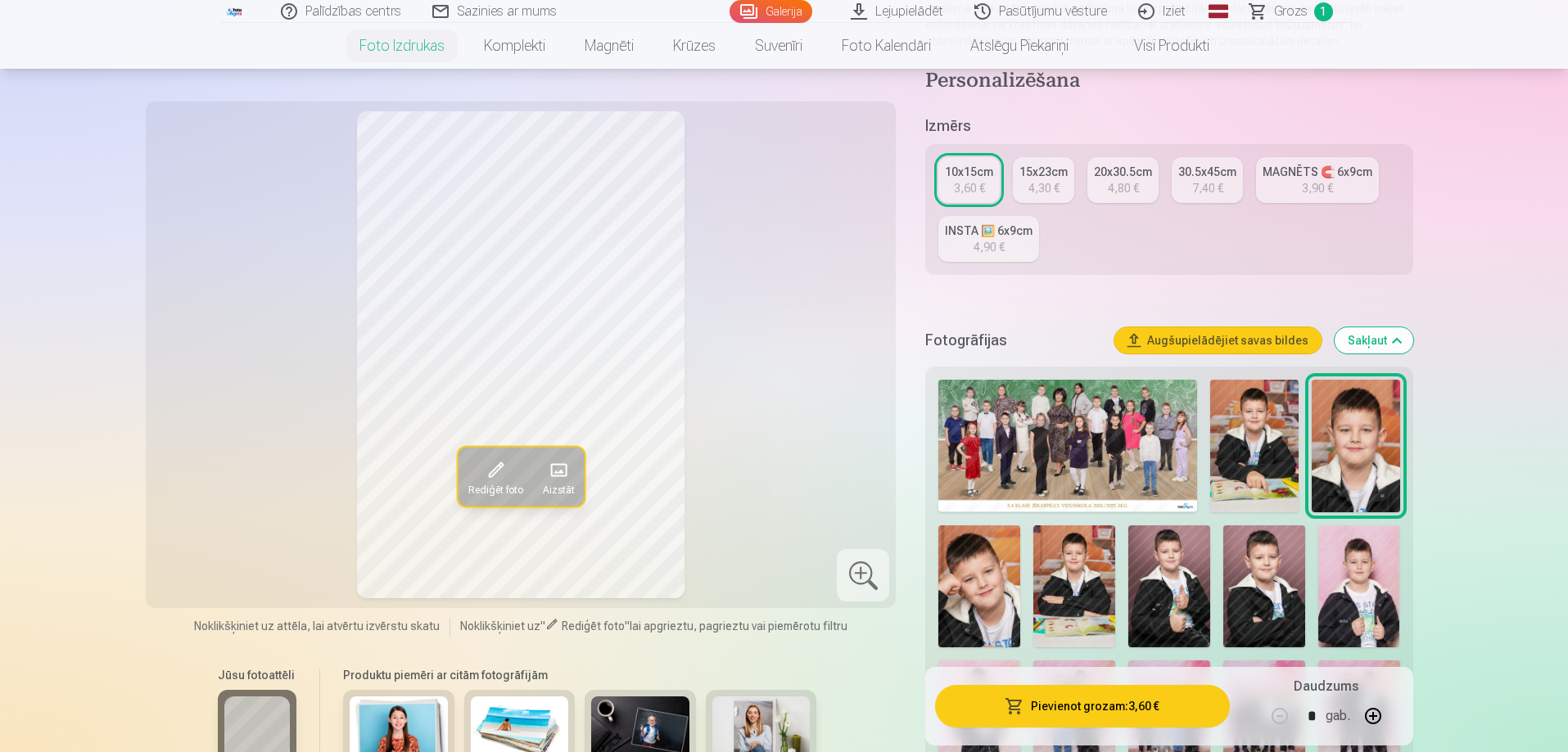
click at [990, 595] on img at bounding box center [978, 587] width 82 height 123
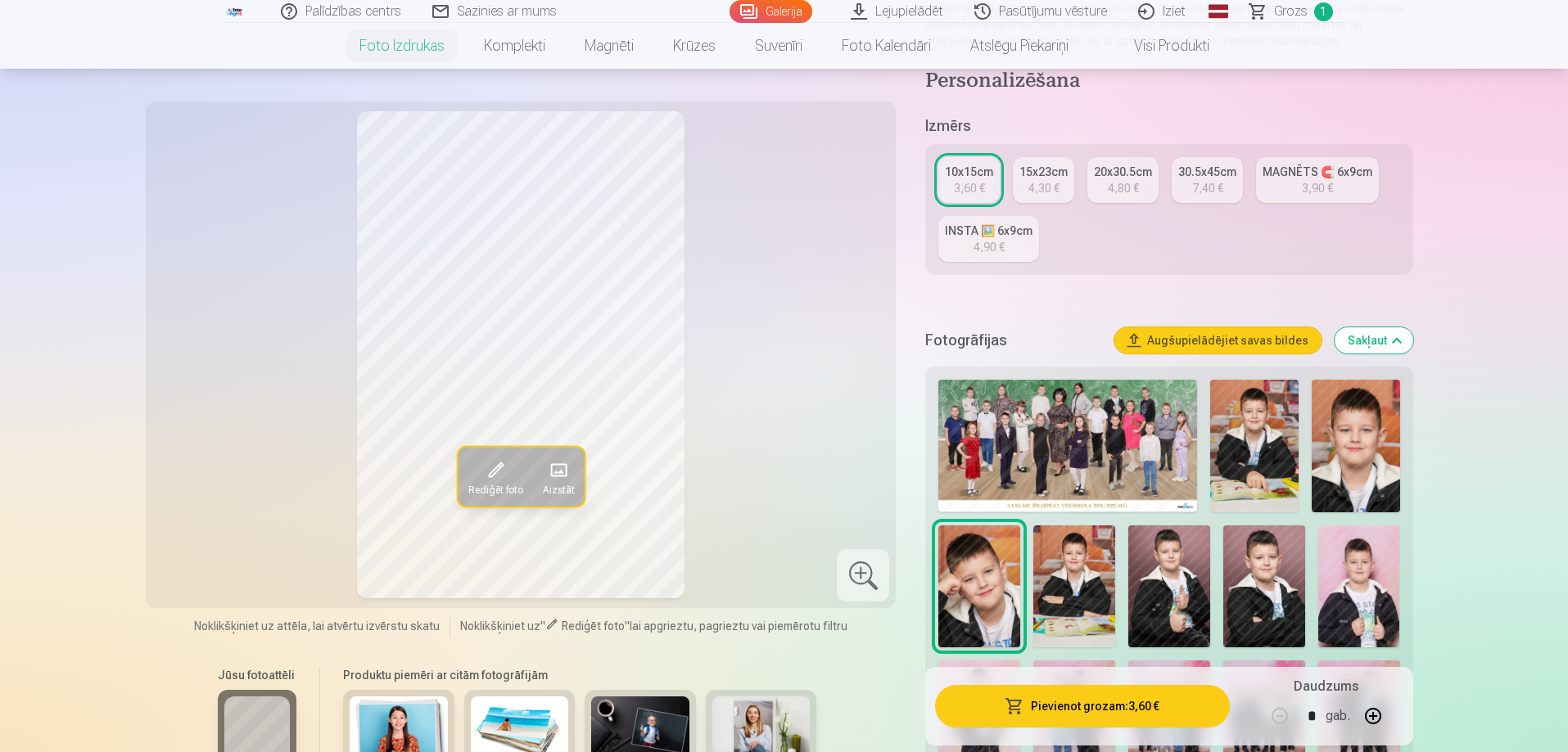
click at [1062, 583] on img at bounding box center [1074, 587] width 82 height 123
click at [1180, 579] on img at bounding box center [1168, 587] width 82 height 123
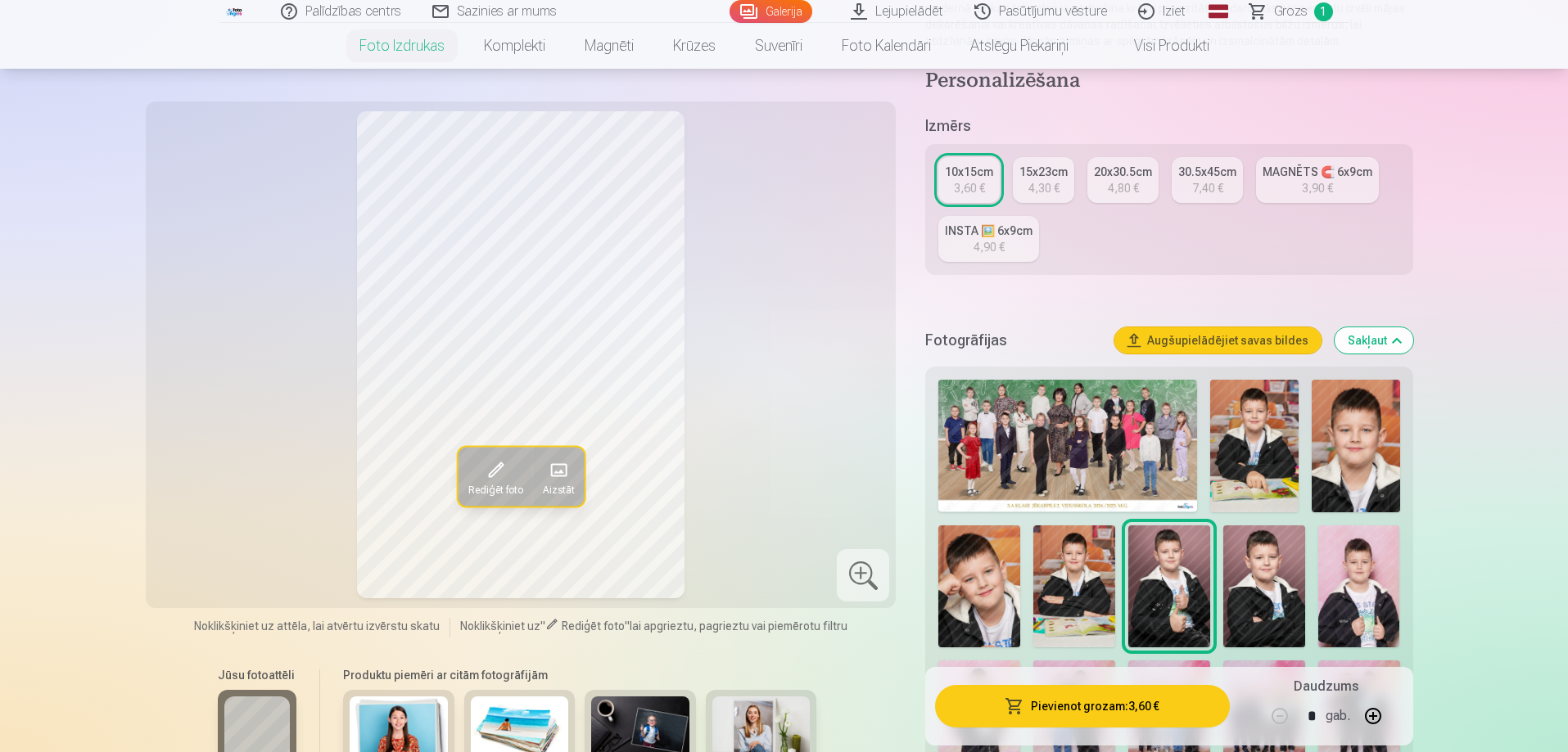
click at [1255, 591] on img at bounding box center [1264, 587] width 82 height 123
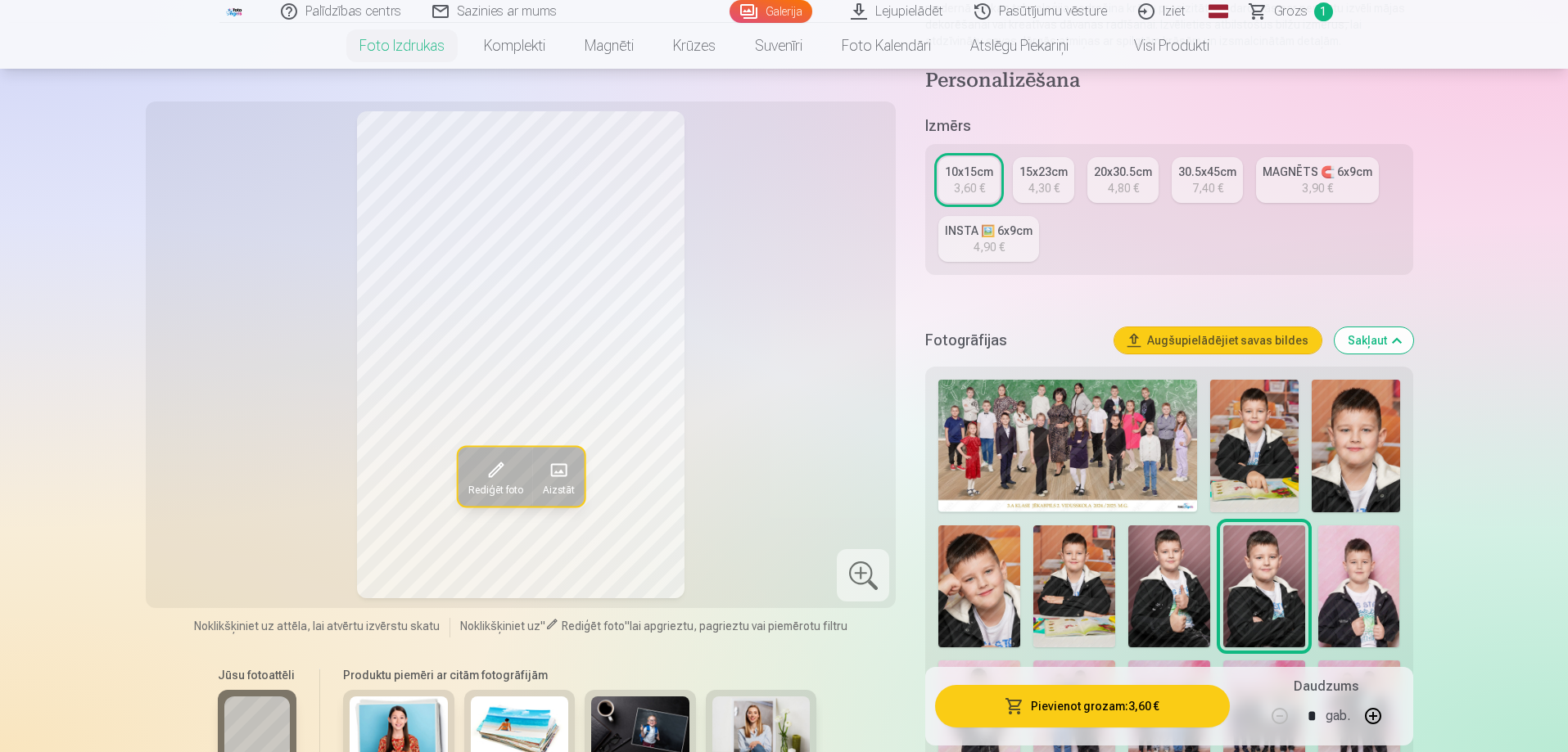
click at [1338, 586] on img at bounding box center [1358, 587] width 82 height 123
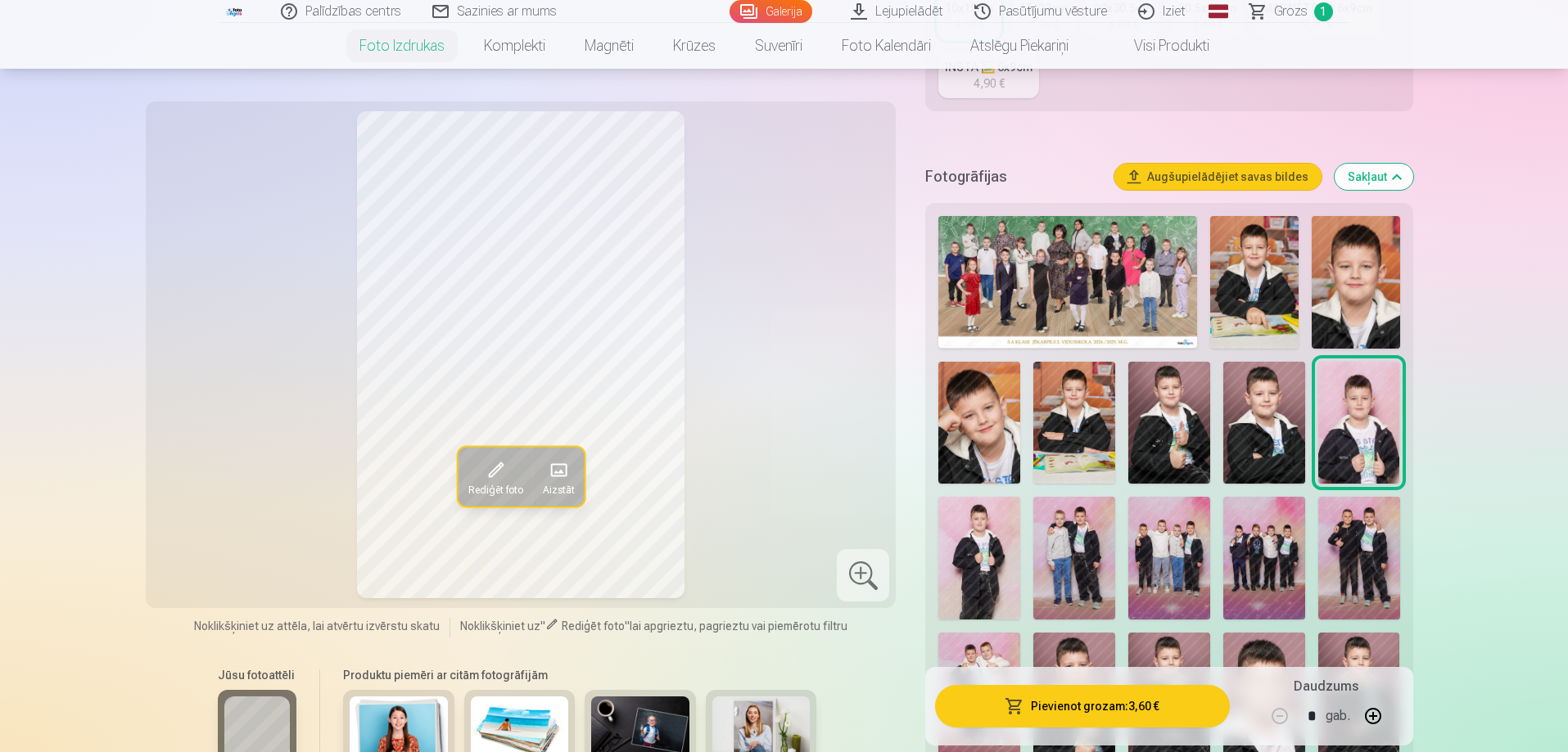
scroll to position [491, 0]
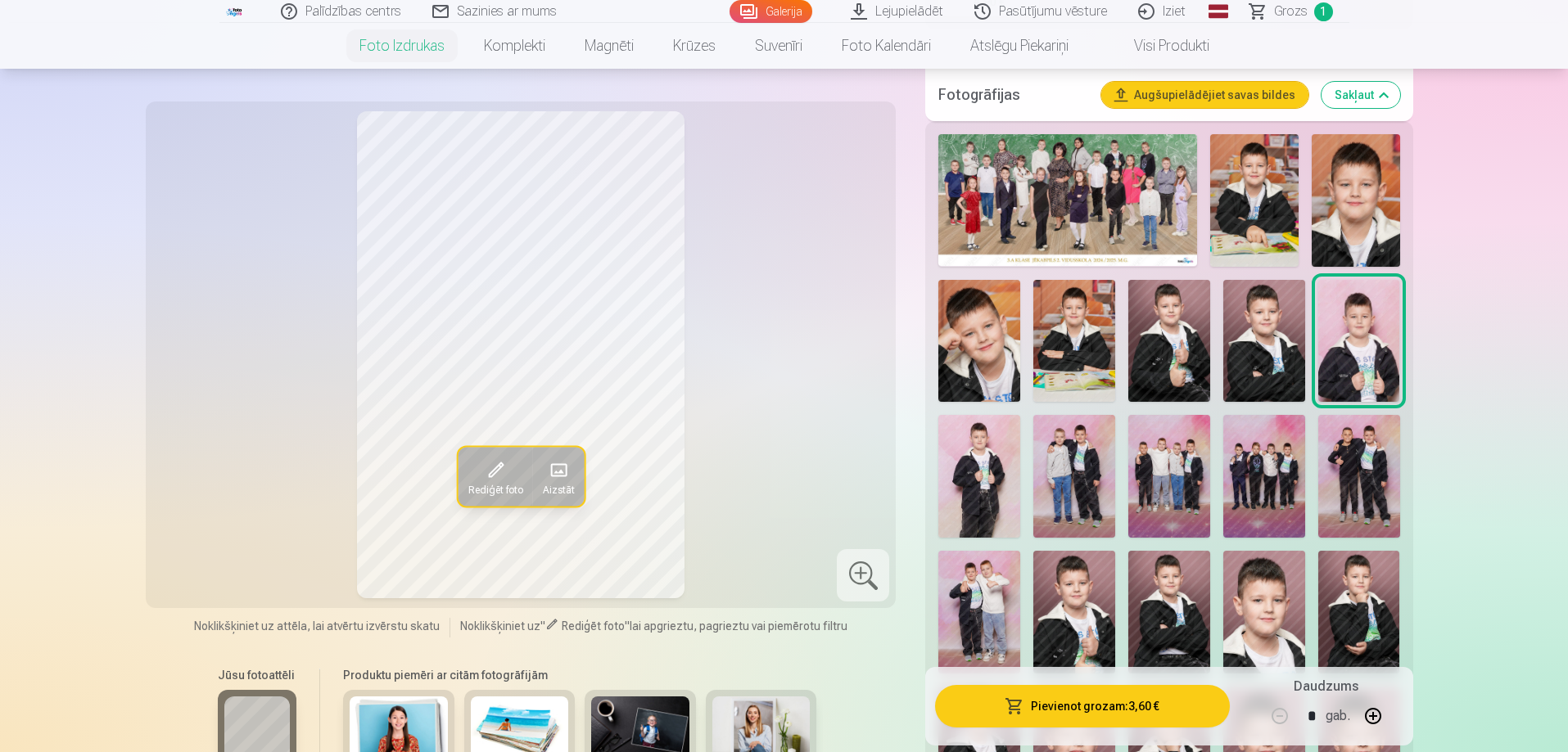
click at [1002, 472] on img at bounding box center [978, 475] width 82 height 123
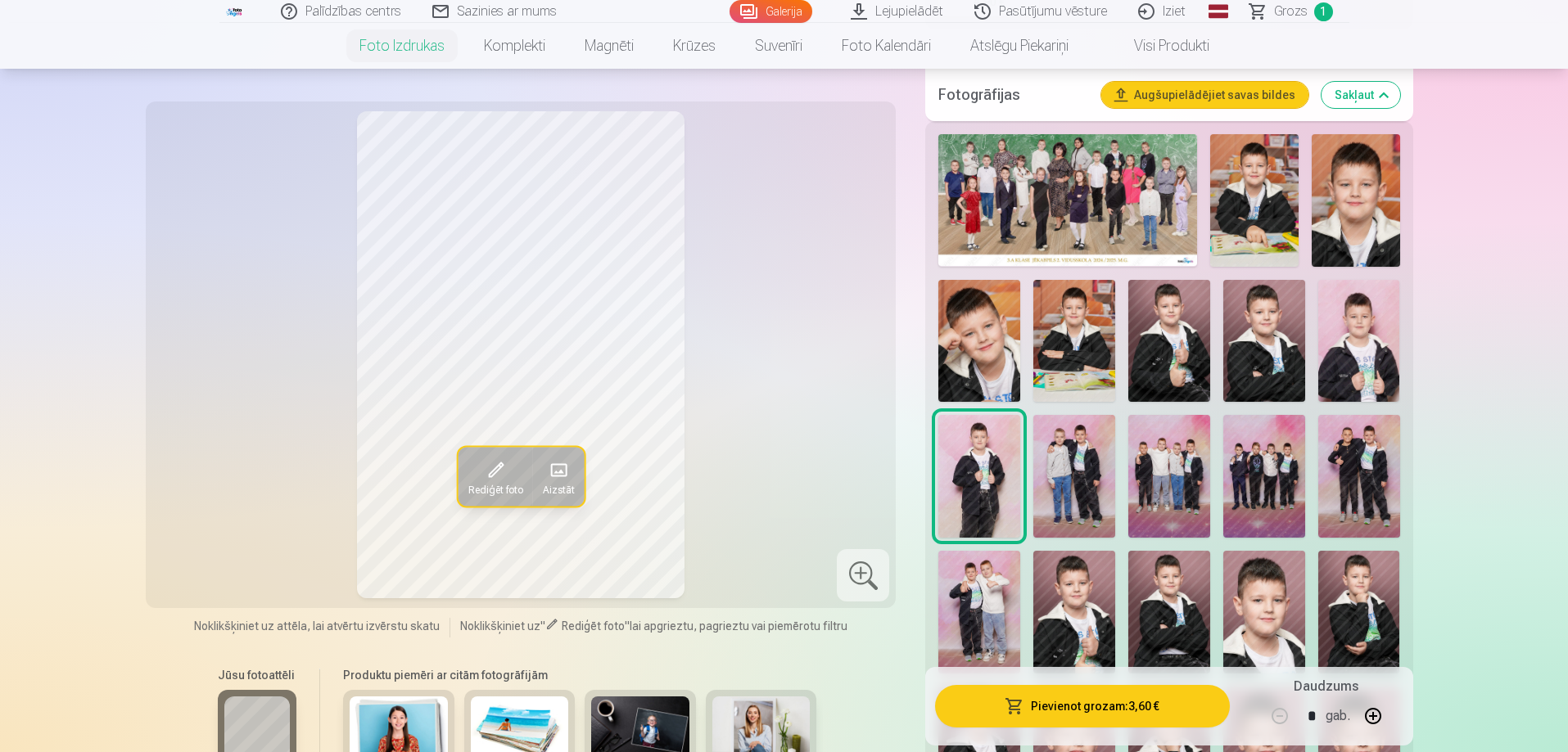
click at [1057, 472] on img at bounding box center [1074, 475] width 82 height 123
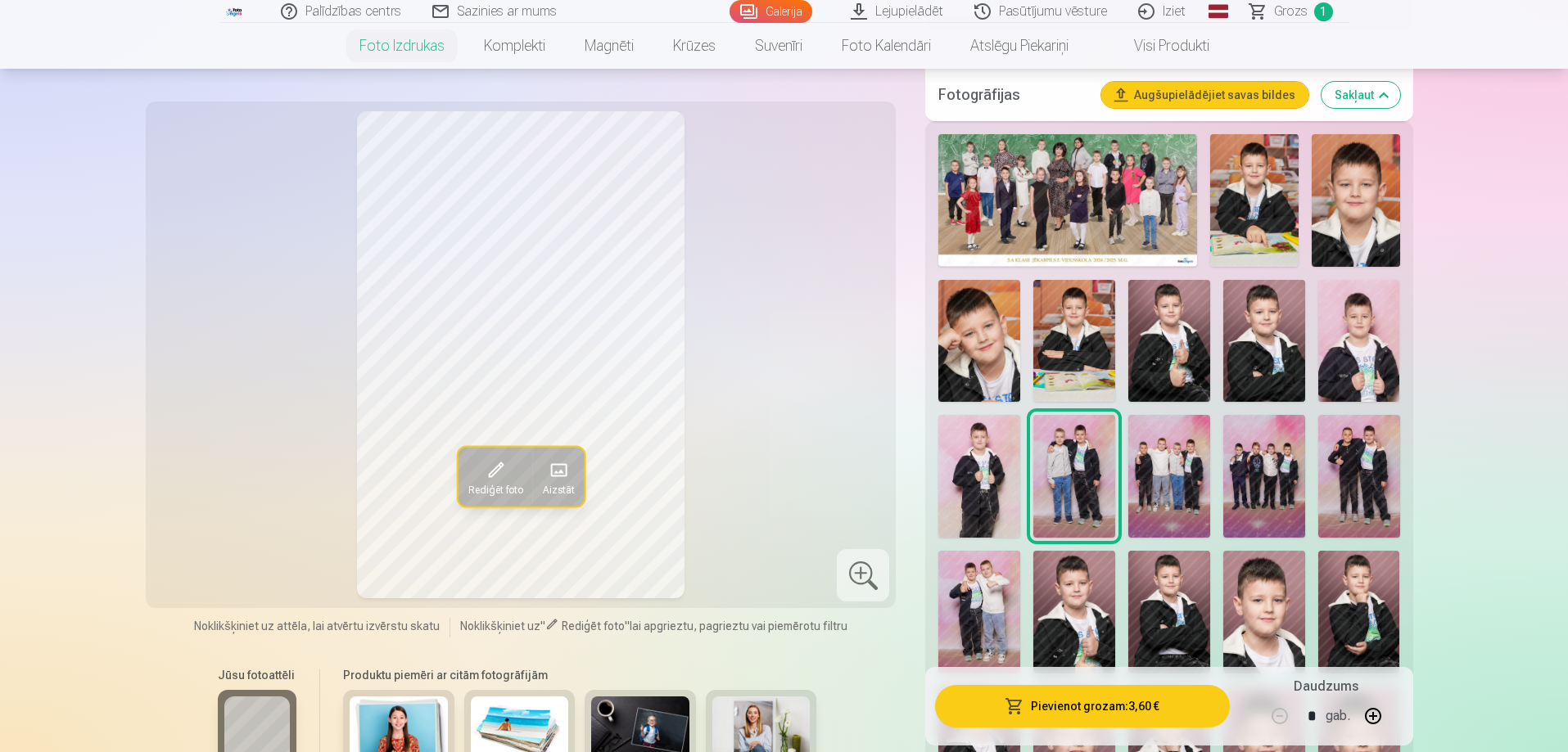
click at [1161, 473] on img at bounding box center [1168, 475] width 82 height 123
click at [1264, 474] on img at bounding box center [1264, 475] width 82 height 123
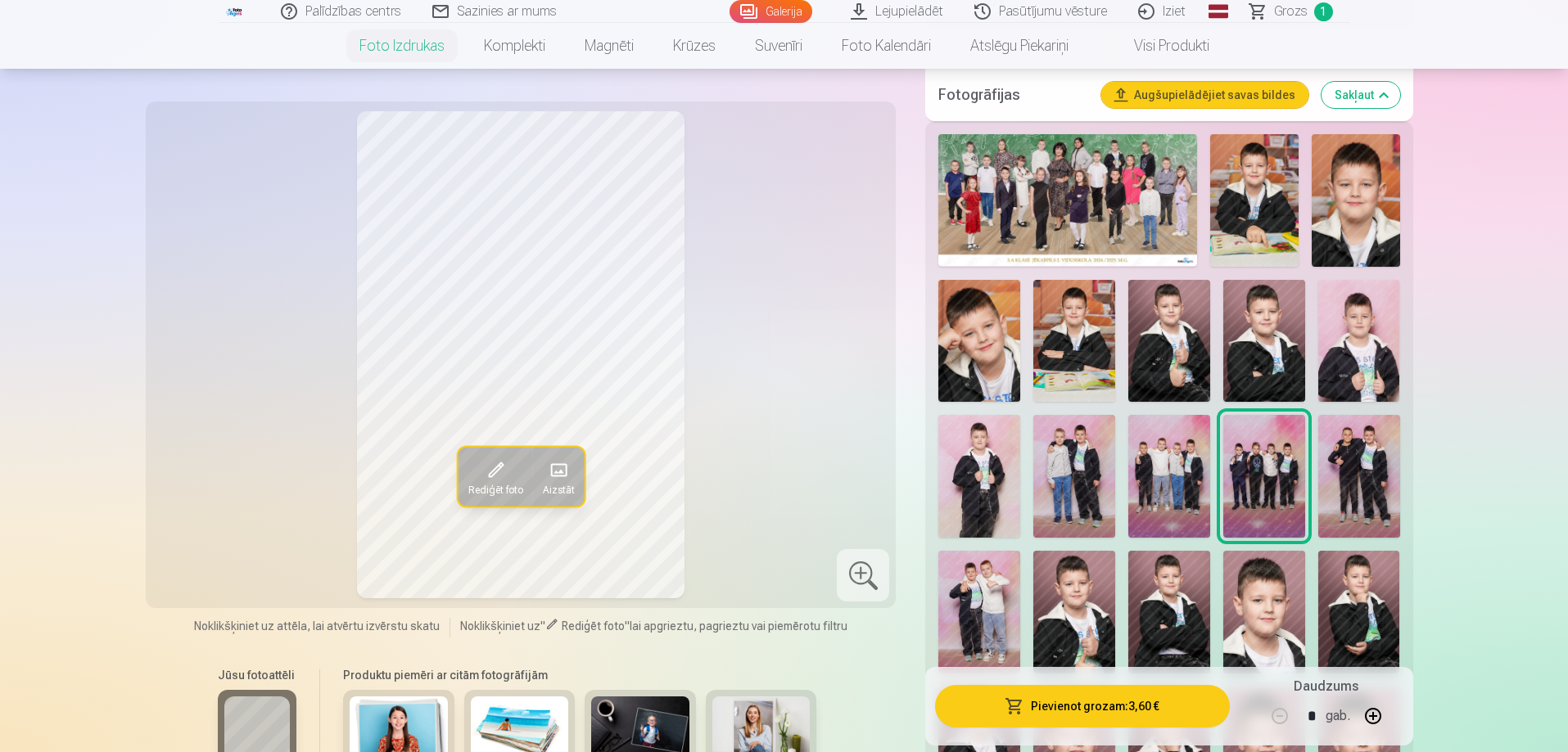
click at [1349, 470] on img at bounding box center [1358, 475] width 82 height 123
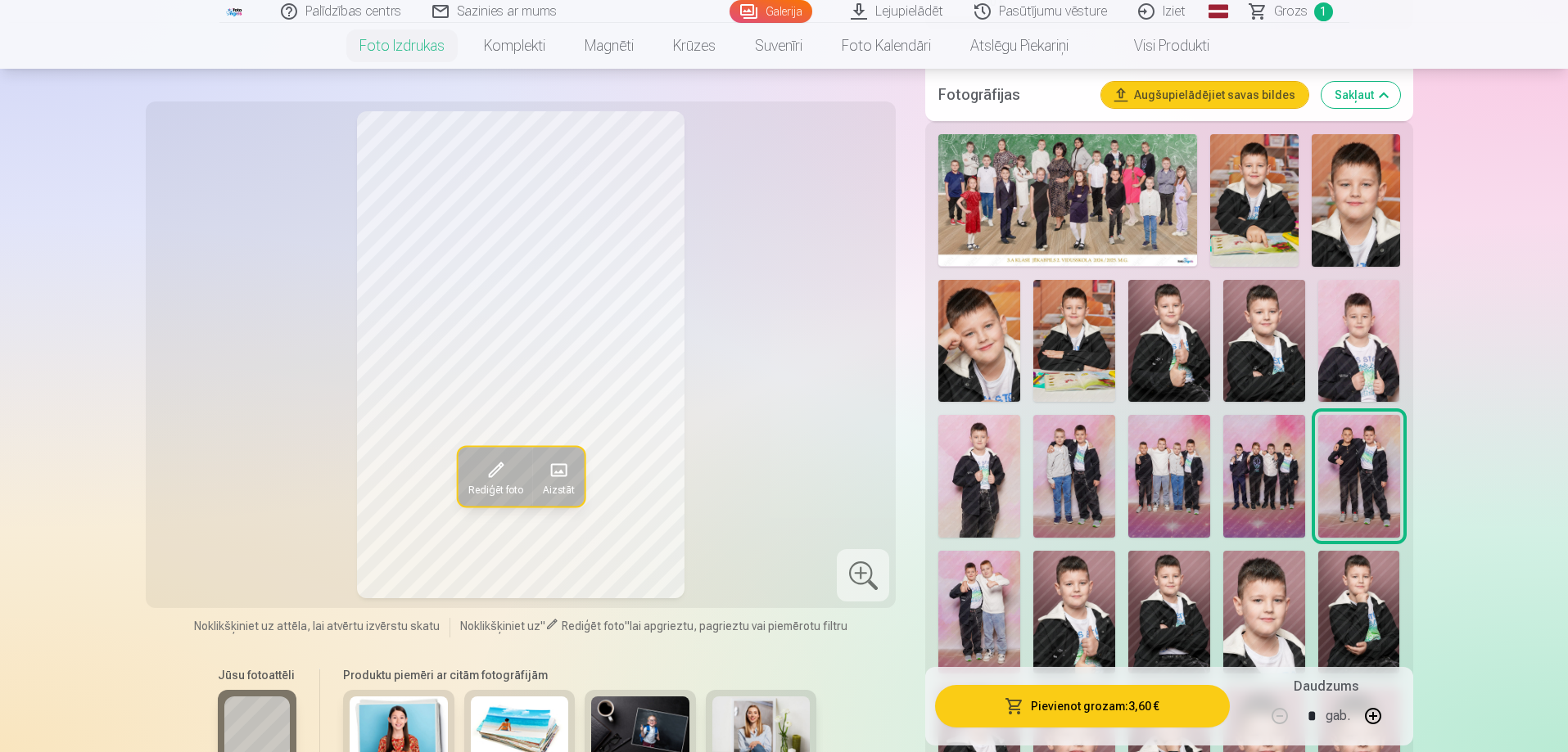
scroll to position [655, 0]
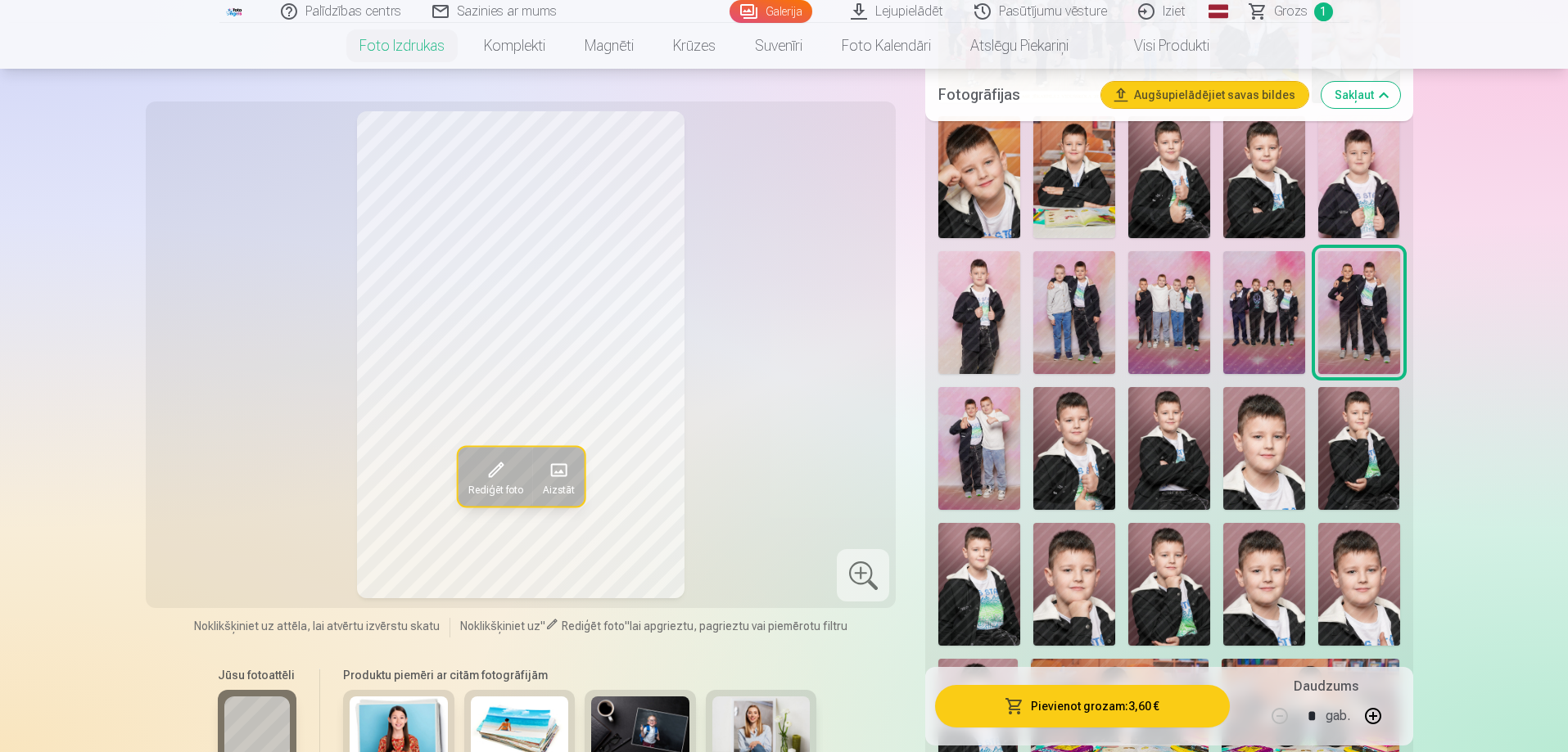
click at [995, 423] on img at bounding box center [978, 448] width 82 height 123
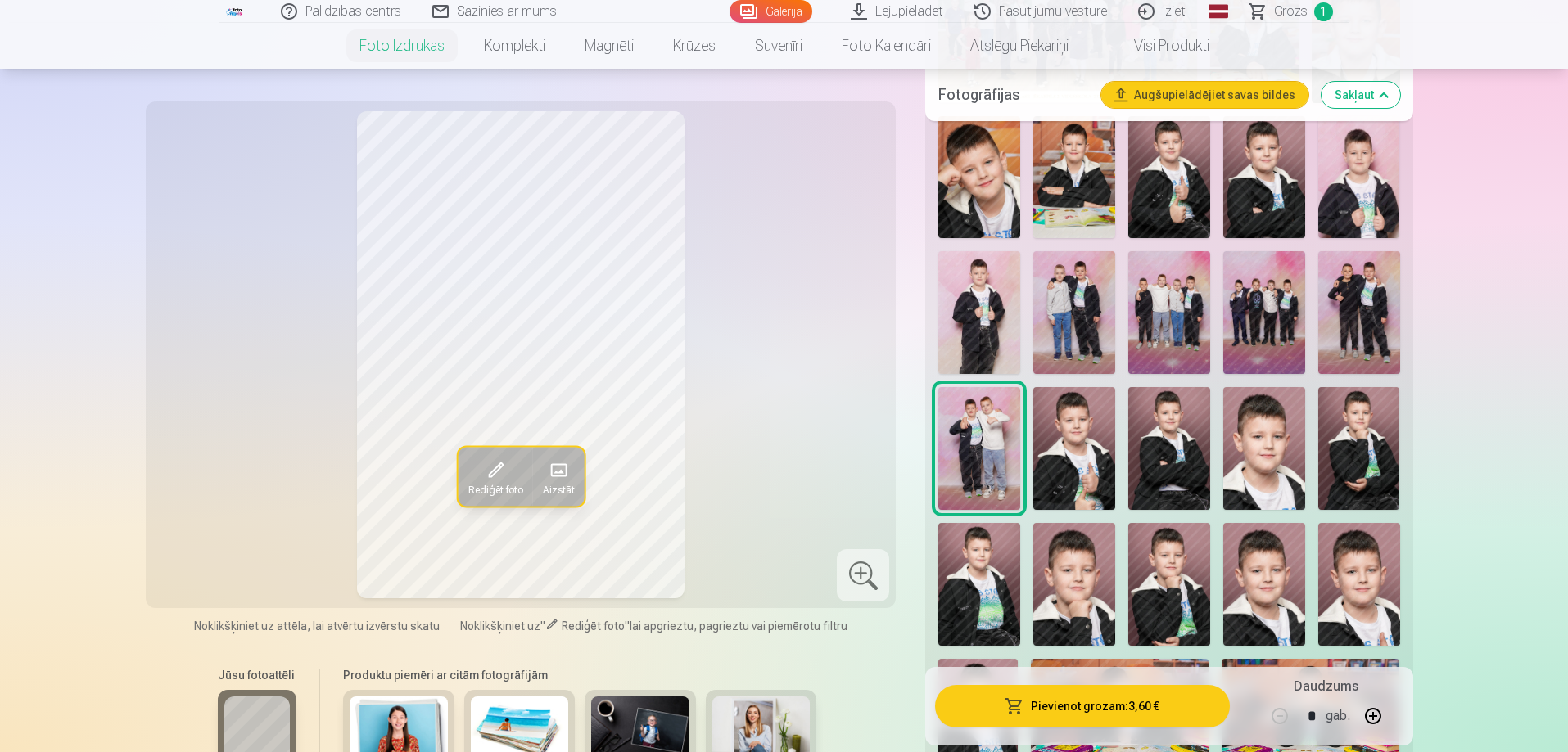
click at [1084, 441] on img at bounding box center [1074, 448] width 82 height 123
click at [1171, 448] on img at bounding box center [1168, 448] width 82 height 123
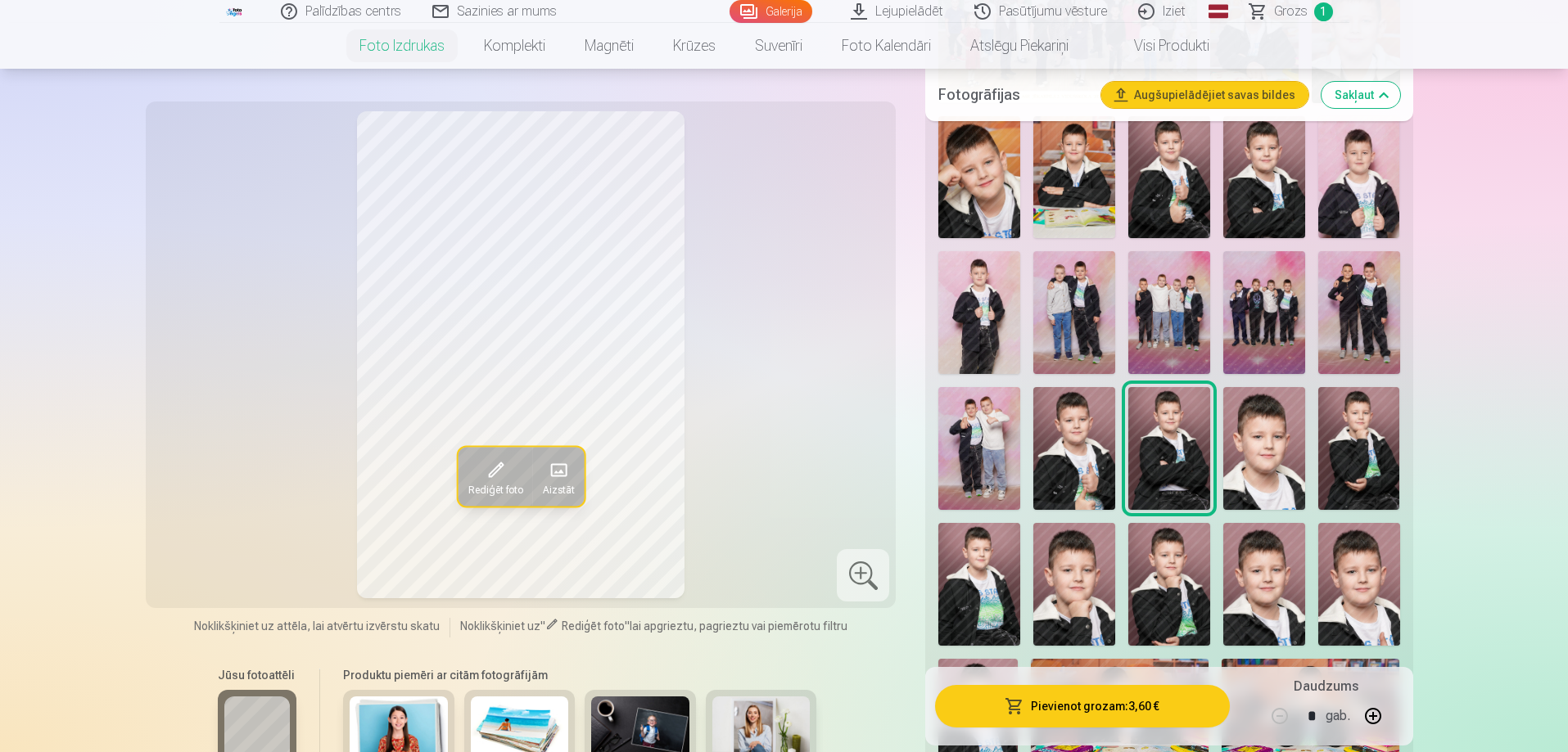
click at [1249, 457] on img at bounding box center [1264, 448] width 82 height 123
click at [1342, 471] on img at bounding box center [1358, 448] width 82 height 123
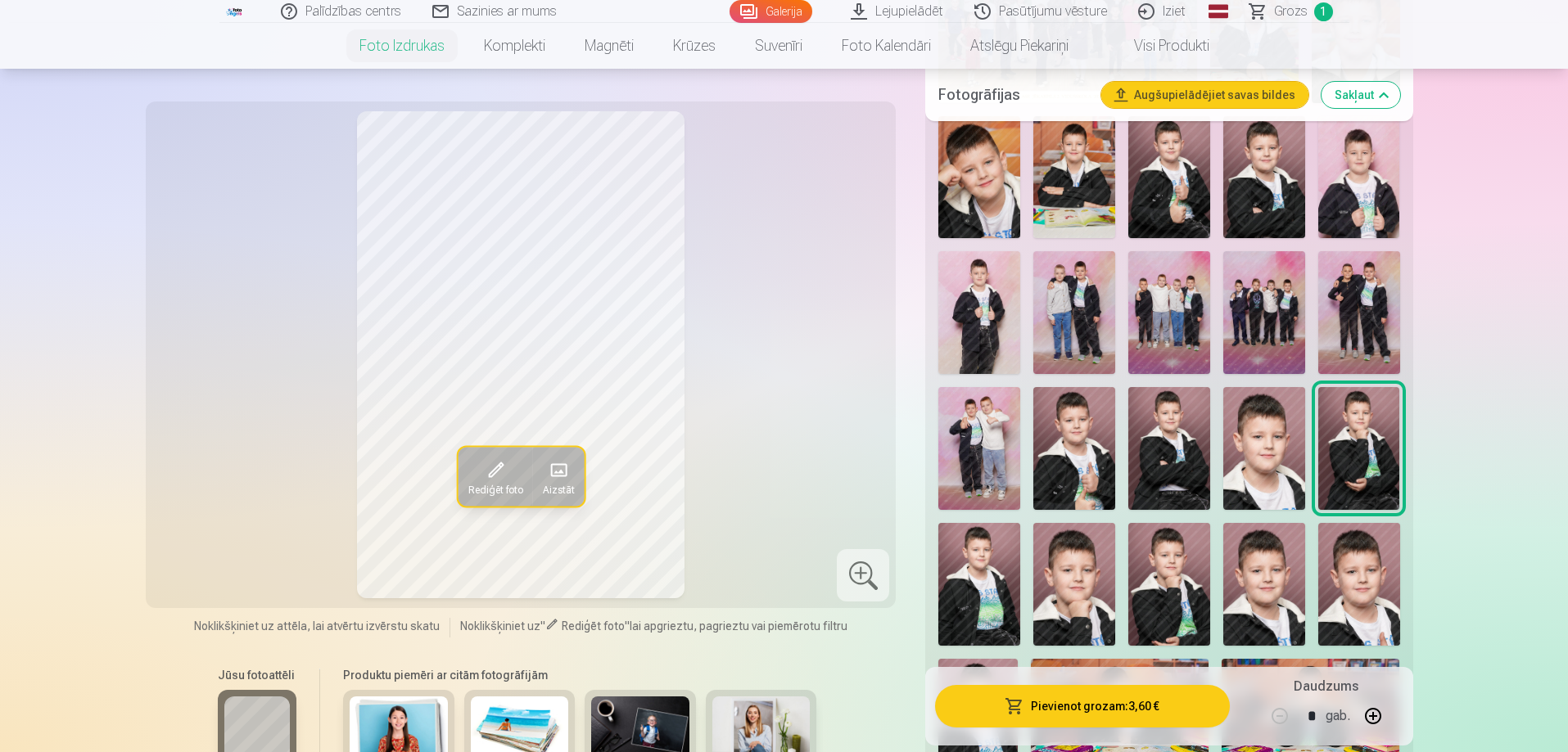
scroll to position [818, 0]
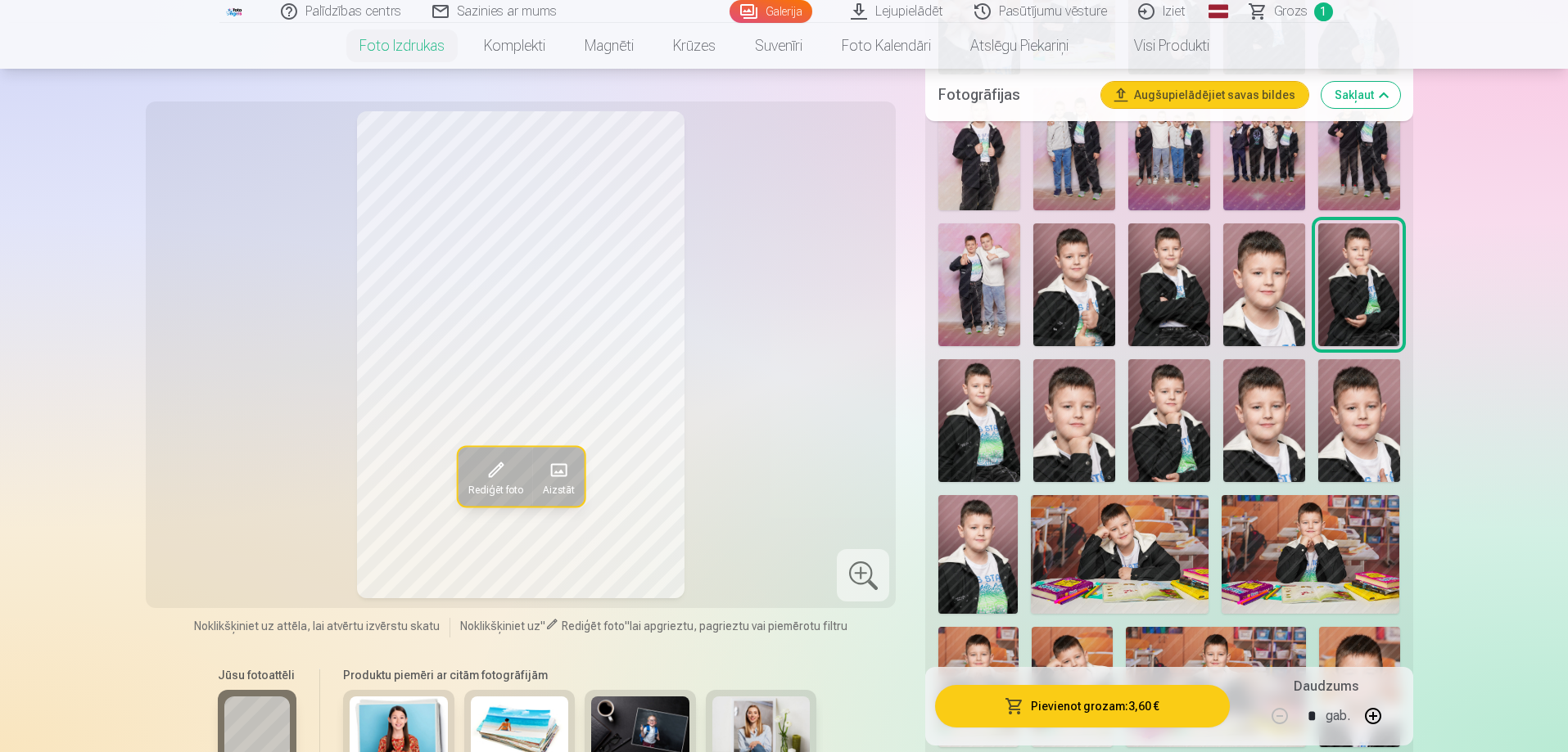
click at [979, 453] on img at bounding box center [978, 420] width 82 height 123
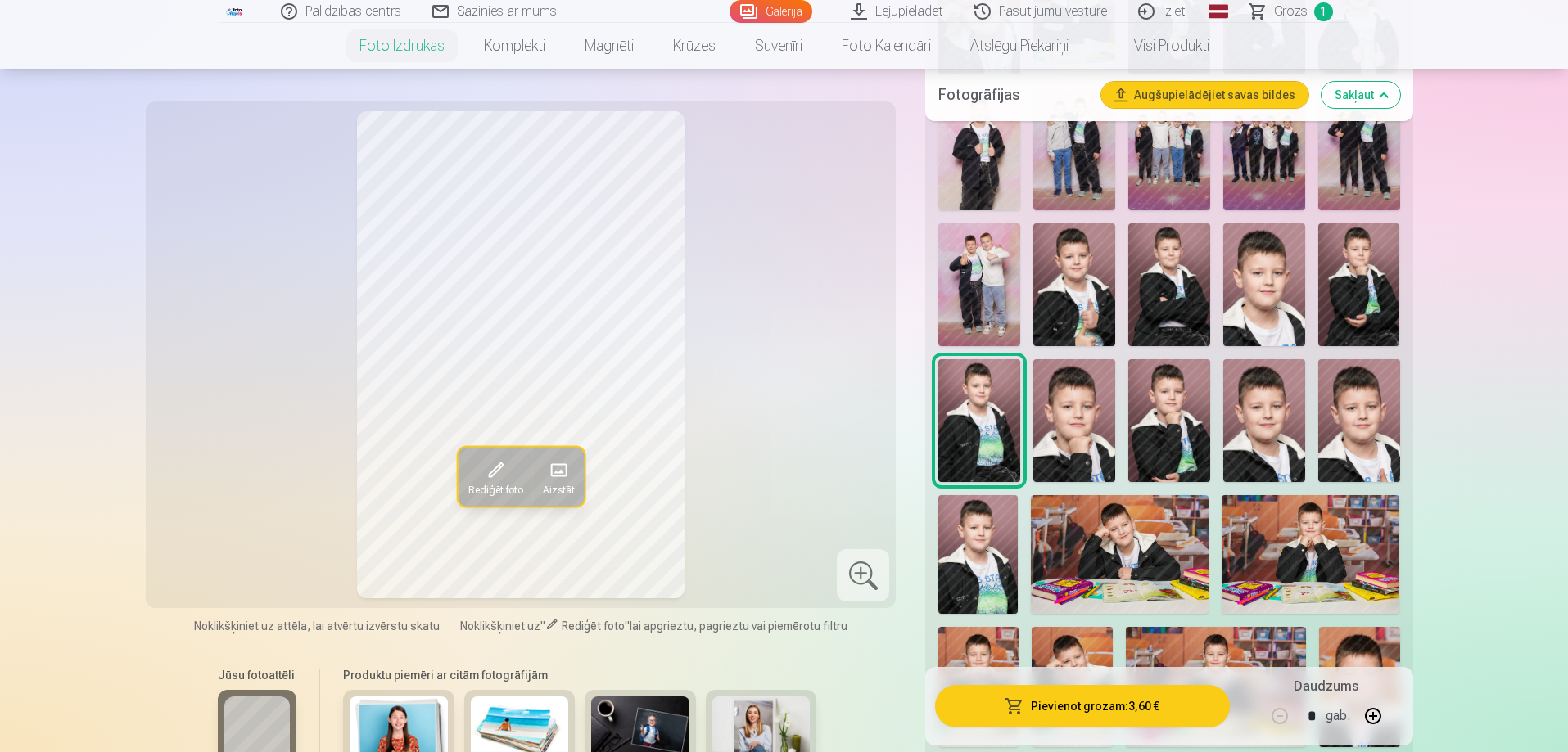
click at [1072, 465] on img at bounding box center [1074, 420] width 82 height 123
click at [1192, 443] on img at bounding box center [1168, 420] width 82 height 123
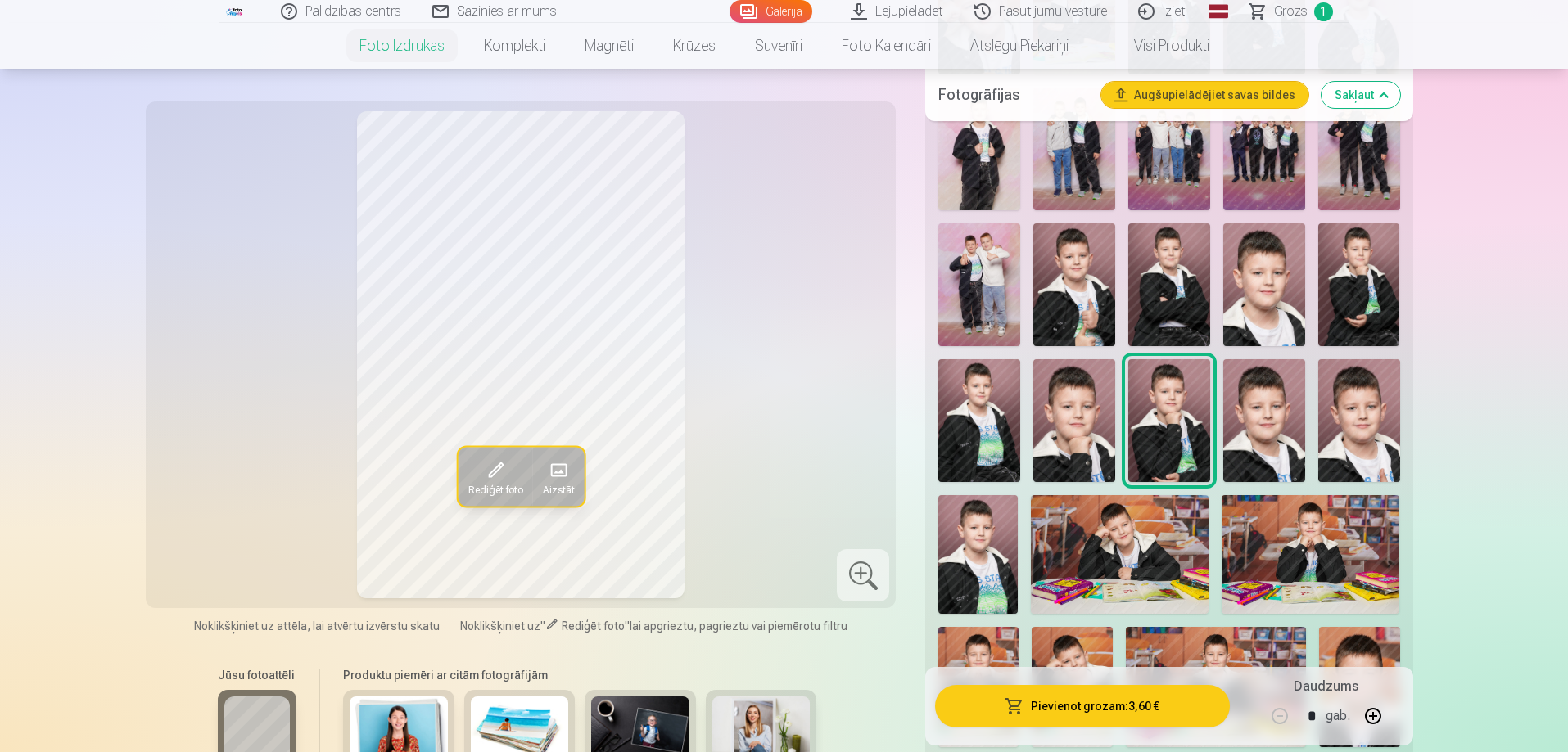
click at [1271, 449] on img at bounding box center [1264, 420] width 82 height 123
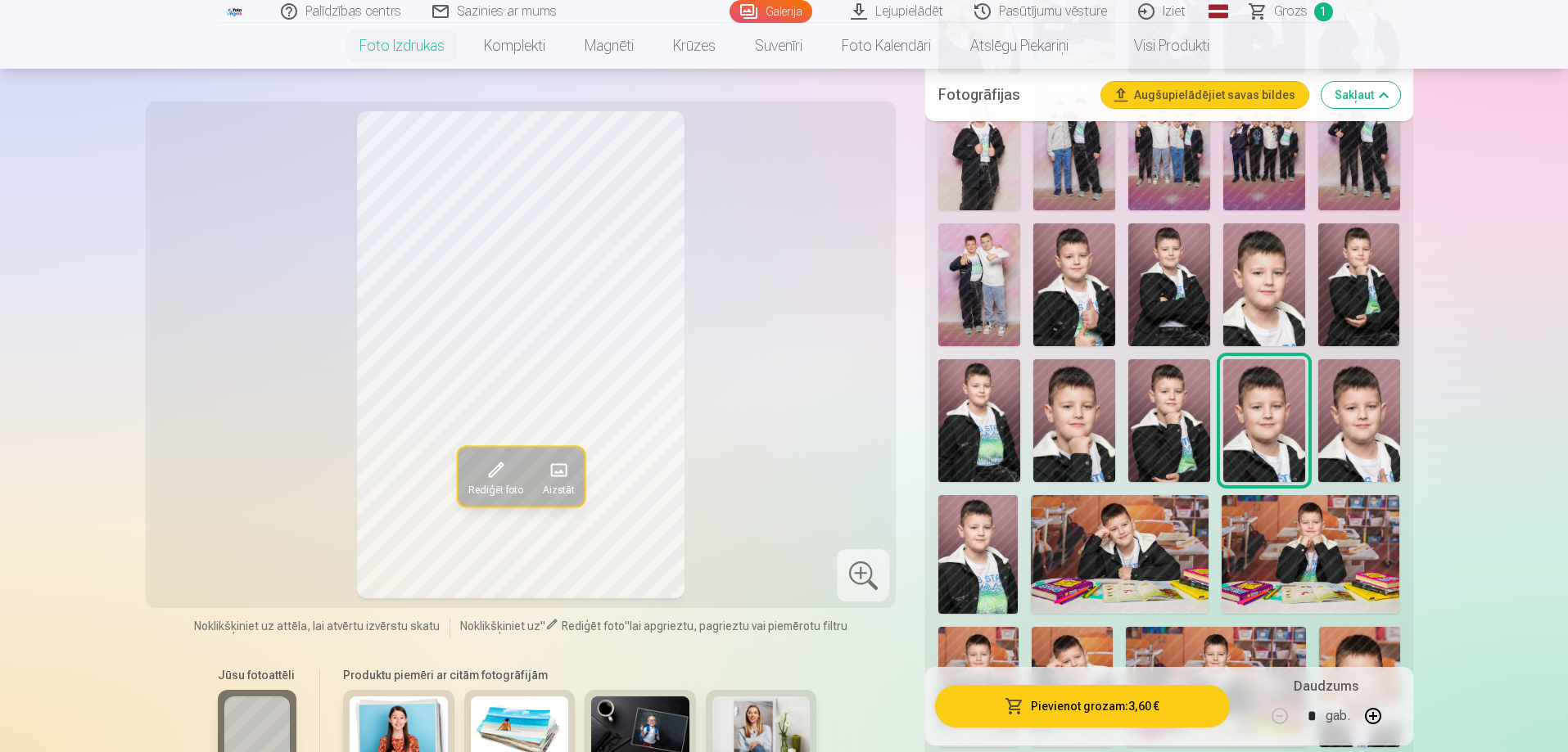
click at [1350, 421] on img at bounding box center [1358, 420] width 82 height 123
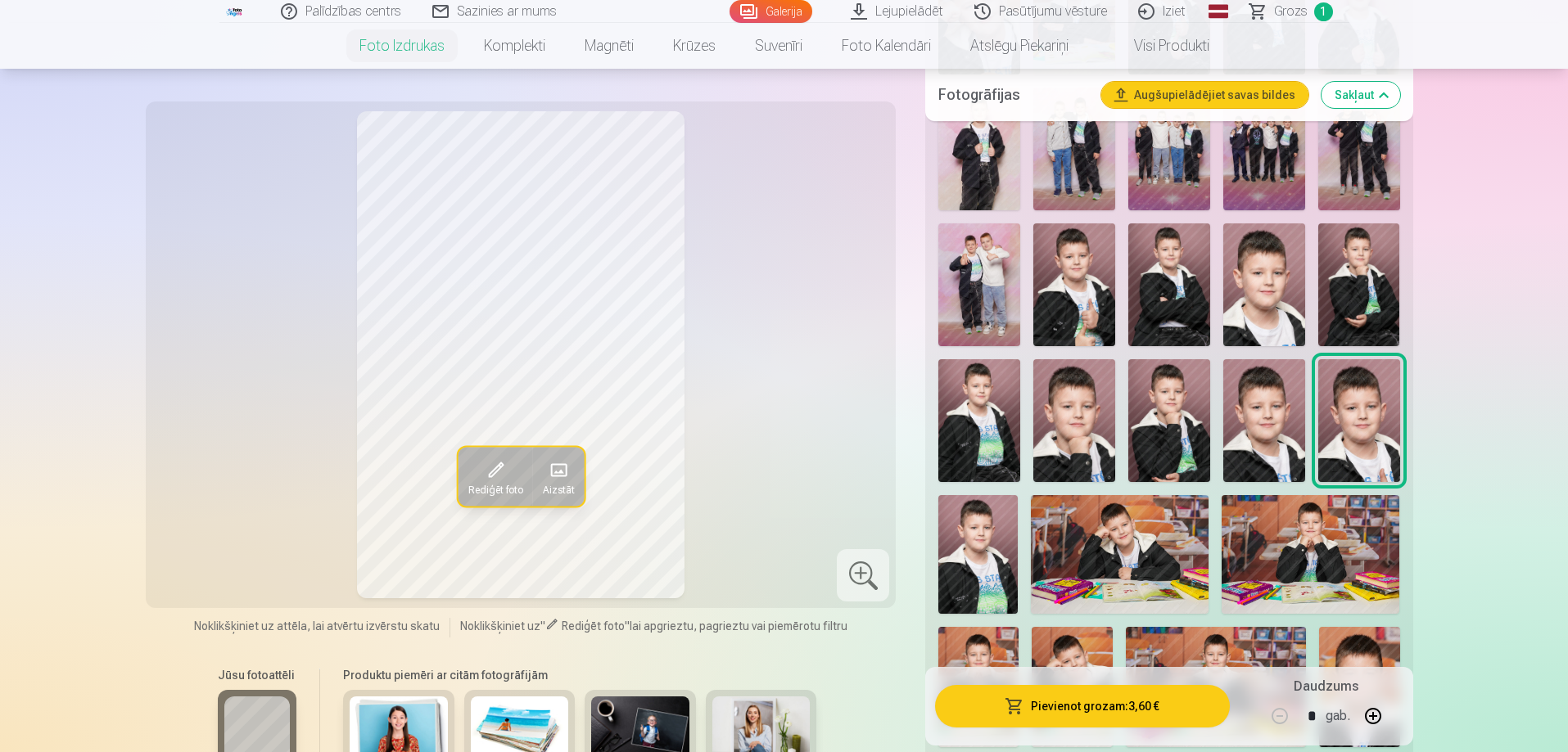
click at [977, 531] on img at bounding box center [977, 554] width 80 height 119
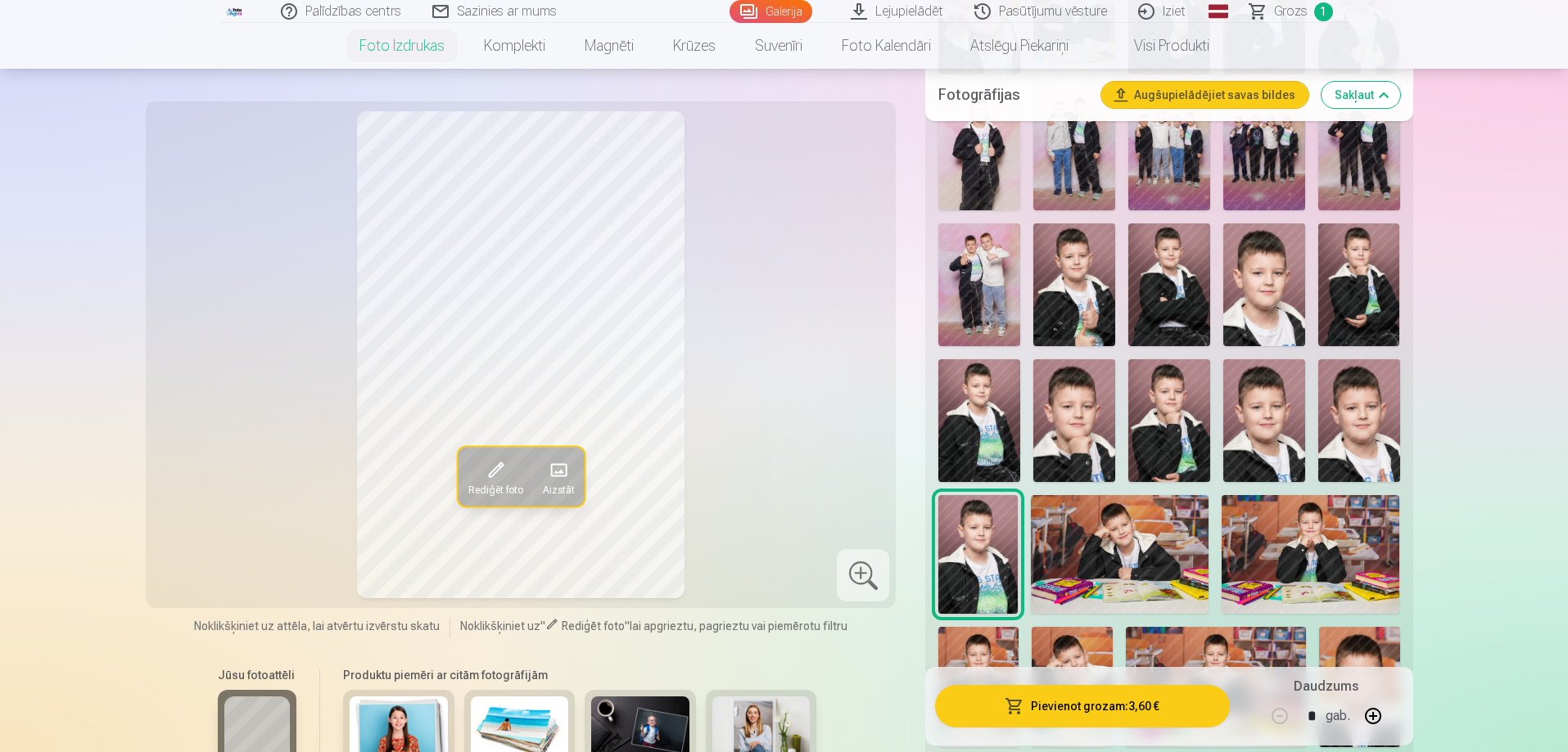
click at [1094, 543] on img at bounding box center [1119, 554] width 177 height 119
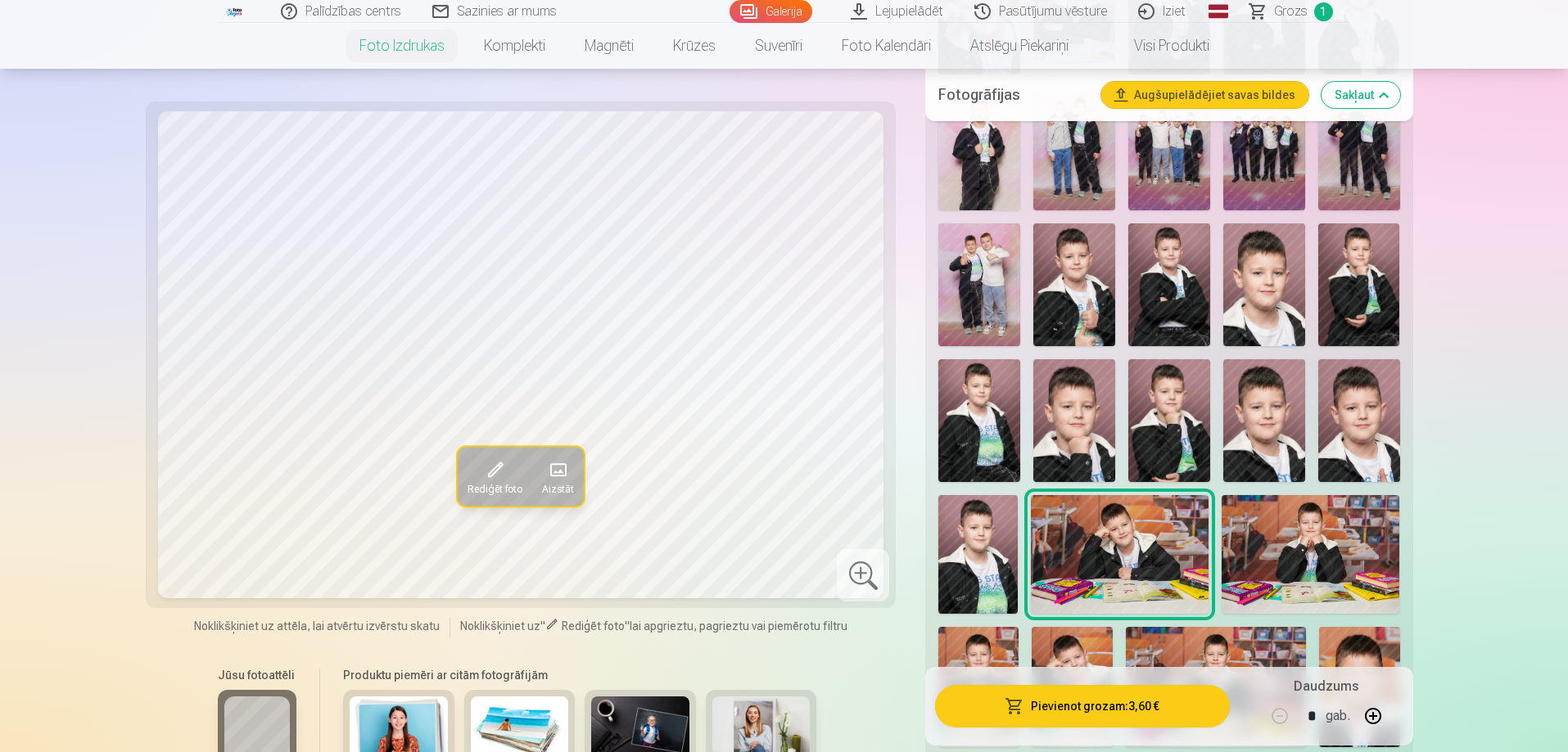
click at [1282, 531] on img at bounding box center [1310, 554] width 177 height 119
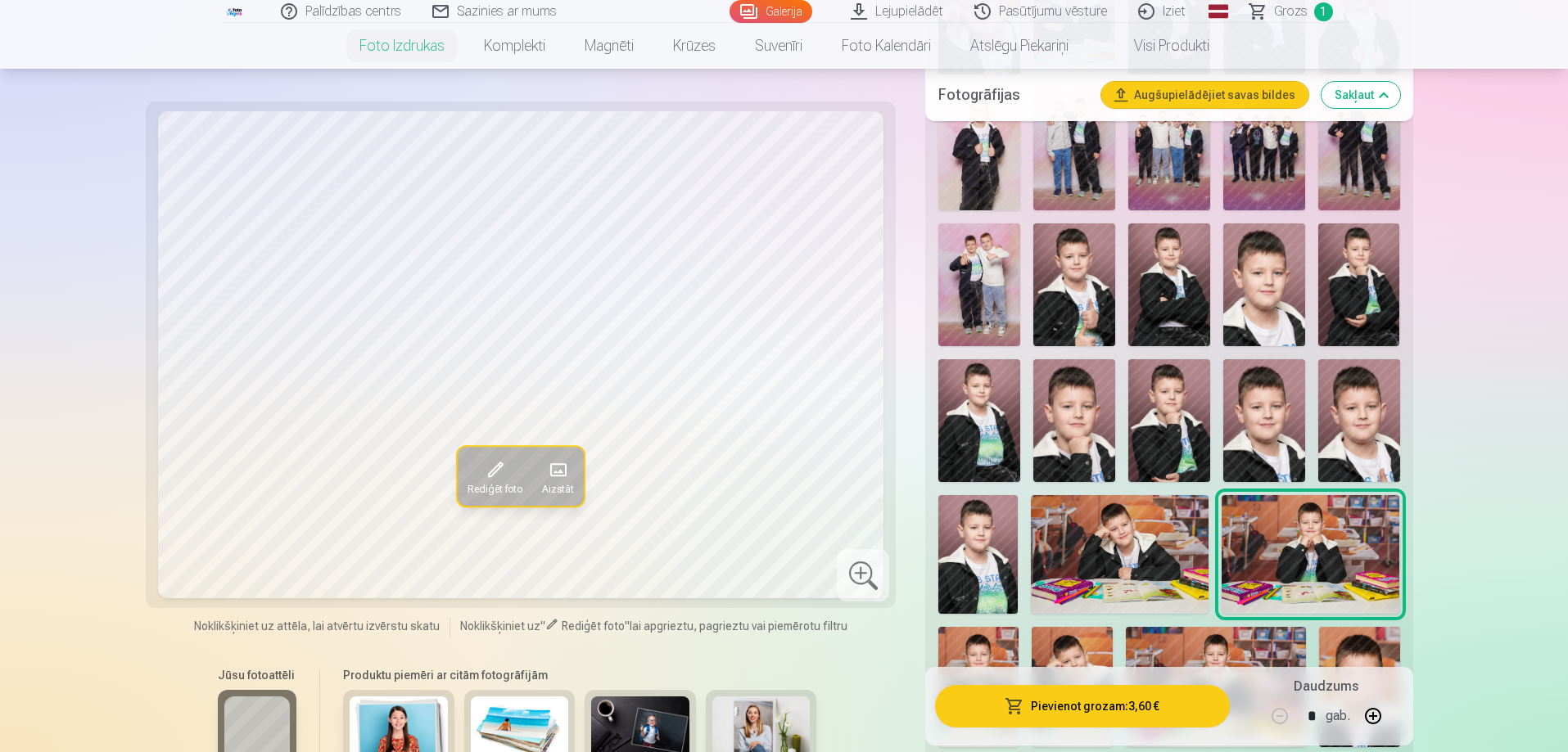
scroll to position [981, 0]
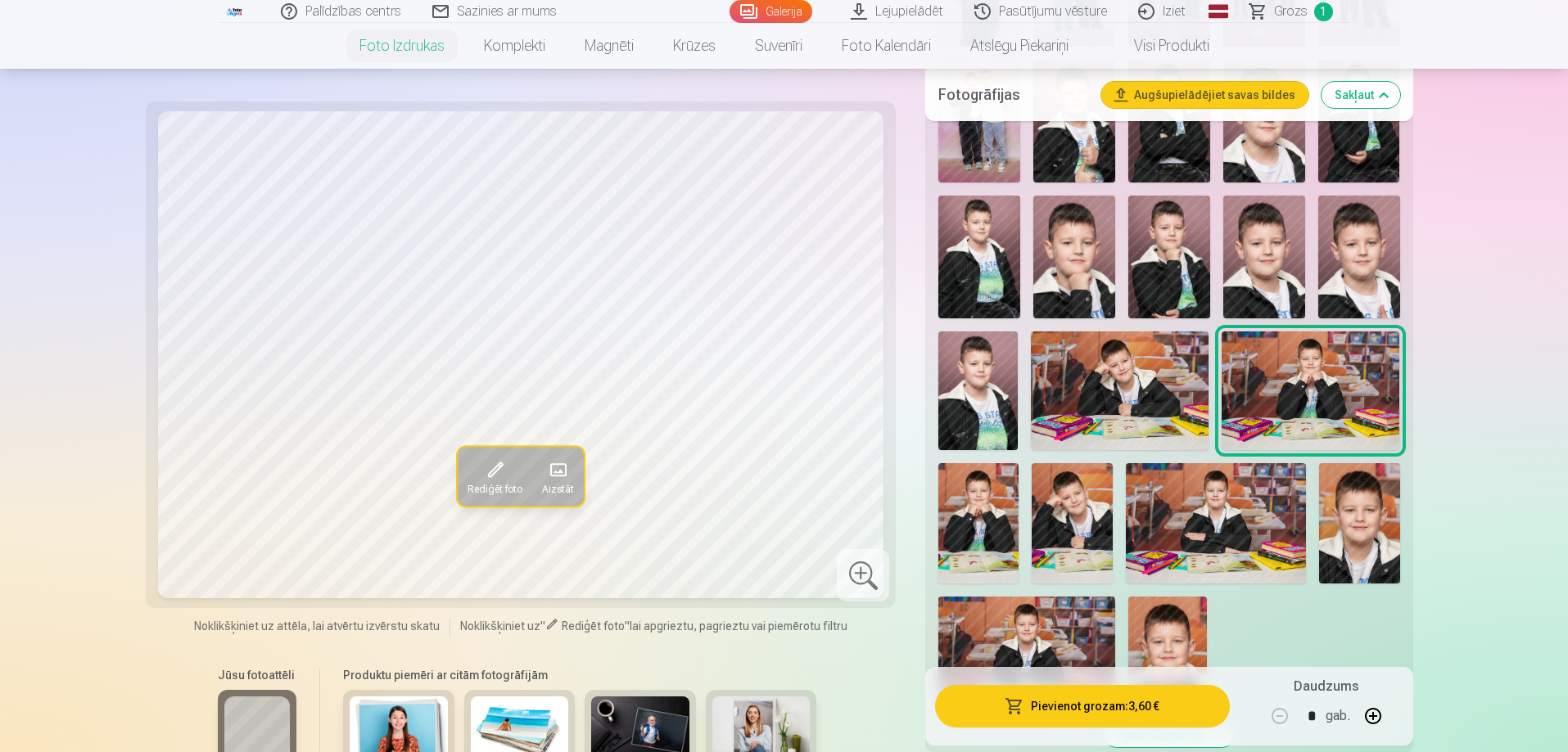
click at [1001, 520] on img at bounding box center [977, 523] width 80 height 120
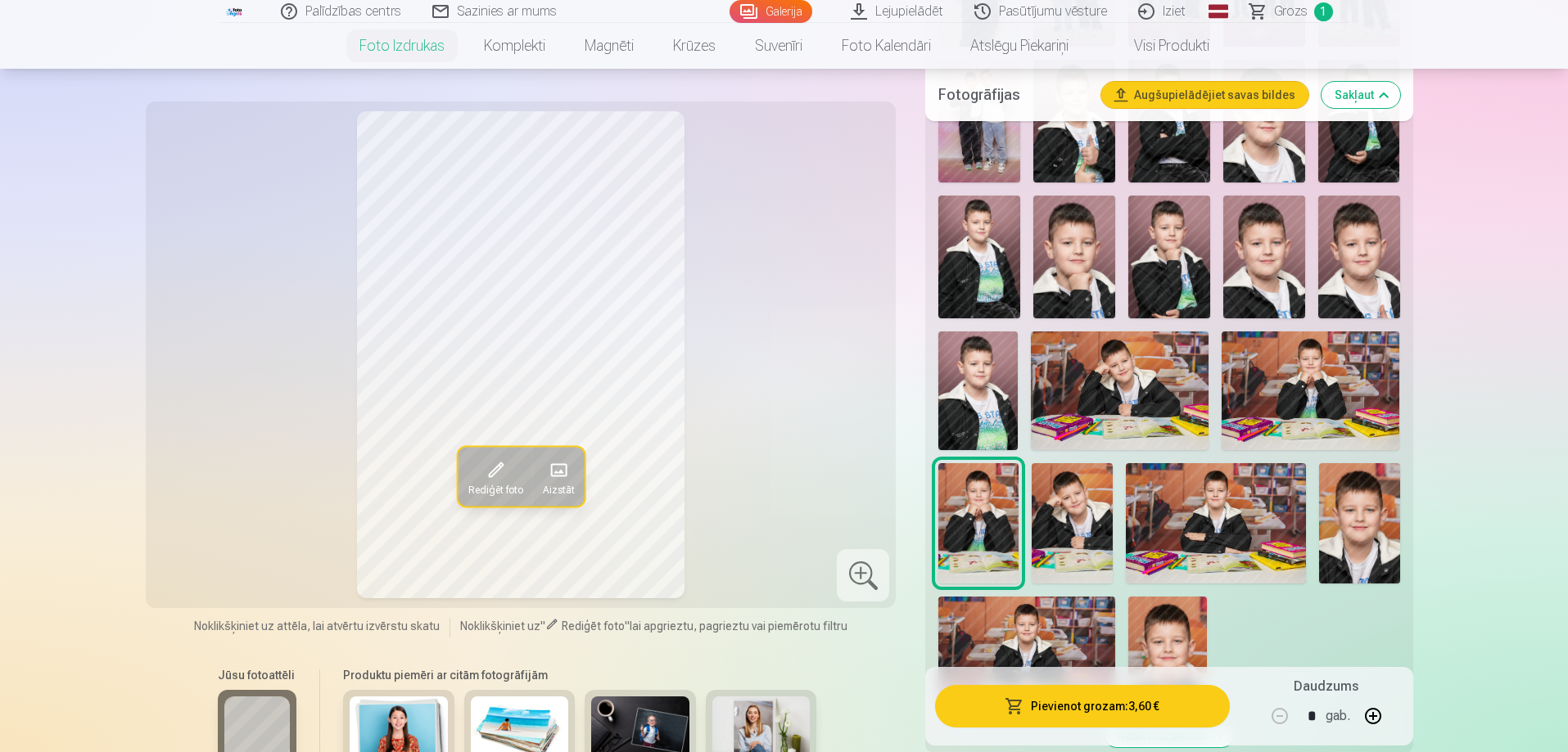
click at [1101, 529] on img at bounding box center [1071, 523] width 80 height 120
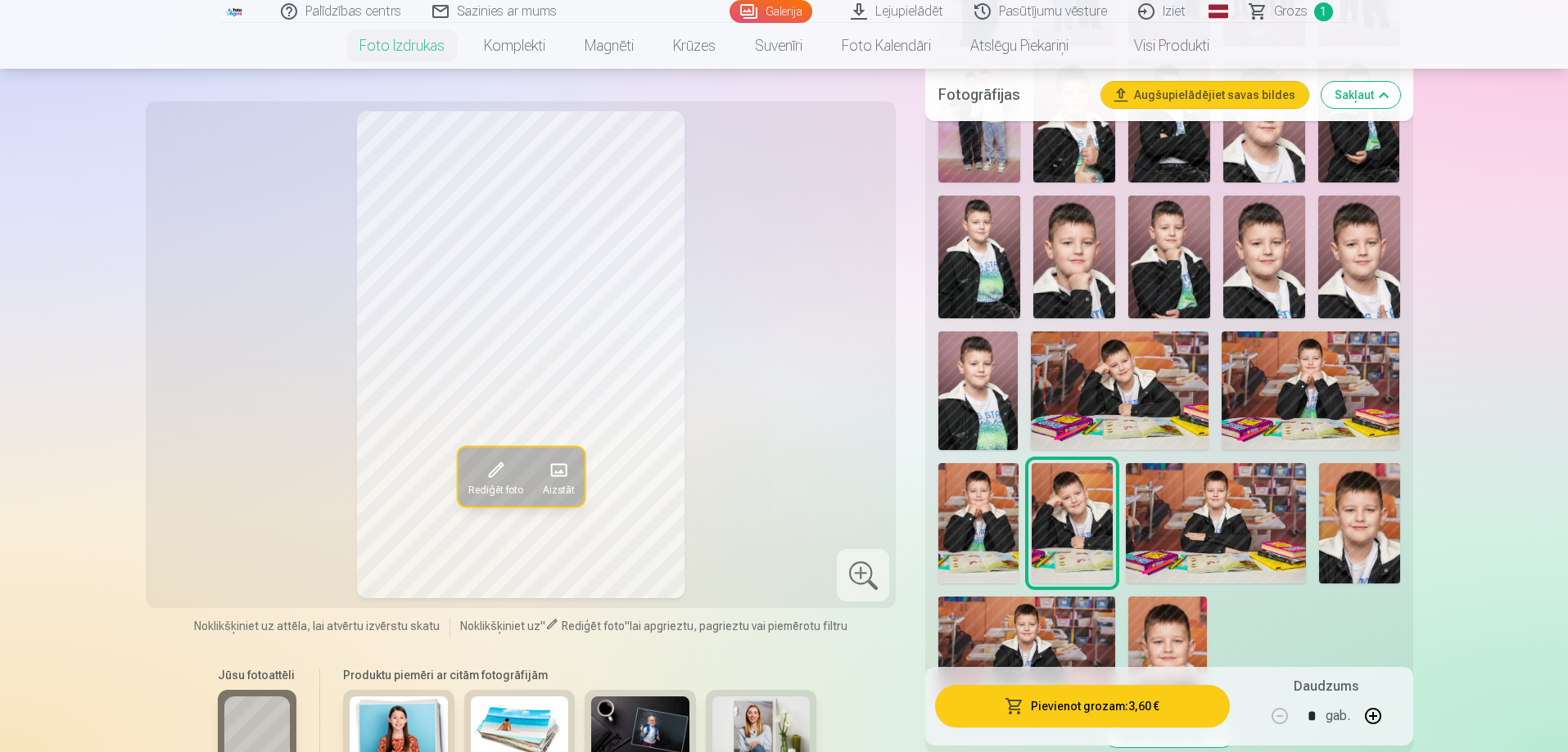
click at [1166, 529] on img at bounding box center [1216, 523] width 181 height 120
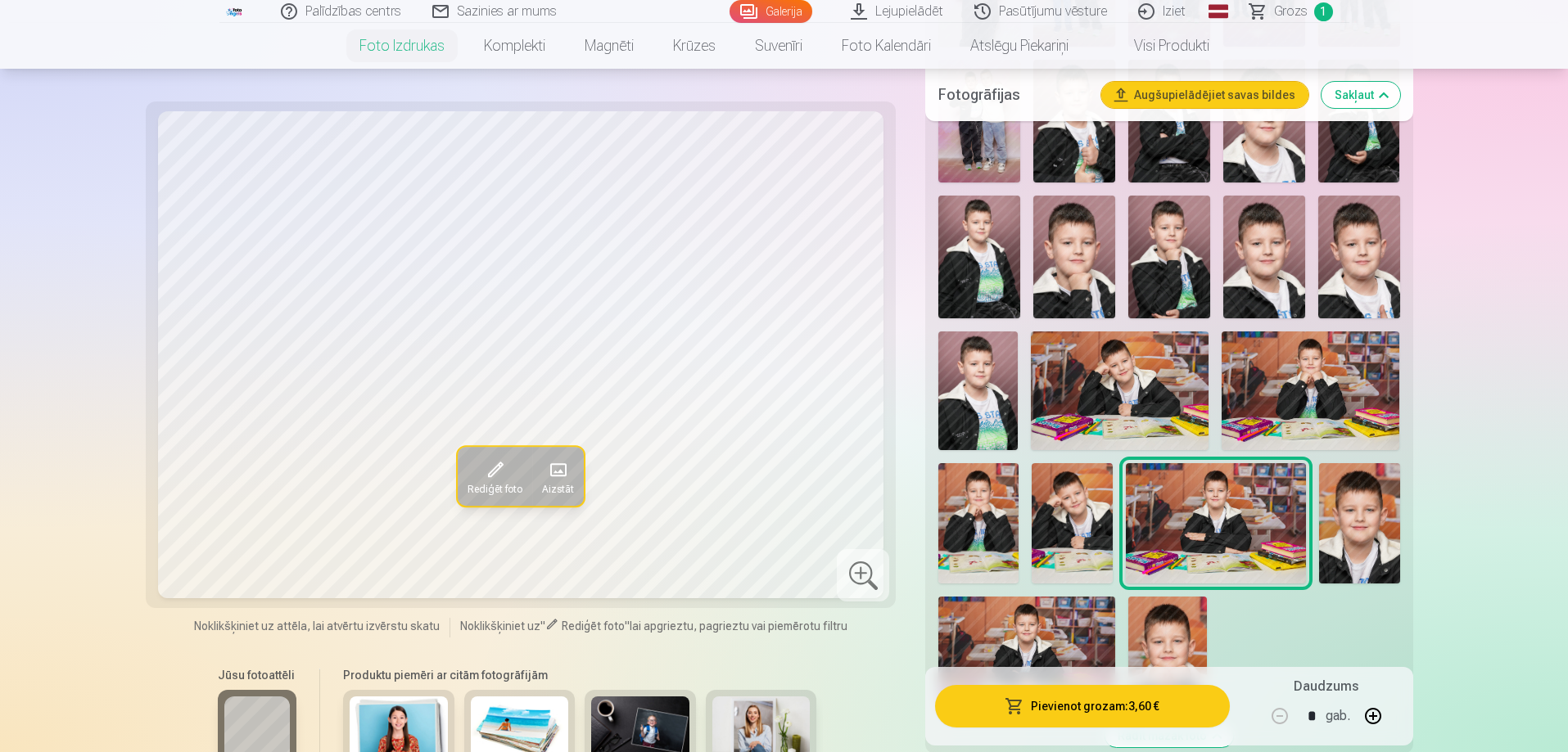
click at [1359, 520] on img at bounding box center [1358, 523] width 80 height 120
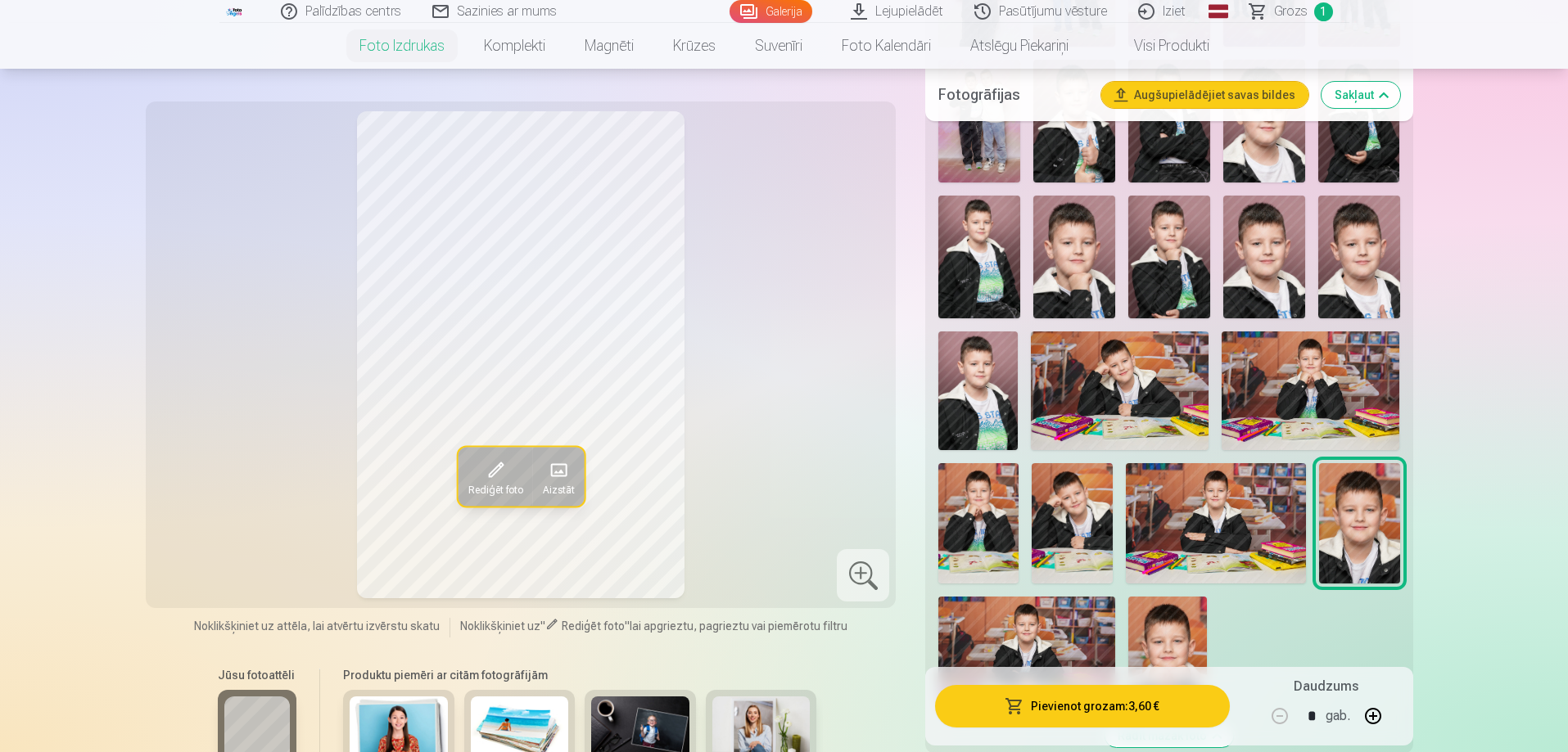
scroll to position [1227, 0]
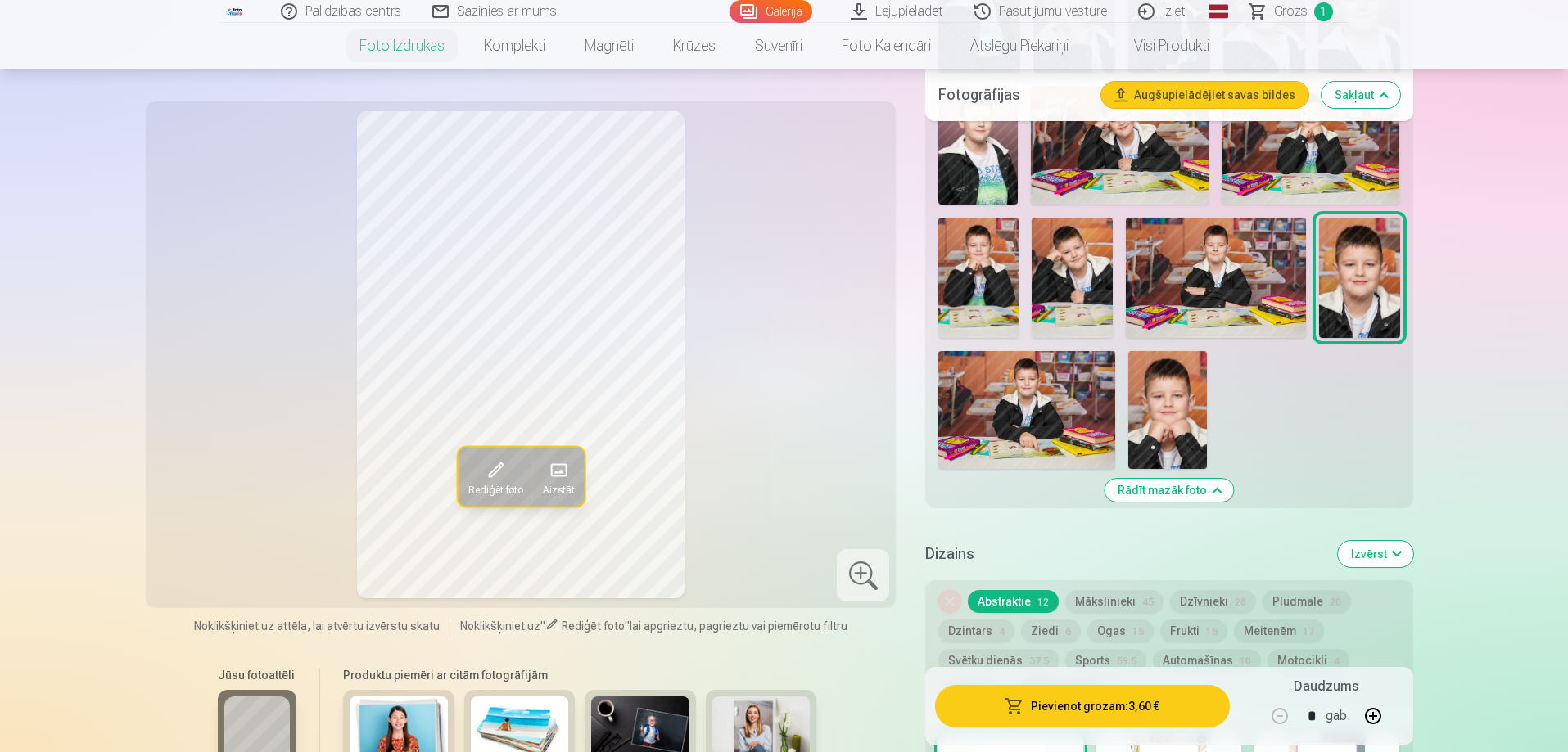
click at [1059, 427] on img at bounding box center [1026, 410] width 177 height 118
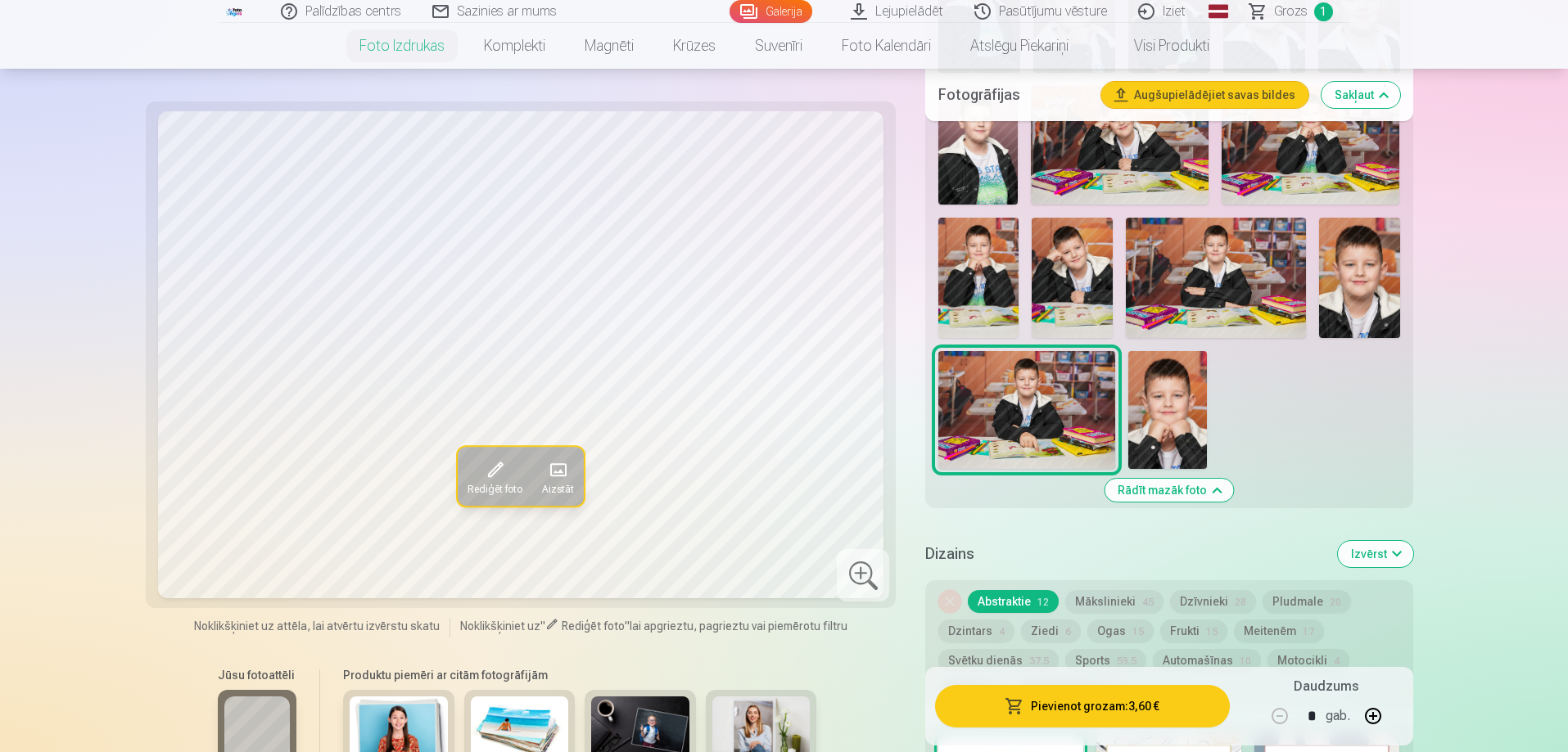
click at [1178, 428] on img at bounding box center [1167, 410] width 79 height 118
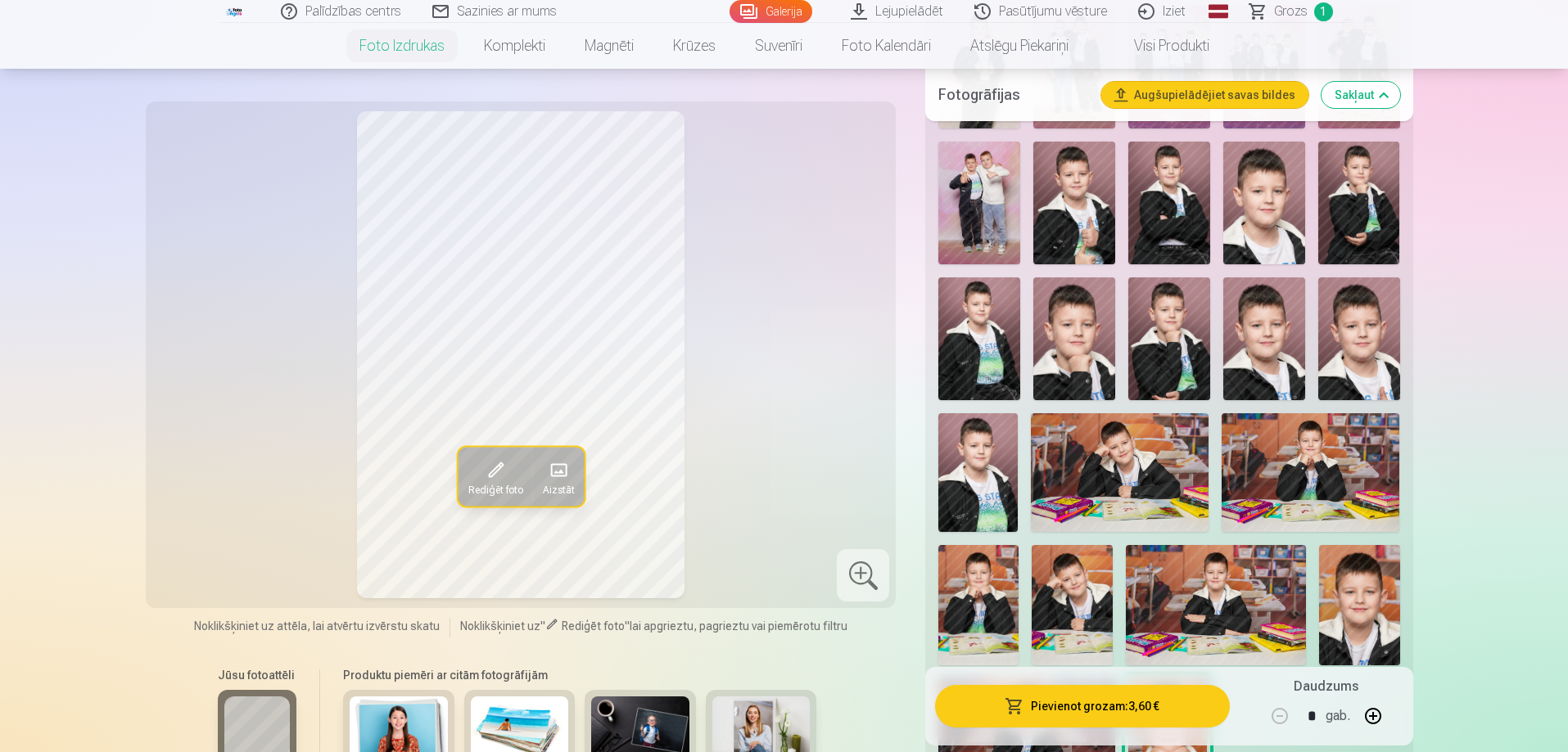
scroll to position [655, 0]
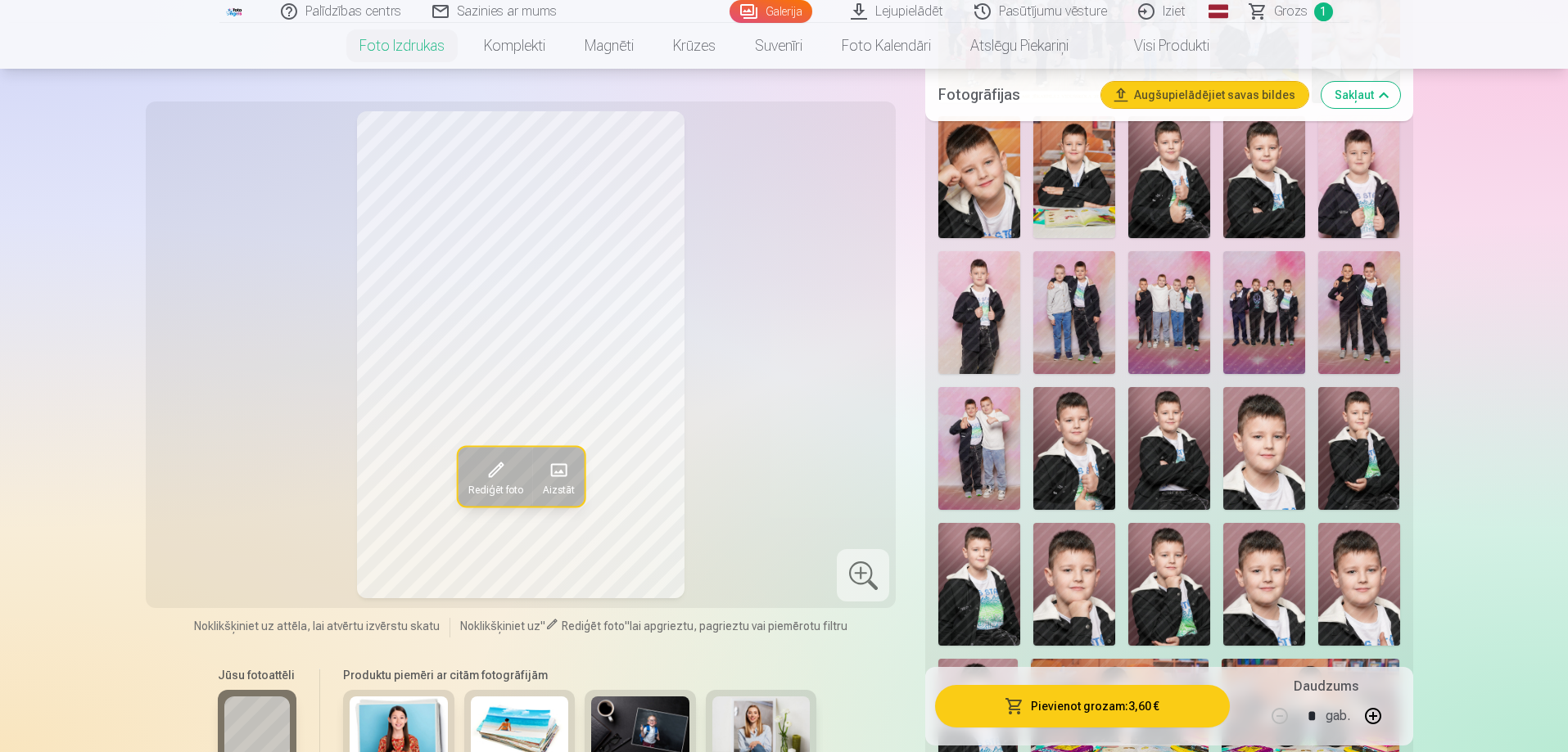
click at [1069, 424] on img at bounding box center [1074, 448] width 82 height 123
click at [1295, 12] on span "Grozs" at bounding box center [1290, 12] width 33 height 20
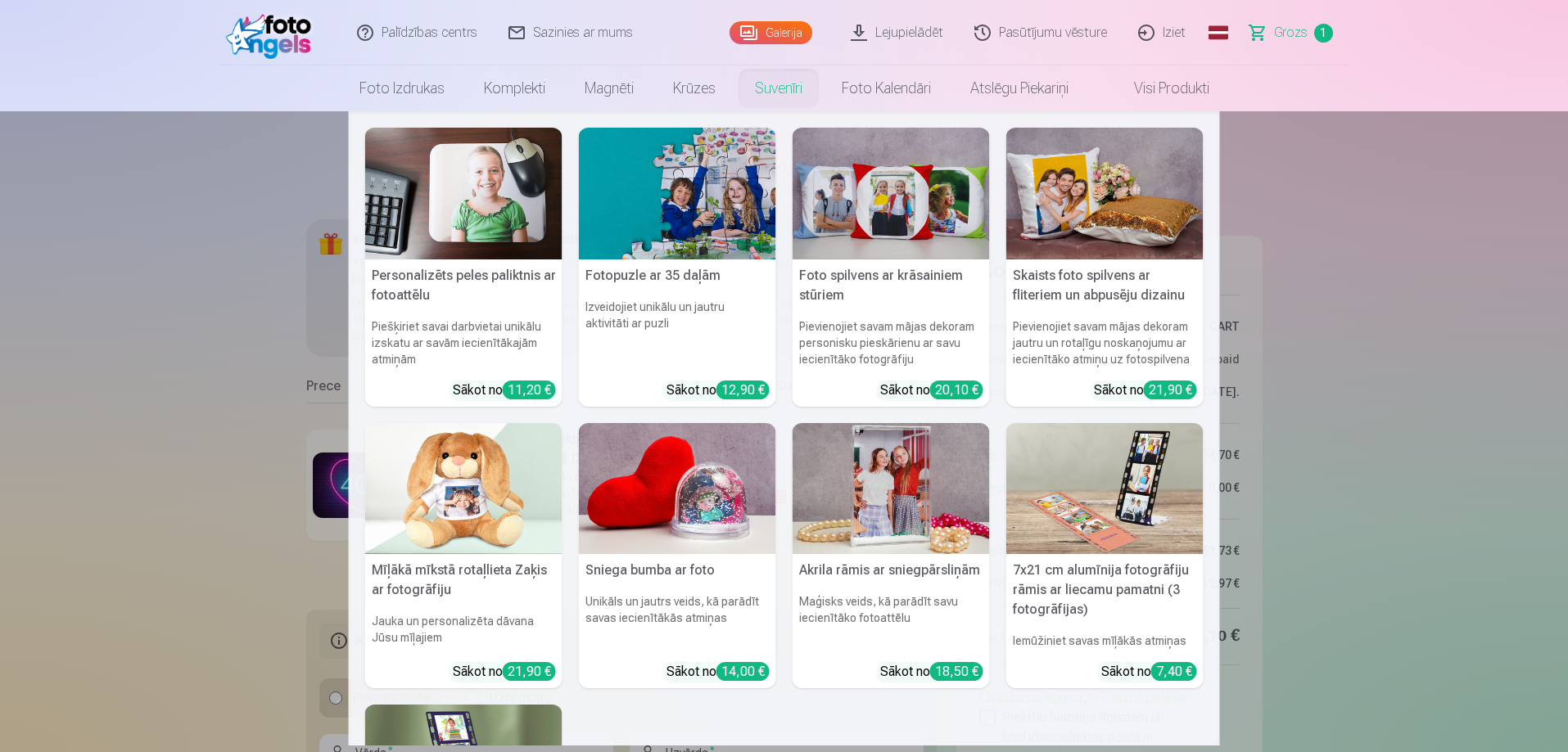
drag, startPoint x: 1510, startPoint y: 414, endPoint x: 1493, endPoint y: 411, distance: 17.3
click at [1510, 414] on nav "Personalizēts peles paliktnis ar fotoattēlu Piešķiriet savai darbvietai unikālu…" at bounding box center [784, 428] width 1568 height 634
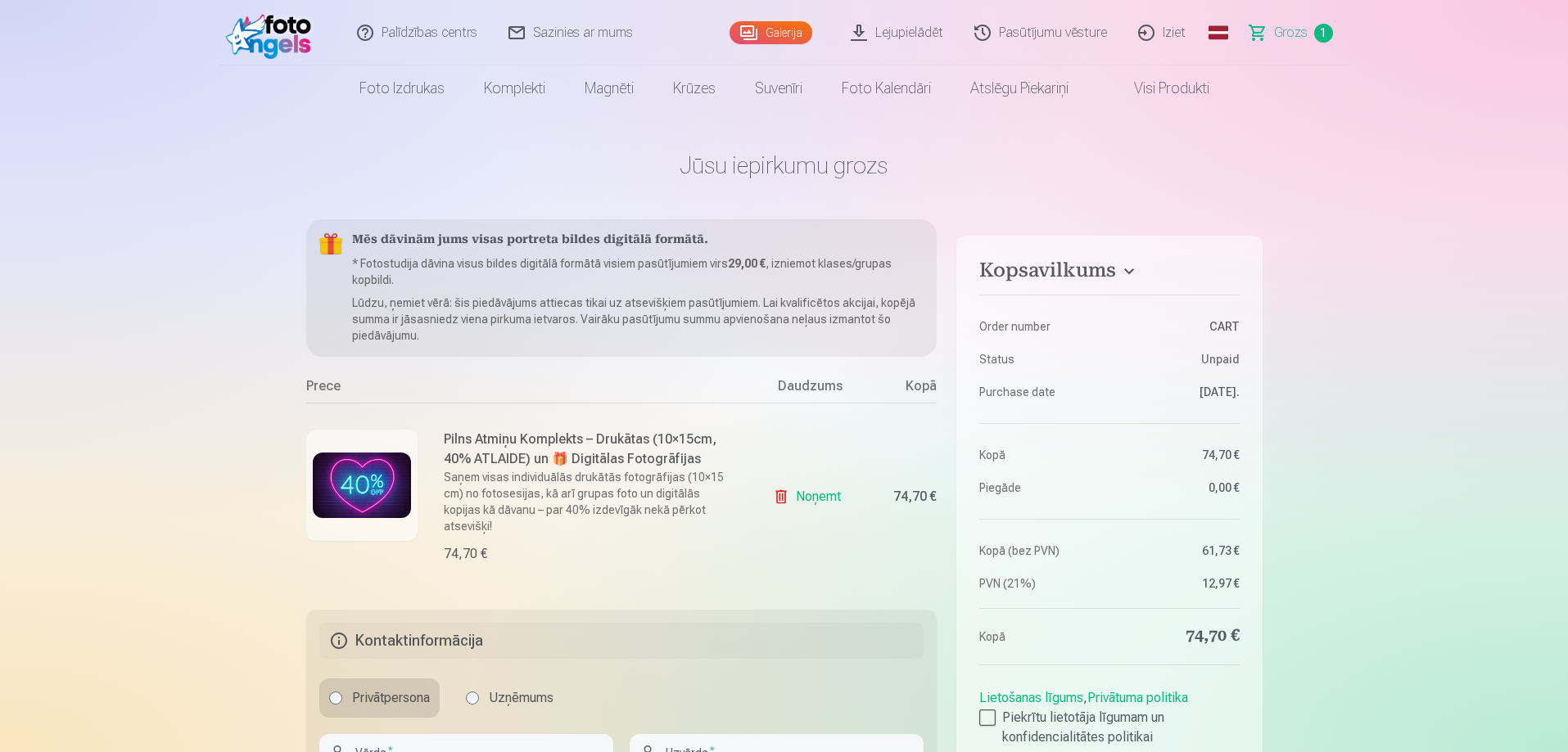
click at [1180, 36] on link "Iziet" at bounding box center [1162, 32] width 79 height 65
